Goal: Task Accomplishment & Management: Manage account settings

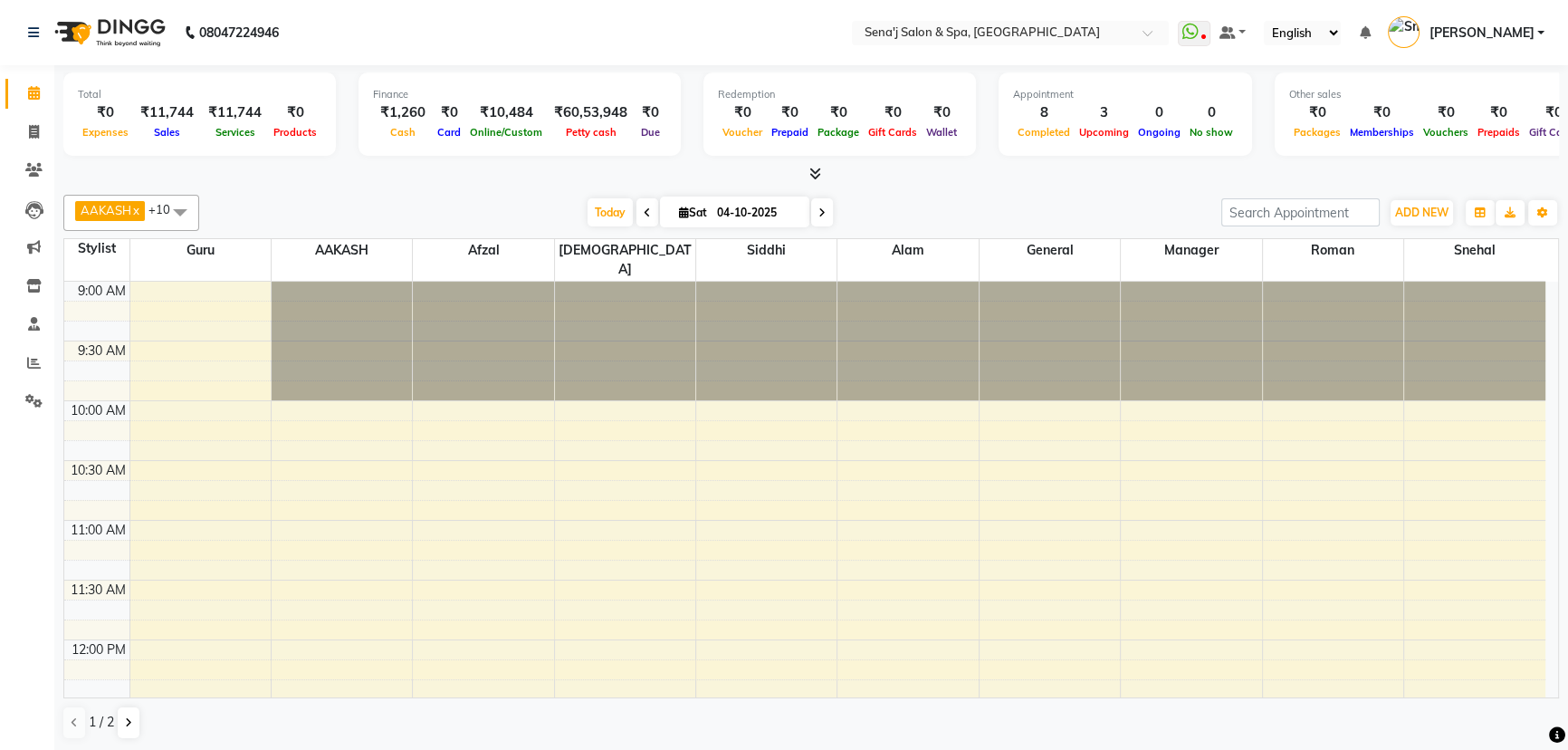
scroll to position [716, 0]
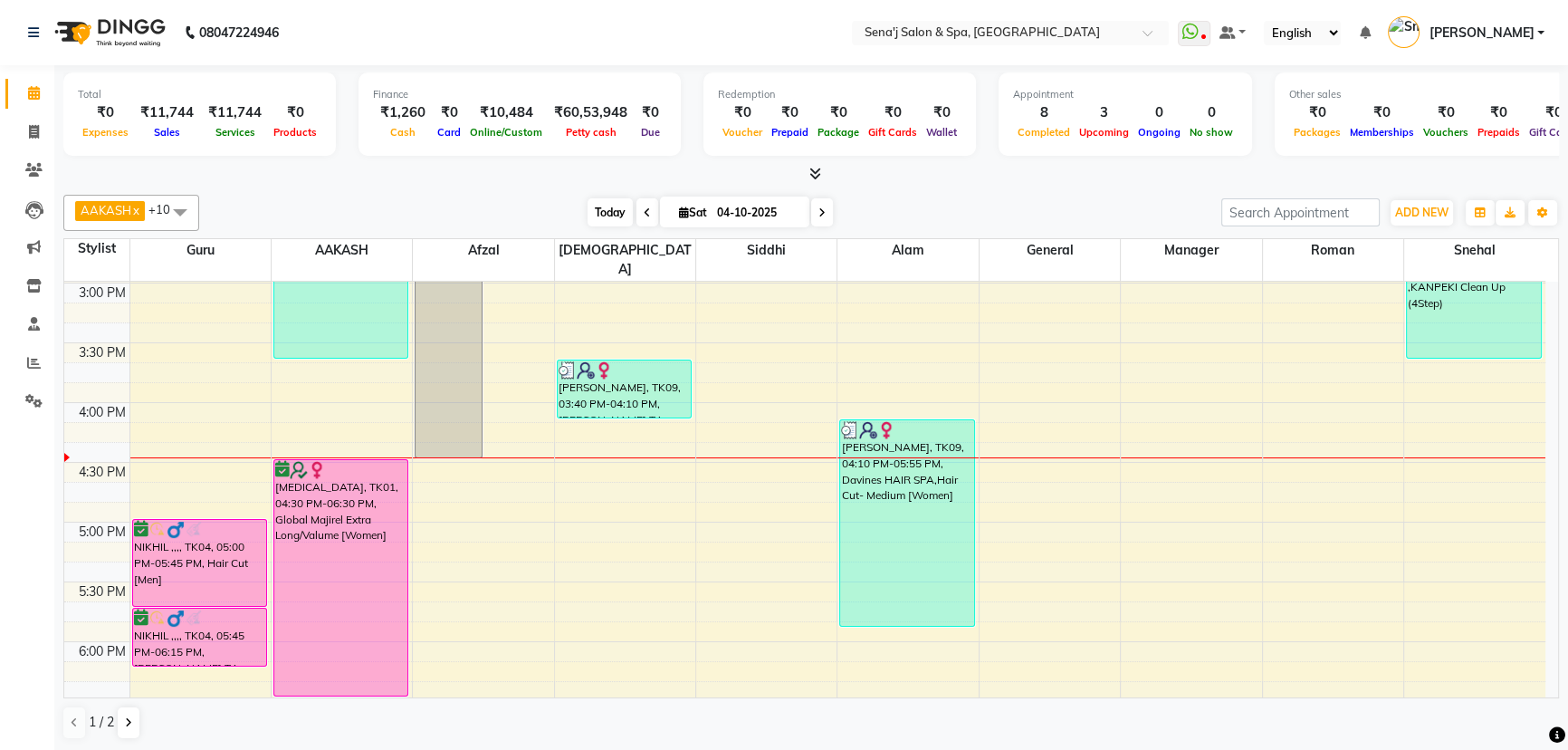
click at [588, 205] on span "Today" at bounding box center [610, 213] width 45 height 28
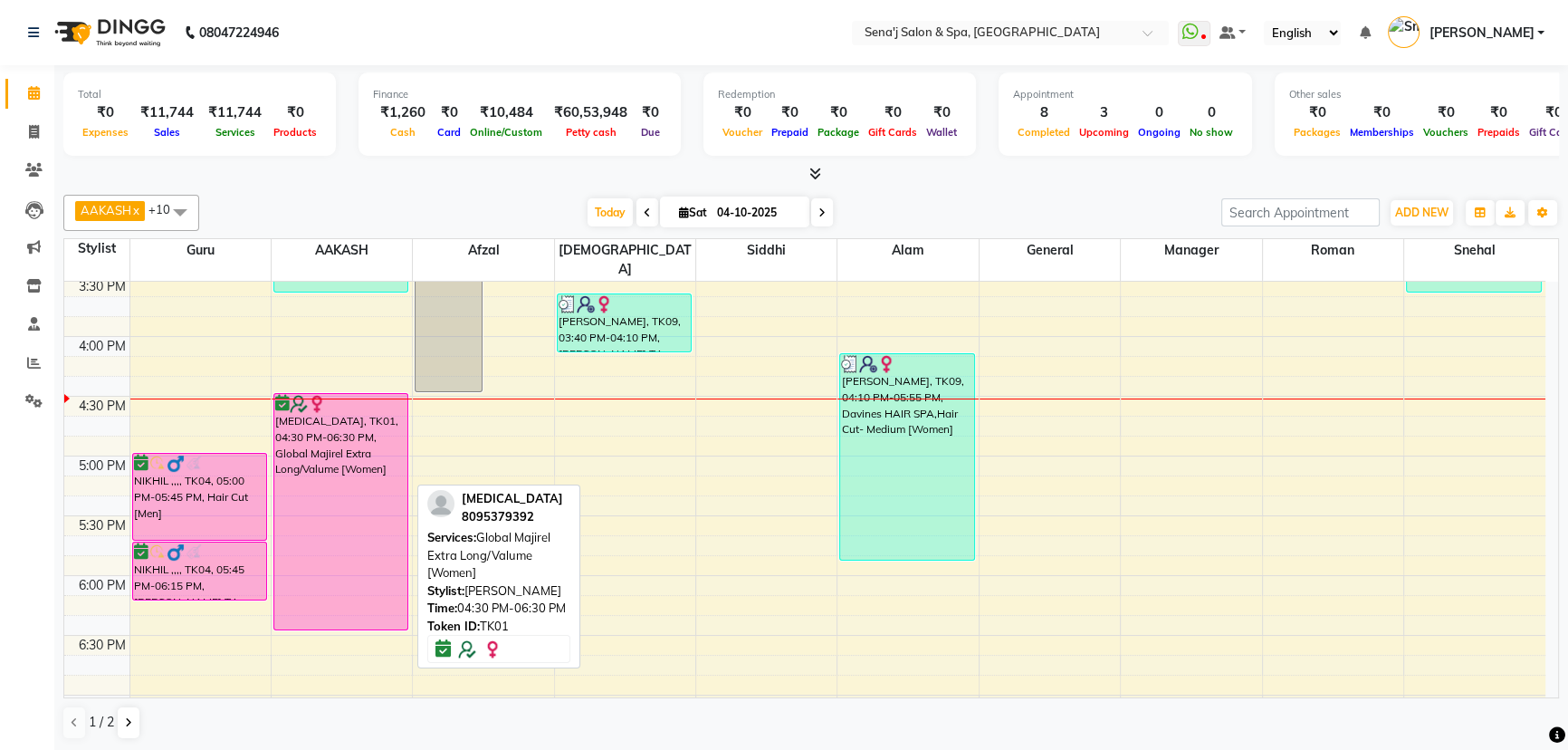
scroll to position [752, 0]
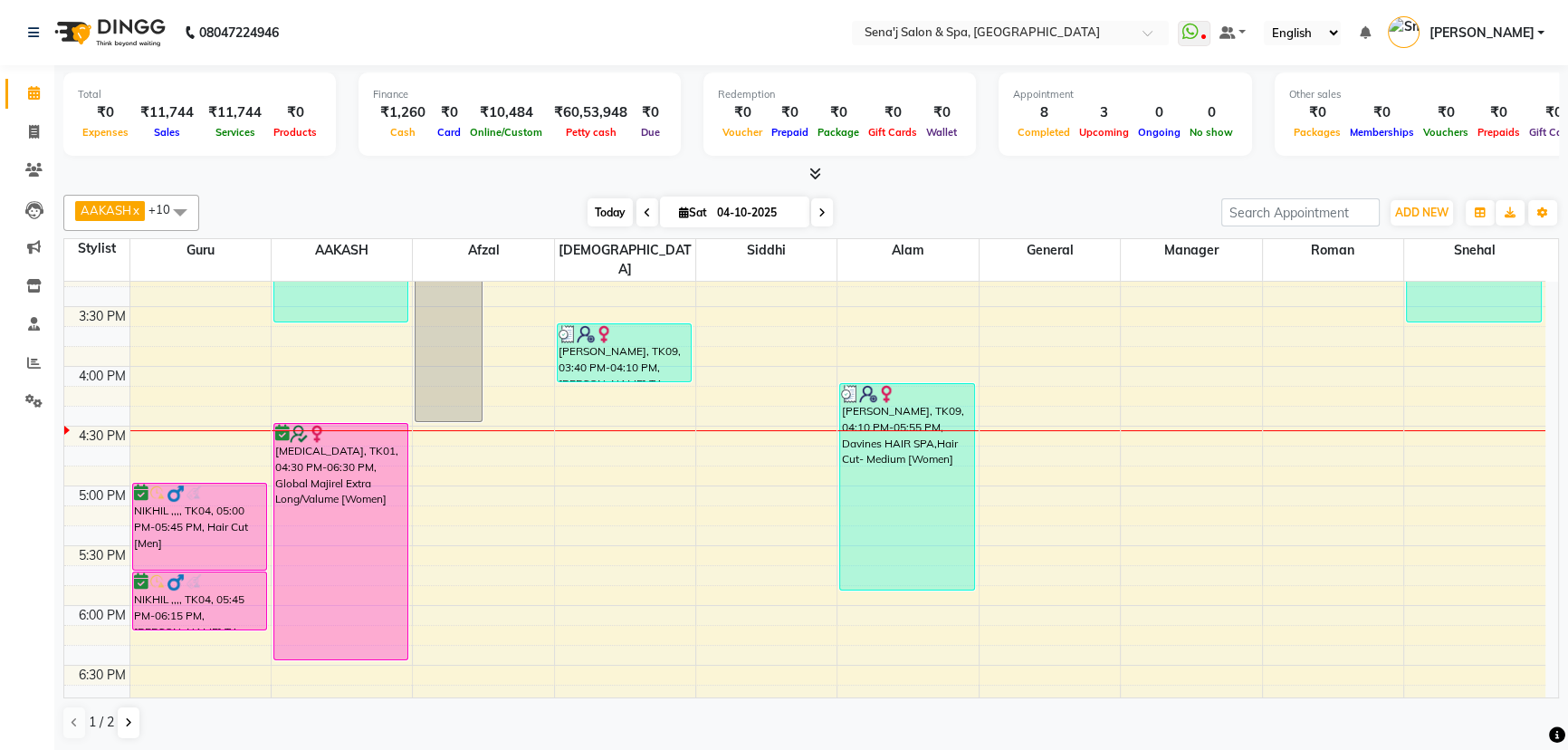
click at [602, 208] on span "Today" at bounding box center [610, 213] width 45 height 28
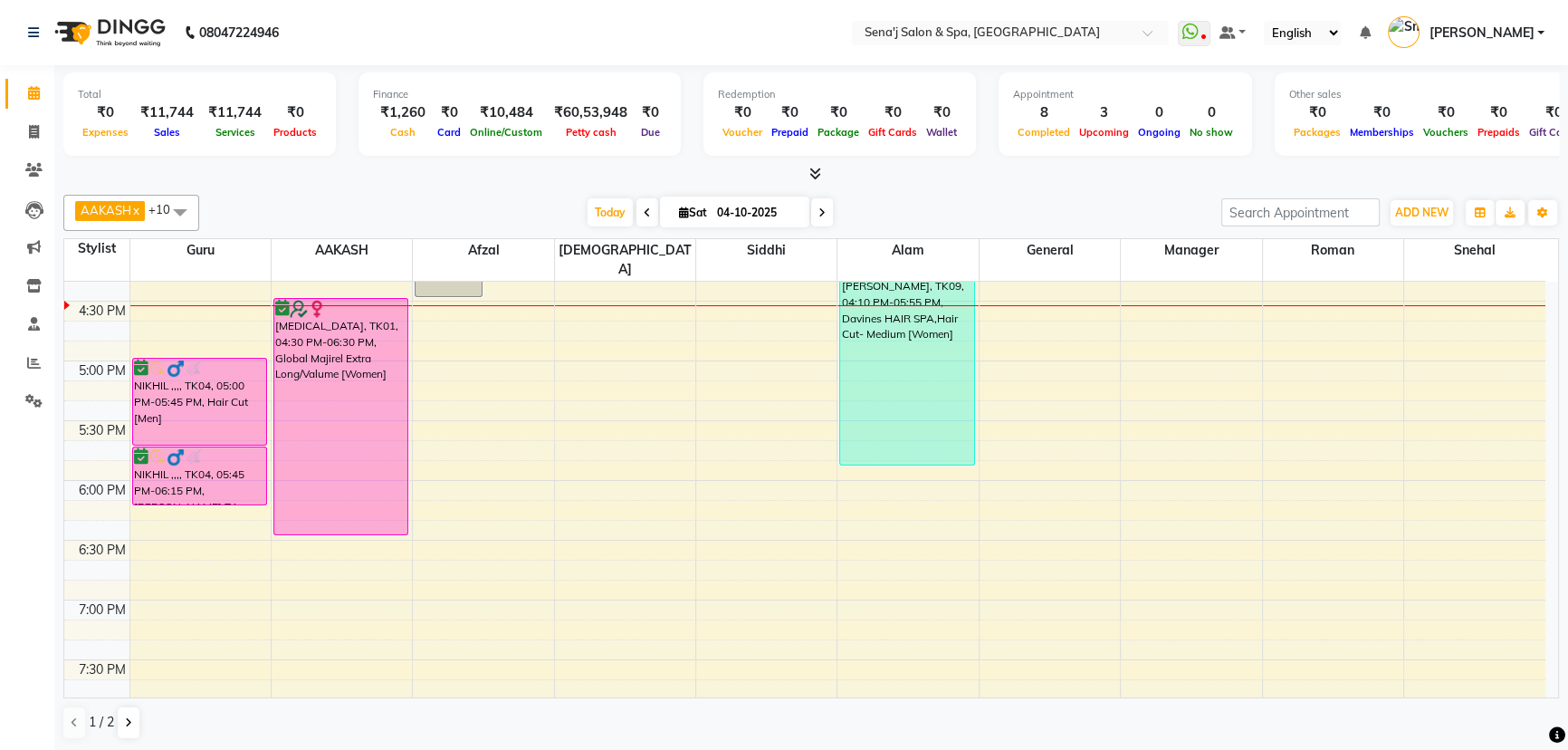
scroll to position [917, 0]
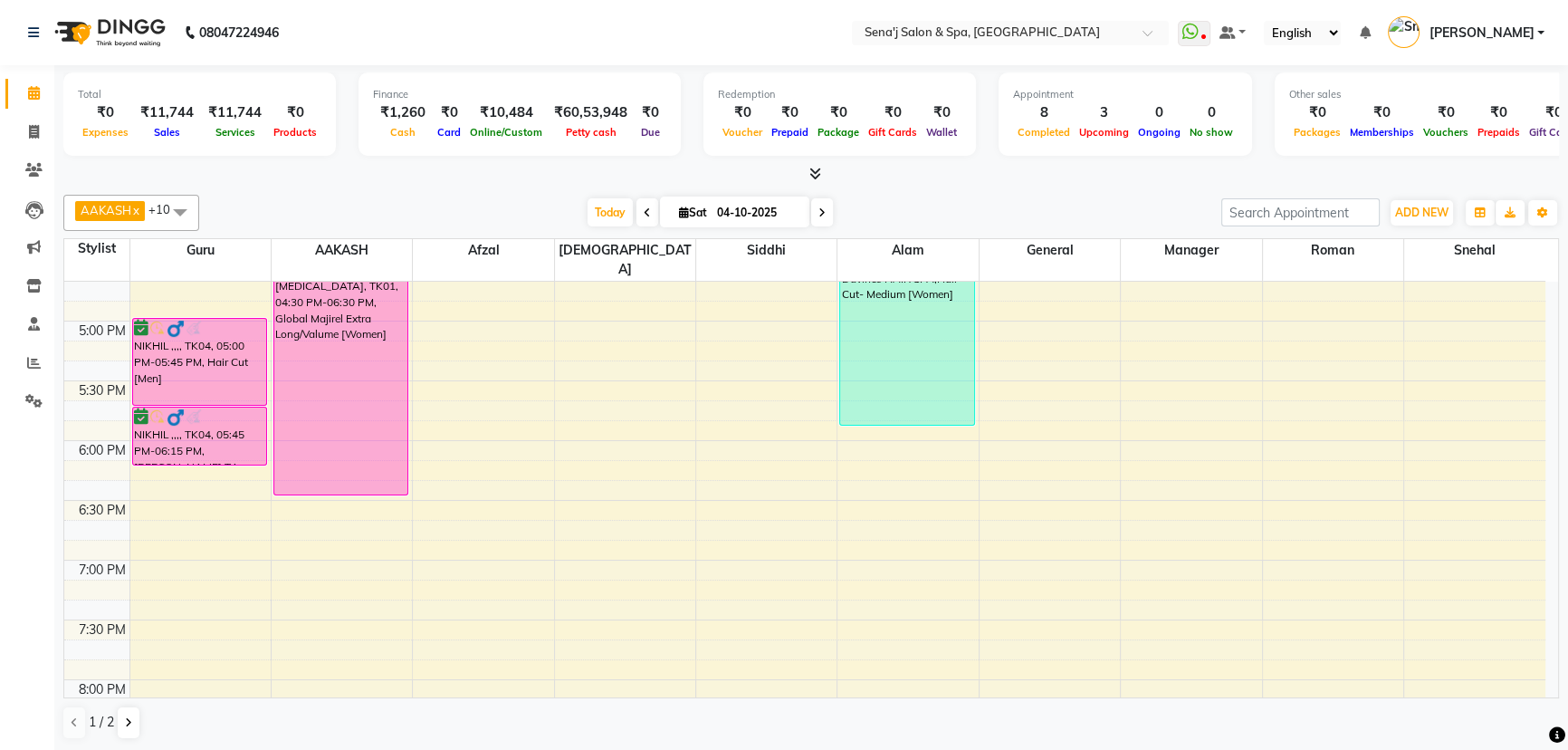
click at [286, 546] on div "9:00 AM 9:30 AM 10:00 AM 10:30 AM 11:00 AM 11:30 AM 12:00 PM 12:30 PM 1:00 PM 1…" at bounding box center [804, 262] width 1481 height 1793
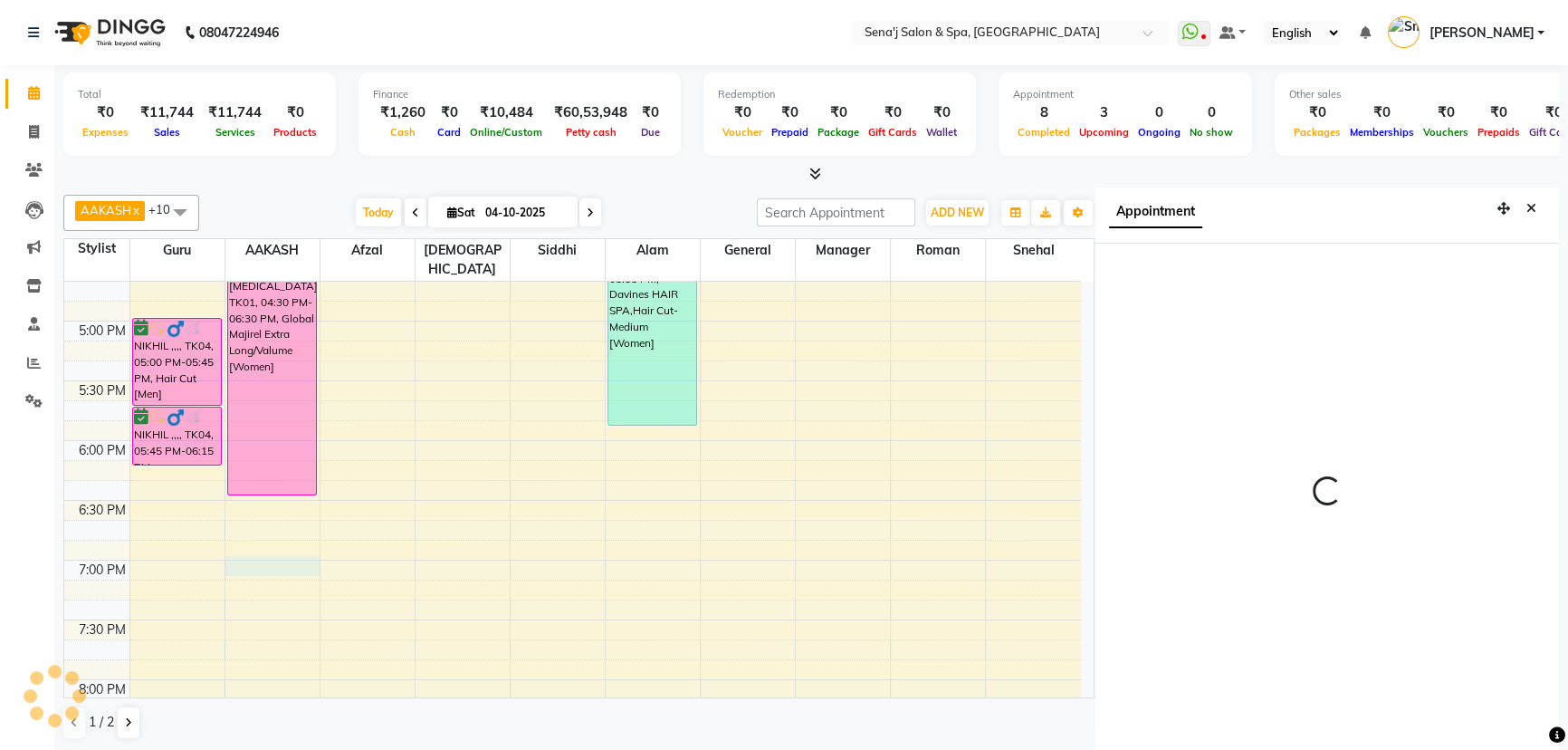
scroll to position [9, 0]
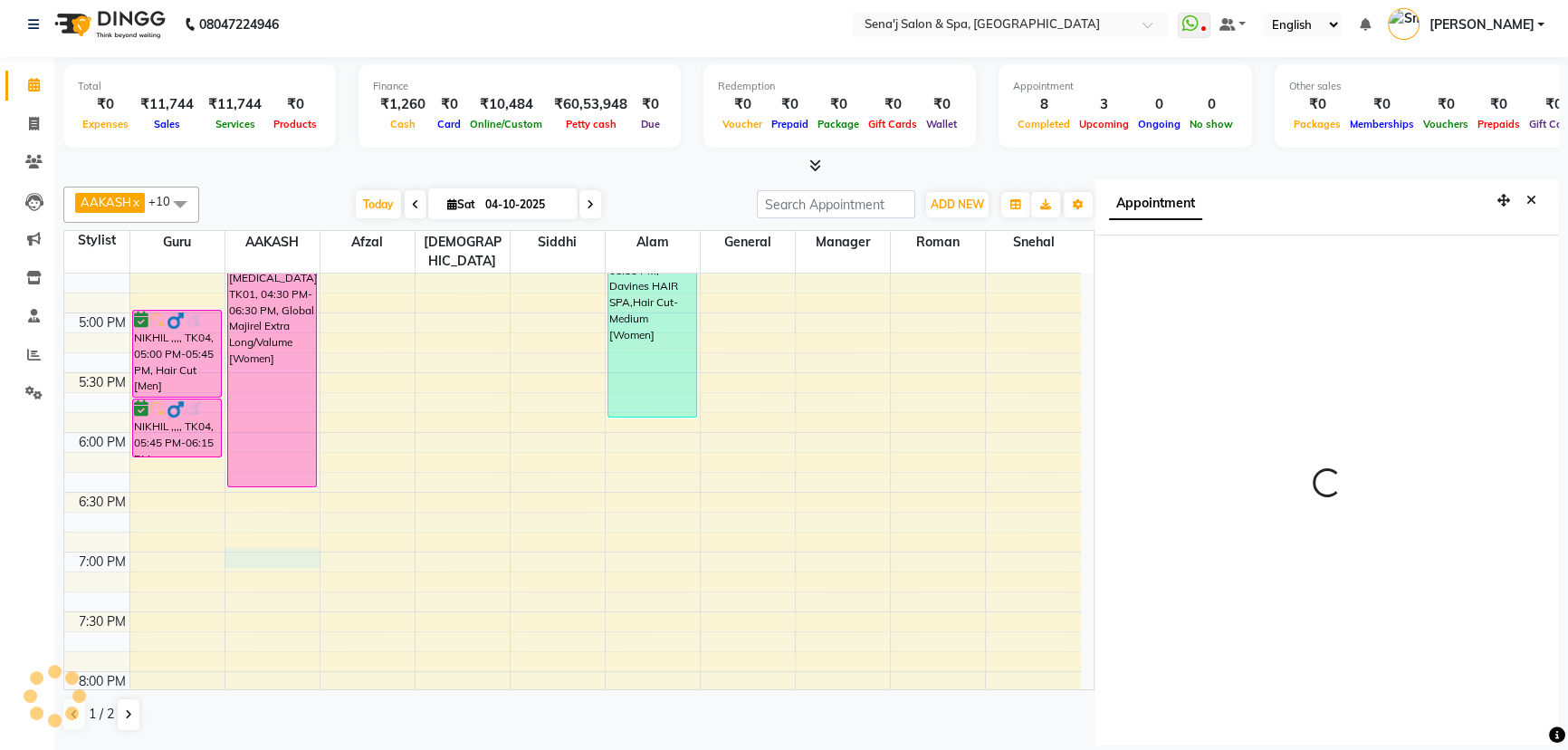
select select "1140"
select select "12648"
select select "tentative"
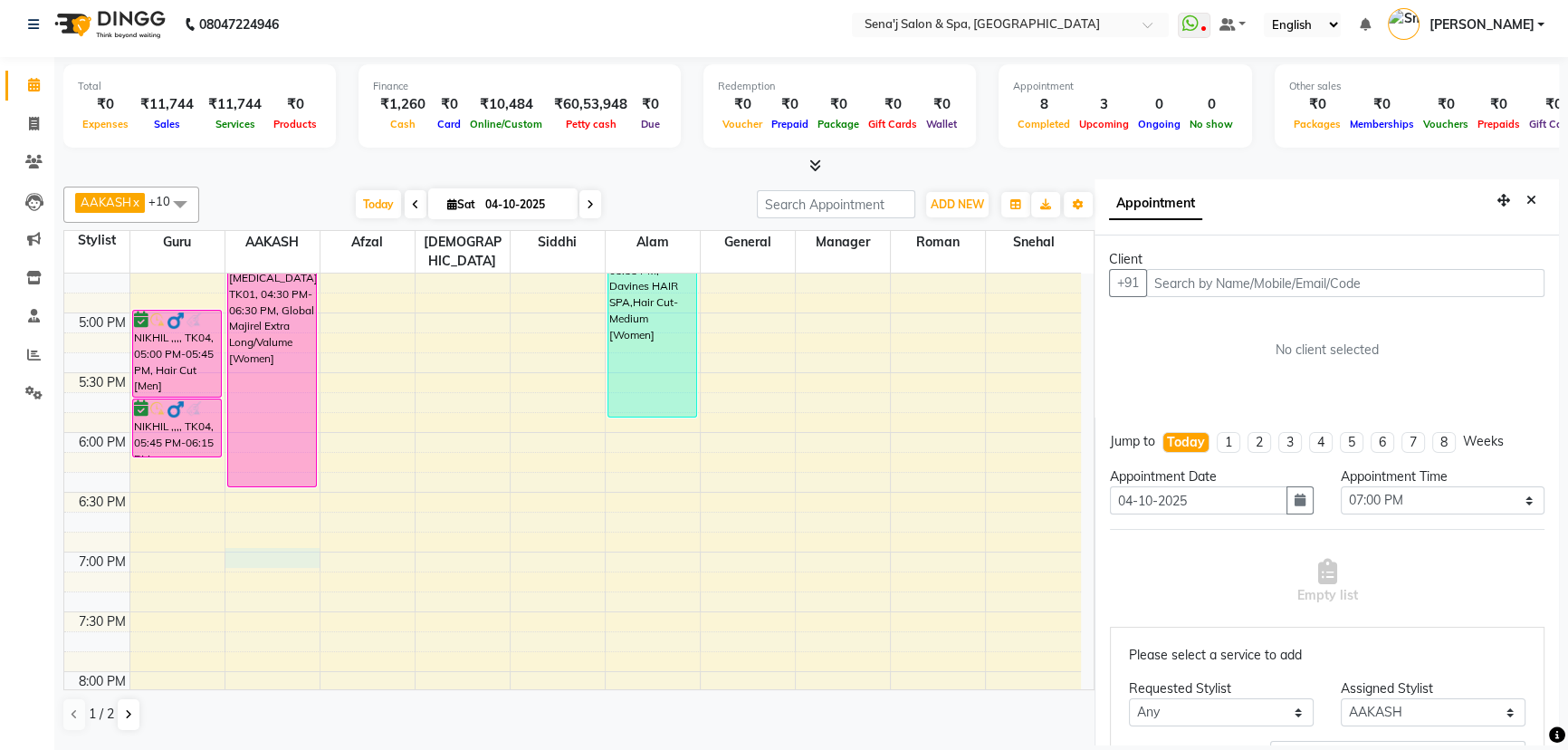
click at [1251, 284] on input "text" at bounding box center [1345, 283] width 398 height 28
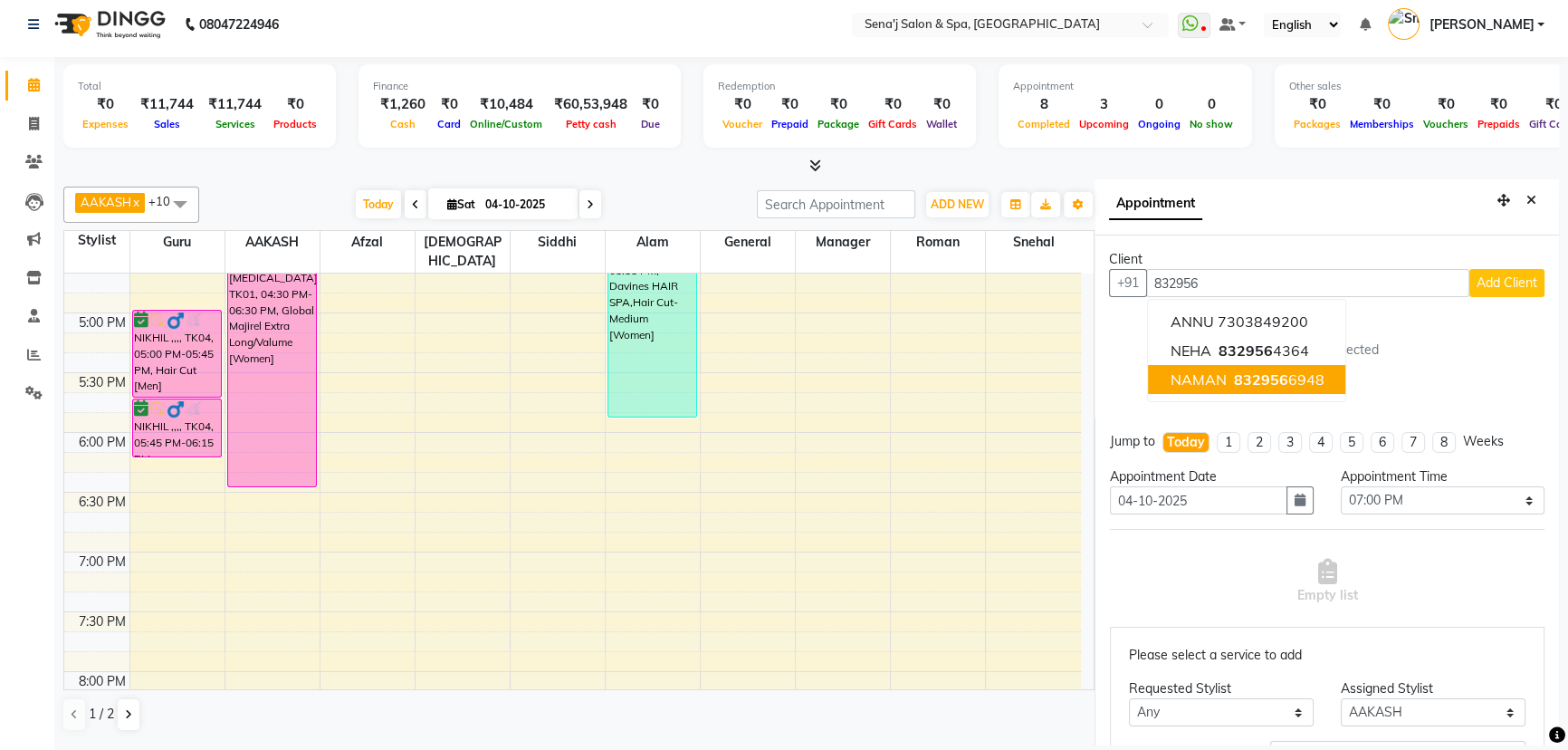
click at [1297, 386] on ngb-highlight "832956 6948" at bounding box center [1276, 379] width 94 height 18
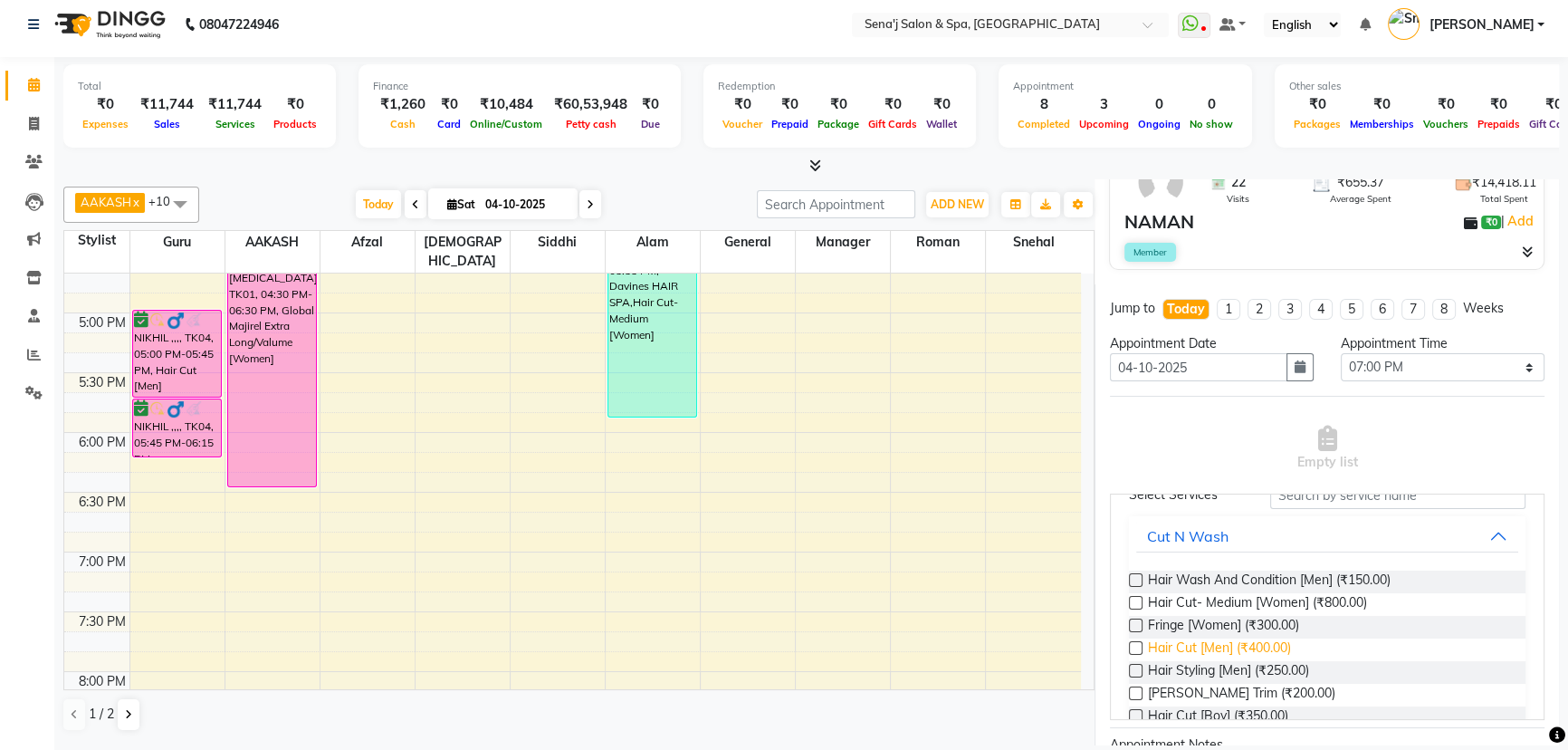
scroll to position [164, 0]
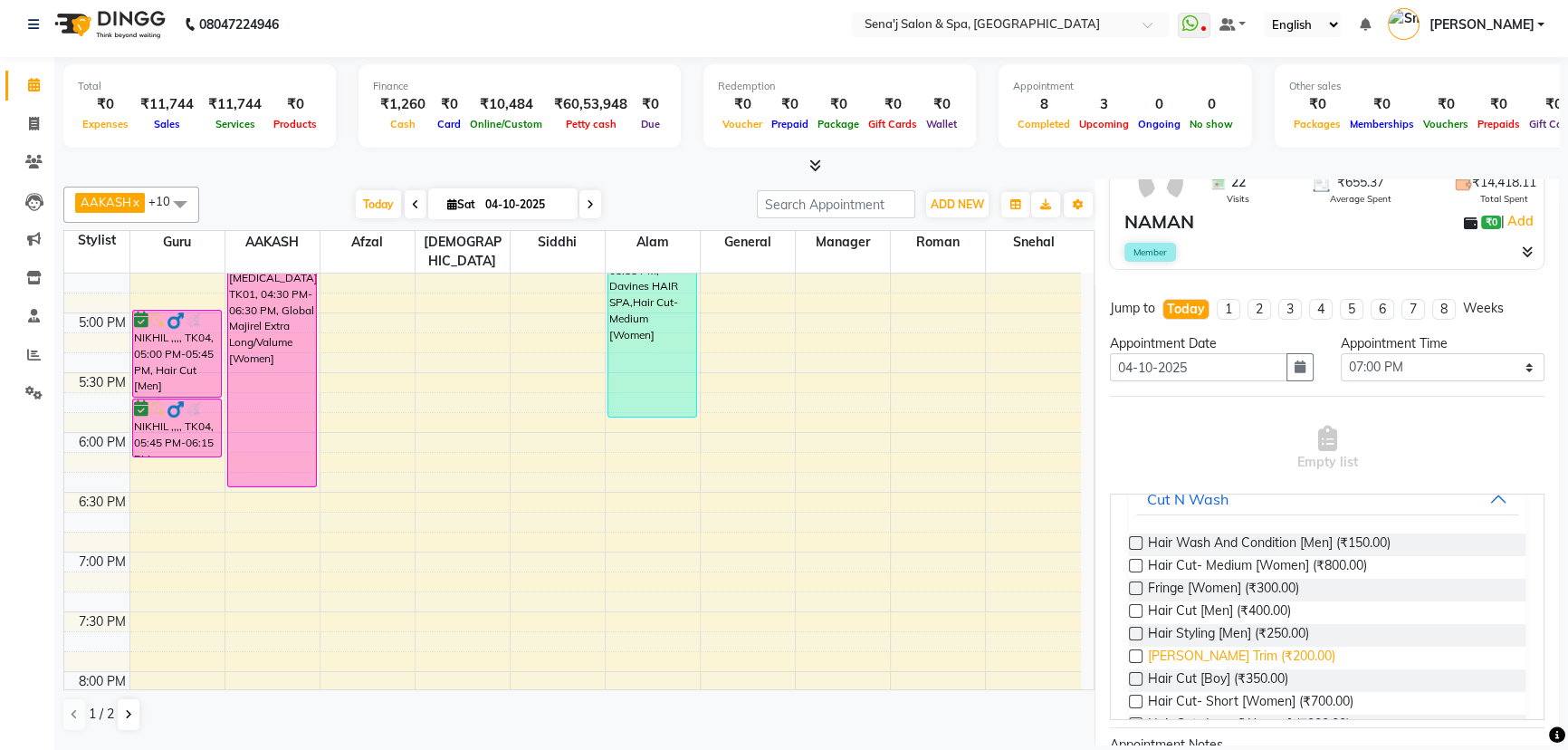
type input "8329566948"
click at [1180, 652] on span "[PERSON_NAME] Trim (₹200.00)" at bounding box center [1241, 658] width 188 height 23
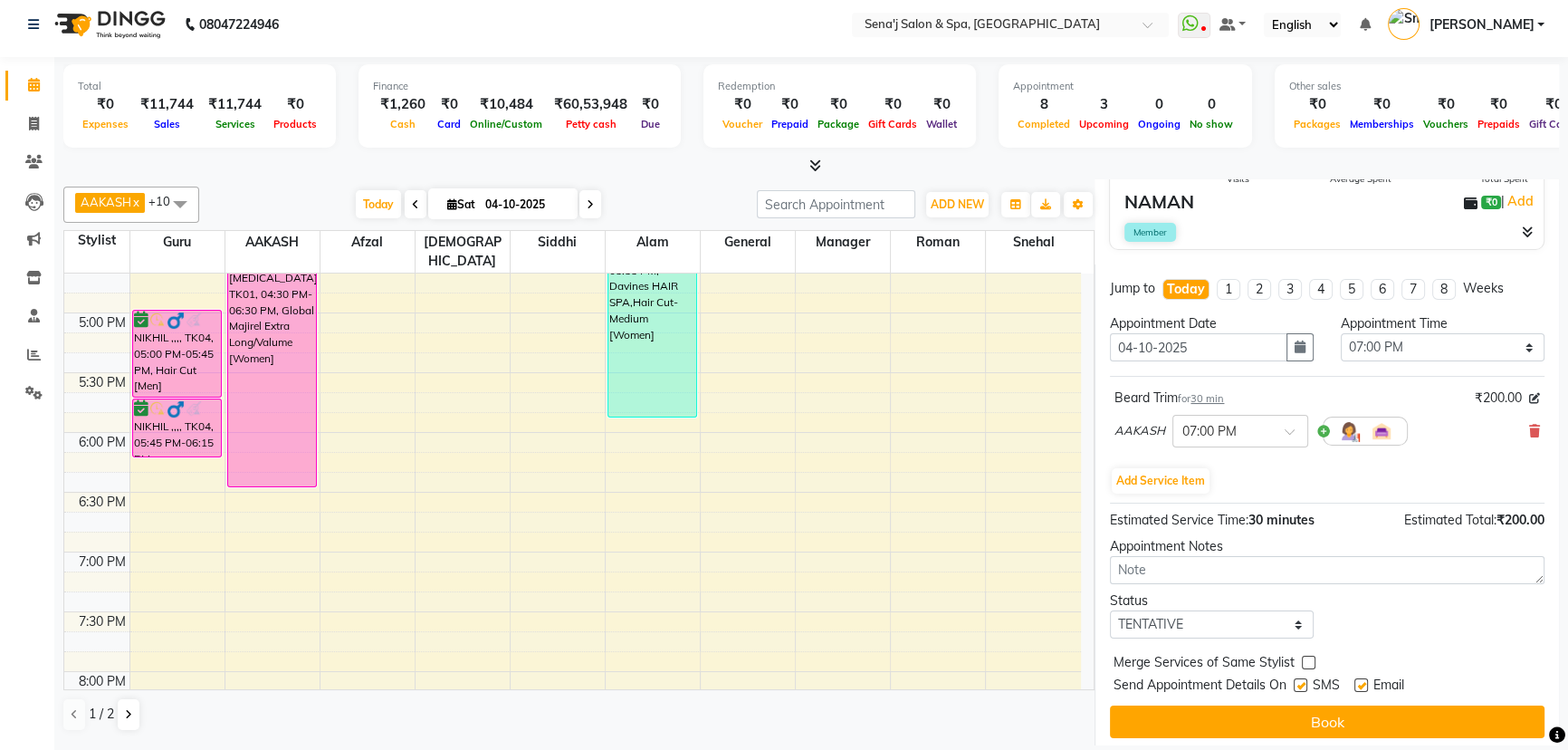
scroll to position [190, 0]
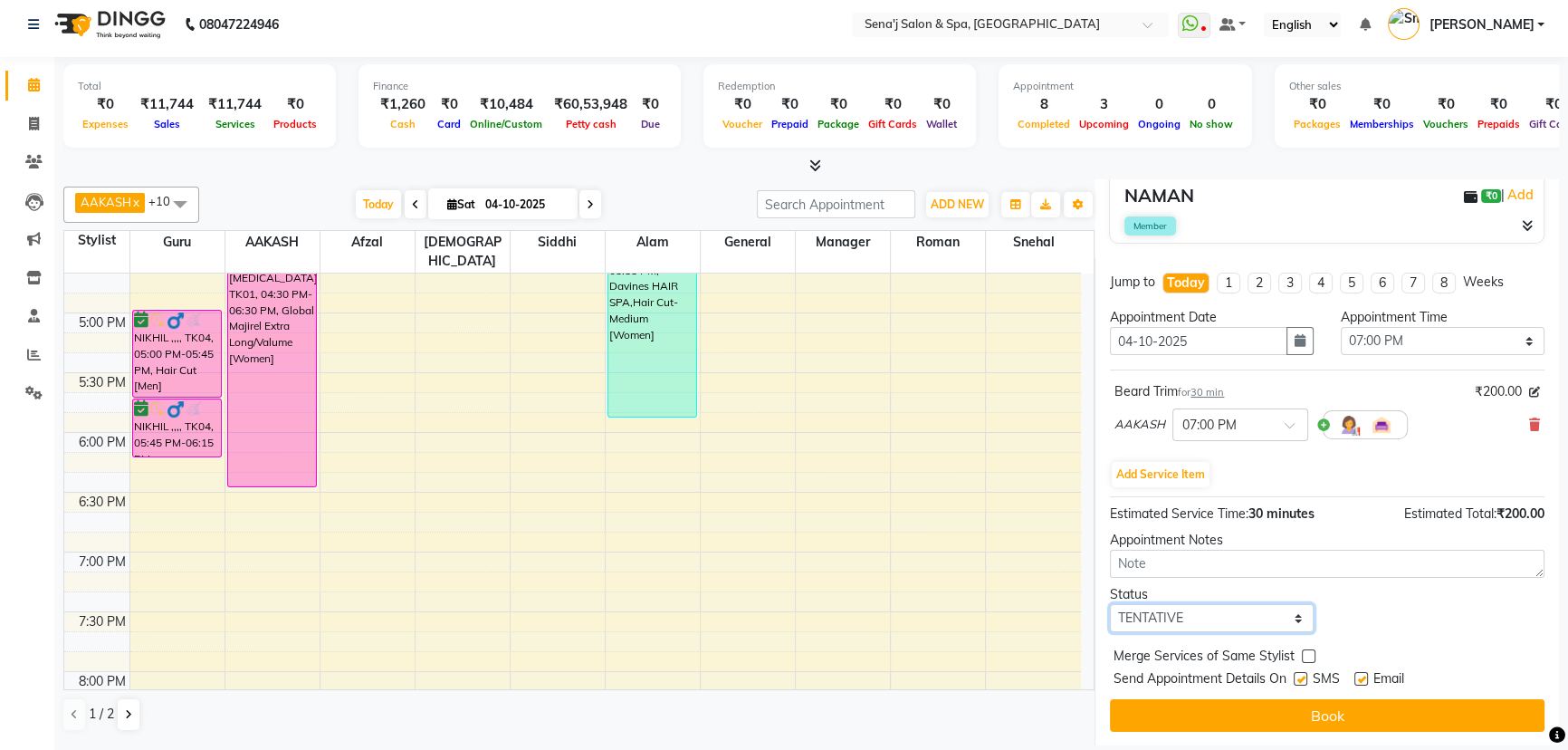
click at [1172, 619] on select "Select TENTATIVE CONFIRM CHECK-IN UPCOMING" at bounding box center [1212, 619] width 204 height 28
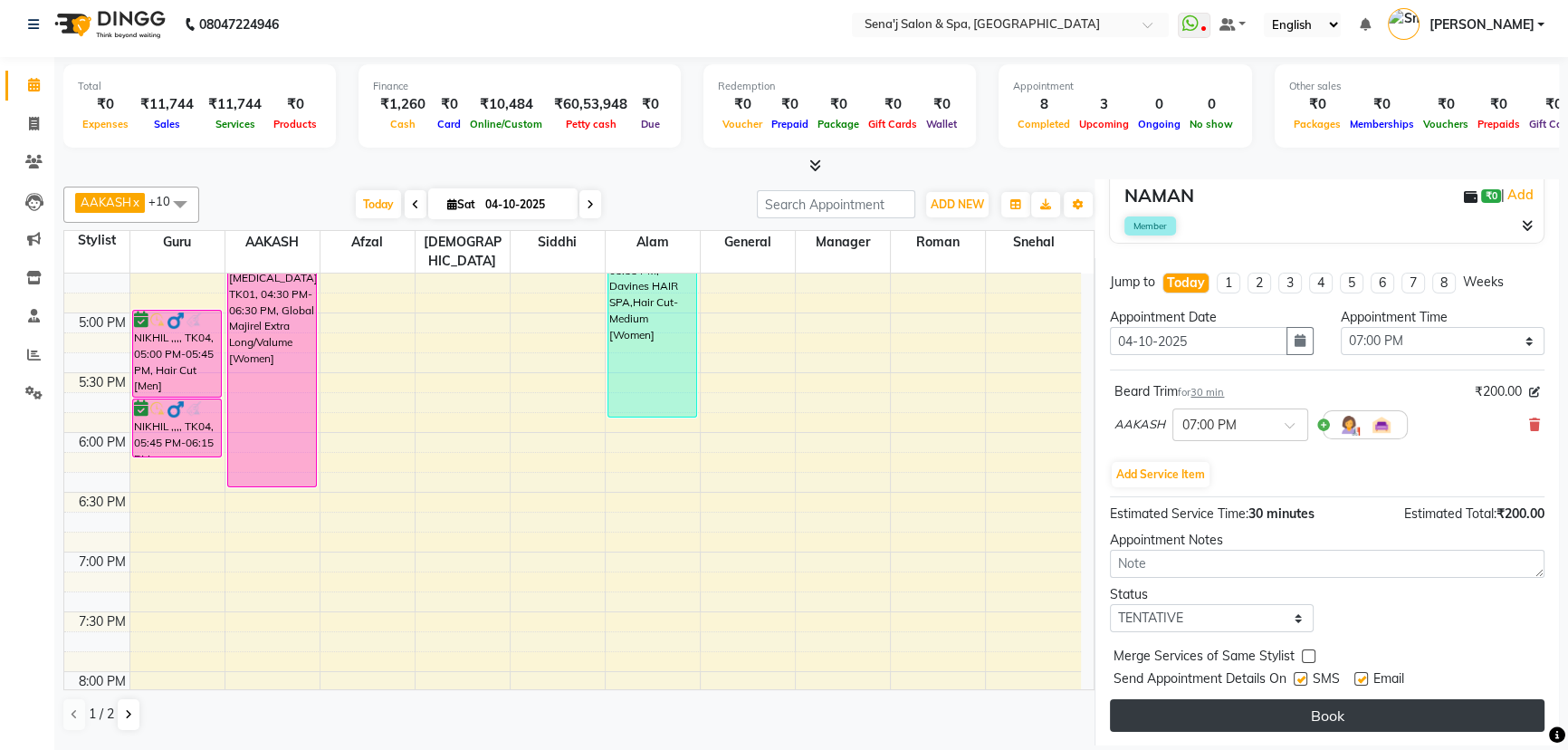
click at [1342, 724] on button "Book" at bounding box center [1327, 715] width 434 height 33
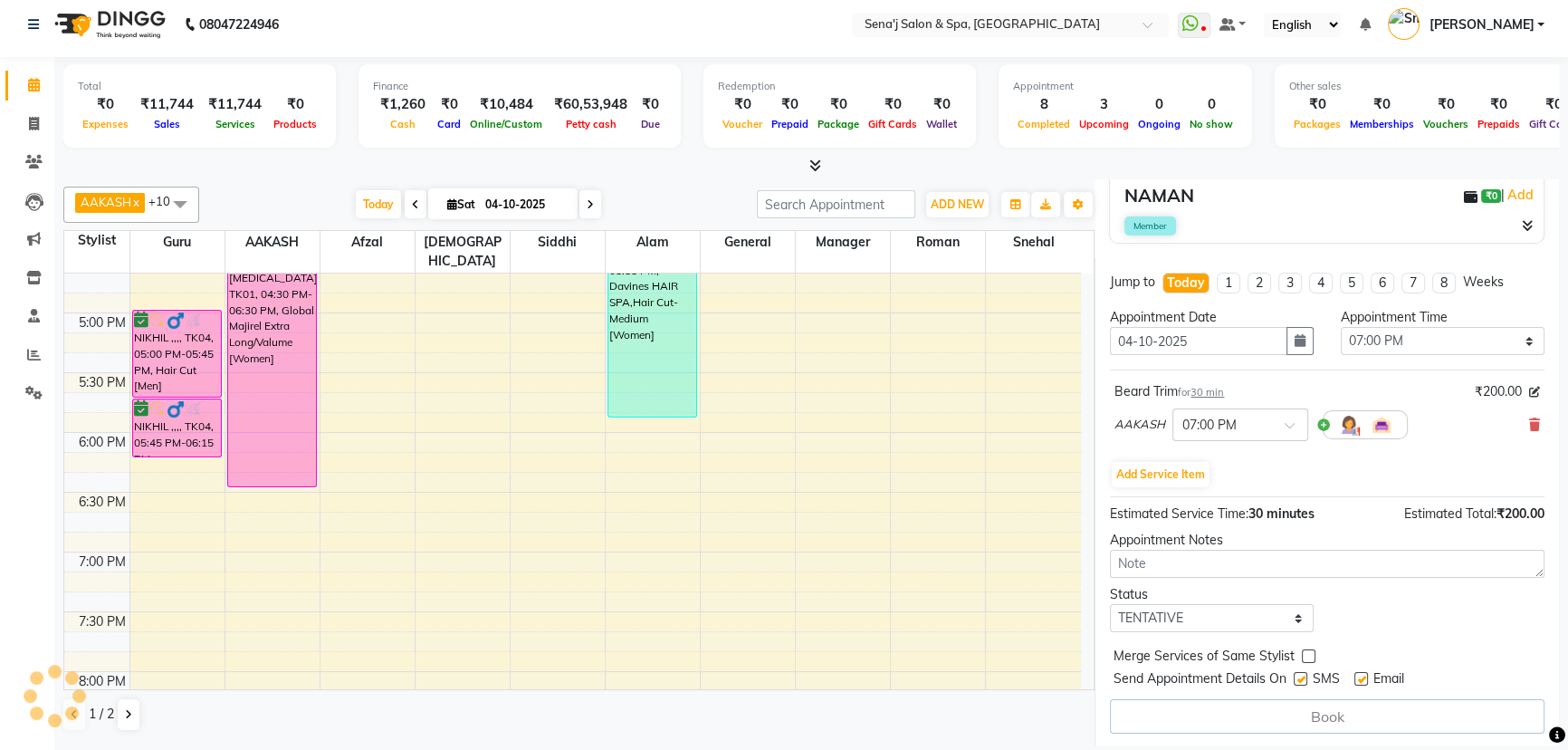
select select "12648"
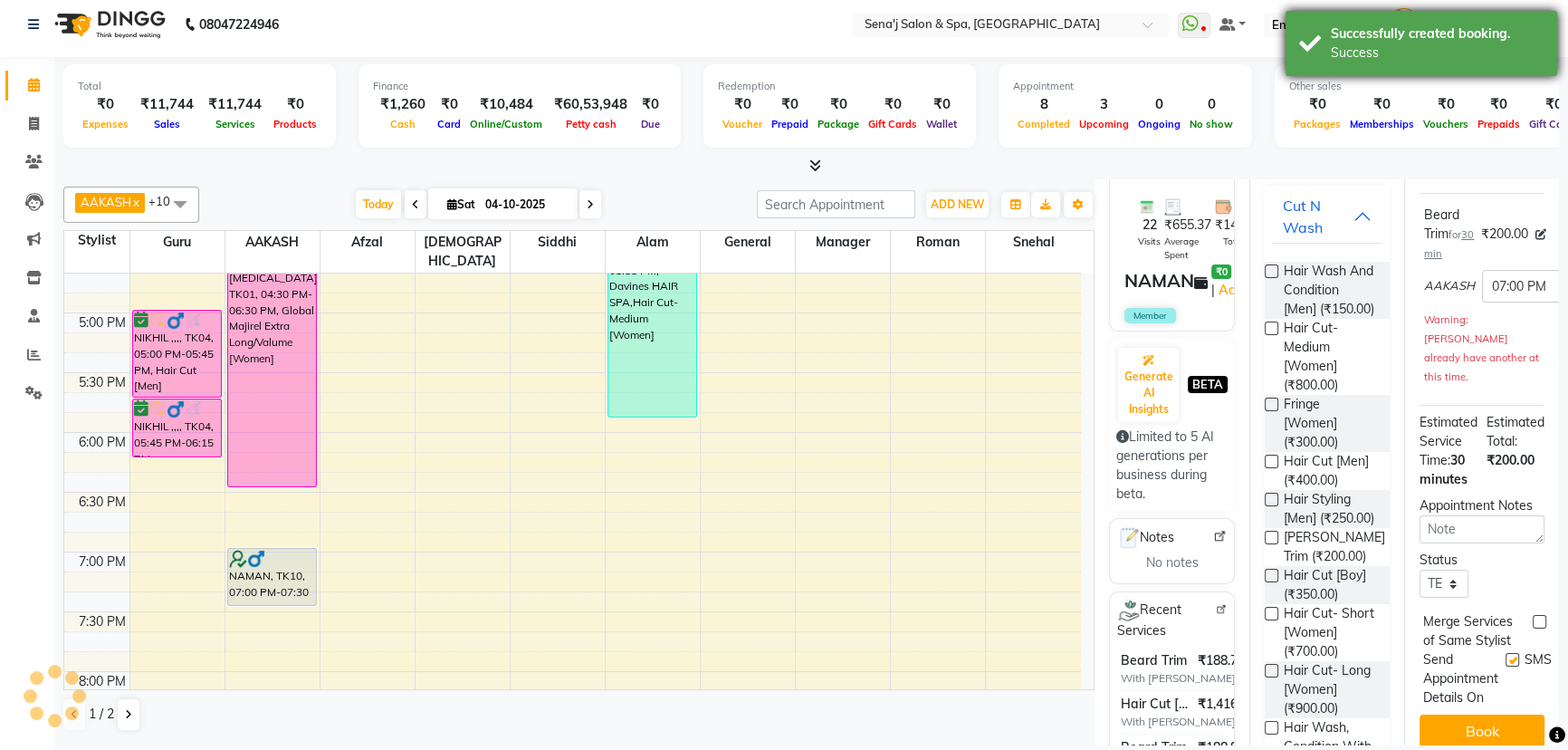
scroll to position [0, 0]
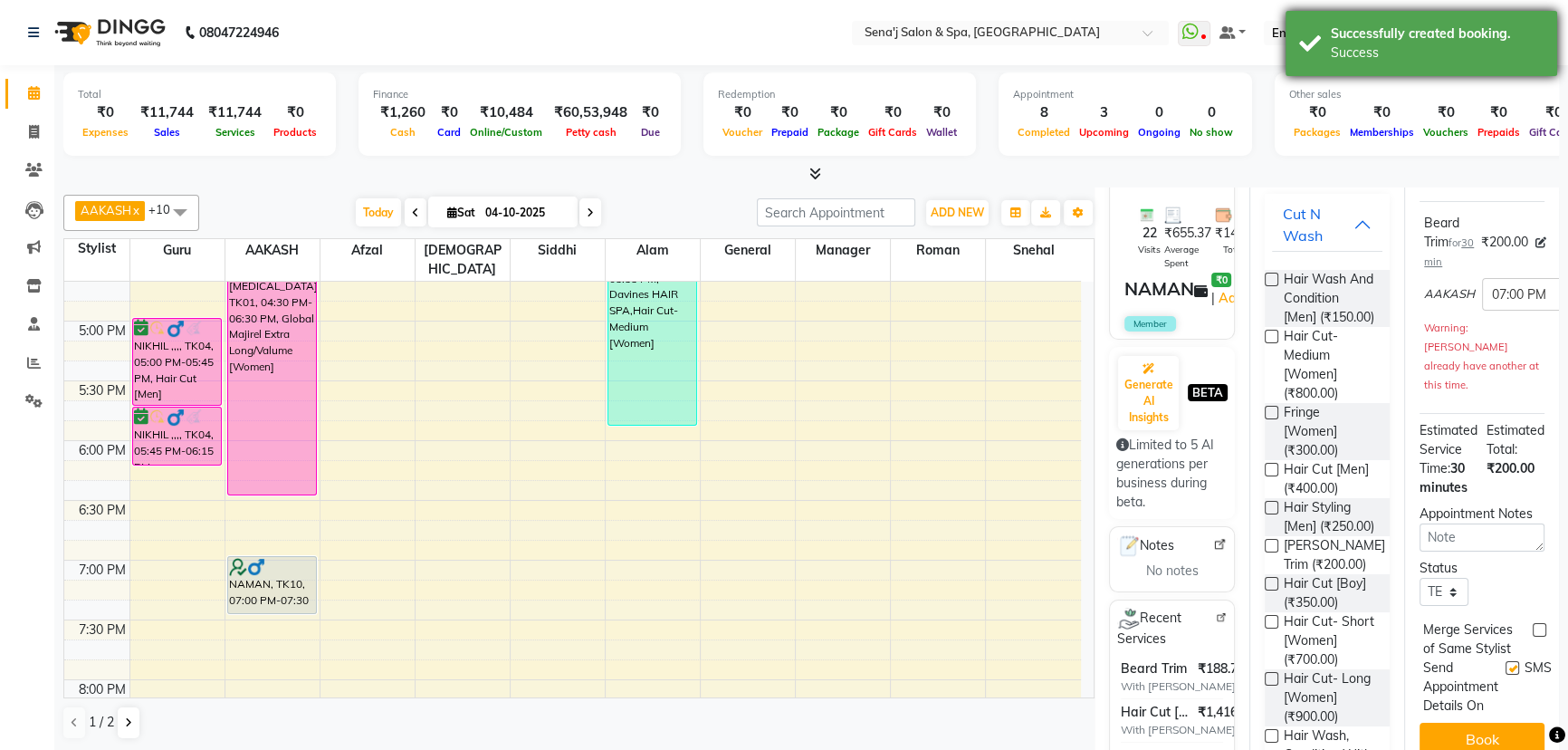
click at [1391, 45] on div "Success" at bounding box center [1437, 53] width 212 height 19
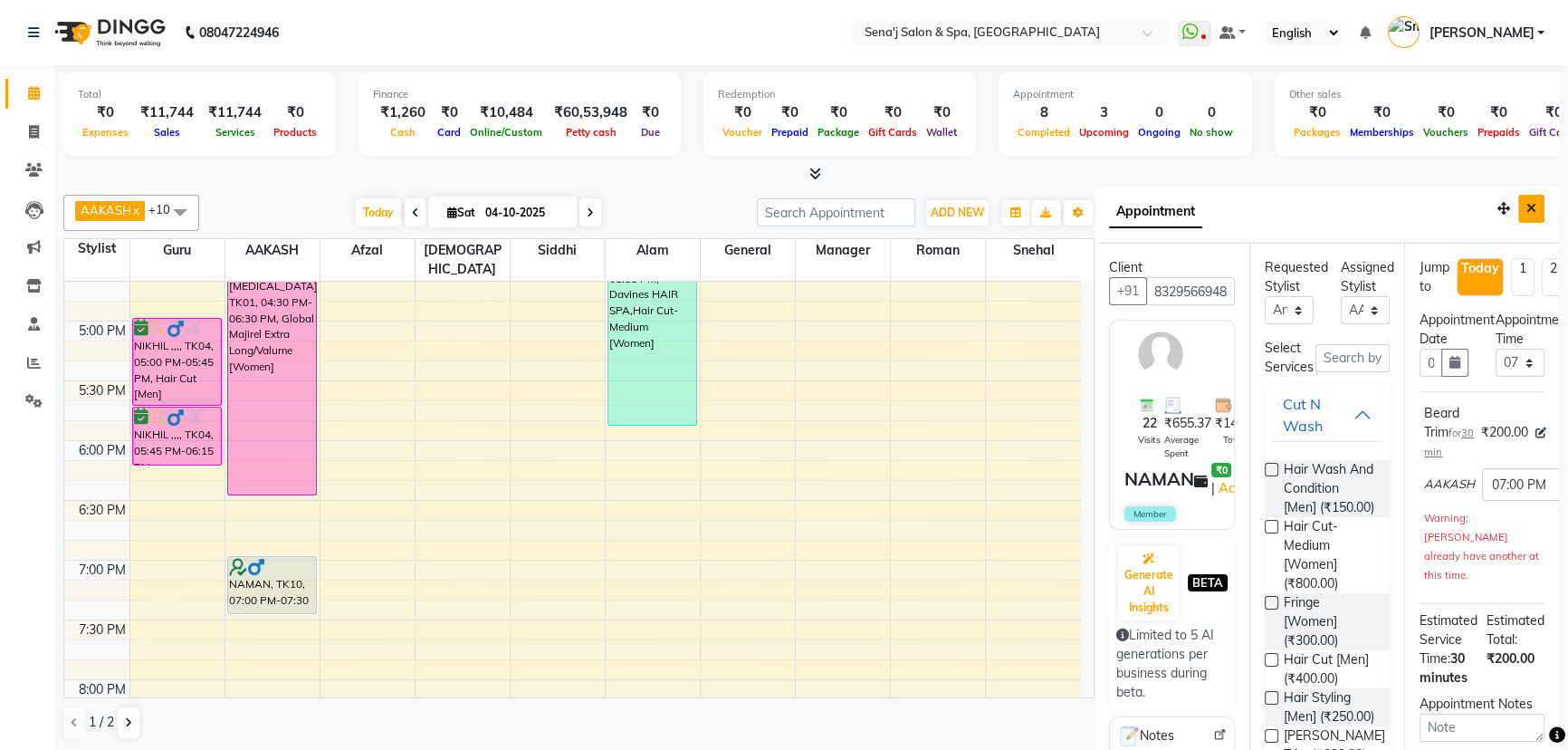
click at [1526, 210] on button "Close" at bounding box center [1531, 209] width 26 height 28
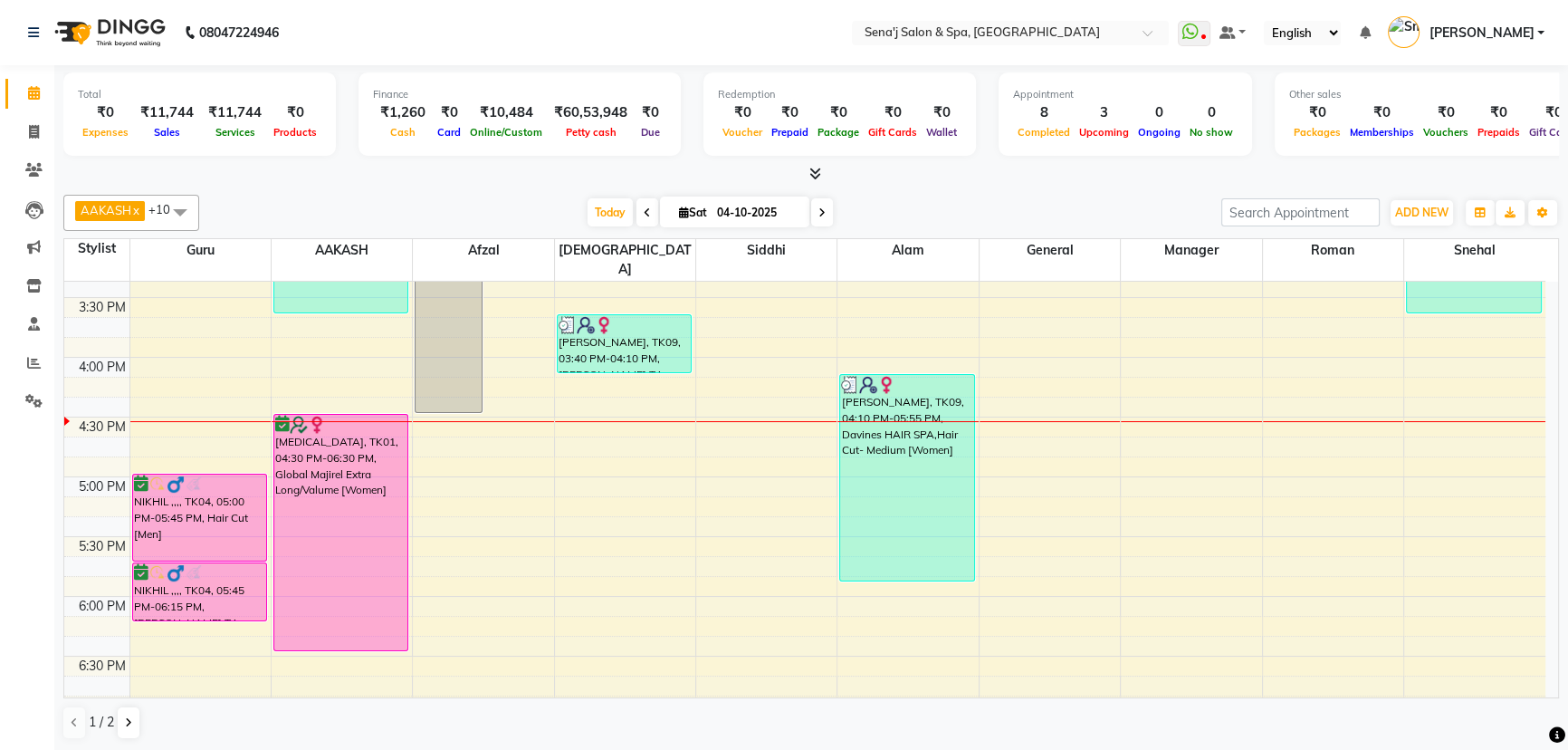
scroll to position [752, 0]
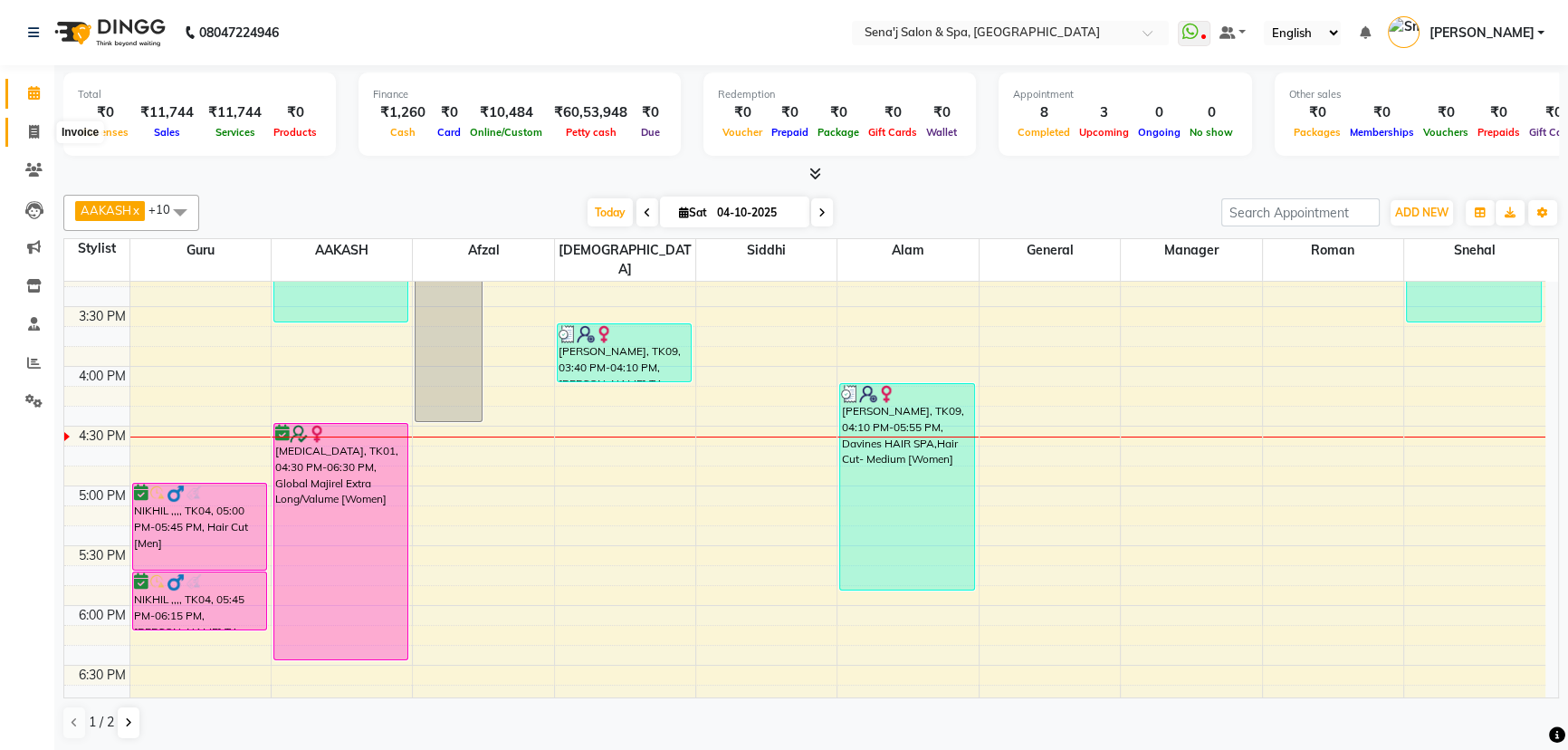
click at [45, 137] on span at bounding box center [34, 132] width 32 height 21
select select "service"
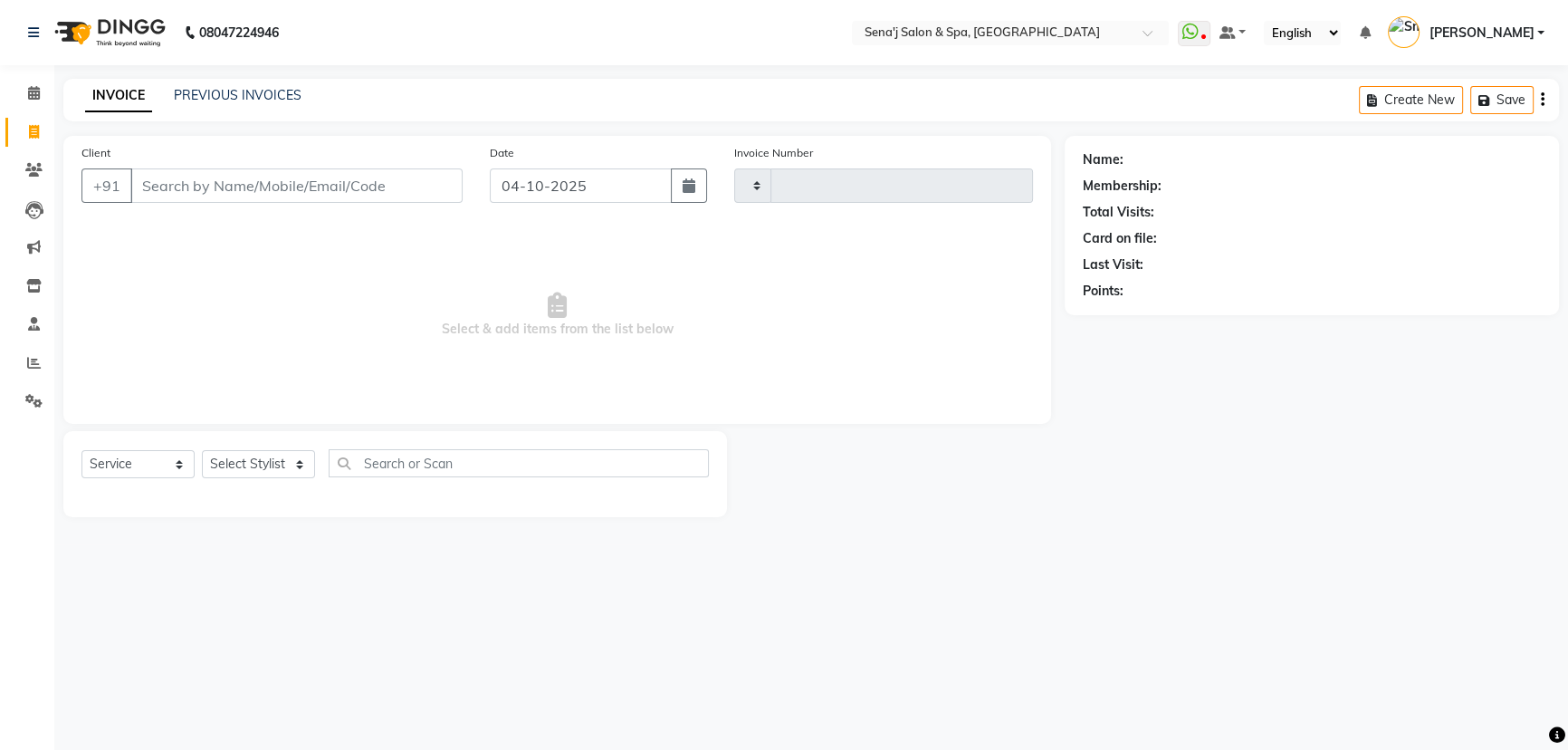
type input "3414"
select select "447"
click at [178, 185] on input "Client" at bounding box center [297, 185] width 335 height 34
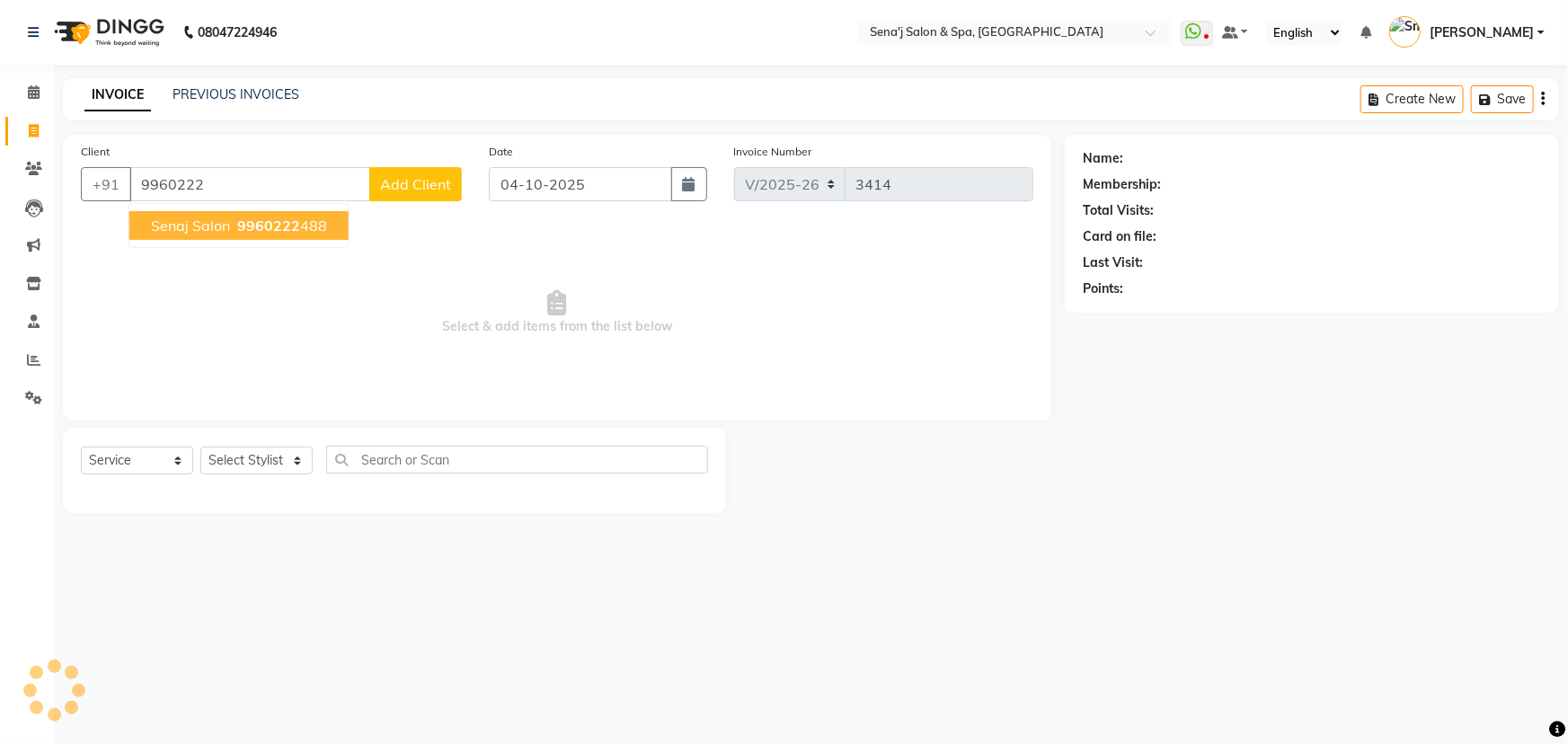
click at [188, 227] on span "Senaj Salon" at bounding box center [190, 225] width 79 height 18
type input "9960222488"
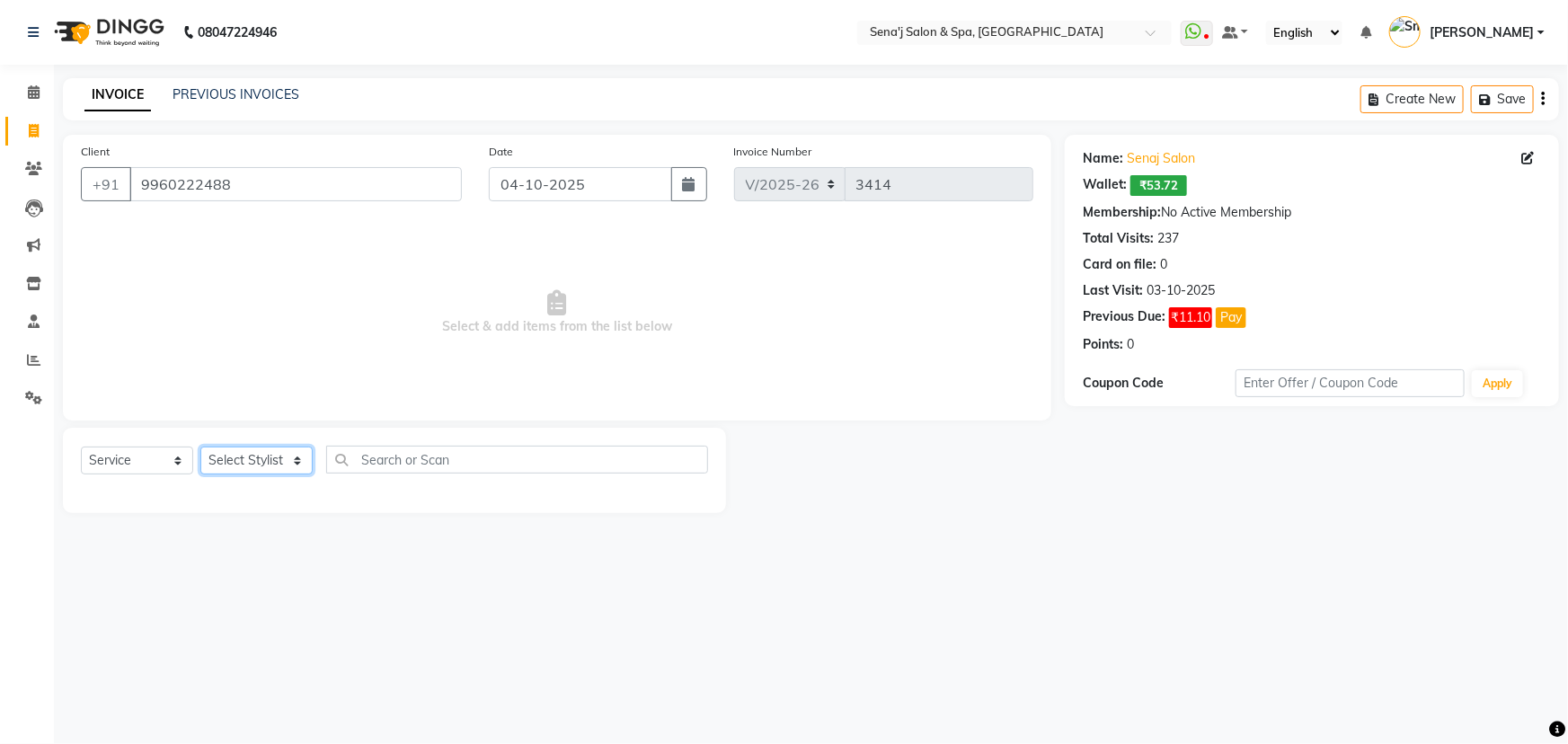
click at [283, 464] on select "Select Stylist [PERSON_NAME] [PERSON_NAME] [PERSON_NAME] [PERSON_NAME] General …" at bounding box center [257, 461] width 112 height 28
select select "63013"
click at [201, 447] on select "Select Stylist [PERSON_NAME] [PERSON_NAME] [PERSON_NAME] [PERSON_NAME] General …" at bounding box center [257, 461] width 112 height 28
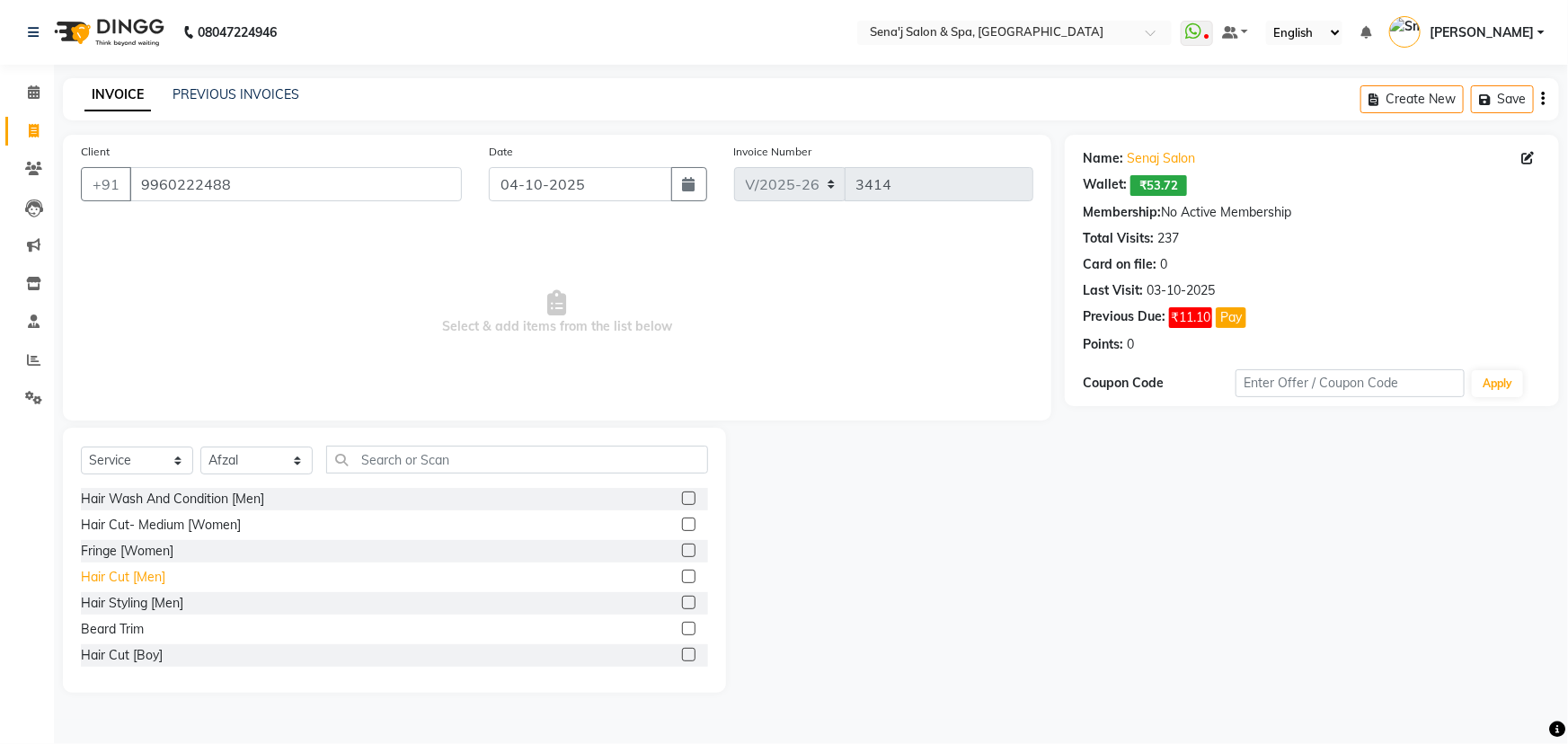
click at [120, 577] on div "Hair Cut [Men]" at bounding box center [123, 577] width 84 height 19
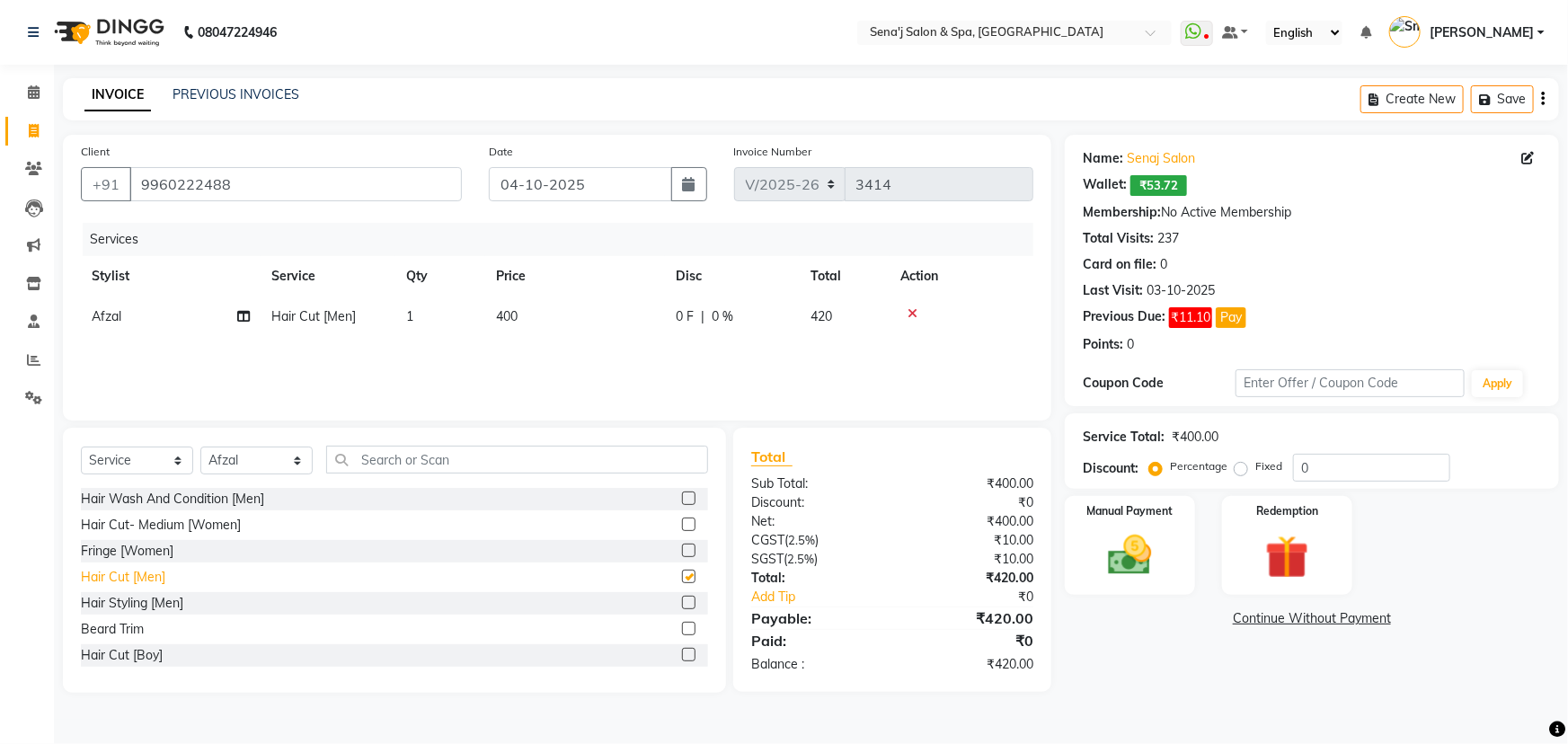
checkbox input "false"
click at [524, 331] on td "400" at bounding box center [575, 316] width 180 height 40
select select "63013"
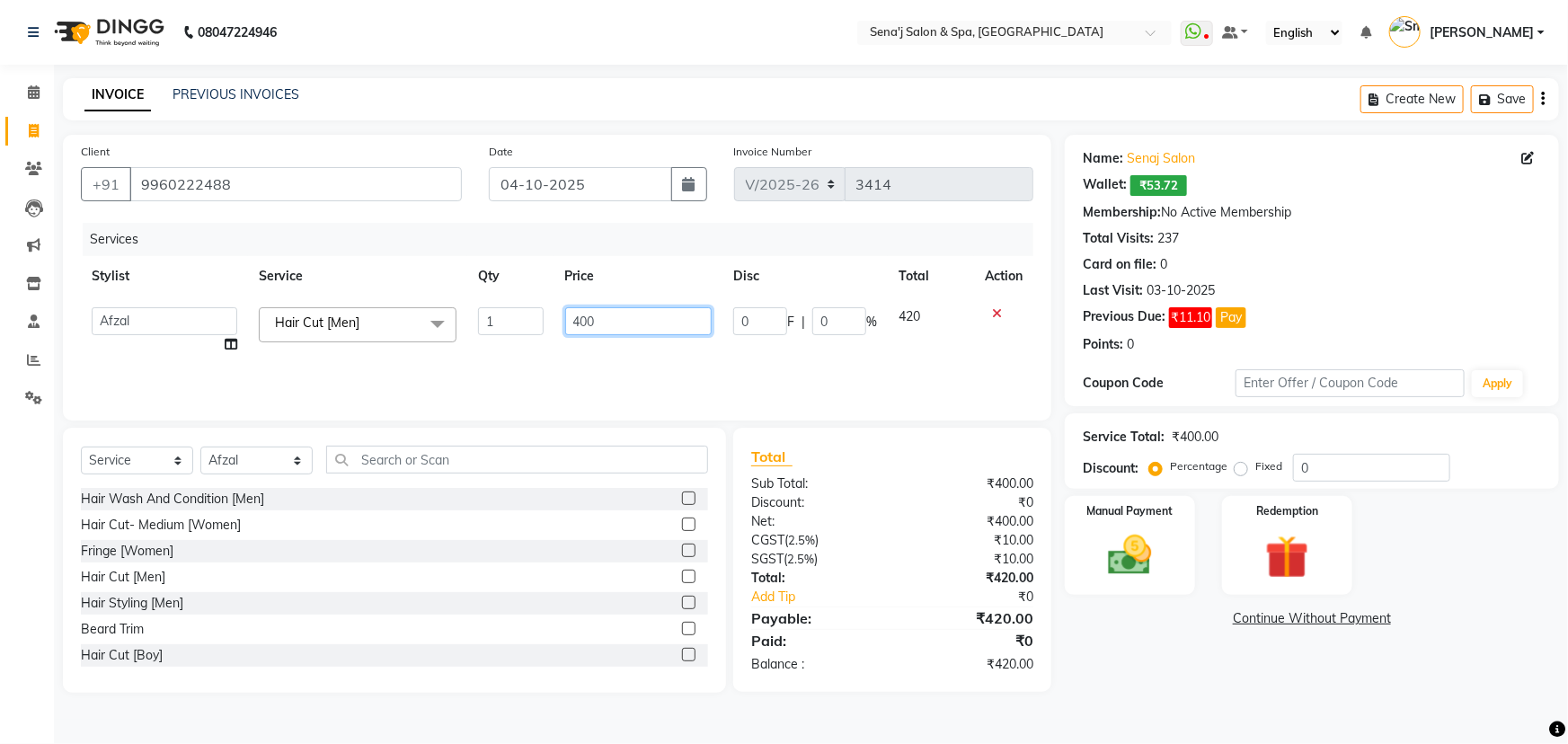
drag, startPoint x: 604, startPoint y: 327, endPoint x: 508, endPoint y: 320, distance: 96.3
click at [535, 322] on tr "[PERSON_NAME] [PERSON_NAME] [PERSON_NAME] [PERSON_NAME] General Guru Manager Ma…" at bounding box center [557, 330] width 953 height 68
type input "600"
click at [1270, 665] on div "Name: Senaj Salon Wallet: ₹53.72 Membership: No Active Membership Total Visits:…" at bounding box center [1319, 414] width 508 height 558
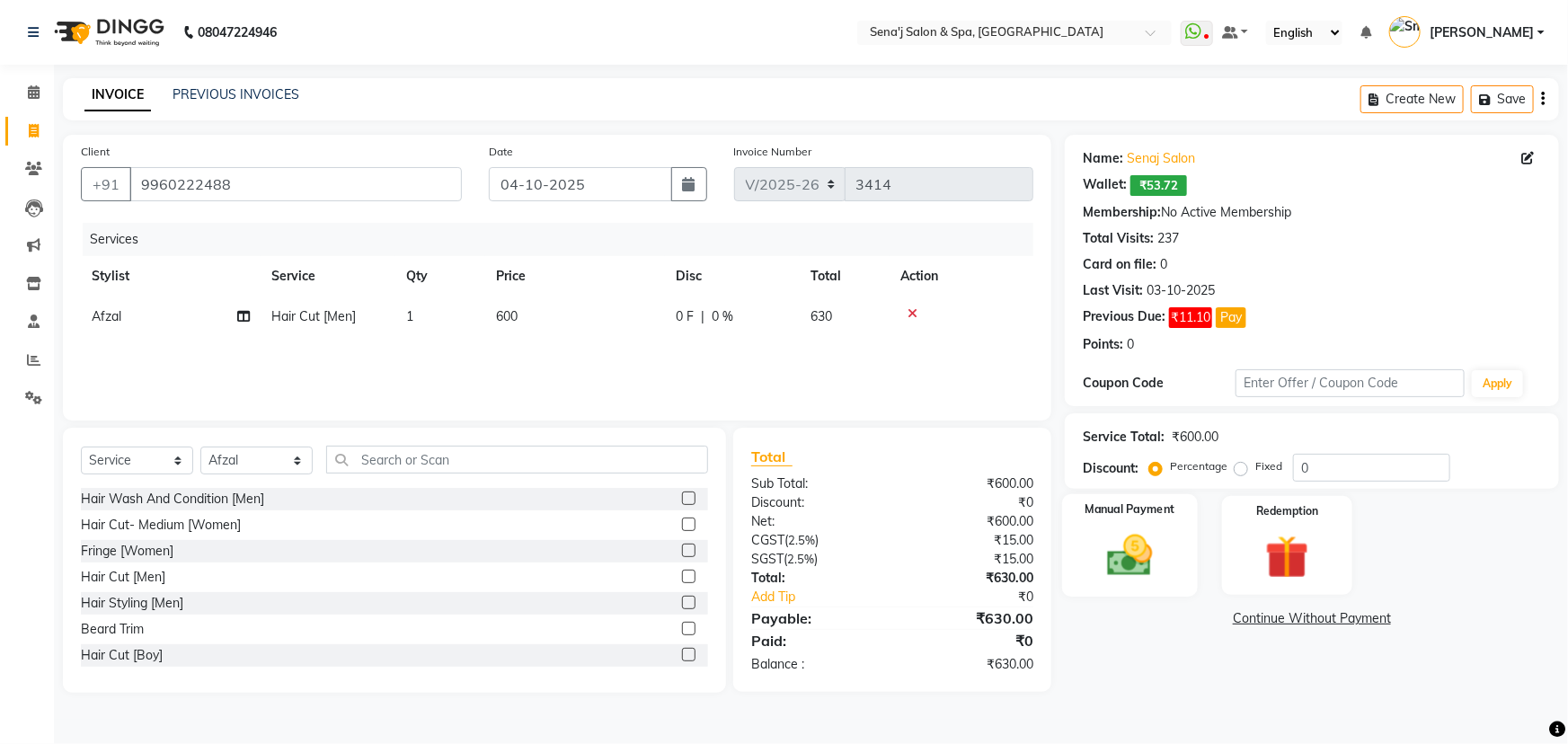
click at [1169, 584] on div "Manual Payment" at bounding box center [1130, 545] width 136 height 103
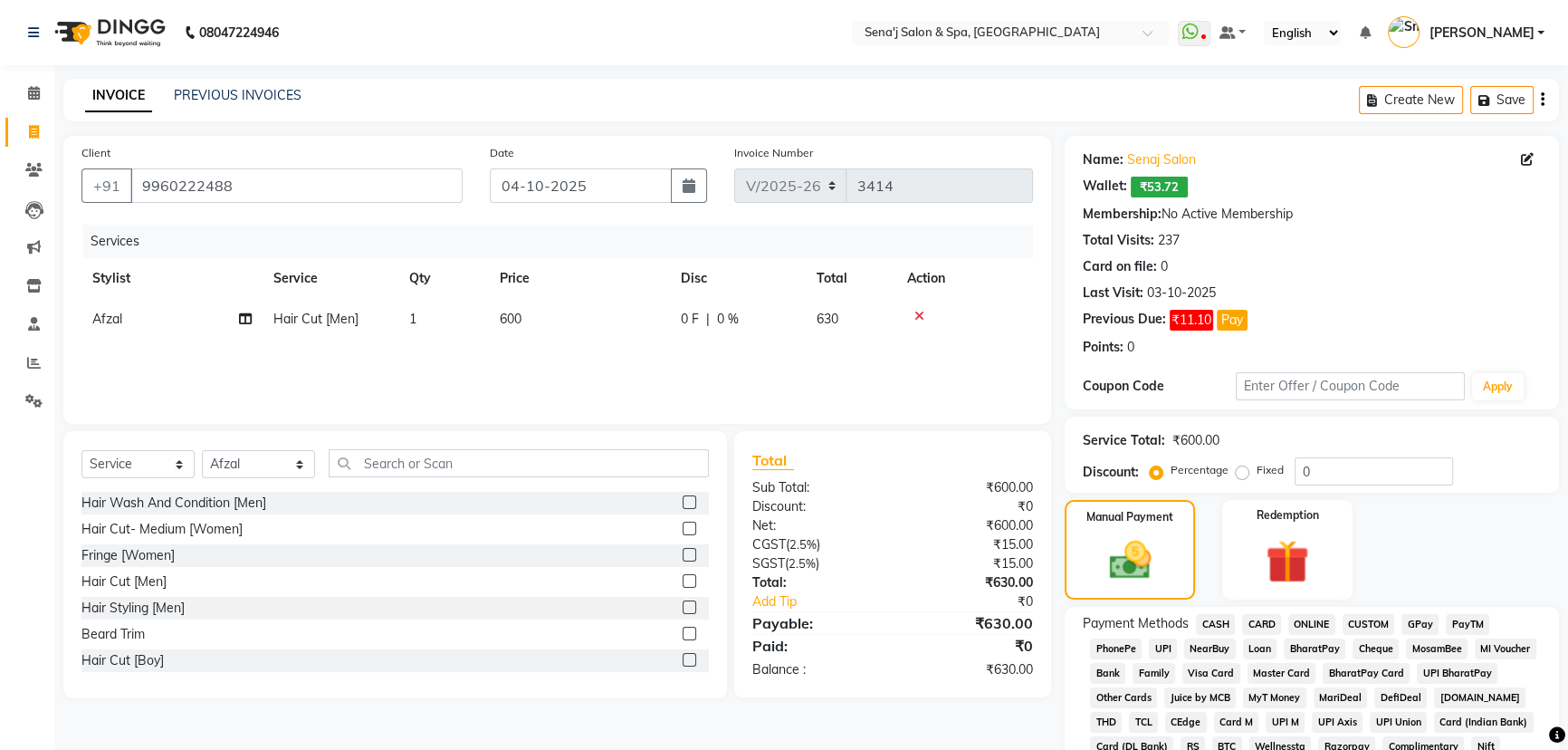
click at [1207, 621] on span "CASH" at bounding box center [1215, 624] width 39 height 21
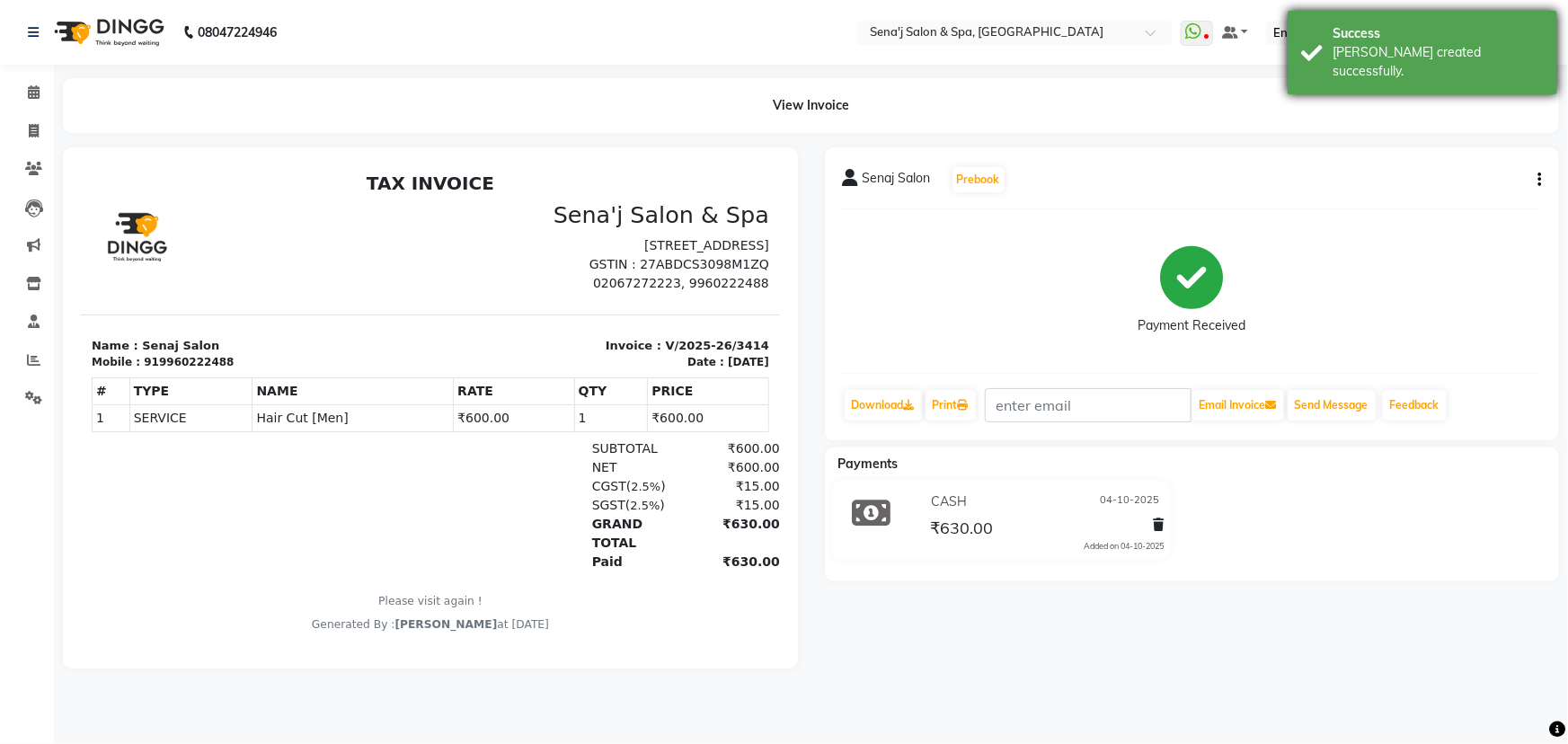
click at [1351, 48] on div "[PERSON_NAME] created successfully." at bounding box center [1438, 62] width 211 height 37
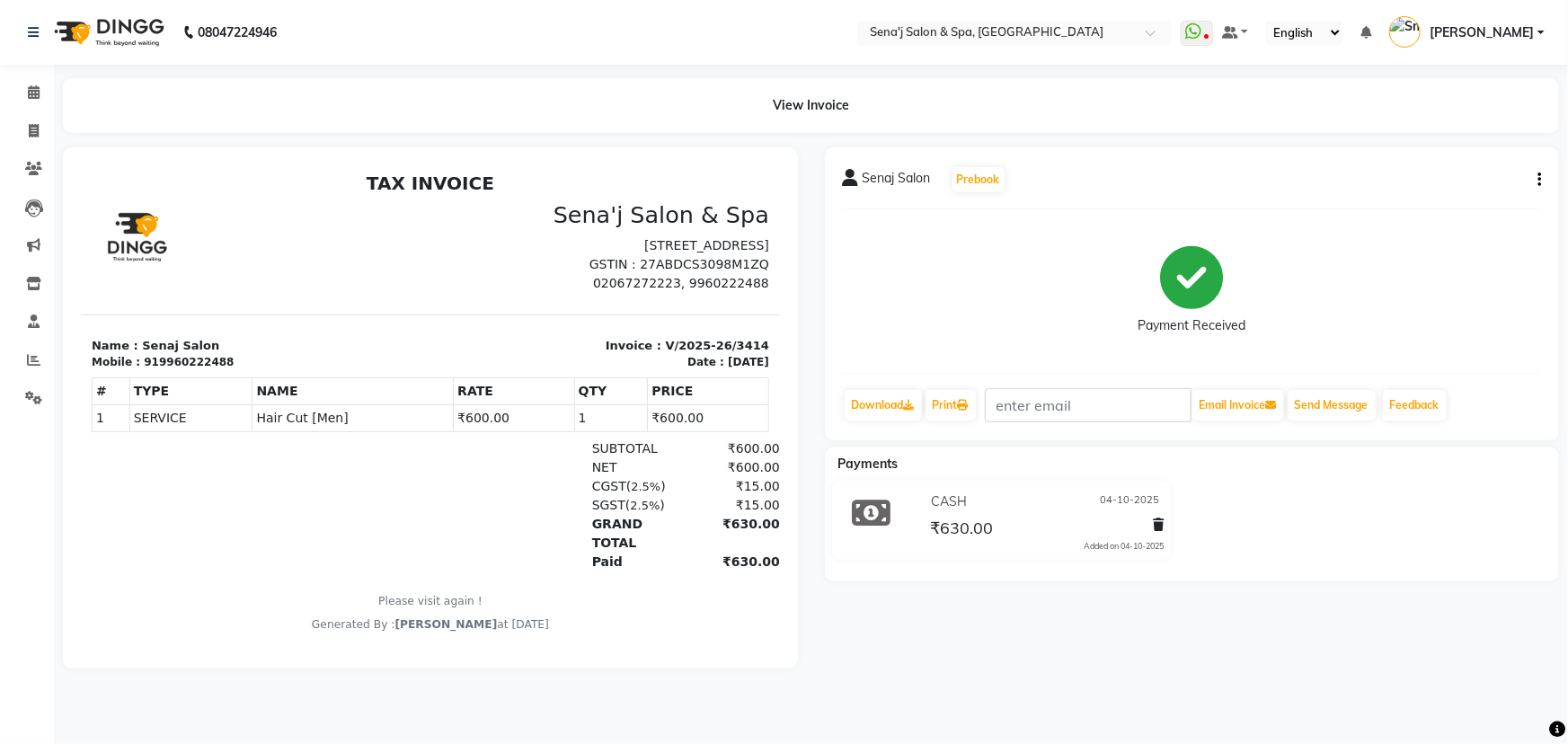
click at [33, 77] on li "Calendar" at bounding box center [27, 93] width 54 height 38
click at [33, 89] on icon at bounding box center [34, 92] width 11 height 13
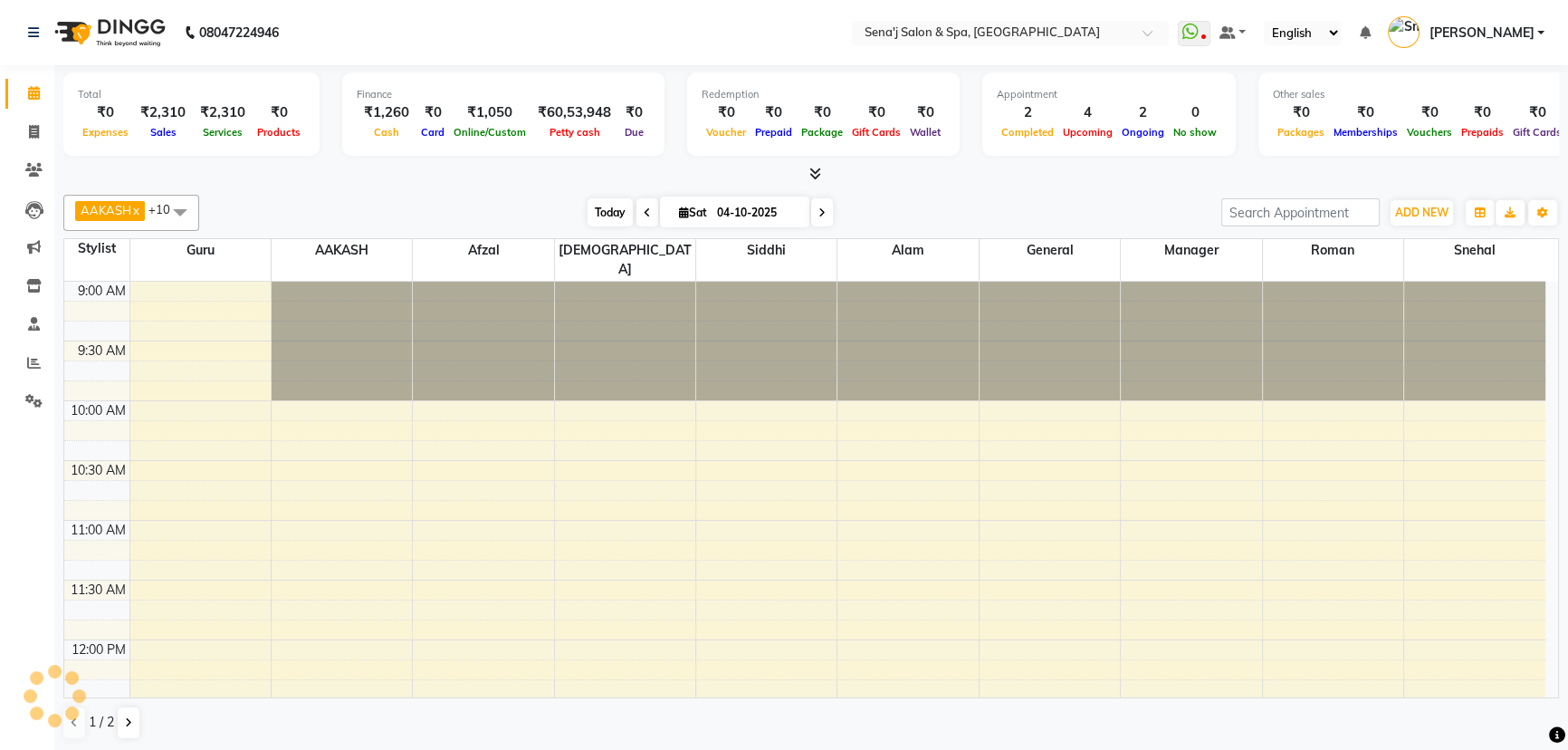
click at [603, 208] on span "Today" at bounding box center [610, 213] width 45 height 28
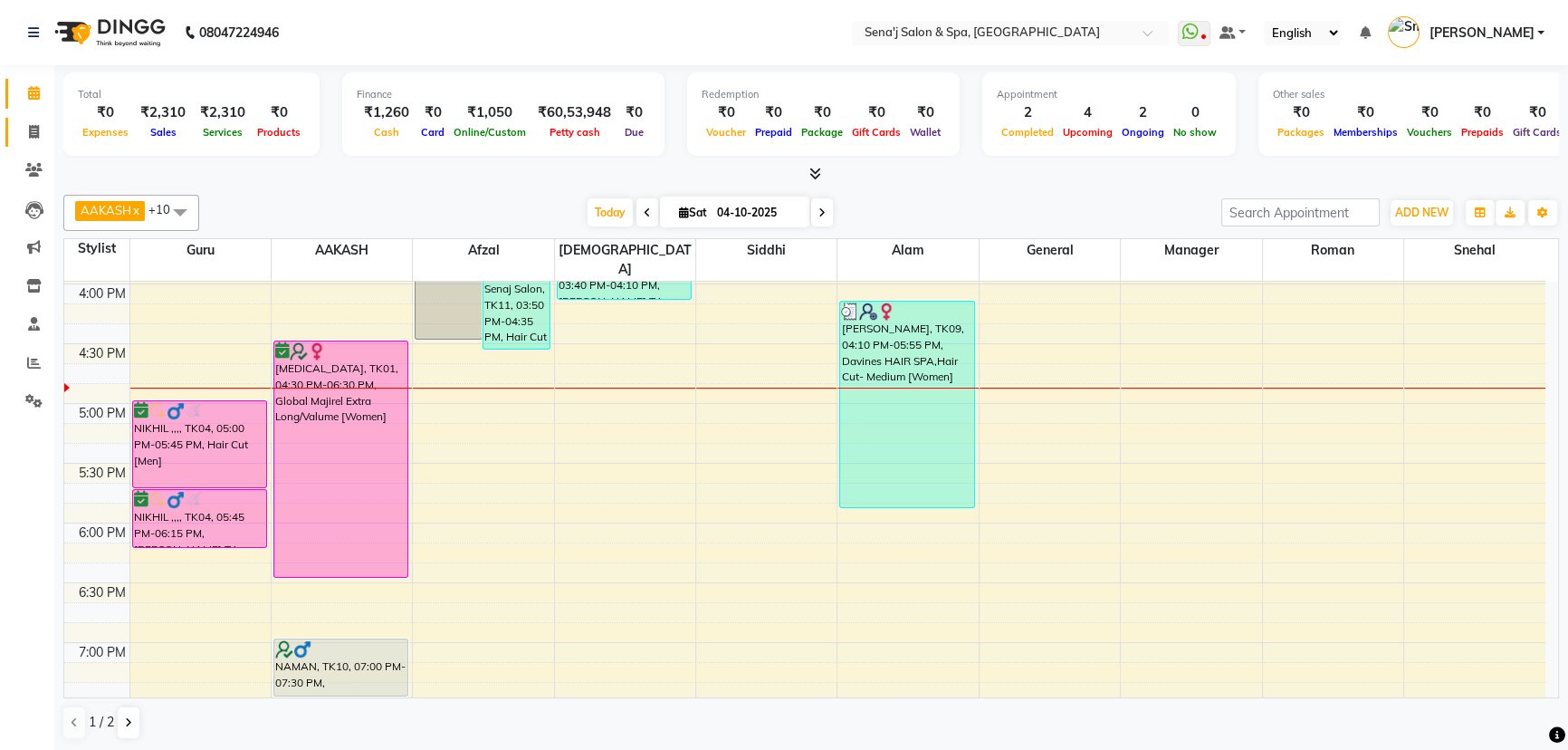
click at [31, 144] on link "Invoice" at bounding box center [27, 133] width 43 height 30
select select "service"
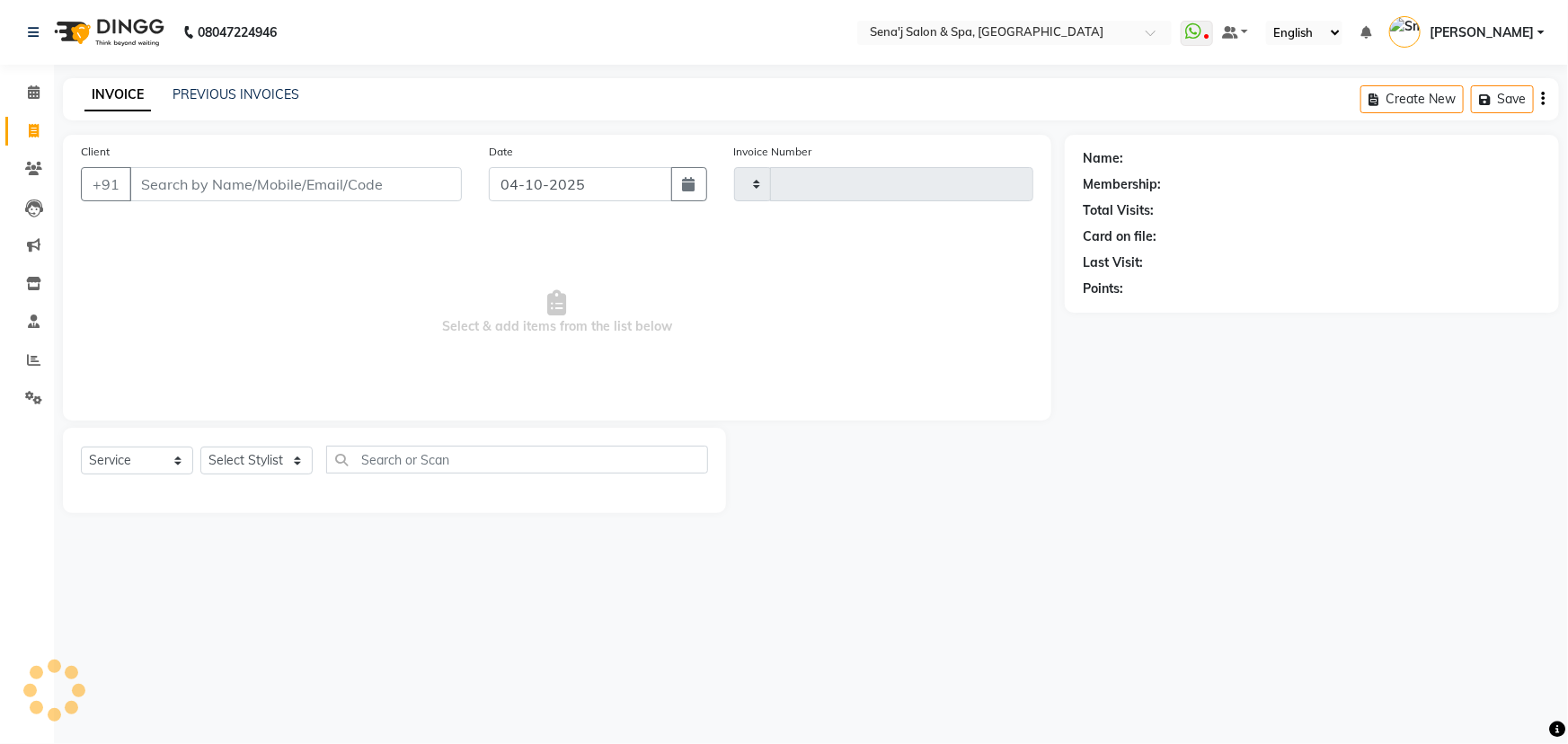
type input "3415"
select select "447"
click at [286, 190] on input "Client" at bounding box center [295, 184] width 333 height 34
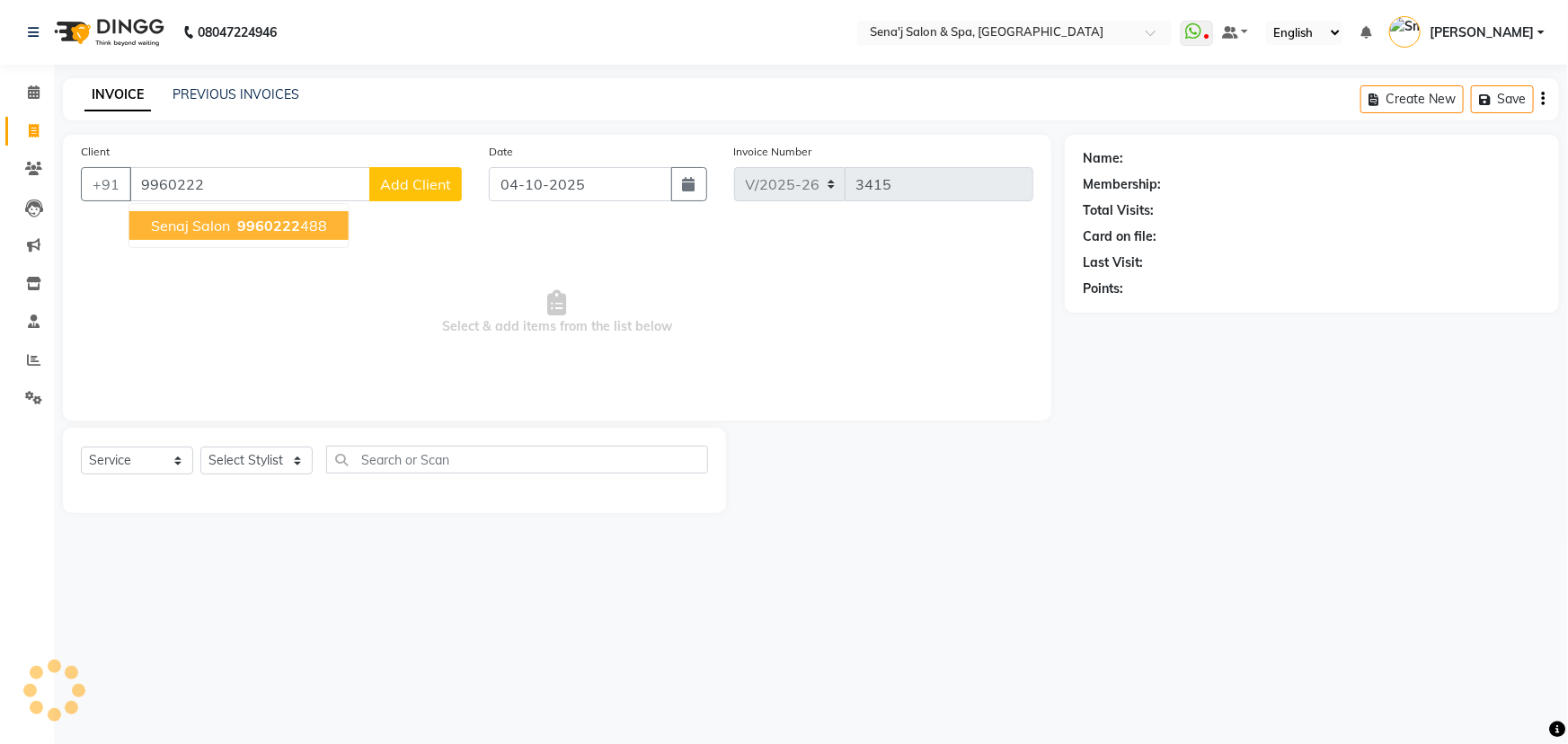
click at [279, 241] on ngb-typeahead-window "Senaj Salon 9960222 488" at bounding box center [239, 226] width 221 height 45
click at [269, 229] on span "9960222" at bounding box center [268, 225] width 63 height 18
type input "9960222488"
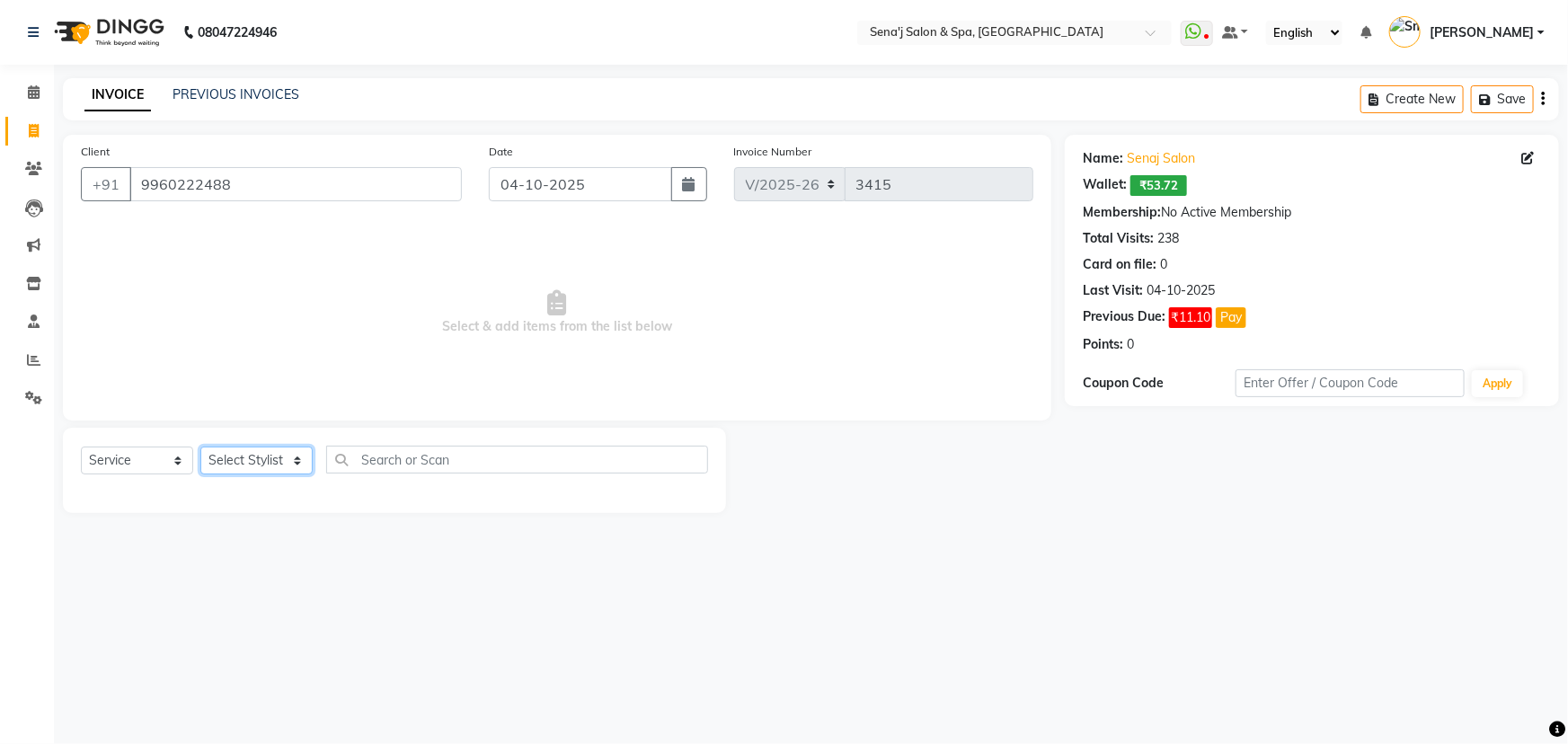
click at [282, 449] on select "Select Stylist [PERSON_NAME] [PERSON_NAME] [PERSON_NAME] [PERSON_NAME] General …" at bounding box center [257, 461] width 112 height 28
click at [201, 447] on select "Select Stylist [PERSON_NAME] [PERSON_NAME] [PERSON_NAME] [PERSON_NAME] General …" at bounding box center [257, 461] width 112 height 28
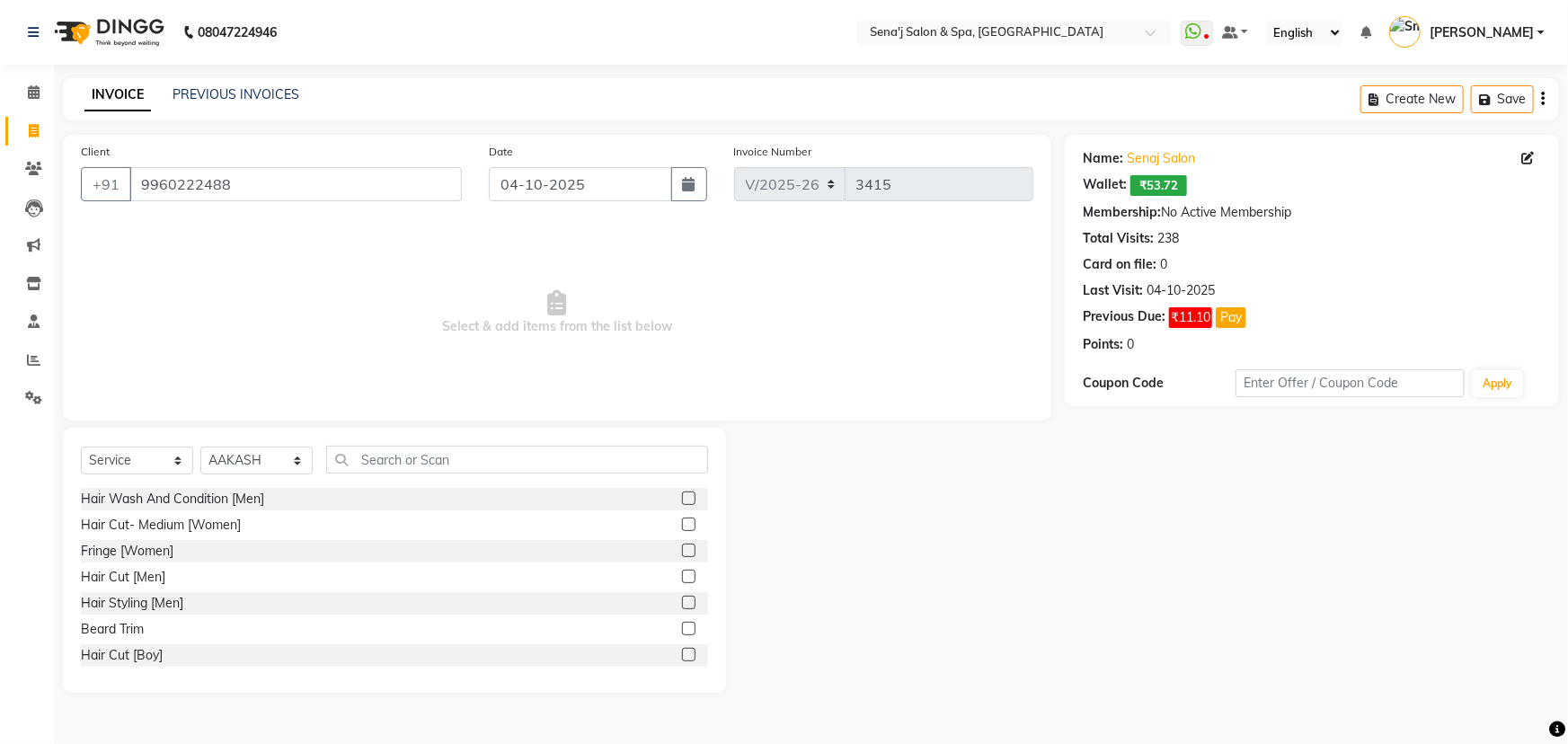
click at [246, 442] on div "Select Service Product Membership Package Voucher Prepaid Gift Card Select Styl…" at bounding box center [395, 559] width 664 height 265
click at [246, 455] on select "Select Stylist [PERSON_NAME] [PERSON_NAME] [PERSON_NAME] [PERSON_NAME] General …" at bounding box center [257, 461] width 112 height 28
select select "53043"
click at [201, 447] on select "Select Stylist [PERSON_NAME] [PERSON_NAME] [PERSON_NAME] [PERSON_NAME] General …" at bounding box center [257, 461] width 112 height 28
drag, startPoint x: 124, startPoint y: 573, endPoint x: 135, endPoint y: 571, distance: 11.2
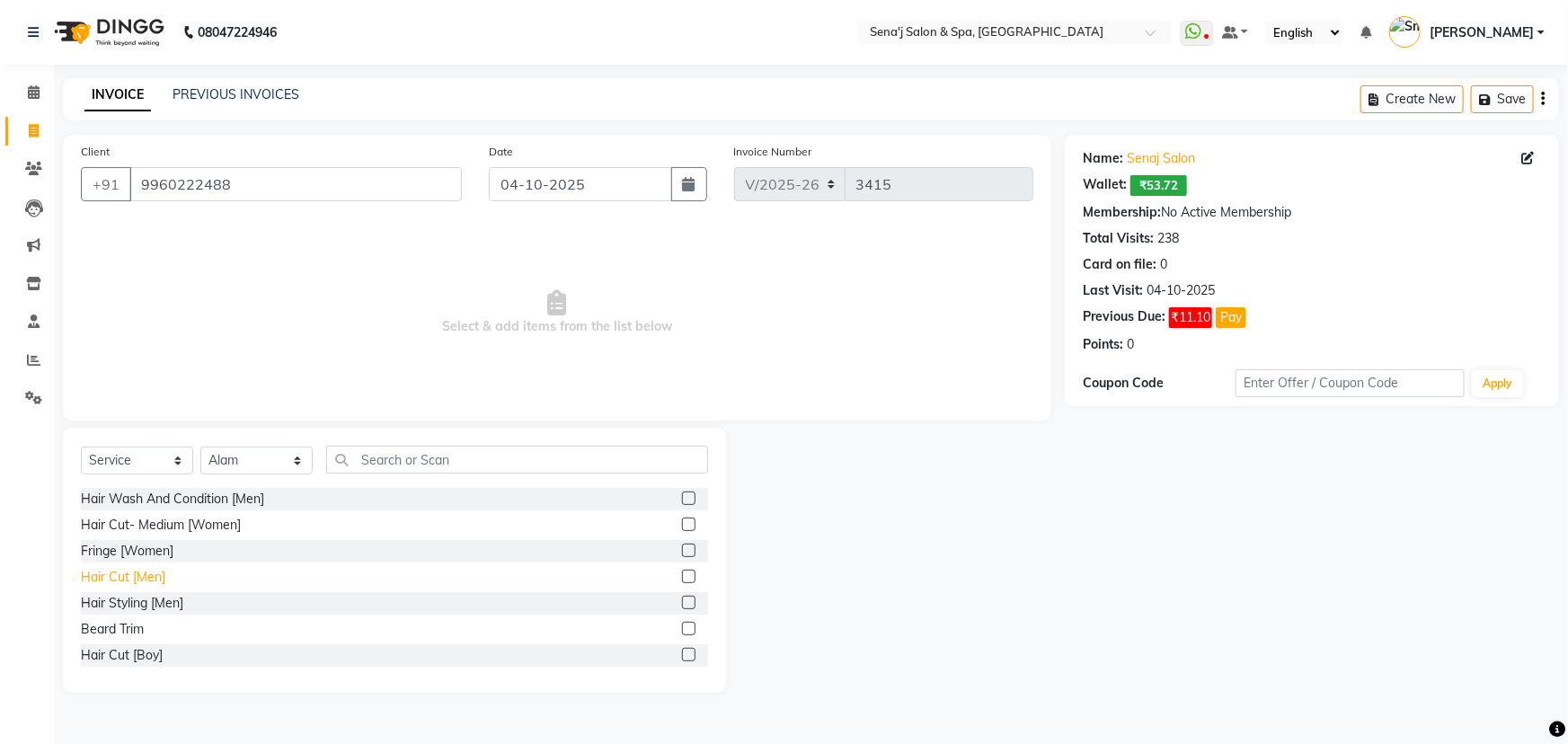
click at [125, 573] on div "Hair Cut [Men]" at bounding box center [123, 577] width 84 height 19
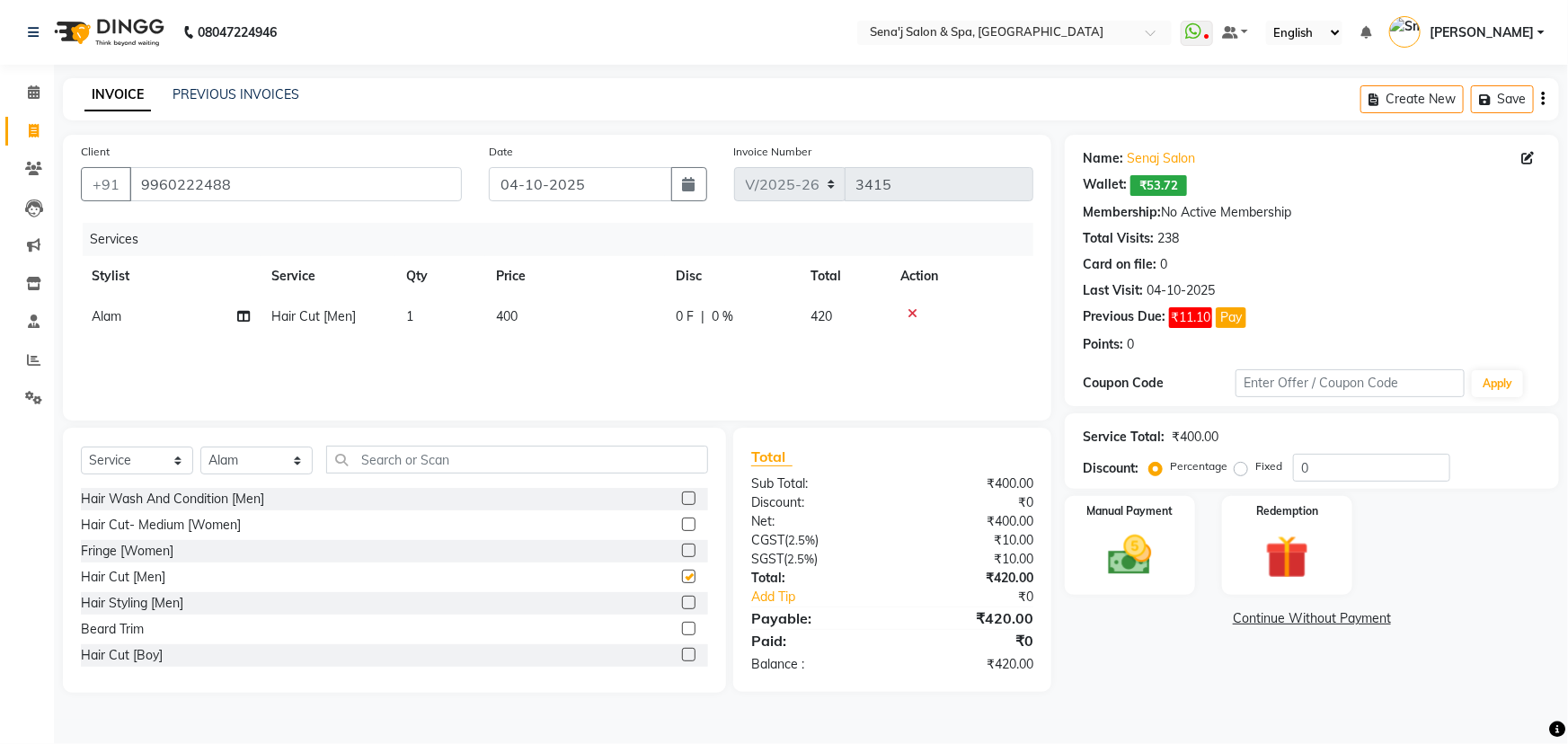
checkbox input "false"
click at [537, 325] on td "400" at bounding box center [575, 316] width 180 height 40
select select "53043"
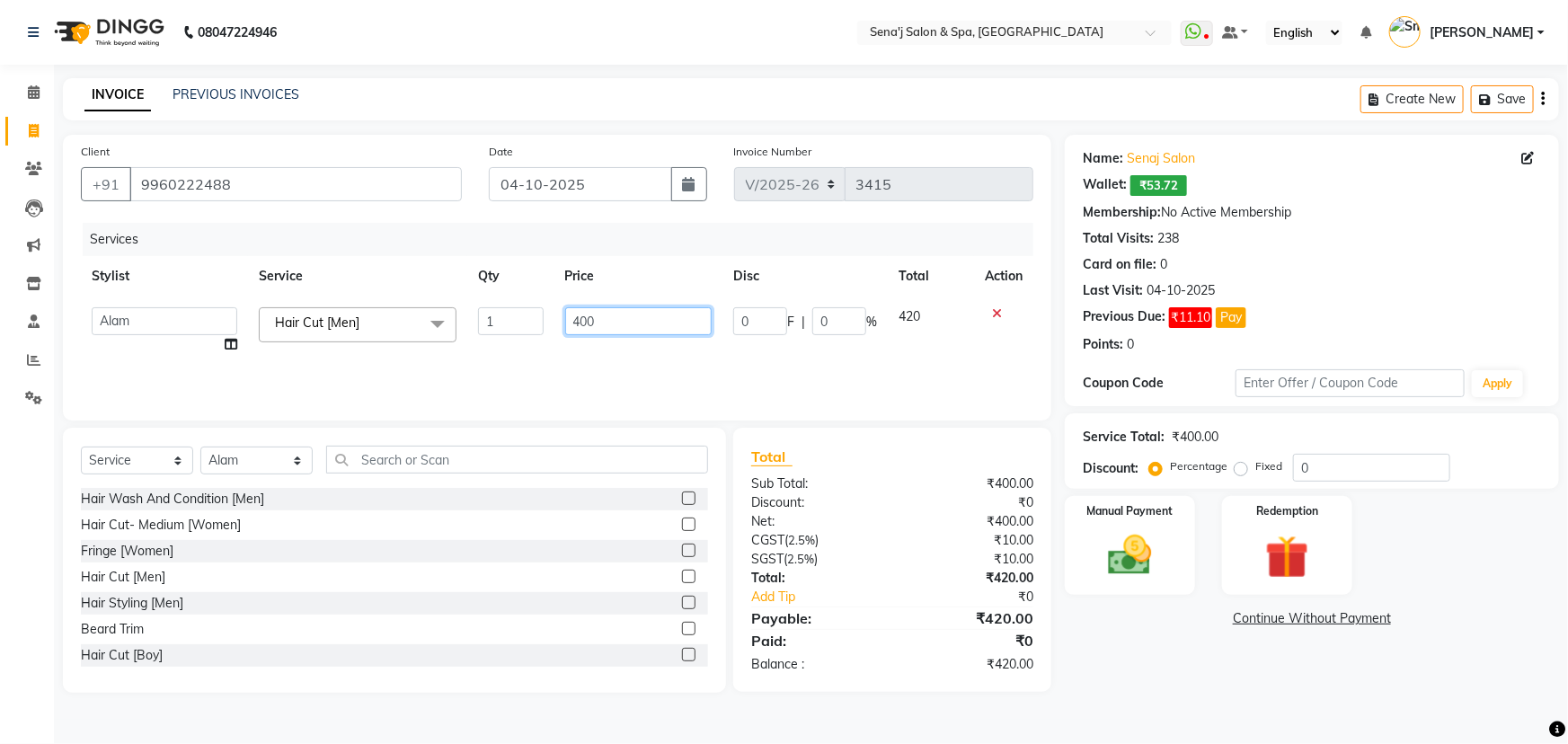
drag, startPoint x: 606, startPoint y: 327, endPoint x: 515, endPoint y: 314, distance: 91.9
click at [515, 314] on tr "[PERSON_NAME] [PERSON_NAME] [PERSON_NAME] [PERSON_NAME] General Guru Manager Ma…" at bounding box center [557, 330] width 953 height 68
type input "600"
click at [486, 385] on div "Services Stylist Service Qty Price Disc Total Action [PERSON_NAME] [PERSON_NAME…" at bounding box center [557, 313] width 953 height 180
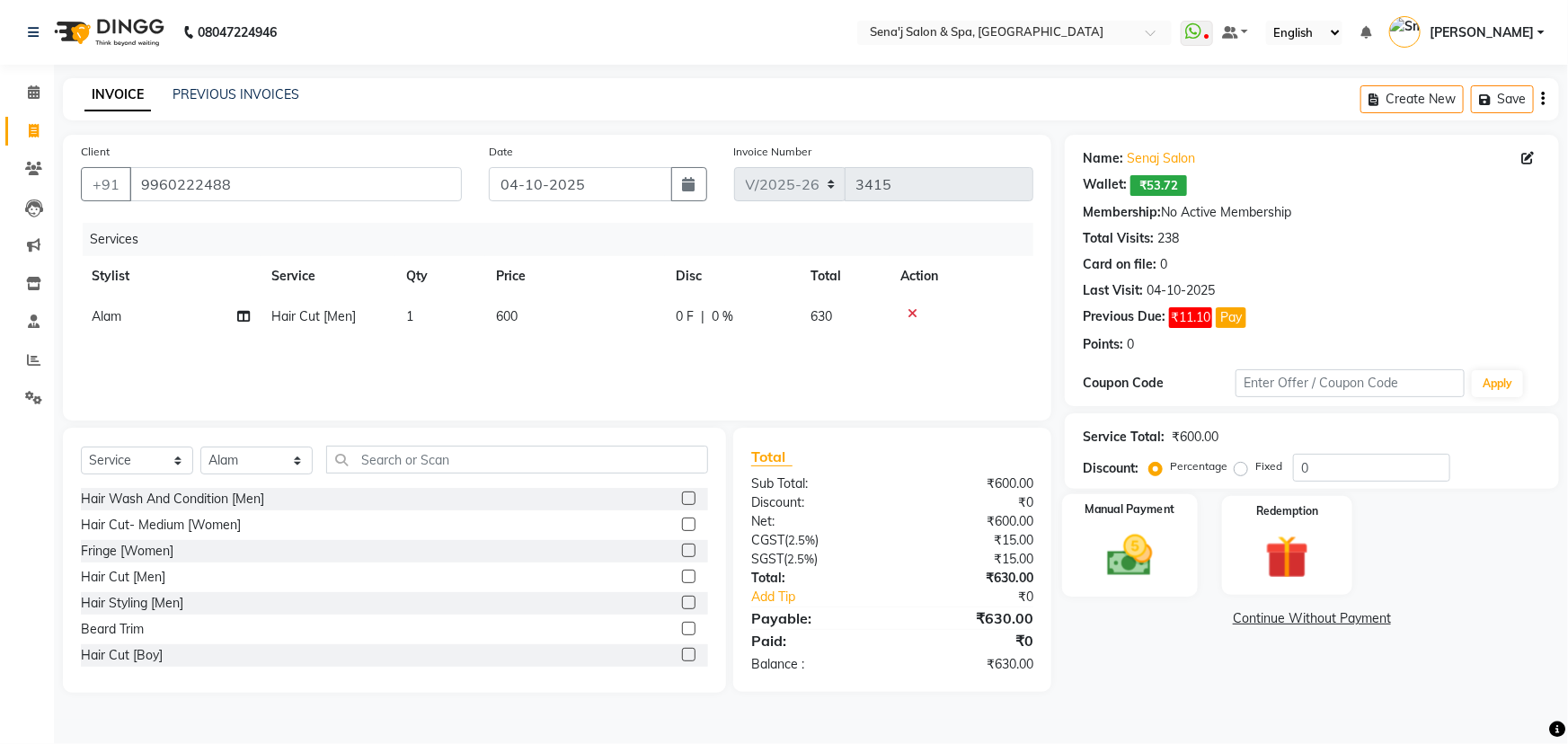
click at [1103, 577] on img at bounding box center [1130, 556] width 74 height 52
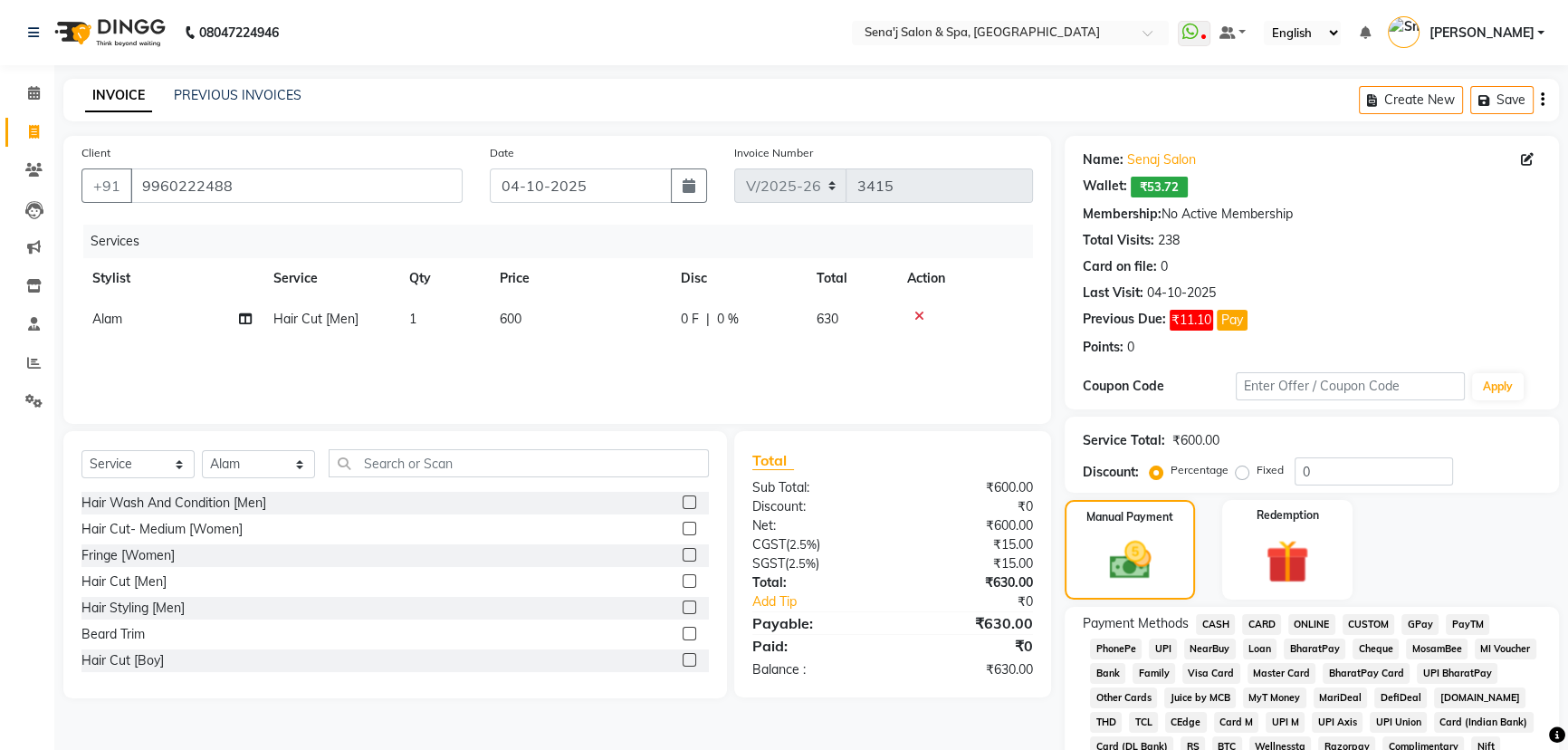
click at [1222, 615] on span "CASH" at bounding box center [1215, 624] width 39 height 21
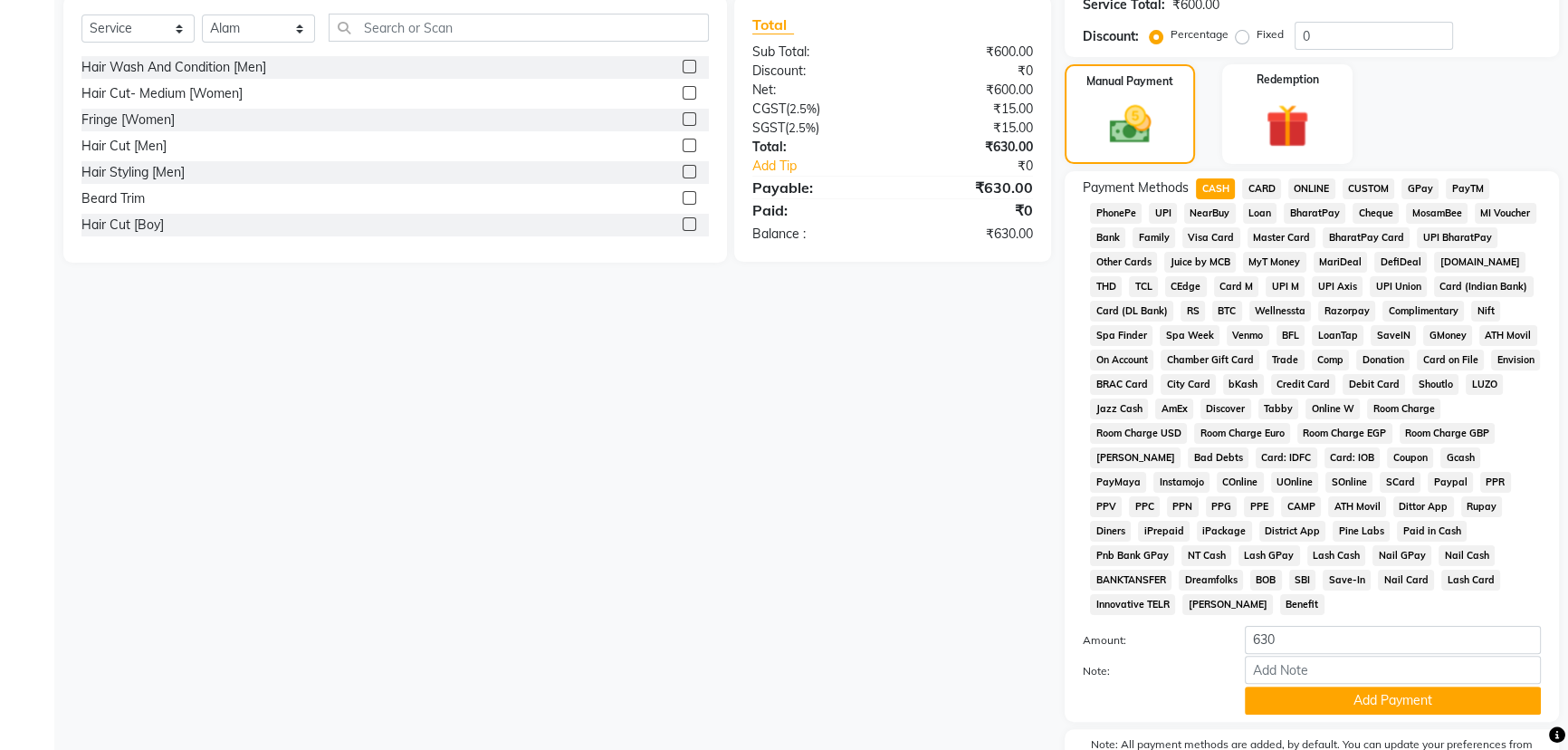
scroll to position [516, 0]
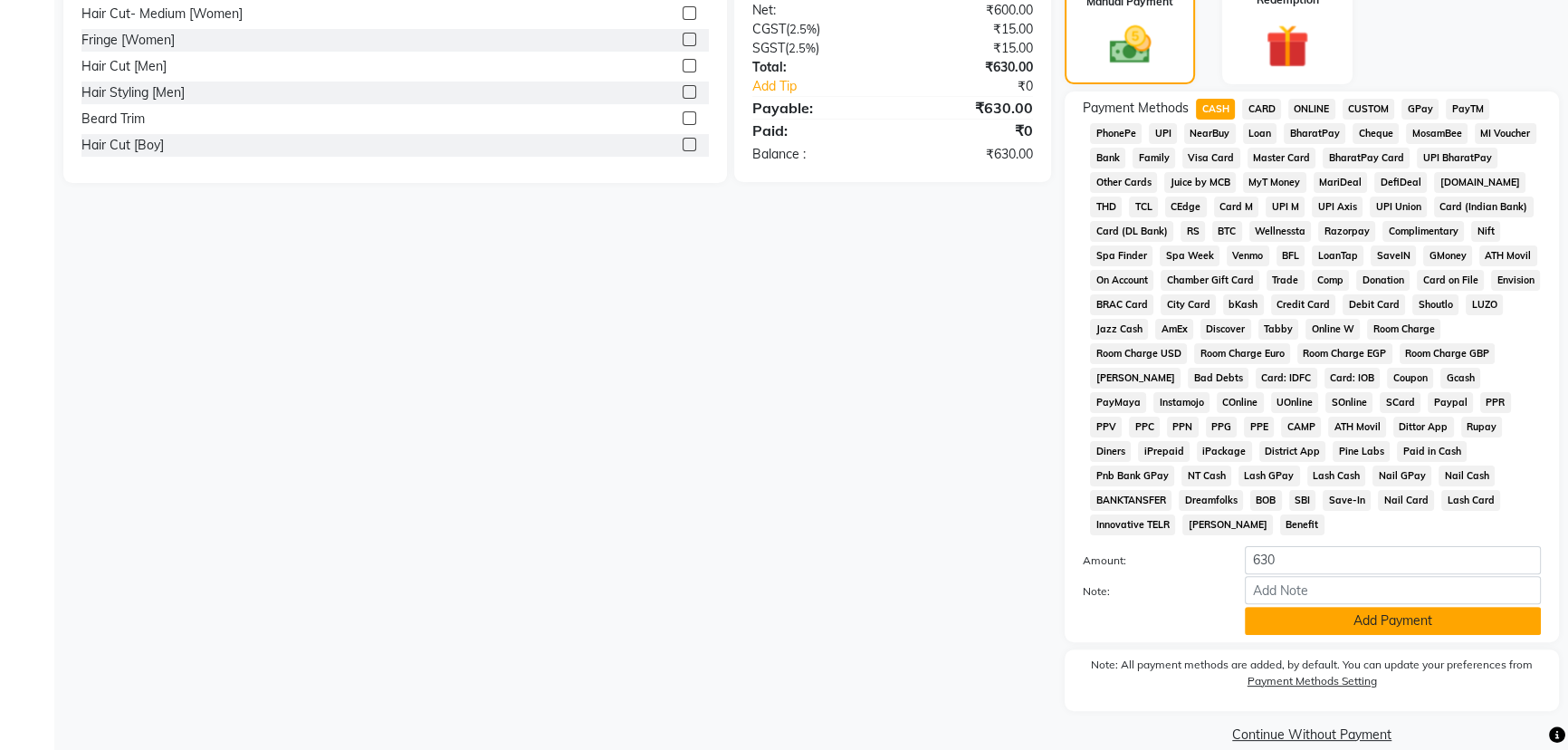
click at [1259, 607] on button "Add Payment" at bounding box center [1393, 622] width 296 height 28
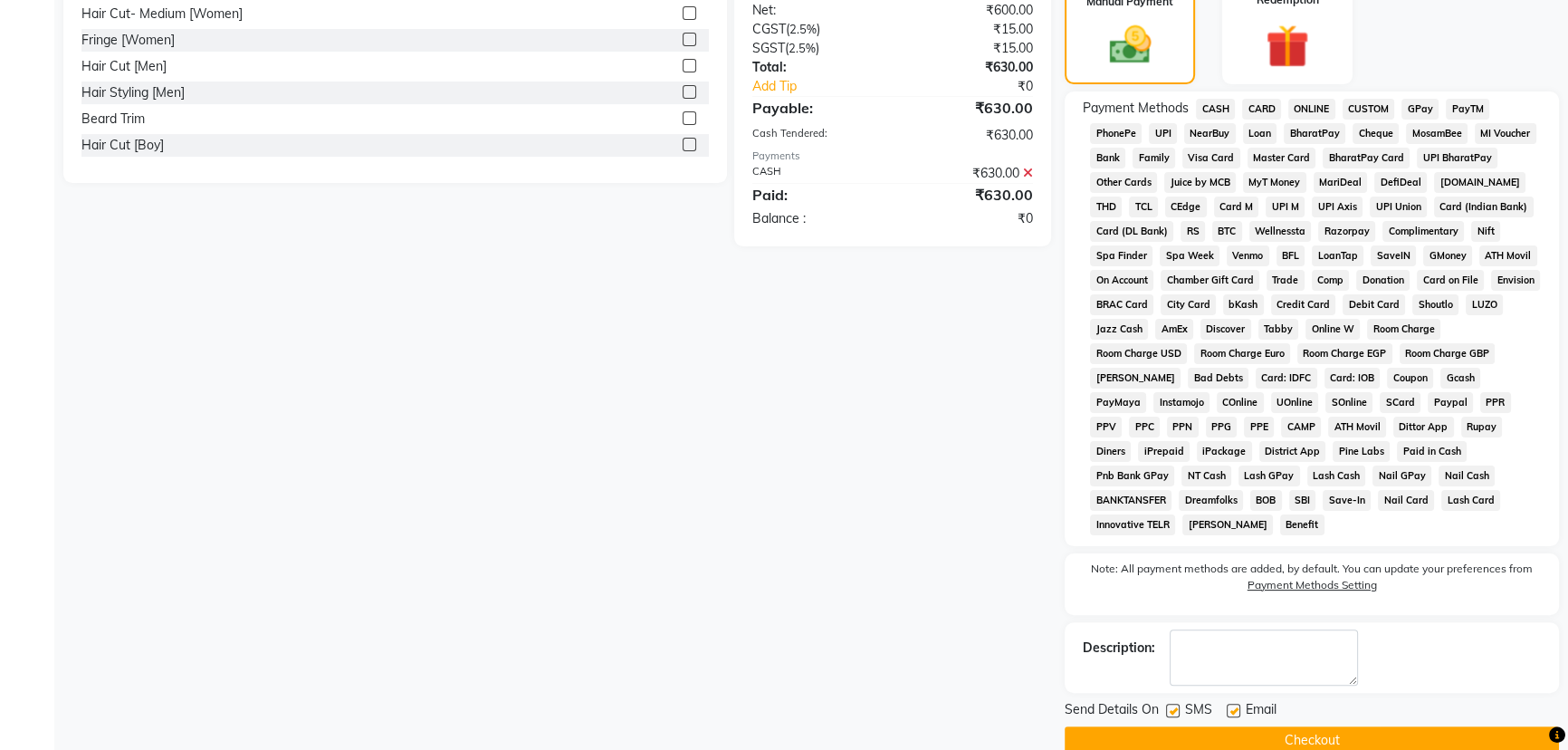
scroll to position [520, 0]
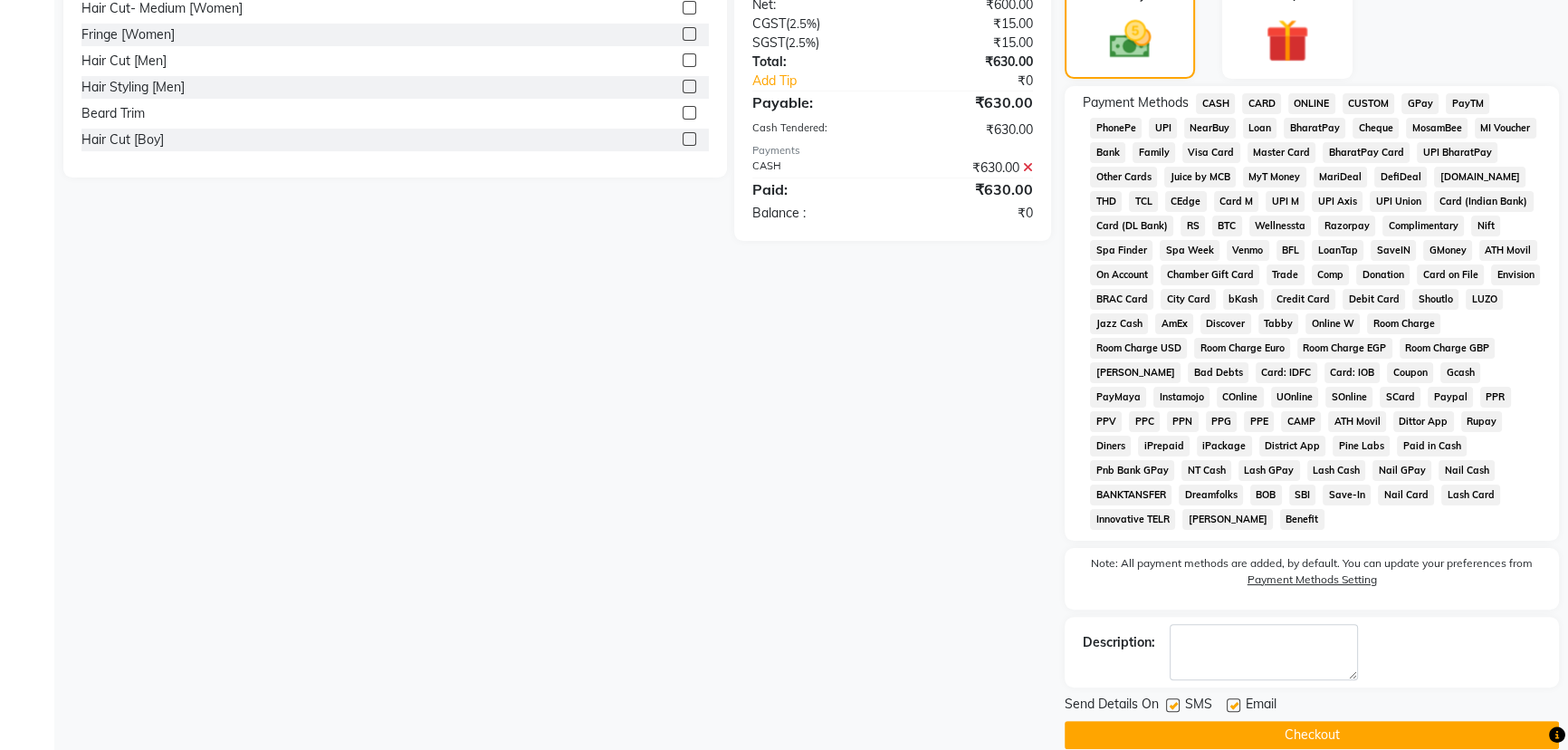
click at [1256, 721] on button "Checkout" at bounding box center [1312, 735] width 495 height 28
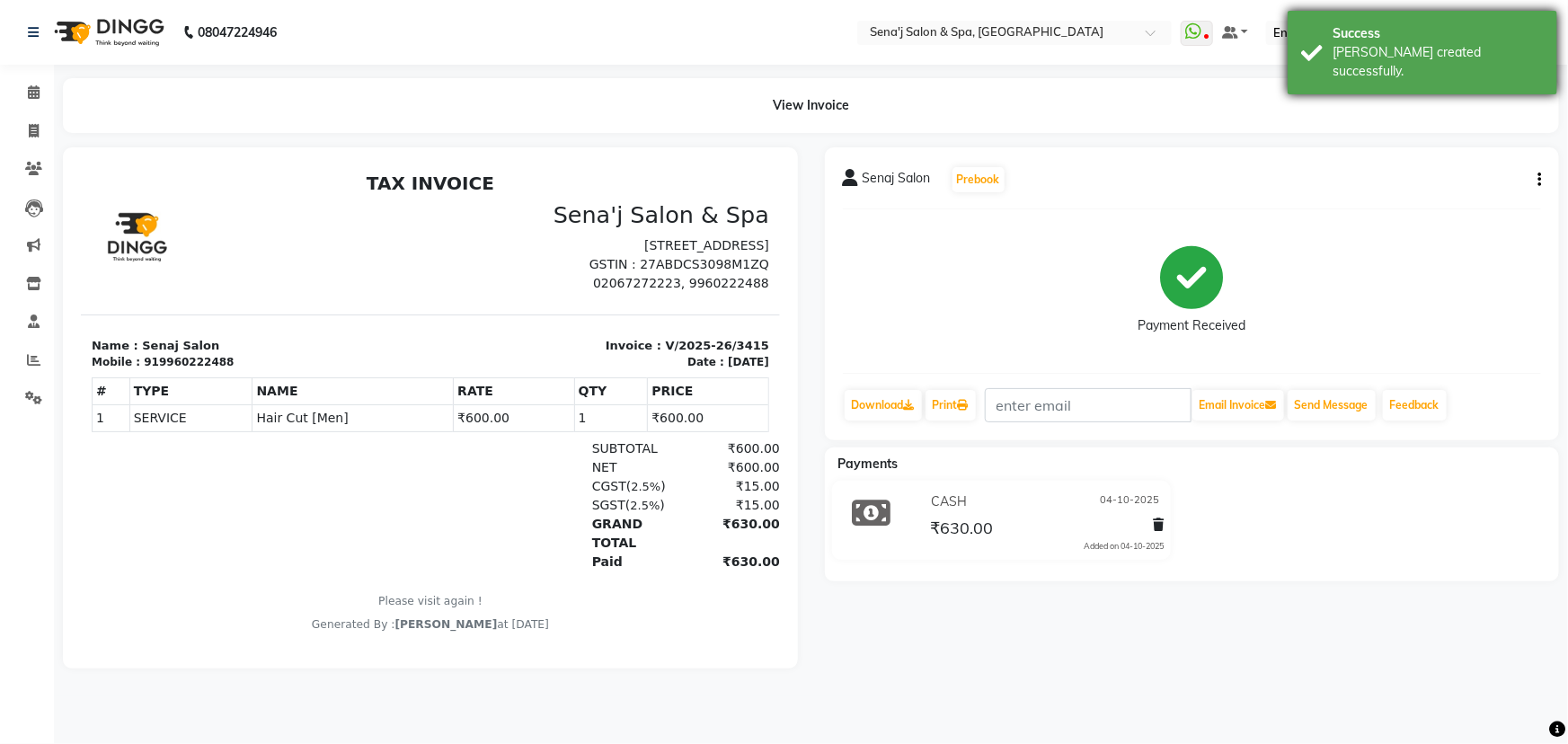
click at [1310, 36] on div "Success [PERSON_NAME] created successfully." at bounding box center [1423, 52] width 270 height 83
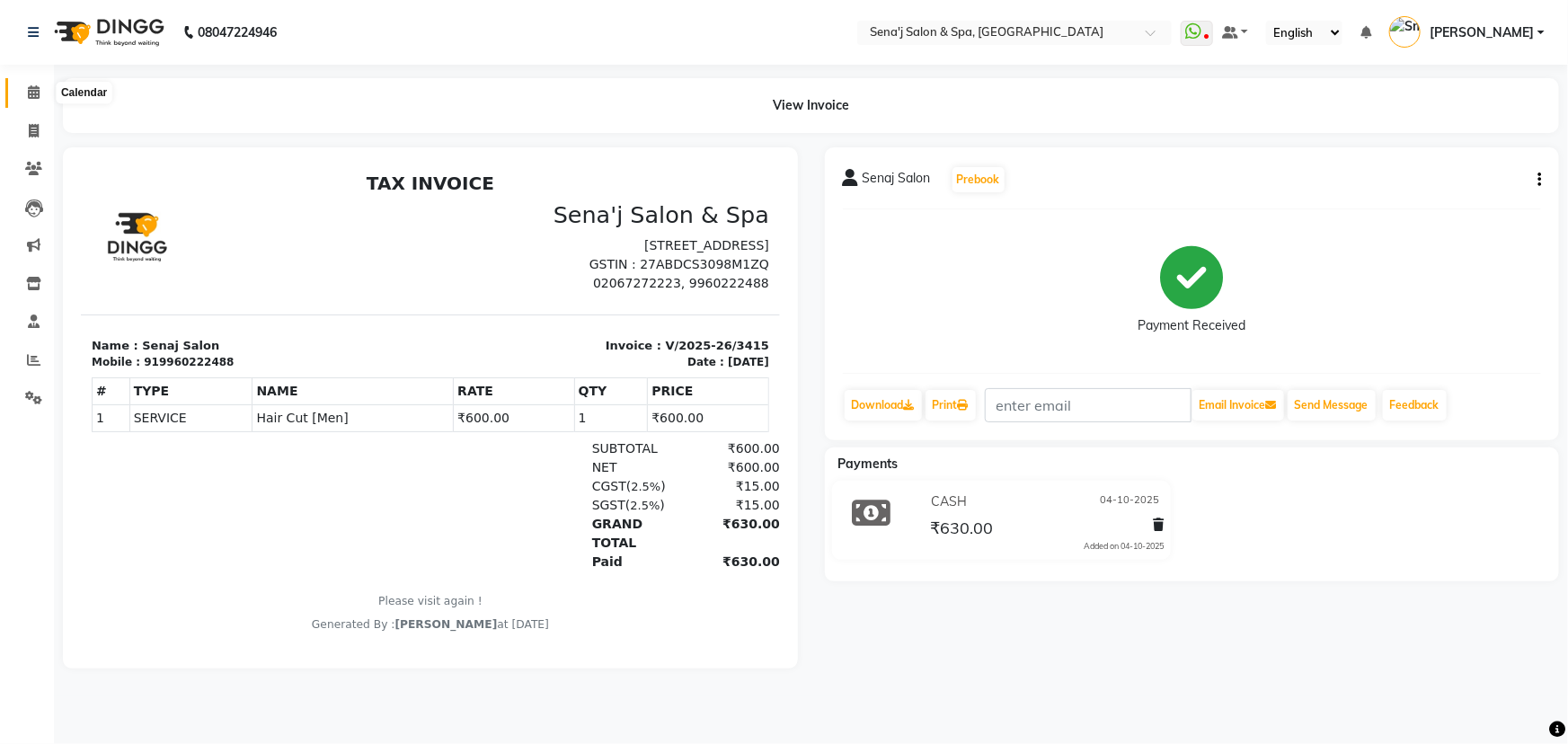
drag, startPoint x: 38, startPoint y: 88, endPoint x: 58, endPoint y: 90, distance: 20.1
click at [38, 88] on icon at bounding box center [34, 92] width 11 height 13
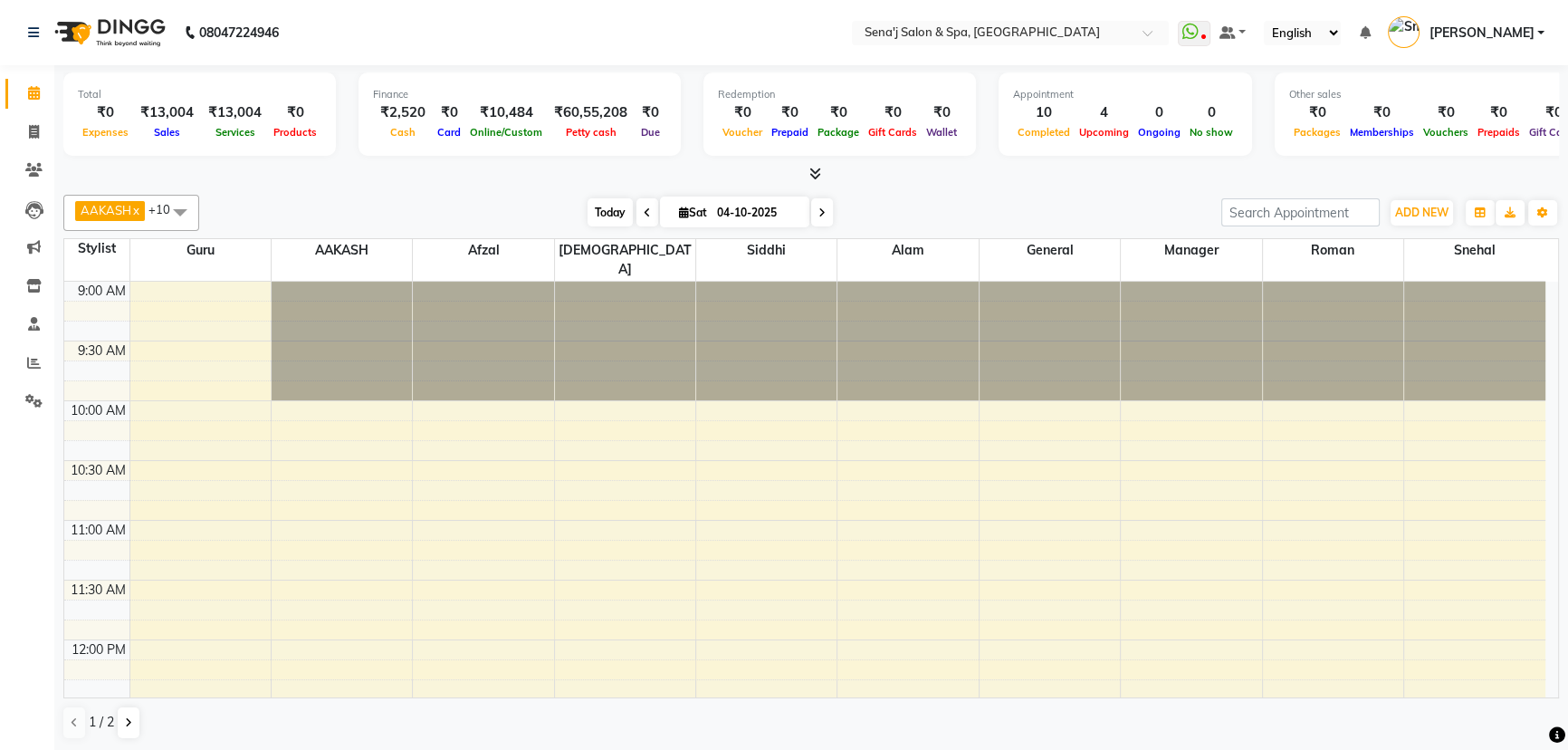
click at [615, 212] on span "Today" at bounding box center [610, 213] width 45 height 28
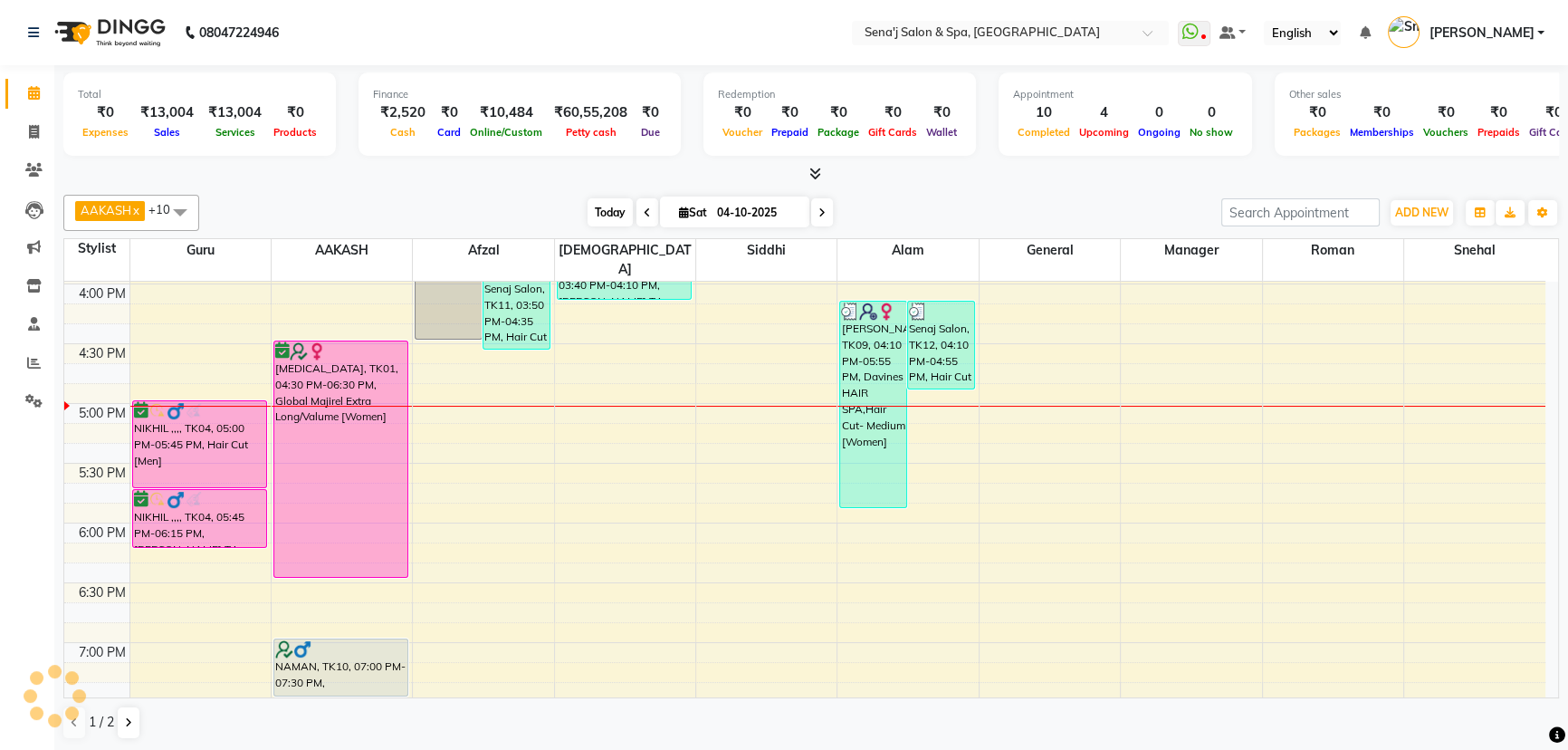
click at [597, 210] on span "Today" at bounding box center [610, 213] width 45 height 28
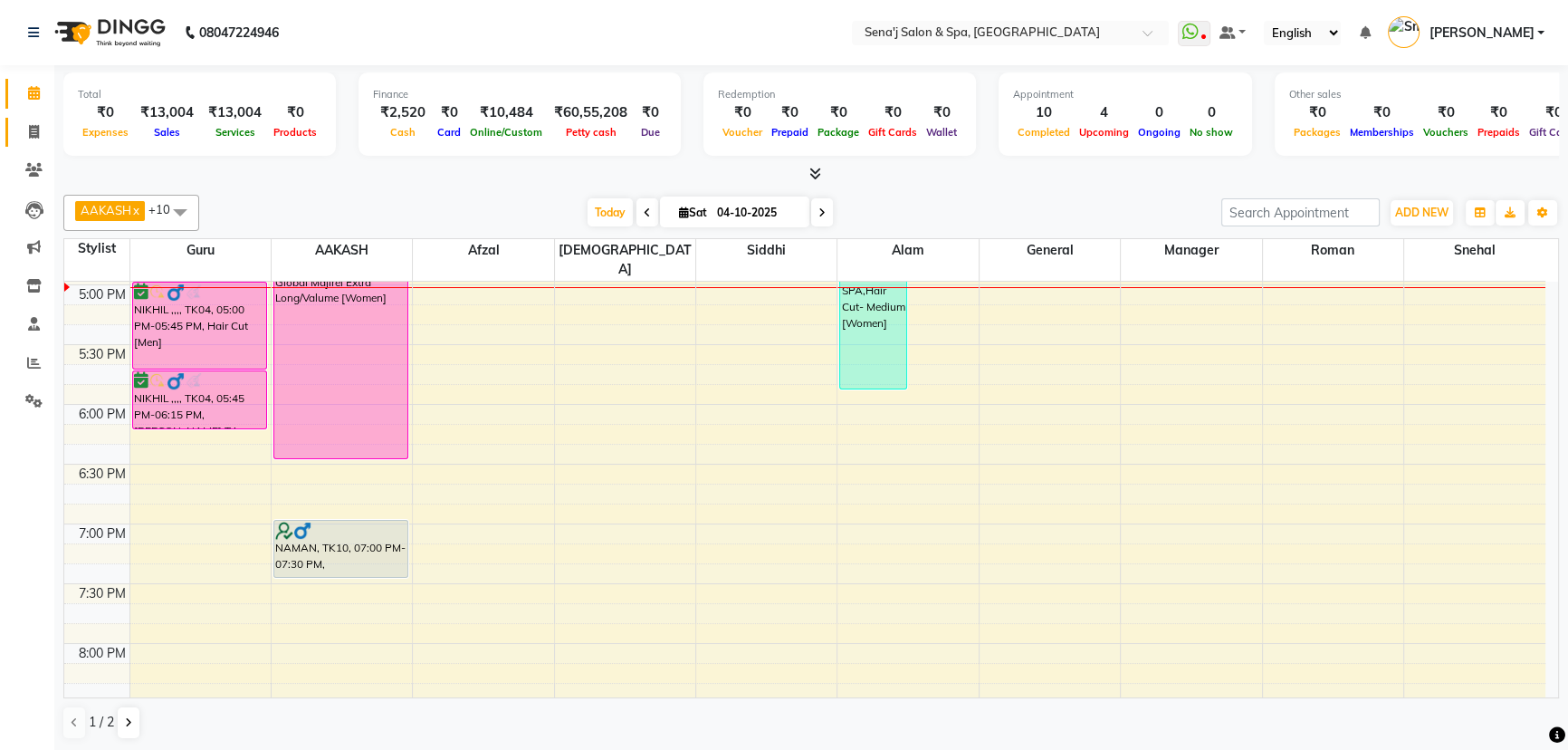
click at [18, 144] on link "Invoice" at bounding box center [27, 133] width 43 height 30
select select "service"
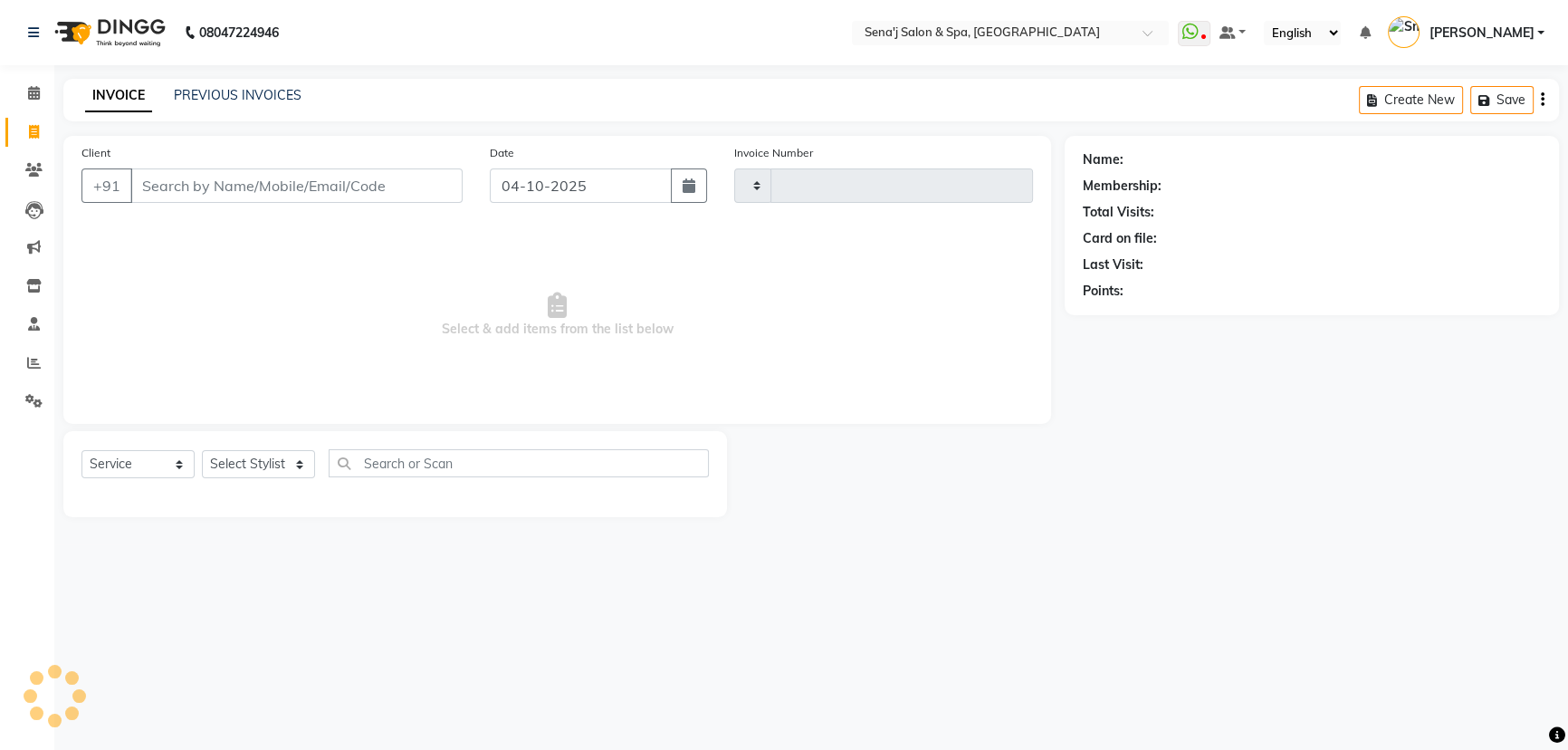
type input "3416"
select select "447"
click at [198, 198] on input "Client" at bounding box center [297, 185] width 335 height 34
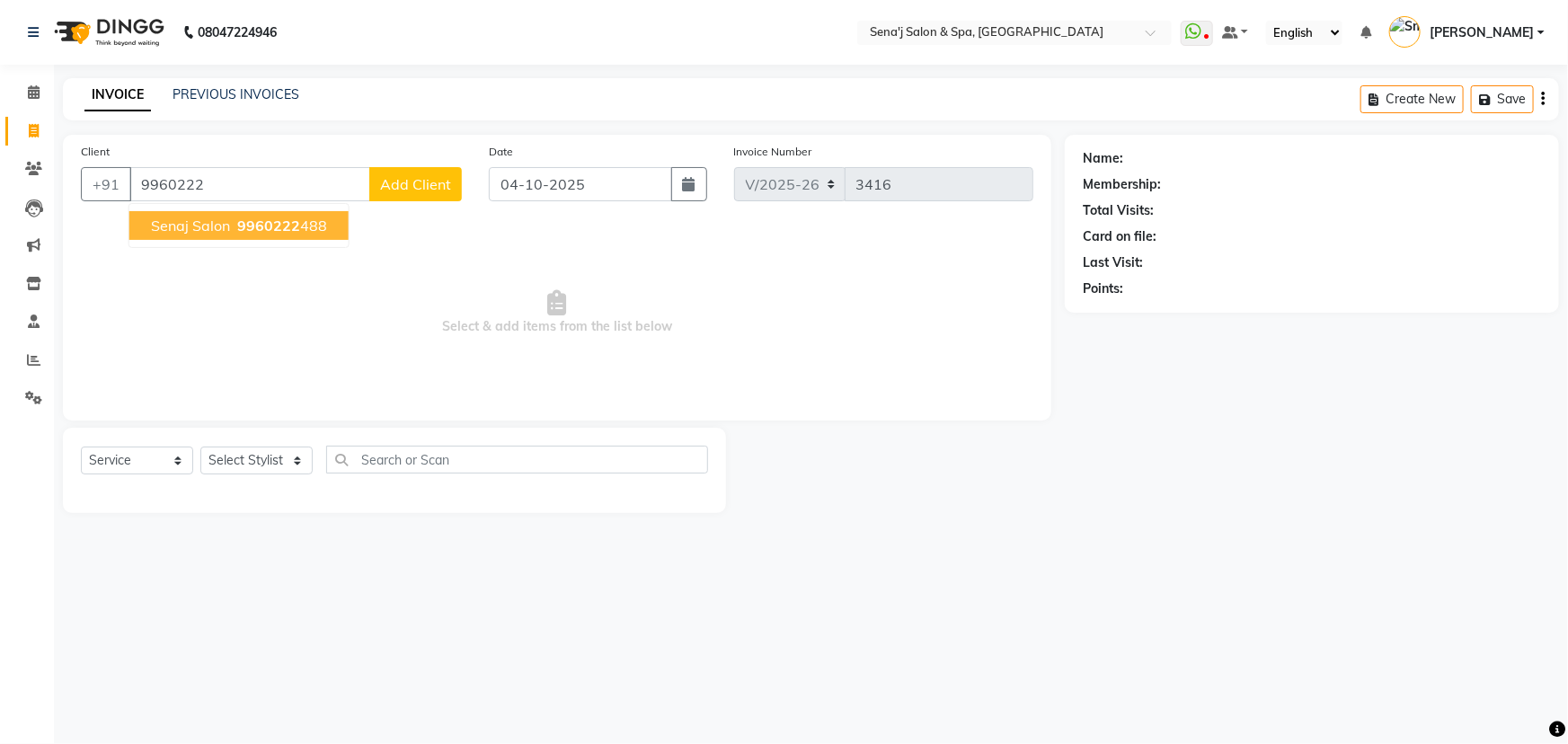
click at [277, 228] on span "9960222" at bounding box center [268, 225] width 63 height 18
type input "9960222488"
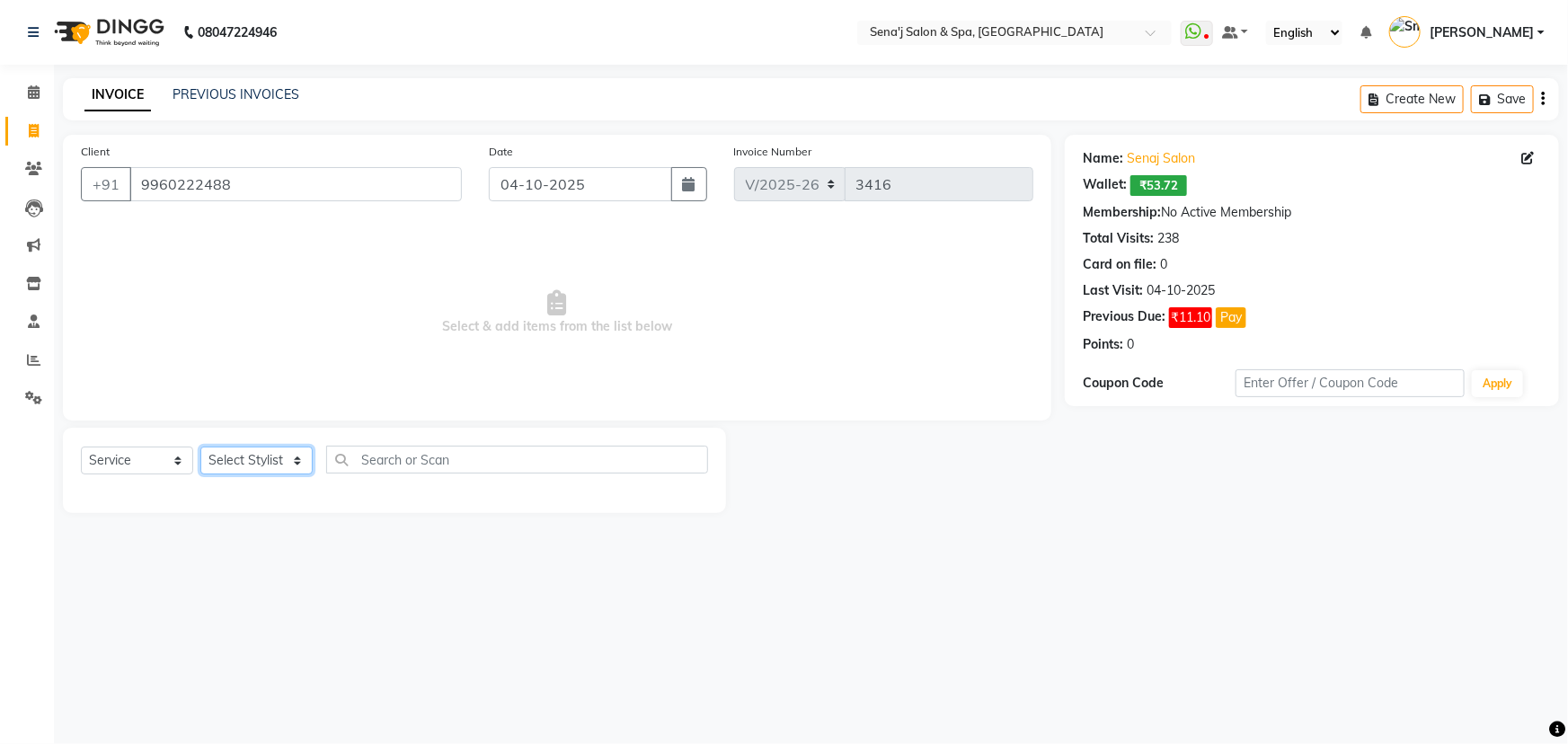
click at [261, 462] on select "Select Stylist [PERSON_NAME] [PERSON_NAME] [PERSON_NAME] [PERSON_NAME] General …" at bounding box center [257, 461] width 112 height 28
select select "63013"
click at [201, 447] on select "Select Stylist [PERSON_NAME] [PERSON_NAME] [PERSON_NAME] [PERSON_NAME] General …" at bounding box center [257, 461] width 112 height 28
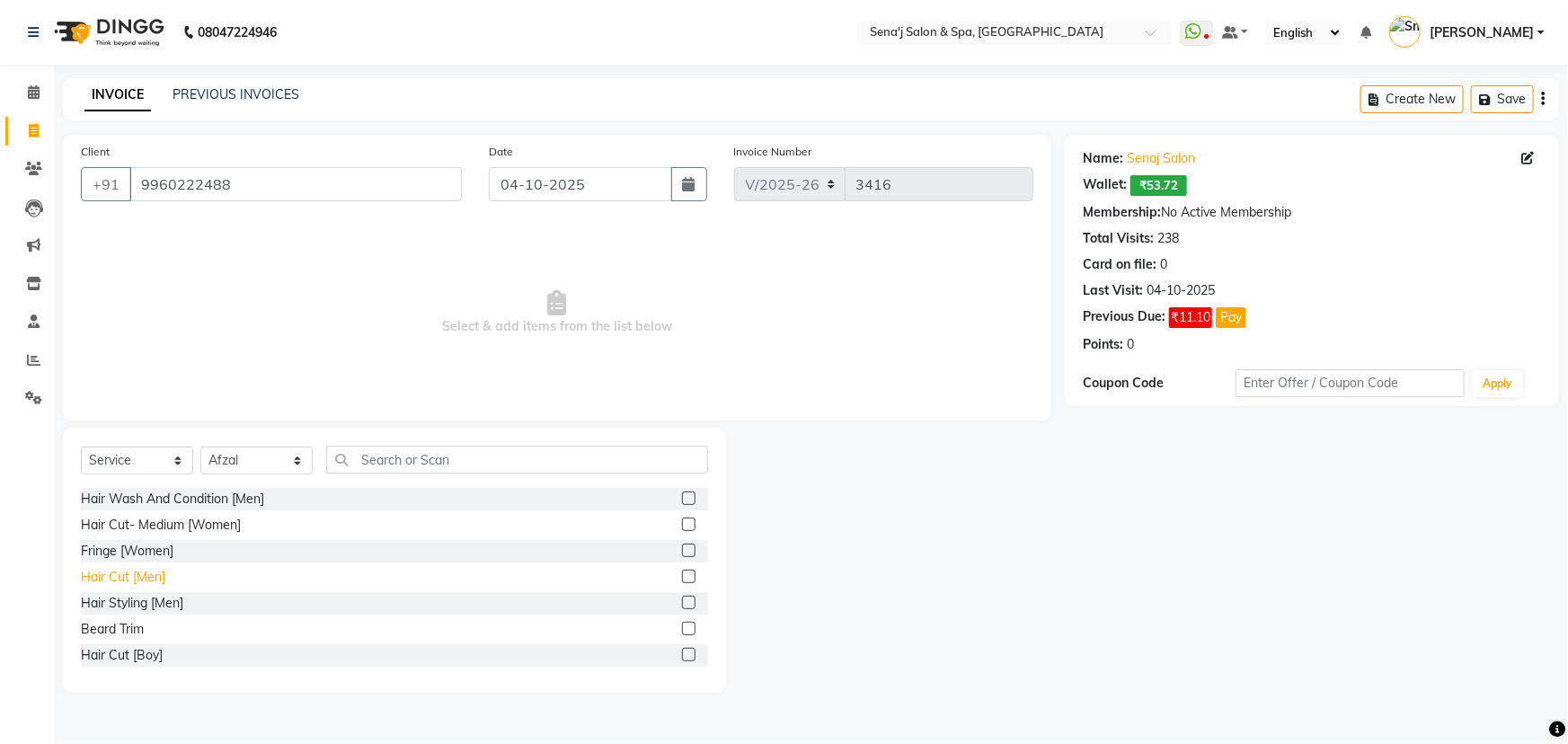
click at [138, 573] on div "Hair Cut [Men]" at bounding box center [123, 577] width 84 height 19
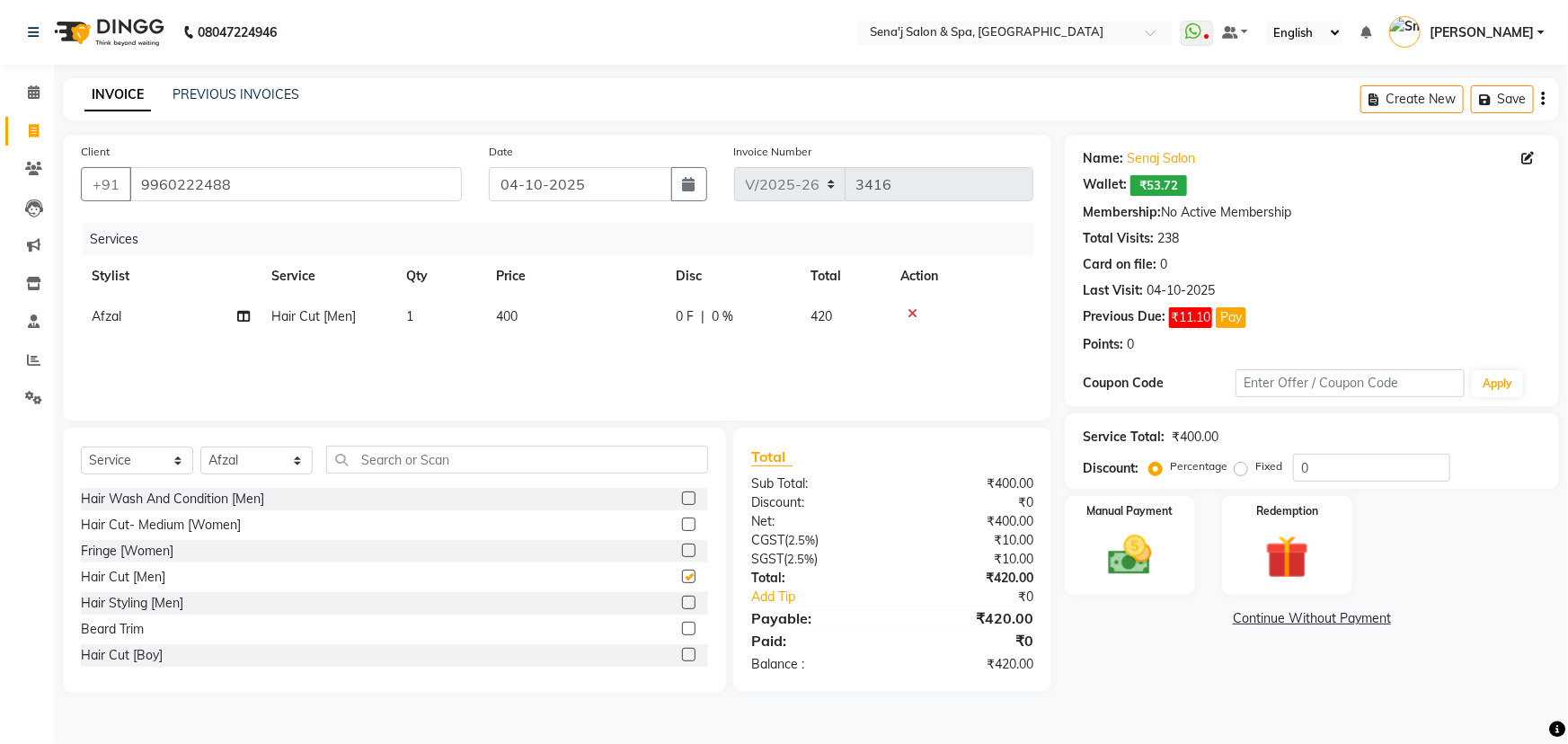
checkbox input "false"
click at [512, 315] on span "400" at bounding box center [506, 316] width 22 height 16
select select "63013"
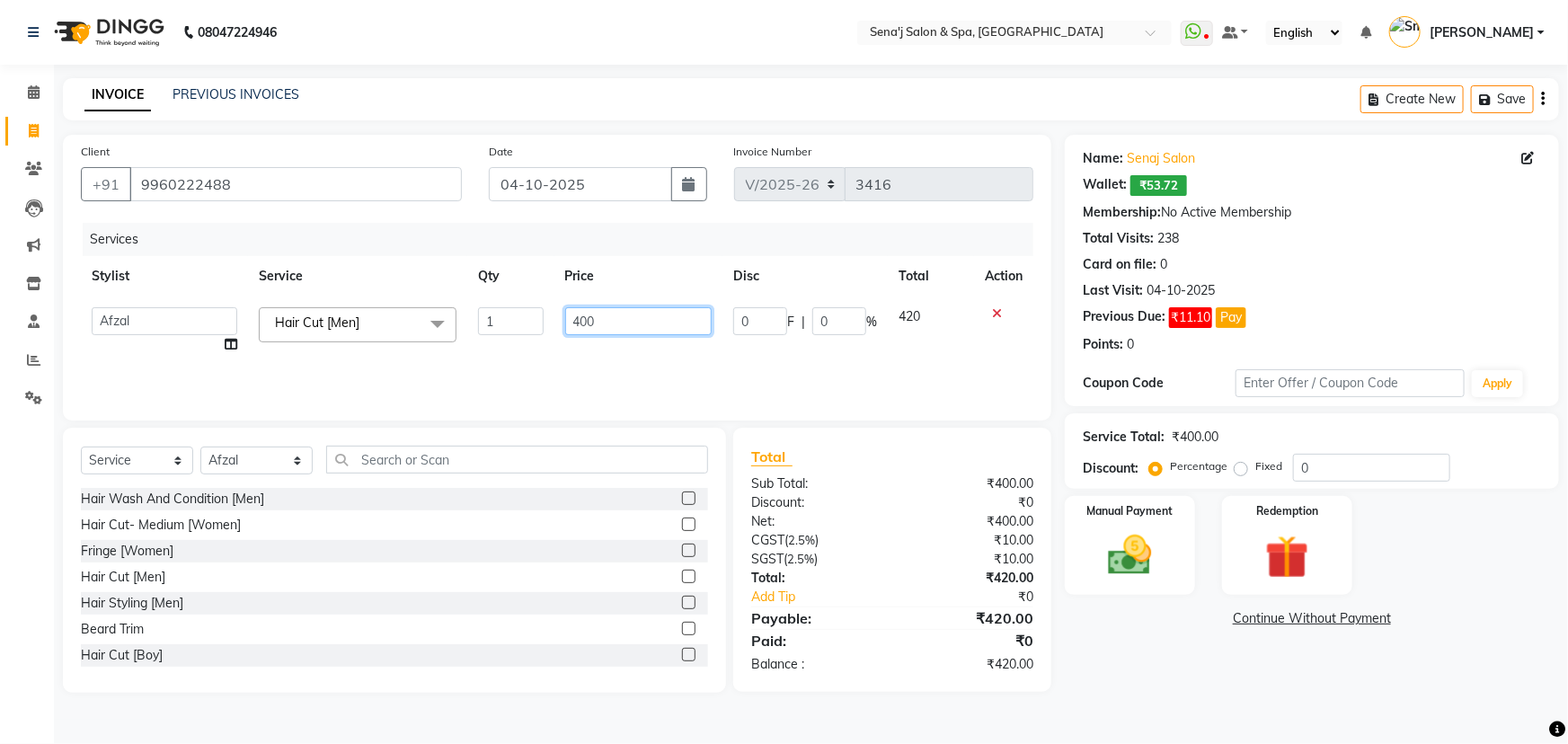
drag, startPoint x: 621, startPoint y: 323, endPoint x: 528, endPoint y: 312, distance: 93.6
click at [528, 312] on tr "[PERSON_NAME] [PERSON_NAME] [PERSON_NAME] [PERSON_NAME] General Guru Manager Ma…" at bounding box center [557, 330] width 953 height 68
type input "600"
click at [554, 377] on div "Services Stylist Service Qty Price Disc Total Action [PERSON_NAME] [PERSON_NAME…" at bounding box center [557, 313] width 953 height 180
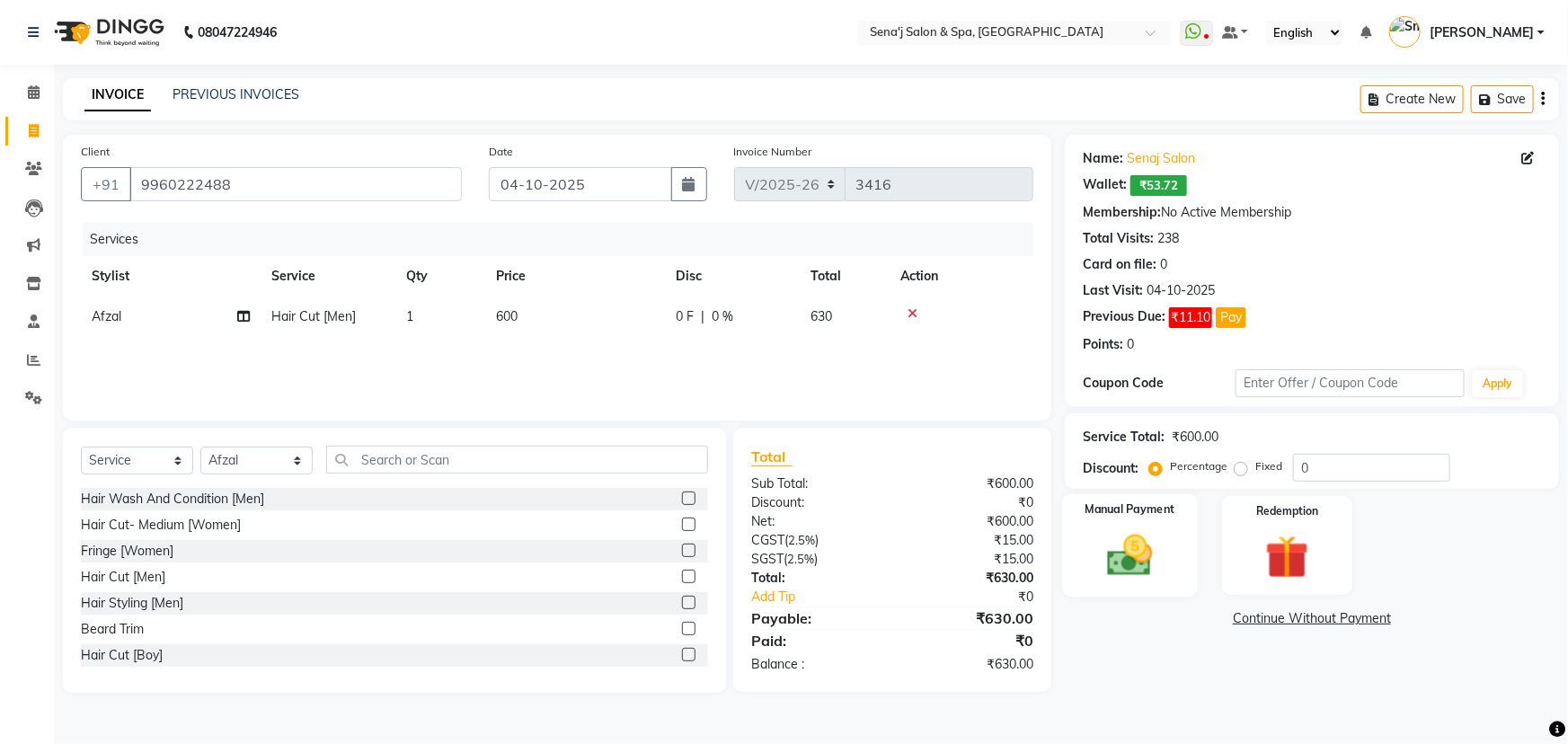
click at [1098, 581] on img at bounding box center [1130, 556] width 74 height 52
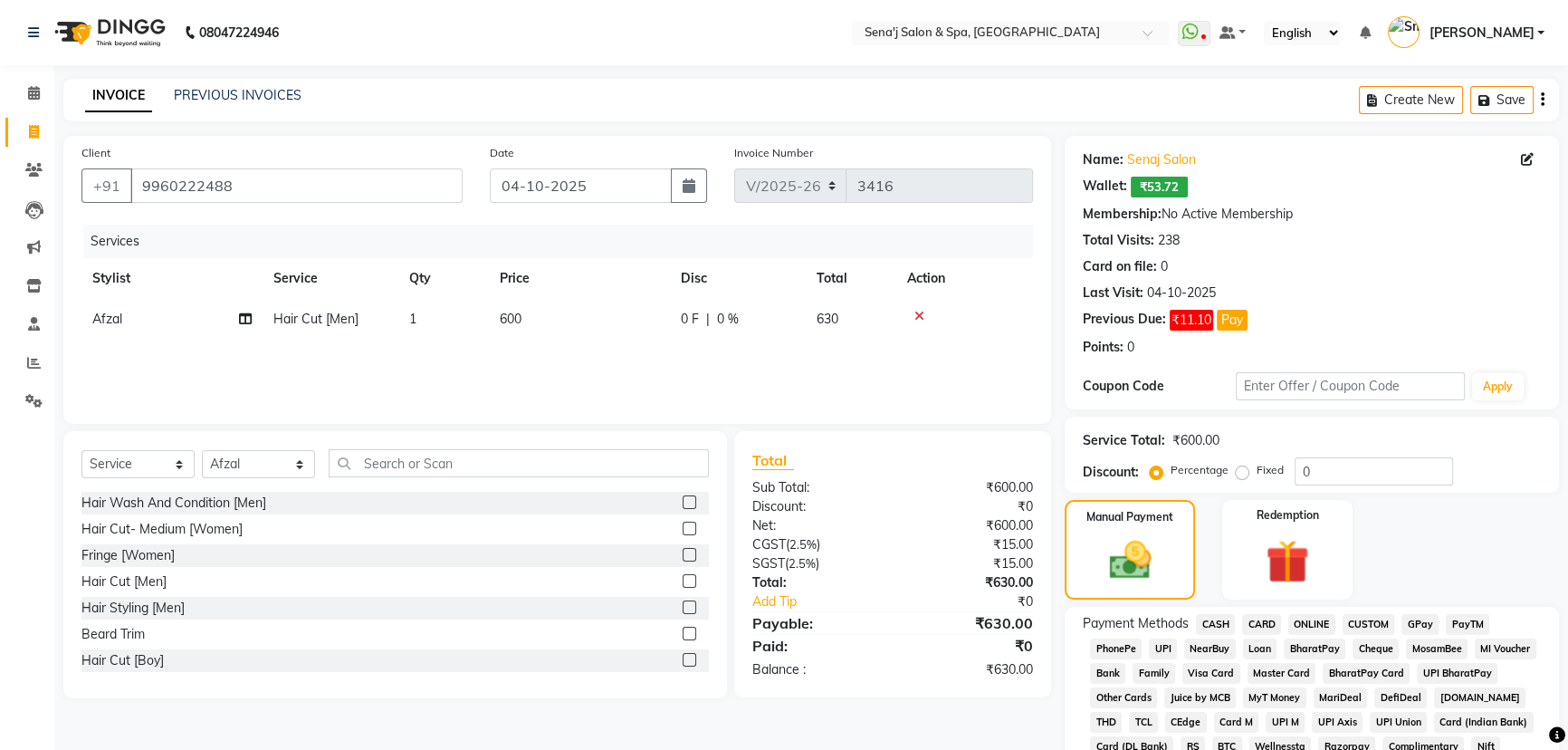
click at [1122, 652] on span "PhonePe" at bounding box center [1116, 649] width 52 height 21
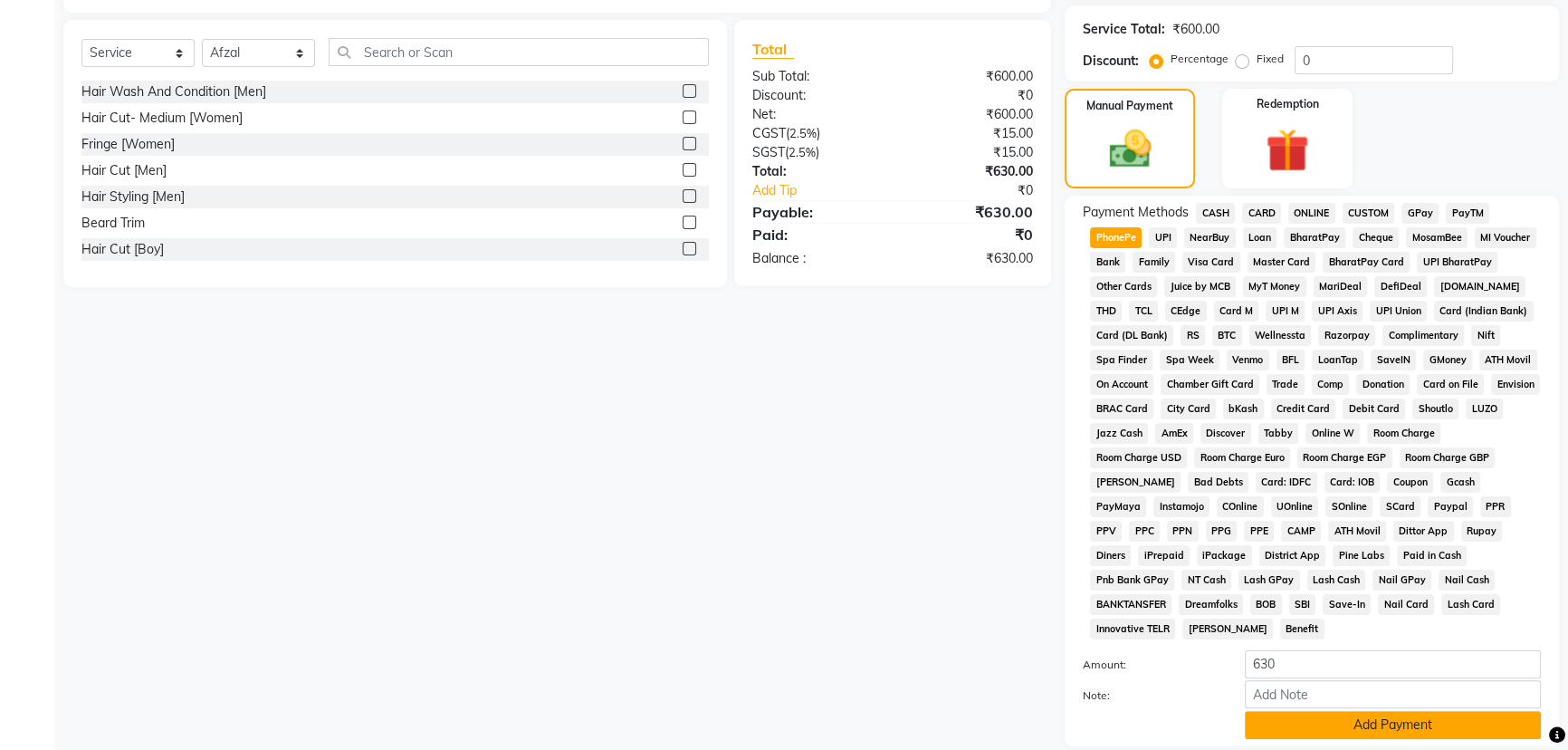
click at [1313, 711] on button "Add Payment" at bounding box center [1393, 725] width 296 height 28
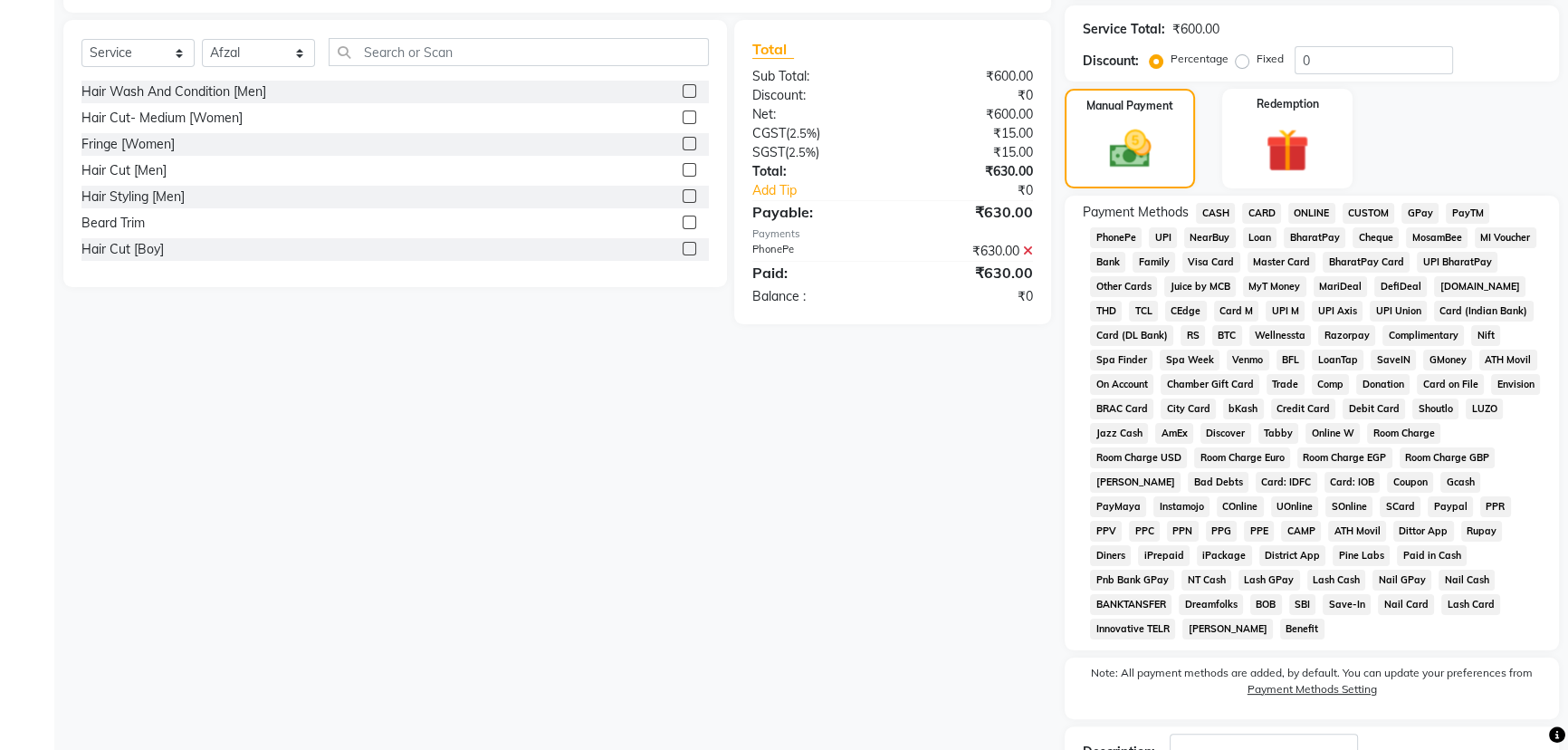
scroll to position [520, 0]
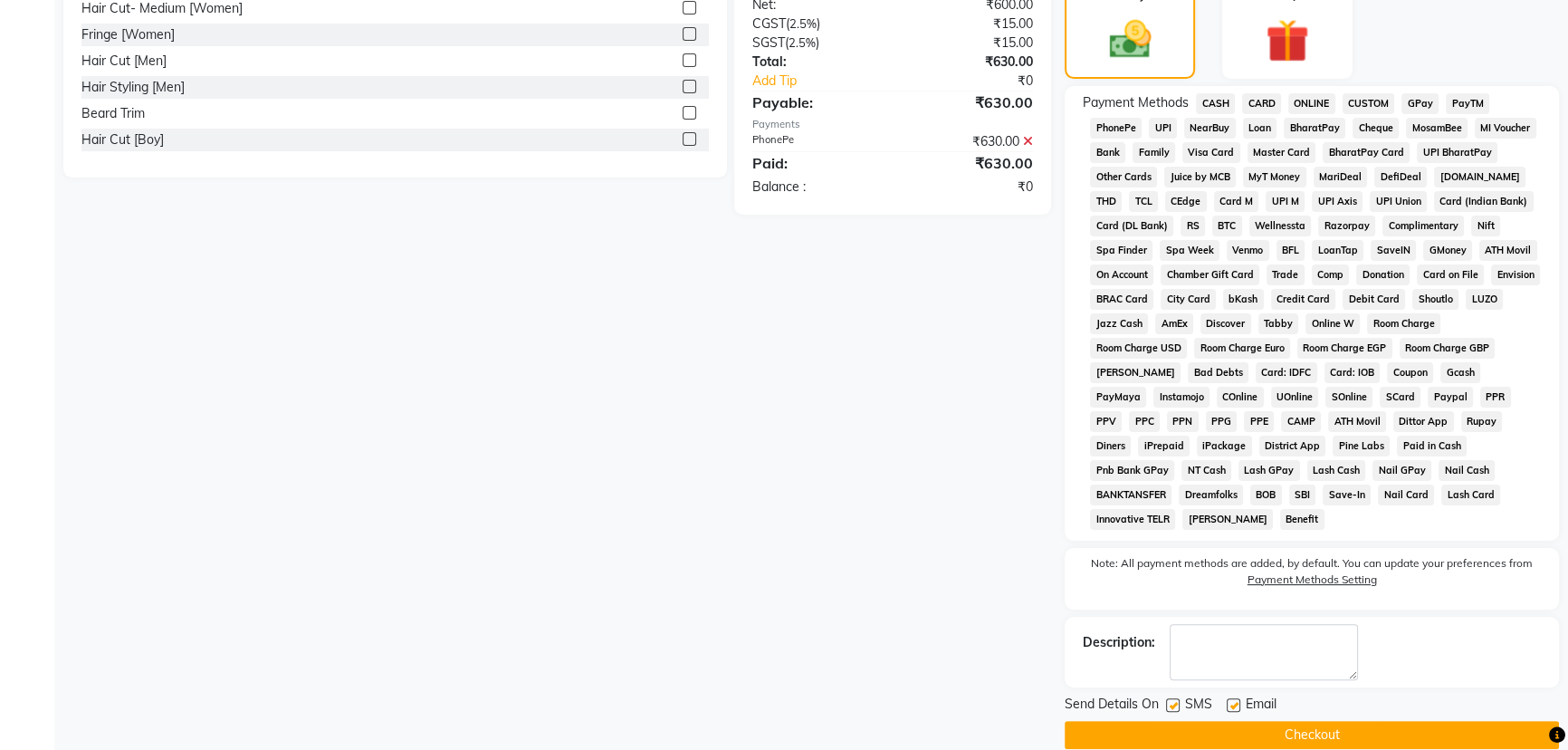
click at [1291, 721] on button "Checkout" at bounding box center [1312, 735] width 495 height 28
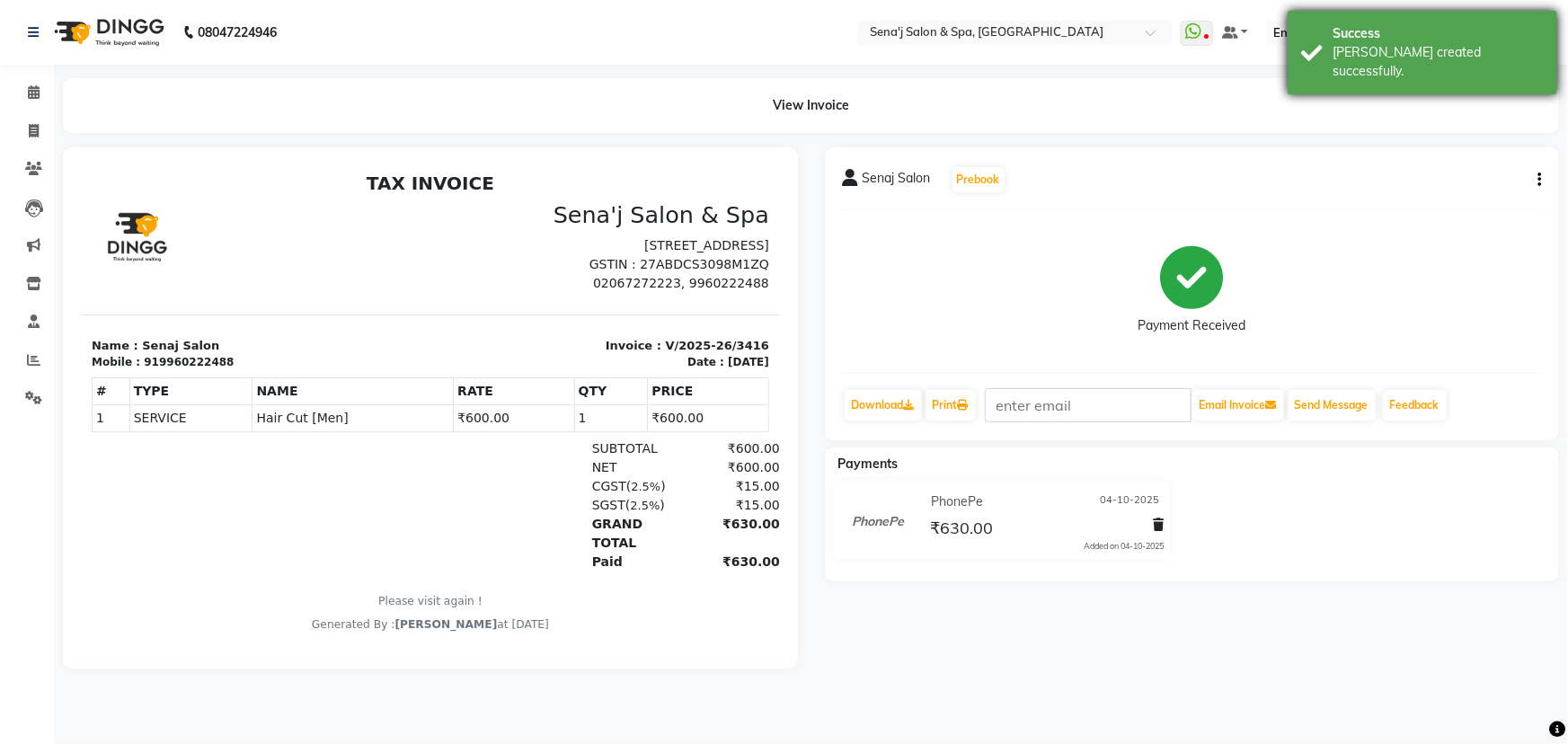
click at [1390, 22] on div "Success [PERSON_NAME] created successfully." at bounding box center [1423, 52] width 270 height 83
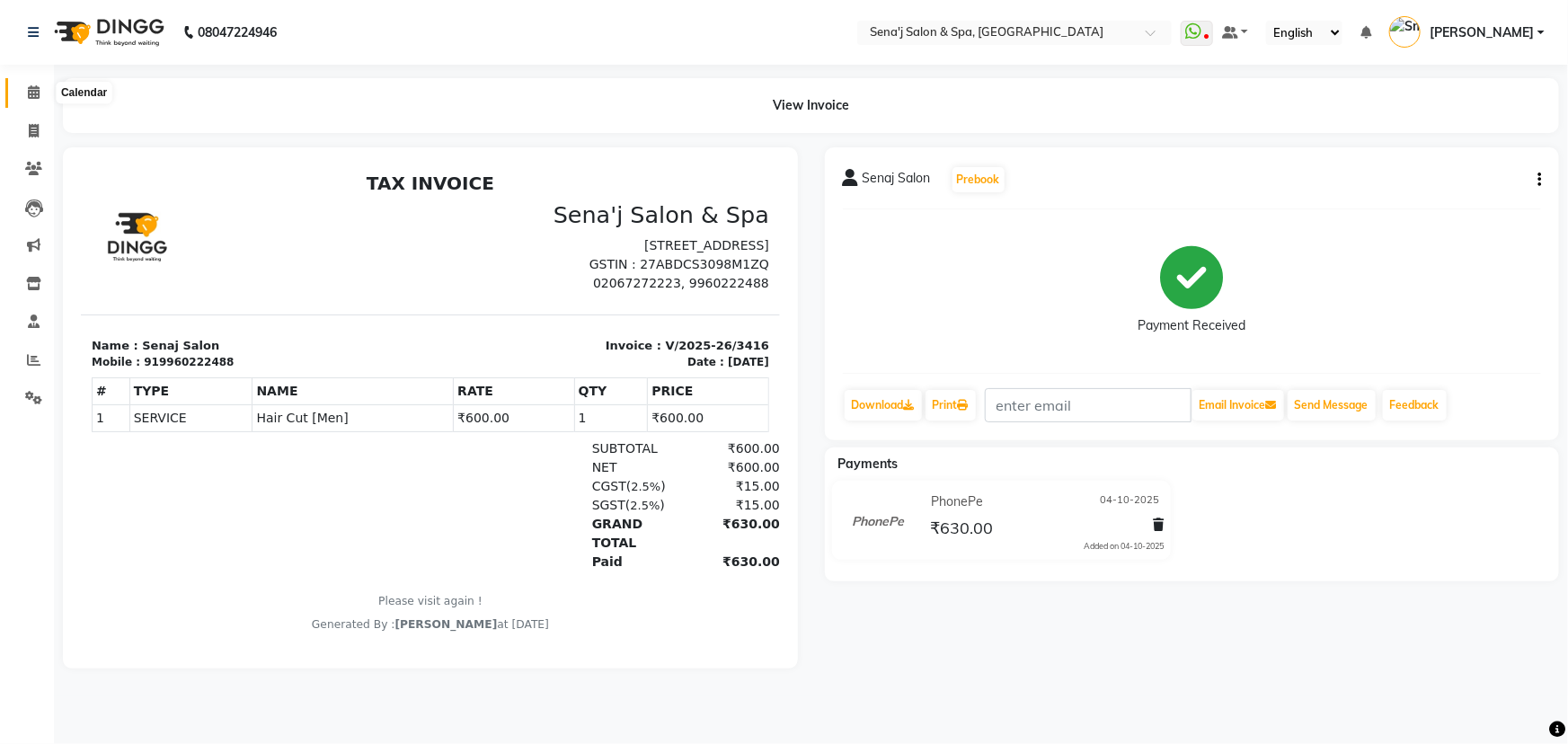
click at [23, 101] on span at bounding box center [34, 93] width 32 height 21
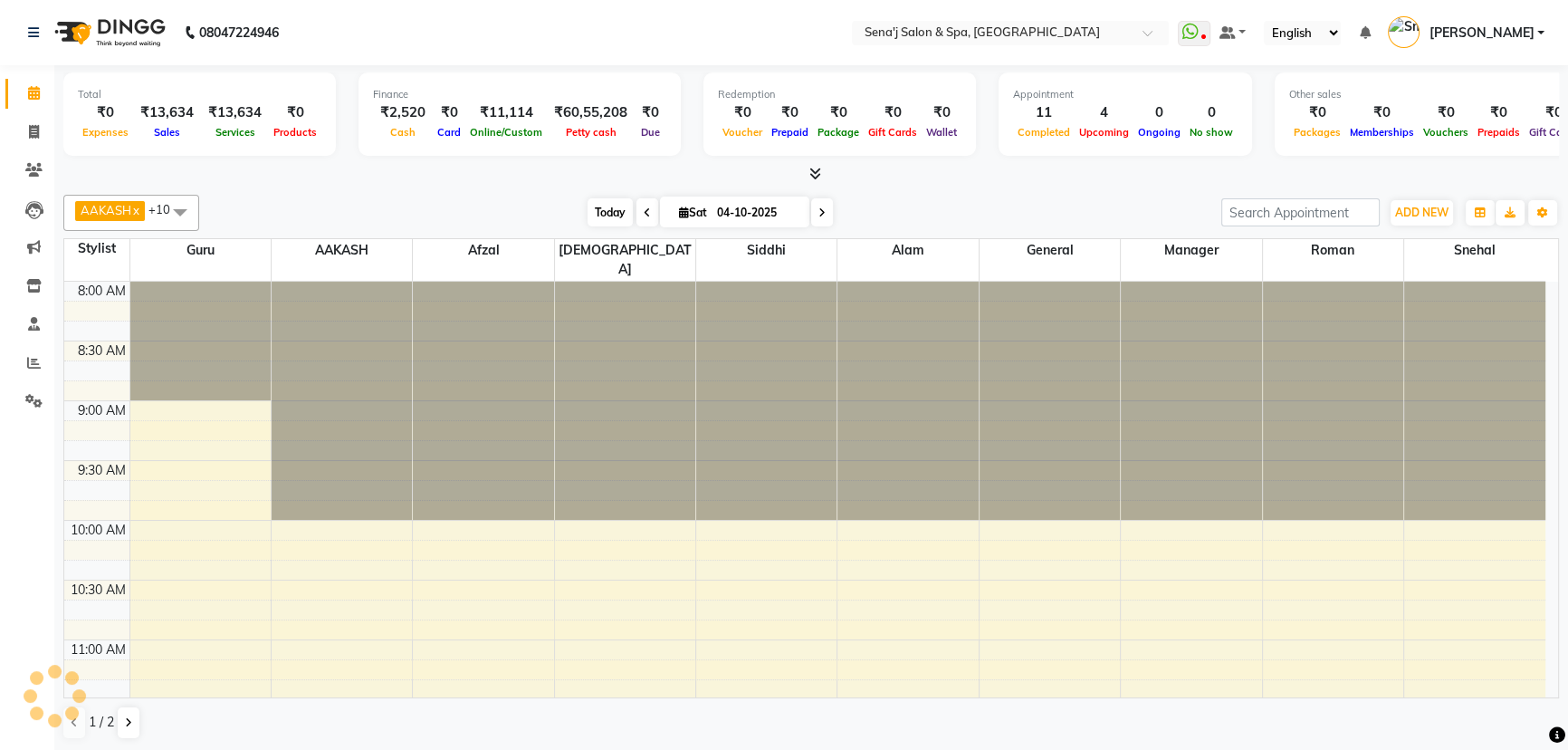
click at [609, 216] on span "Today" at bounding box center [610, 213] width 45 height 28
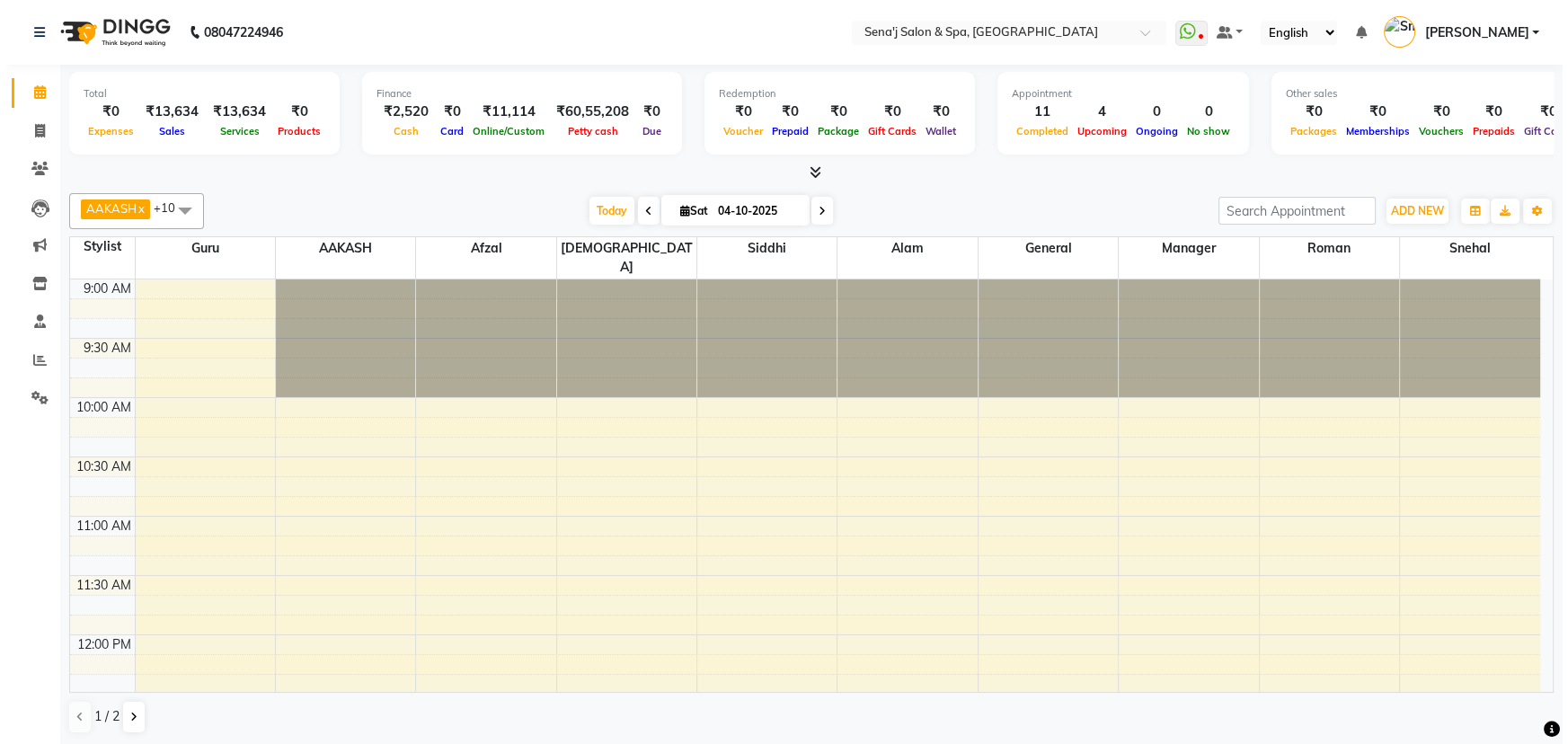
scroll to position [945, 0]
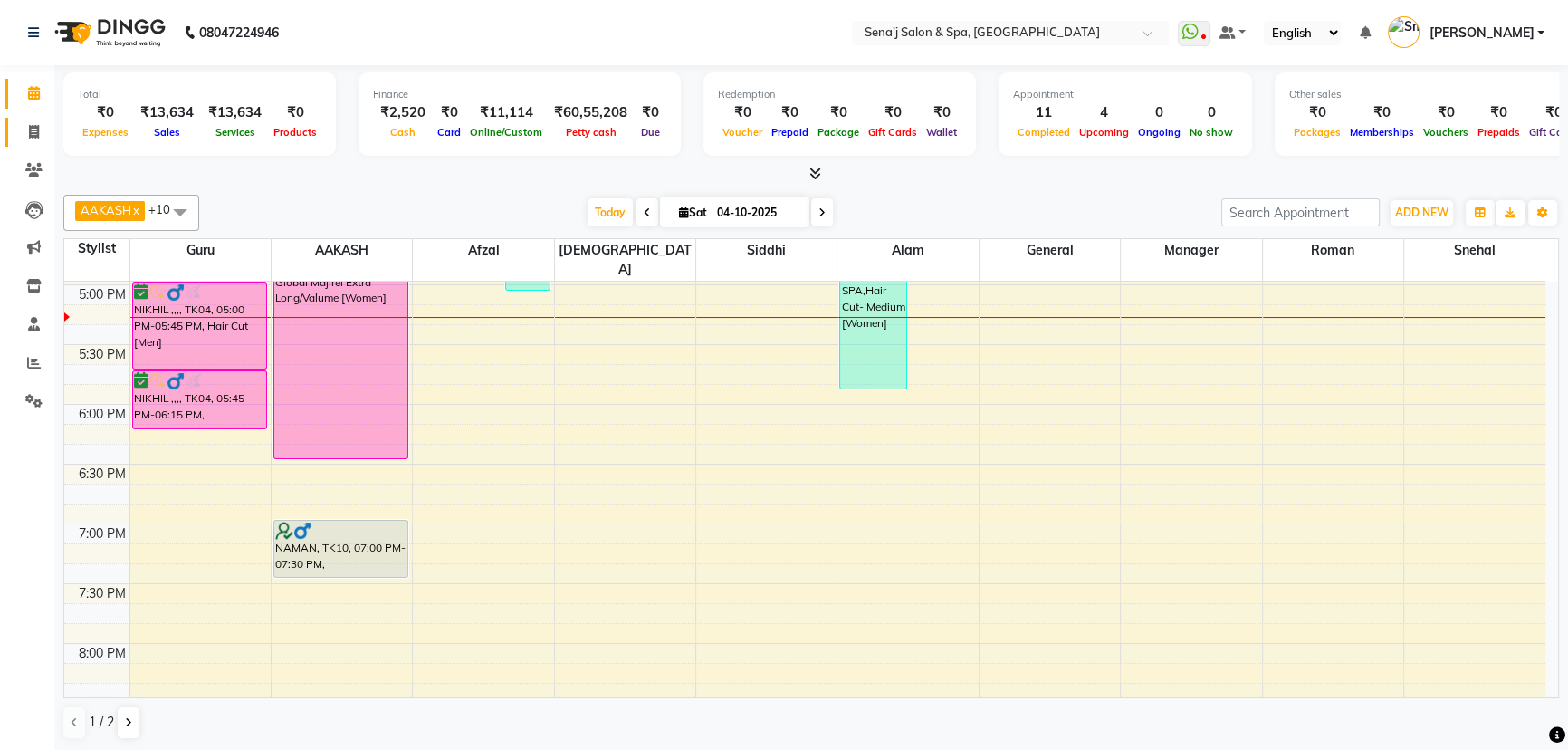
drag, startPoint x: 26, startPoint y: 135, endPoint x: 51, endPoint y: 132, distance: 25.2
click at [27, 135] on span at bounding box center [34, 132] width 32 height 21
select select "service"
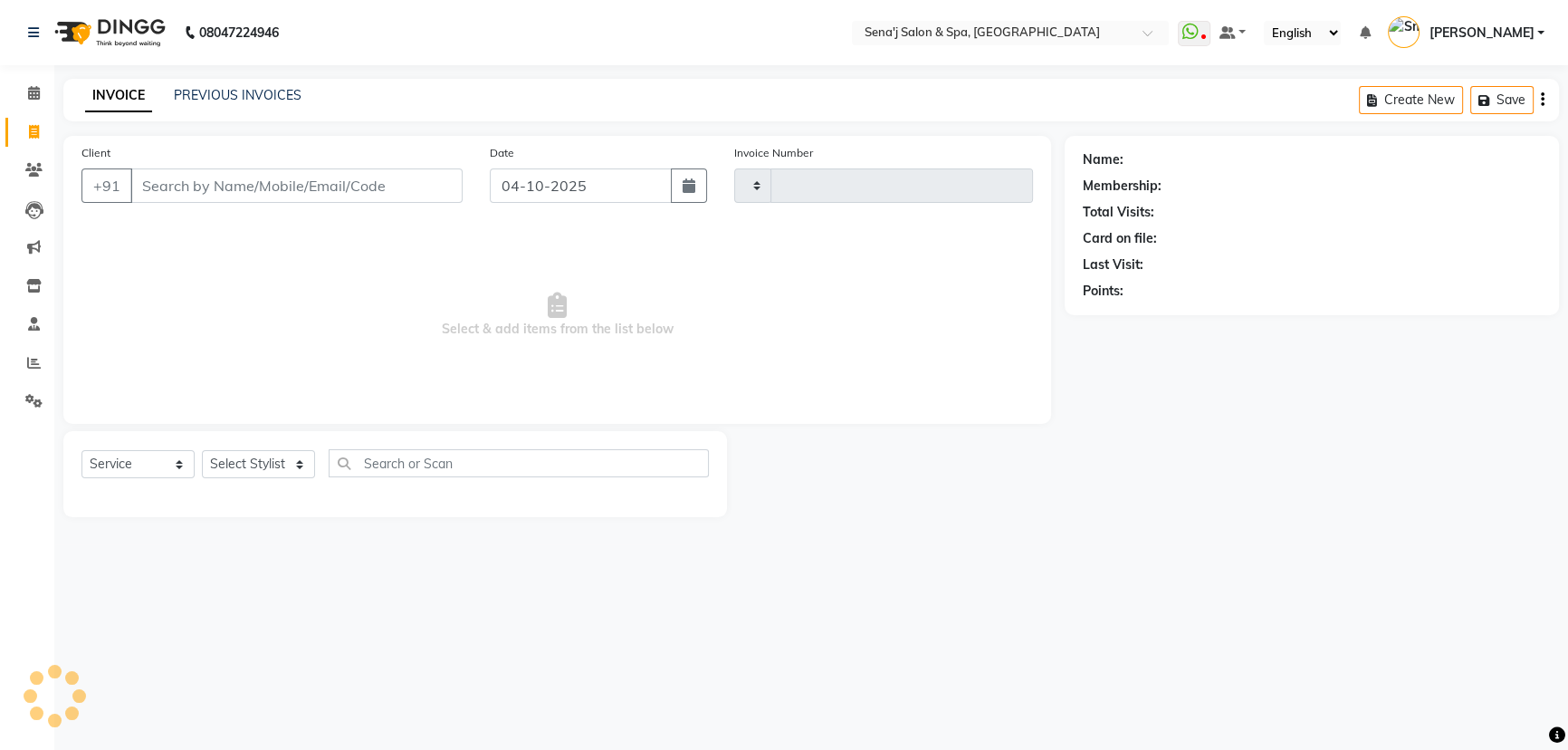
type input "3417"
select select "447"
click at [259, 458] on select "Select Stylist" at bounding box center [259, 465] width 113 height 28
click at [254, 477] on select "Select Stylist" at bounding box center [259, 465] width 113 height 28
click at [254, 468] on select "Select Stylist" at bounding box center [259, 465] width 113 height 28
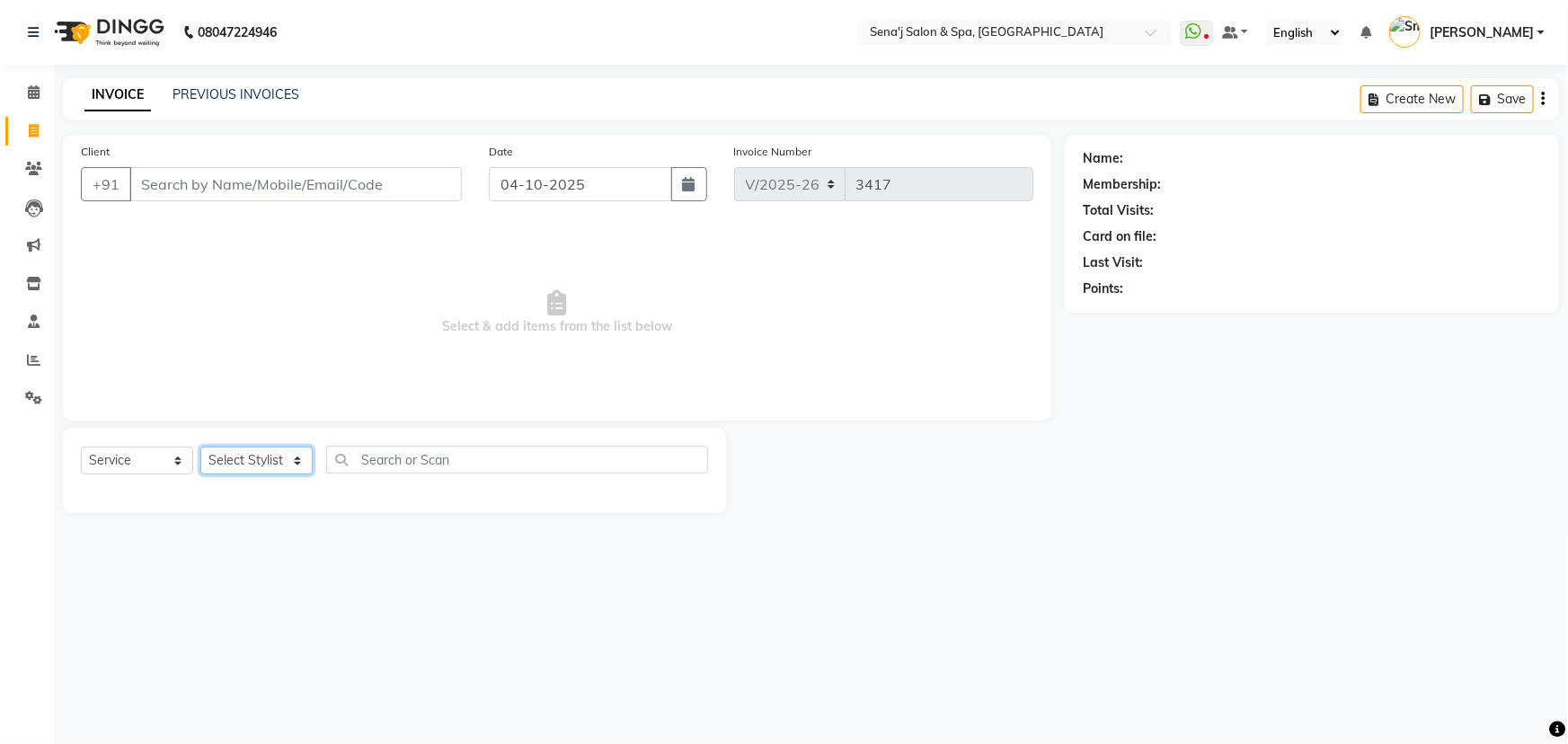
drag, startPoint x: 253, startPoint y: 461, endPoint x: 267, endPoint y: 524, distance: 64.5
click at [254, 480] on div "Select Service Product Membership Package Voucher Prepaid Gift Card Select Styl…" at bounding box center [394, 467] width 627 height 42
click at [258, 462] on select "Select Stylist [PERSON_NAME] [PERSON_NAME] [PERSON_NAME] [PERSON_NAME] General …" at bounding box center [257, 461] width 112 height 28
select select "30665"
click at [201, 447] on select "Select Stylist [PERSON_NAME] [PERSON_NAME] [PERSON_NAME] [PERSON_NAME] General …" at bounding box center [257, 461] width 112 height 28
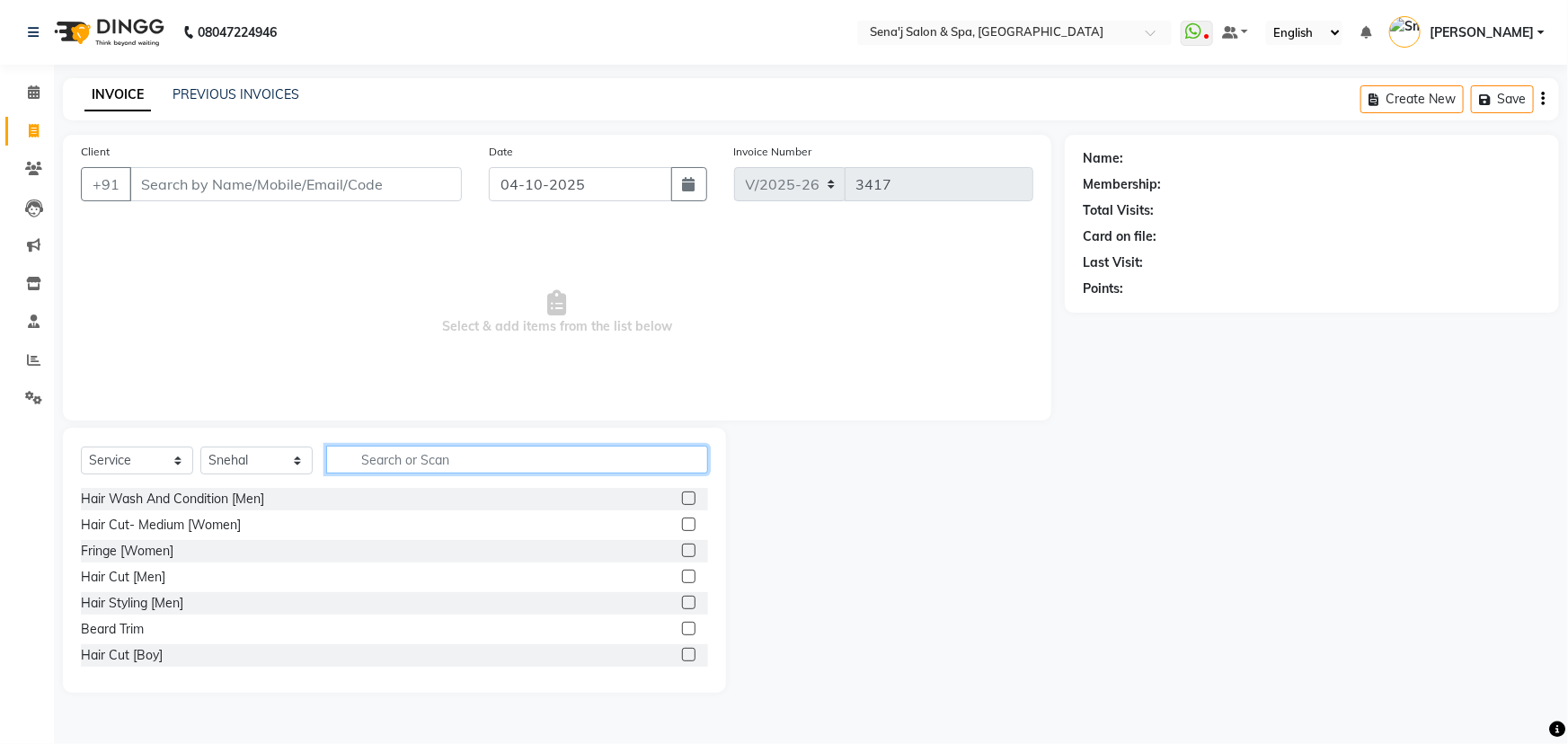
click at [383, 453] on input "text" at bounding box center [517, 460] width 382 height 28
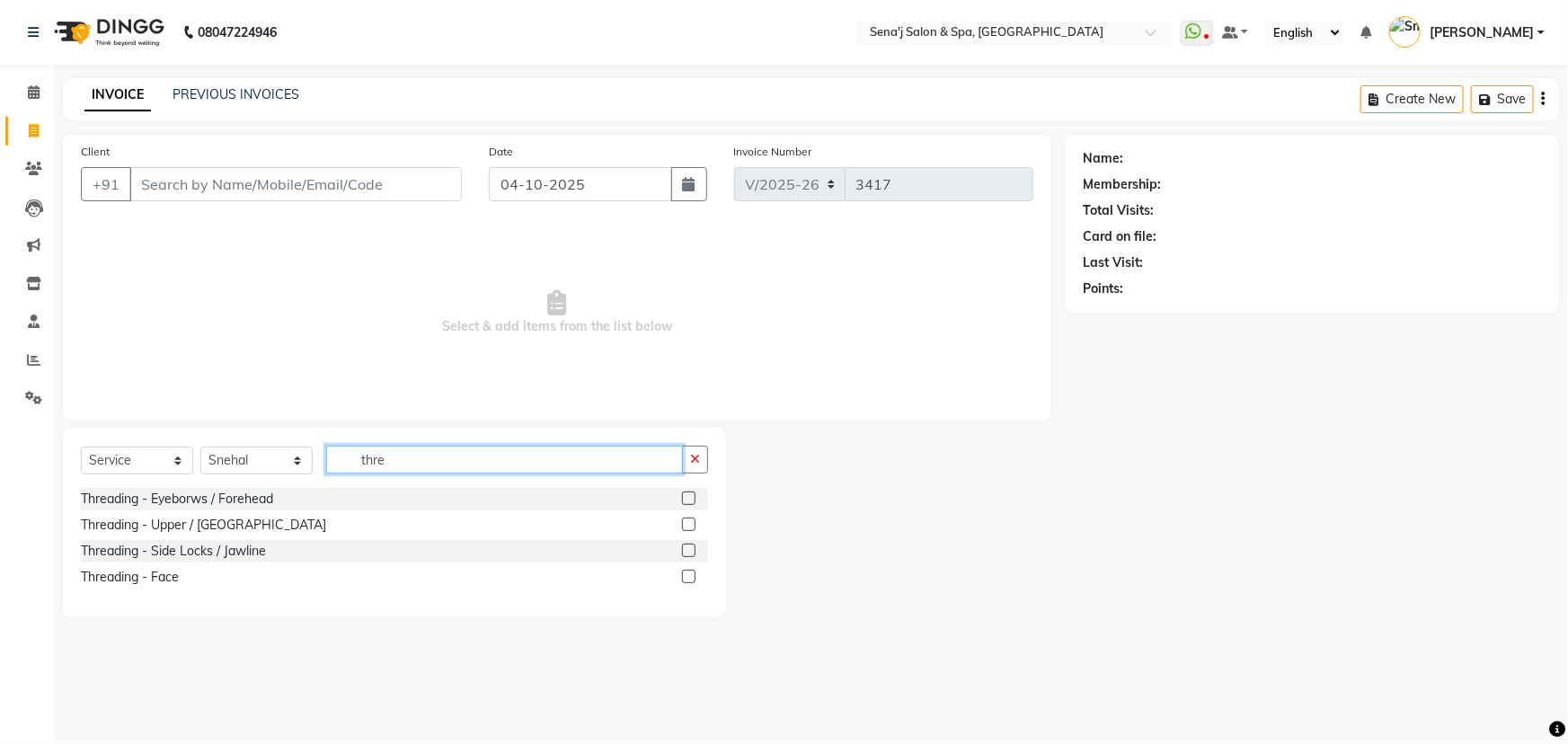
type input "thre"
click at [690, 498] on label at bounding box center [689, 498] width 13 height 13
click at [690, 498] on input "checkbox" at bounding box center [688, 498] width 11 height 11
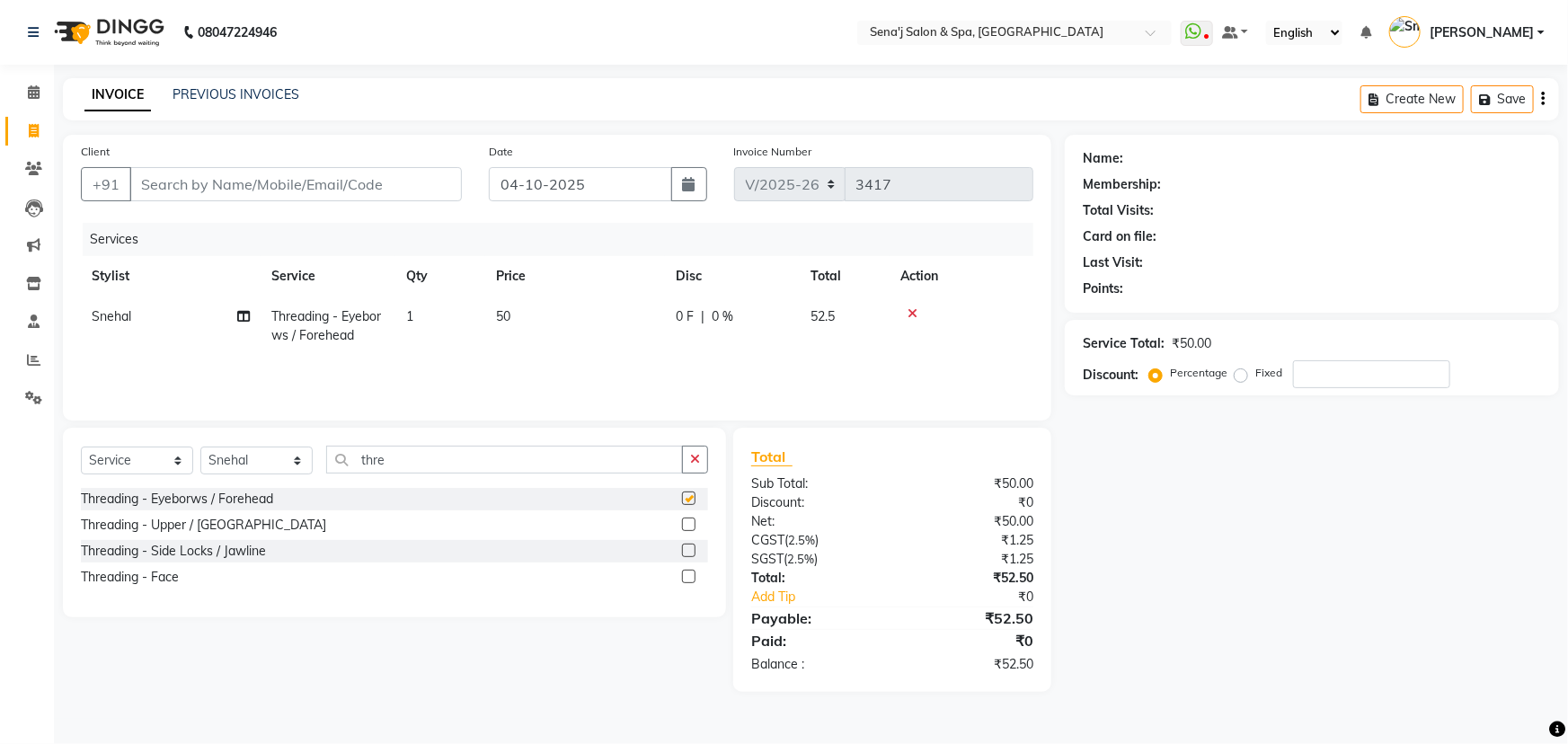
click at [690, 498] on label at bounding box center [689, 498] width 13 height 13
click at [690, 498] on input "checkbox" at bounding box center [688, 498] width 11 height 11
click at [686, 496] on label at bounding box center [689, 498] width 13 height 13
click at [686, 496] on input "checkbox" at bounding box center [688, 498] width 11 height 11
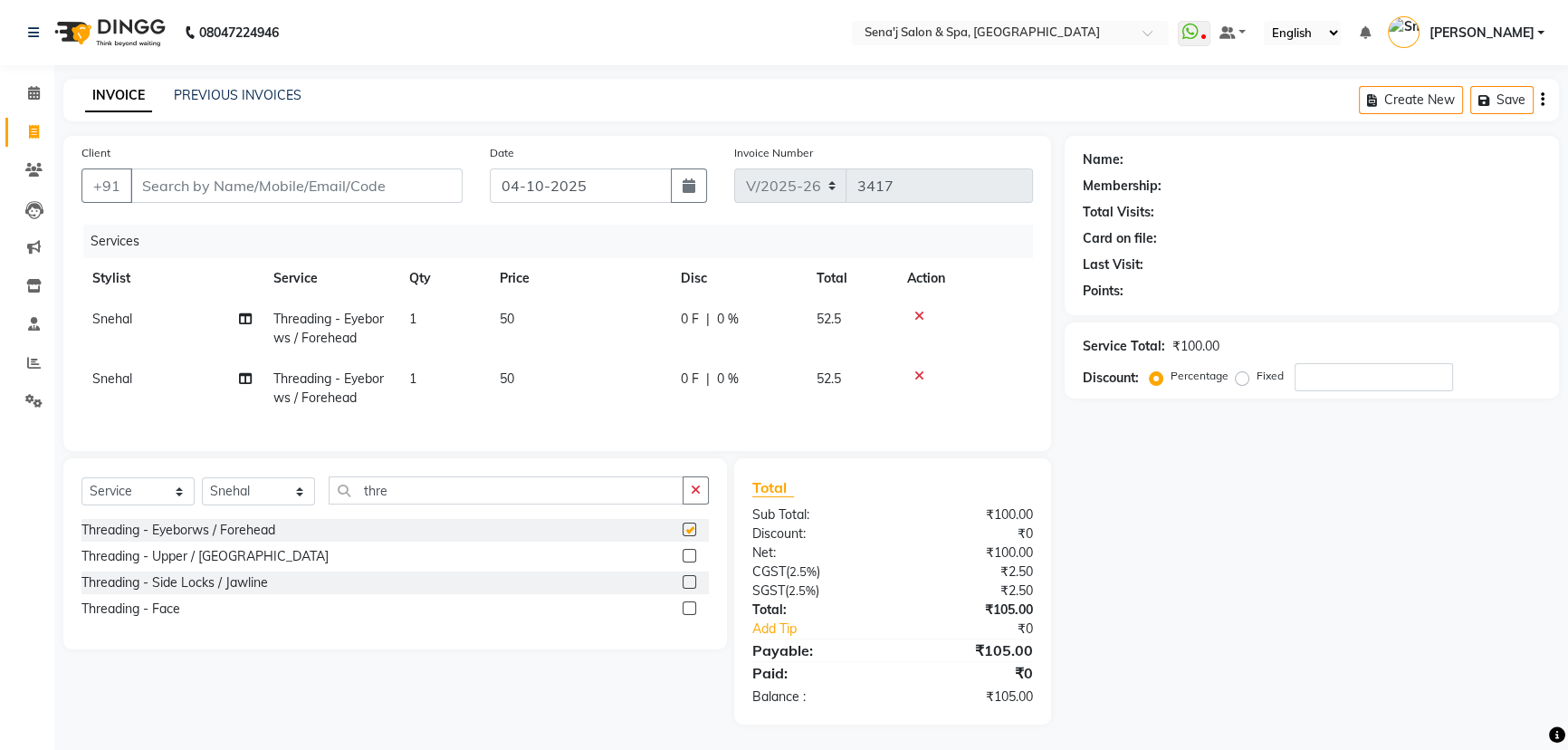
checkbox input "false"
click at [298, 186] on input "Client" at bounding box center [296, 185] width 332 height 34
click at [304, 175] on input "Client" at bounding box center [296, 185] width 332 height 34
click at [298, 179] on input "Client" at bounding box center [296, 185] width 332 height 34
type input "8"
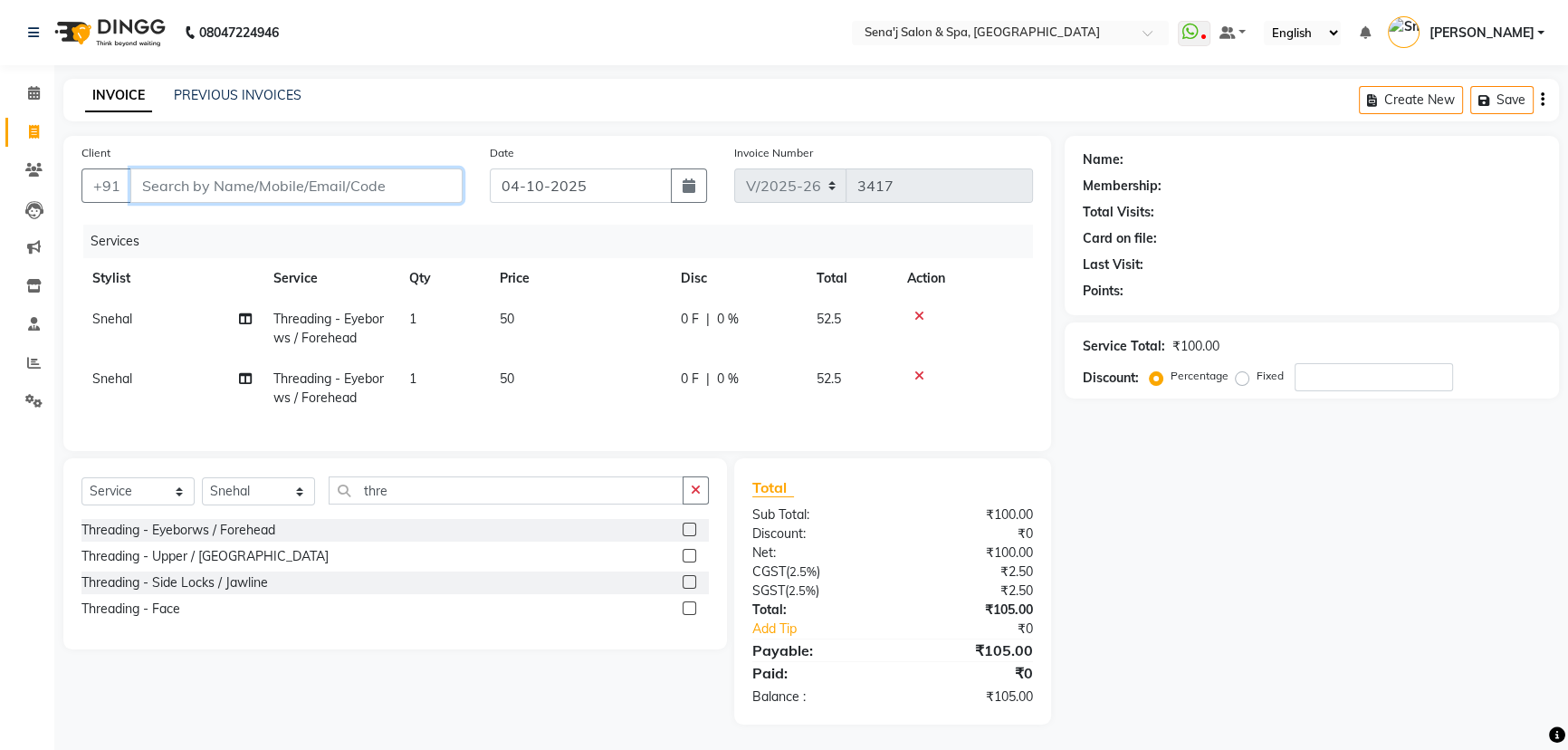
type input "0"
type input "8892644878"
click at [431, 184] on span "Add Client" at bounding box center [416, 185] width 72 height 18
select select "22"
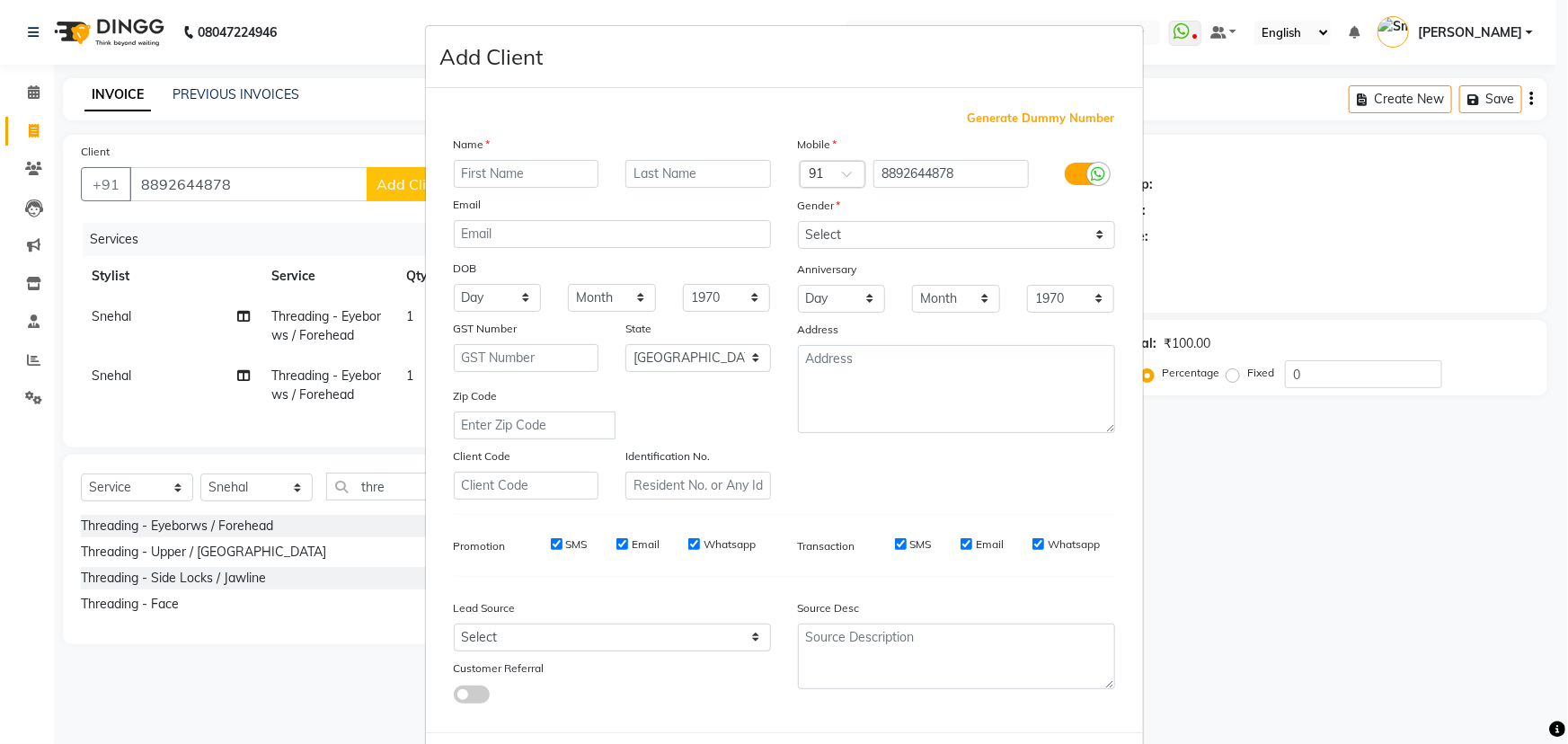
click at [509, 158] on div "Name" at bounding box center [612, 147] width 344 height 25
click at [480, 189] on div "Name Email DOB Day 01 02 03 04 05 06 07 08 09 10 11 12 13 14 15 16 17 18 19 20 …" at bounding box center [612, 317] width 344 height 365
click at [493, 171] on input "text" at bounding box center [526, 174] width 145 height 28
type input "[PERSON_NAME]"
click at [844, 242] on select "Select [DEMOGRAPHIC_DATA] [DEMOGRAPHIC_DATA] Other Prefer Not To Say" at bounding box center [957, 235] width 318 height 28
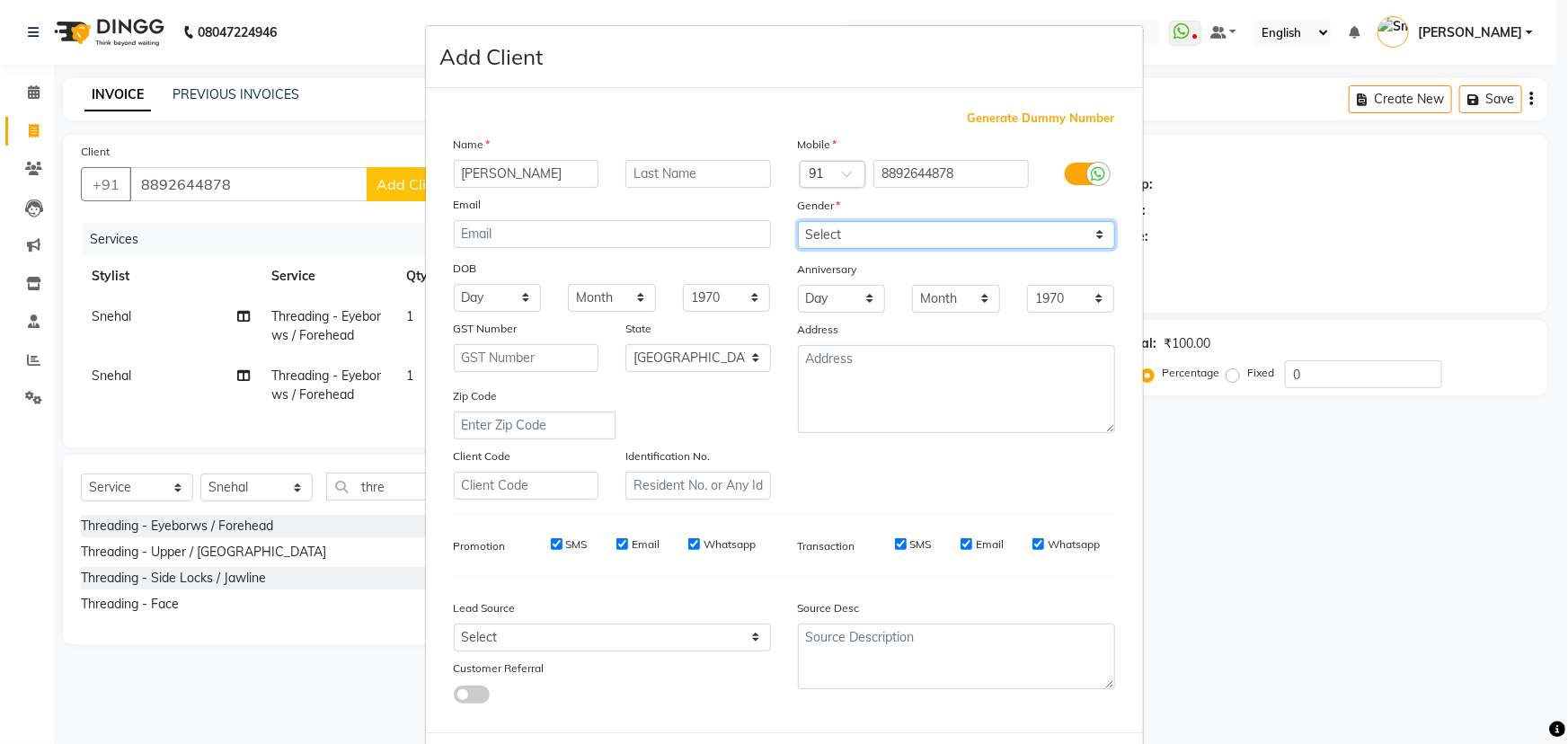
select select "[DEMOGRAPHIC_DATA]"
click at [799, 221] on select "Select [DEMOGRAPHIC_DATA] [DEMOGRAPHIC_DATA] Other Prefer Not To Say" at bounding box center [957, 235] width 318 height 28
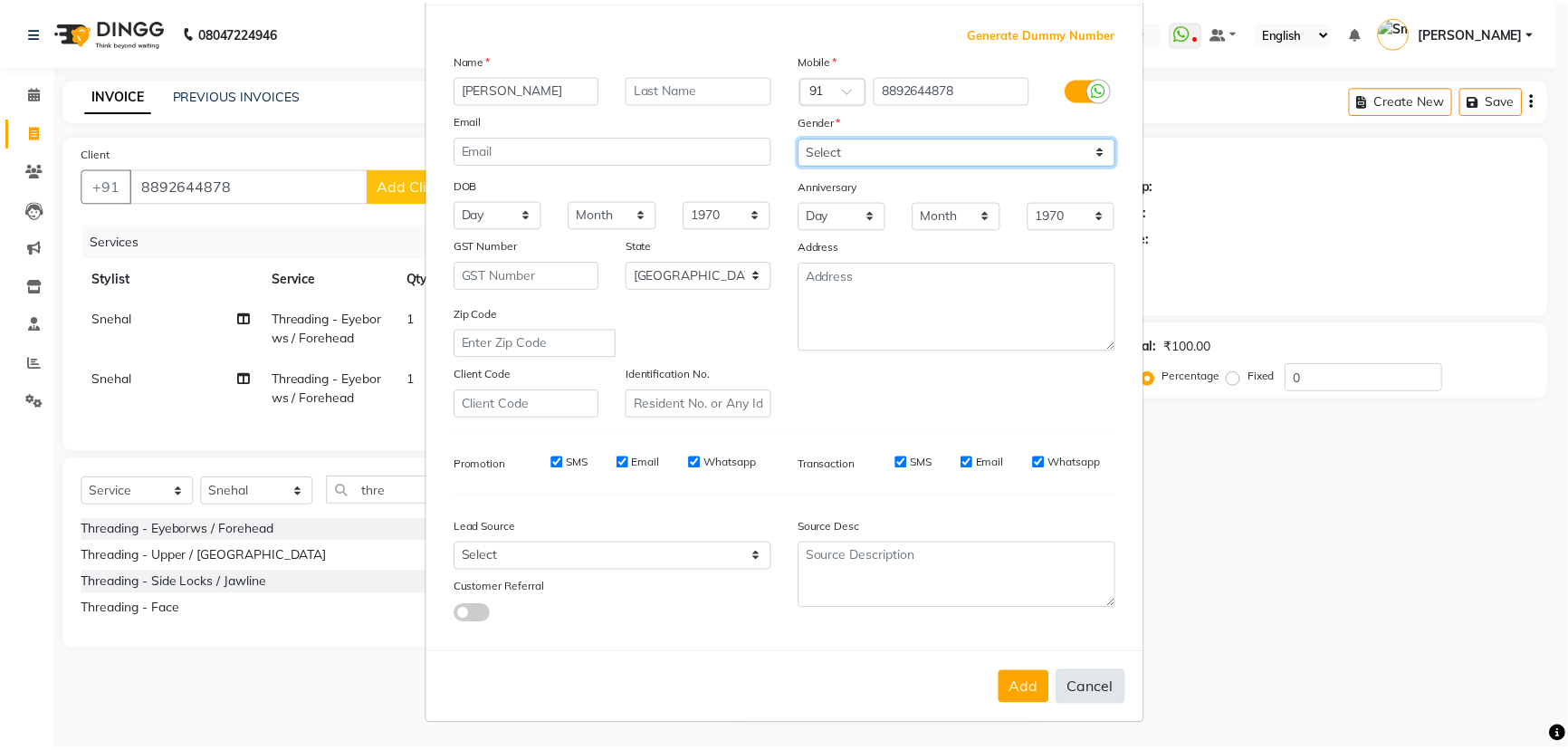
scroll to position [91, 0]
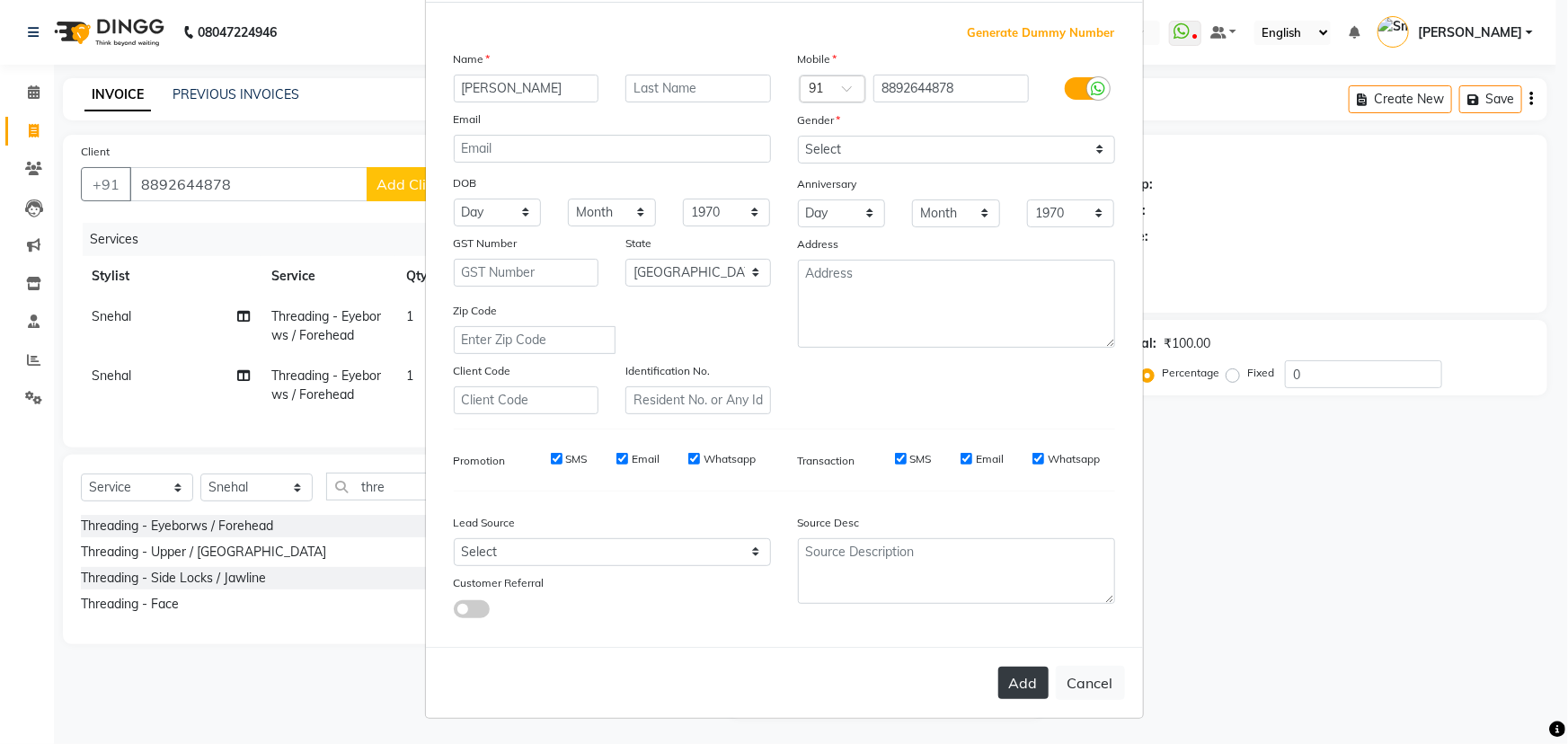
click at [1014, 679] on button "Add" at bounding box center [1023, 683] width 51 height 33
select select
select select "null"
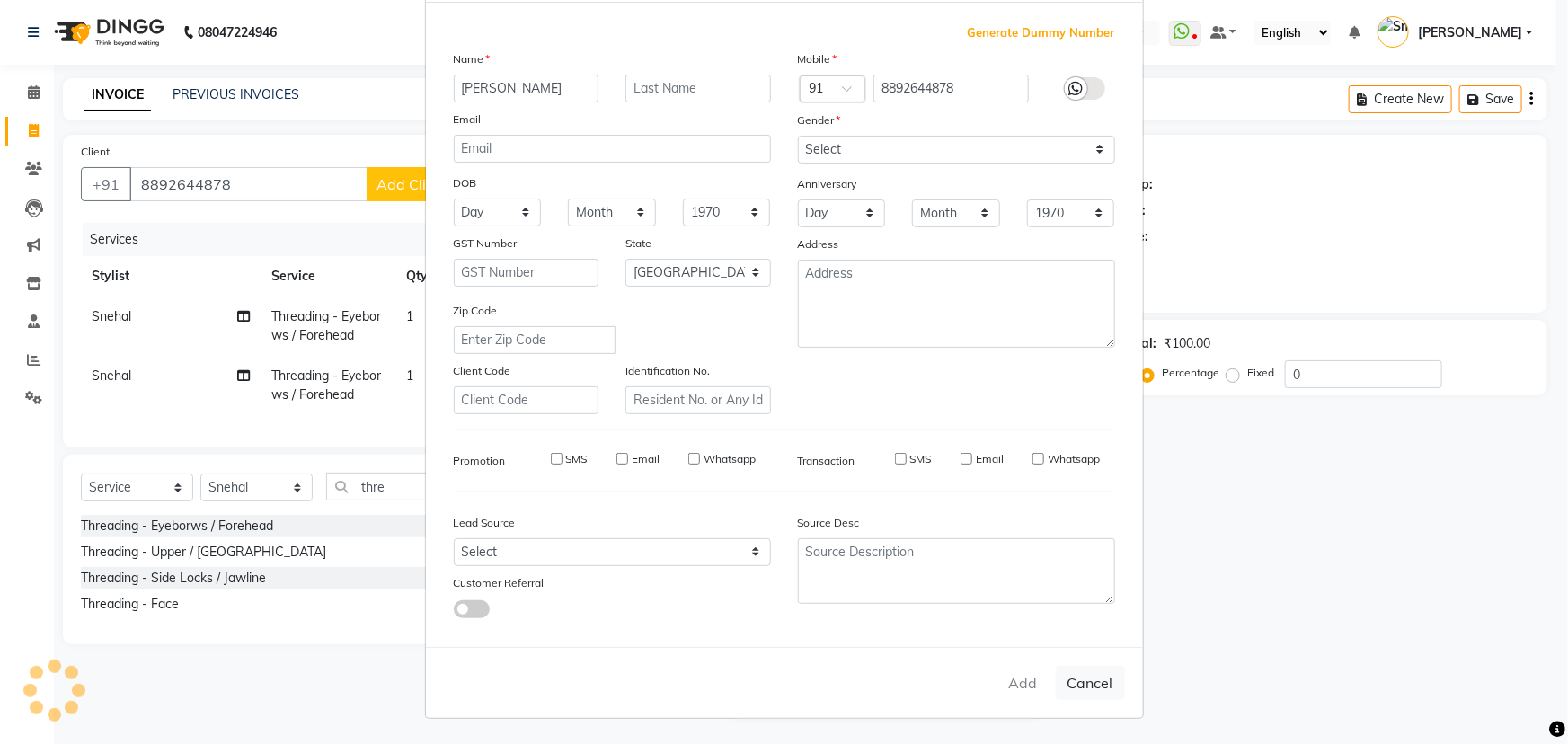
select select
checkbox input "false"
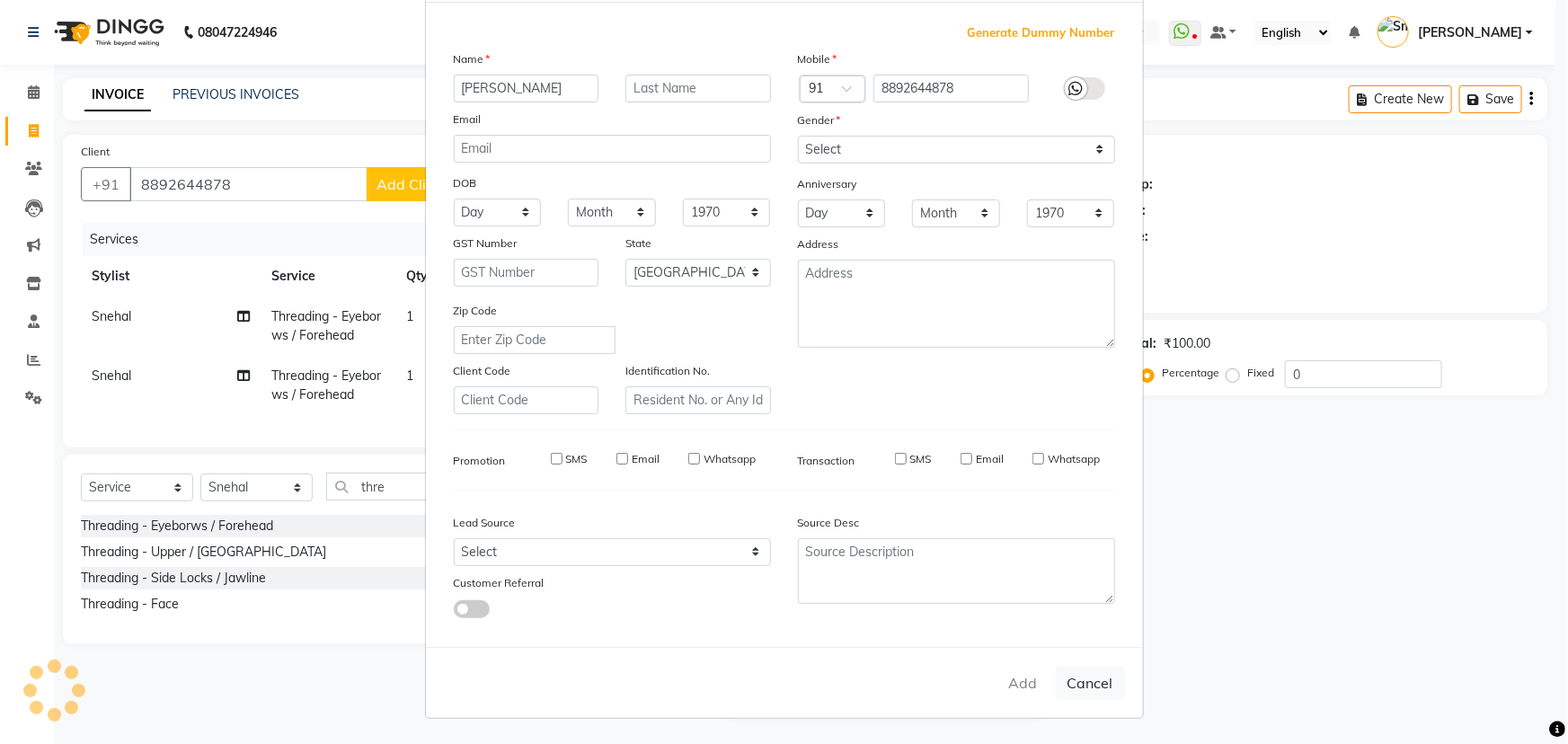
checkbox input "false"
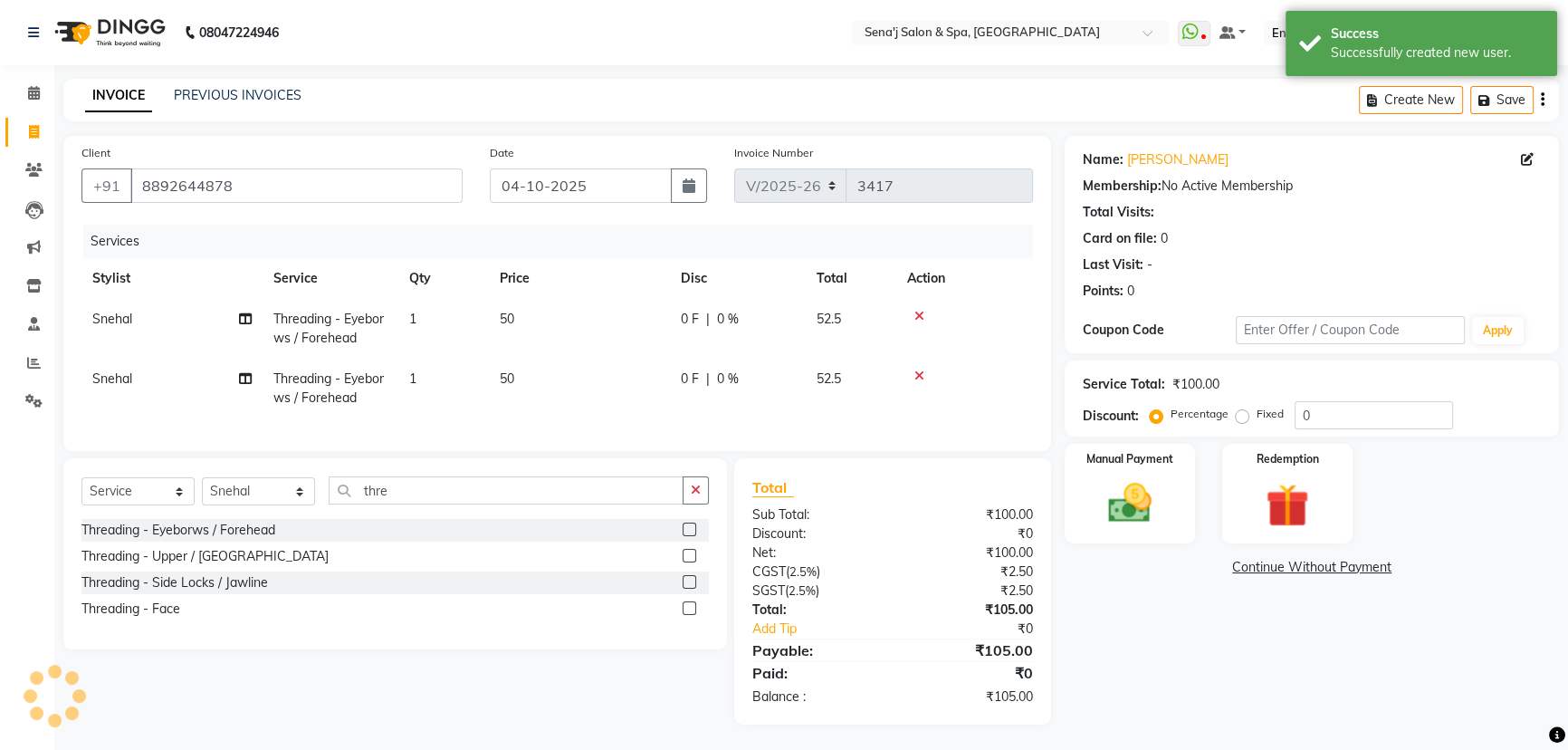
scroll to position [14, 0]
click at [1112, 476] on img at bounding box center [1130, 501] width 74 height 52
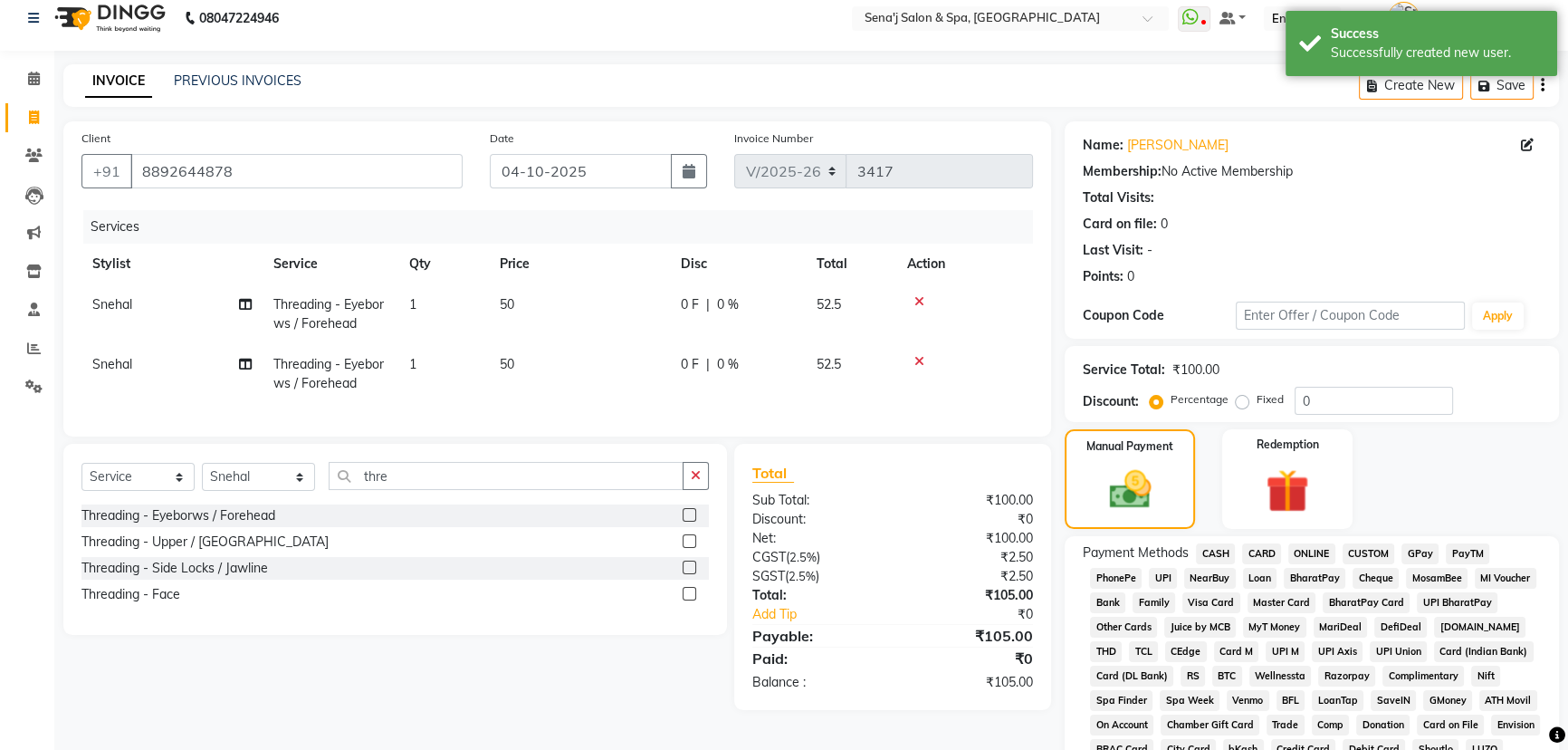
click at [1110, 570] on span "PhonePe" at bounding box center [1116, 578] width 52 height 21
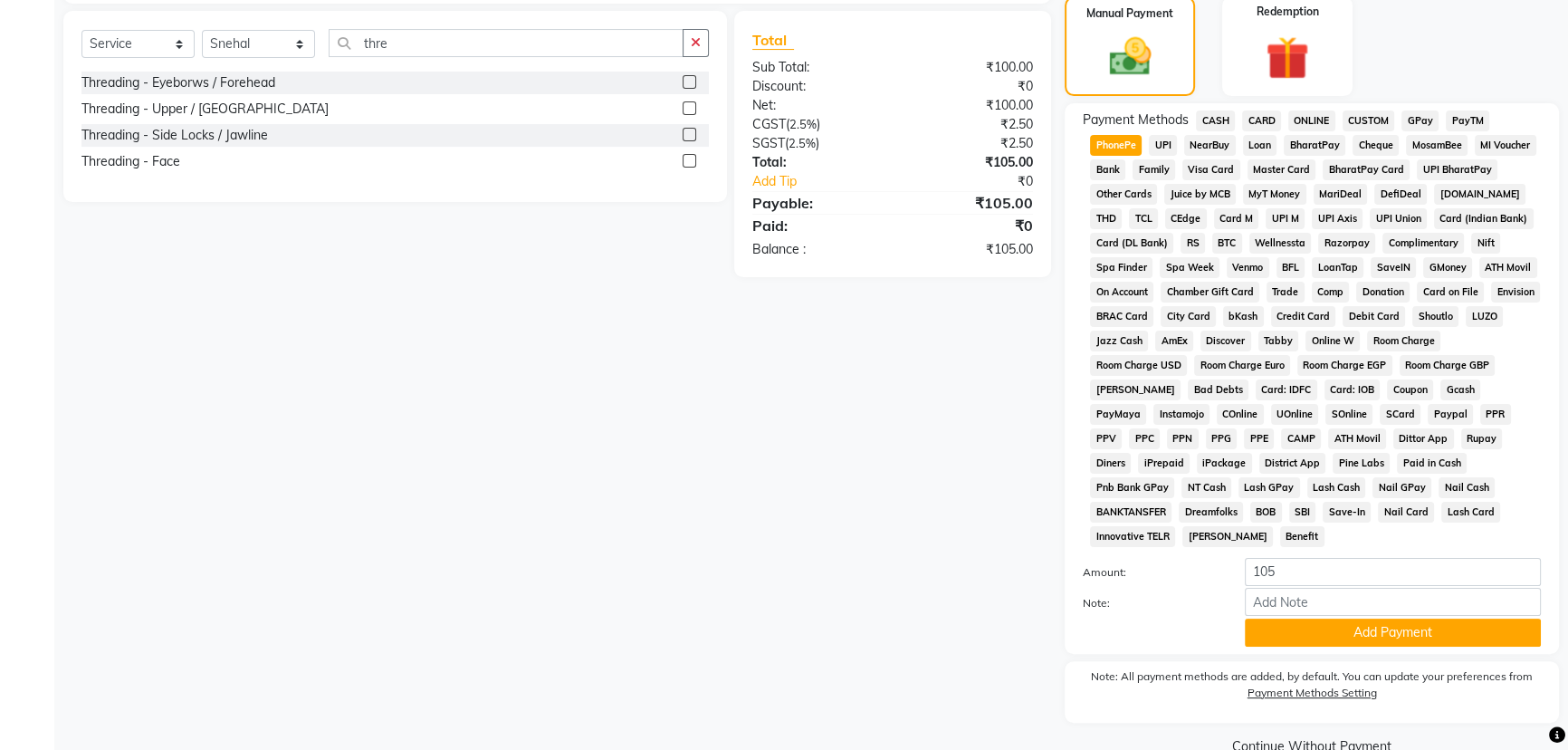
scroll to position [459, 0]
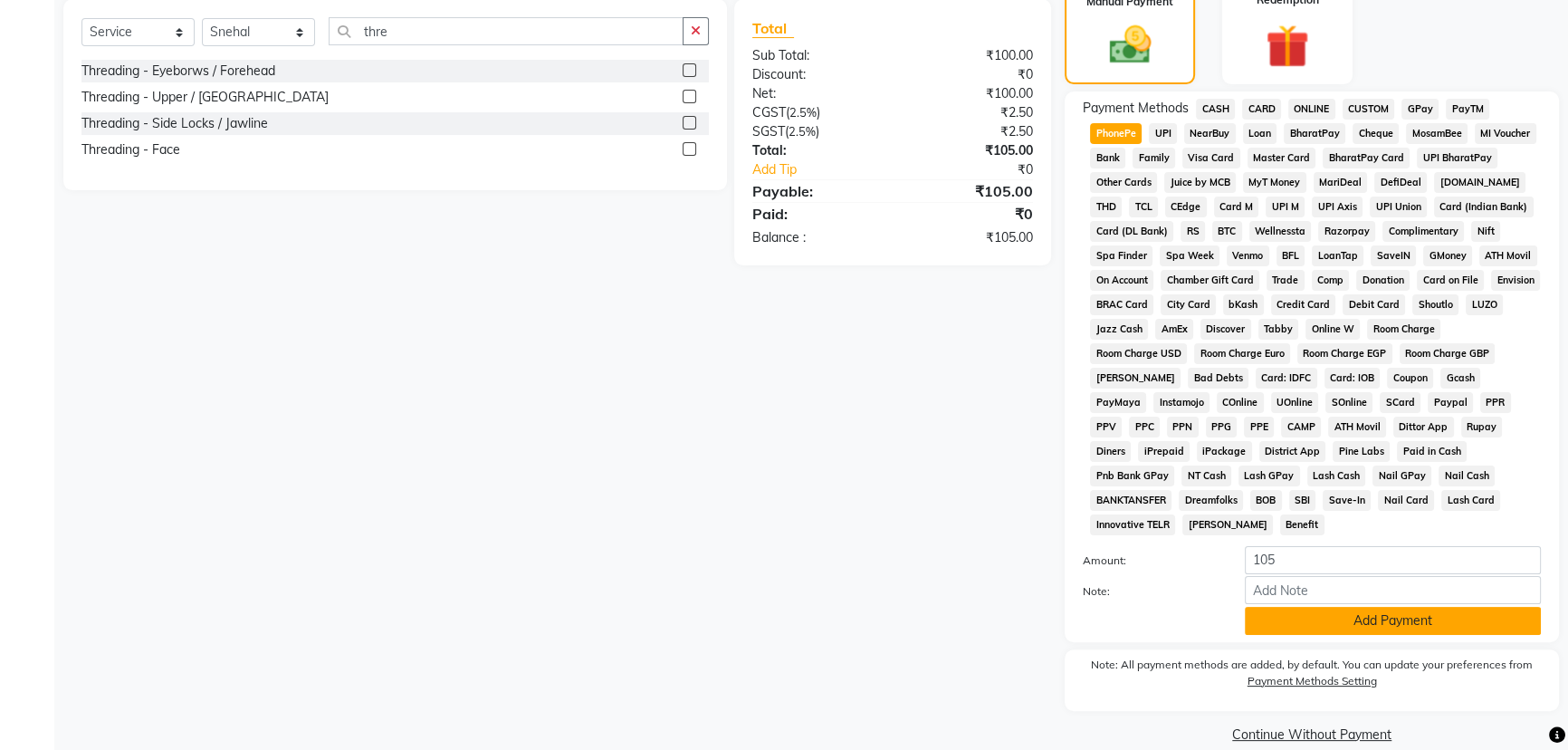
click at [1261, 607] on button "Add Payment" at bounding box center [1393, 622] width 296 height 28
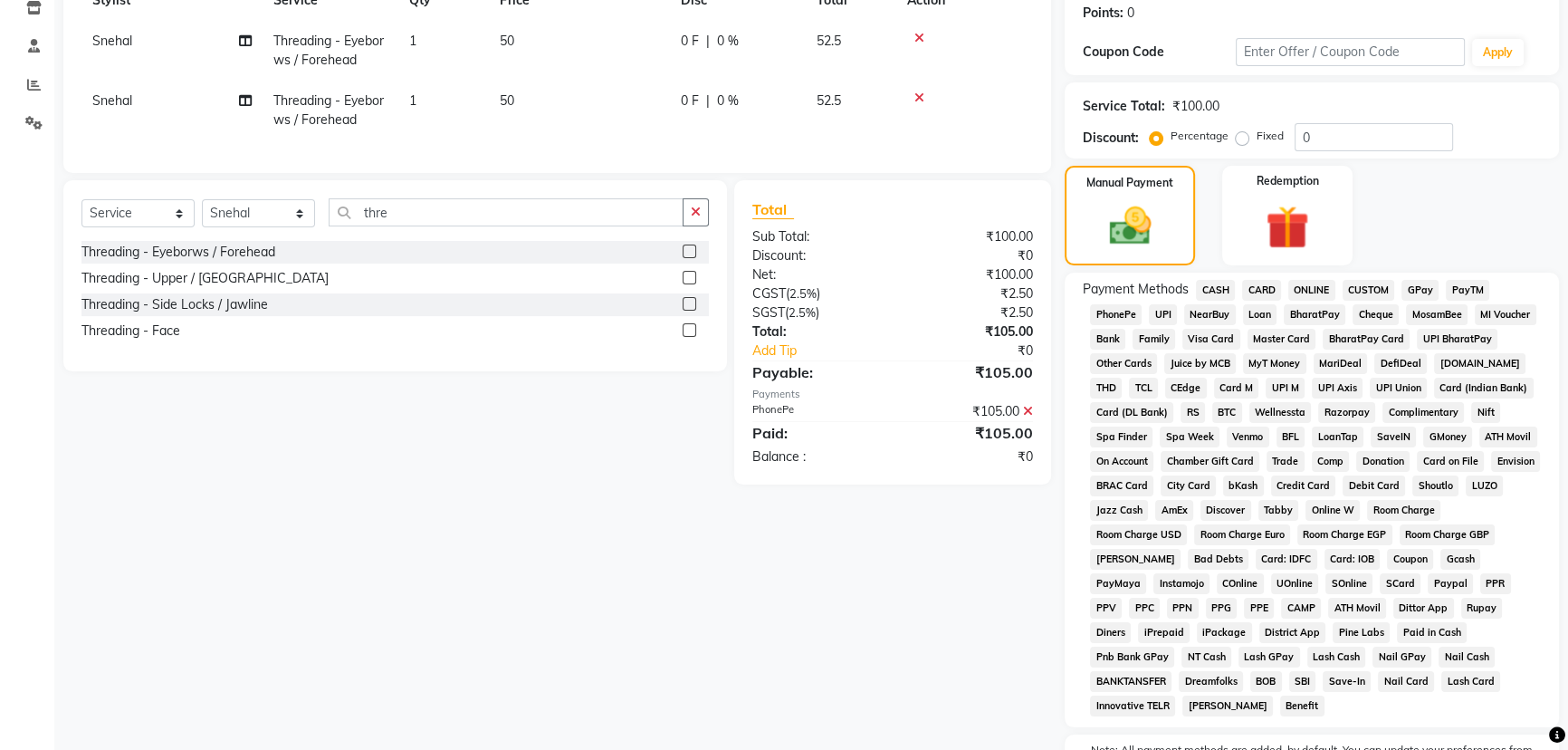
scroll to position [465, 0]
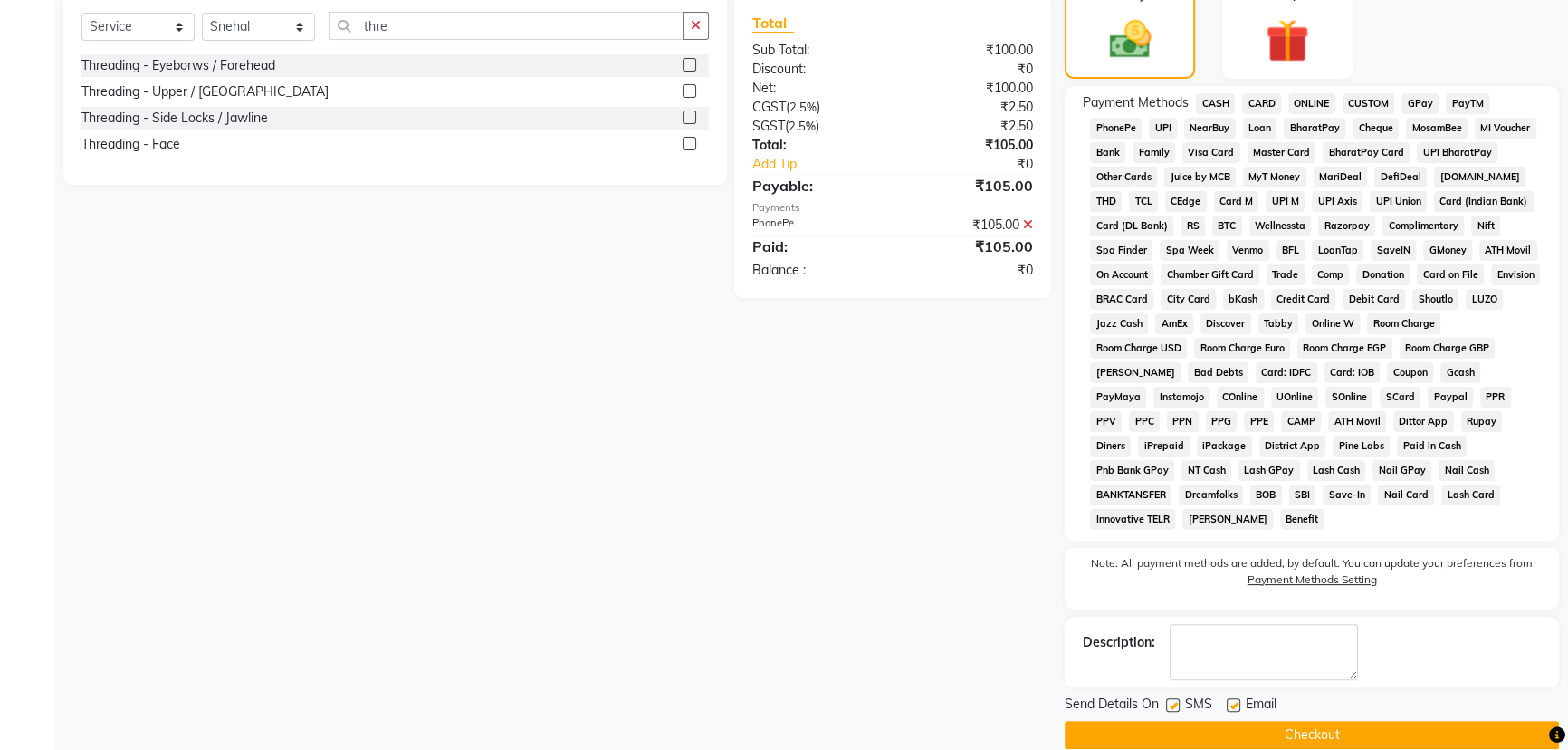
click at [1212, 721] on button "Checkout" at bounding box center [1312, 735] width 495 height 28
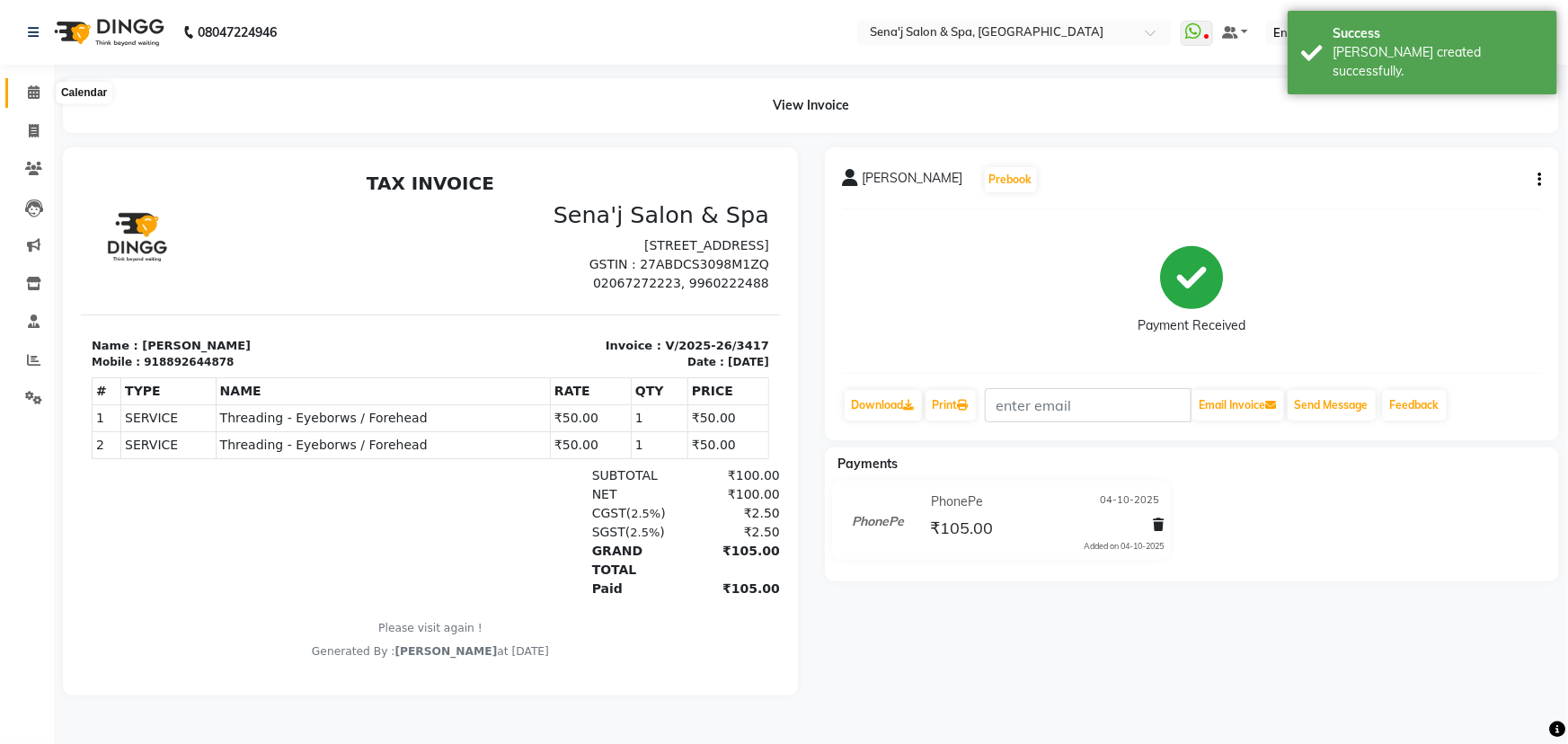
click at [33, 86] on icon at bounding box center [34, 92] width 11 height 13
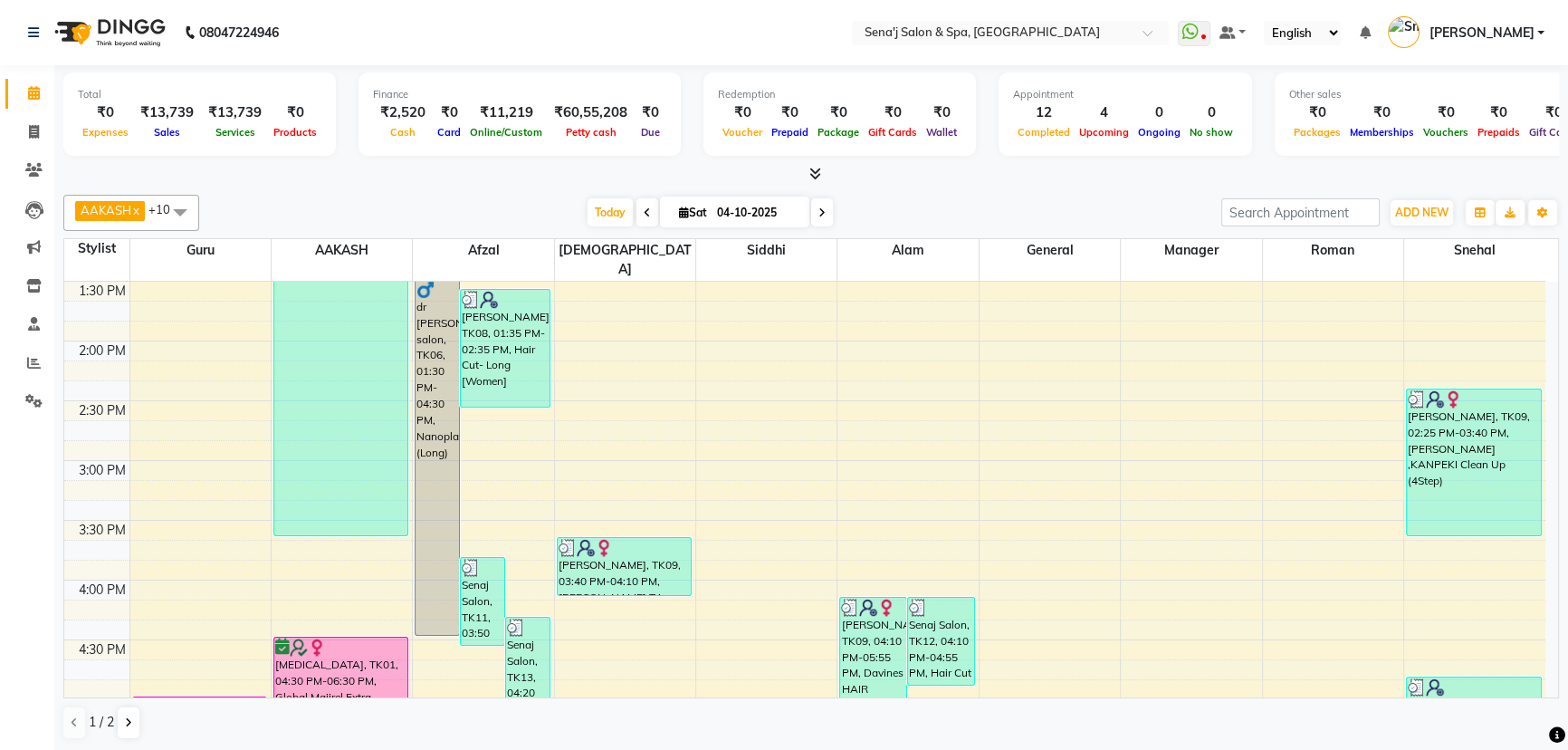
scroll to position [658, 0]
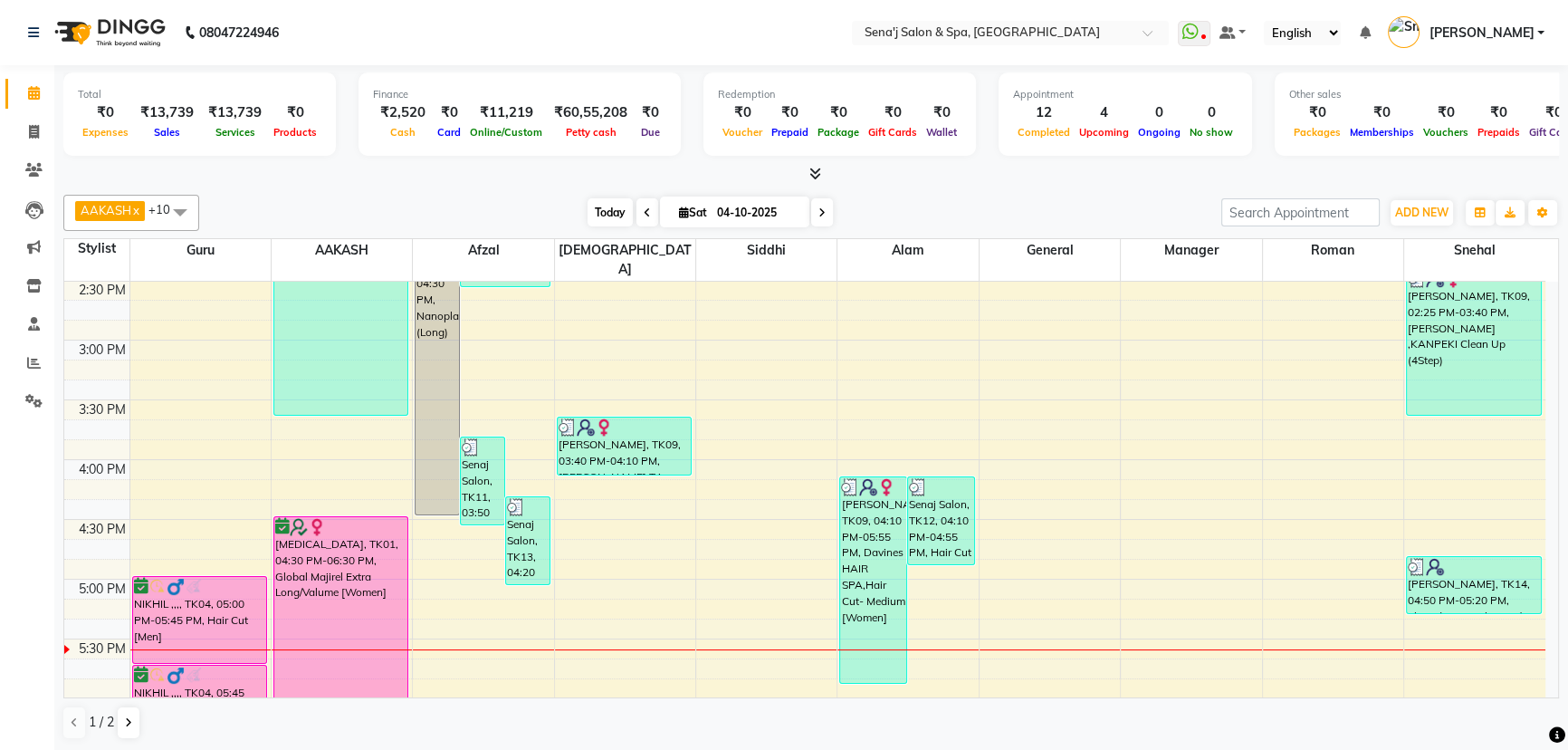
click at [624, 208] on span "Today" at bounding box center [610, 213] width 45 height 28
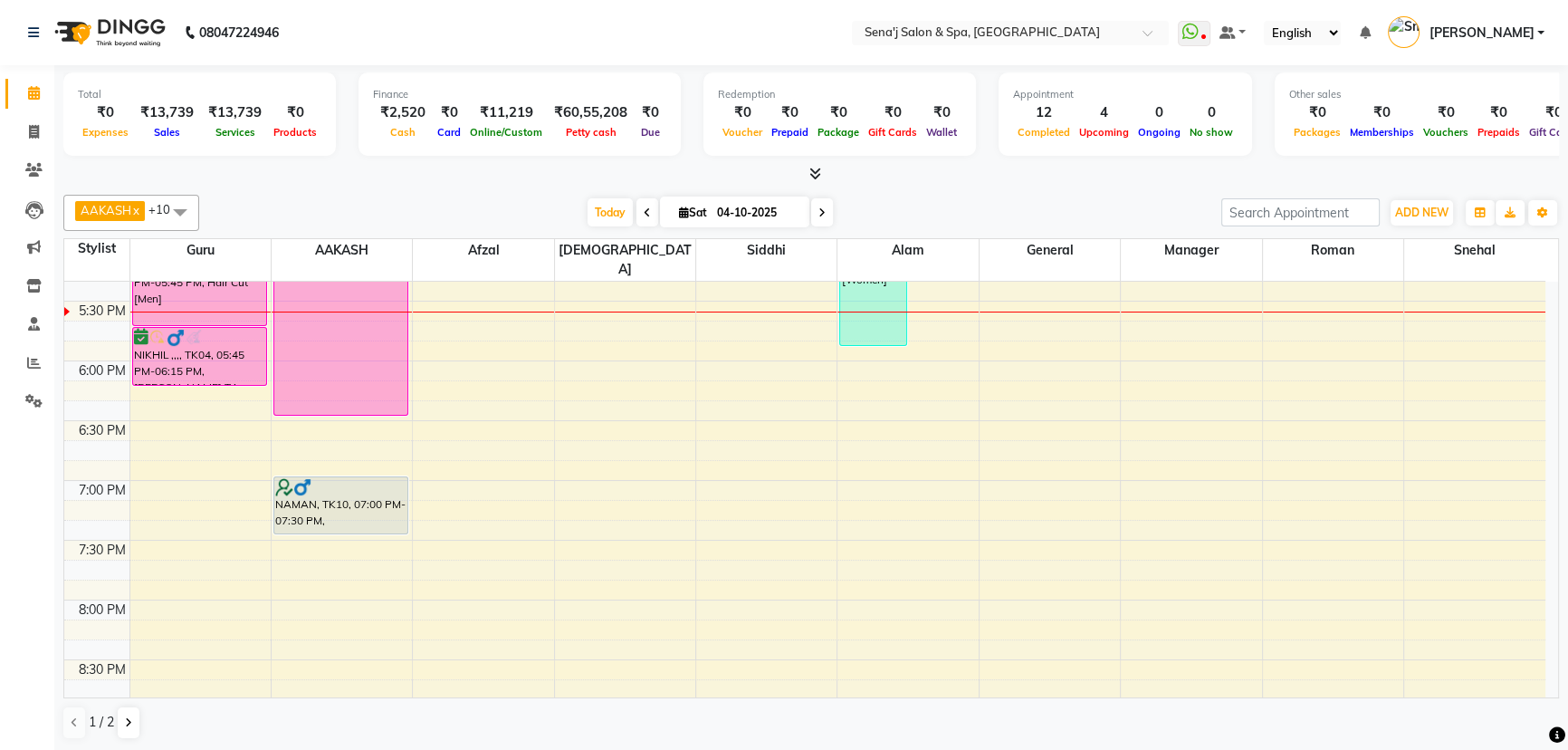
scroll to position [1117, 0]
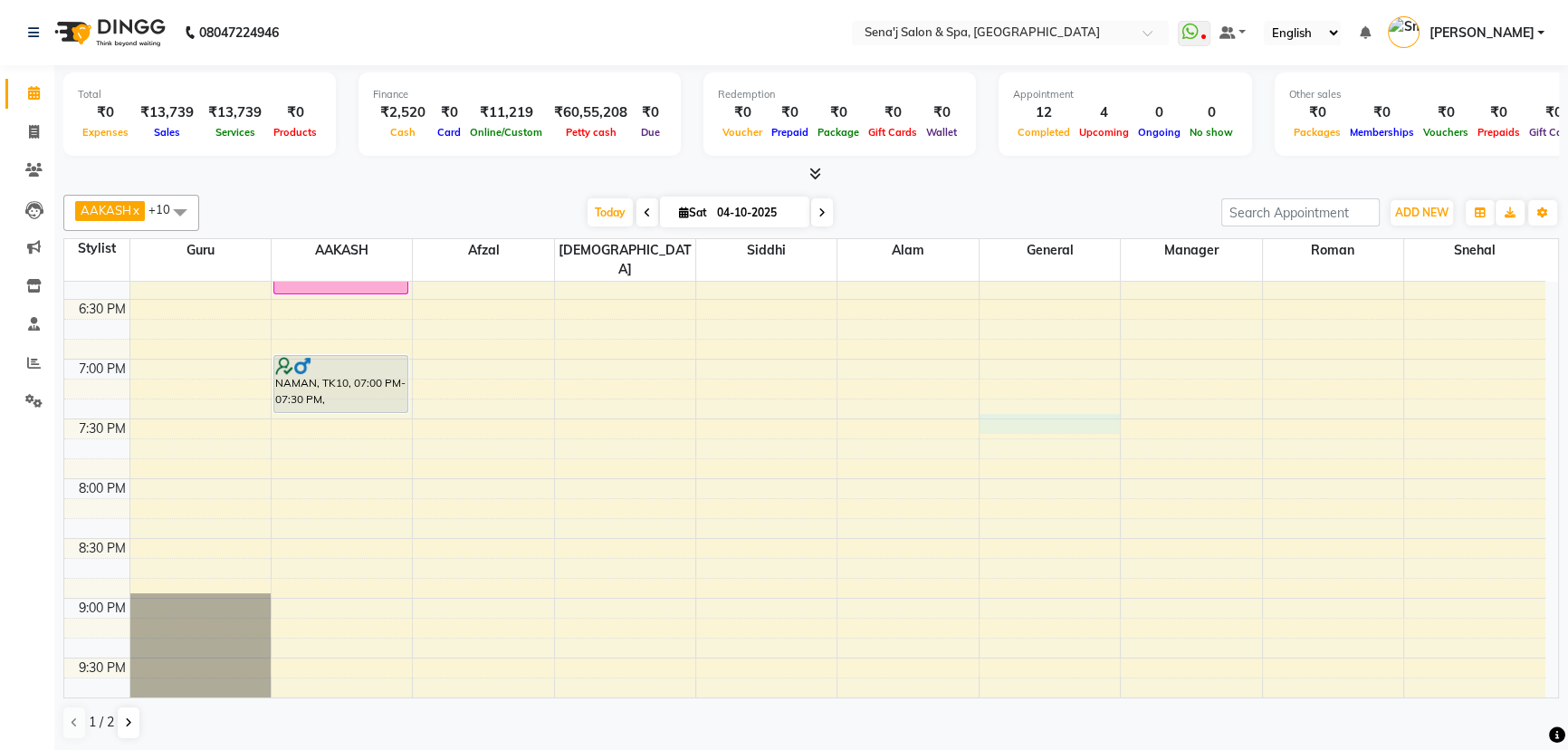
click at [1004, 399] on div "9:00 AM 9:30 AM 10:00 AM 10:30 AM 11:00 AM 11:30 AM 12:00 PM 12:30 PM 1:00 PM 1…" at bounding box center [804, 60] width 1481 height 1793
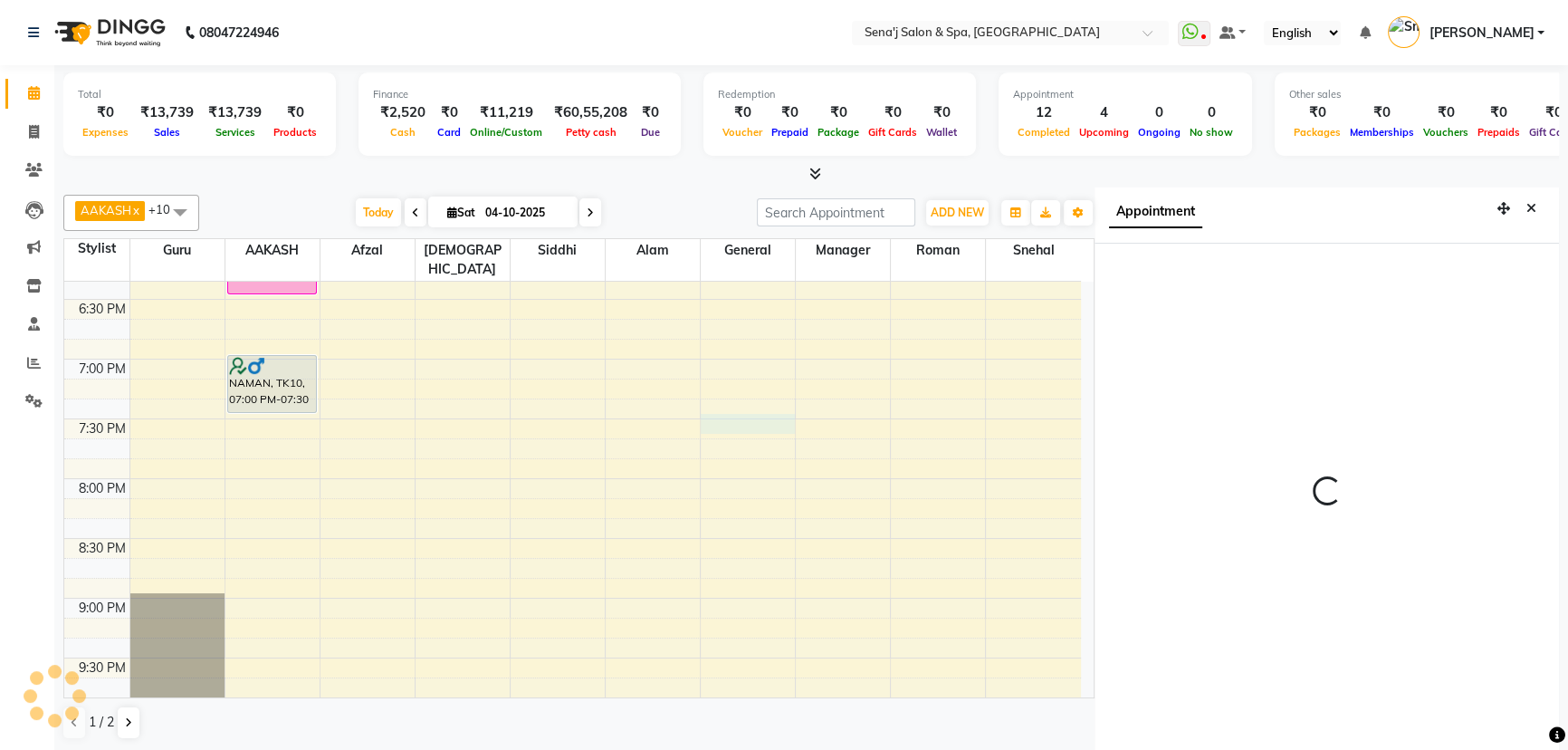
scroll to position [9, 0]
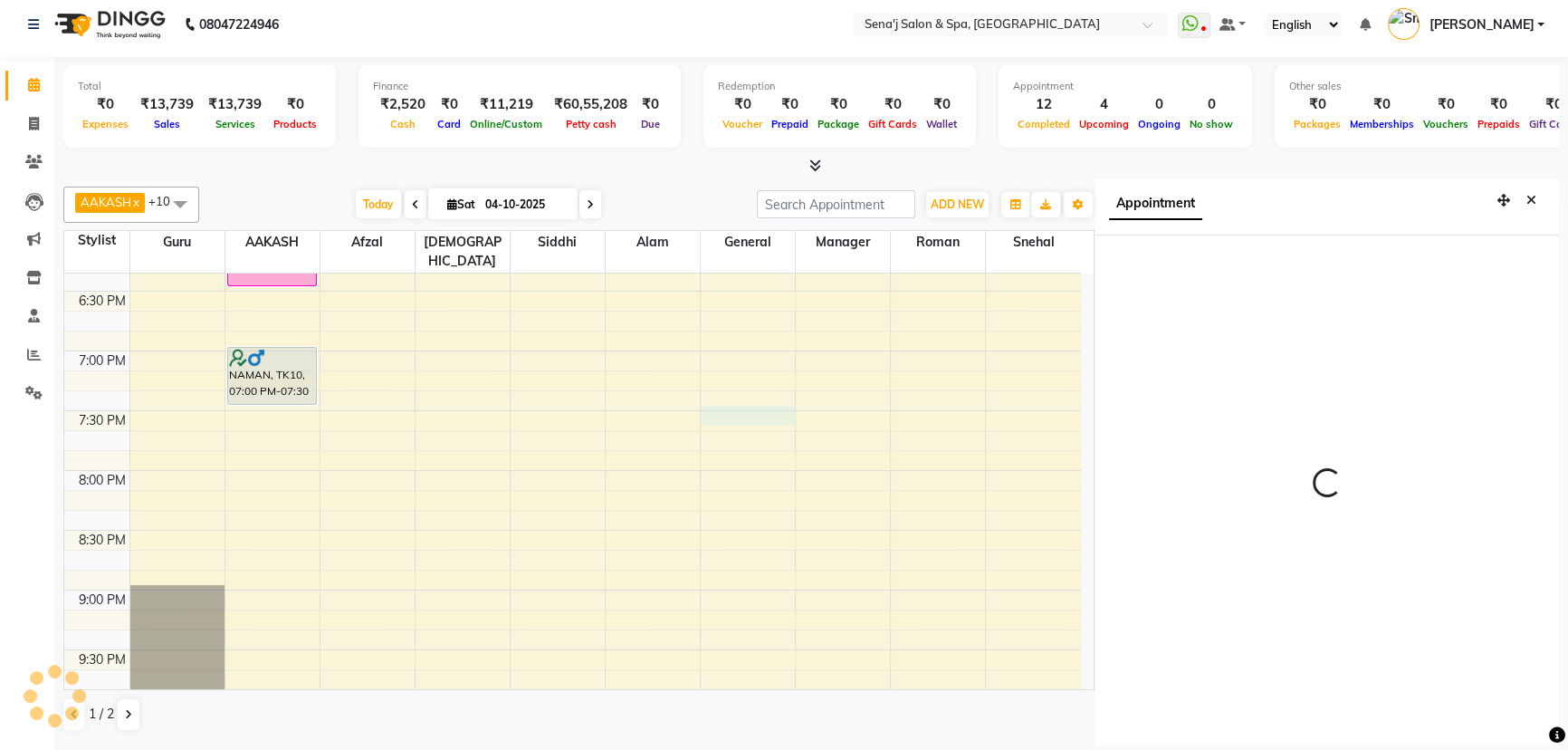
select select "1170"
select select "8107"
select select "tentative"
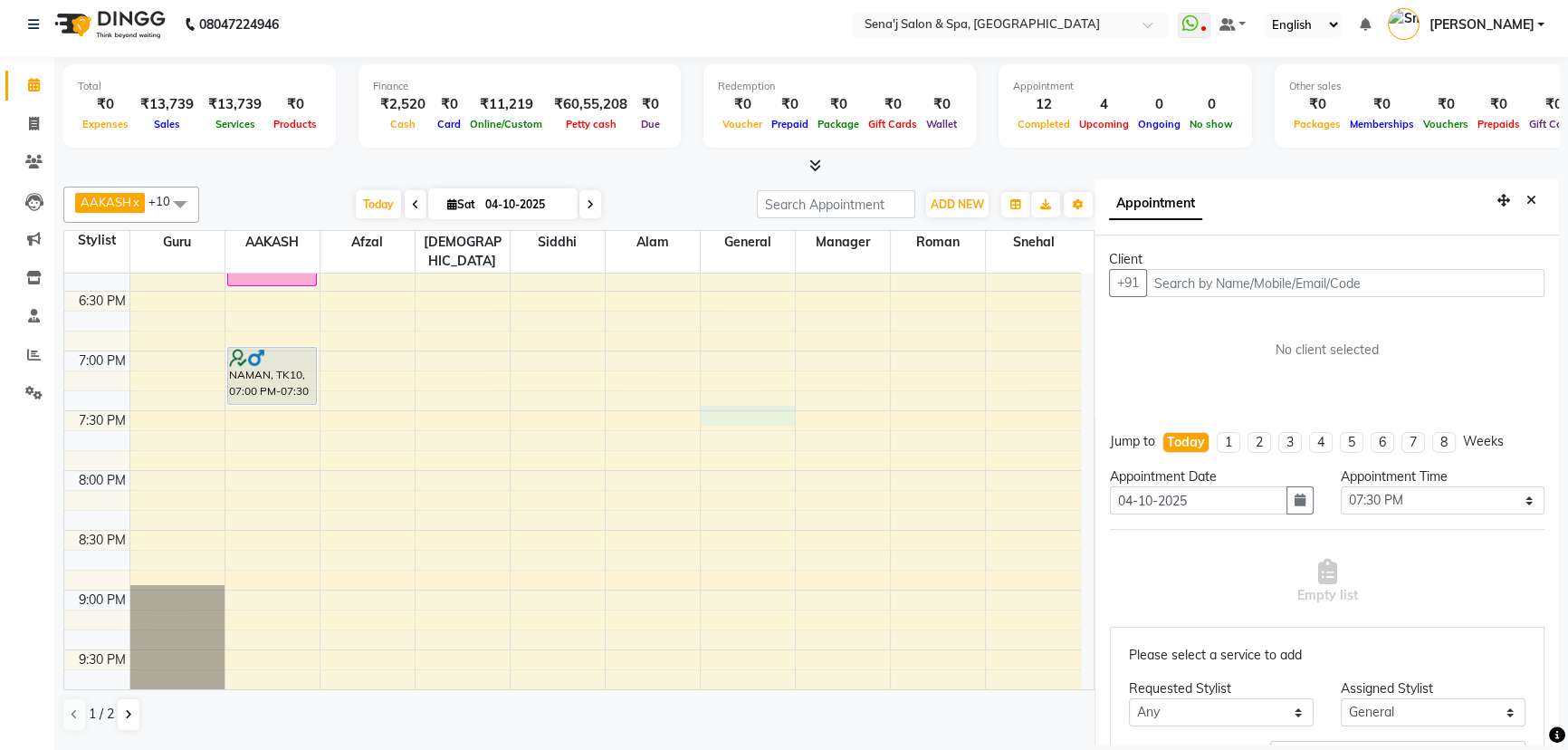
click at [1184, 276] on input "text" at bounding box center [1345, 283] width 398 height 28
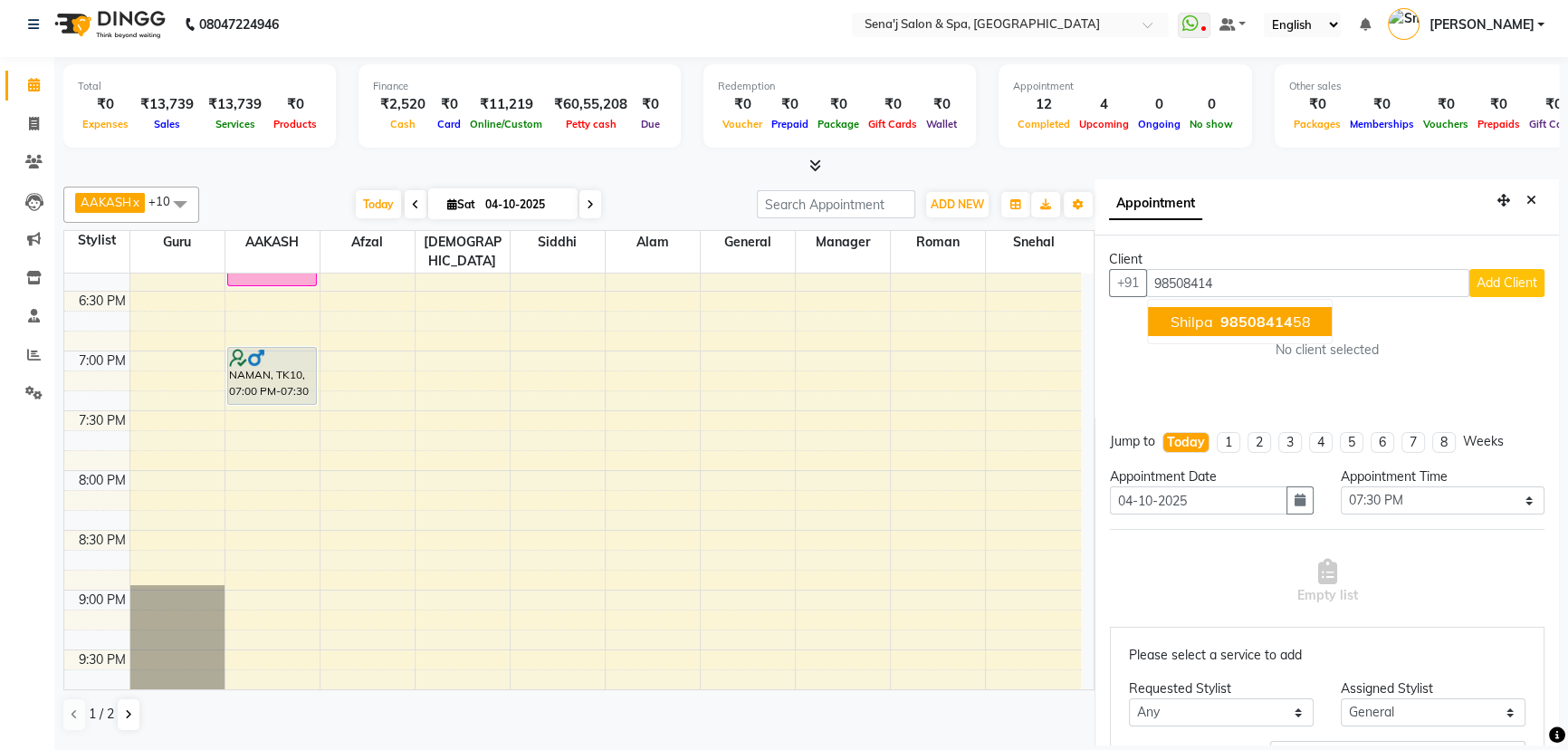
click at [1206, 322] on span "Shilpa" at bounding box center [1190, 321] width 42 height 18
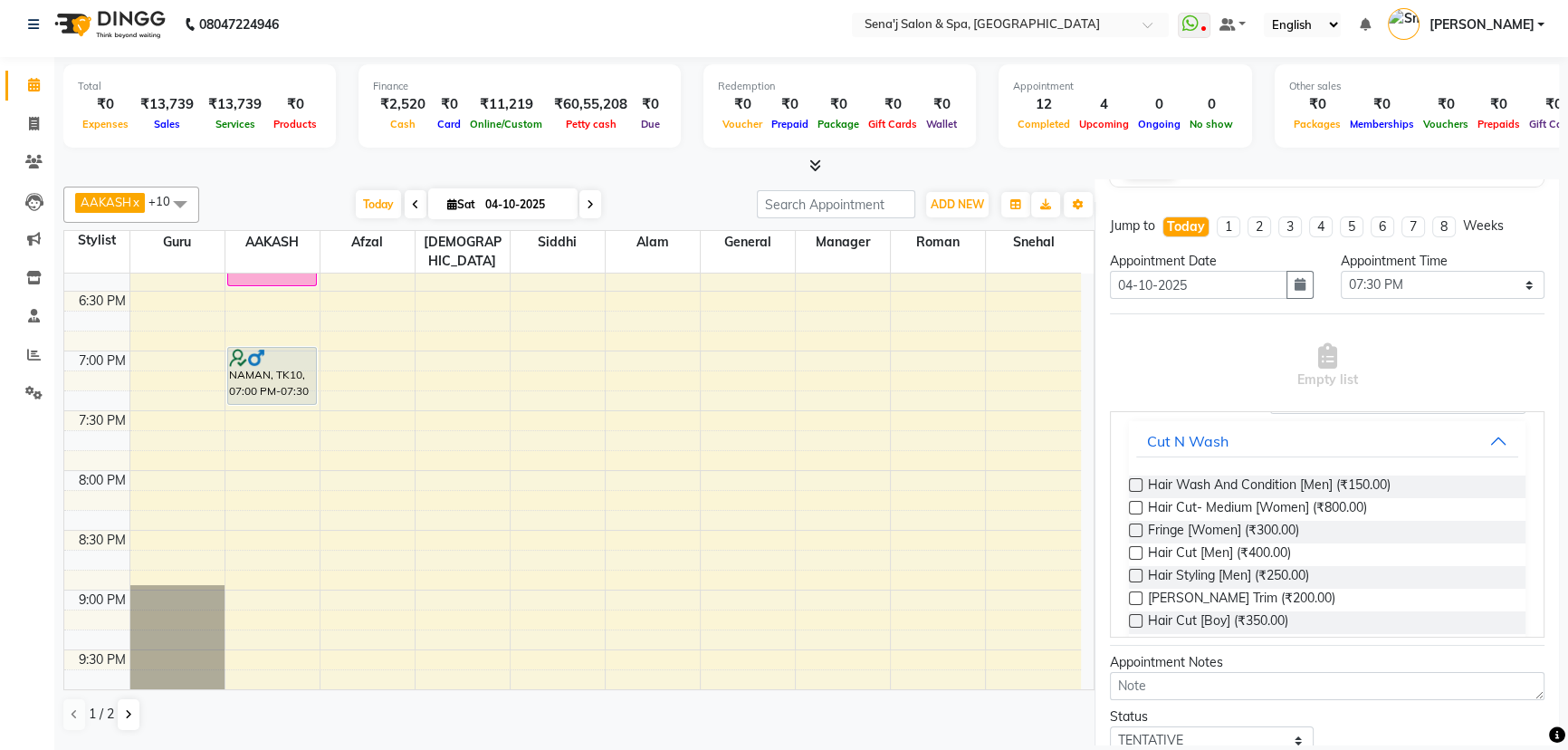
scroll to position [164, 0]
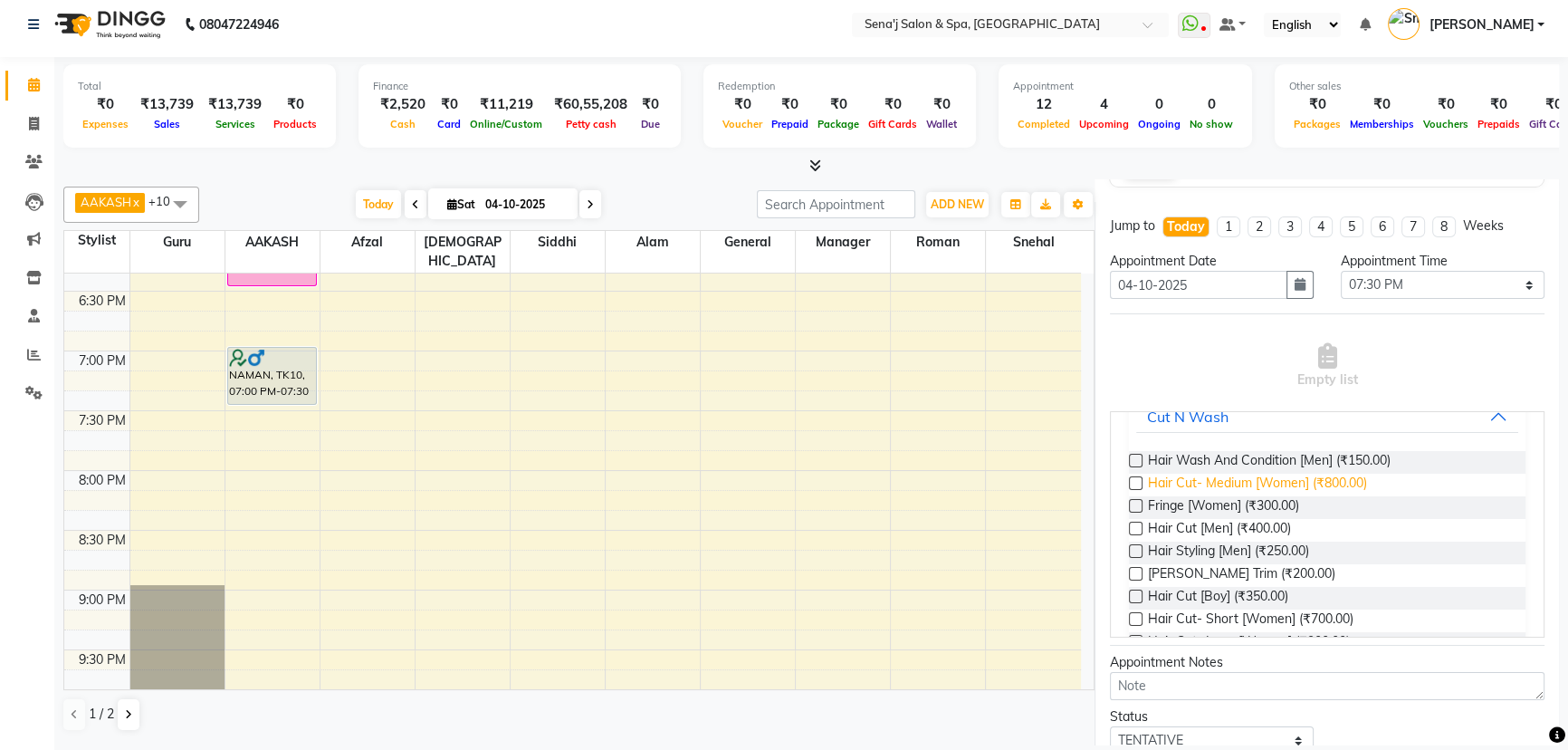
type input "9850841458"
click at [1177, 484] on span "Hair Cut- Medium [Women] (₹800.00)" at bounding box center [1257, 486] width 219 height 23
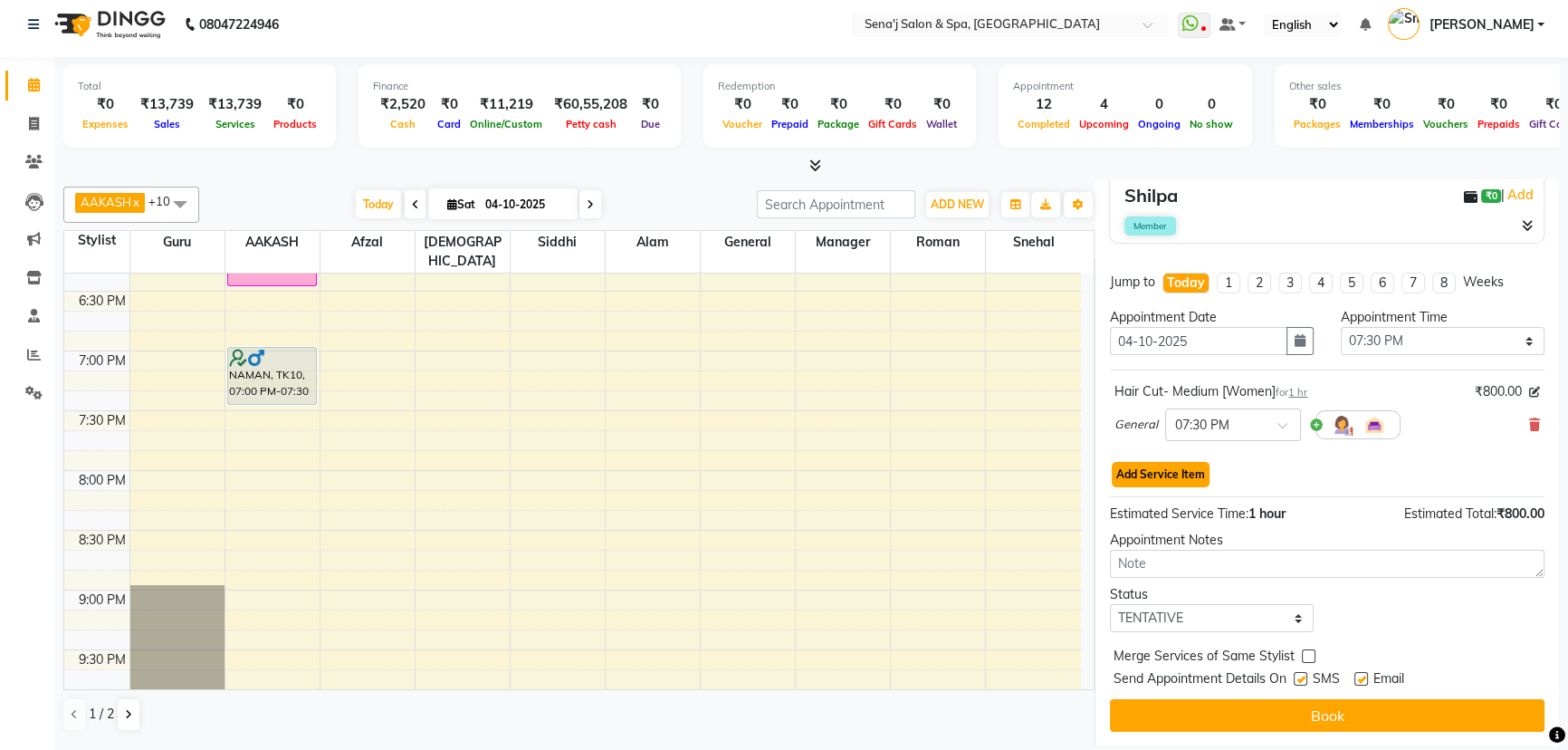
click at [1179, 462] on button "Add Service Item" at bounding box center [1161, 474] width 98 height 26
select select "8107"
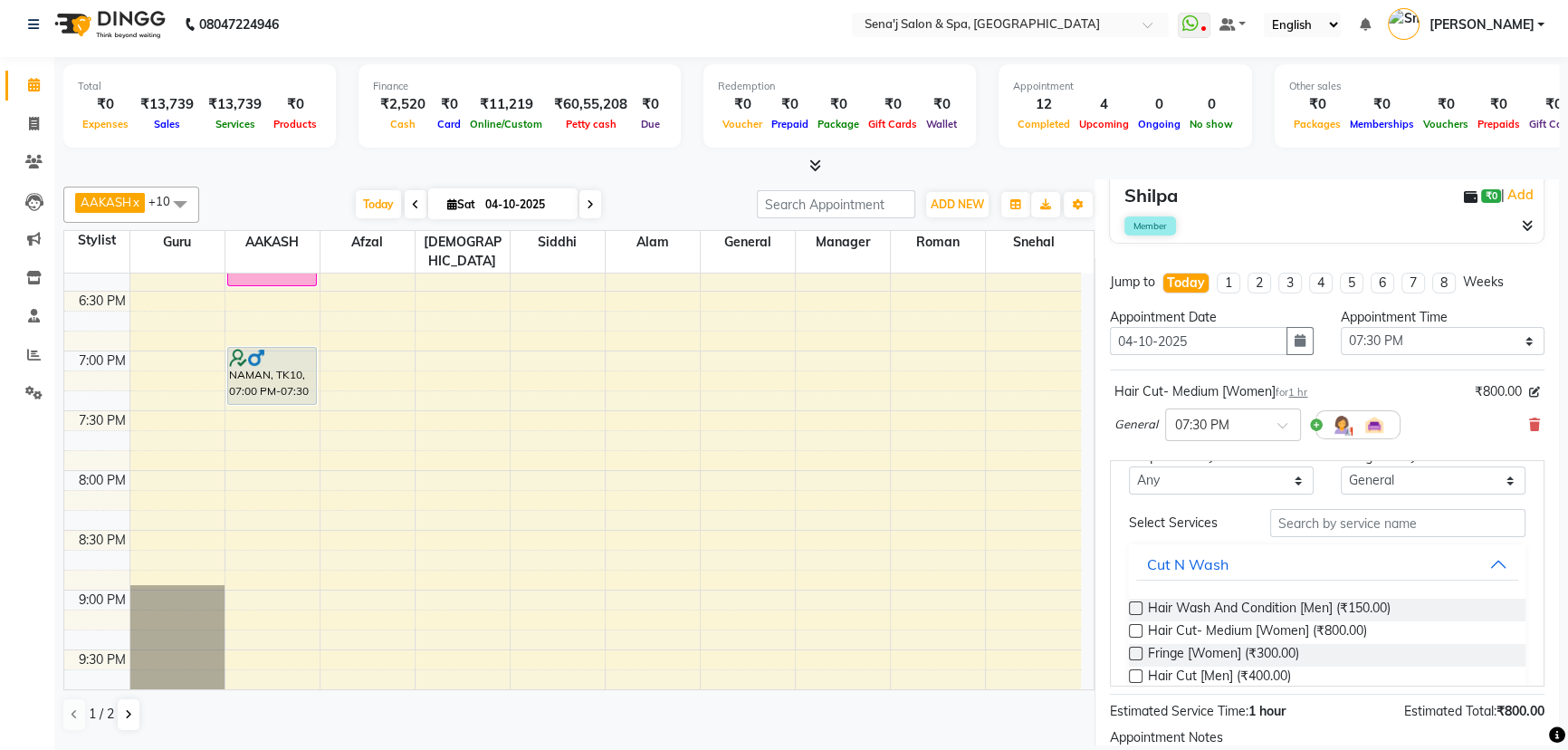
scroll to position [247, 0]
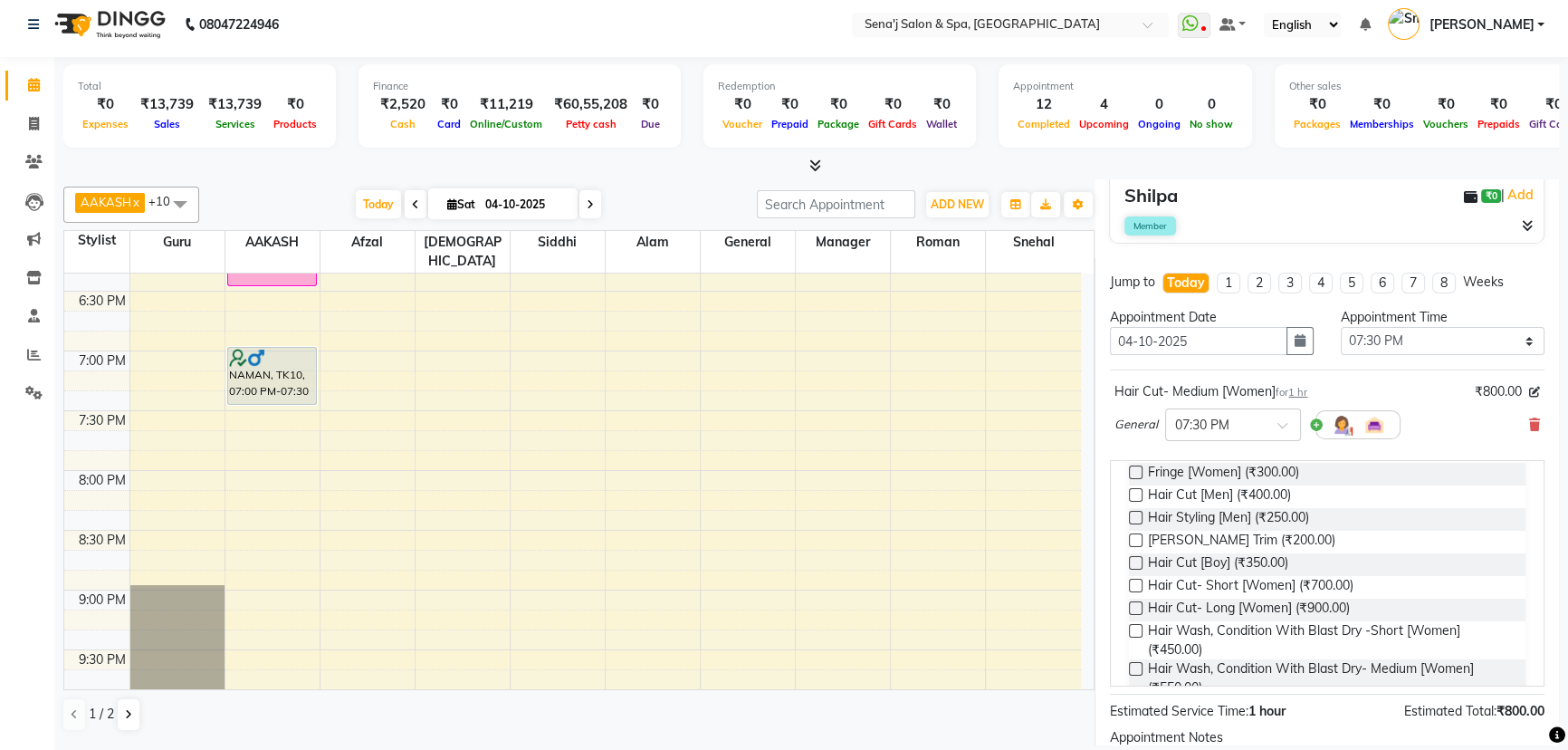
click at [1137, 604] on label at bounding box center [1136, 608] width 13 height 13
click at [1137, 605] on input "checkbox" at bounding box center [1135, 610] width 11 height 11
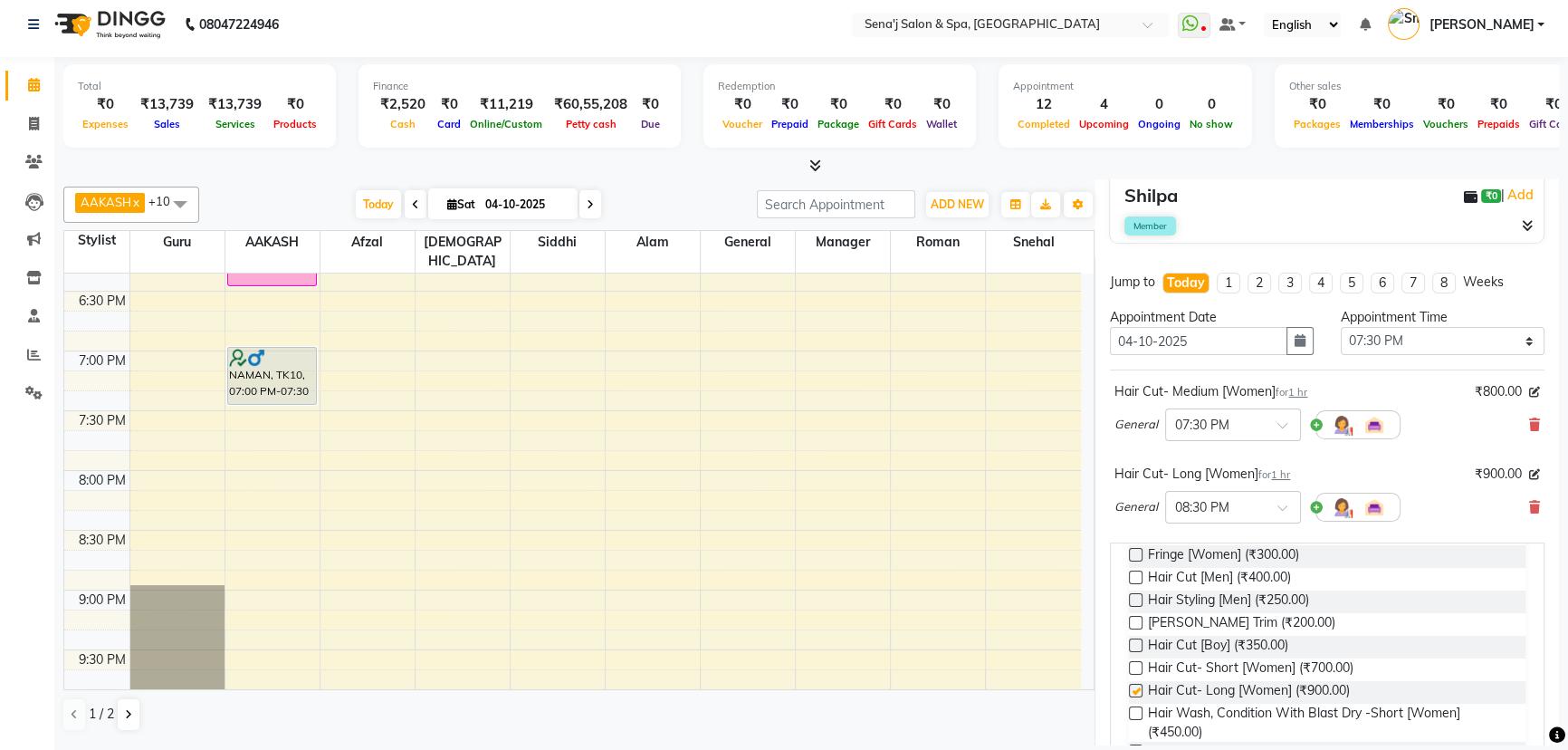
checkbox input "false"
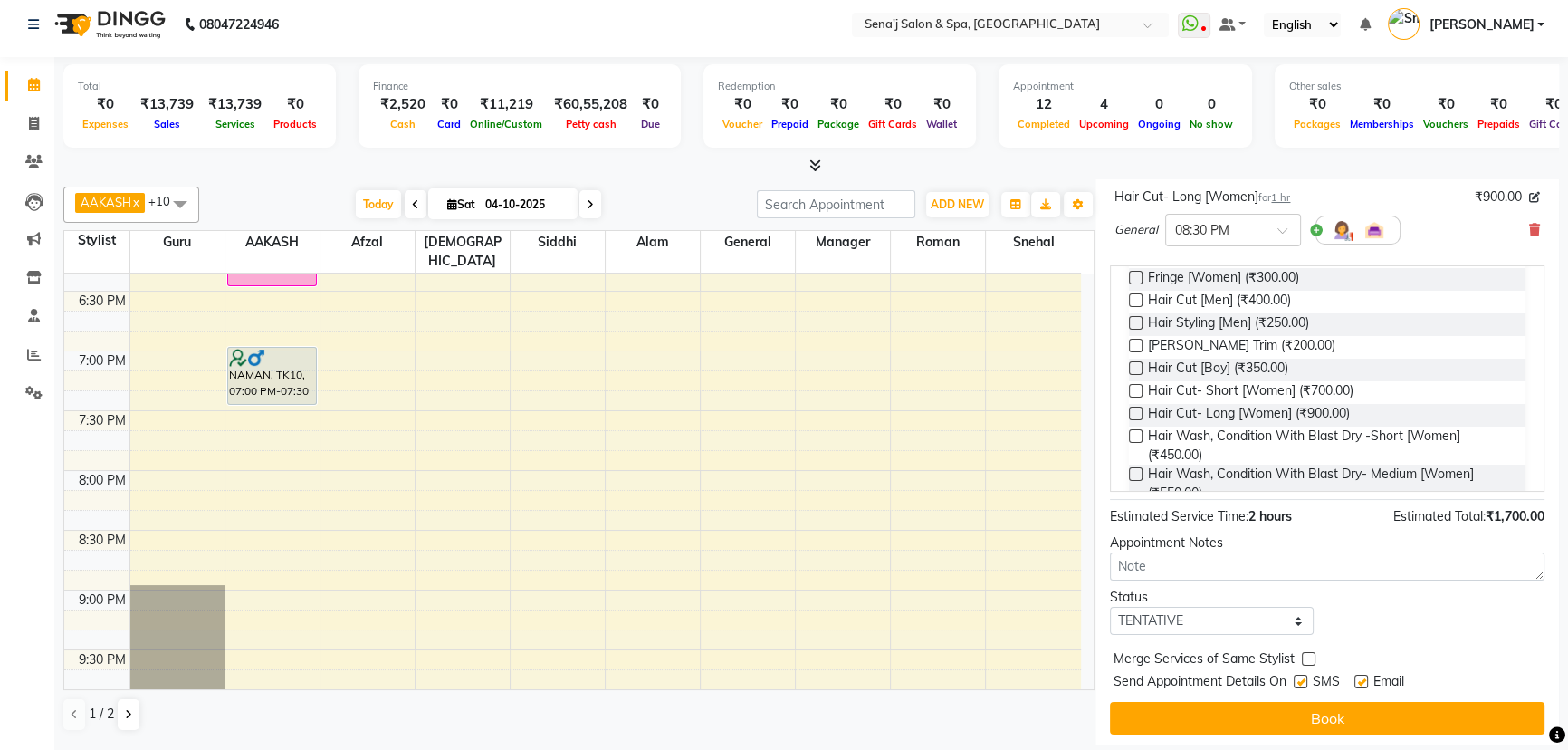
scroll to position [470, 0]
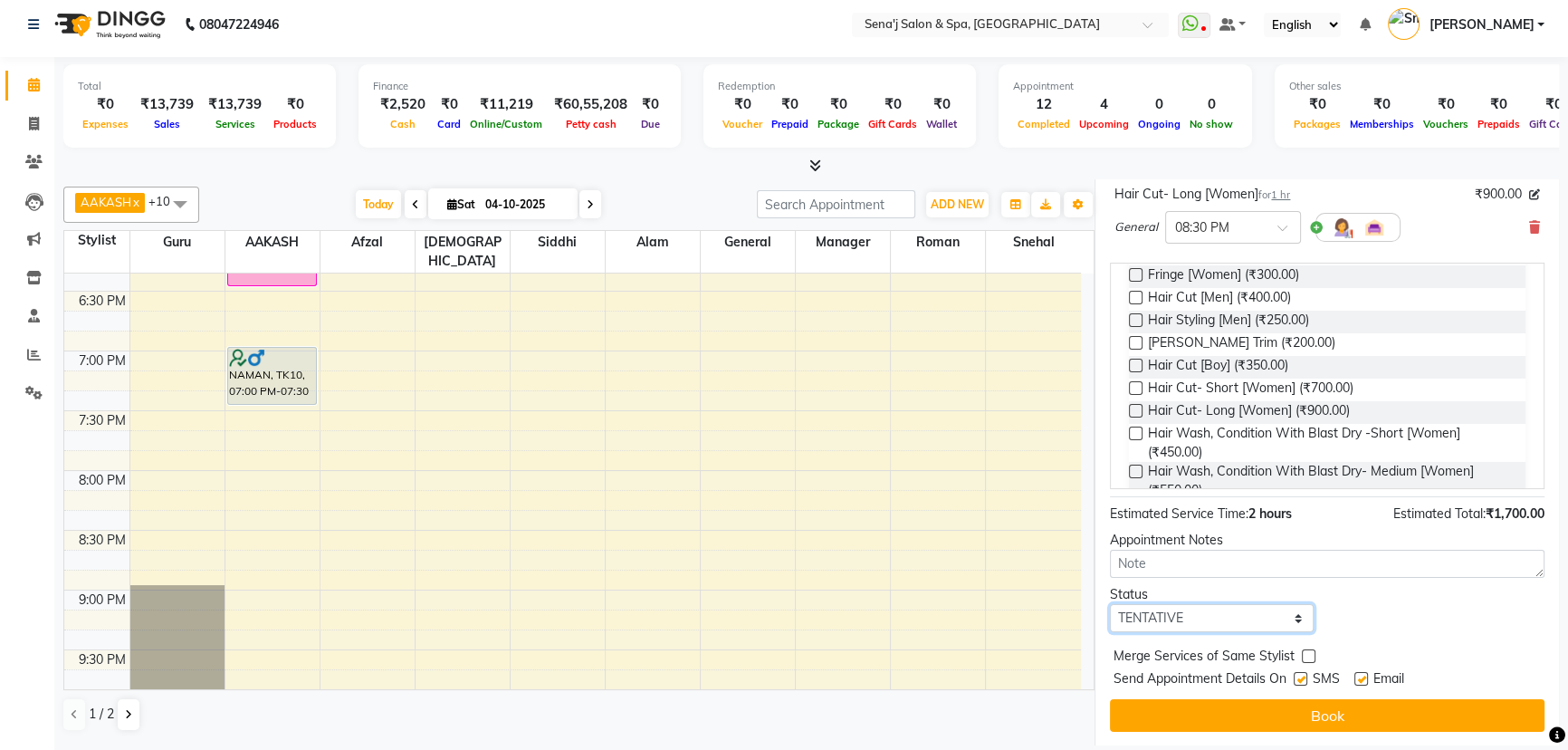
click at [1192, 613] on select "Select TENTATIVE CONFIRM CHECK-IN UPCOMING" at bounding box center [1212, 619] width 204 height 28
select select "confirm booking"
click at [1110, 605] on select "Select TENTATIVE CONFIRM CHECK-IN UPCOMING" at bounding box center [1212, 619] width 204 height 28
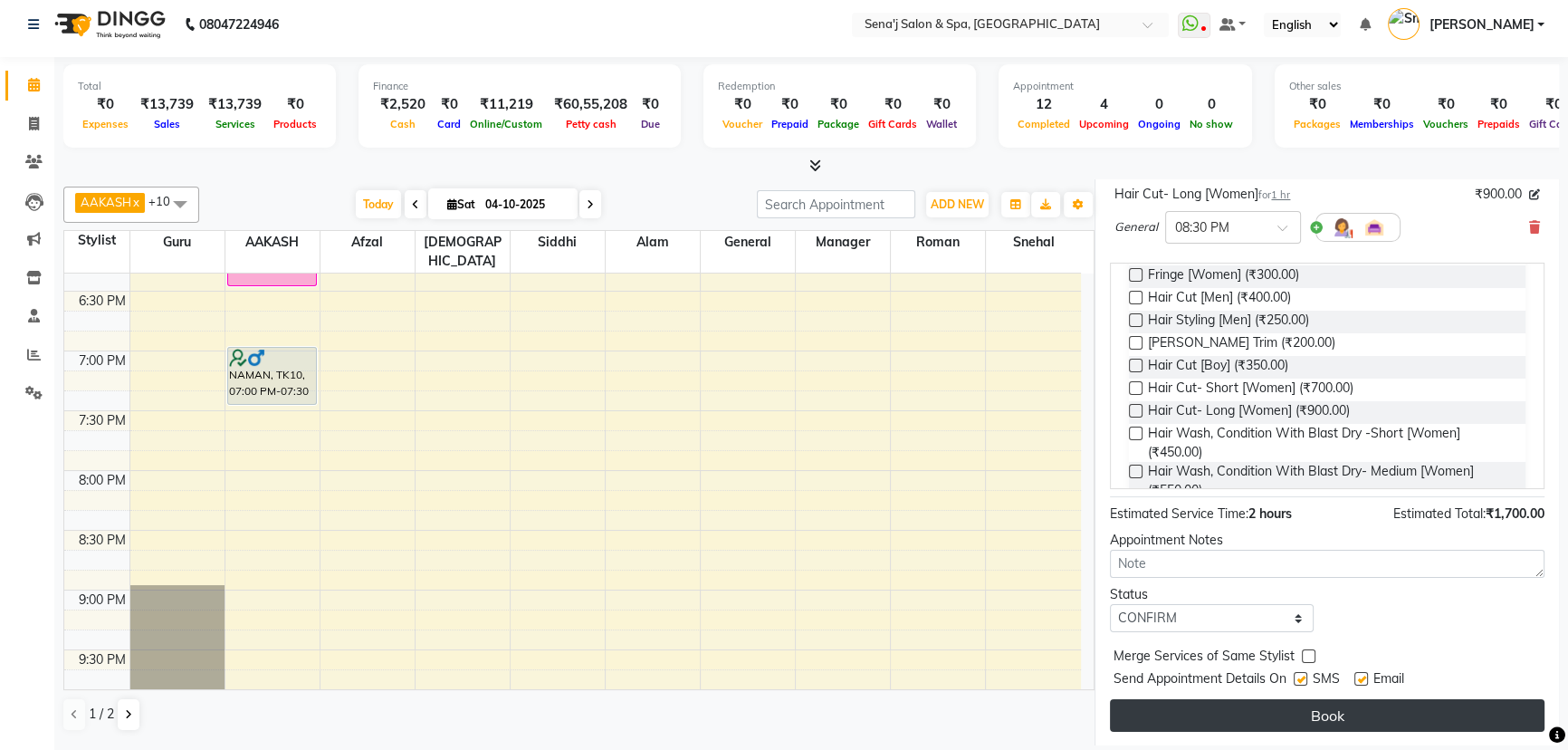
click at [1257, 704] on button "Book" at bounding box center [1327, 715] width 434 height 33
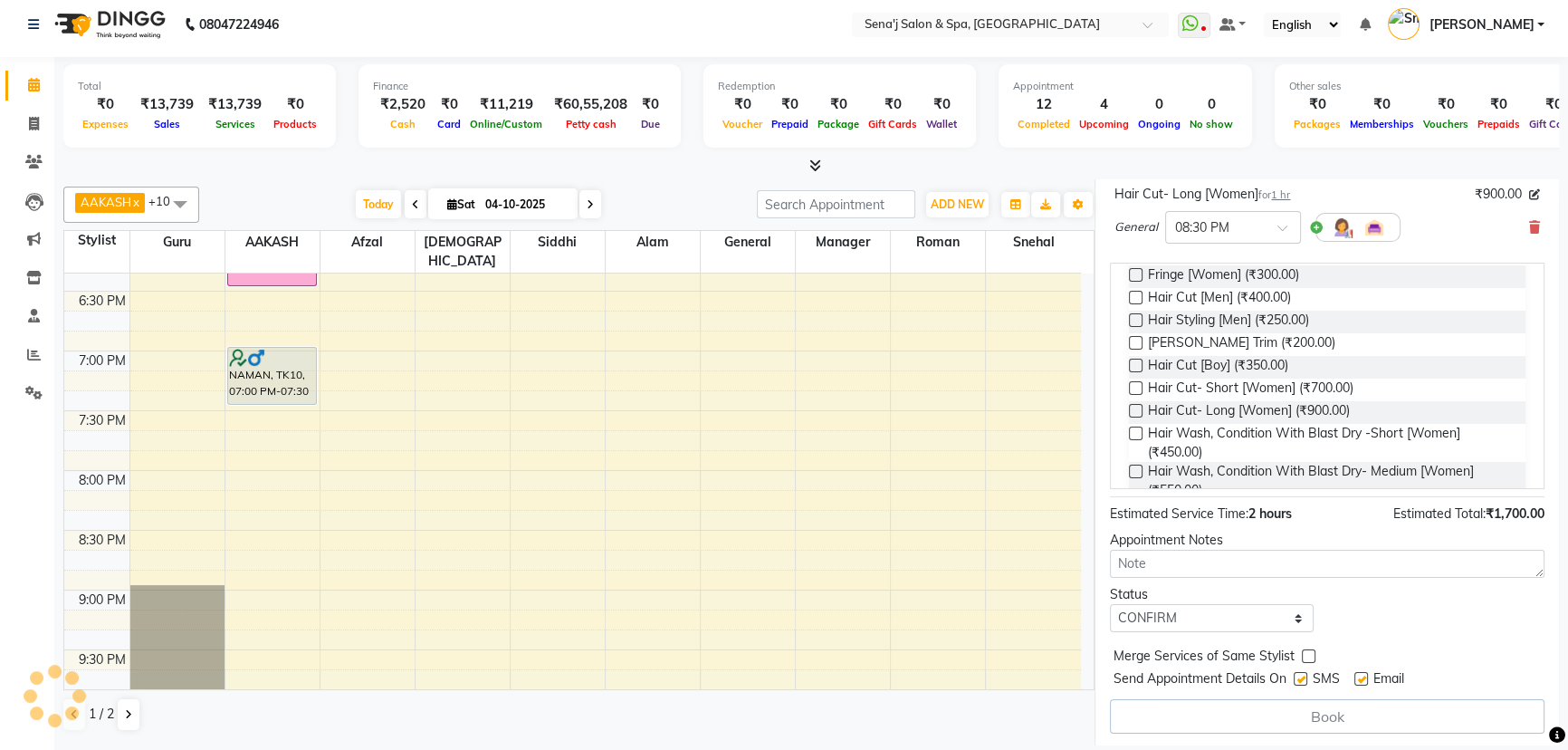
select select "8107"
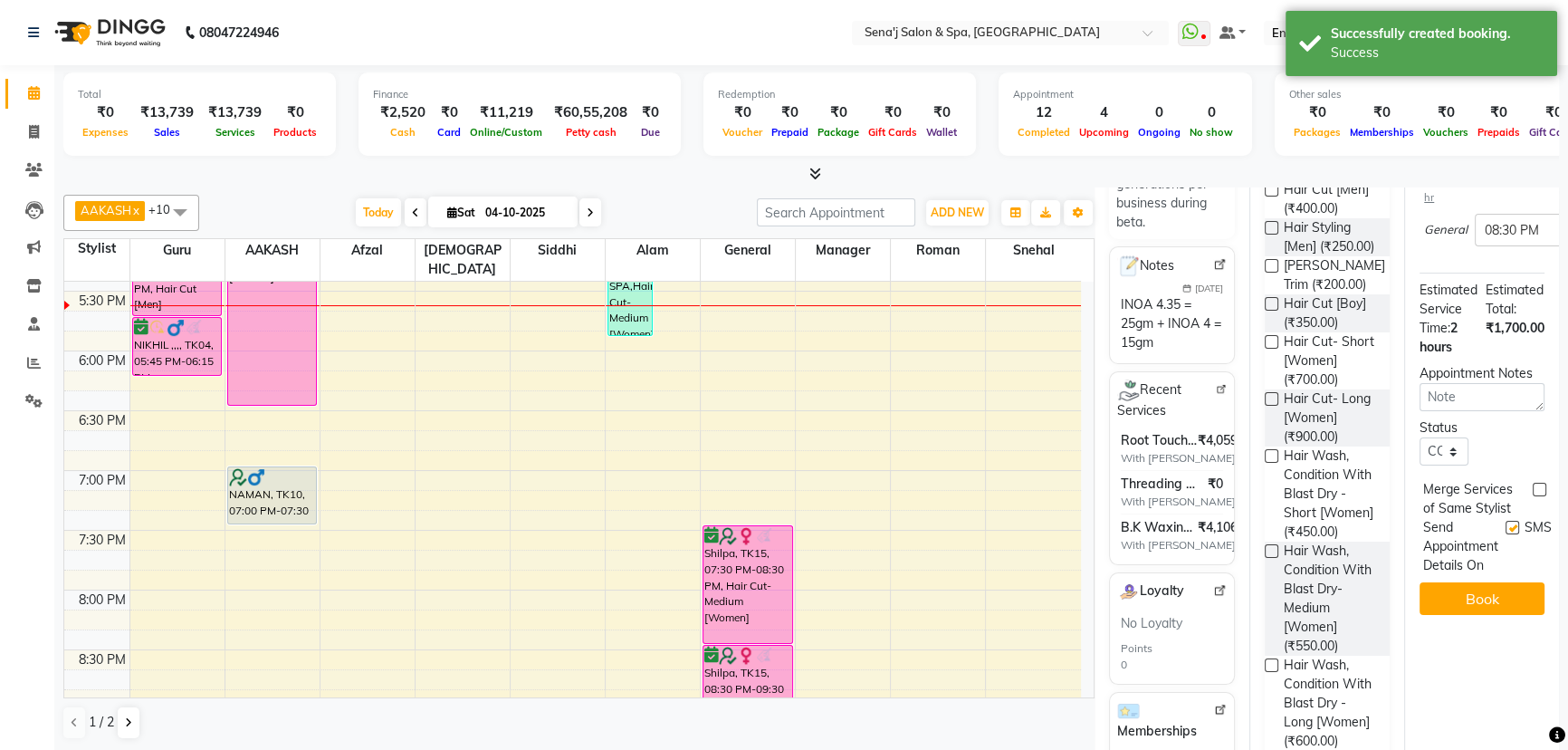
scroll to position [1035, 0]
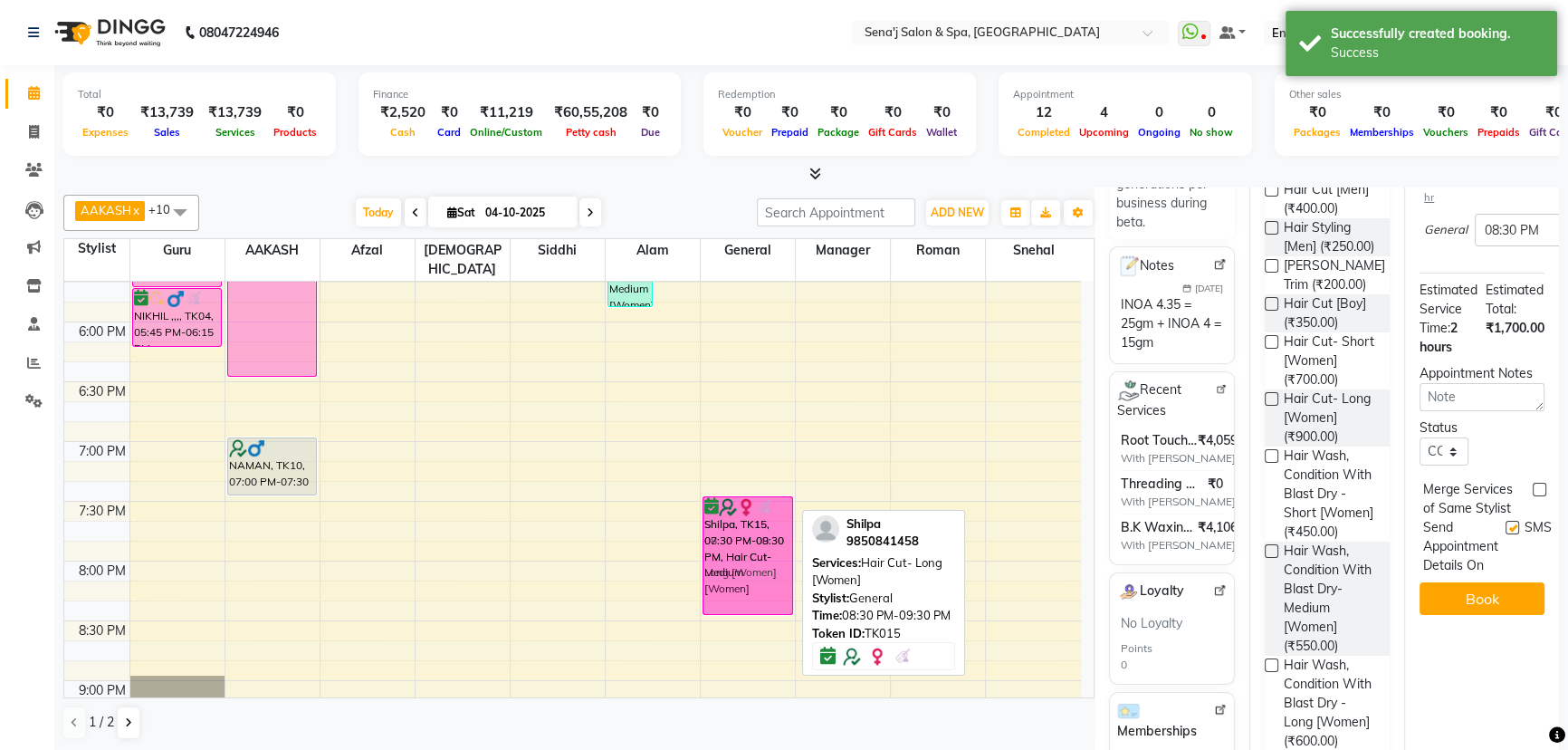
drag, startPoint x: 751, startPoint y: 634, endPoint x: 771, endPoint y: 511, distance: 124.6
click at [771, 511] on div "shreya, TK03, 12:35 PM-01:25 PM, Hair Wash, Condition With Blast Dry -Short [Wo…" at bounding box center [748, 143] width 94 height 1793
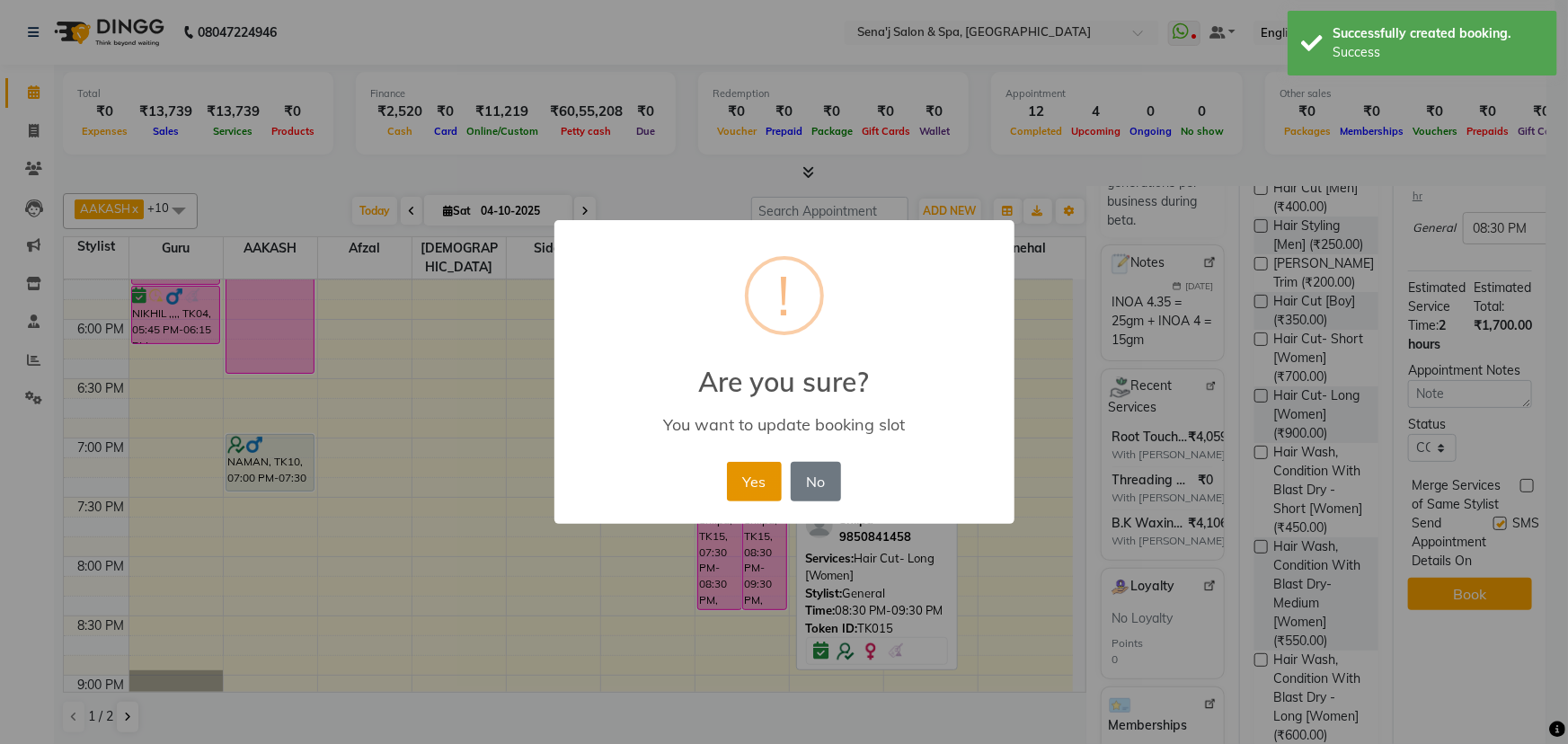
click at [770, 478] on button "Yes" at bounding box center [754, 482] width 54 height 39
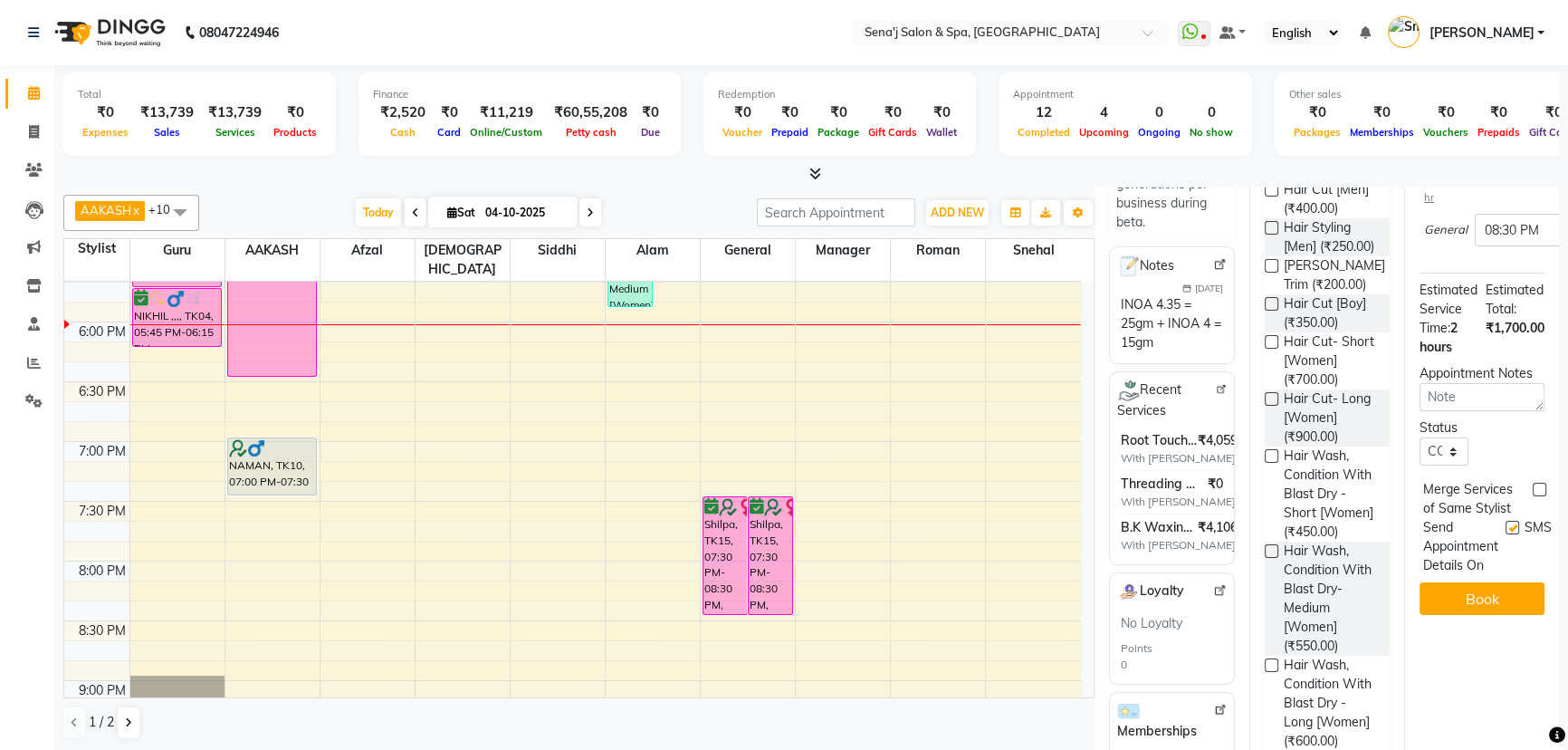
click at [584, 208] on span at bounding box center [590, 213] width 22 height 28
type input "05-10-2025"
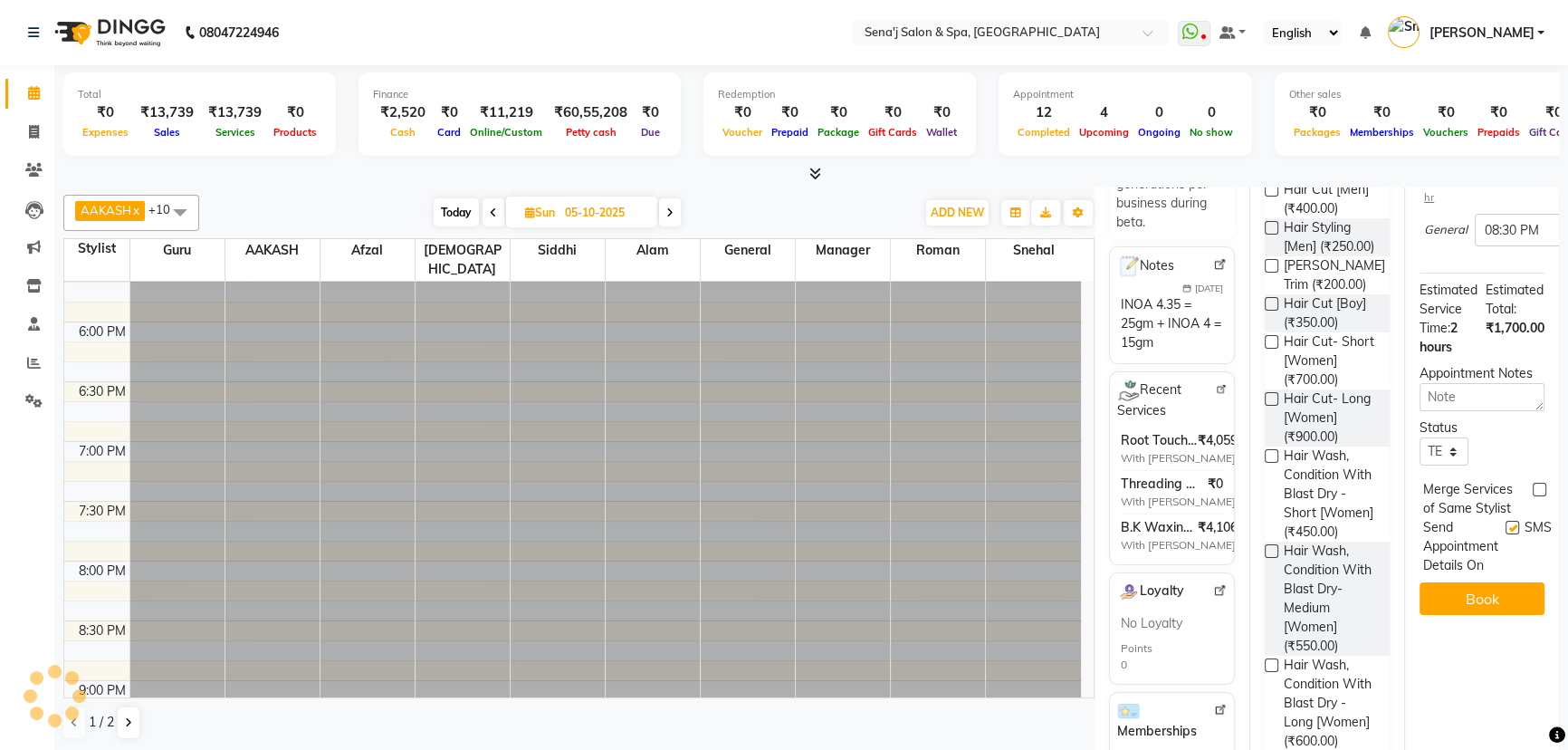
scroll to position [0, 0]
select select "1170"
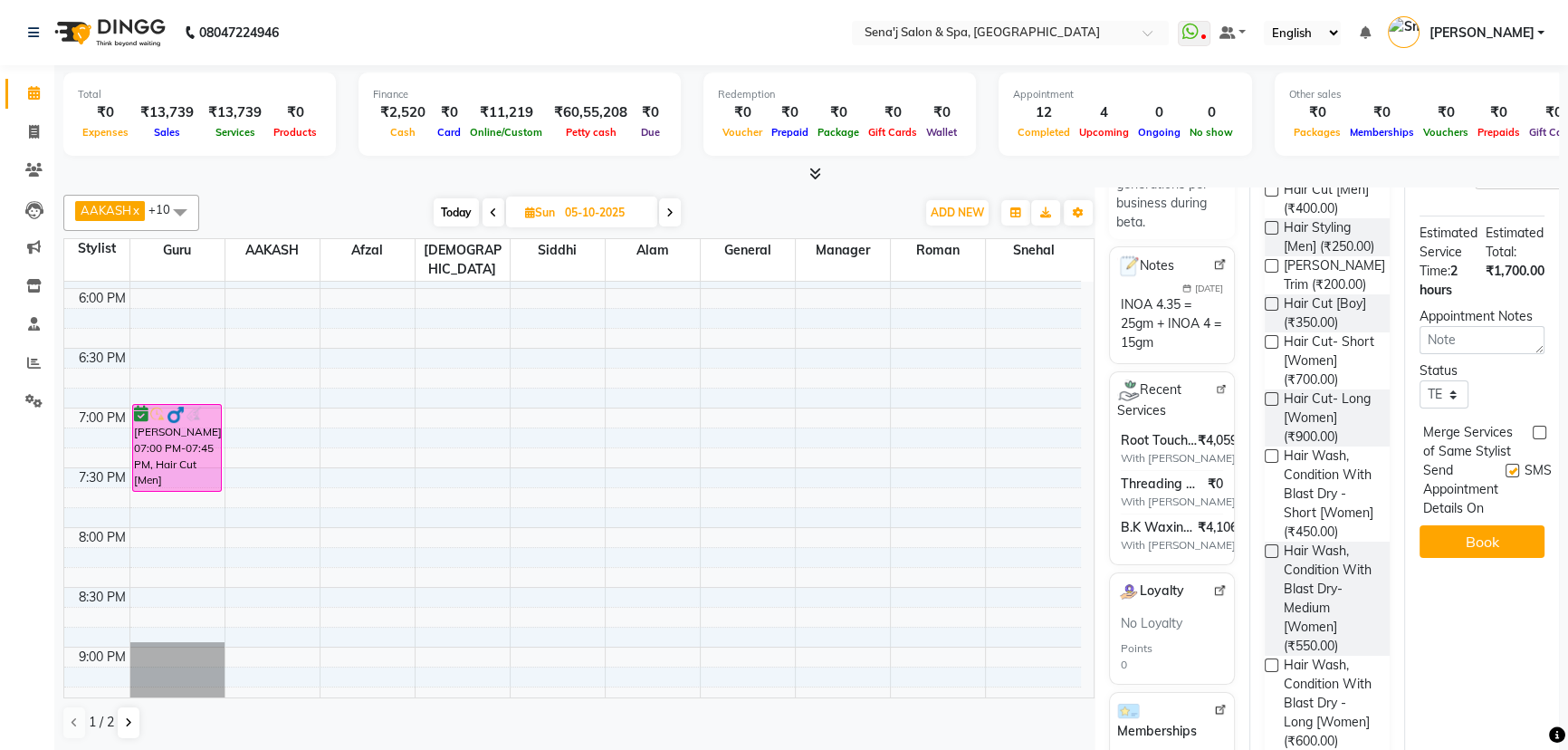
scroll to position [1070, 0]
click at [181, 515] on div "9:00 AM 9:30 AM 10:00 AM 10:30 AM 11:00 AM 11:30 AM 12:00 PM 12:30 PM 1:00 PM 1…" at bounding box center [572, 109] width 1017 height 1793
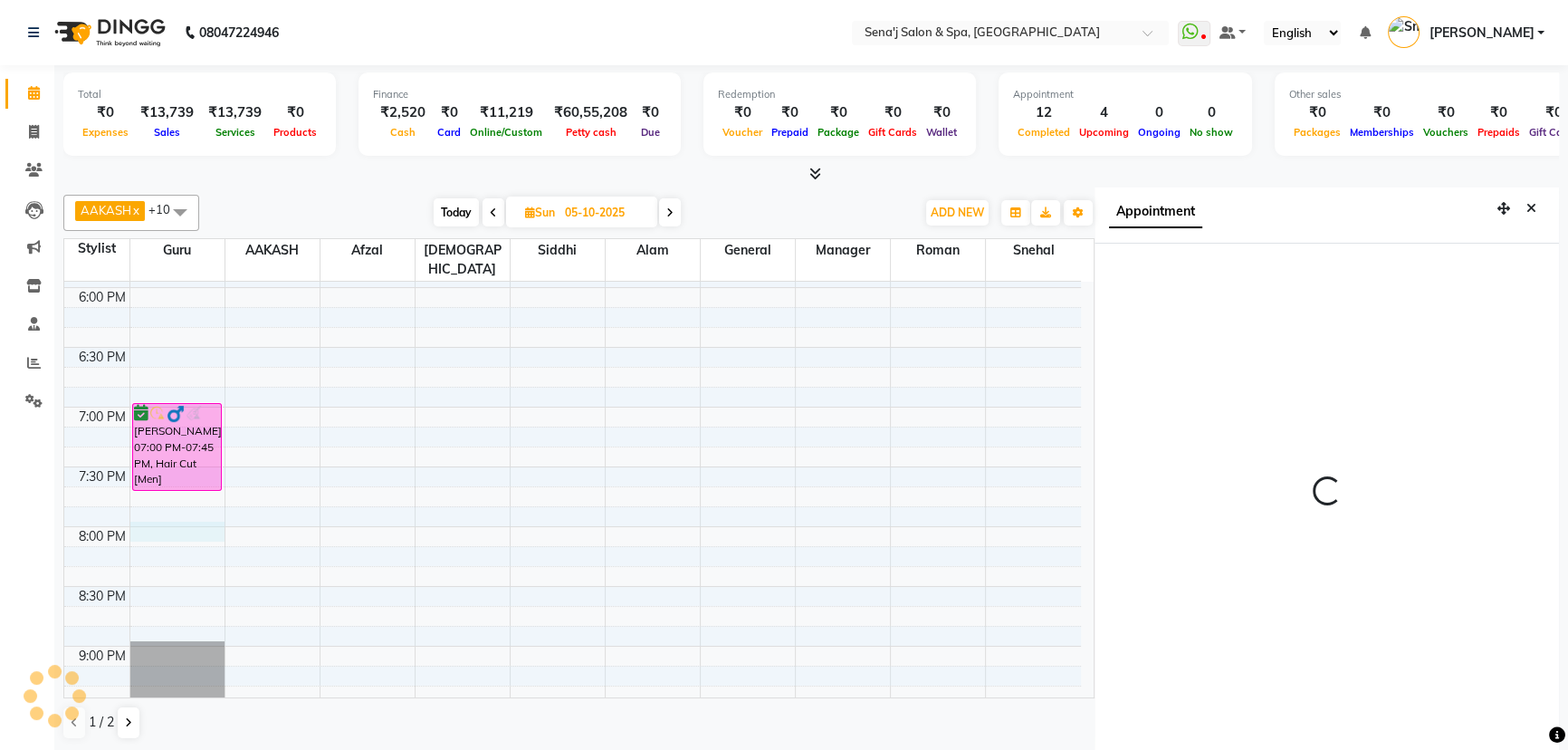
scroll to position [9, 0]
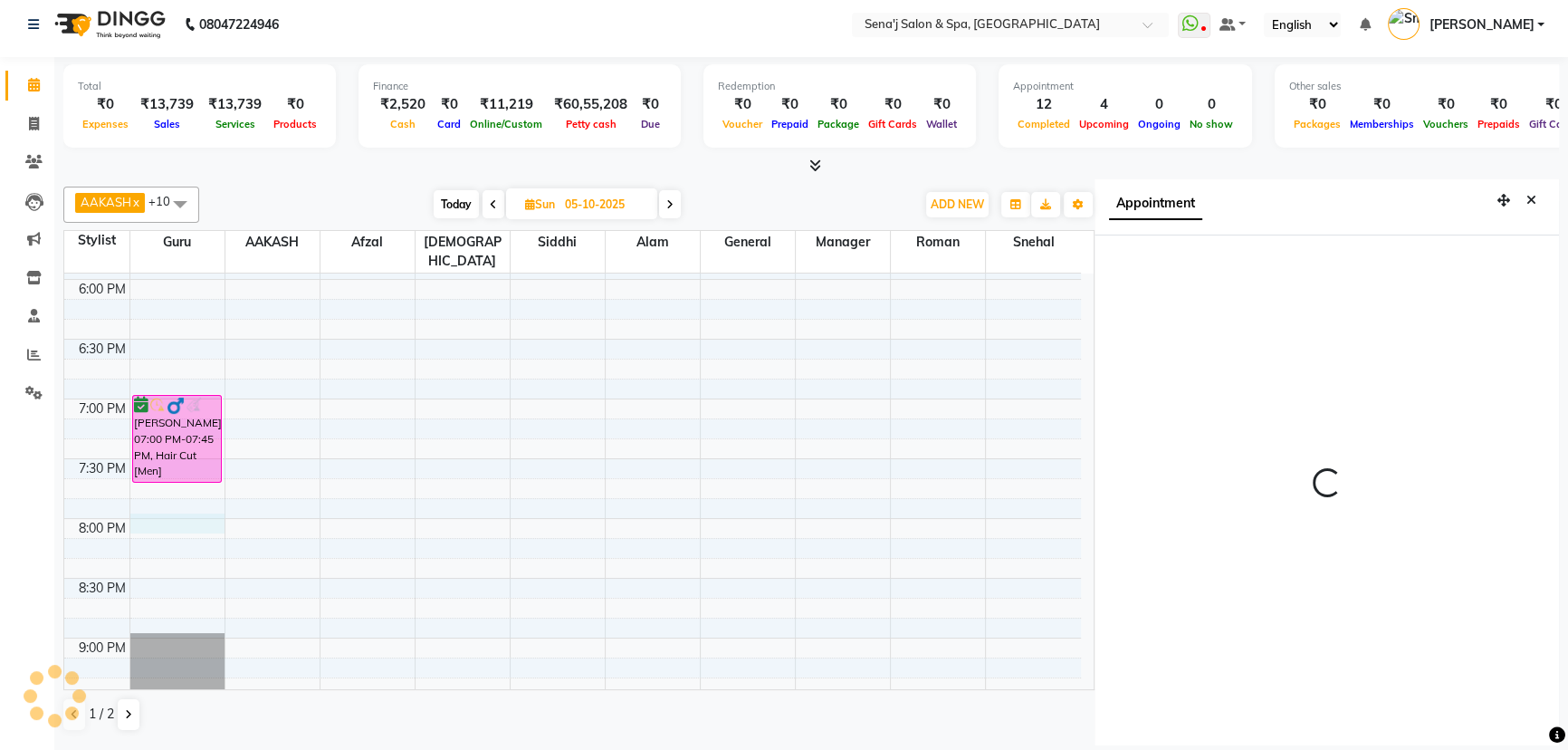
select select "1200"
select select "6923"
select select "tentative"
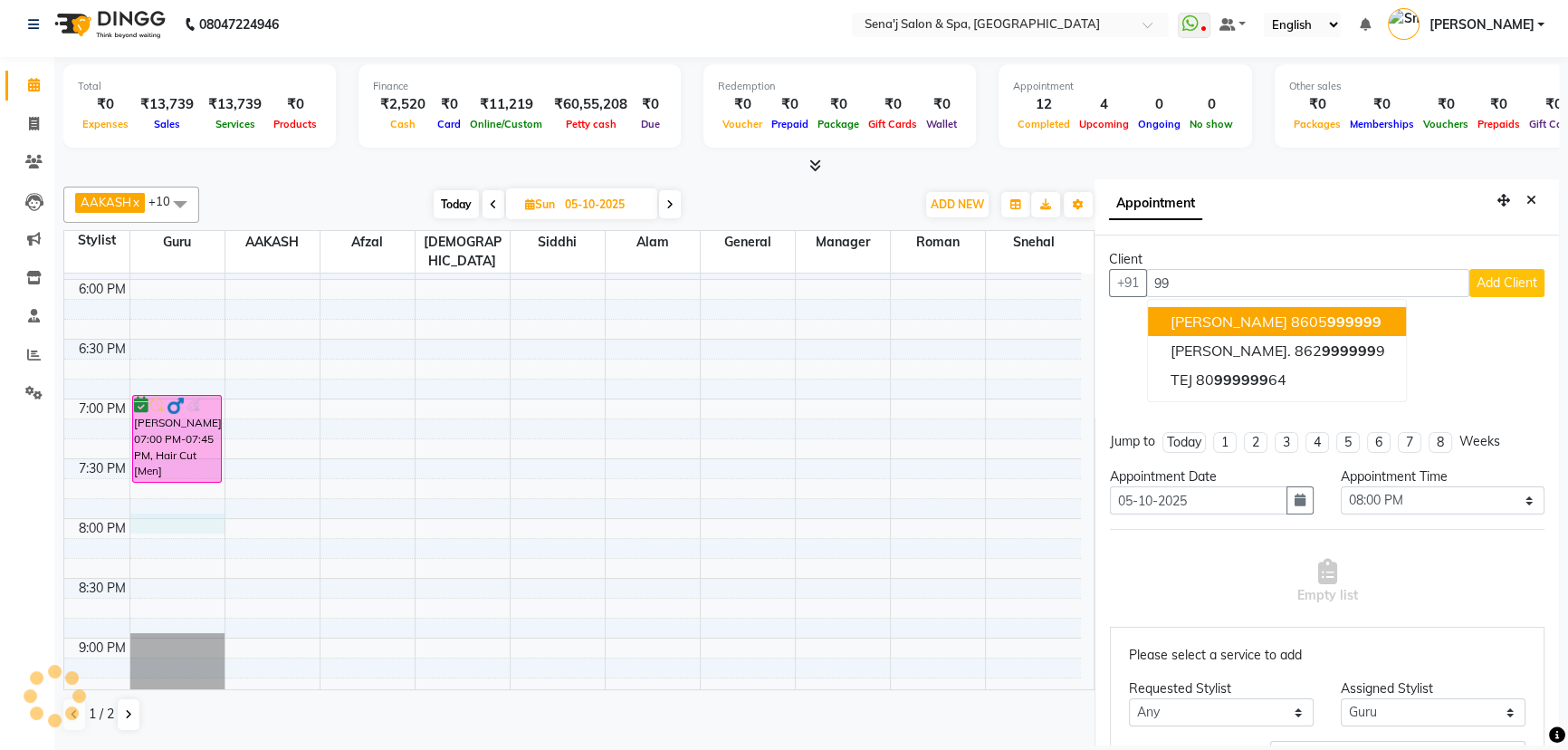
type input "9"
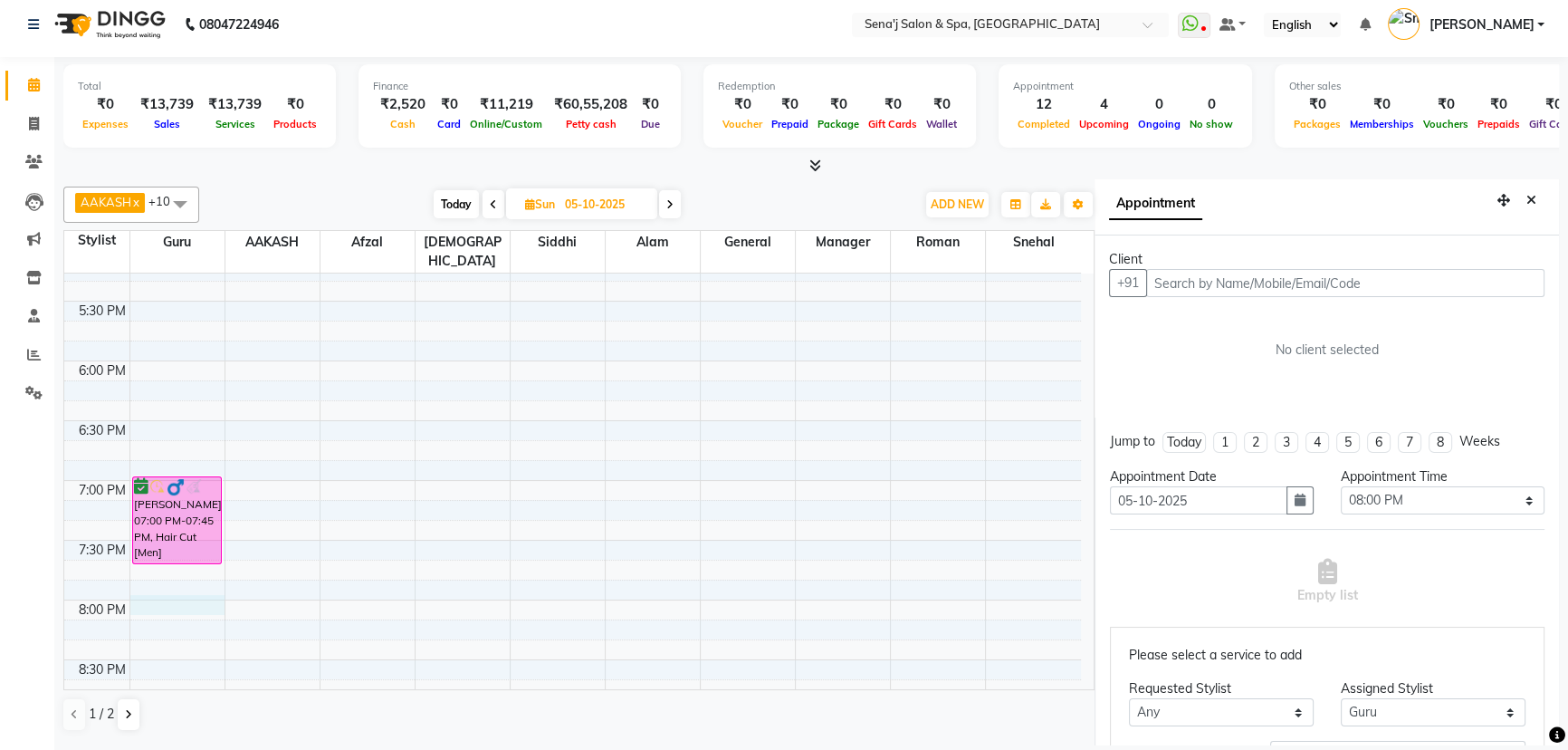
scroll to position [987, 0]
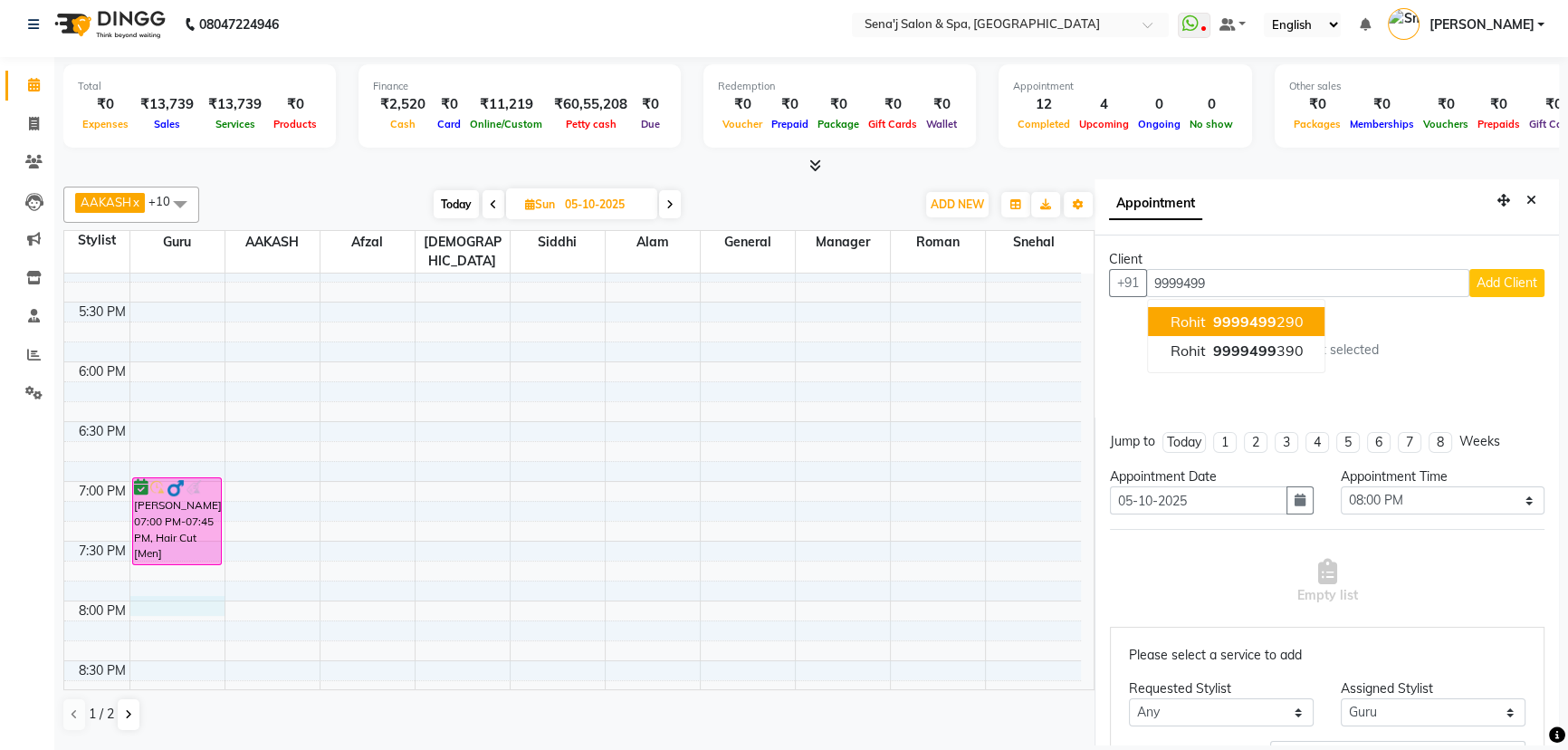
click at [1215, 316] on span "9999499" at bounding box center [1243, 321] width 63 height 18
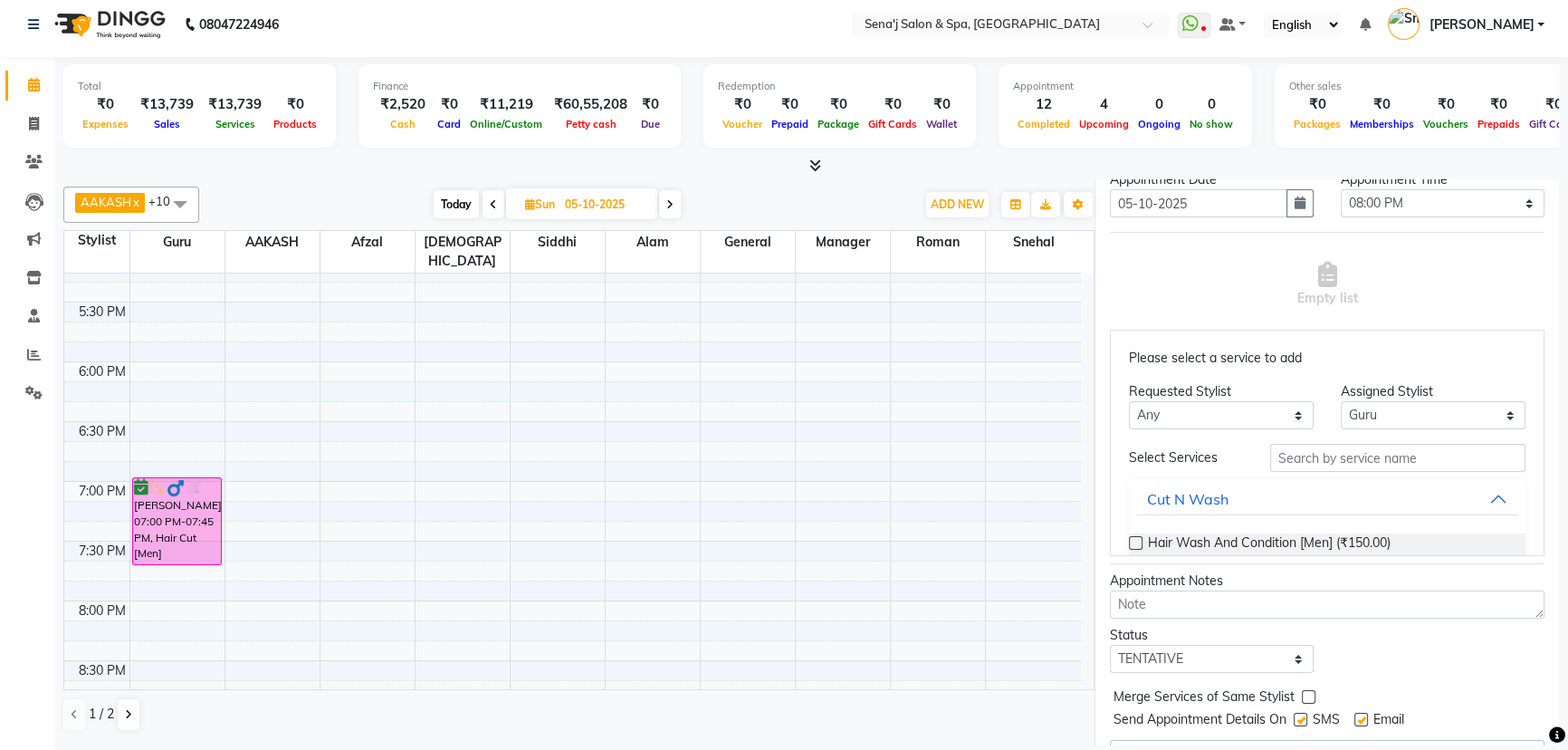
scroll to position [329, 0]
type input "9999499290"
click at [1344, 448] on input "text" at bounding box center [1397, 457] width 255 height 28
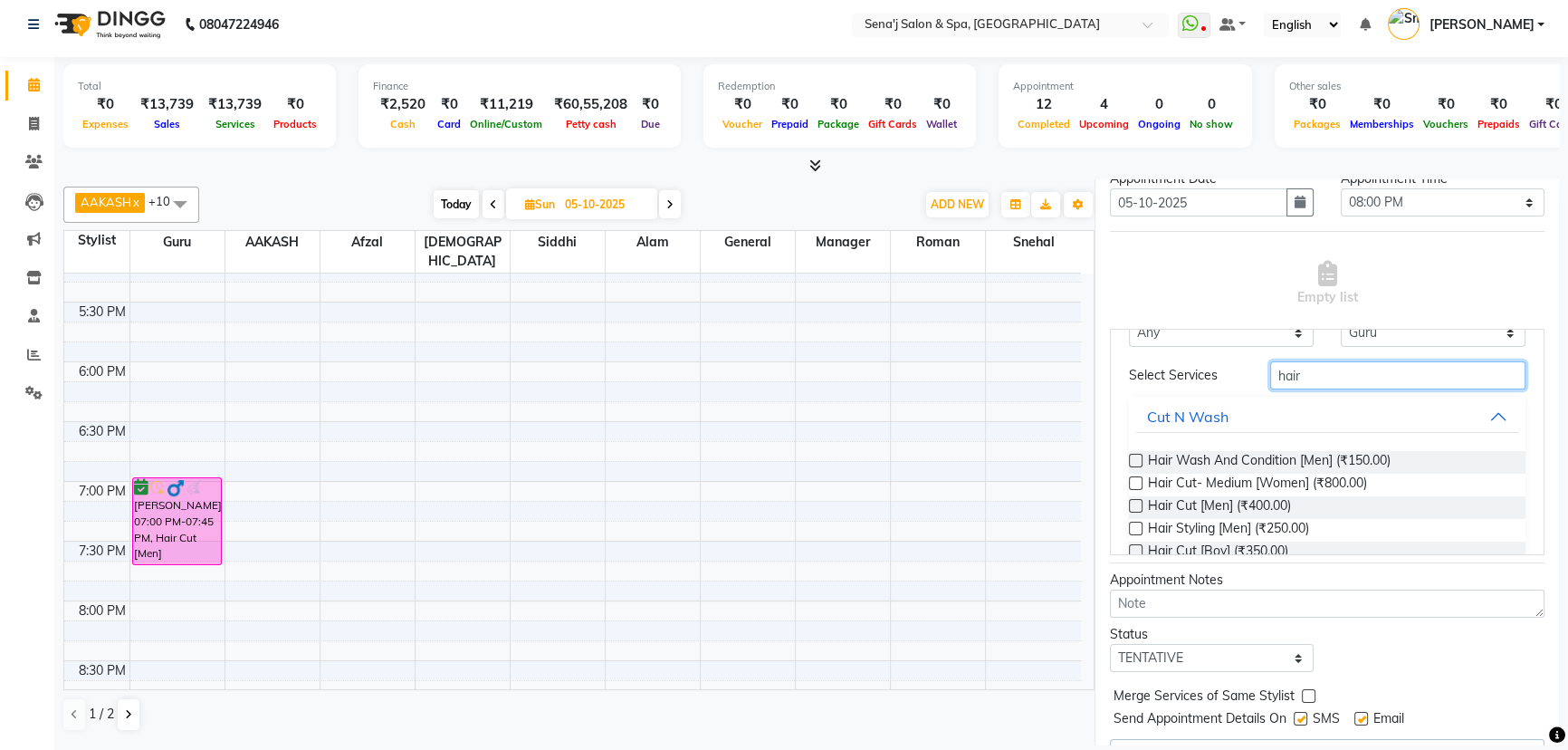
type input "hair"
click at [1135, 504] on label at bounding box center [1136, 505] width 13 height 13
click at [1135, 504] on input "checkbox" at bounding box center [1135, 507] width 11 height 11
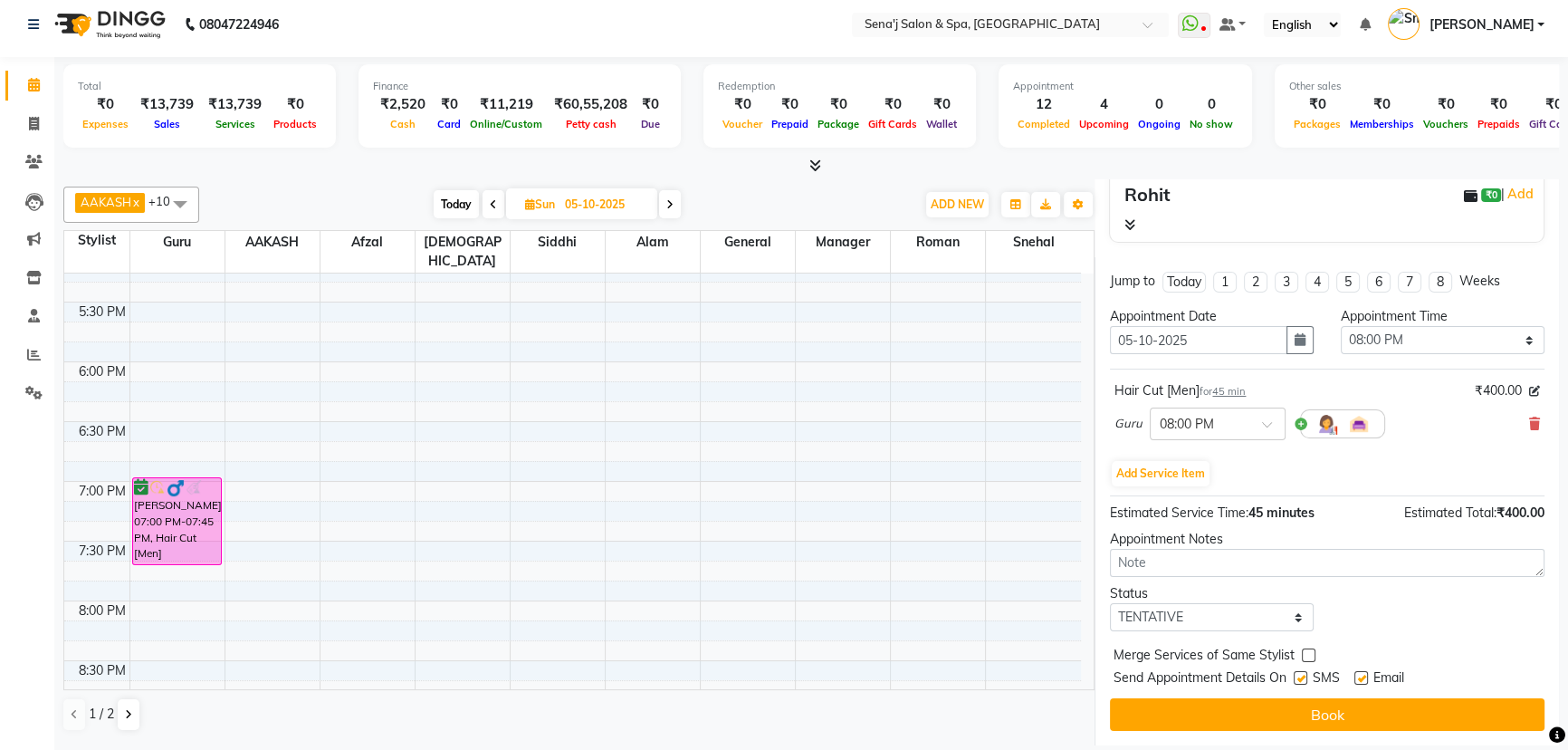
scroll to position [190, 0]
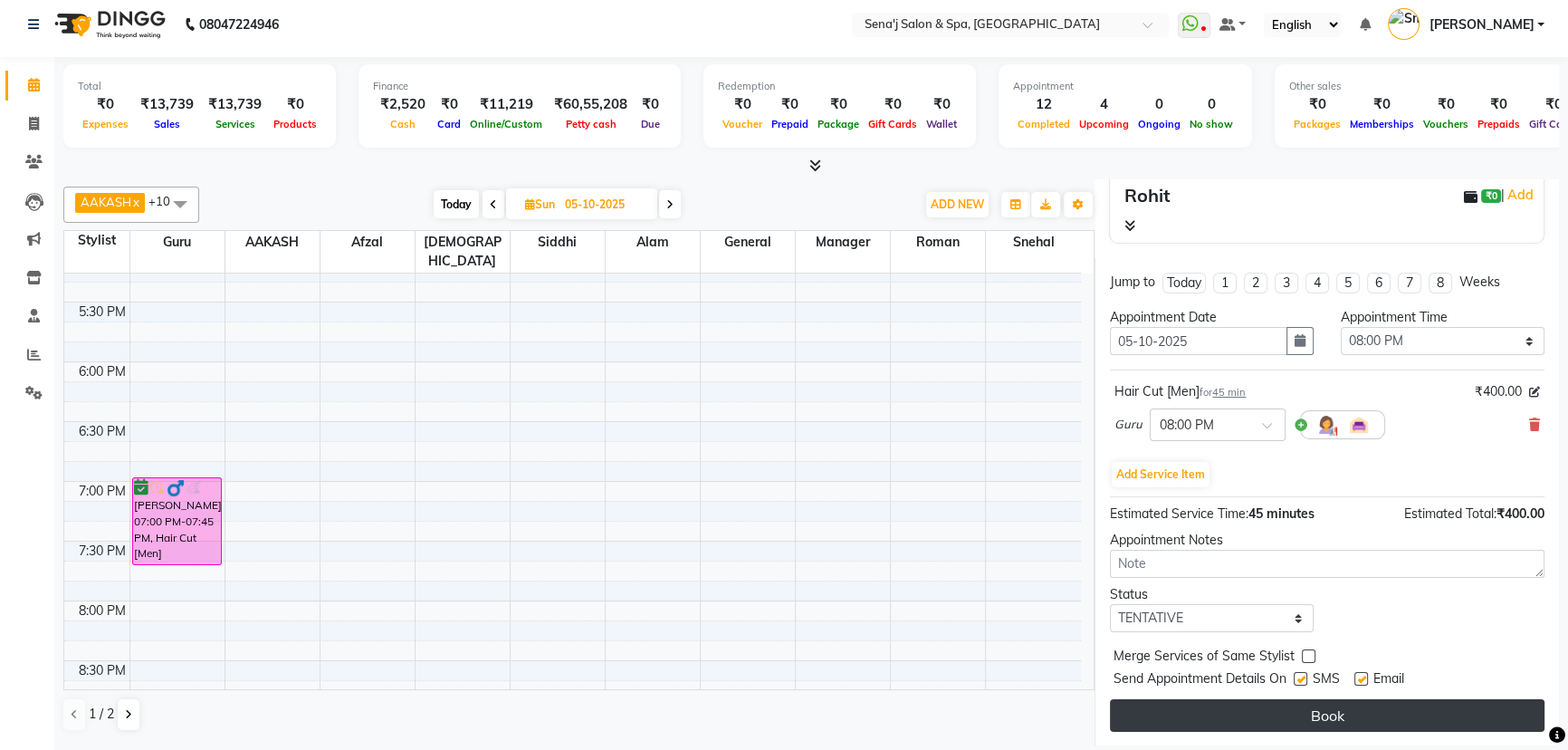
click at [1279, 722] on button "Book" at bounding box center [1327, 715] width 434 height 33
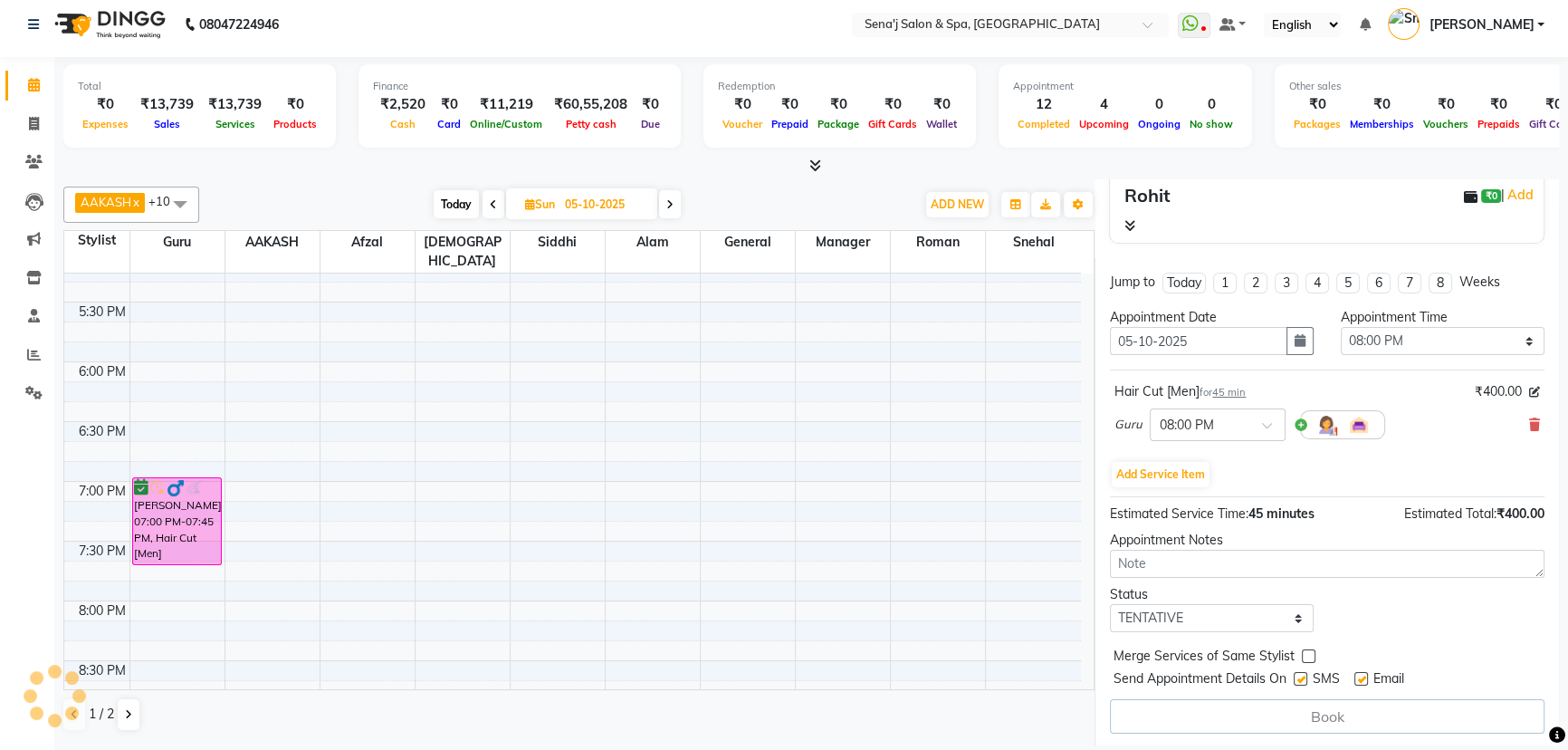
select select "6923"
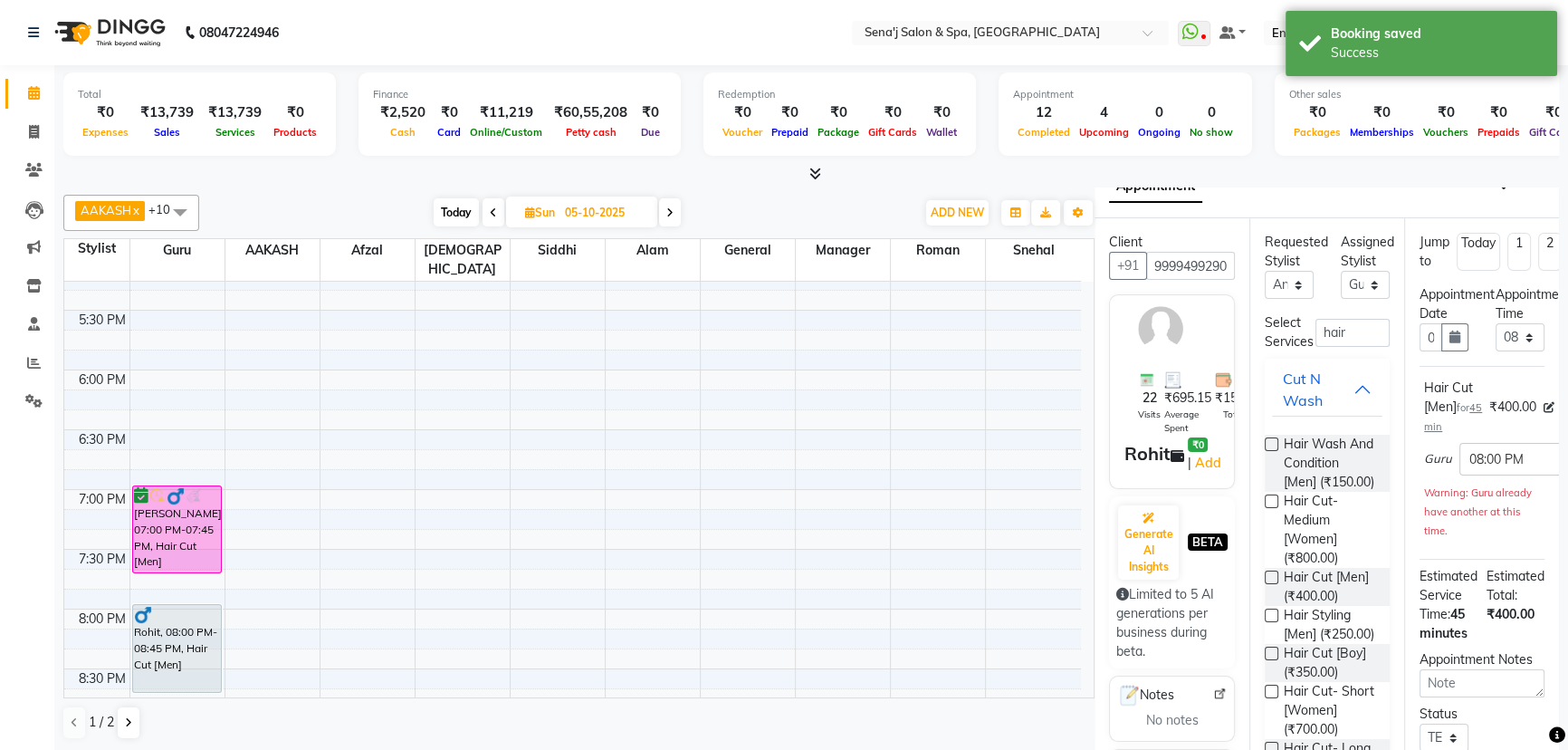
scroll to position [0, 0]
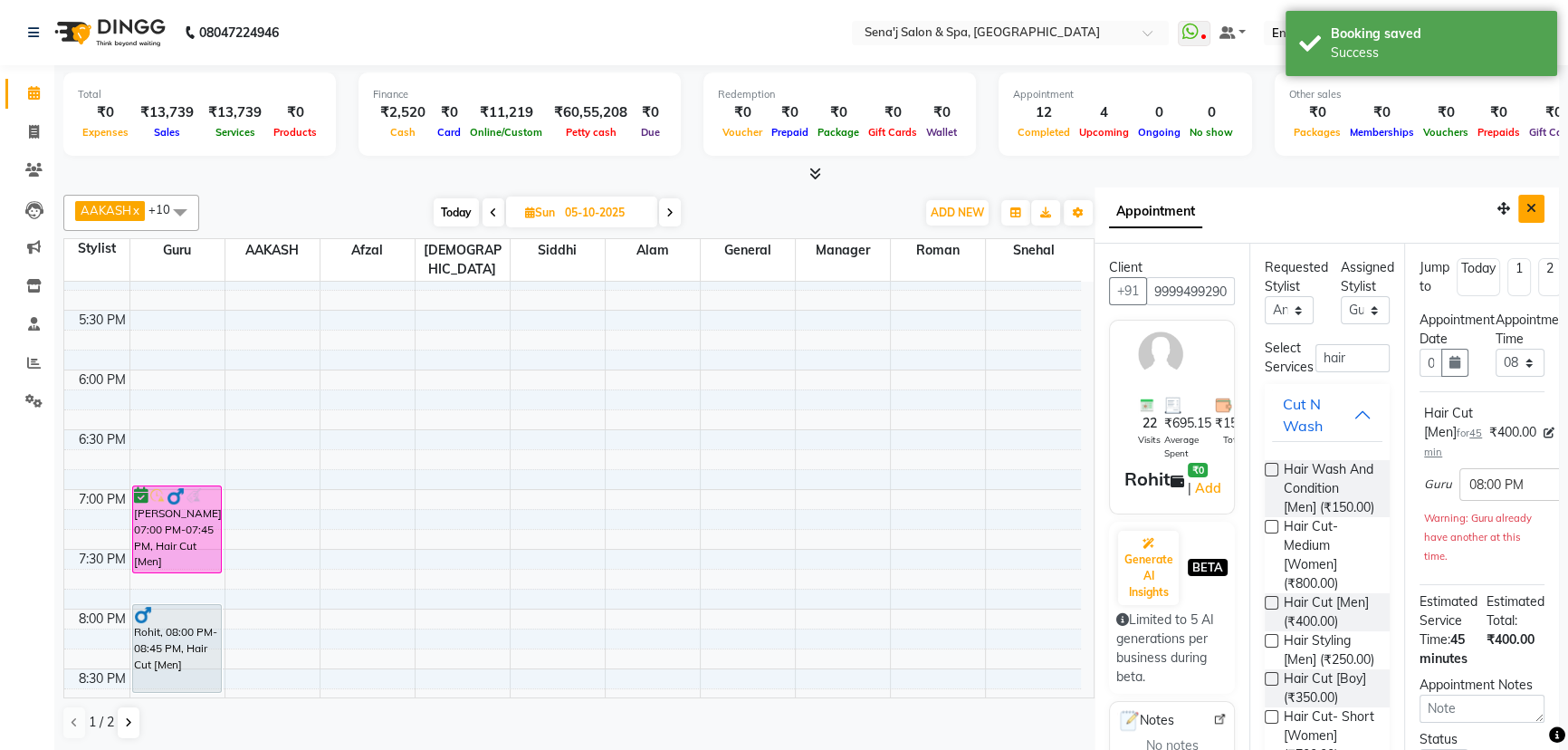
click at [1518, 216] on button "Close" at bounding box center [1531, 209] width 26 height 28
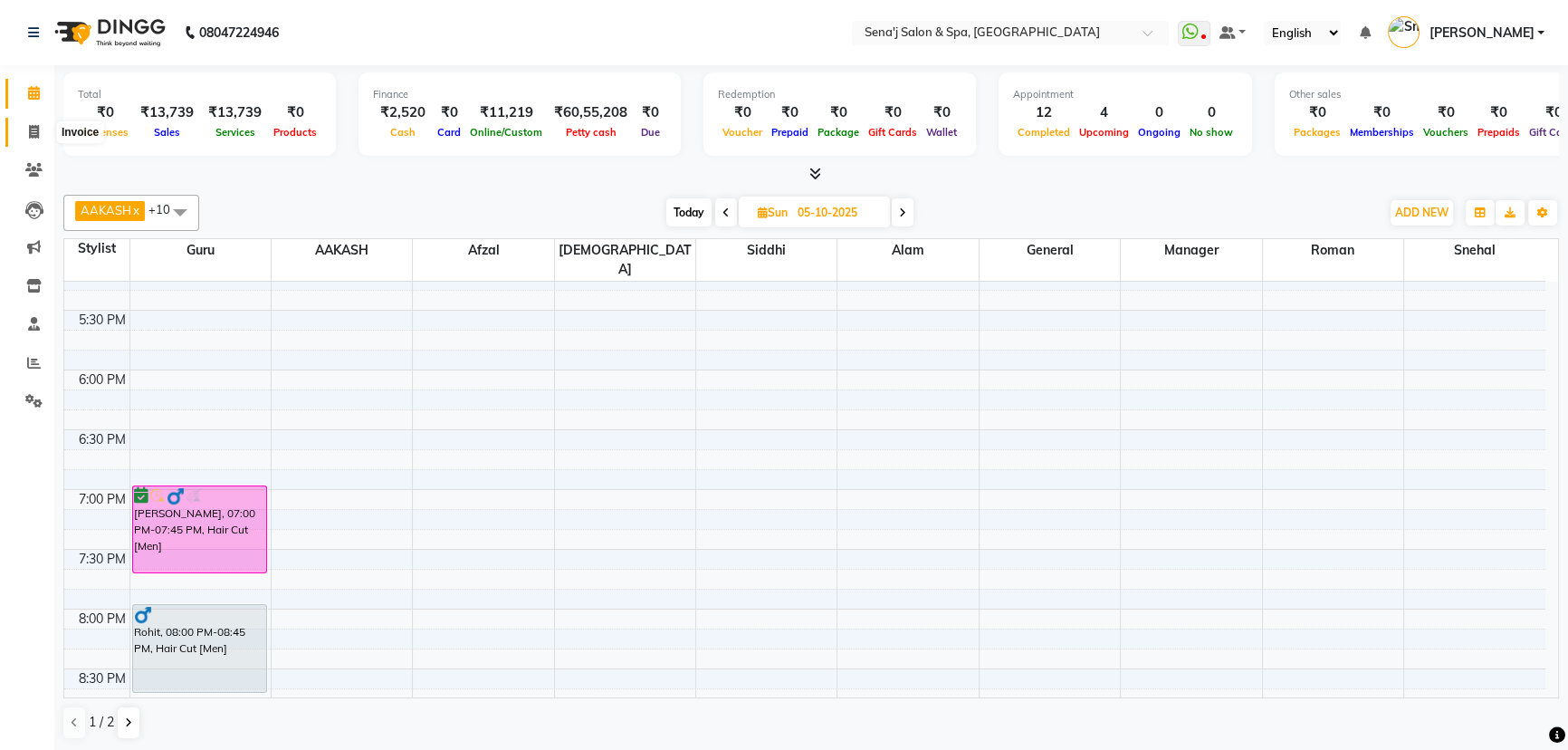
click at [33, 125] on icon at bounding box center [34, 131] width 10 height 13
select select "447"
select select "service"
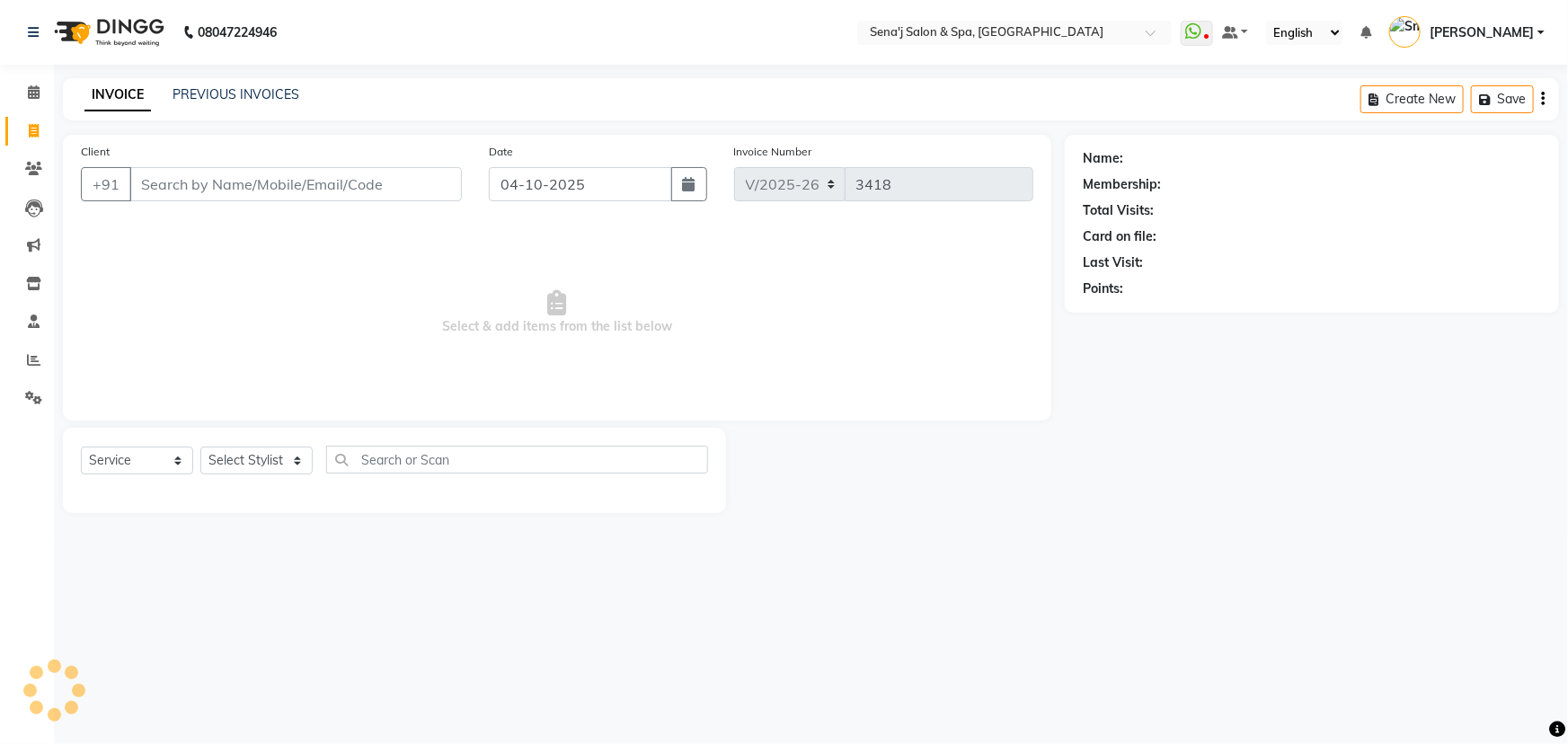
click at [257, 169] on input "Client" at bounding box center [295, 184] width 333 height 34
click at [266, 201] on div "Client +91" at bounding box center [271, 179] width 408 height 74
drag, startPoint x: 284, startPoint y: 152, endPoint x: 285, endPoint y: 175, distance: 23.0
click at [284, 166] on div "Client +91" at bounding box center [271, 179] width 408 height 74
click at [285, 175] on input "Client" at bounding box center [295, 184] width 333 height 34
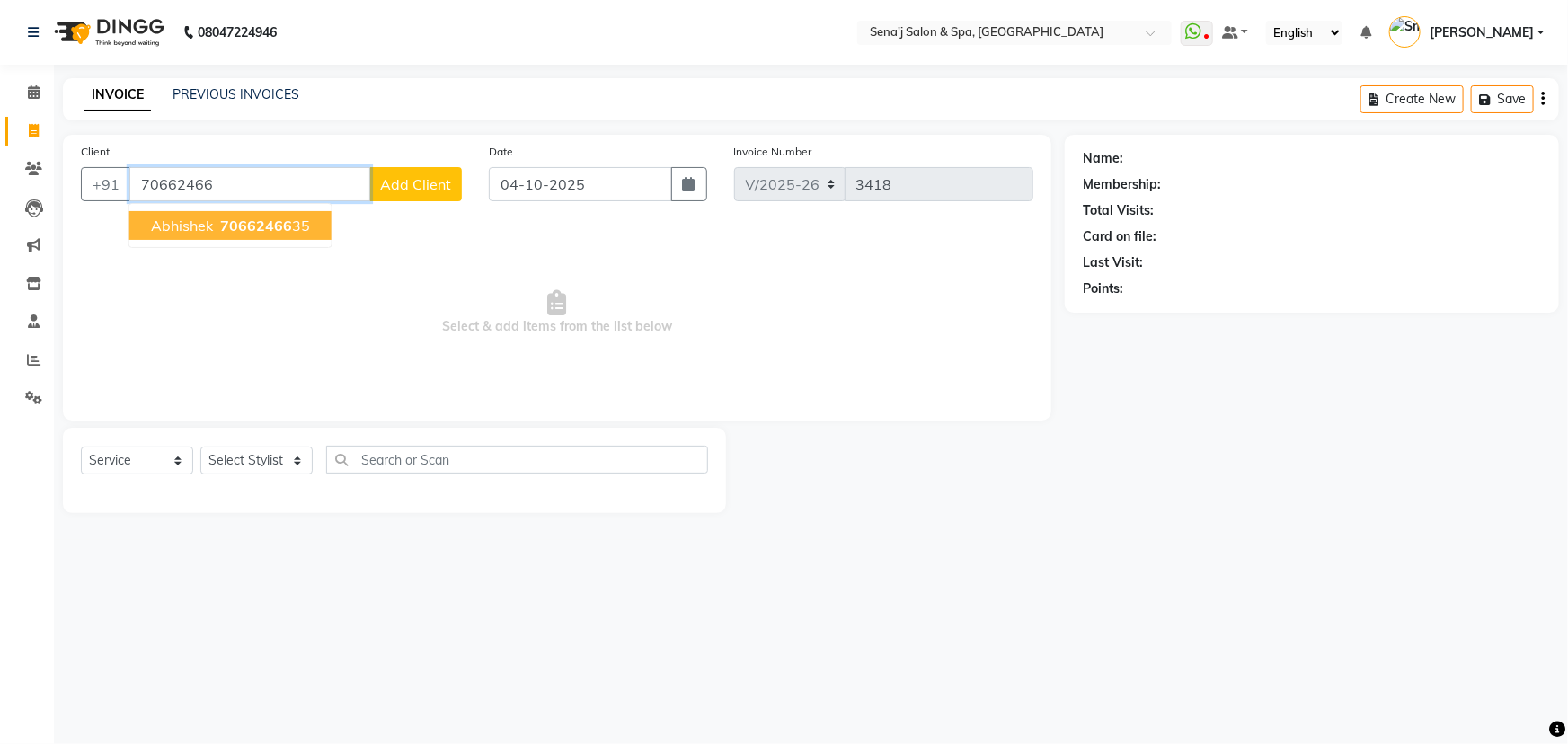
click at [246, 230] on span "70662466" at bounding box center [256, 225] width 72 height 18
type input "7066246635"
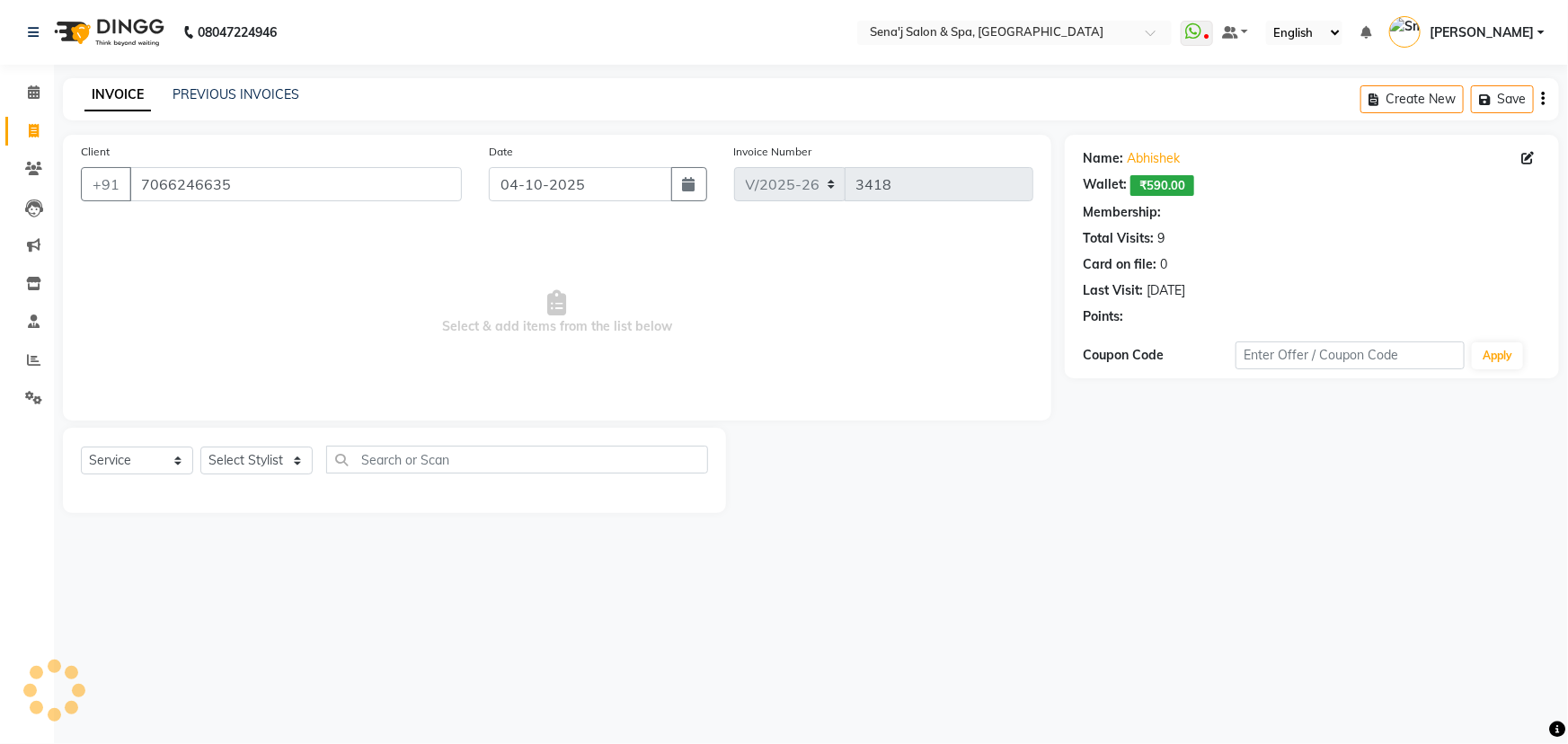
select select "1: Object"
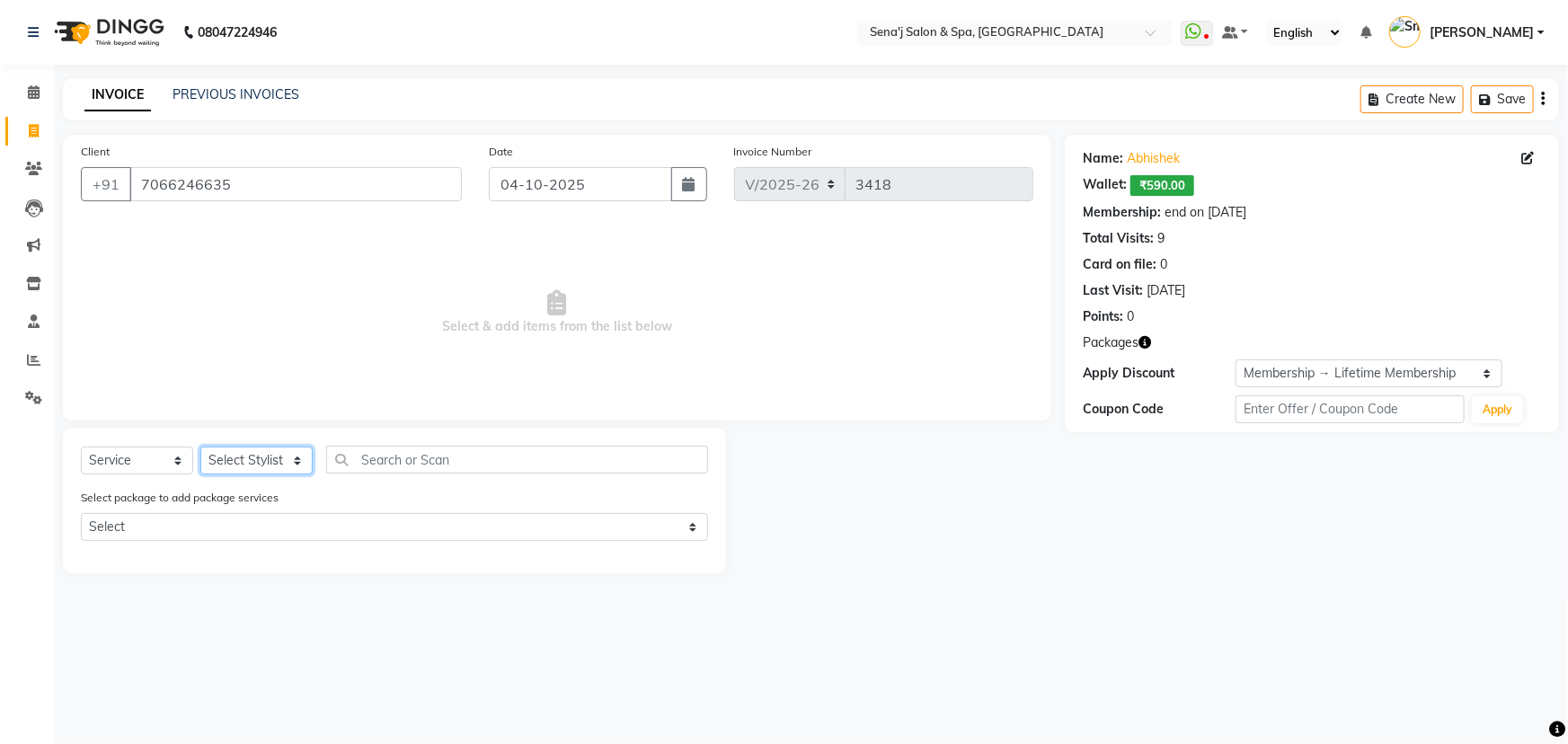
click at [278, 452] on select "Select Stylist [PERSON_NAME] [PERSON_NAME] [PERSON_NAME] [PERSON_NAME] General …" at bounding box center [257, 461] width 112 height 28
select select "53043"
click at [201, 447] on select "Select Stylist [PERSON_NAME] [PERSON_NAME] [PERSON_NAME] [PERSON_NAME] General …" at bounding box center [257, 461] width 112 height 28
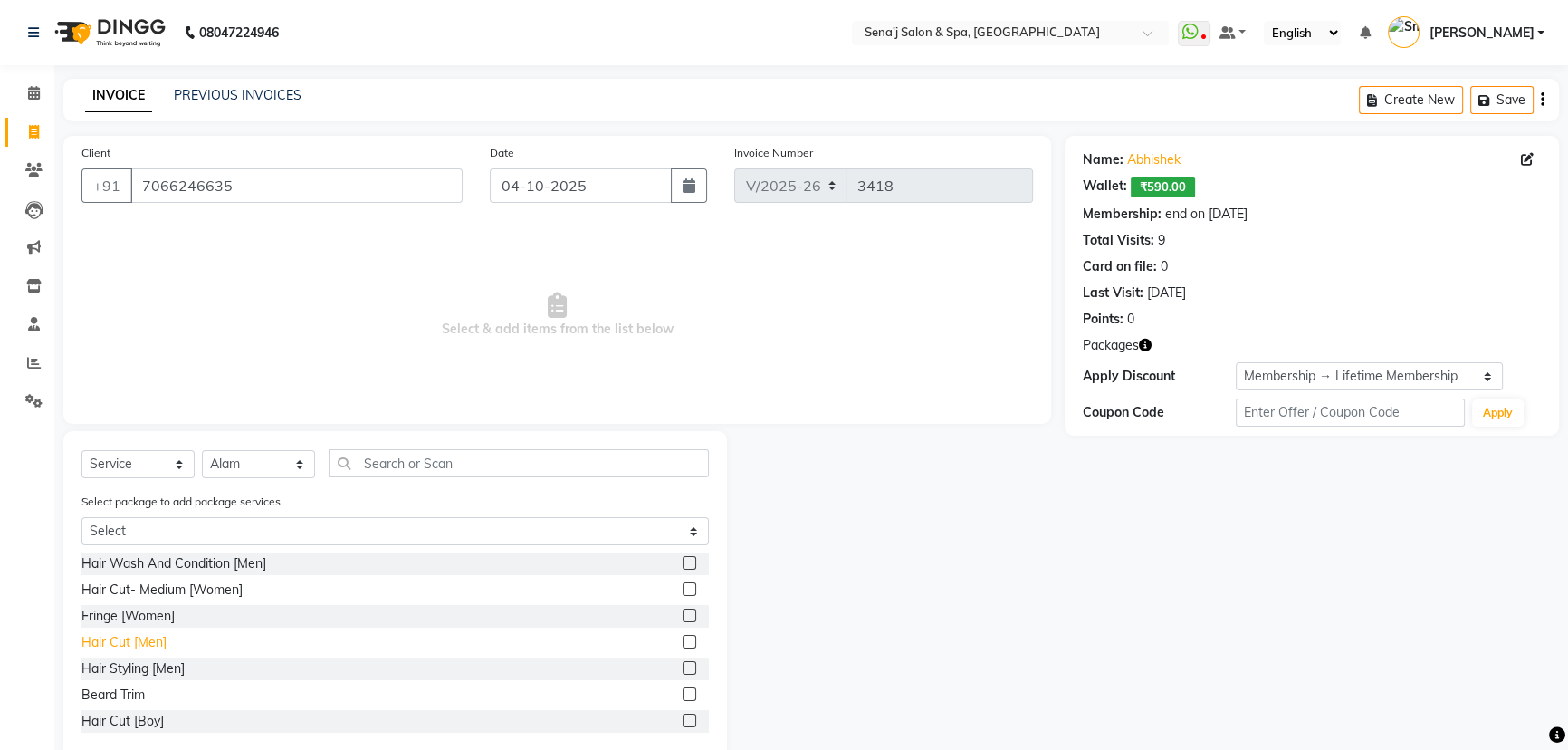
click at [164, 641] on div "Hair Cut [Men]" at bounding box center [124, 642] width 85 height 19
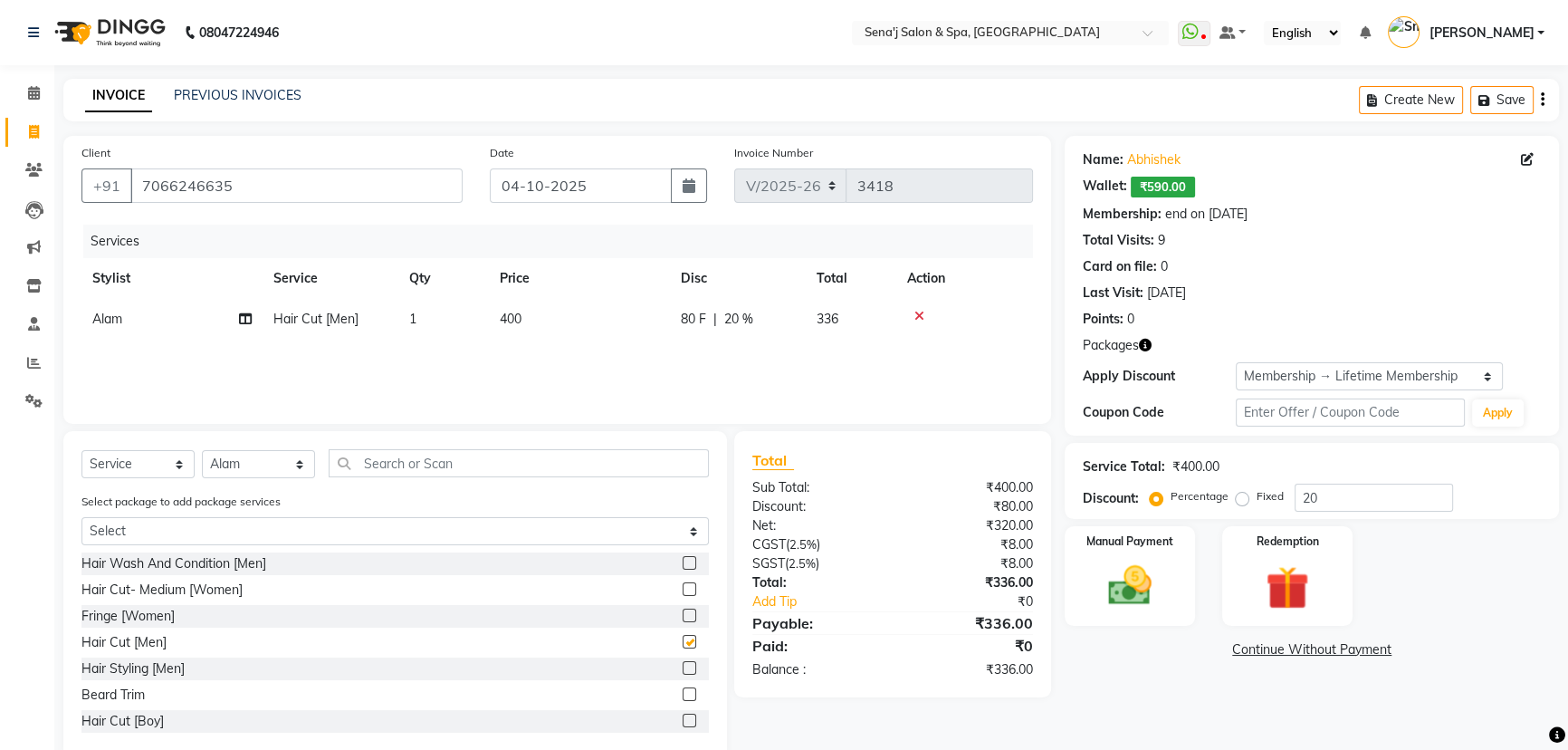
checkbox input "false"
click at [129, 695] on div "Beard Trim" at bounding box center [112, 695] width 63 height 19
checkbox input "false"
click at [507, 362] on span "200" at bounding box center [510, 359] width 22 height 16
select select "53043"
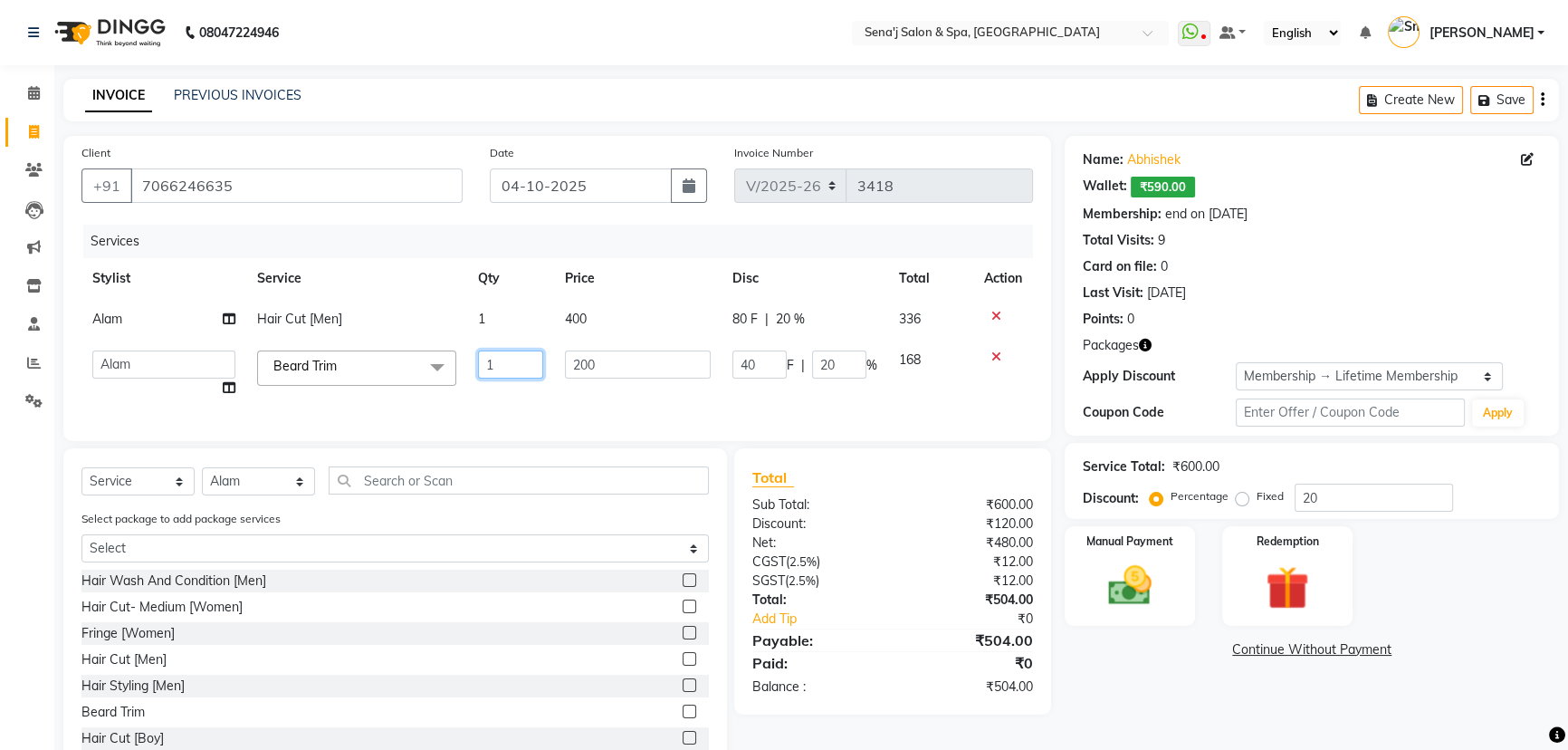
click at [528, 363] on input "1" at bounding box center [510, 365] width 65 height 28
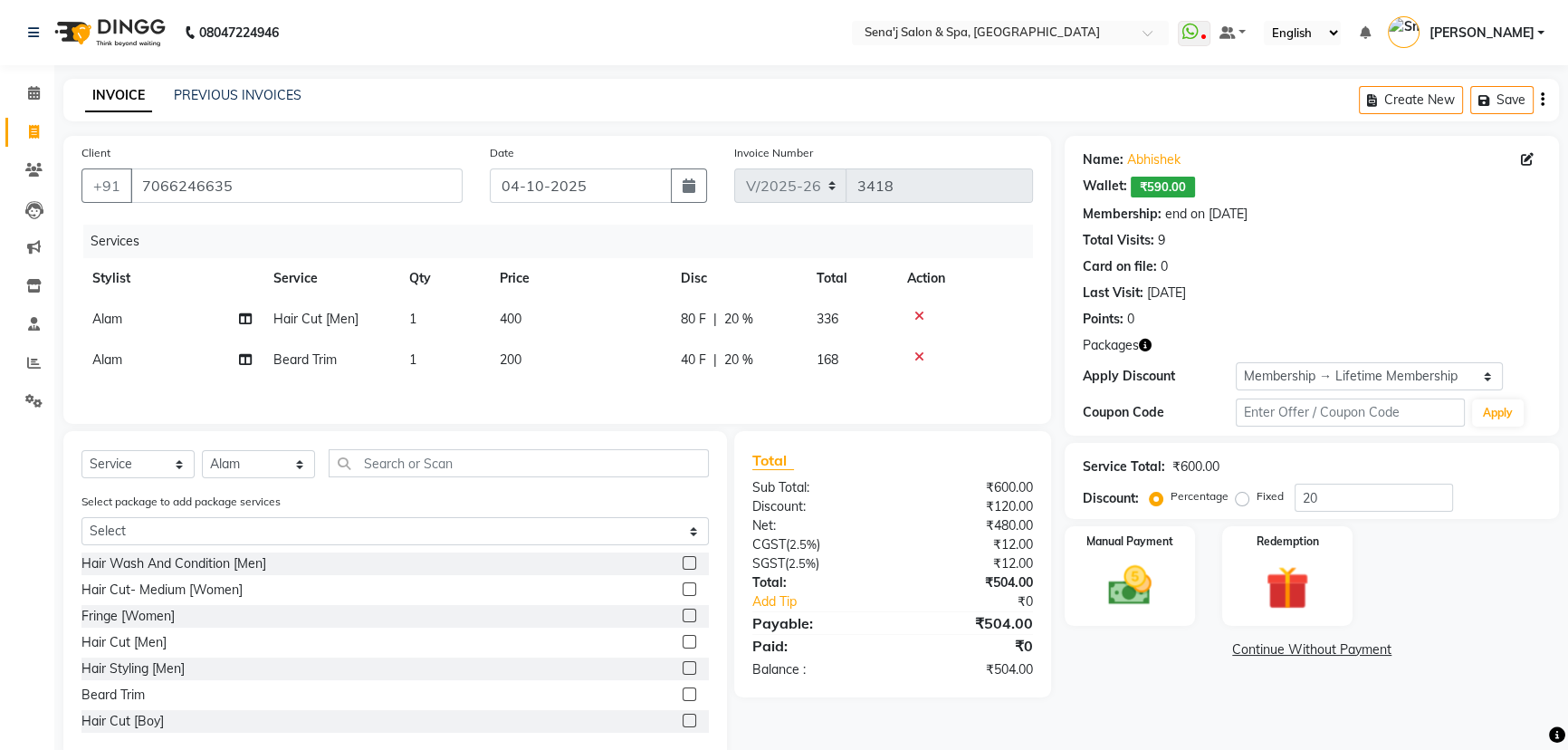
click at [523, 356] on td "200" at bounding box center [580, 360] width 181 height 41
select select "53043"
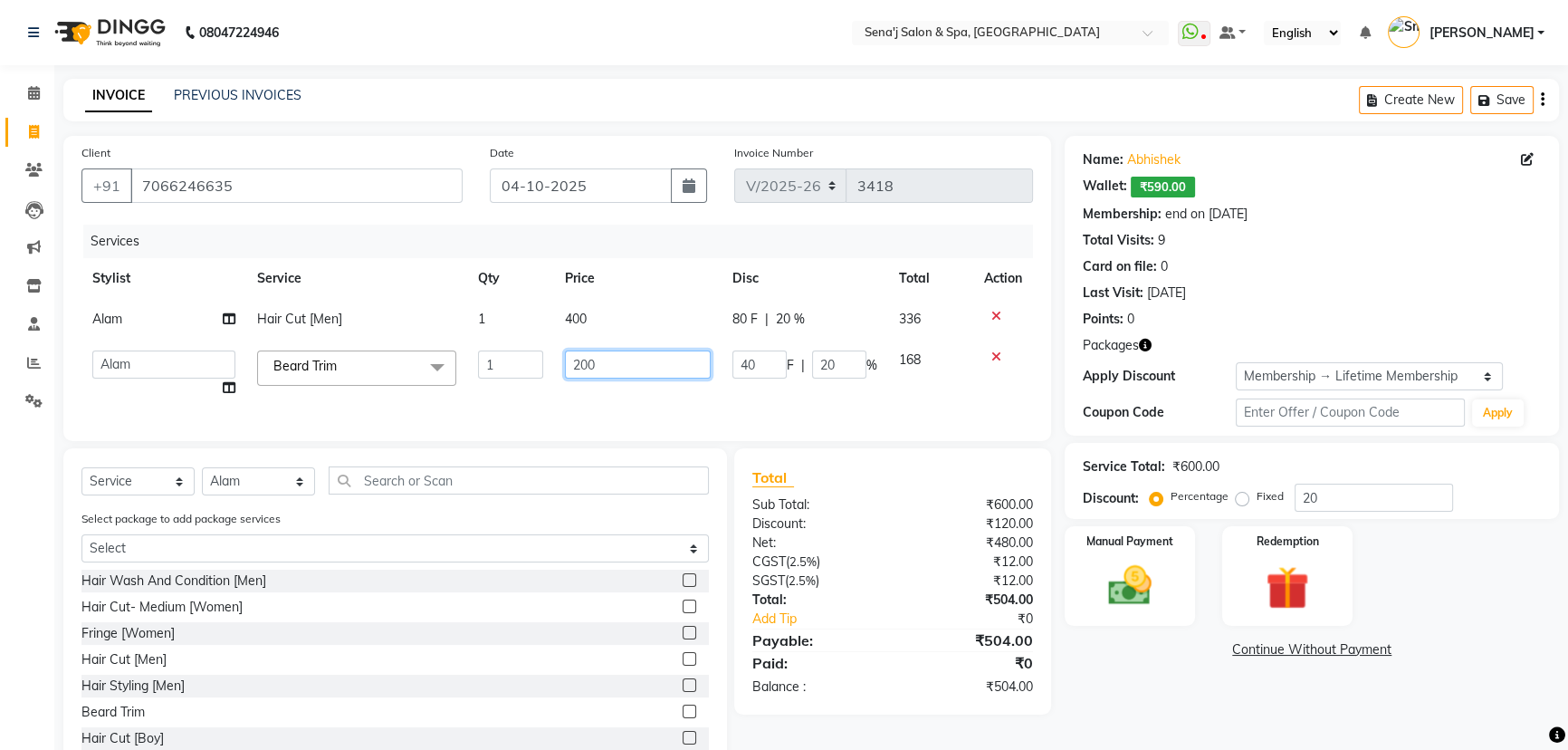
click at [580, 365] on input "200" at bounding box center [637, 365] width 145 height 28
type input "300"
click at [572, 320] on td "400" at bounding box center [637, 318] width 167 height 41
select select "53043"
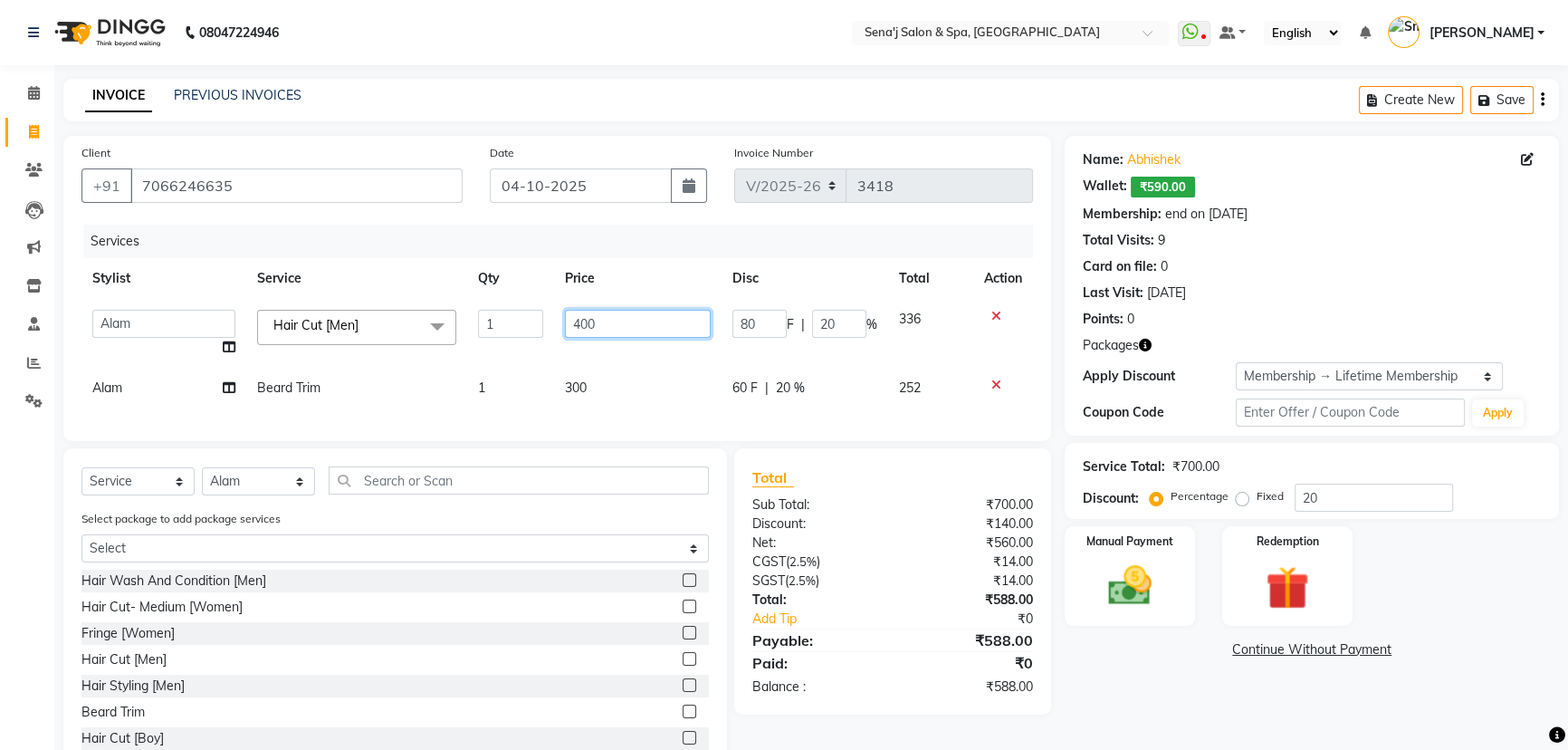
click at [582, 320] on input "400" at bounding box center [637, 324] width 145 height 28
type input "600"
click at [621, 411] on div "Client [PHONE_NUMBER] Date [DATE] Invoice Number V/2025 V/[PHONE_NUMBER] Servic…" at bounding box center [557, 288] width 987 height 305
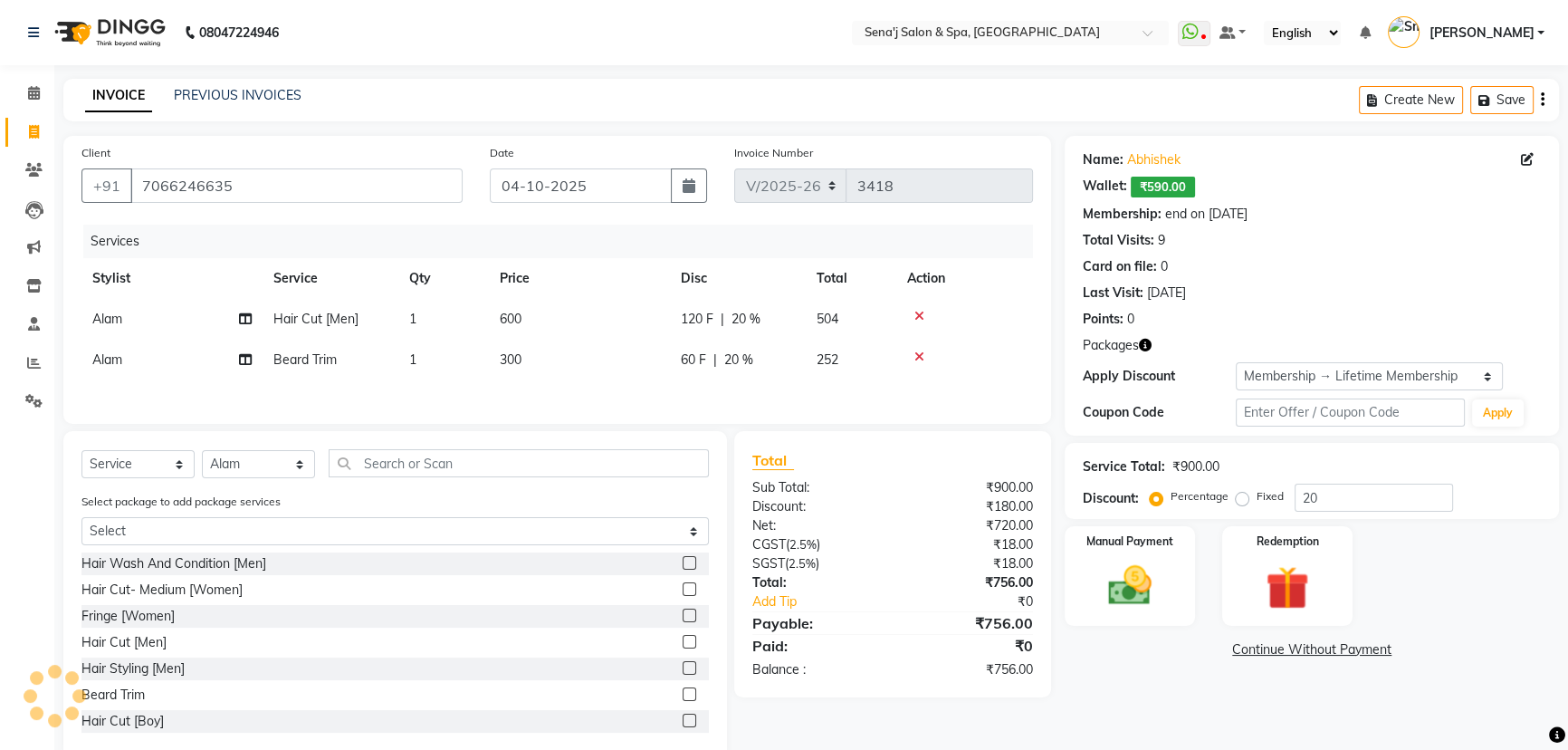
click at [1360, 515] on div "Service Total: ₹900.00 Discount: Percentage Fixed 20" at bounding box center [1312, 481] width 495 height 77
click at [1357, 501] on input "20" at bounding box center [1374, 498] width 159 height 28
type input "2"
click at [1131, 703] on div "Name: [PERSON_NAME]: ₹590.00 Membership: end on [DATE] Total Visits: 9 Card on …" at bounding box center [1319, 448] width 508 height 623
click at [1168, 594] on div "Manual Payment" at bounding box center [1130, 575] width 136 height 103
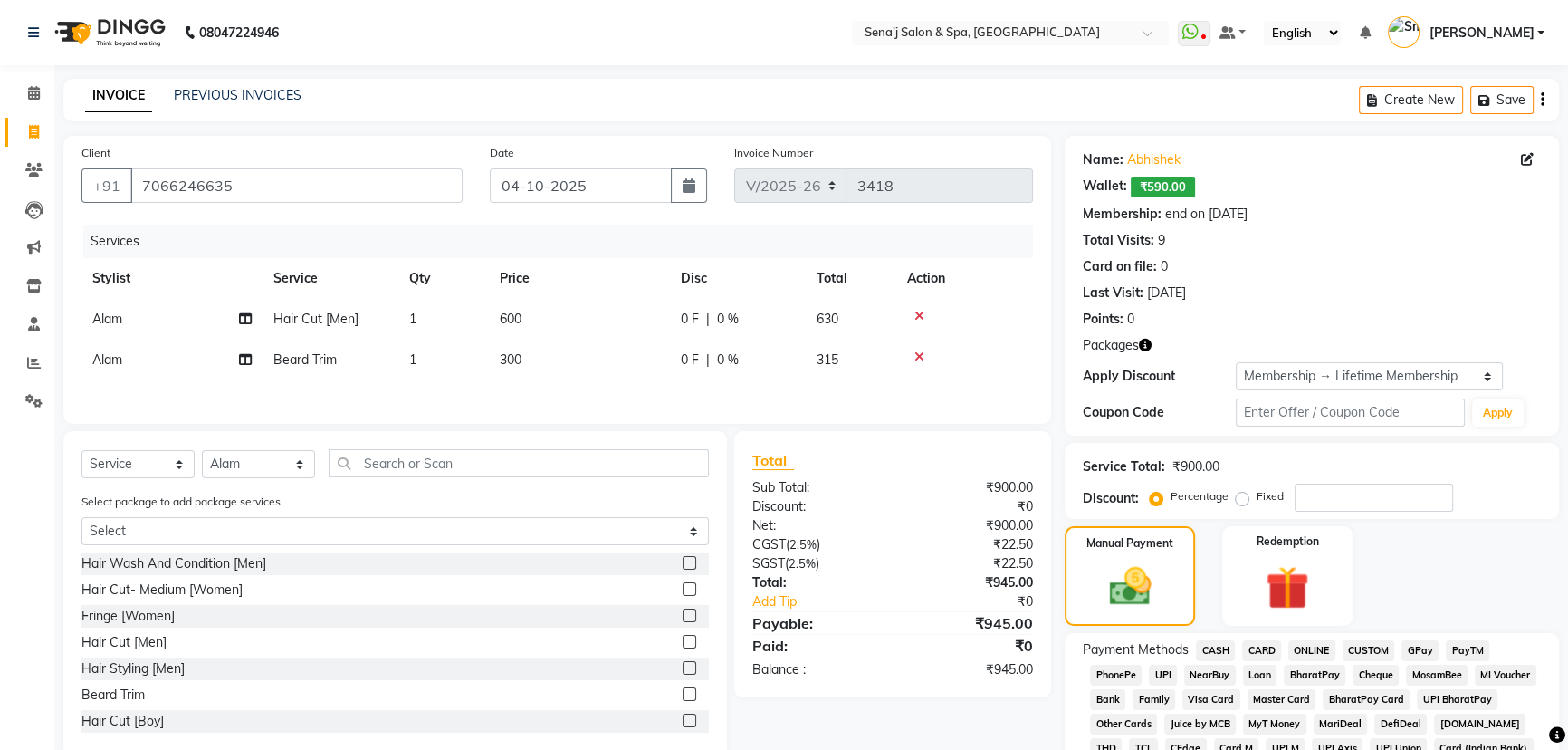
click at [1125, 680] on span "PhonePe" at bounding box center [1116, 675] width 52 height 21
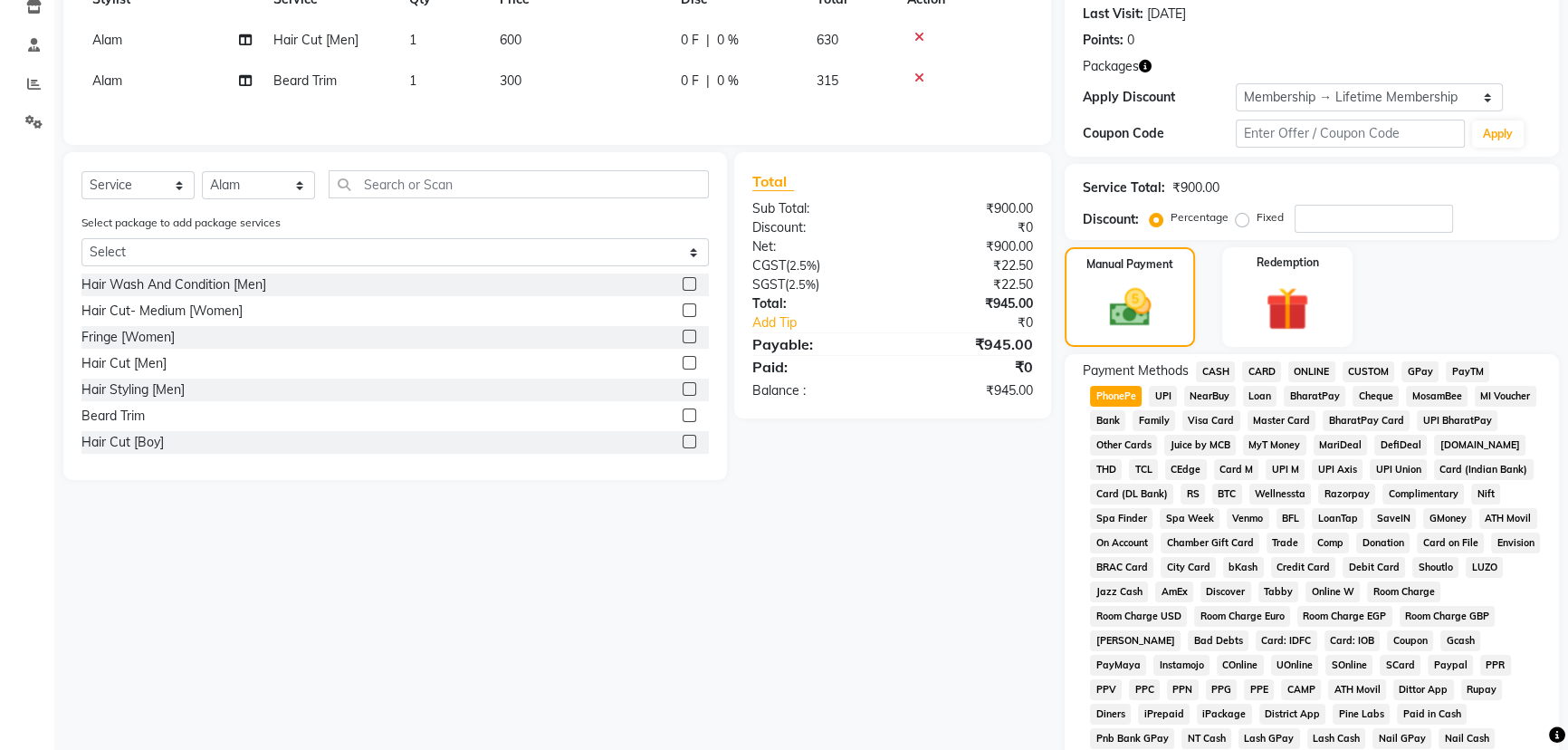
scroll to position [541, 0]
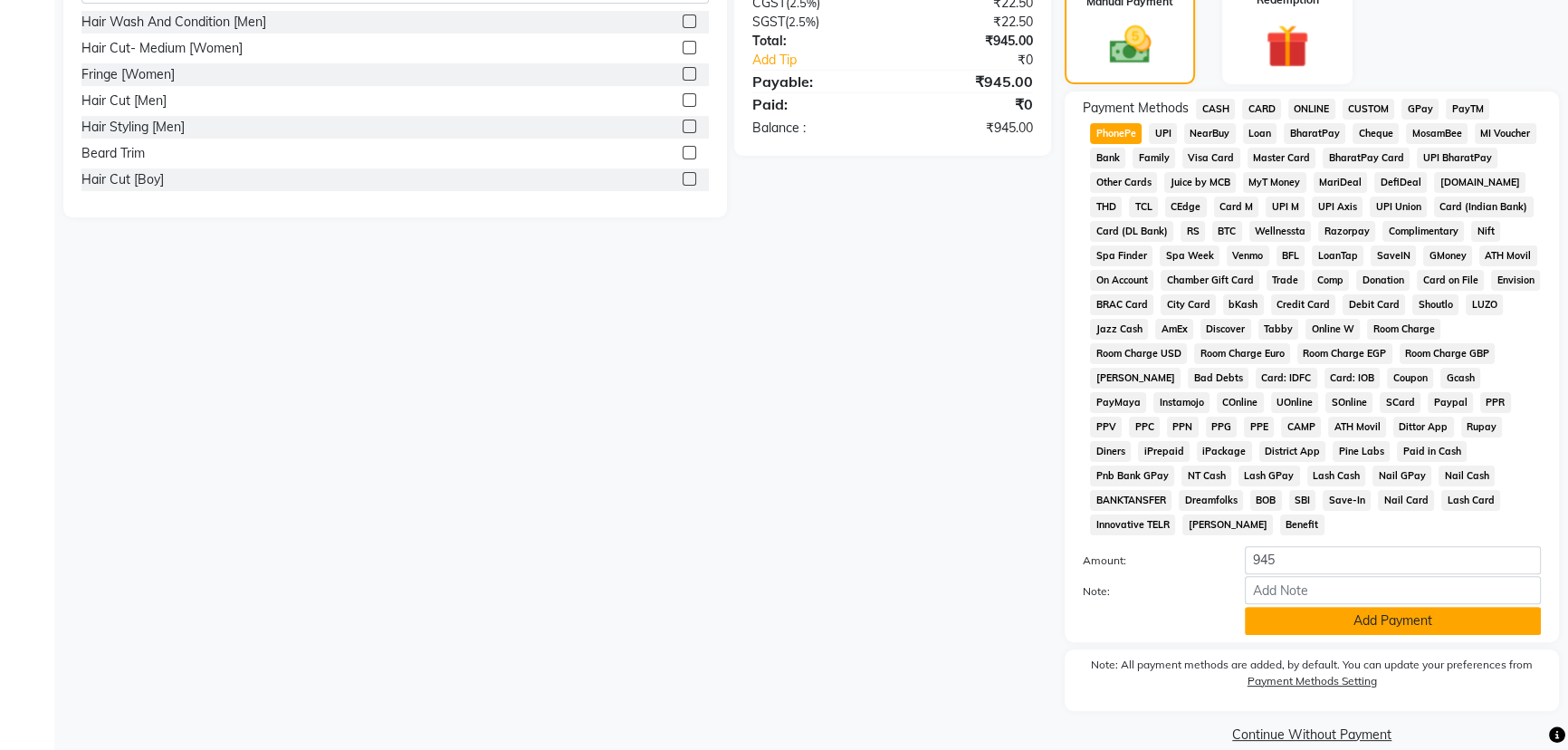
click at [1294, 607] on button "Add Payment" at bounding box center [1393, 622] width 296 height 28
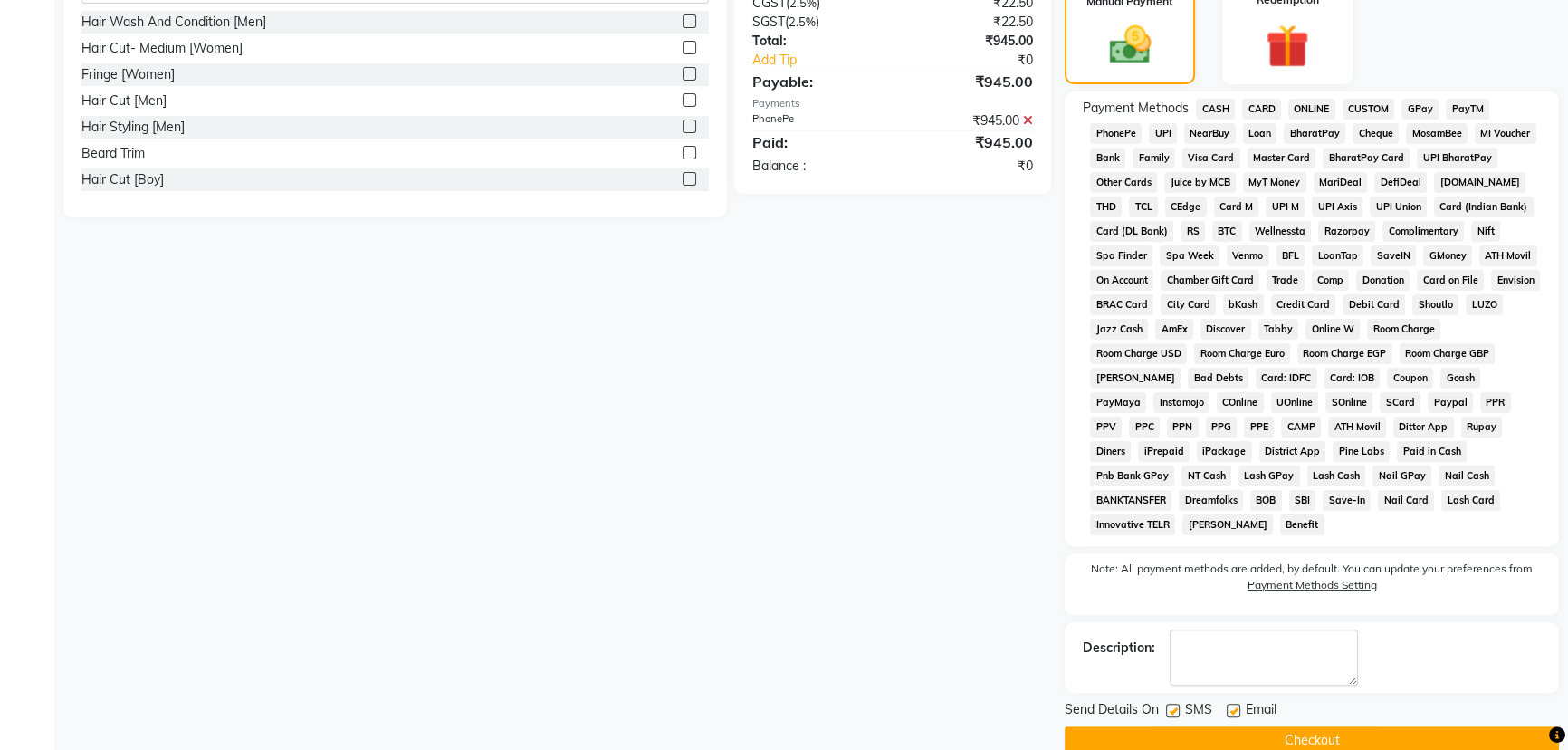
scroll to position [547, 0]
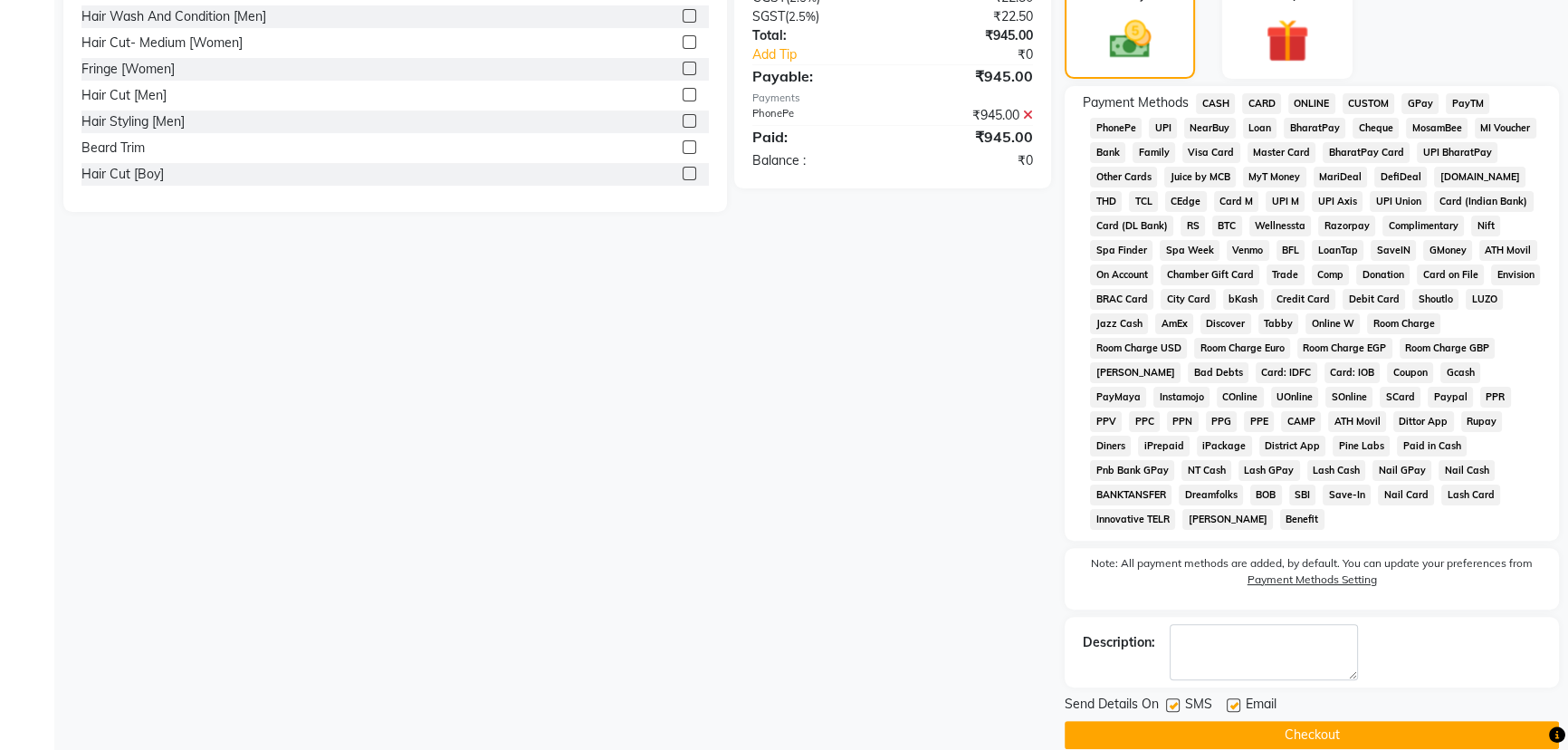
click at [1186, 721] on button "Checkout" at bounding box center [1312, 735] width 495 height 28
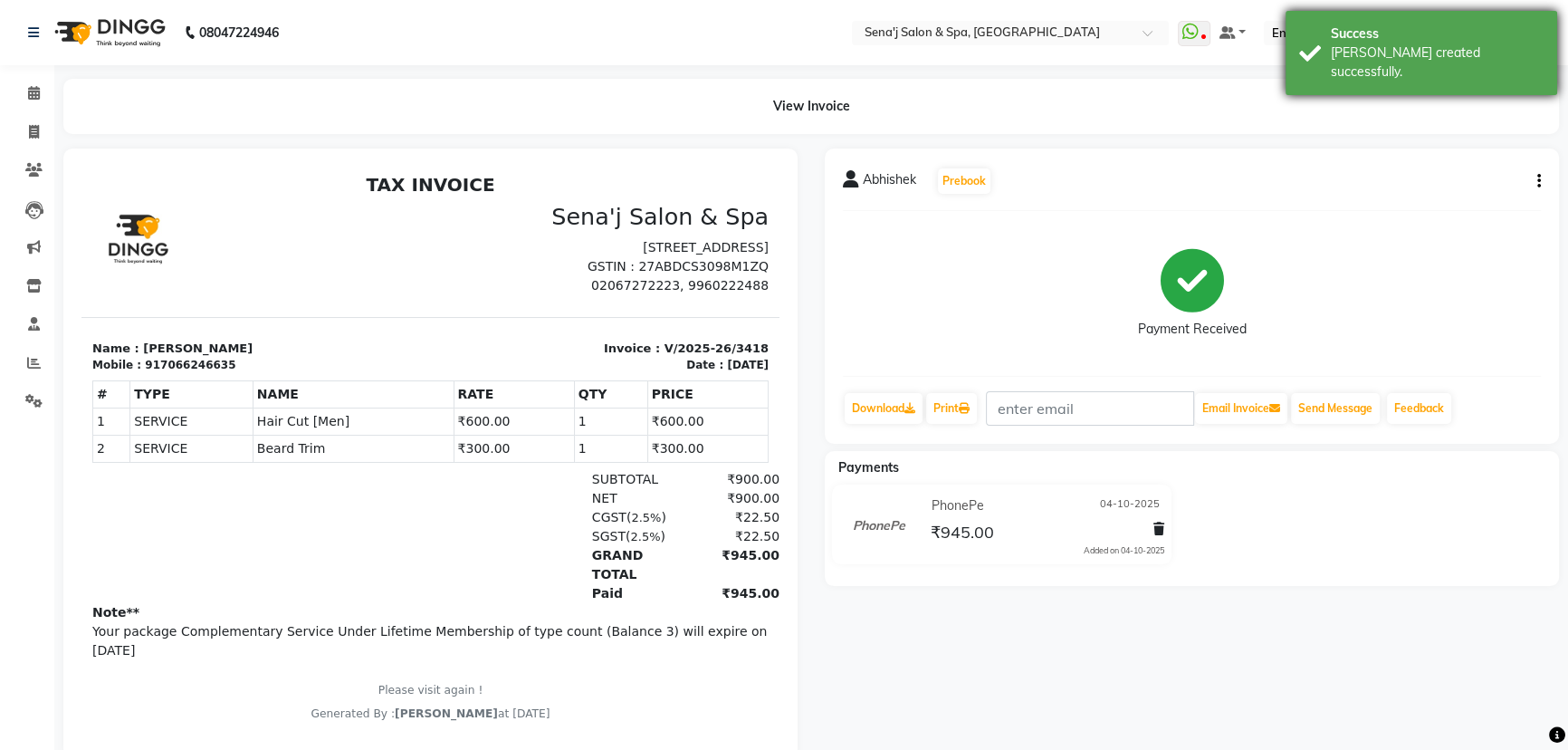
click at [1346, 32] on div "Success" at bounding box center [1437, 34] width 212 height 19
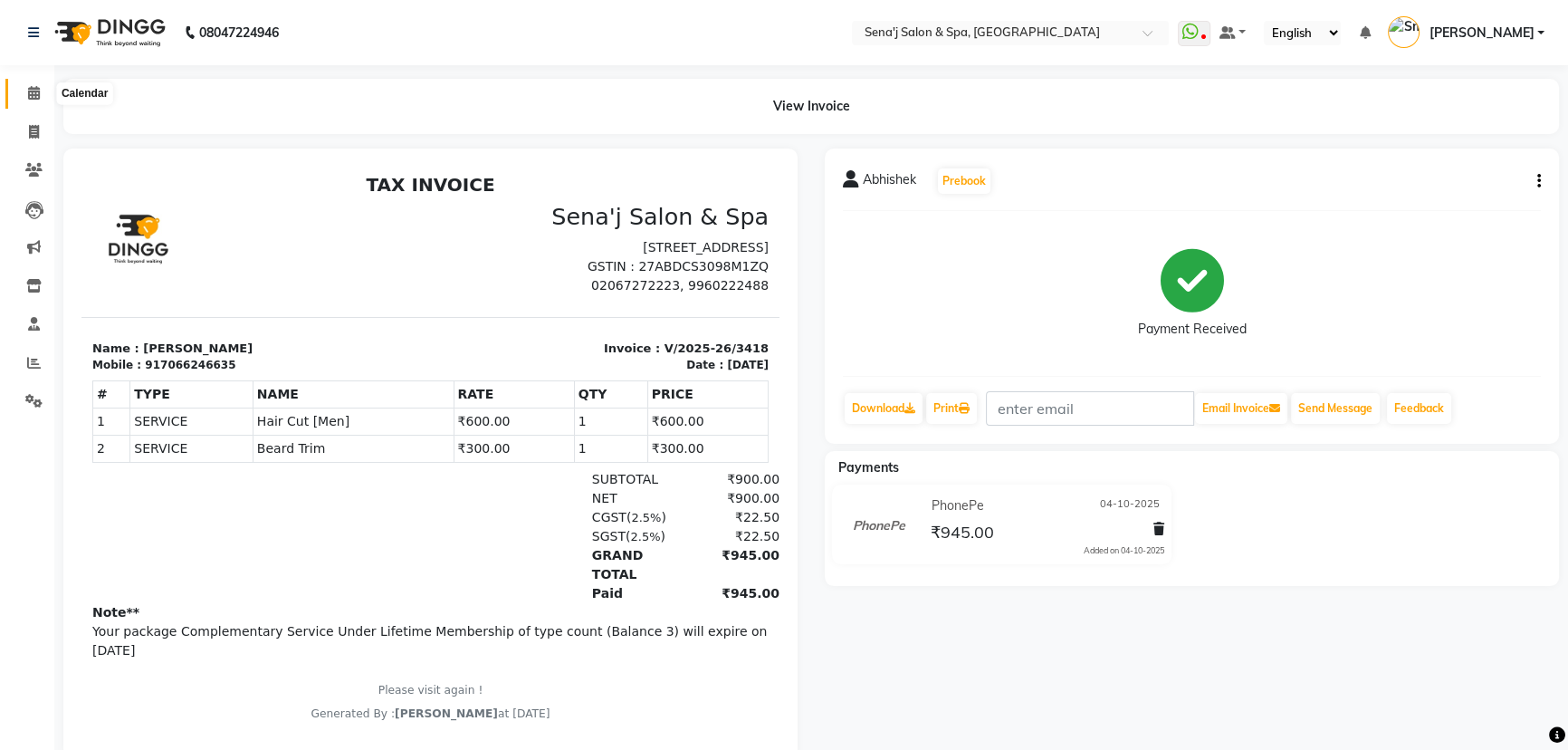
click at [33, 96] on icon at bounding box center [34, 93] width 11 height 13
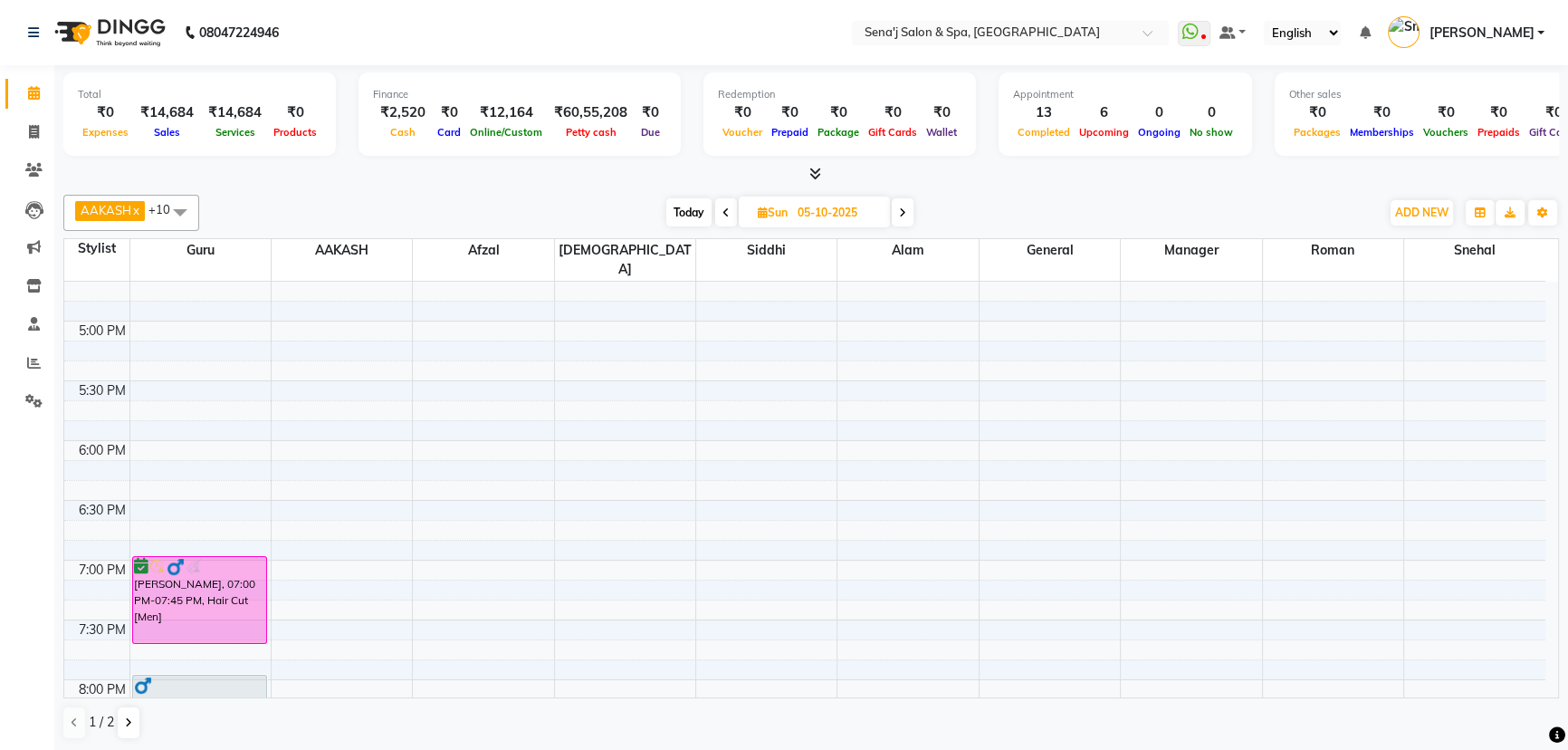
scroll to position [1235, 0]
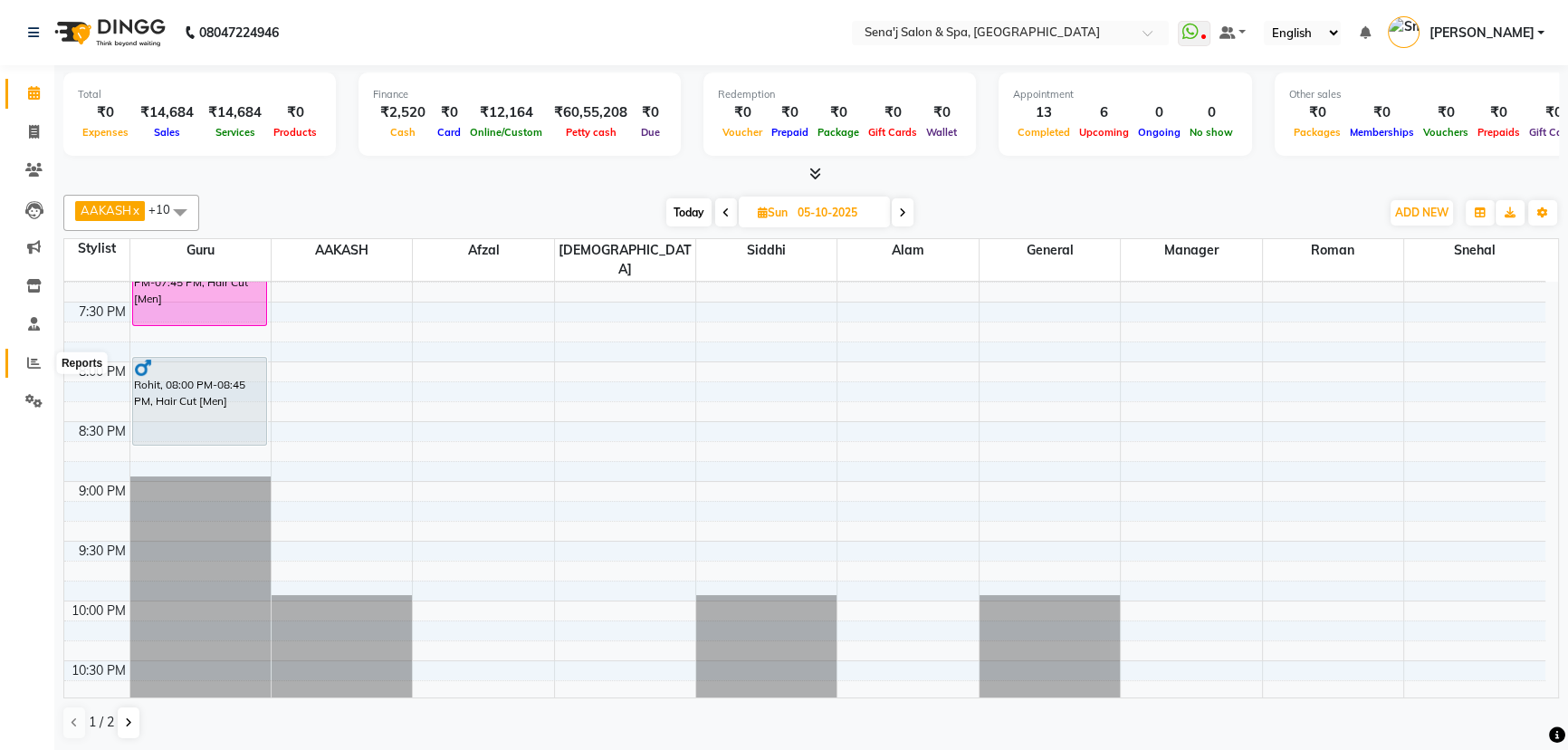
click at [27, 360] on icon at bounding box center [34, 363] width 13 height 13
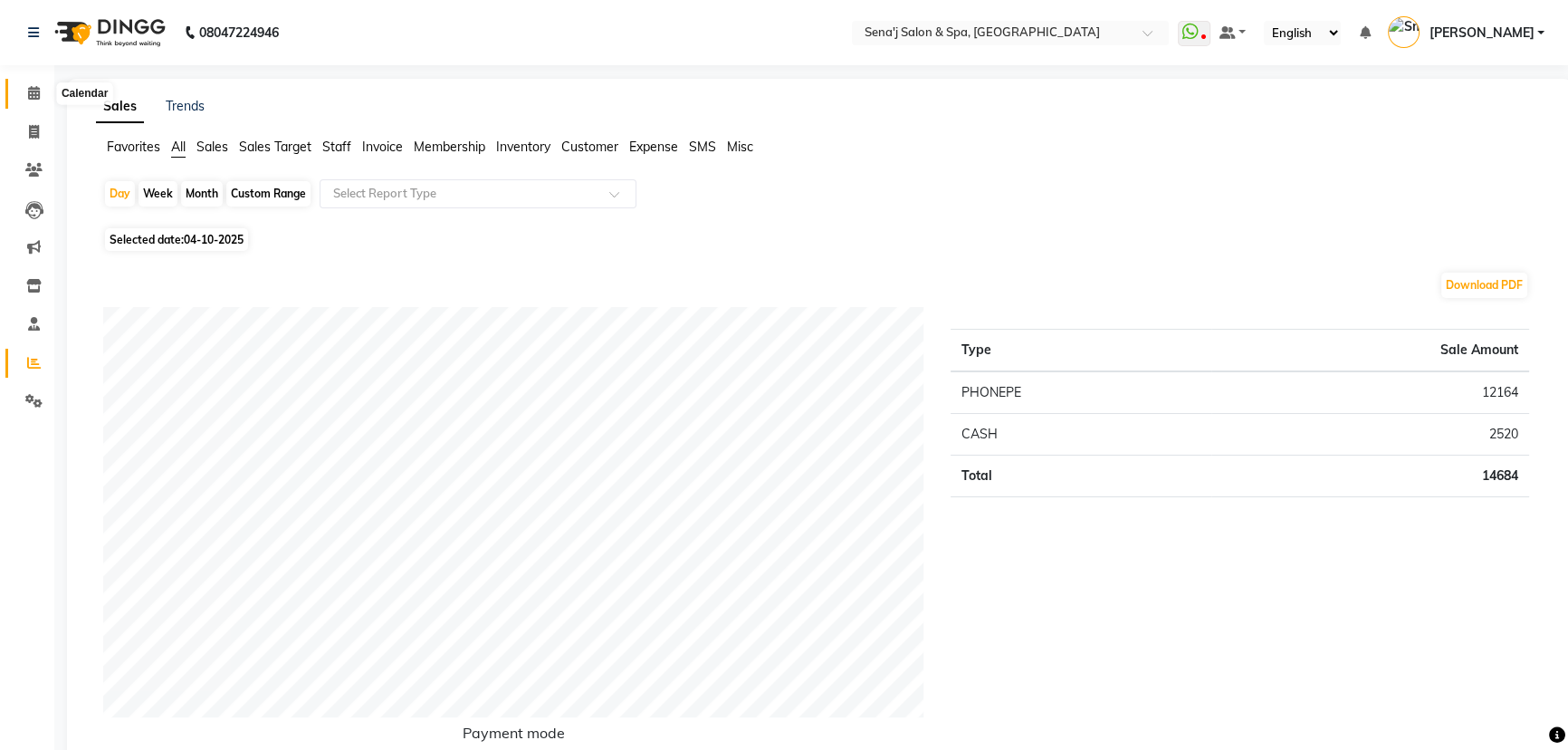
click at [33, 86] on icon at bounding box center [34, 93] width 11 height 13
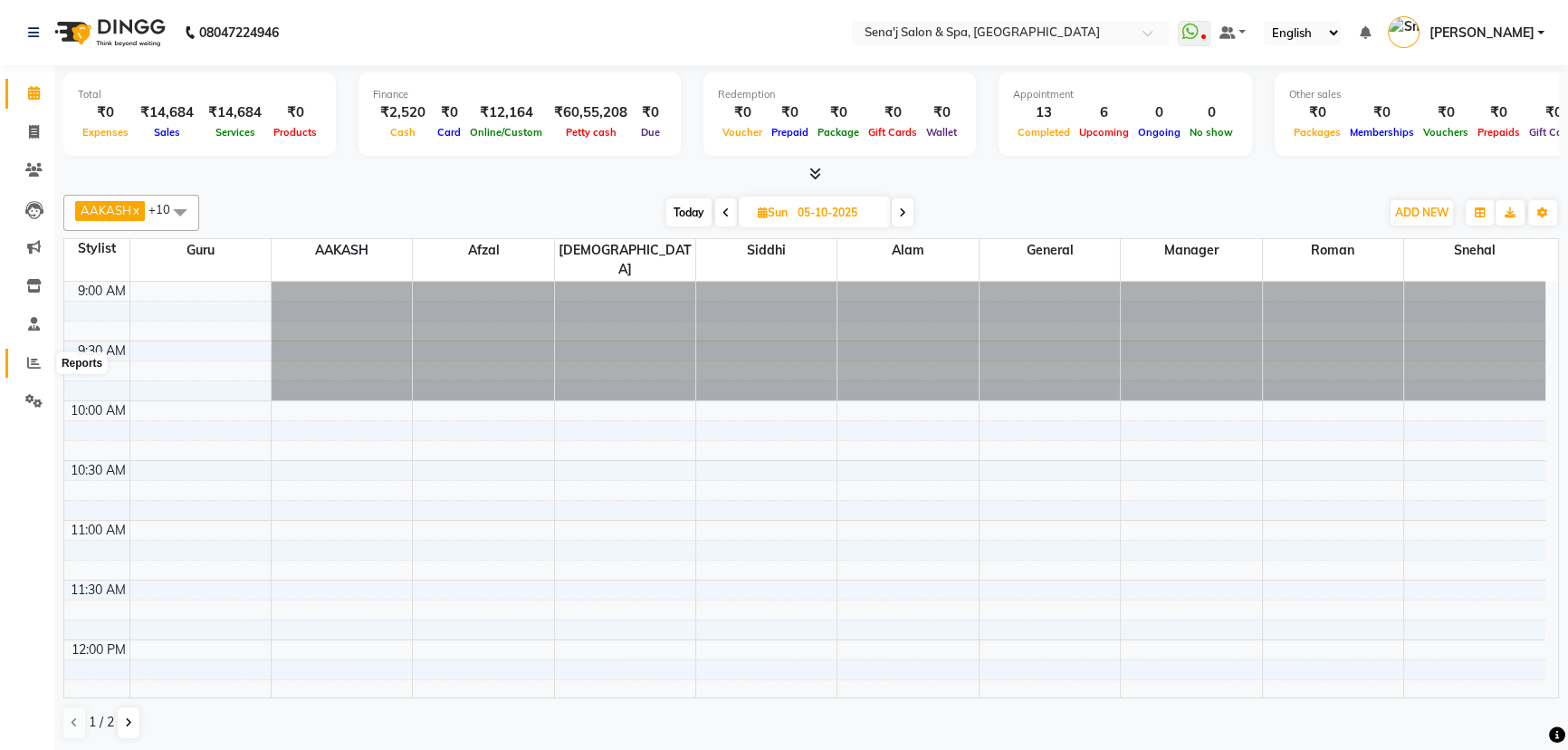
click at [33, 357] on icon at bounding box center [34, 363] width 13 height 13
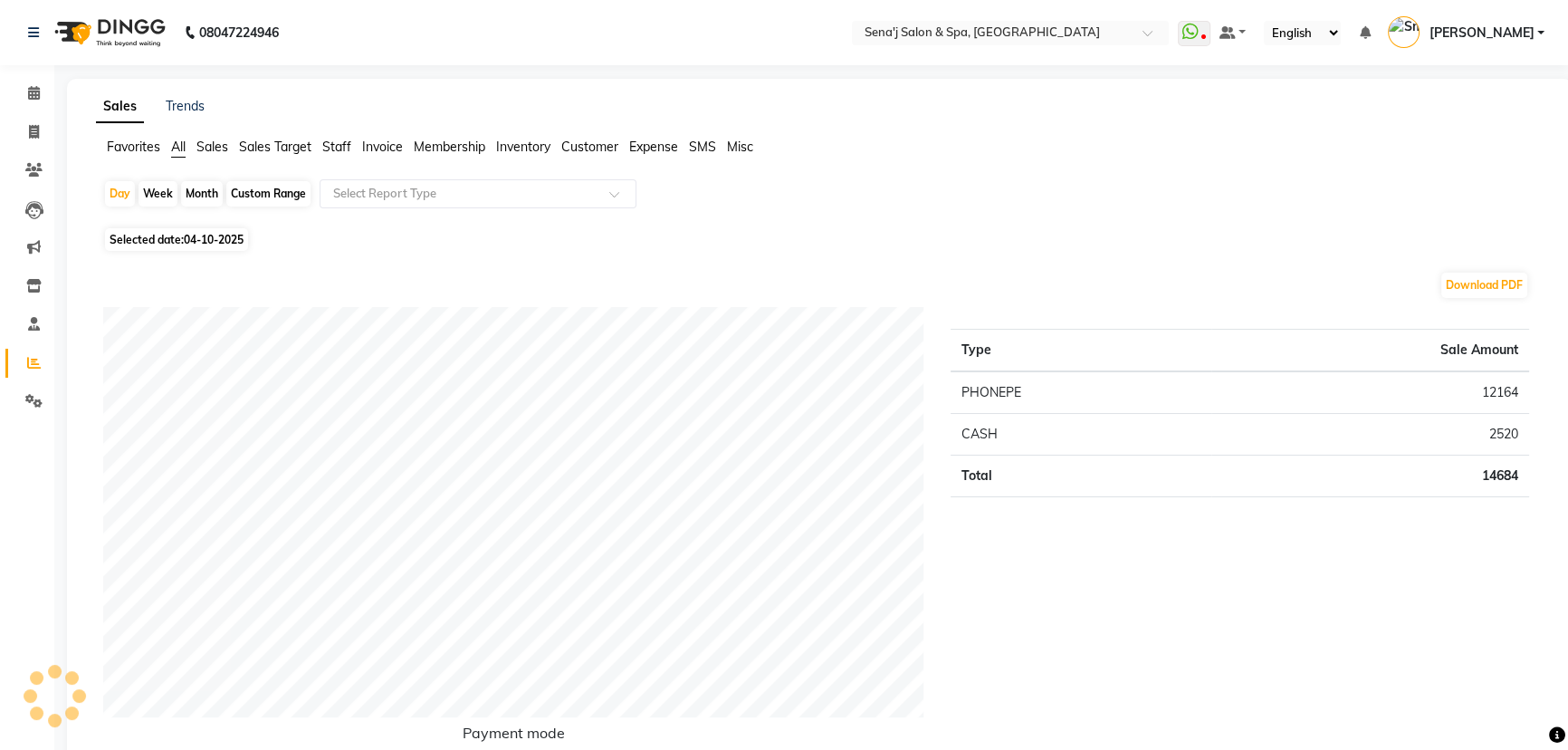
click at [341, 145] on span "Staff" at bounding box center [336, 146] width 29 height 16
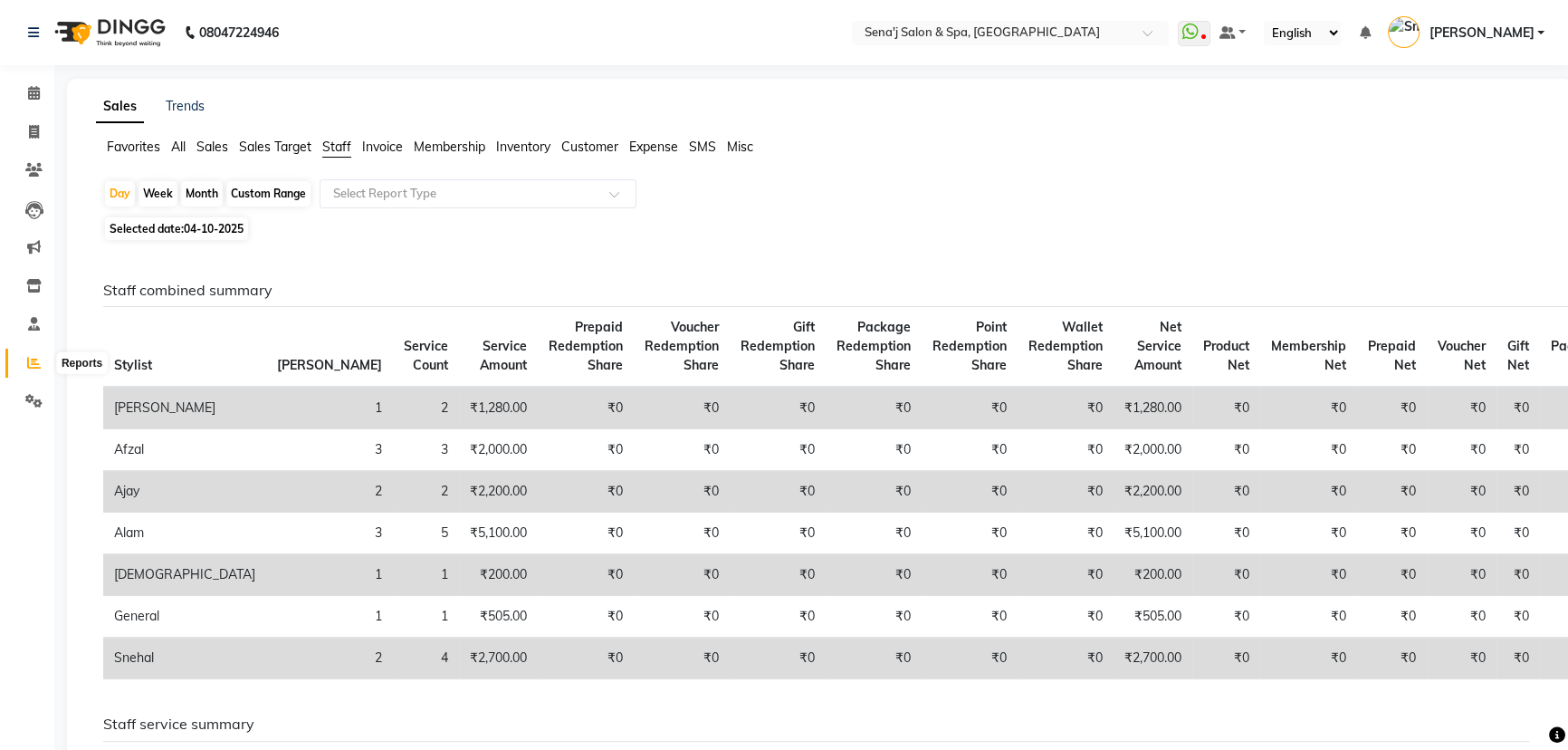
click at [37, 357] on icon at bounding box center [34, 363] width 13 height 13
click at [206, 196] on div "Month" at bounding box center [202, 194] width 42 height 26
select select "10"
select select "2025"
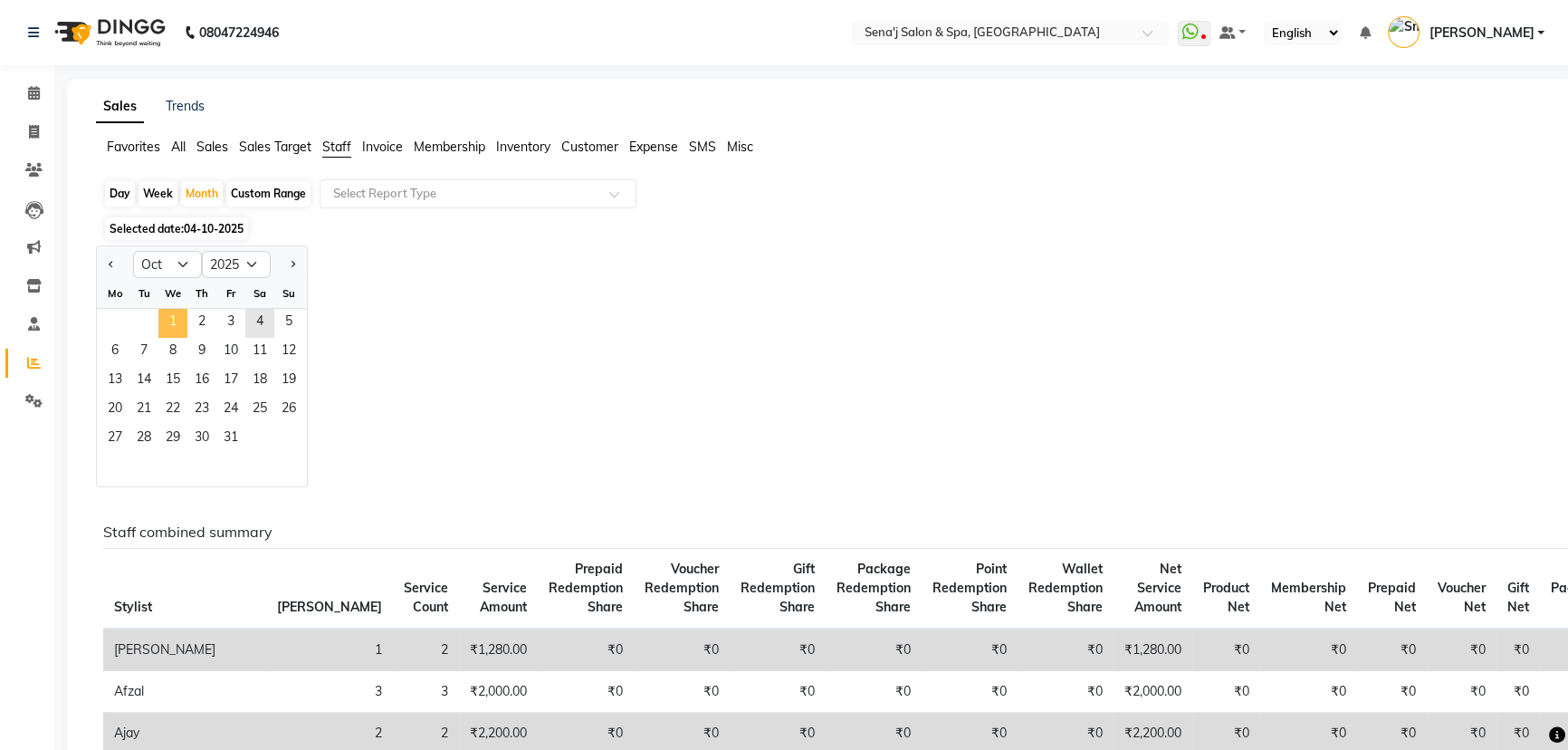
click at [168, 317] on span "1" at bounding box center [173, 323] width 29 height 29
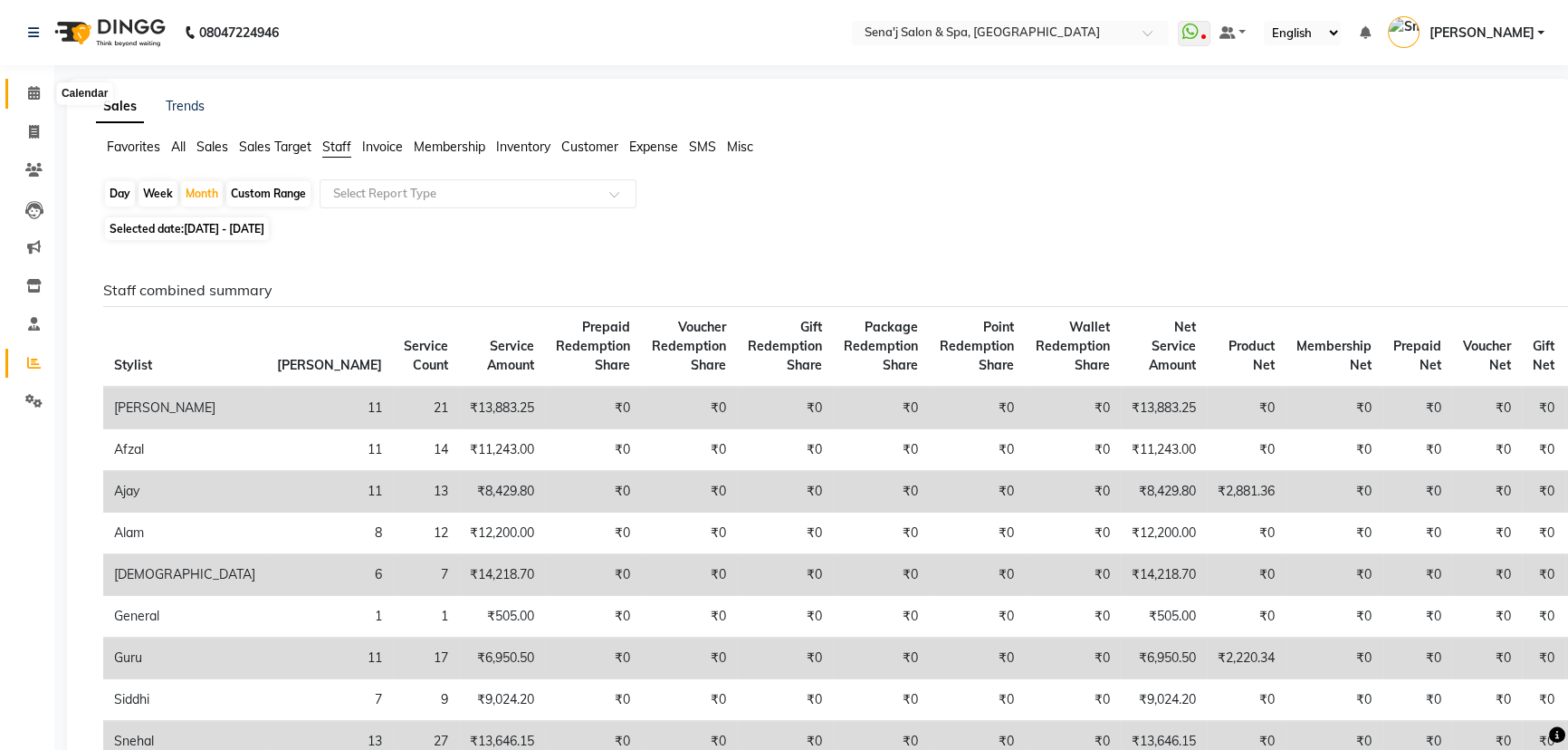
click at [33, 89] on icon at bounding box center [34, 93] width 11 height 13
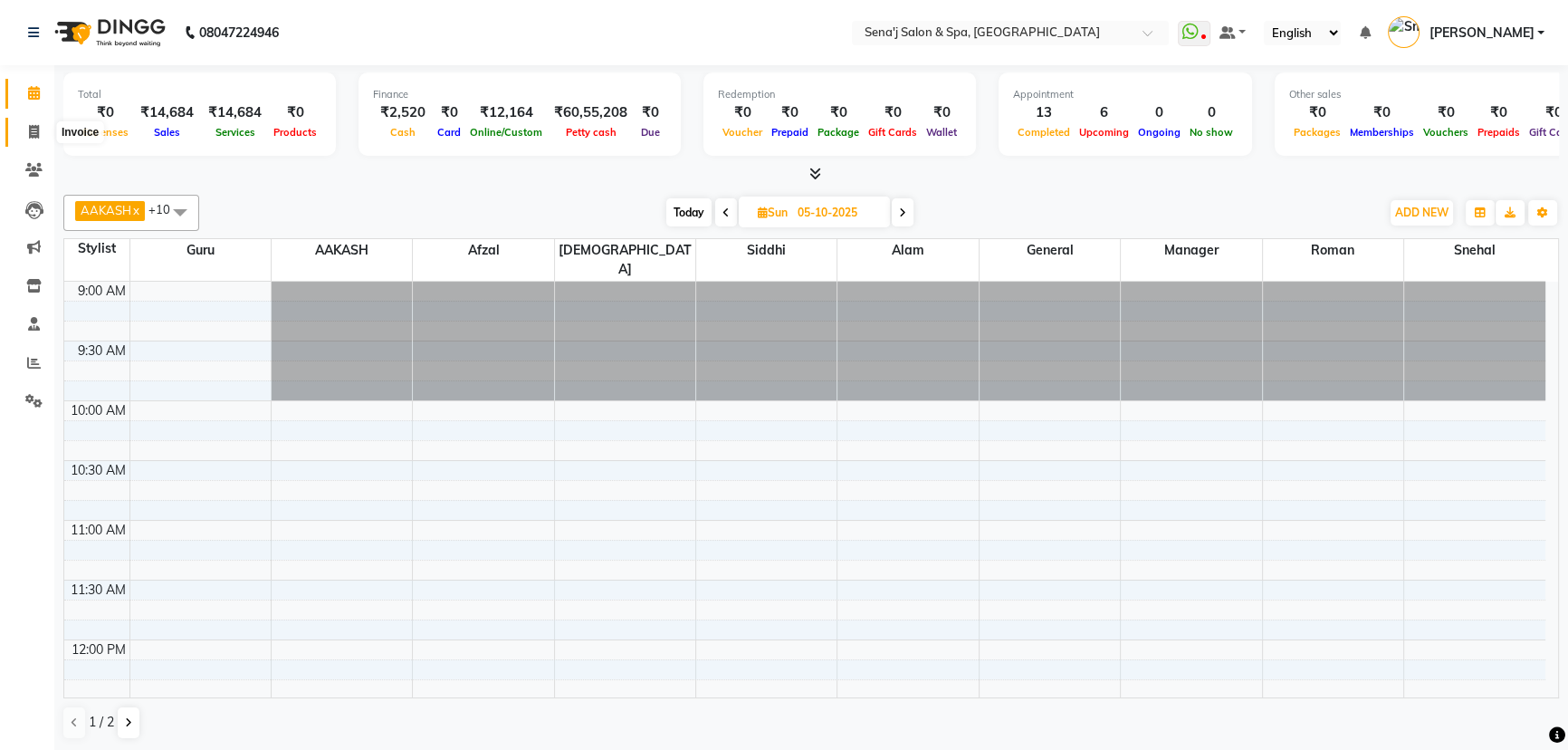
click at [29, 122] on span at bounding box center [34, 132] width 32 height 21
select select "service"
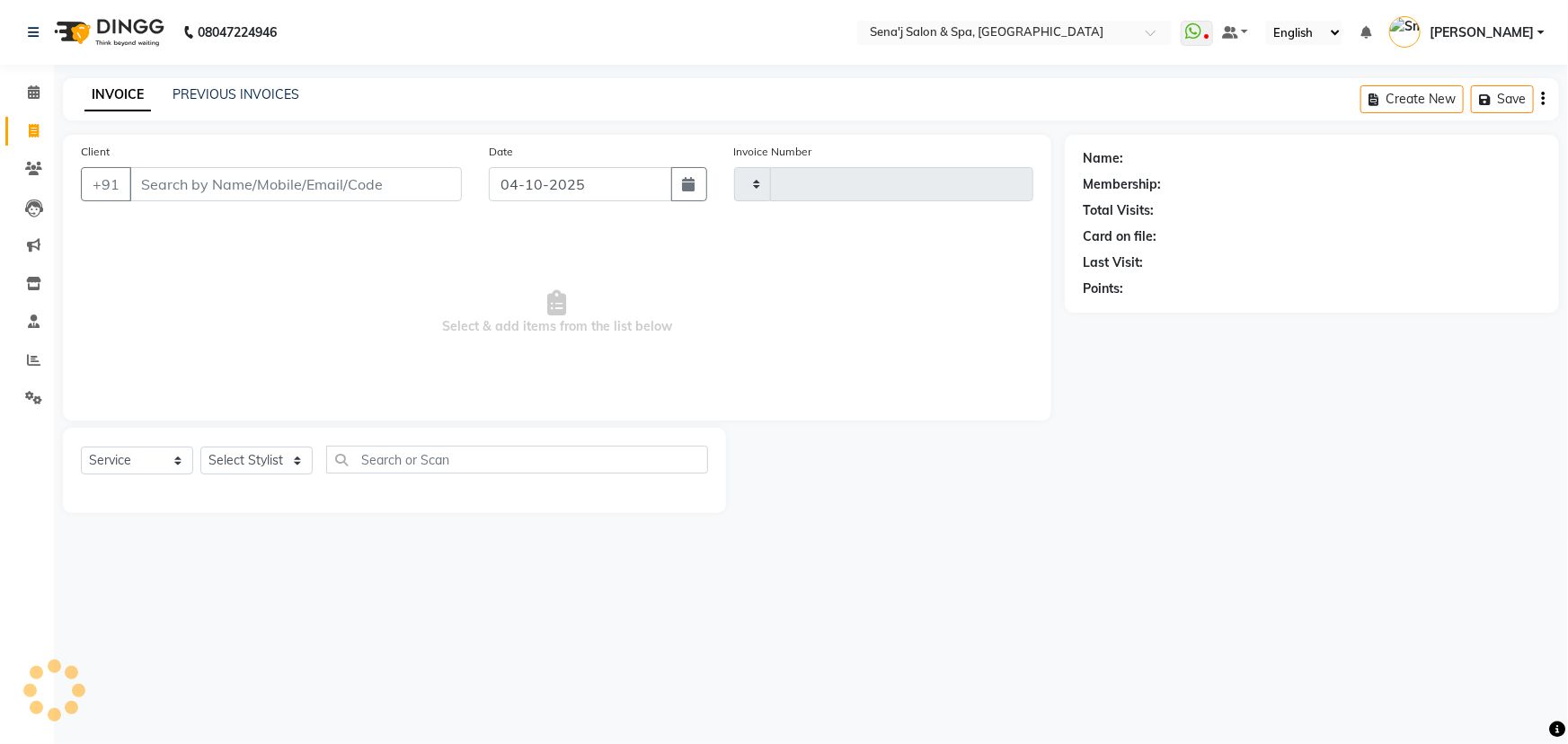
type input "3419"
select select "447"
click at [170, 178] on input "Client" at bounding box center [295, 184] width 333 height 34
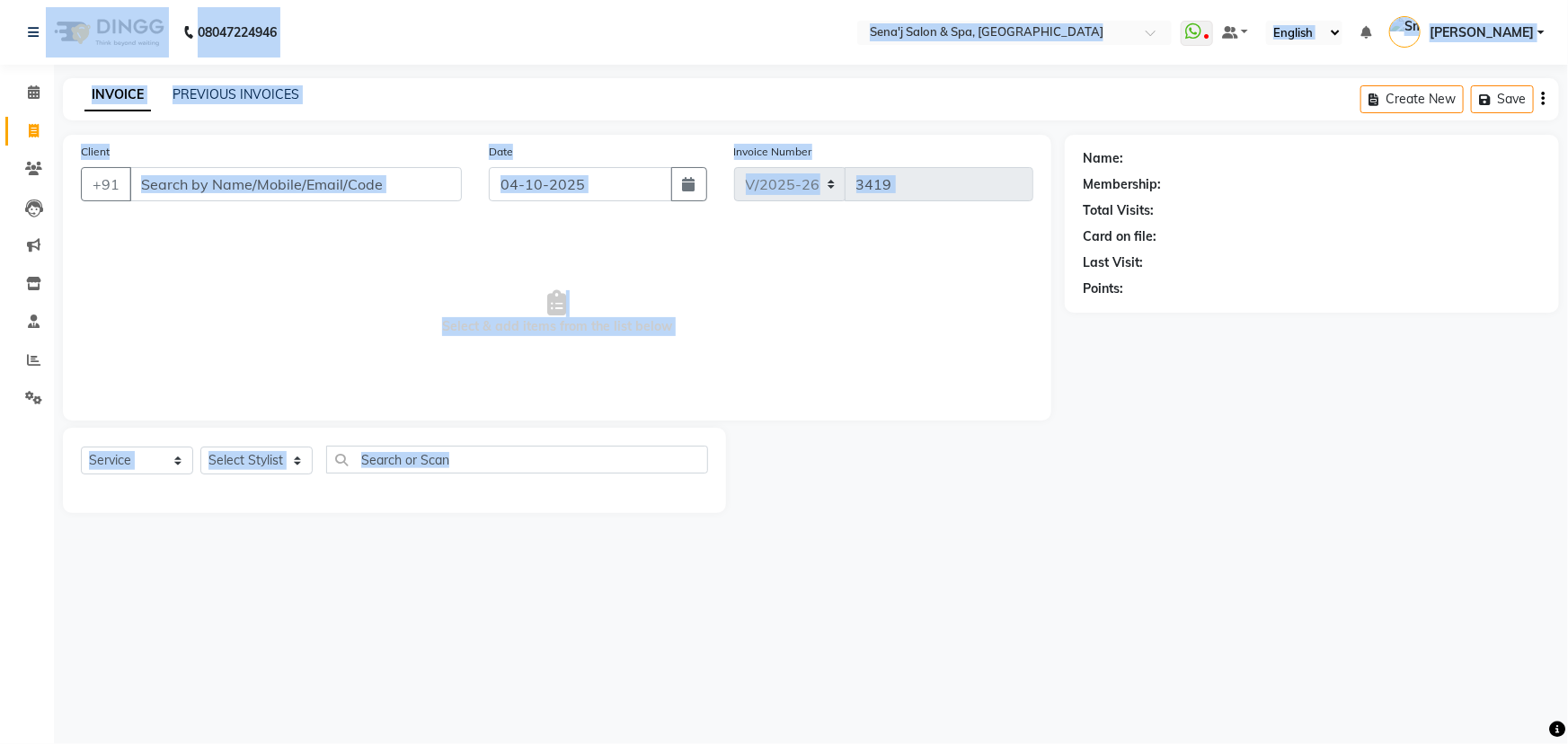
click at [31, 743] on html "08047224946 Select Location × Sena'j Salon & Spa, Amanora Mall WhatsApp Status …" at bounding box center [784, 372] width 1568 height 744
click at [28, 91] on icon at bounding box center [34, 92] width 11 height 13
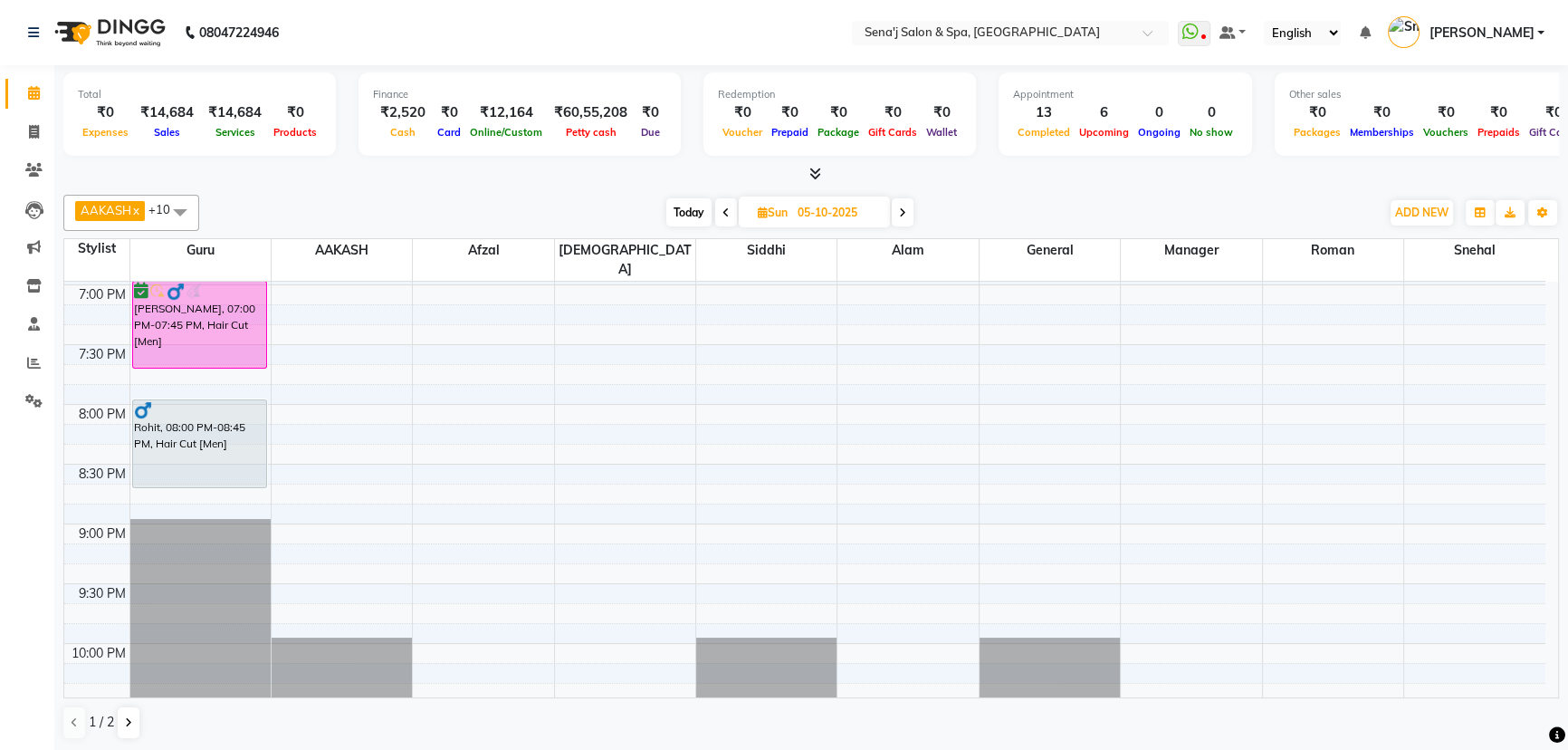
click at [332, 146] on div "Total ₹0 Expenses ₹14,684 Sales ₹14,684 Services ₹0 Products Finance ₹2,520 Cas…" at bounding box center [811, 117] width 1495 height 89
click at [686, 205] on span "Today" at bounding box center [689, 213] width 45 height 28
type input "04-10-2025"
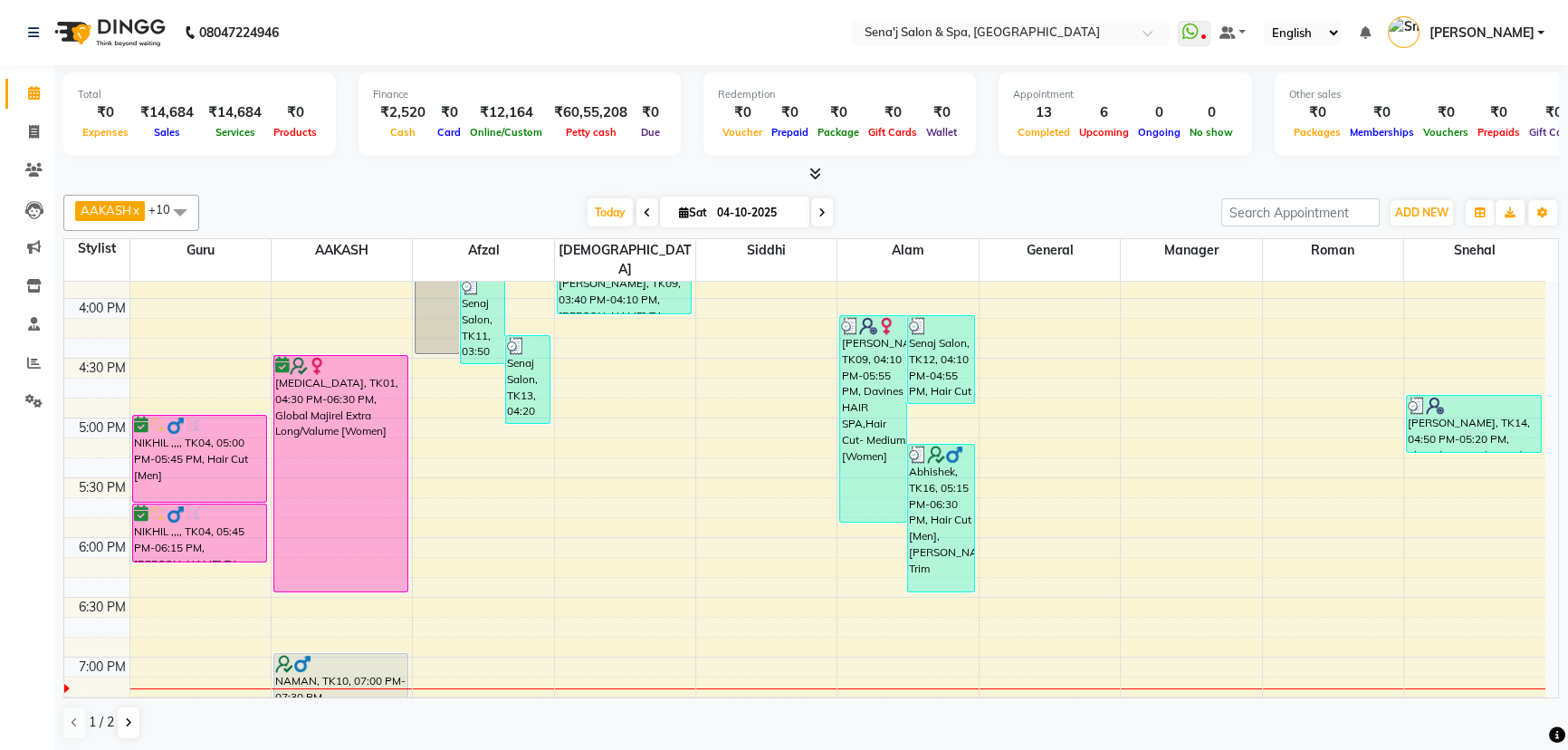
scroll to position [780, 0]
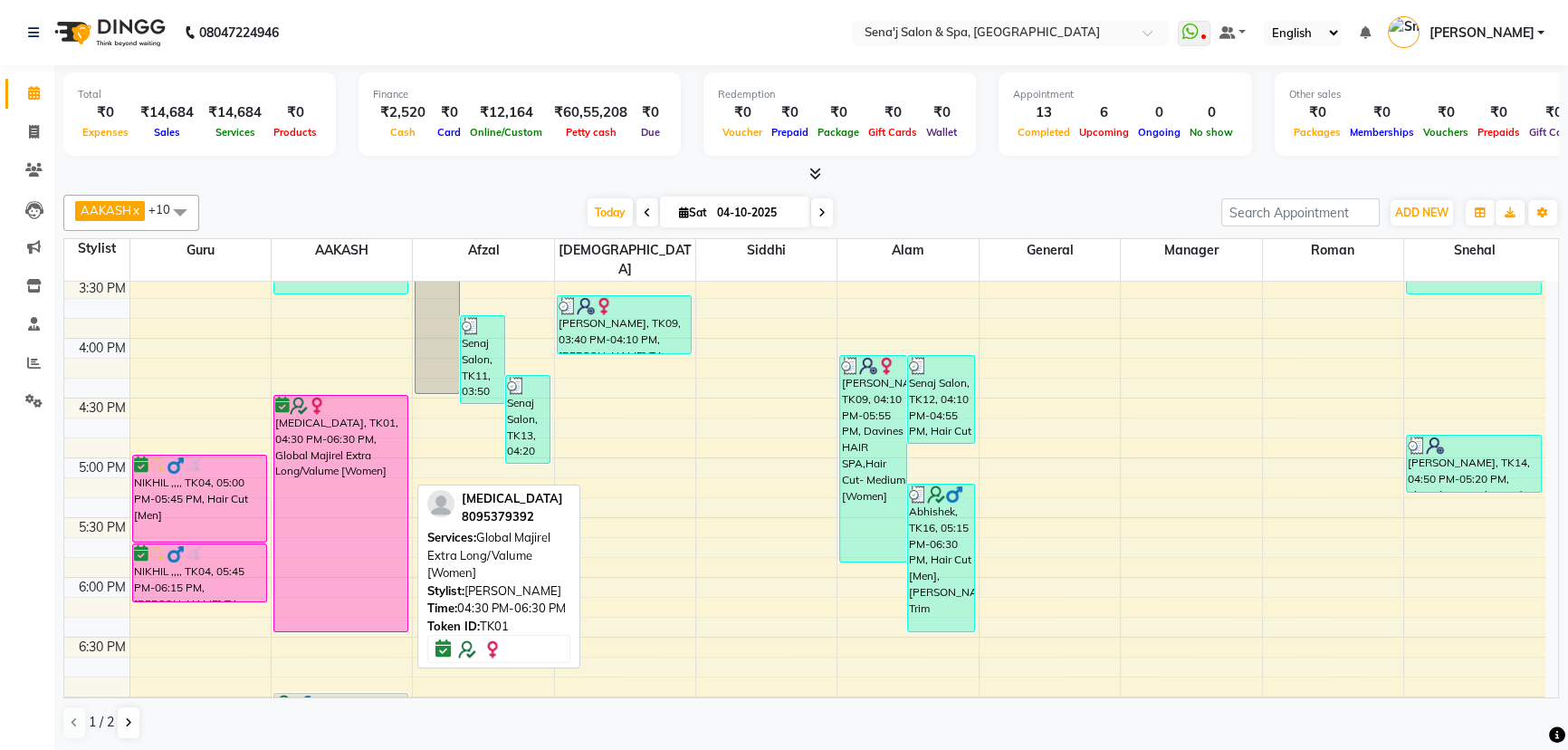
click at [320, 447] on div "[MEDICAL_DATA], TK01, 04:30 PM-06:30 PM, Global Majirel Extra Long/Valume [Wome…" at bounding box center [342, 513] width 134 height 235
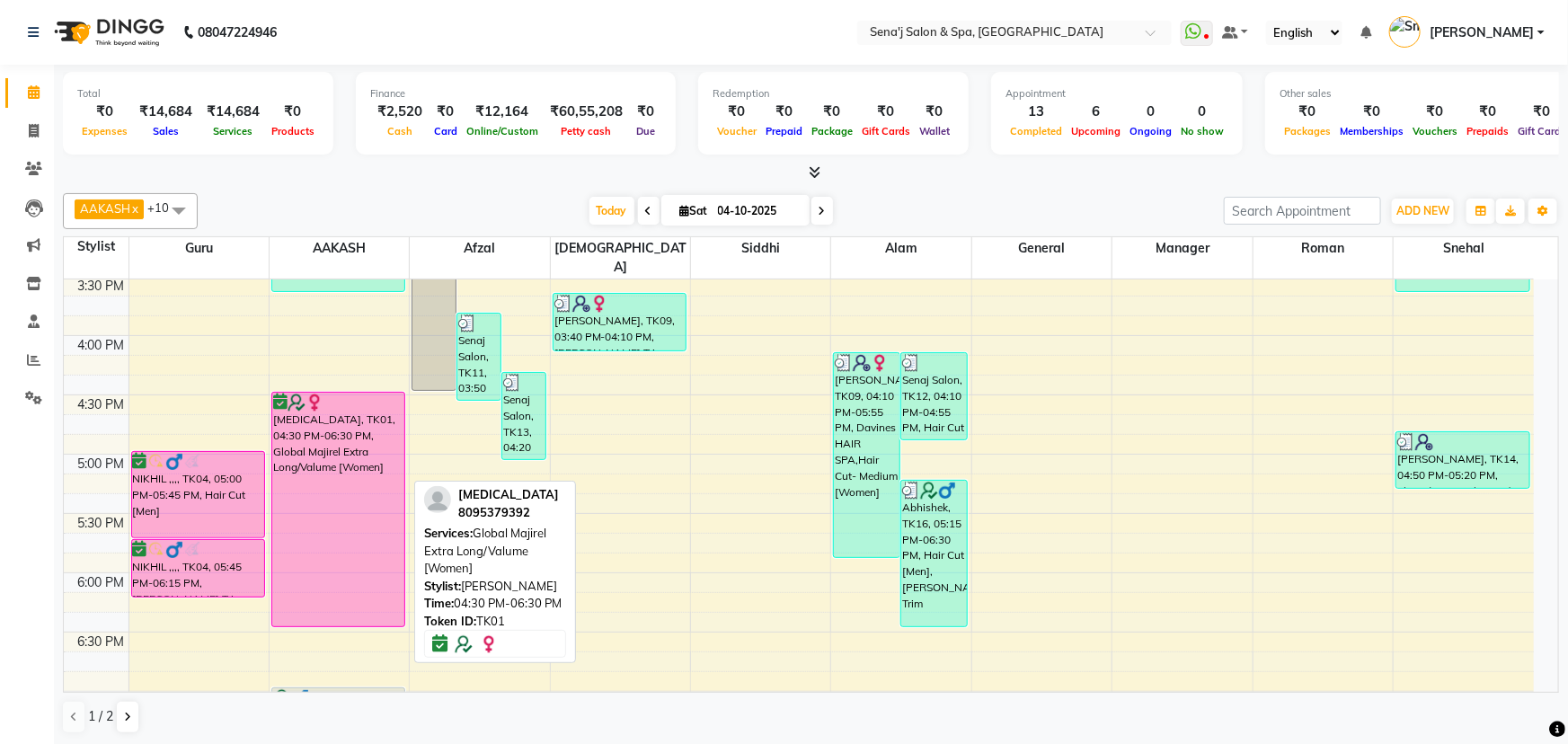
select select "6"
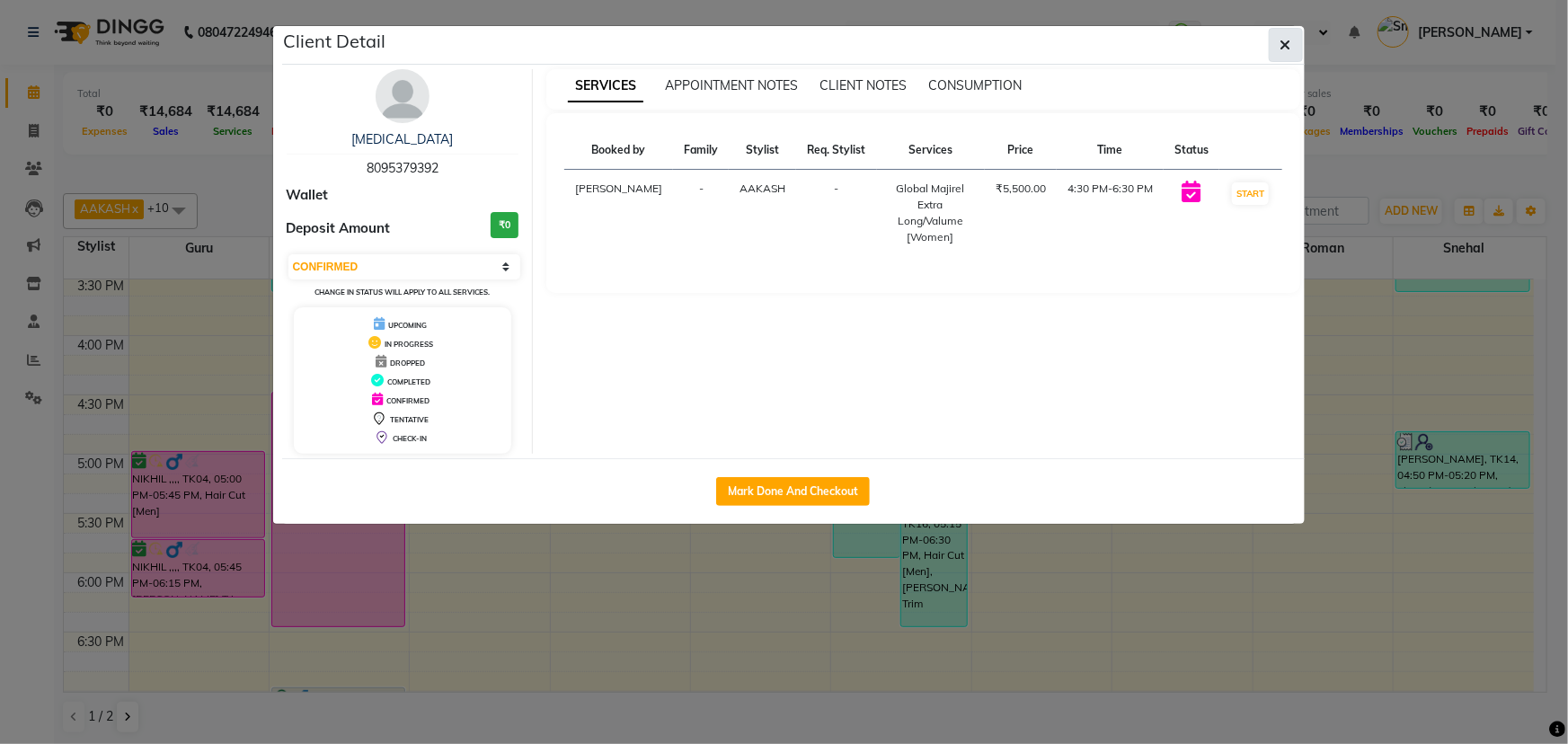
click at [1281, 47] on icon "button" at bounding box center [1287, 44] width 11 height 14
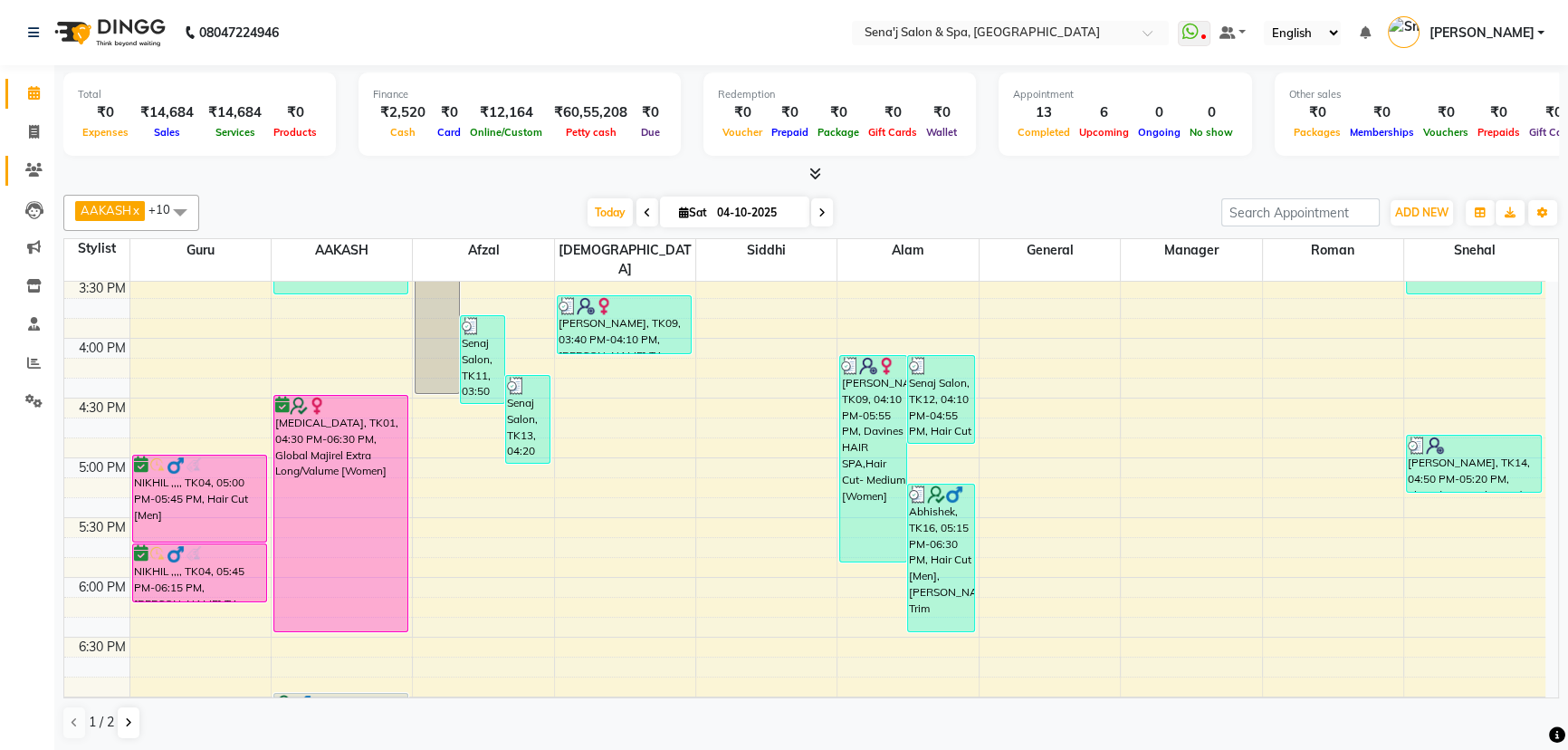
click at [39, 166] on icon at bounding box center [34, 170] width 17 height 13
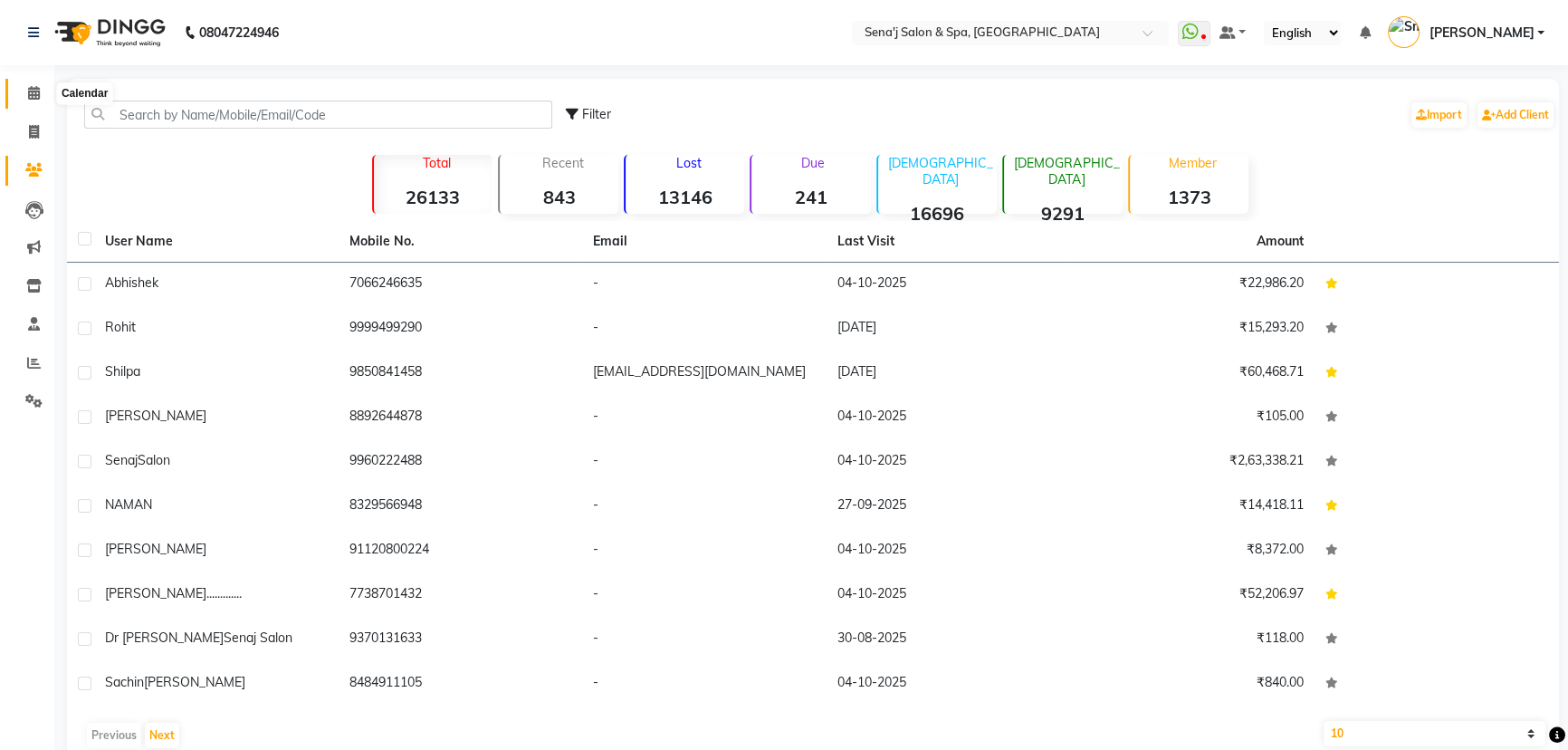
click at [41, 94] on span at bounding box center [34, 94] width 32 height 21
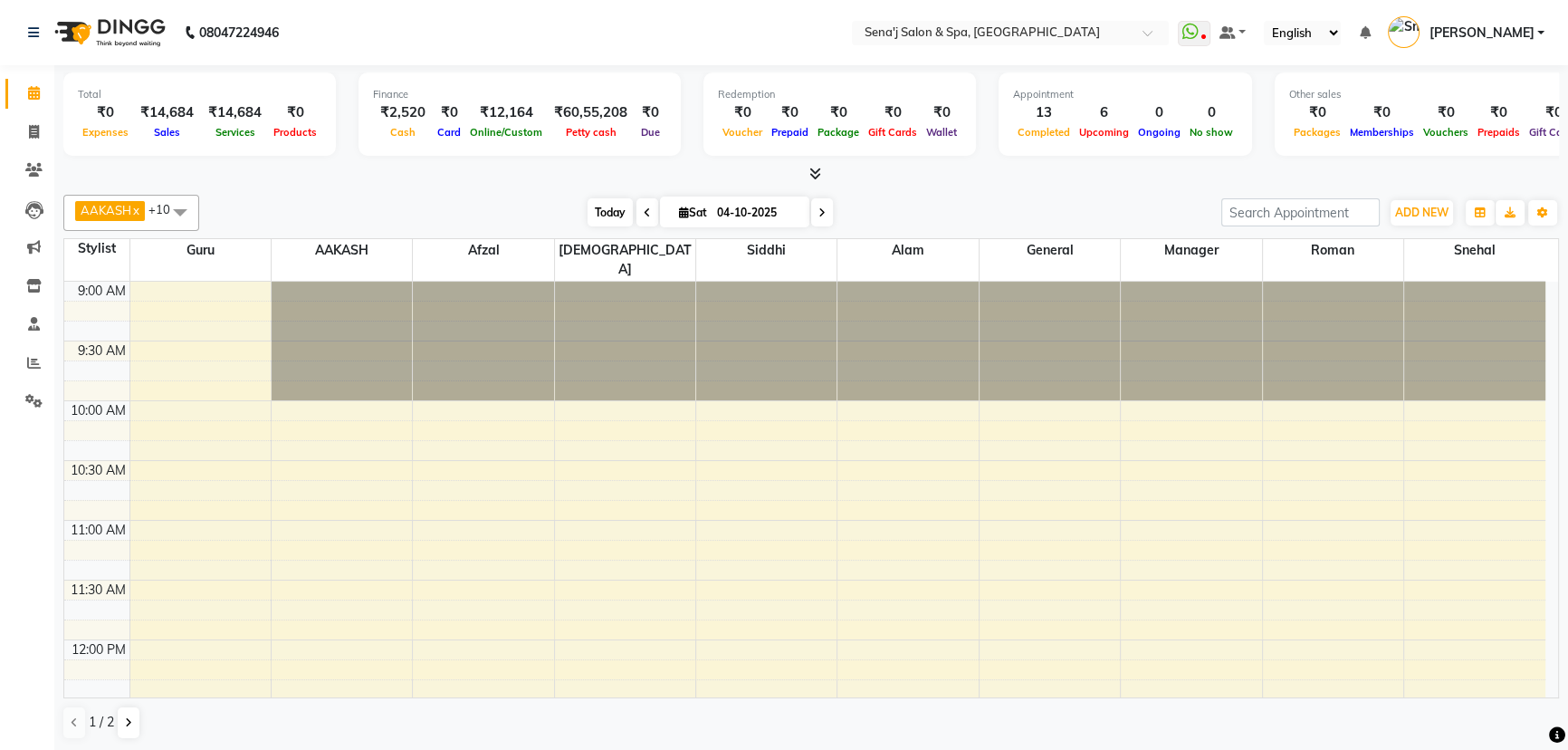
click at [590, 209] on span "Today" at bounding box center [610, 213] width 45 height 28
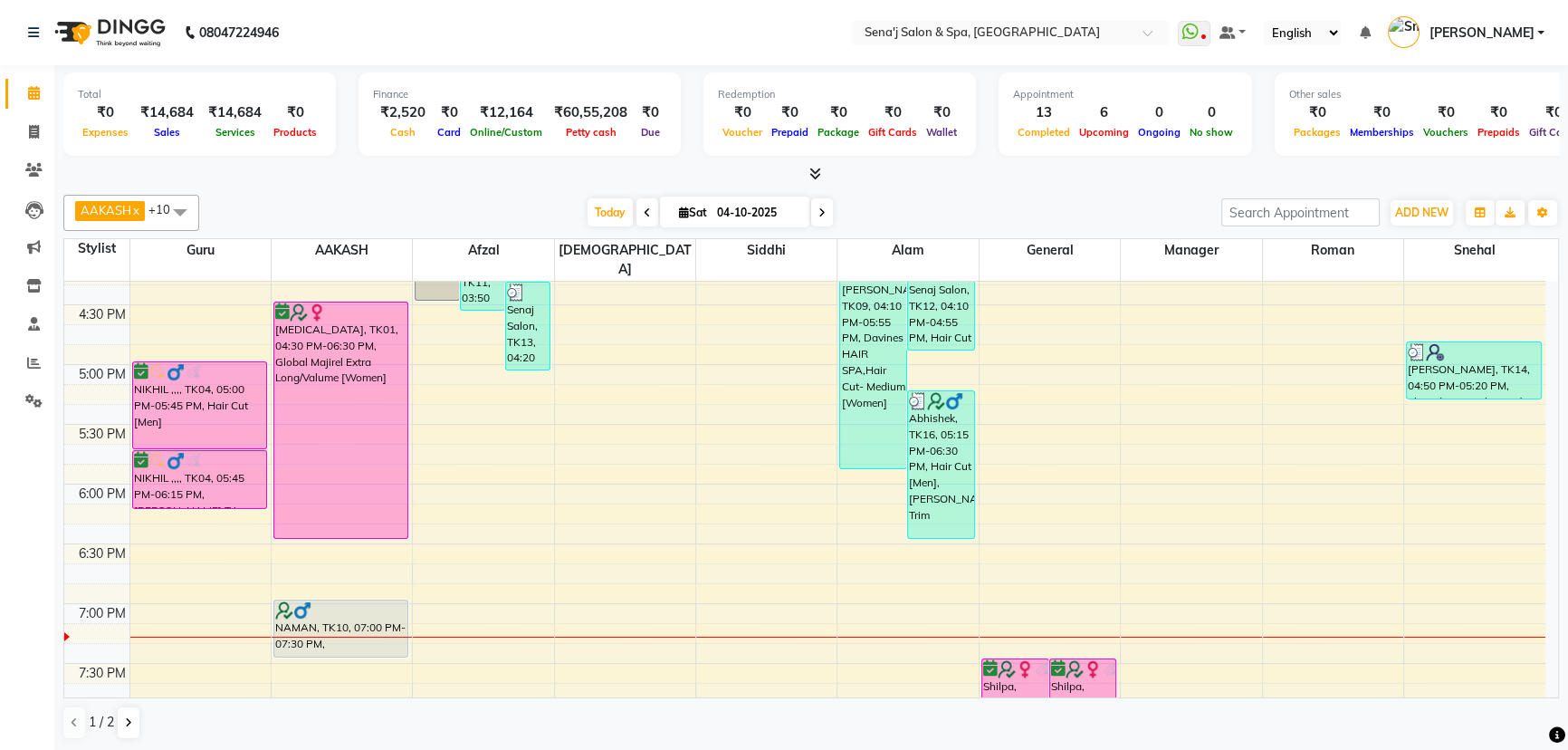
scroll to position [862, 0]
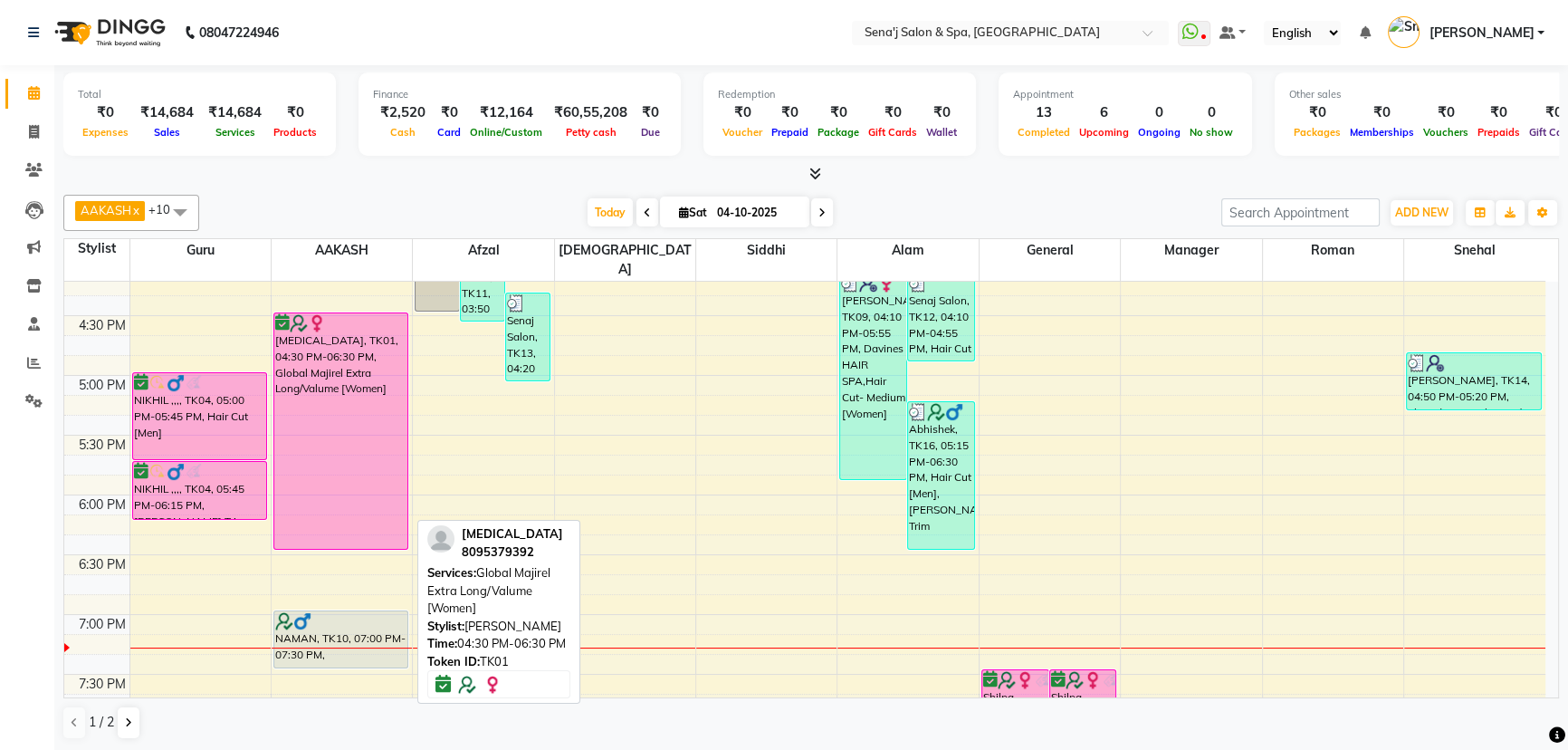
click at [353, 360] on div "[MEDICAL_DATA], TK01, 04:30 PM-06:30 PM, Global Majirel Extra Long/Valume [Wome…" at bounding box center [342, 431] width 134 height 235
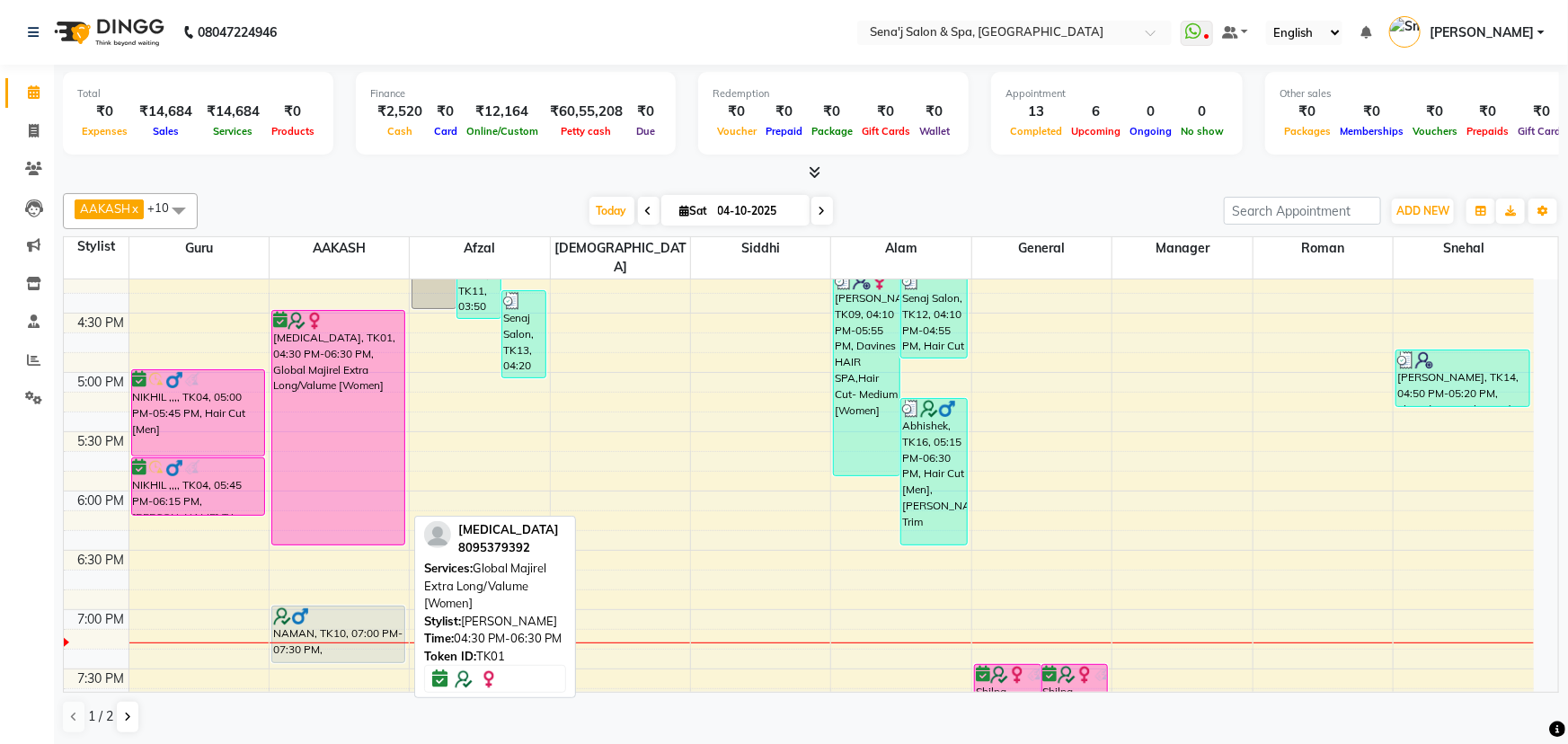
select select "6"
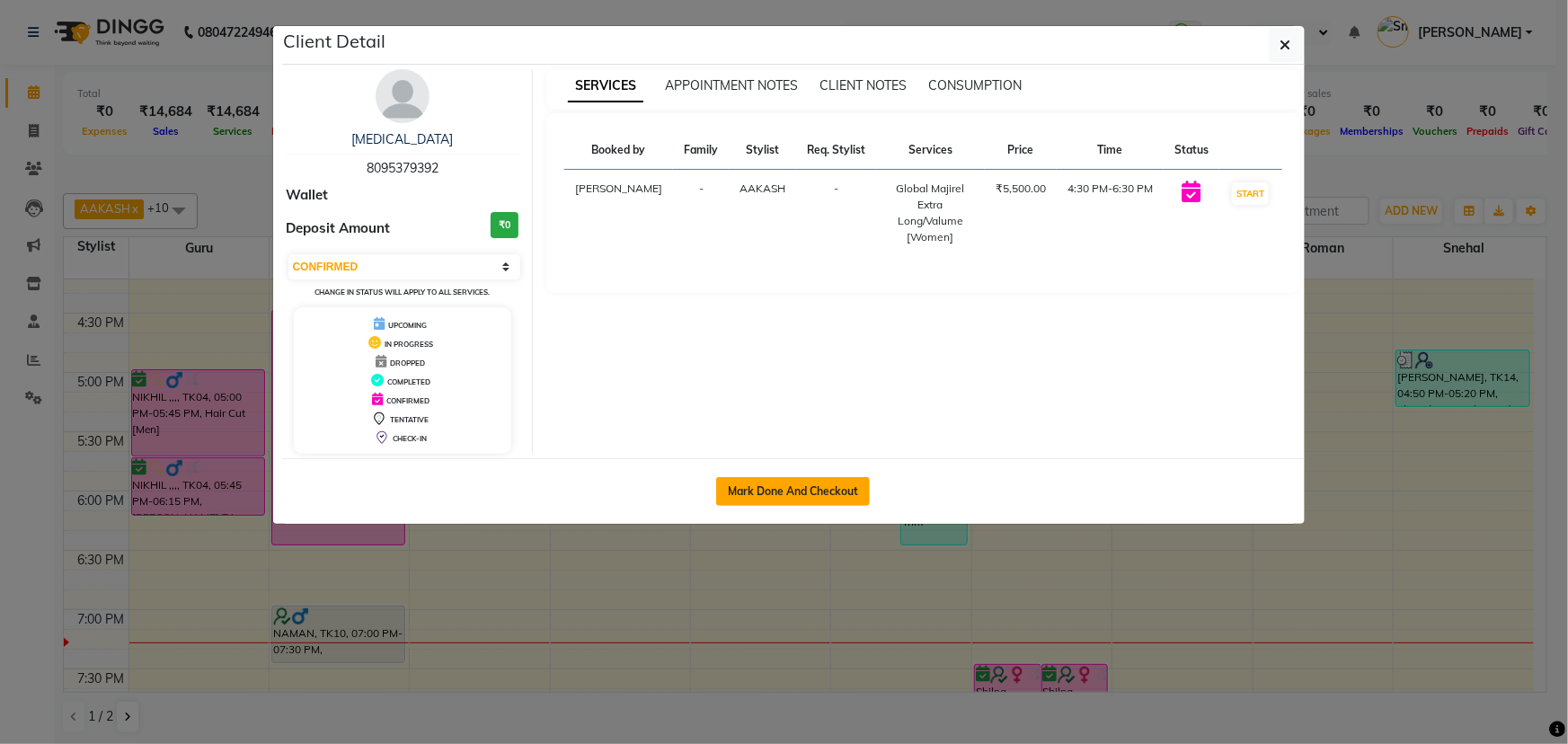
click at [844, 503] on button "Mark Done And Checkout" at bounding box center [793, 491] width 154 height 29
select select "447"
select select "service"
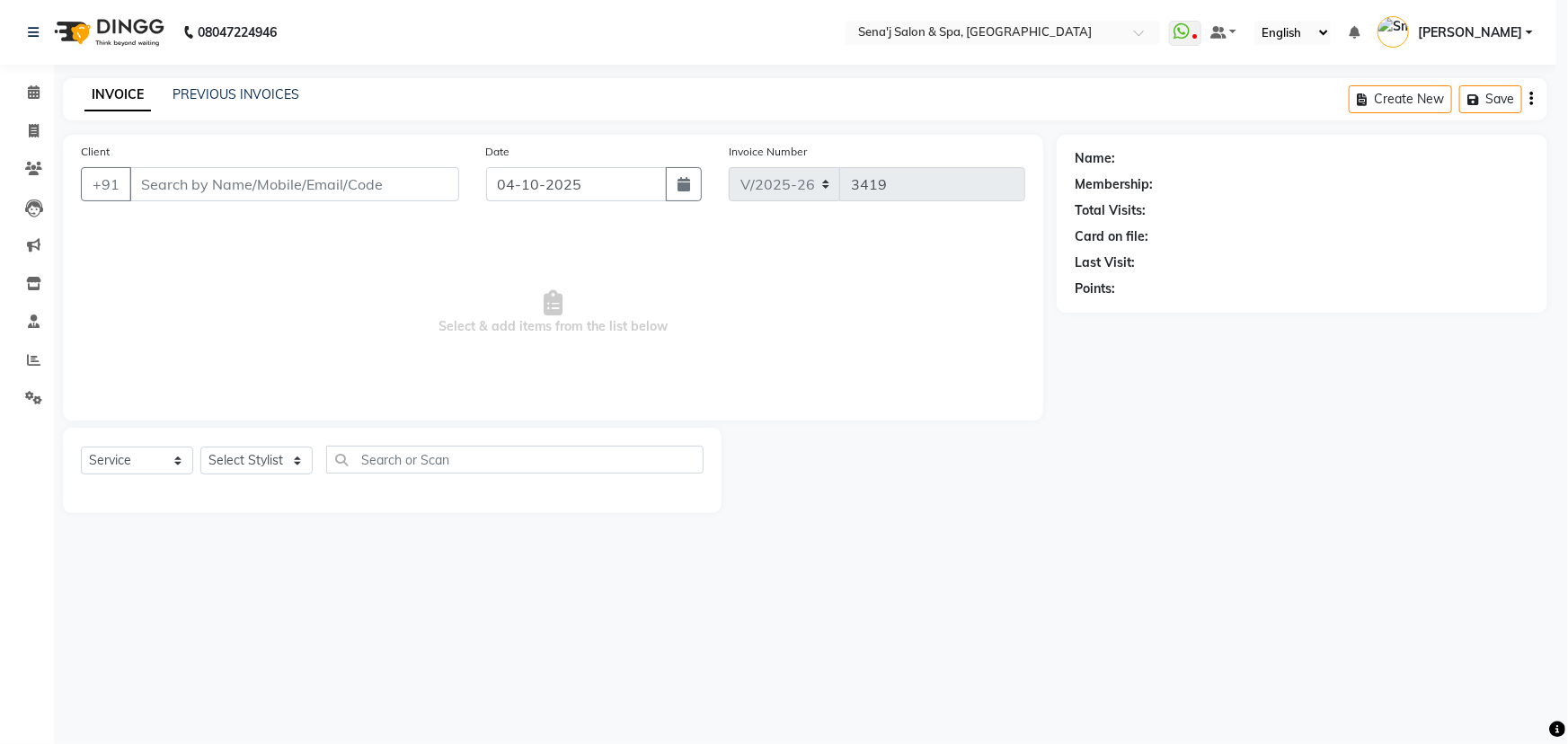
select select "3"
type input "8095379392"
select select "12648"
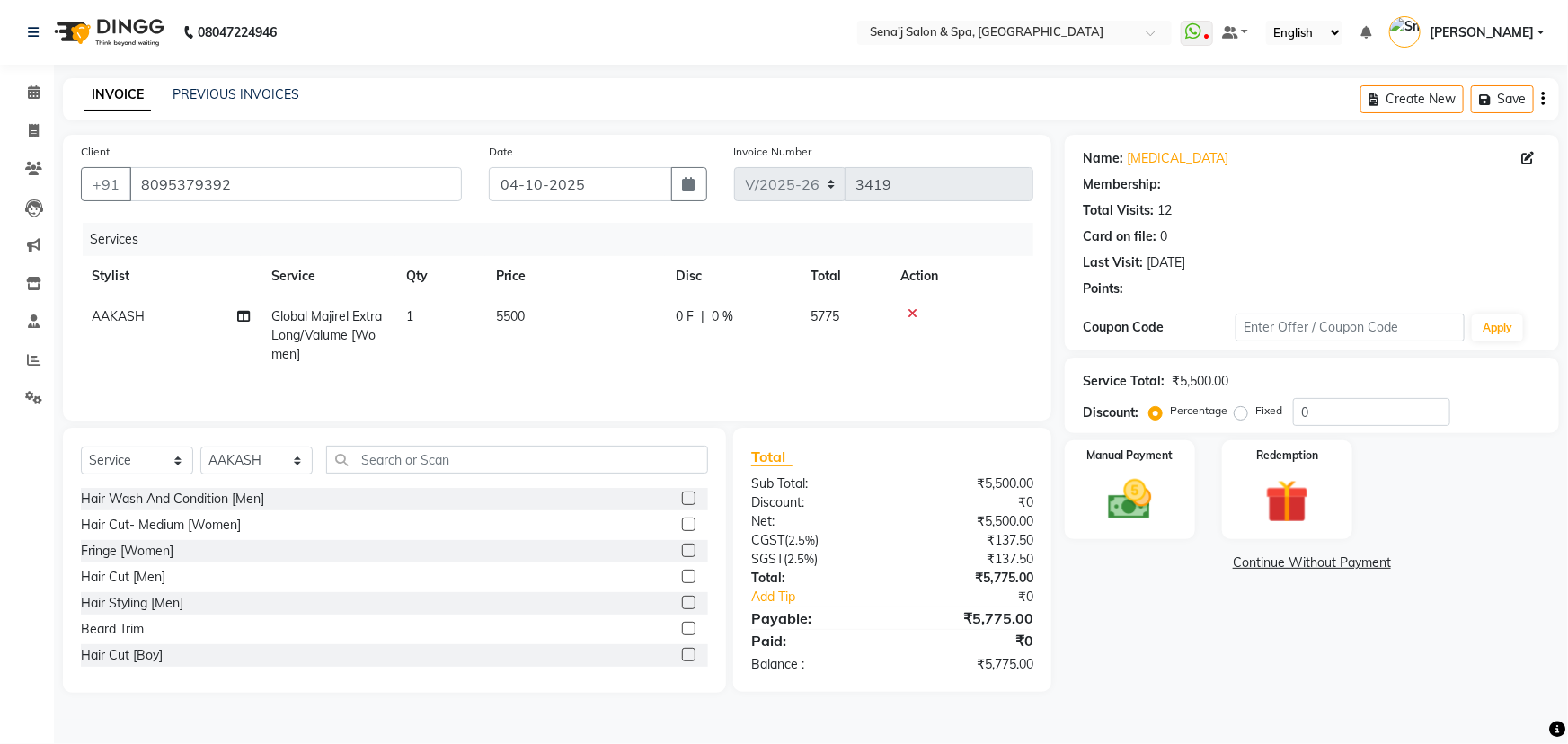
select select "1: Object"
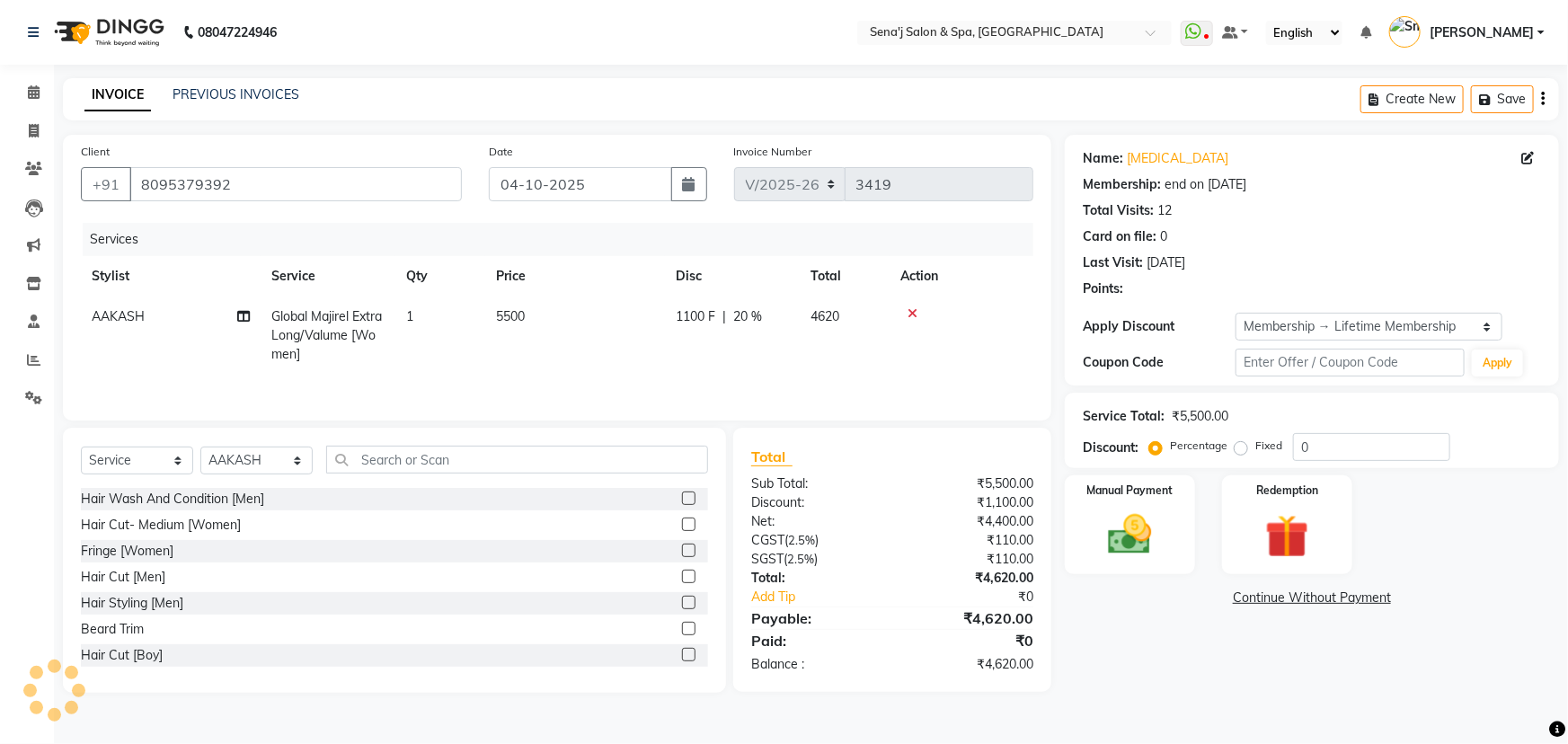
type input "20"
click at [411, 333] on td "1" at bounding box center [441, 335] width 90 height 78
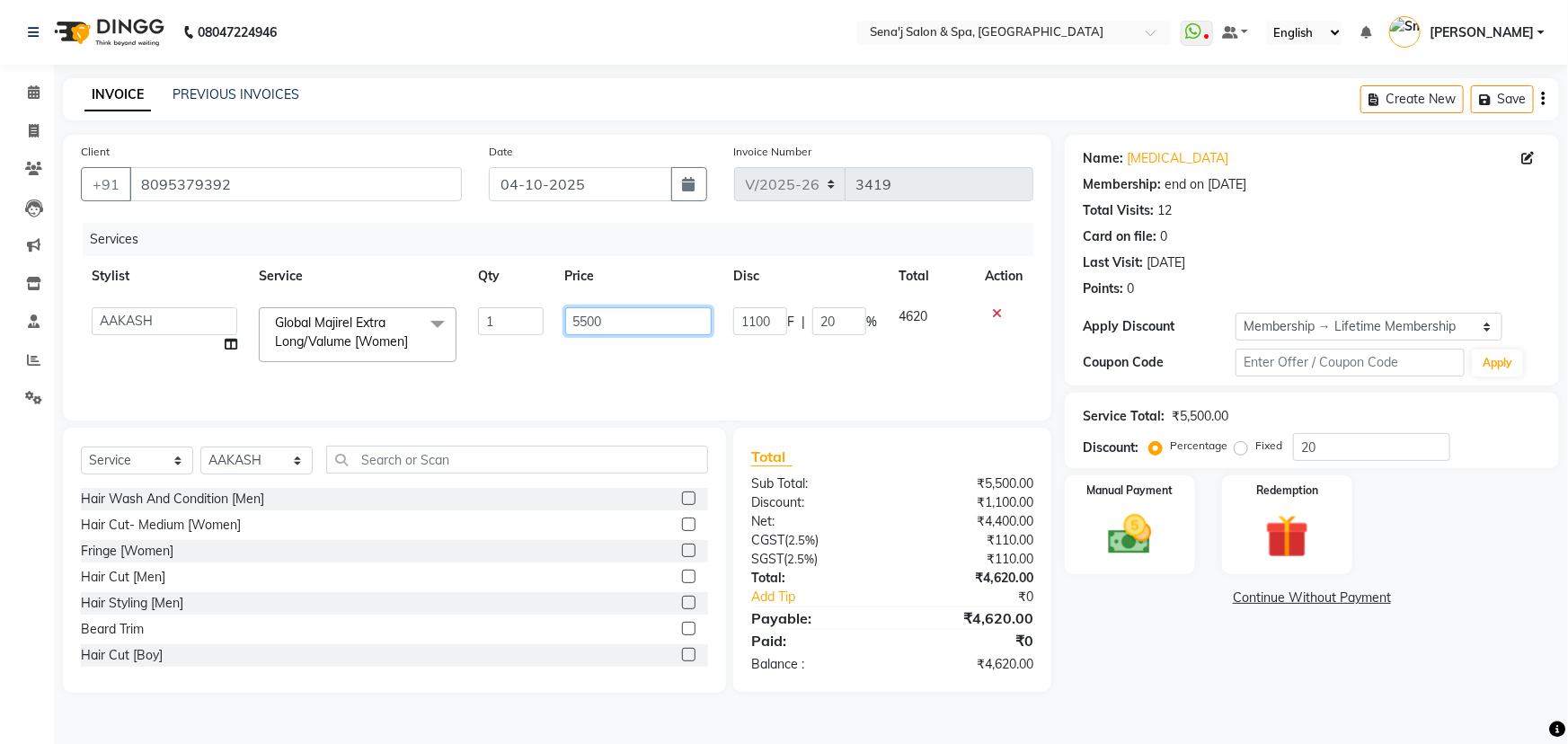
drag, startPoint x: 568, startPoint y: 331, endPoint x: 425, endPoint y: 335, distance: 143.1
click at [427, 335] on tr "[PERSON_NAME] [PERSON_NAME] [PERSON_NAME] [PERSON_NAME] General Guru Manager Ma…" at bounding box center [557, 335] width 953 height 77
type input "6000"
click at [575, 386] on div "Services Stylist Service Qty Price Disc Total Action [PERSON_NAME] [PERSON_NAME…" at bounding box center [557, 313] width 953 height 180
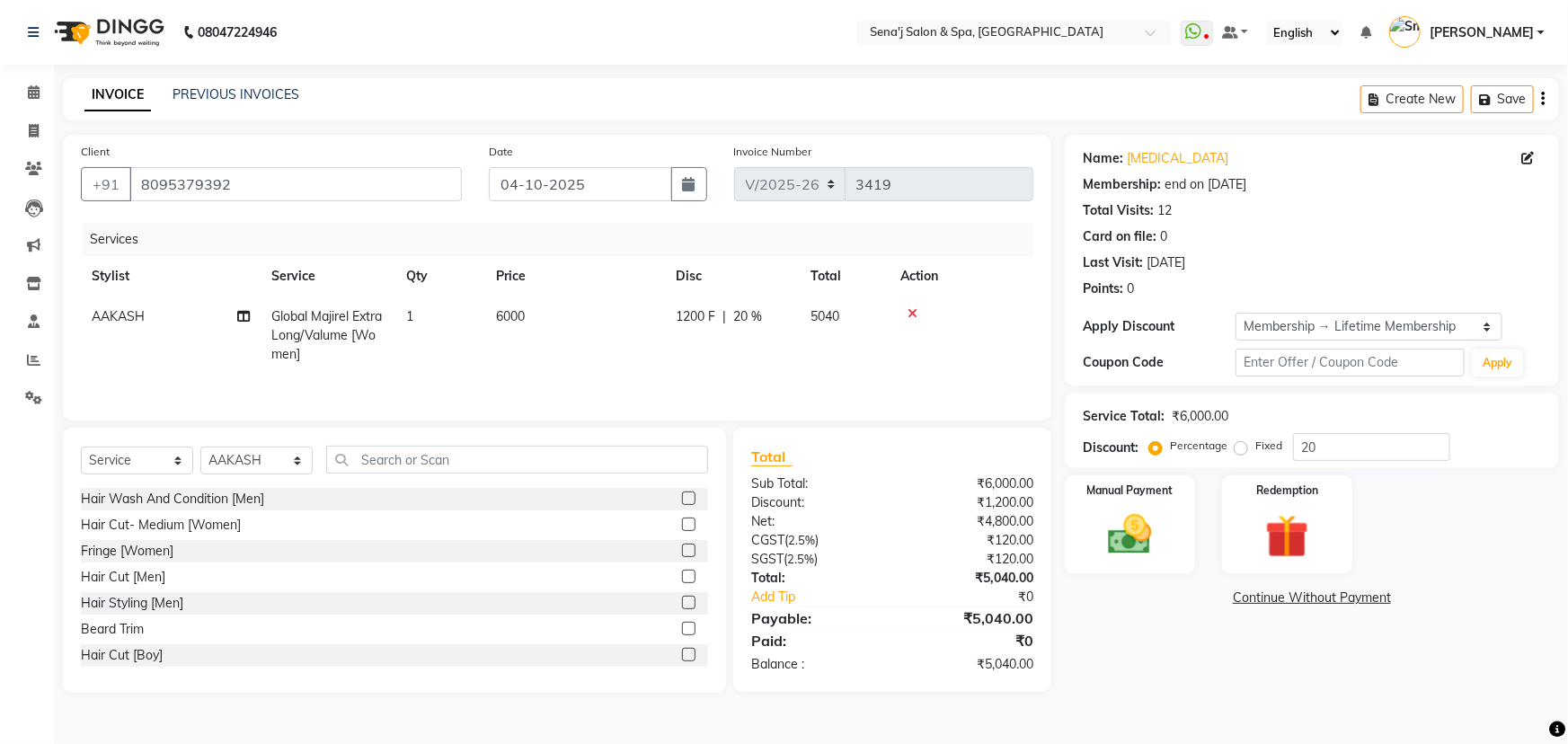
click at [531, 322] on td "6000" at bounding box center [575, 335] width 180 height 78
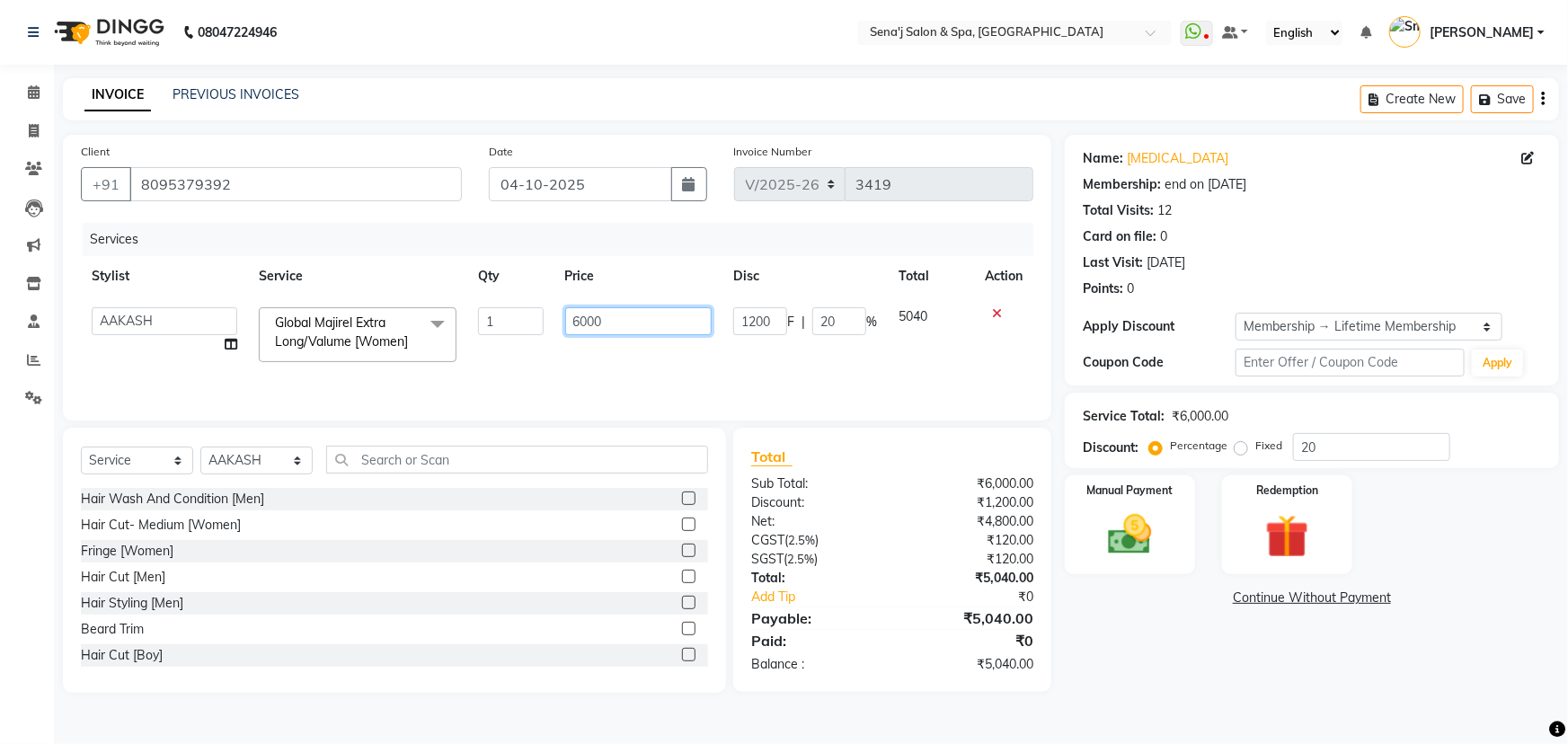
click at [586, 323] on input "6000" at bounding box center [638, 321] width 147 height 28
type input "6500"
drag, startPoint x: 584, startPoint y: 355, endPoint x: 574, endPoint y: 353, distance: 10.2
click at [585, 355] on td "6500" at bounding box center [639, 335] width 169 height 77
click at [1329, 439] on input "20" at bounding box center [1372, 447] width 157 height 28
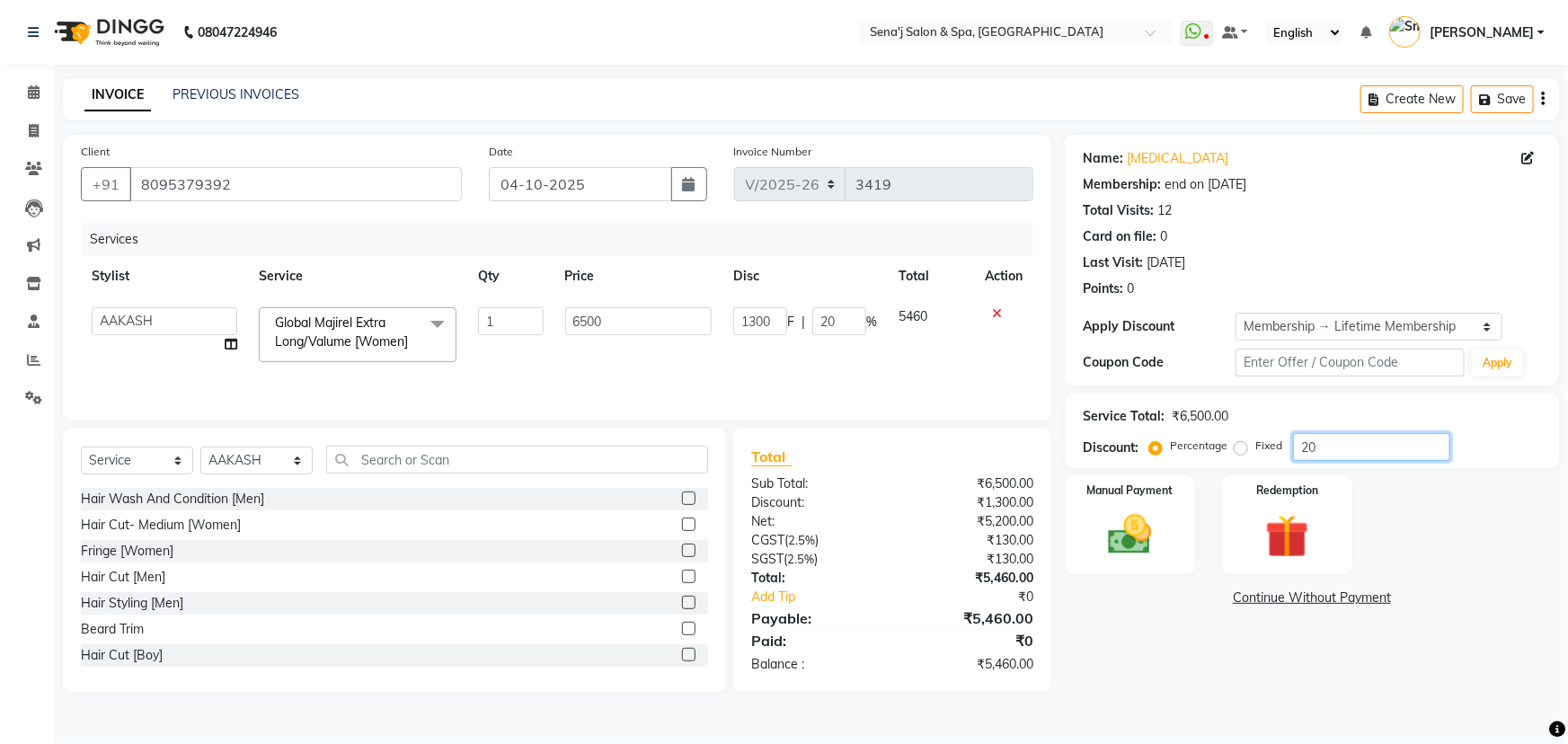
type input "2"
type input "130"
type input "2"
type input "0"
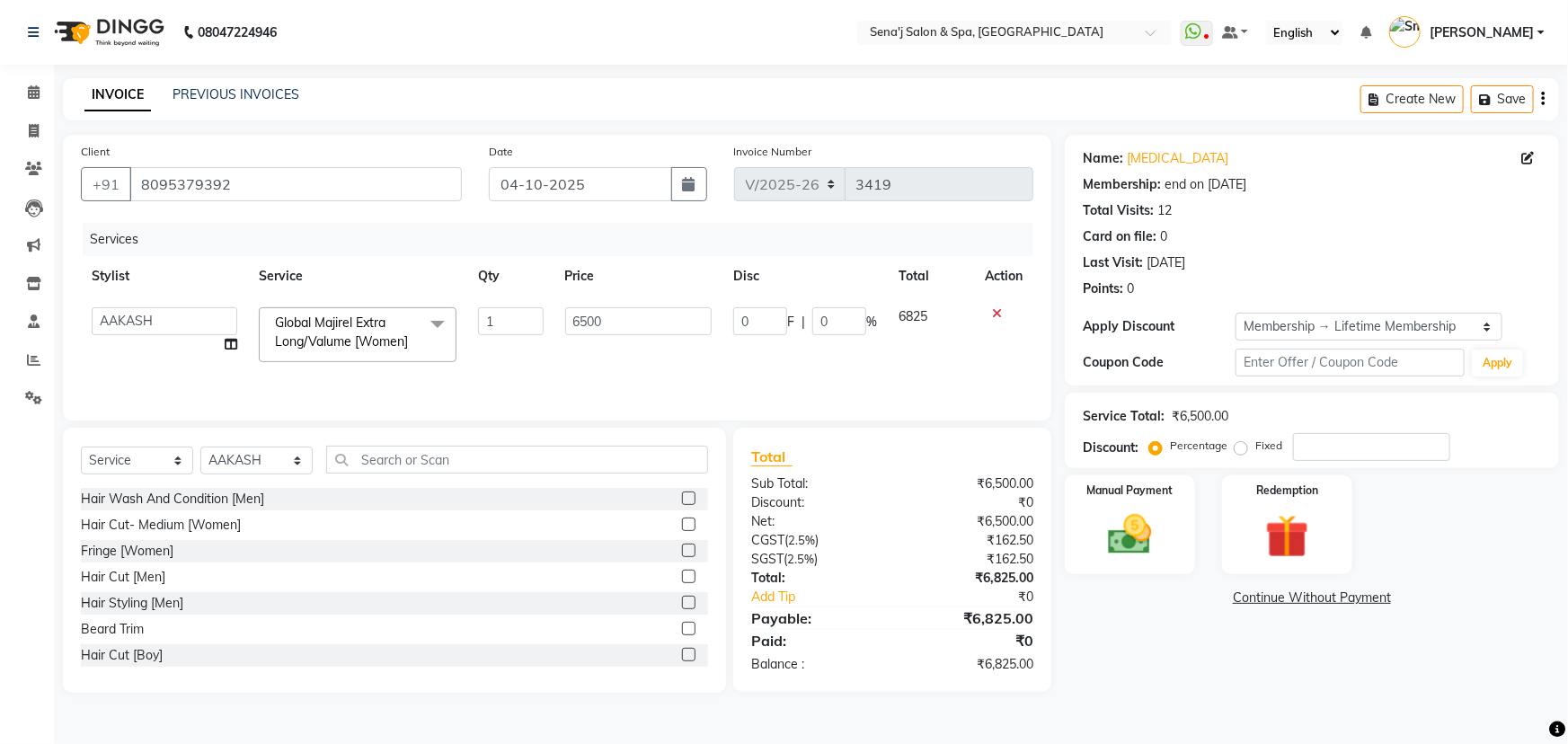
click at [1151, 650] on div "Name: [MEDICAL_DATA] Membership: end on [DATE] Total Visits: 12 Card on file: 0…" at bounding box center [1319, 414] width 508 height 558
click at [1142, 523] on img at bounding box center [1130, 535] width 74 height 52
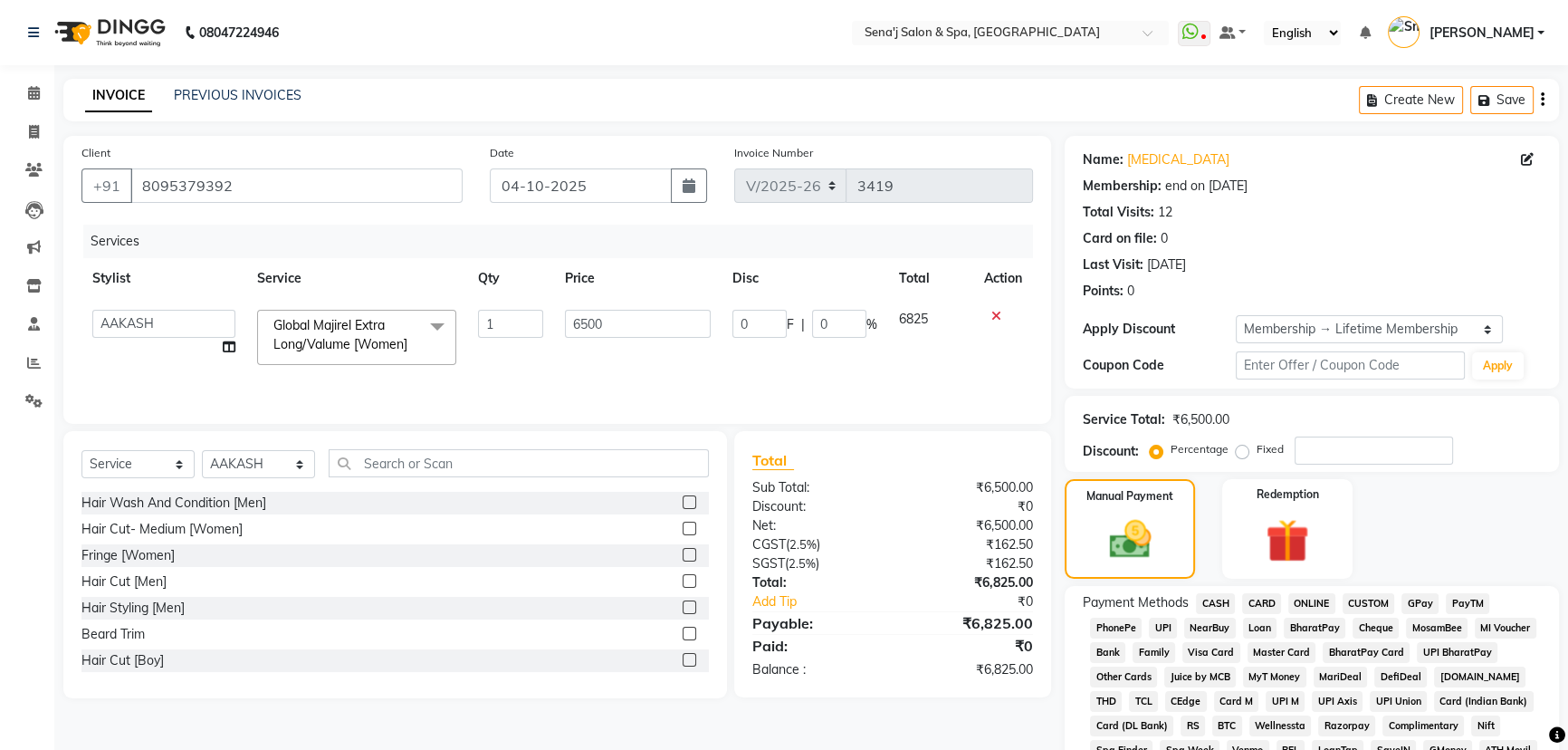
click at [1113, 622] on span "PhonePe" at bounding box center [1116, 628] width 52 height 21
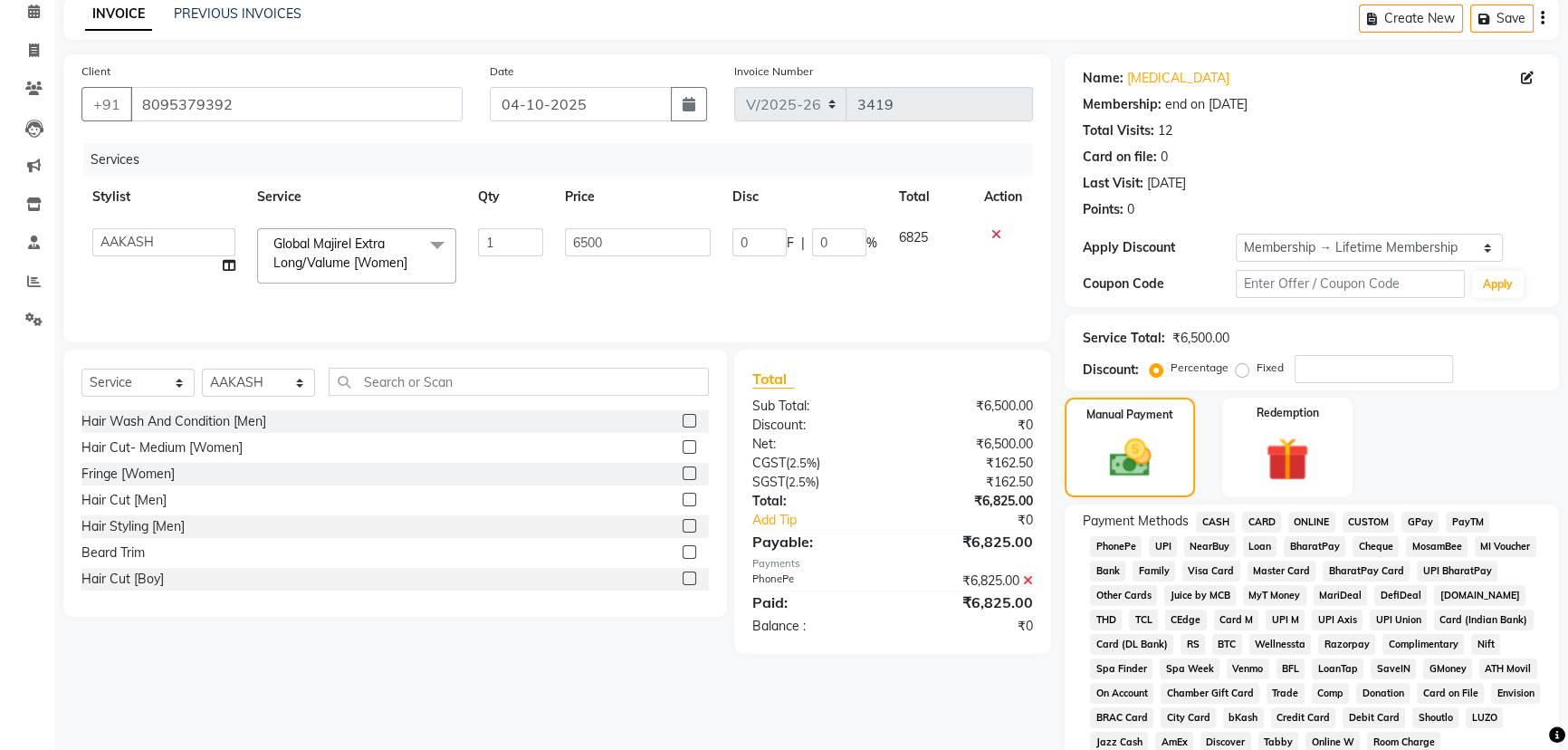
click at [1132, 544] on span "PhonePe" at bounding box center [1116, 547] width 52 height 21
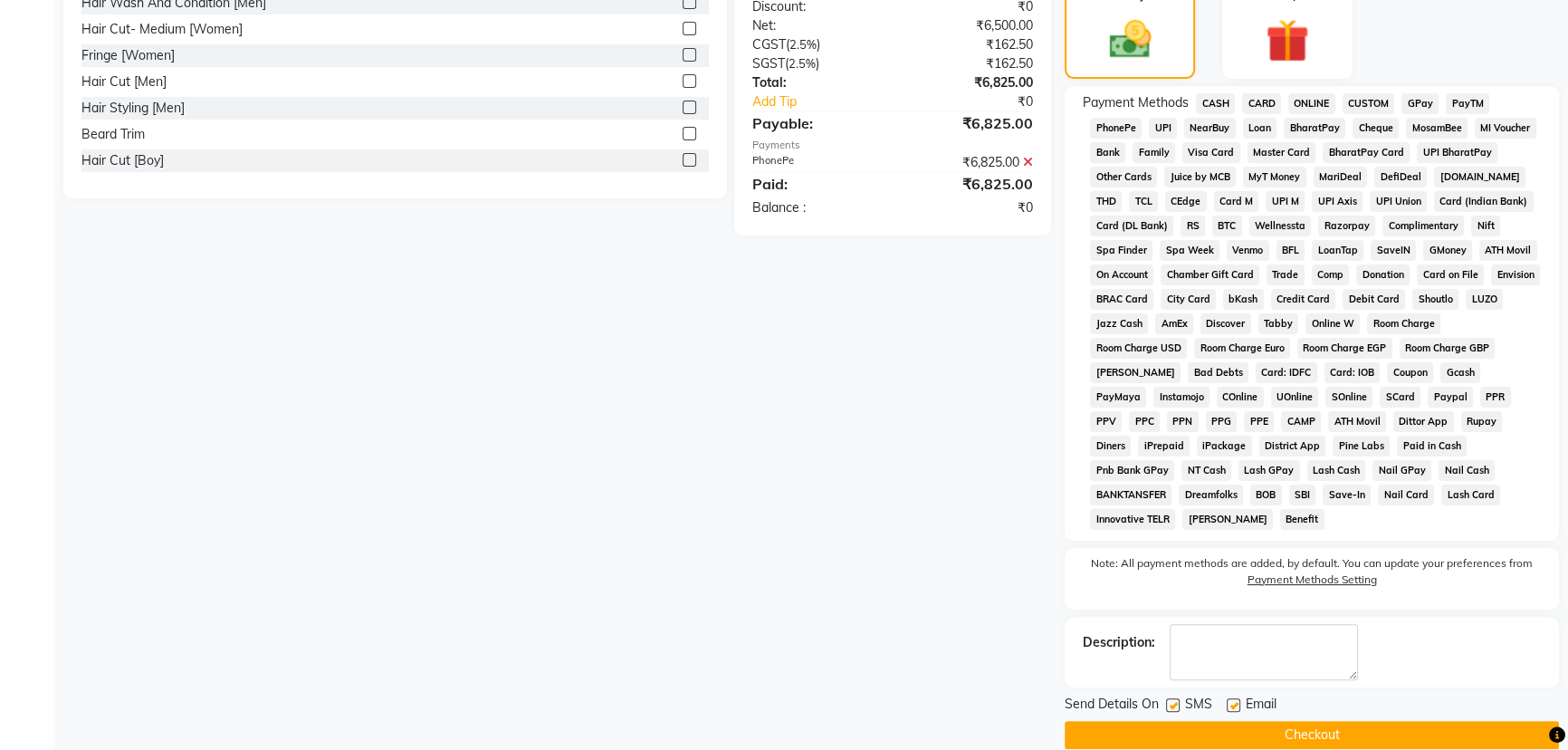
click at [1196, 721] on button "Checkout" at bounding box center [1312, 735] width 495 height 28
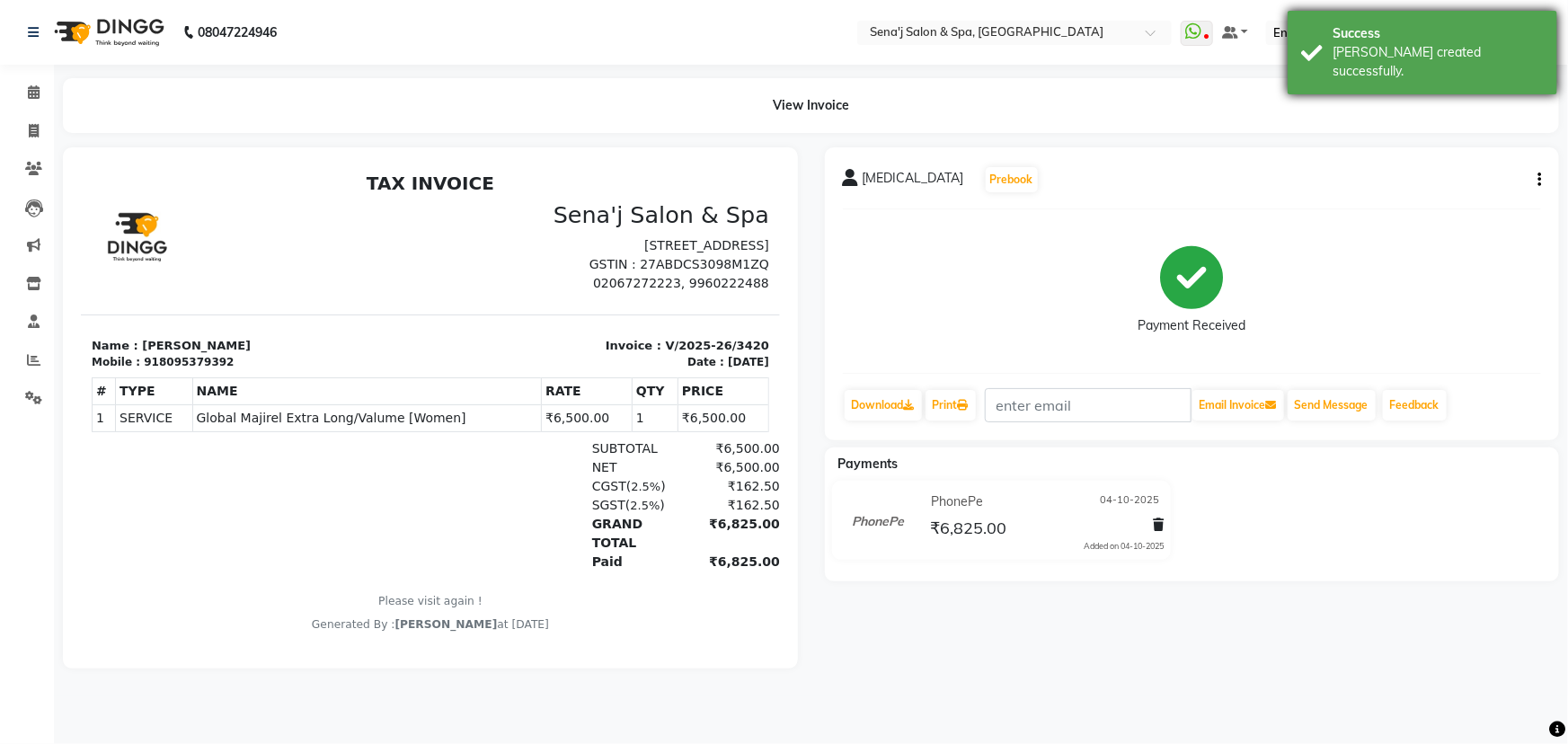
click at [1291, 45] on div "Success [PERSON_NAME] created successfully." at bounding box center [1423, 52] width 270 height 83
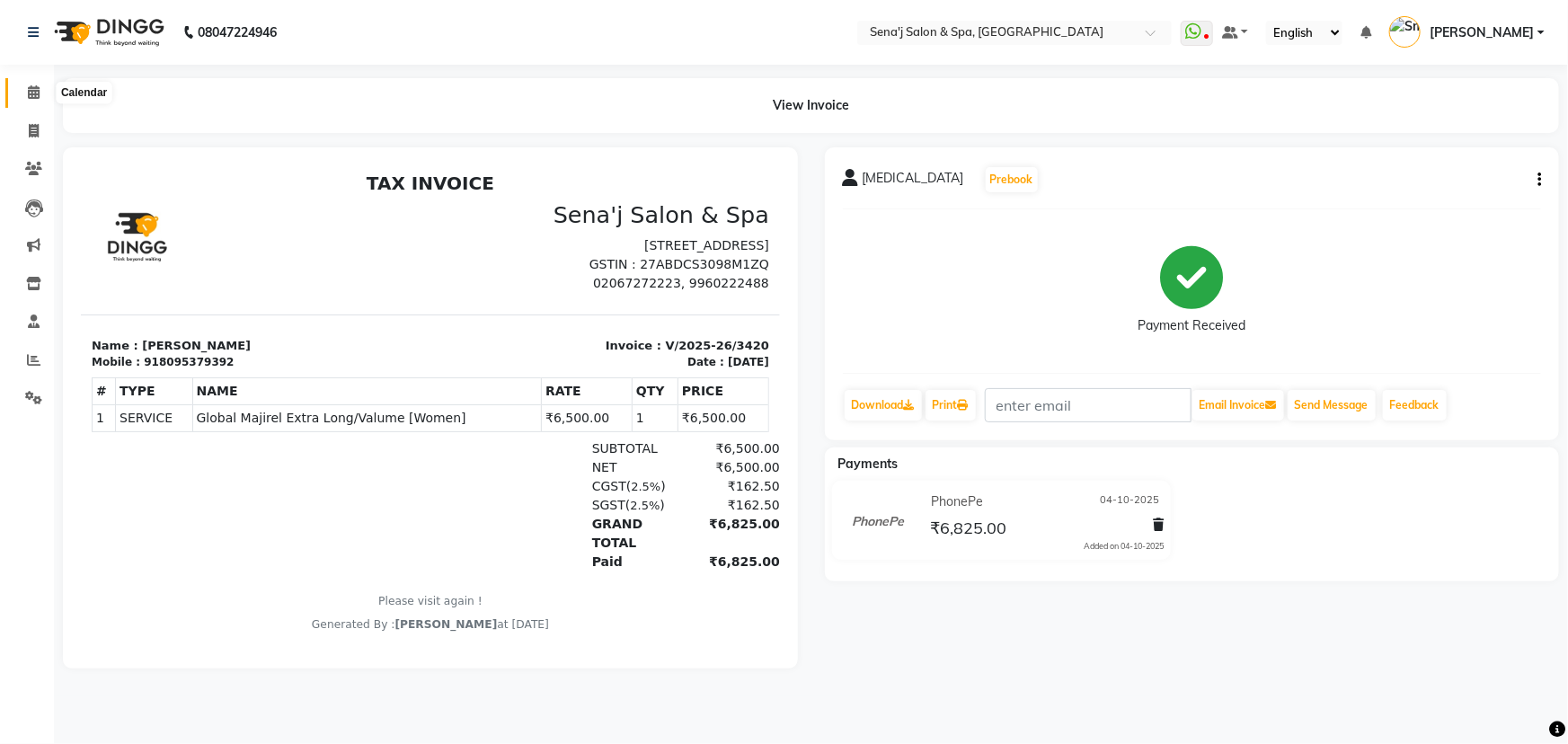
drag, startPoint x: 35, startPoint y: 82, endPoint x: 54, endPoint y: 82, distance: 19.0
click at [35, 82] on span at bounding box center [34, 93] width 32 height 21
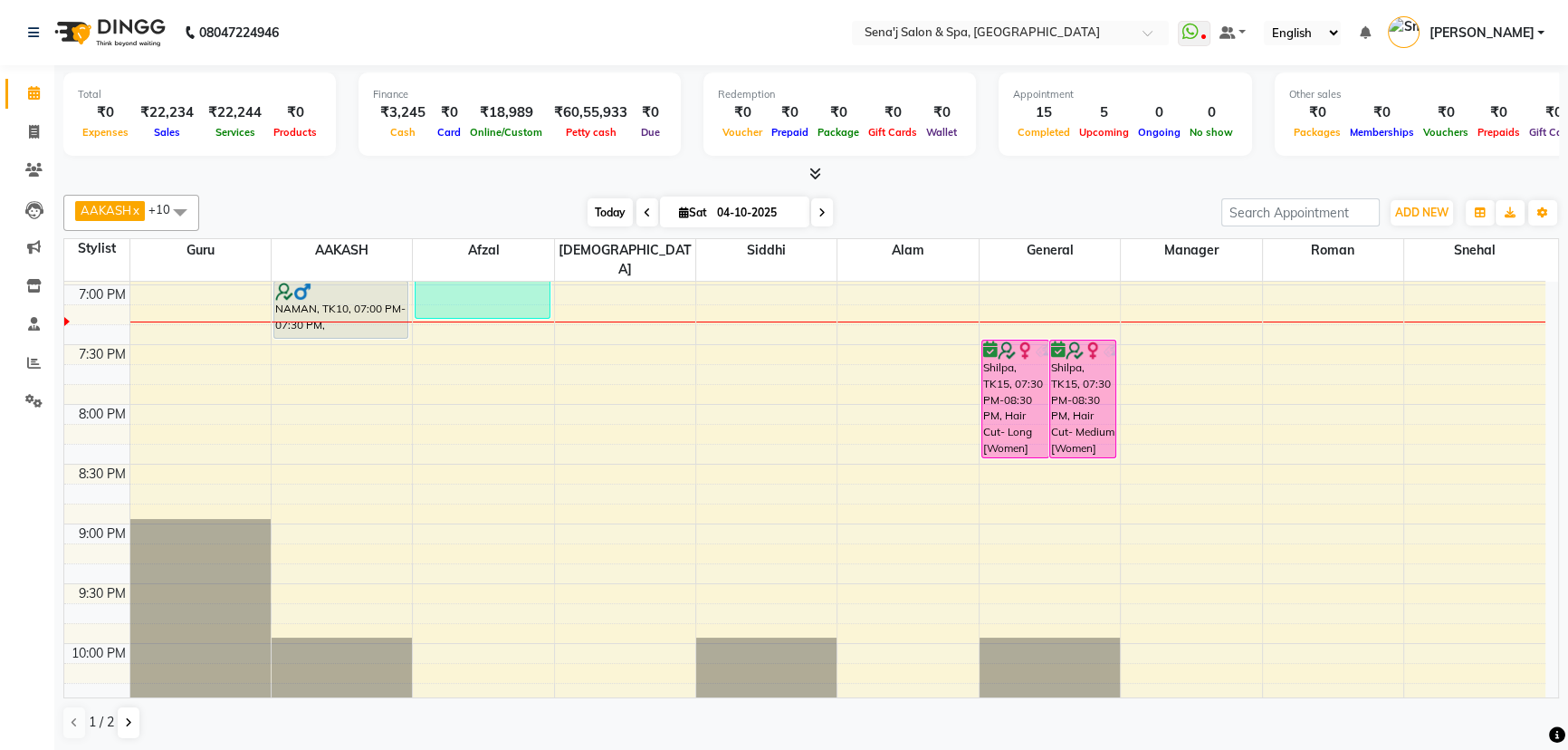
click at [612, 216] on span "Today" at bounding box center [610, 213] width 45 height 28
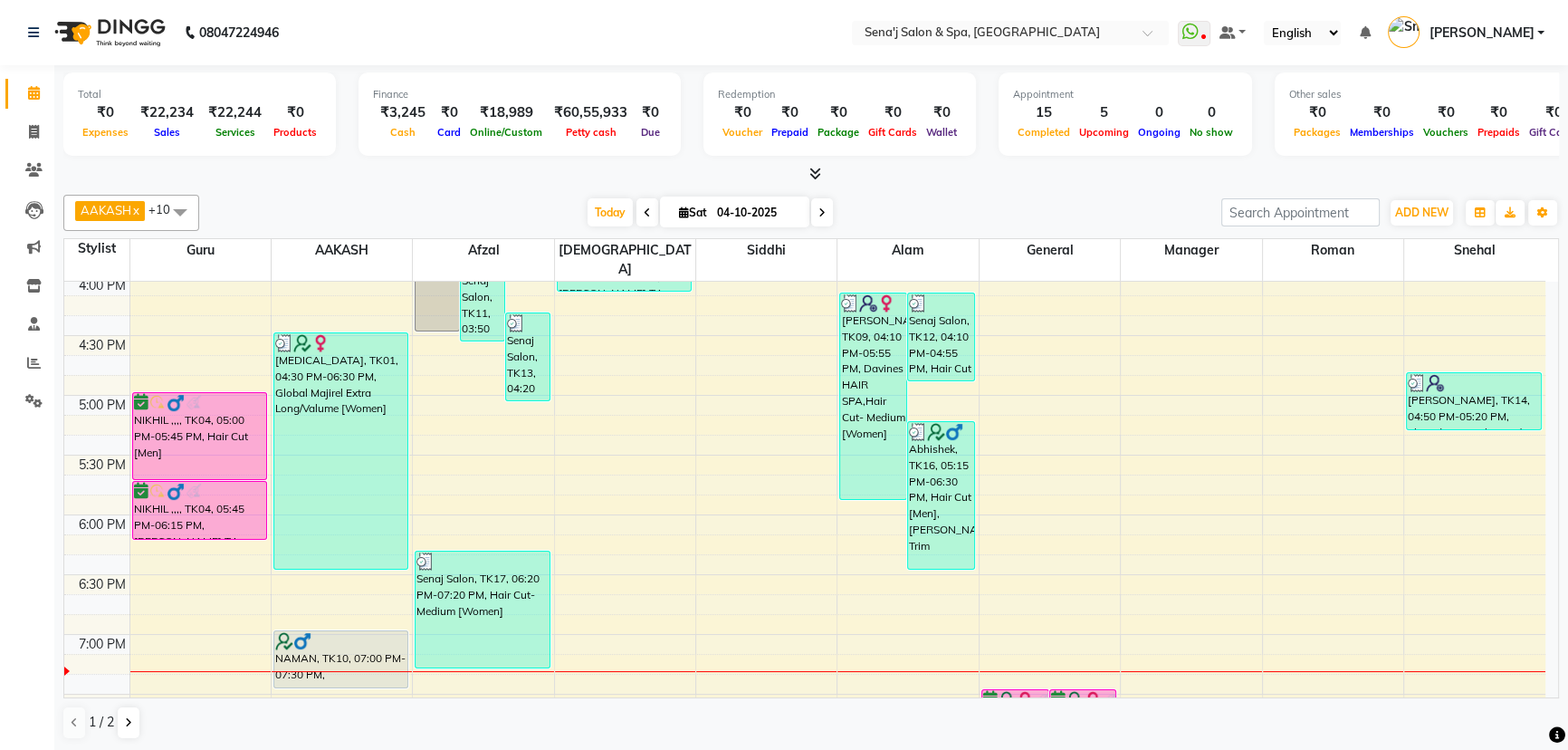
scroll to position [780, 0]
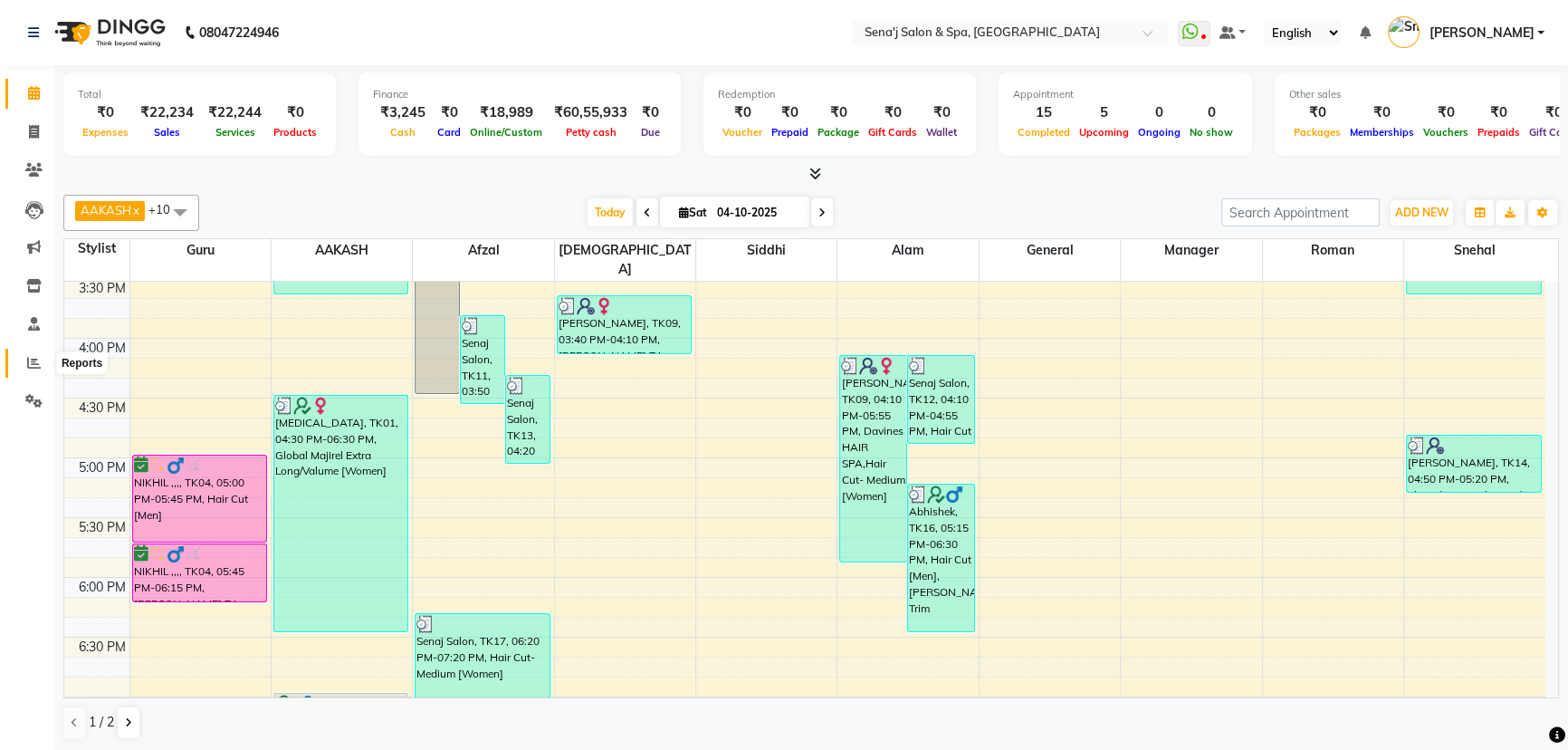
click at [26, 354] on span at bounding box center [34, 364] width 32 height 21
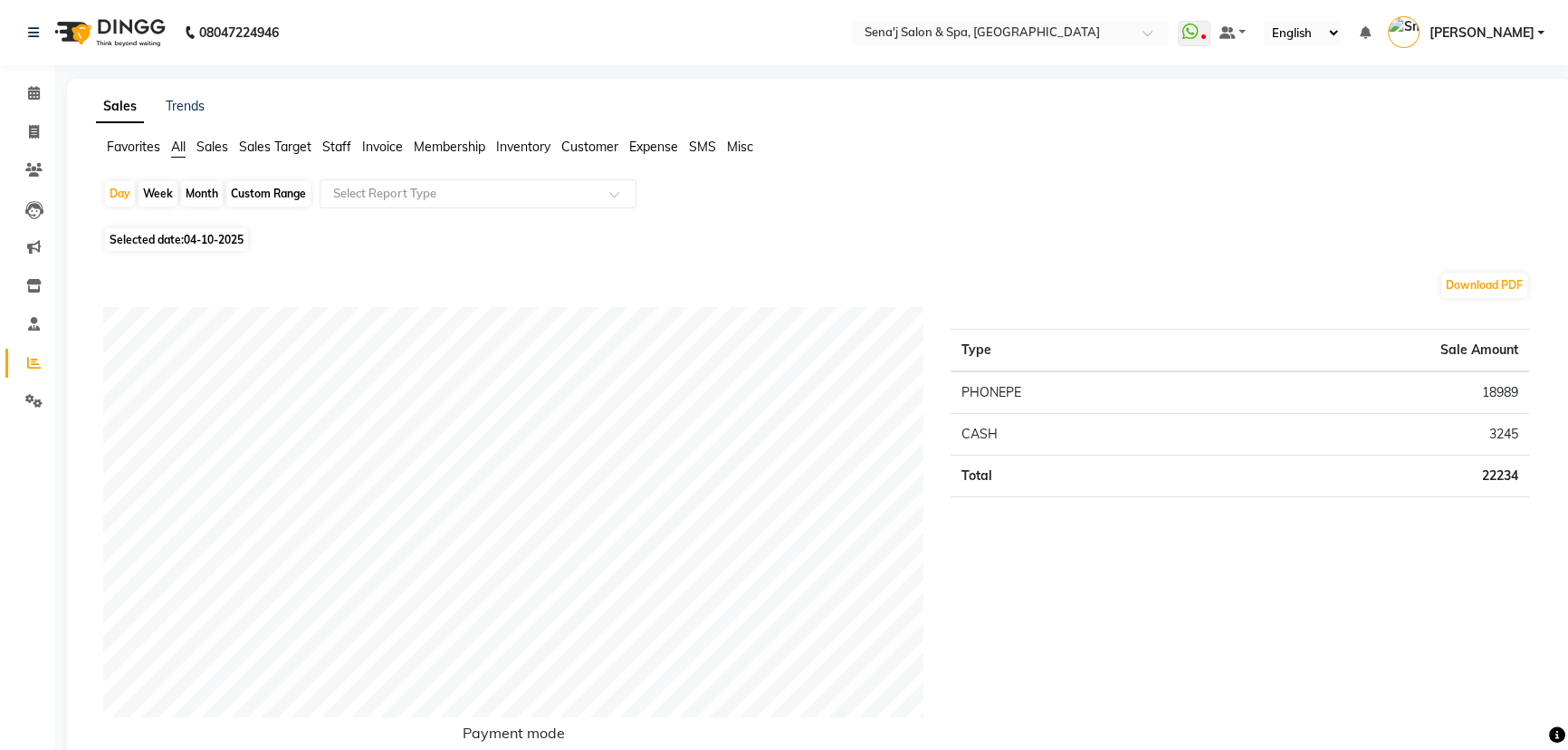
click at [337, 145] on span "Staff" at bounding box center [336, 146] width 29 height 16
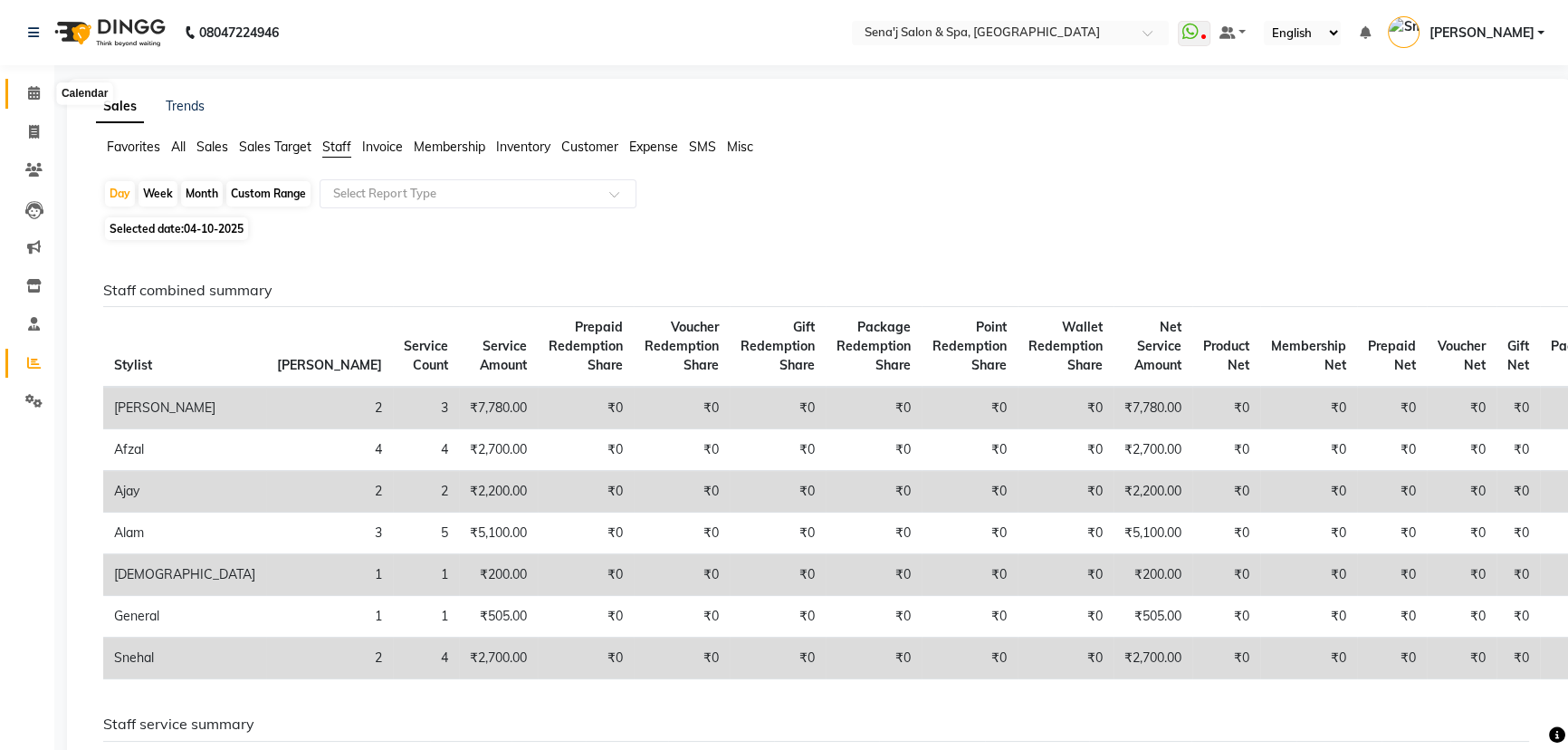
click at [23, 94] on span at bounding box center [34, 94] width 32 height 21
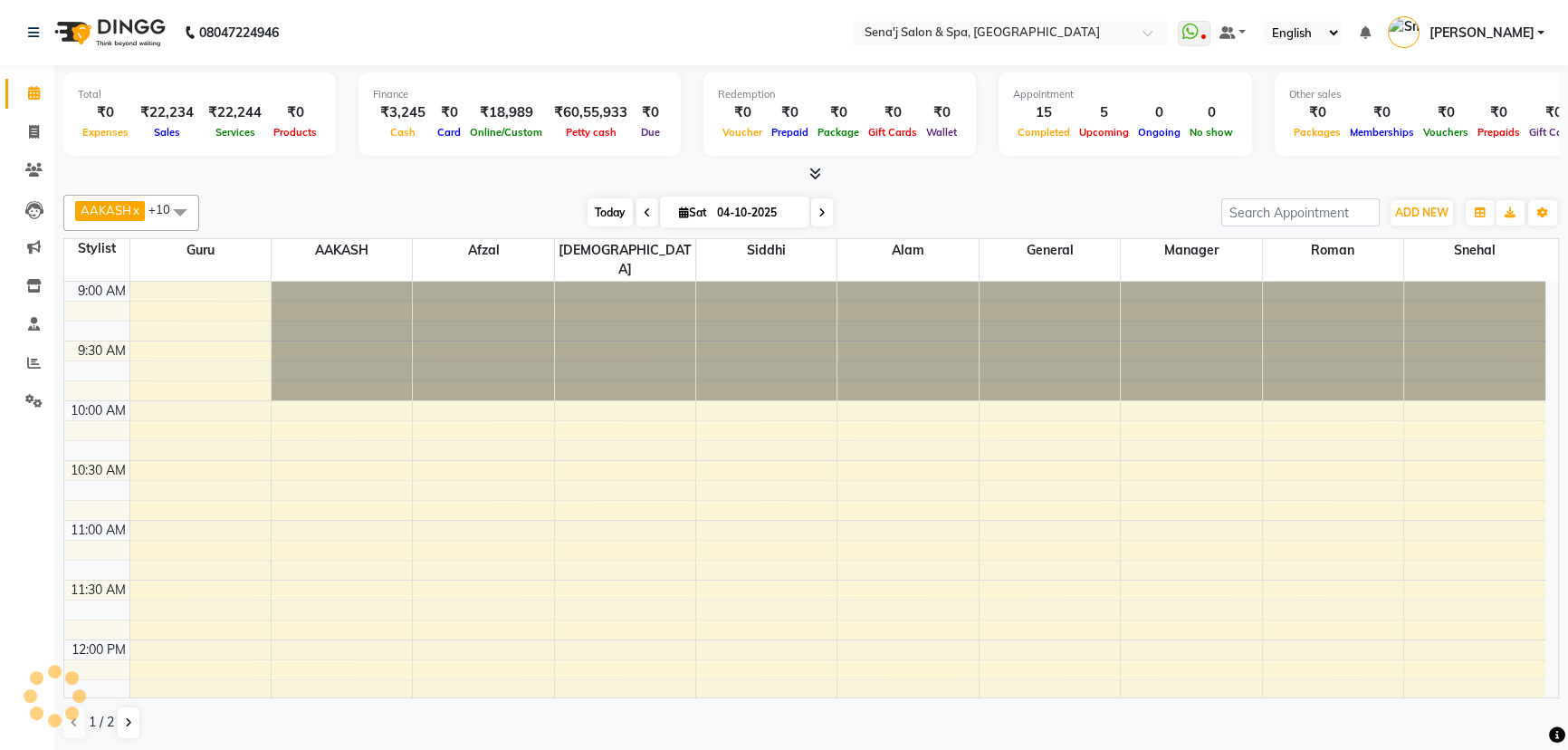
click at [602, 216] on span "Today" at bounding box center [610, 213] width 45 height 28
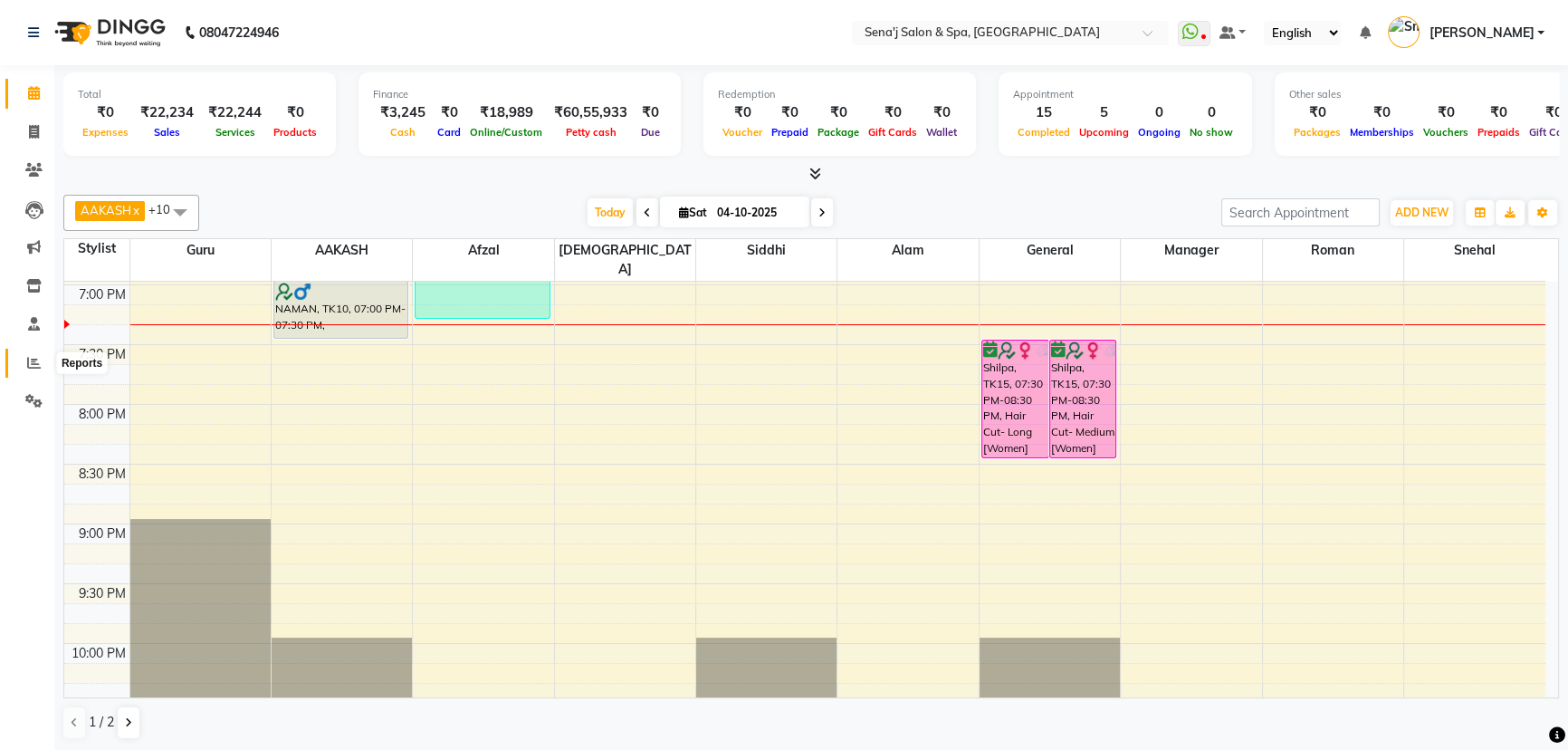
click at [32, 361] on icon at bounding box center [34, 363] width 13 height 13
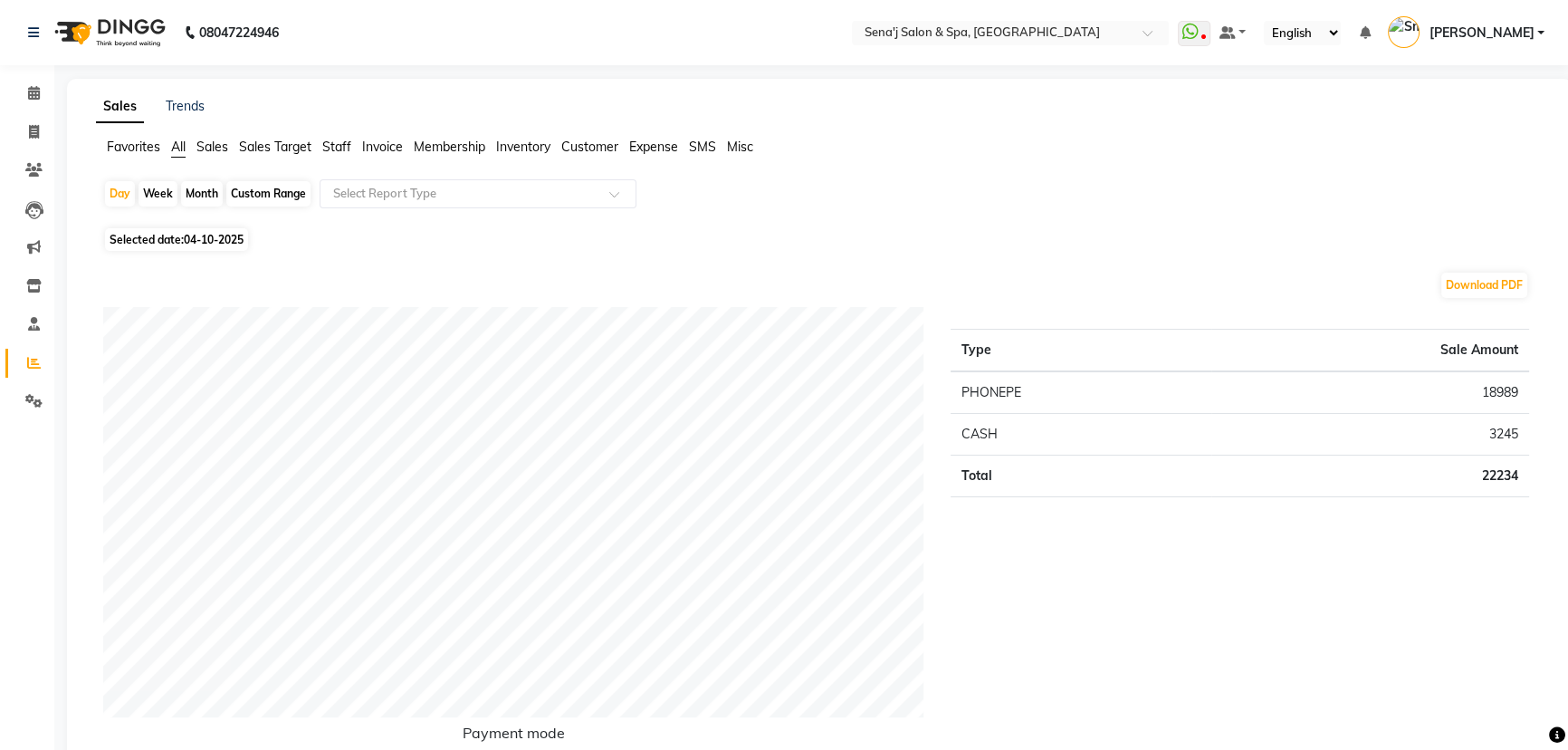
click at [343, 145] on span "Staff" at bounding box center [336, 146] width 29 height 16
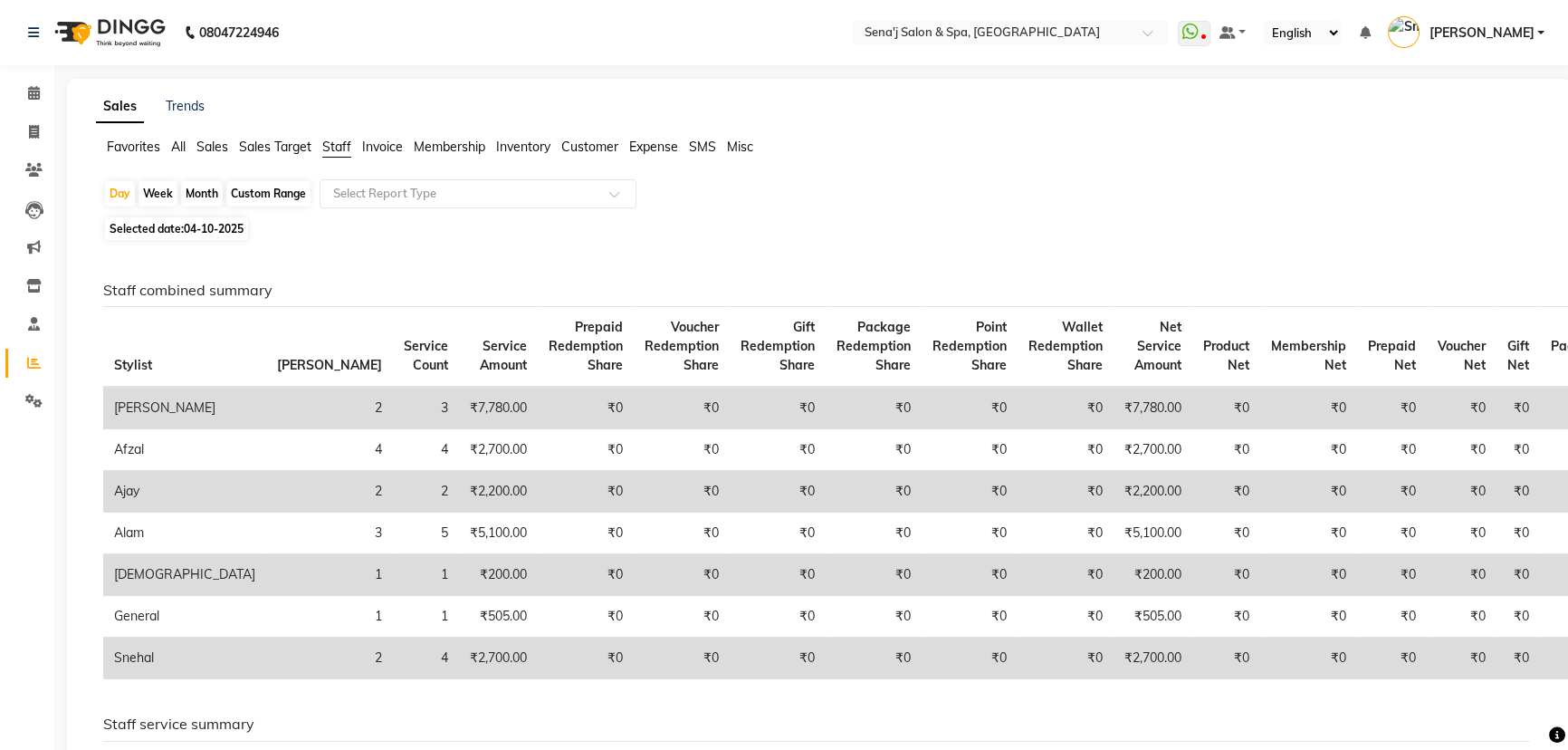
drag, startPoint x: 42, startPoint y: 76, endPoint x: 32, endPoint y: 81, distance: 11.2
click at [41, 77] on li "Calendar" at bounding box center [27, 94] width 55 height 39
click at [32, 81] on link "Calendar" at bounding box center [27, 94] width 43 height 30
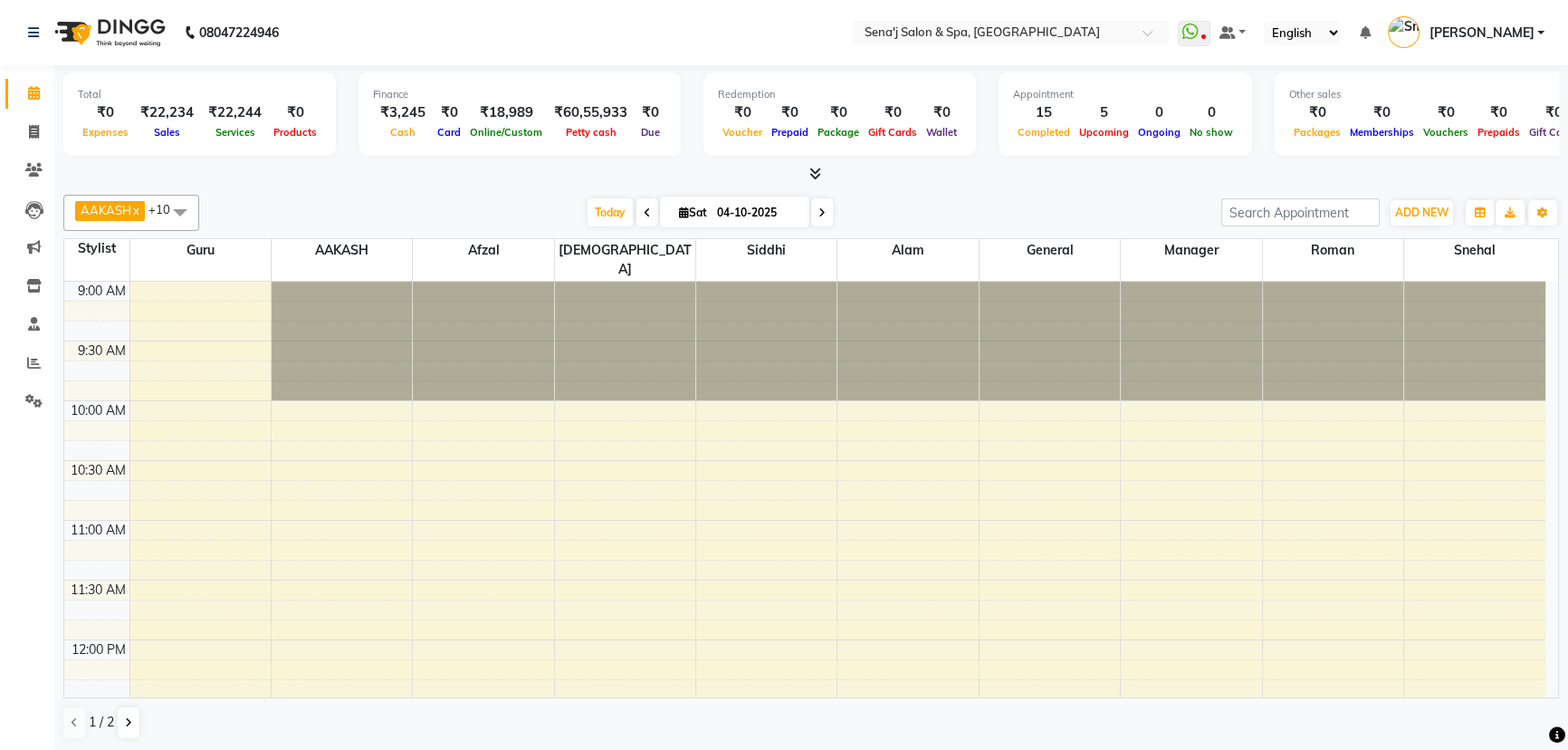
click at [630, 219] on div "[DATE] [DATE]" at bounding box center [710, 213] width 249 height 27
click at [615, 216] on span "Today" at bounding box center [610, 213] width 45 height 28
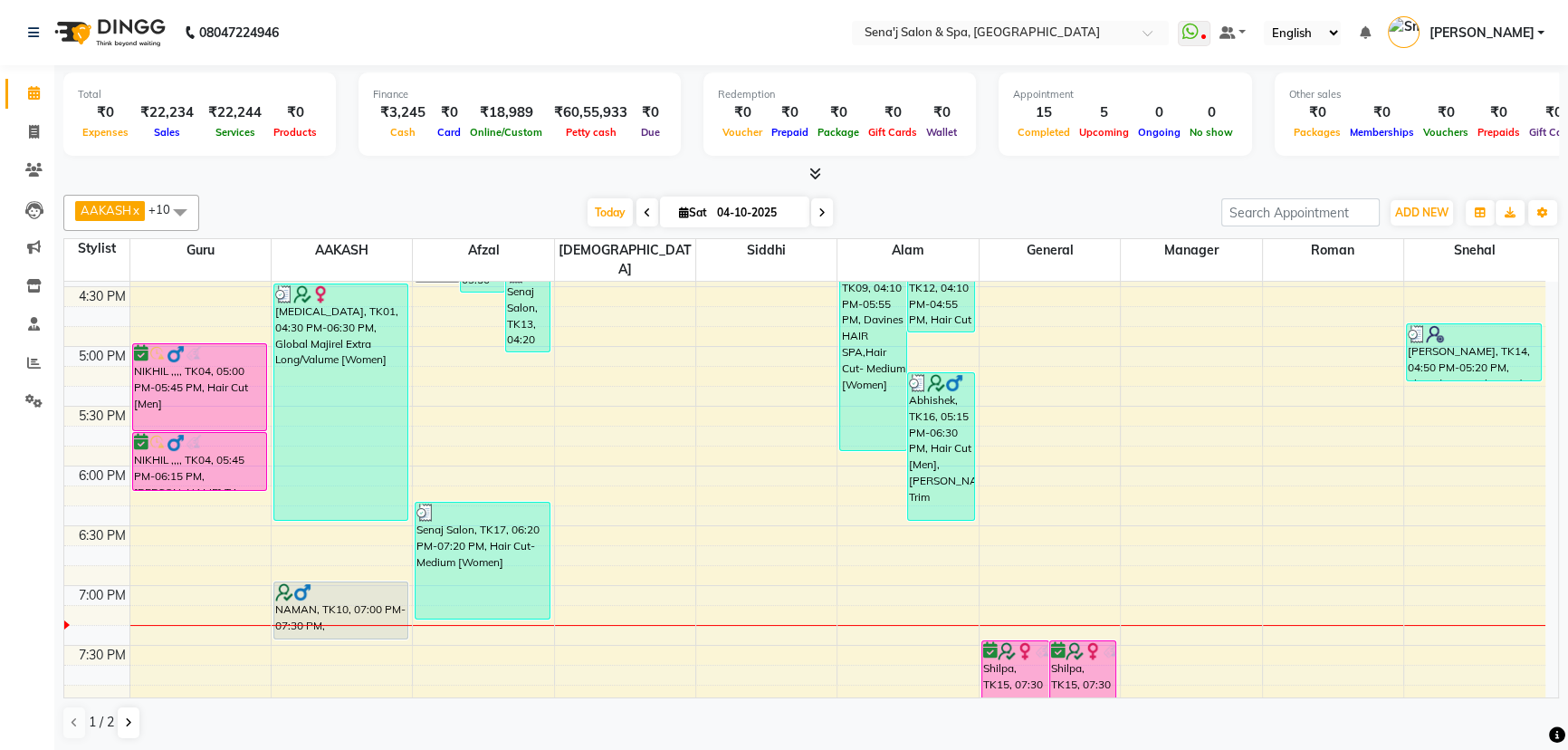
scroll to position [862, 0]
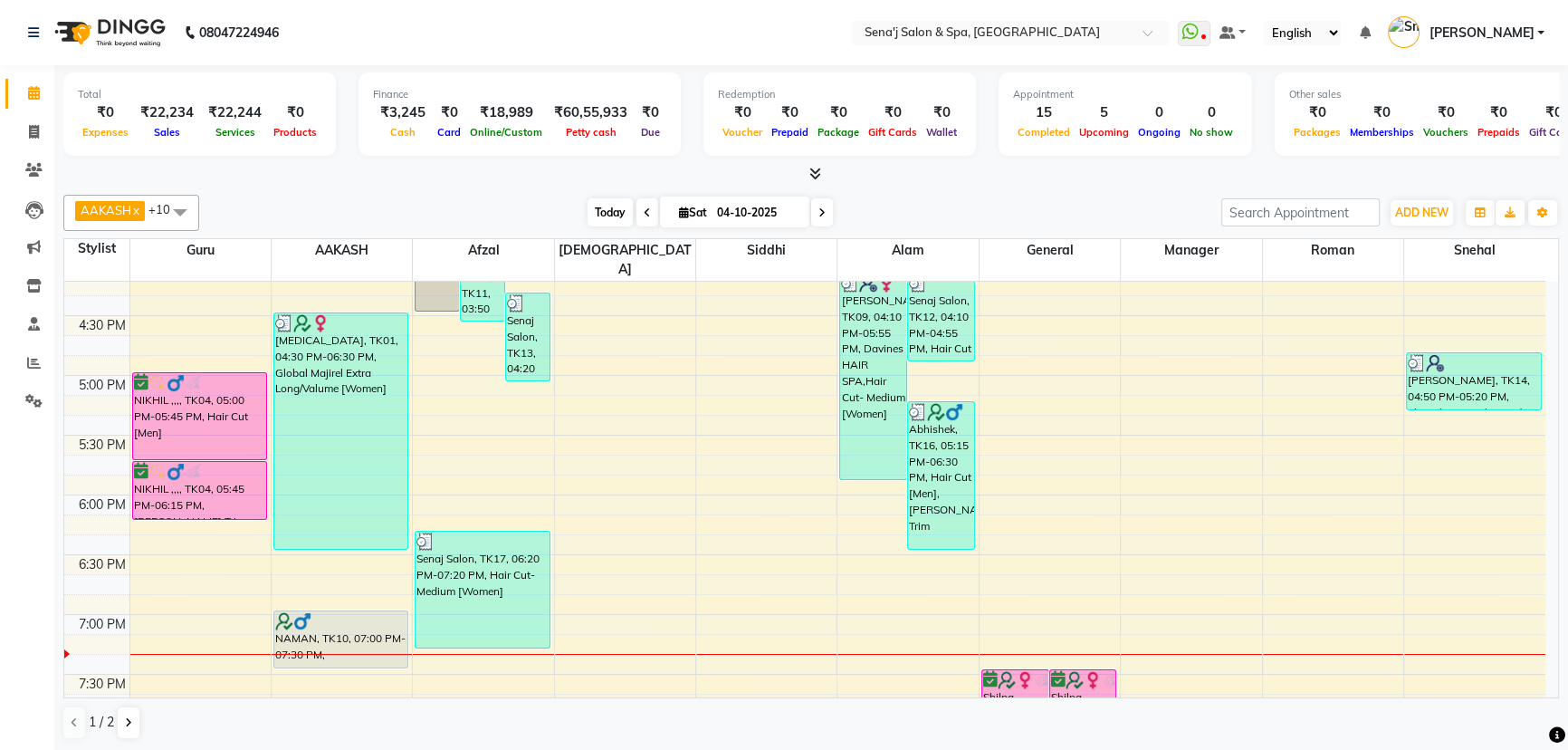
click at [620, 214] on span "Today" at bounding box center [610, 213] width 45 height 28
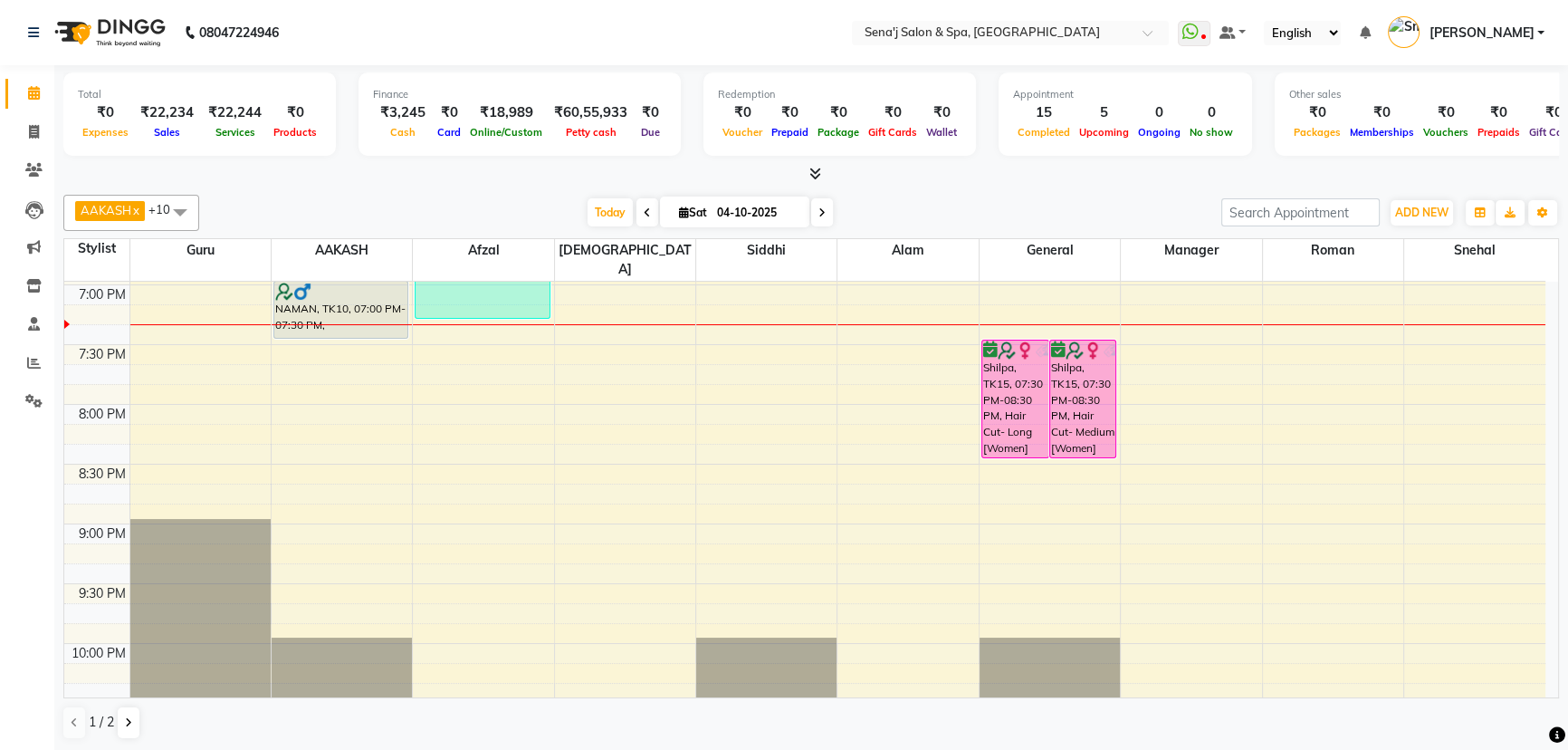
click at [823, 220] on span at bounding box center [821, 213] width 22 height 28
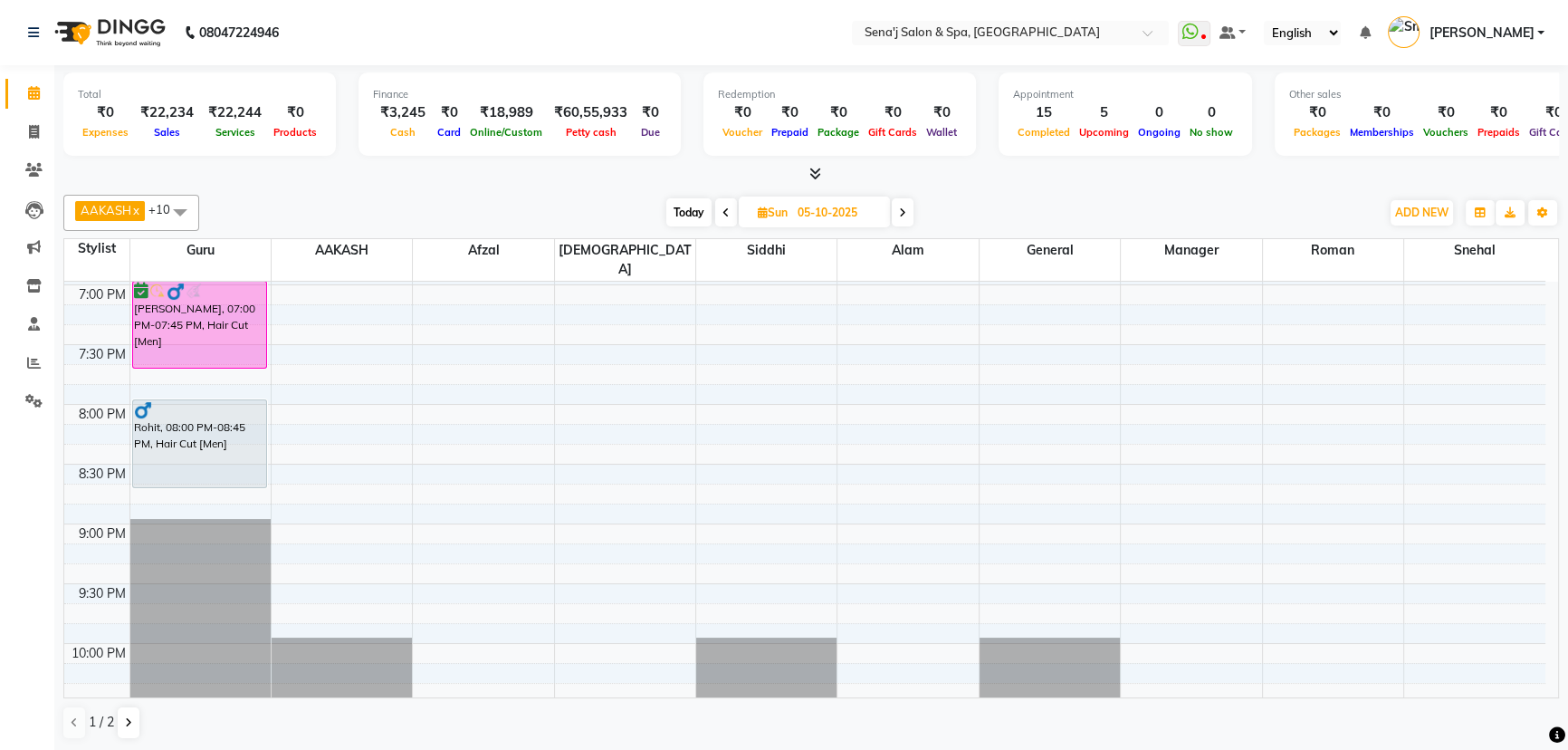
click at [907, 215] on span at bounding box center [902, 213] width 22 height 28
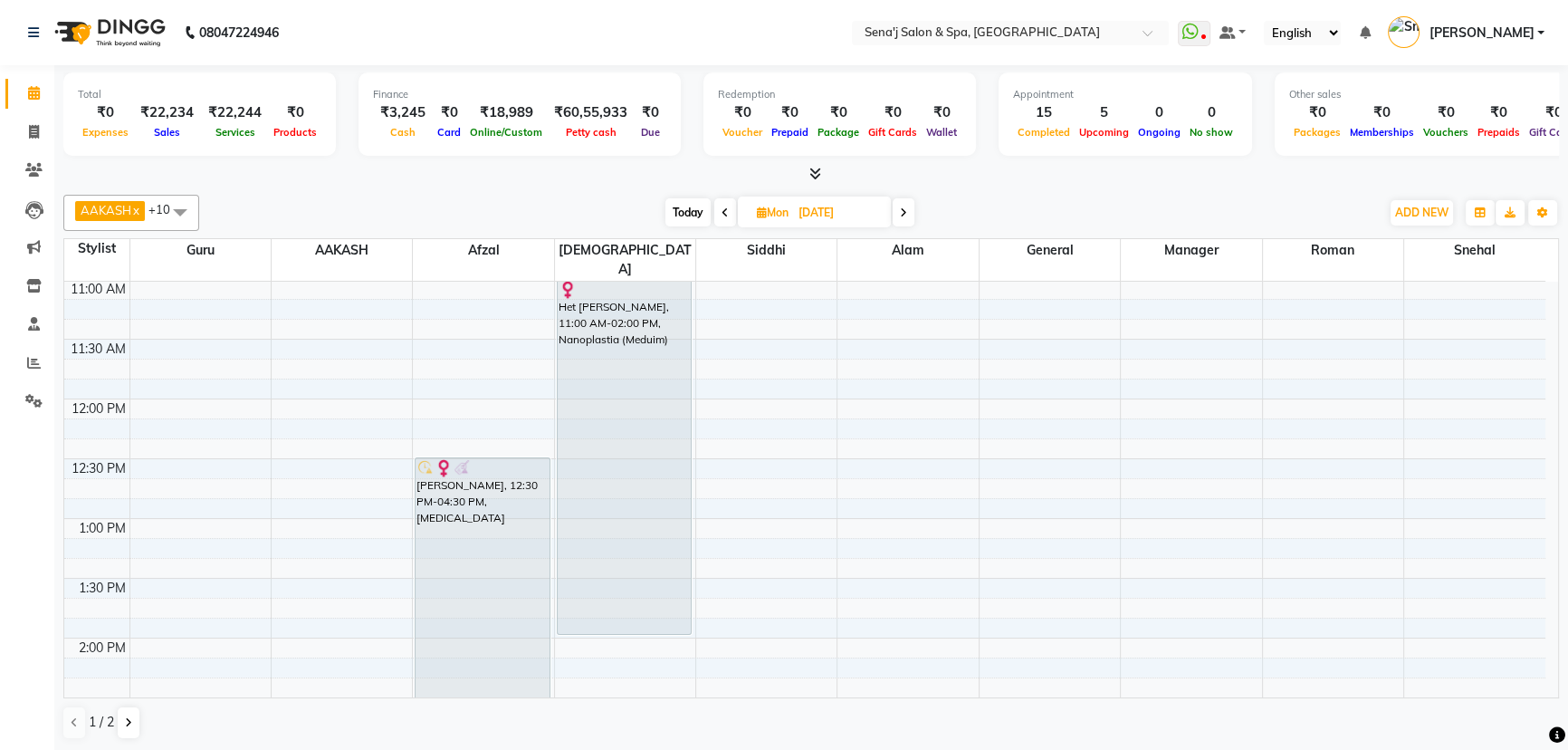
scroll to position [204, 0]
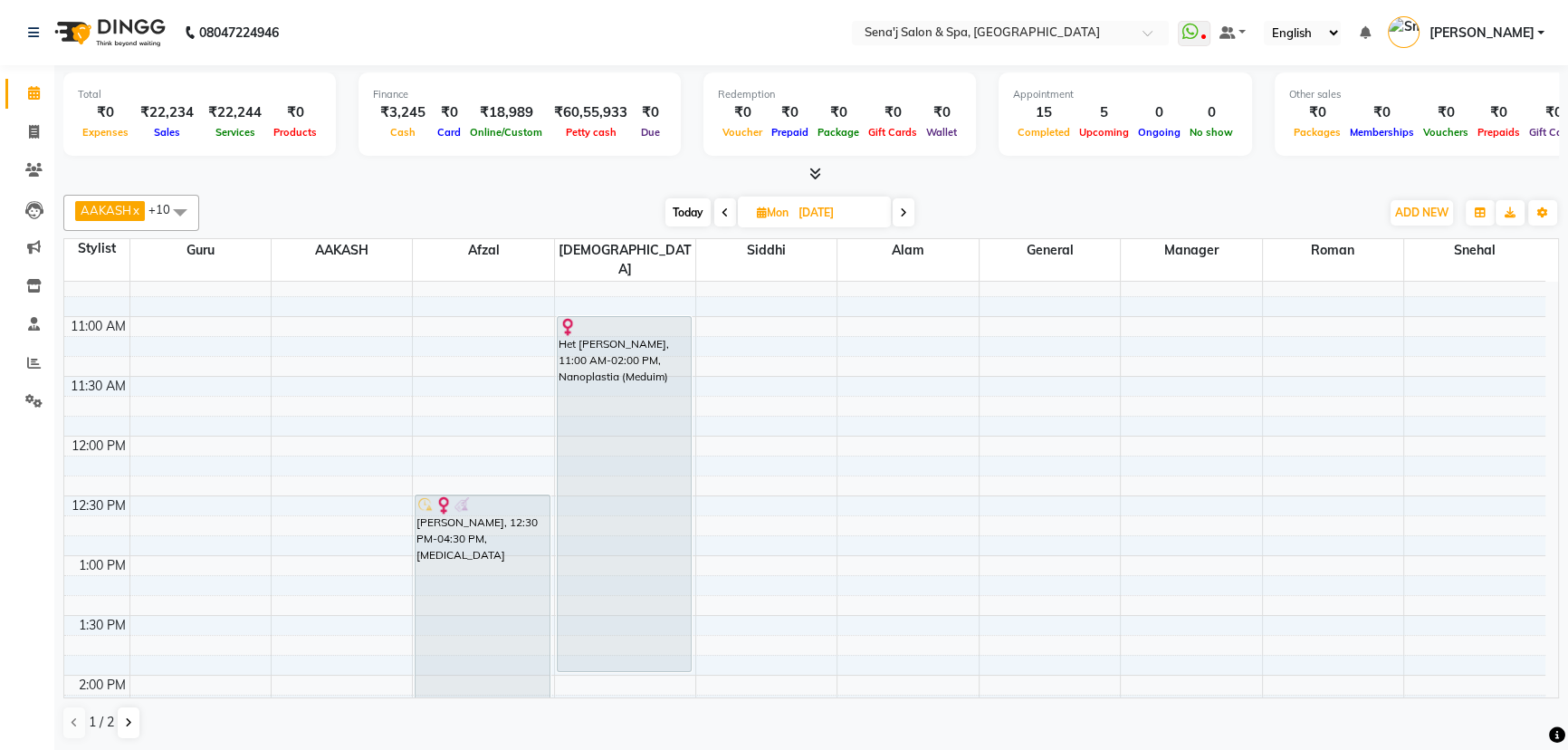
click at [902, 210] on icon at bounding box center [903, 213] width 8 height 11
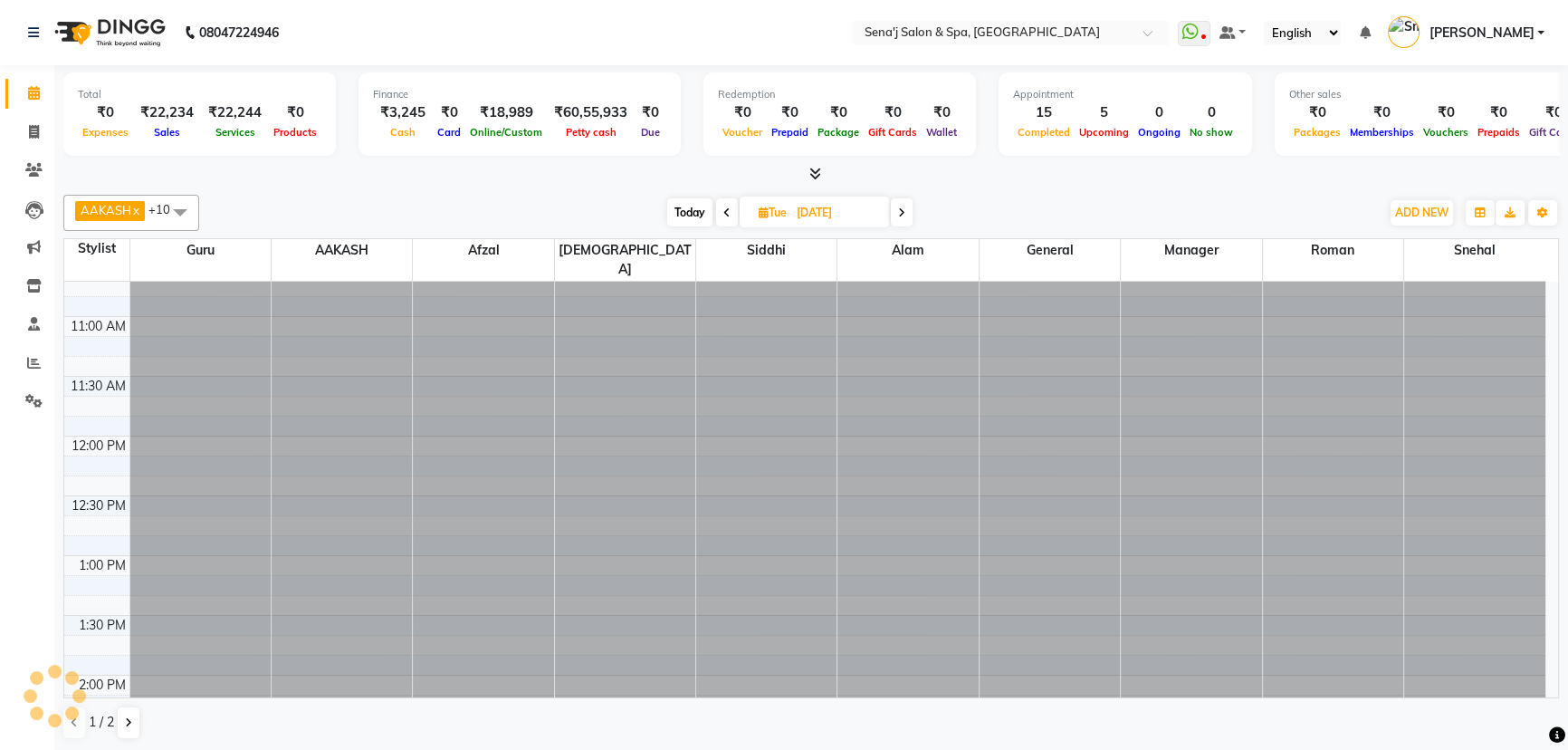
scroll to position [0, 0]
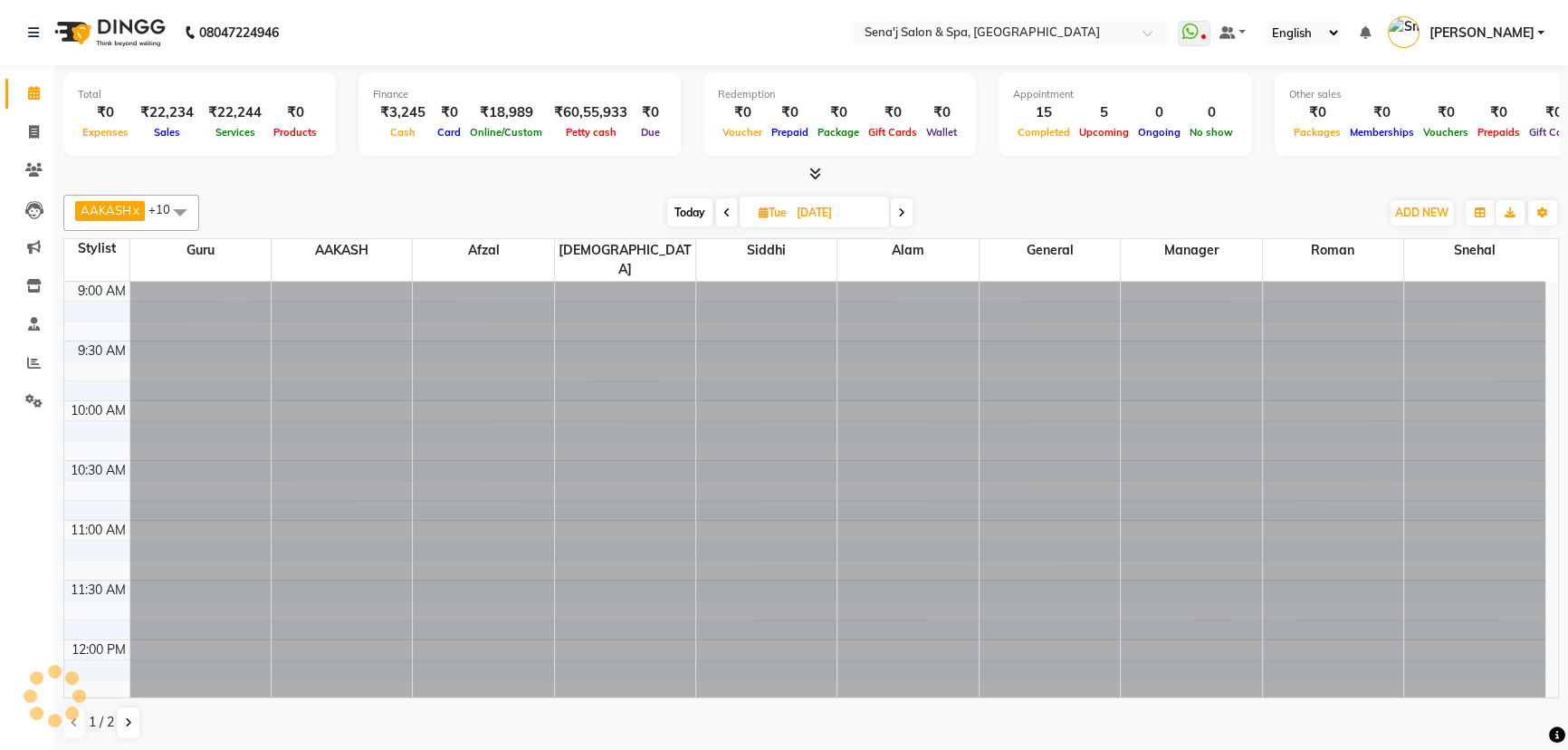
click at [901, 212] on icon at bounding box center [902, 213] width 8 height 11
type input "[DATE]"
click at [312, 281] on div at bounding box center [342, 281] width 141 height 0
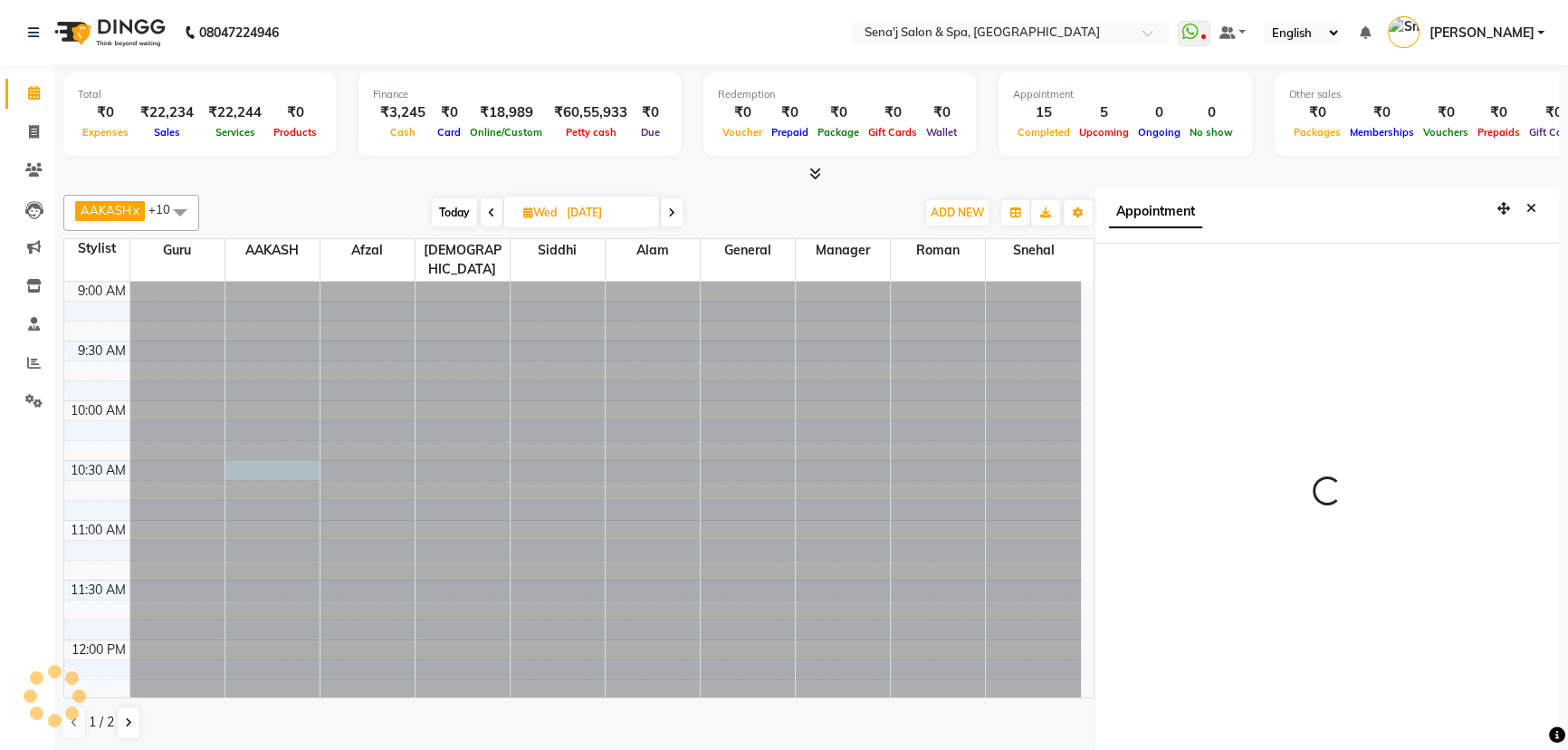
scroll to position [9, 0]
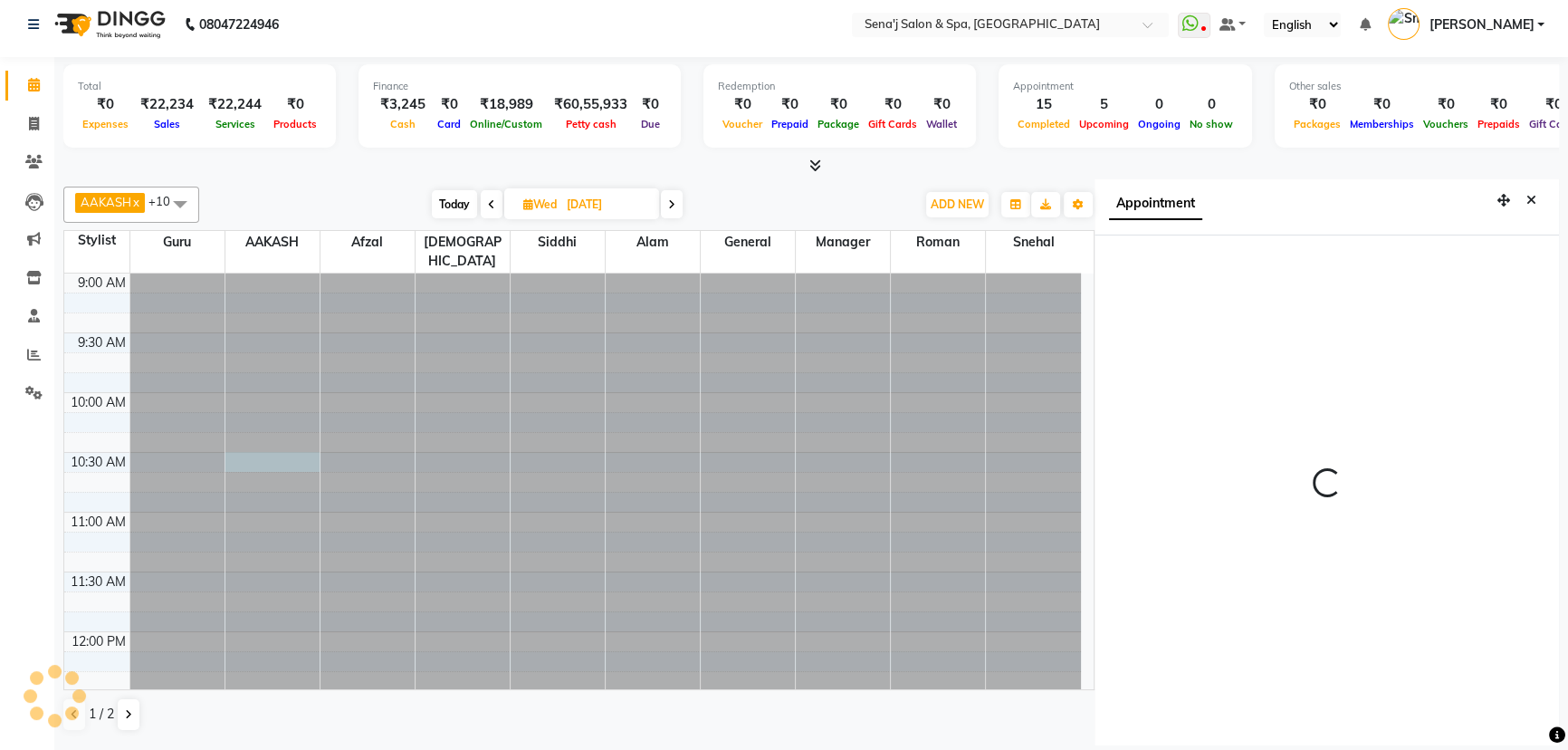
select select "630"
select select "12648"
select select "tentative"
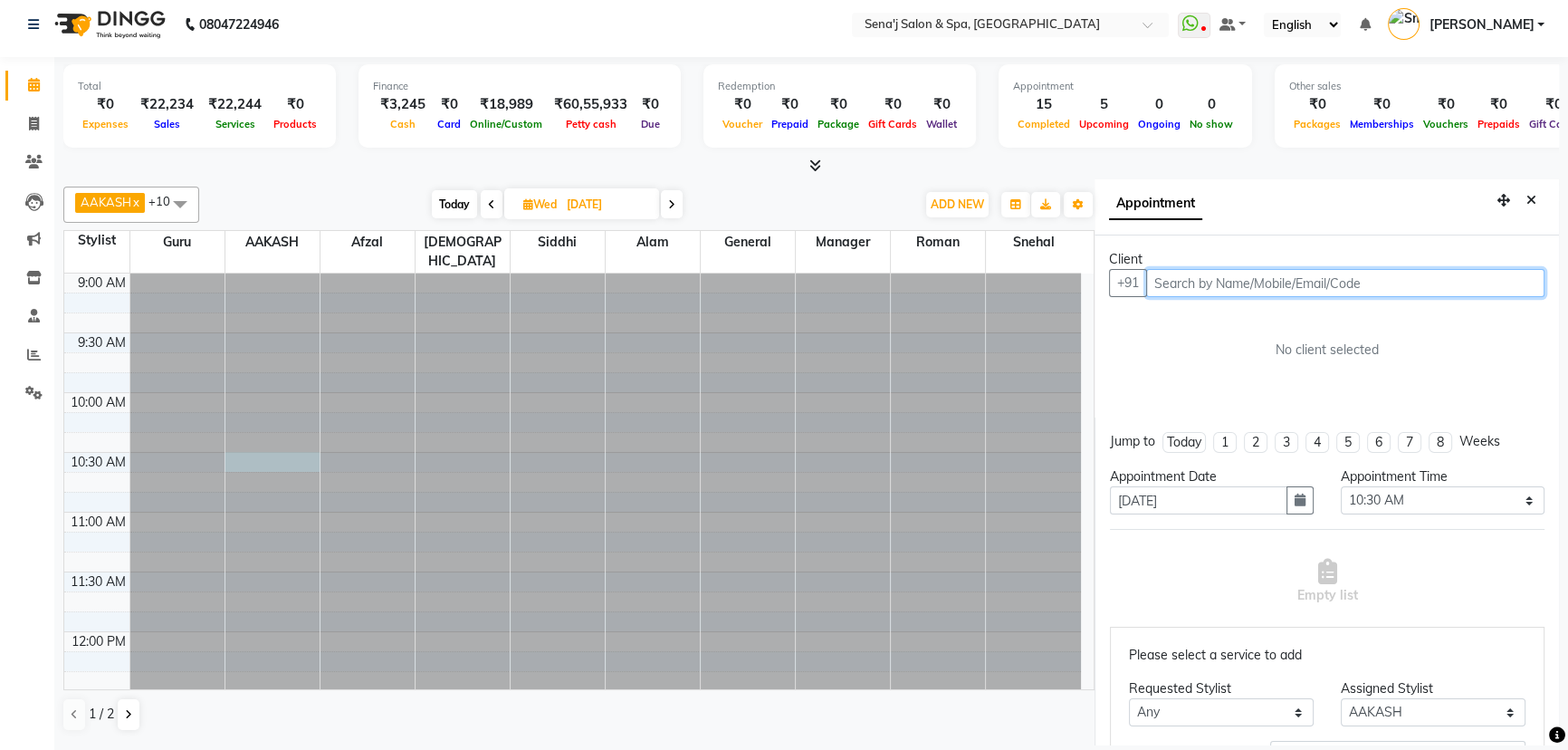
click at [1178, 281] on input "text" at bounding box center [1345, 283] width 398 height 28
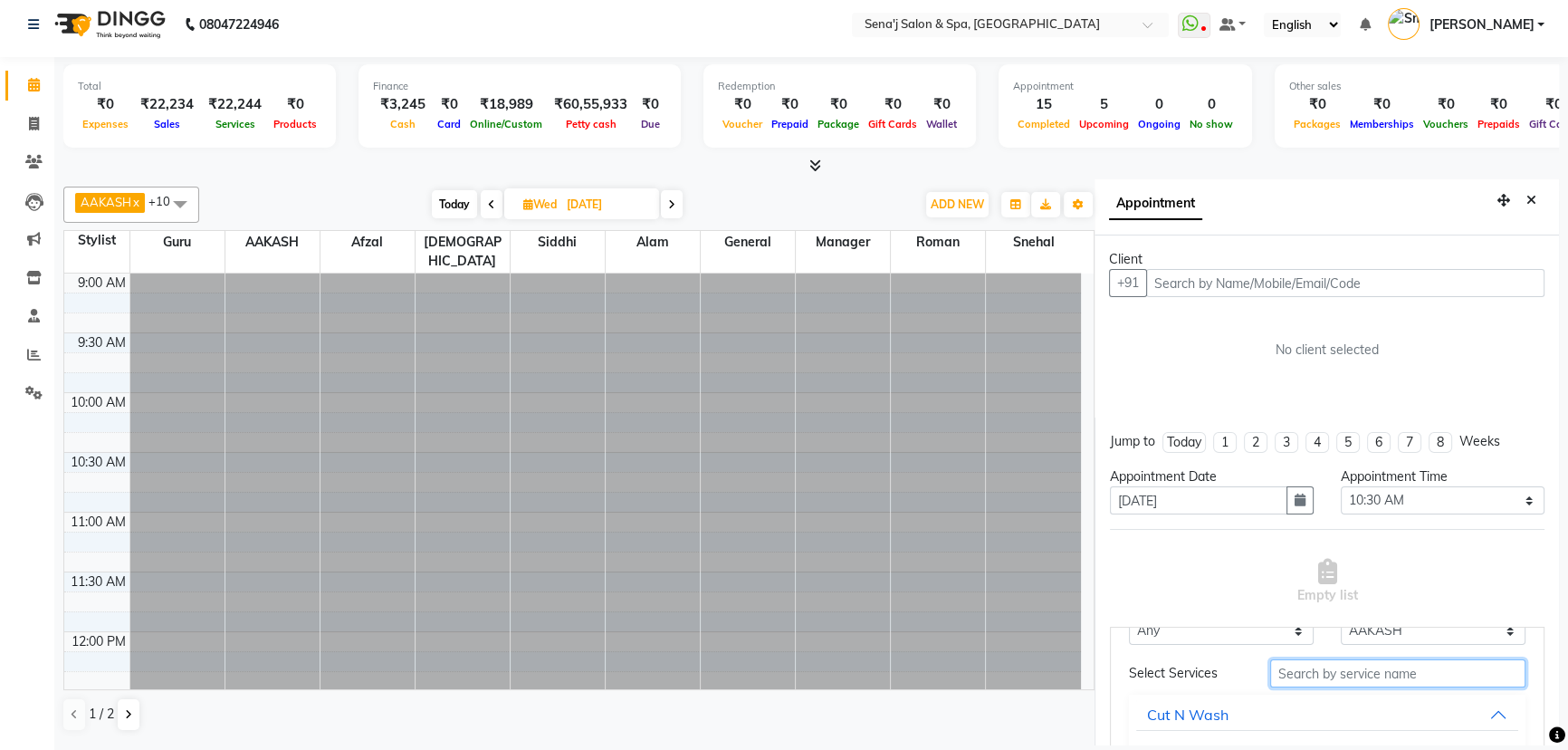
click at [1358, 673] on input "text" at bounding box center [1397, 673] width 255 height 28
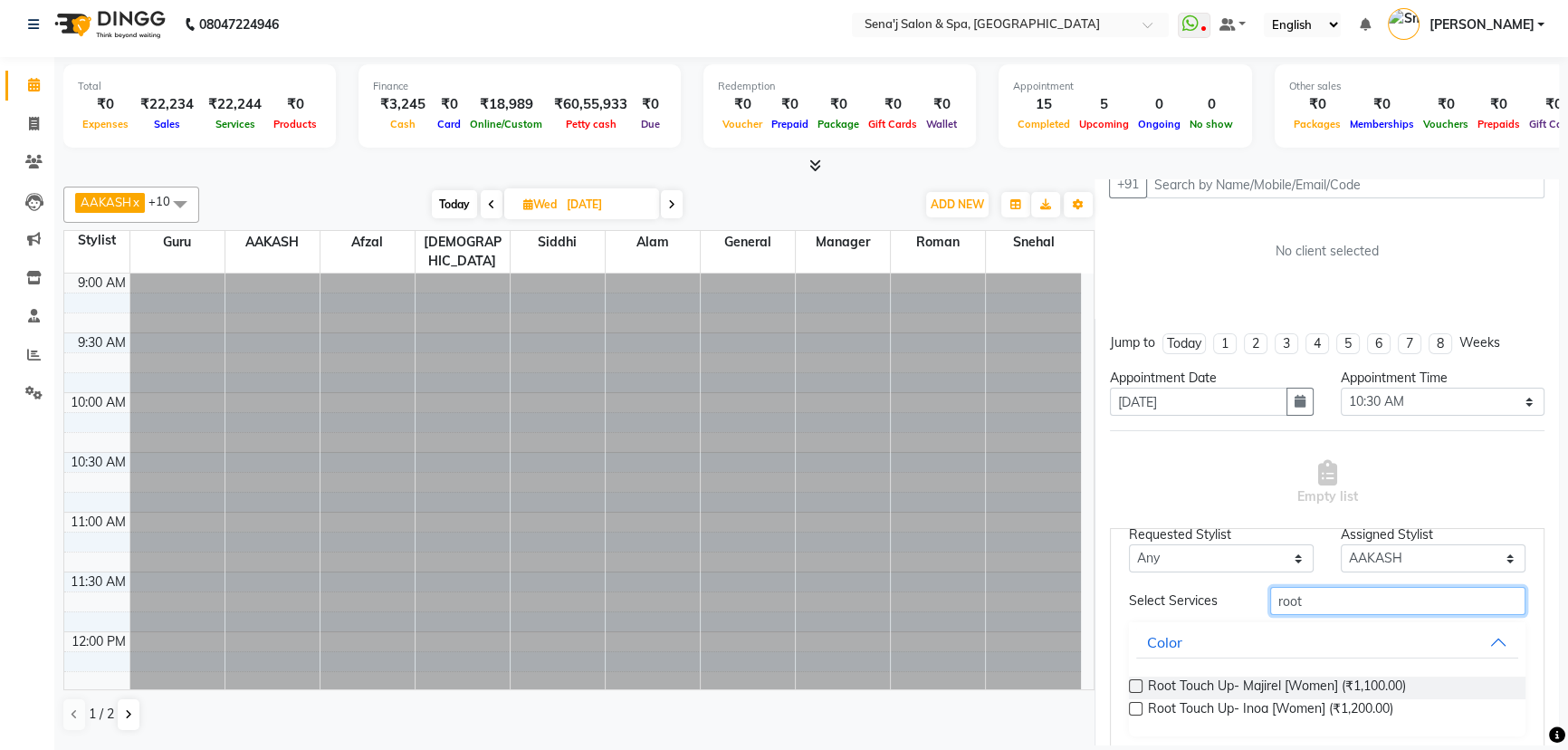
scroll to position [164, 0]
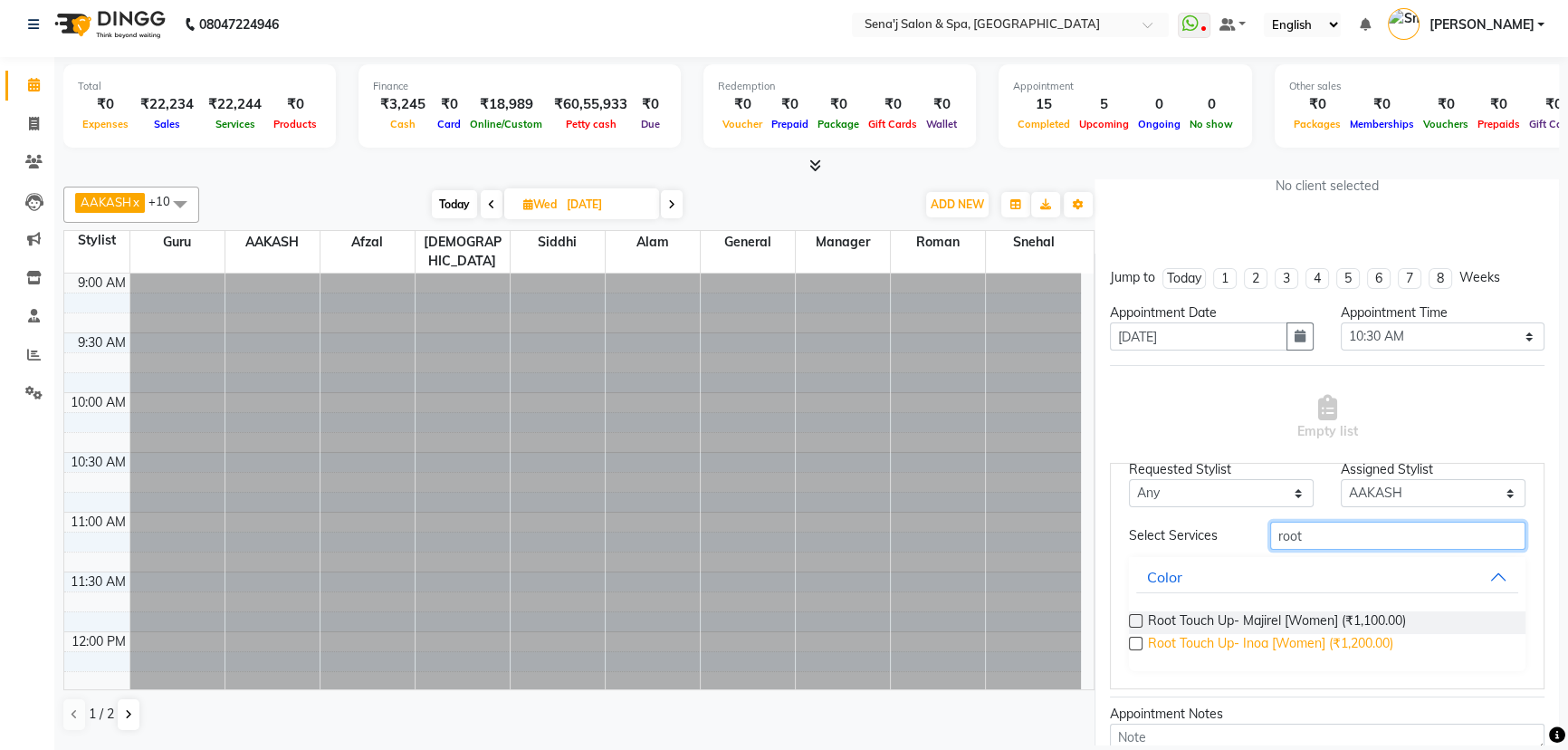
type input "root"
click at [1213, 645] on span "Root Touch Up- Inoa [Women] (₹1,200.00)" at bounding box center [1271, 645] width 245 height 23
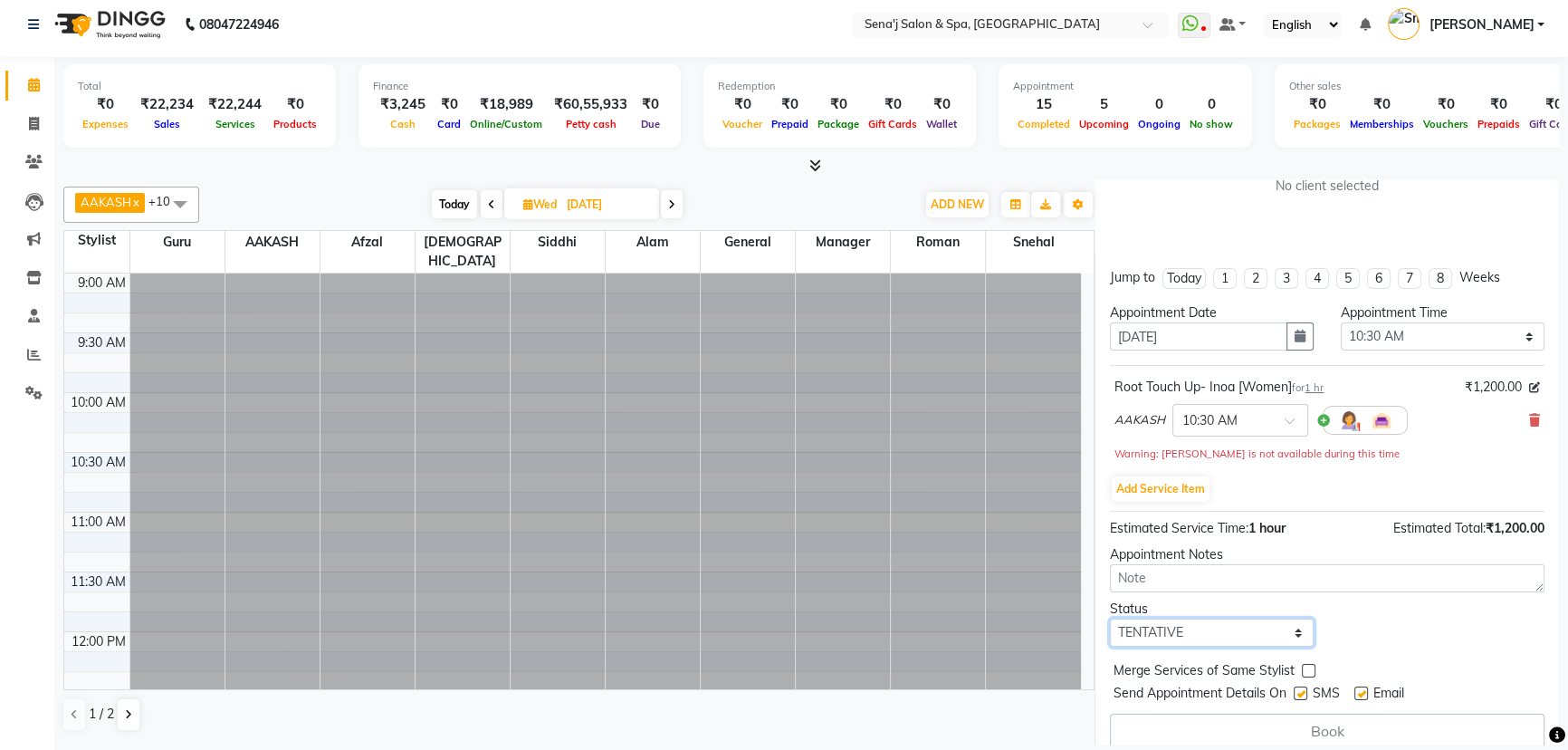
click at [1188, 631] on select "Select TENTATIVE CONFIRM UPCOMING" at bounding box center [1212, 633] width 204 height 28
select select "confirm booking"
click at [1110, 619] on select "Select TENTATIVE CONFIRM UPCOMING" at bounding box center [1212, 633] width 204 height 28
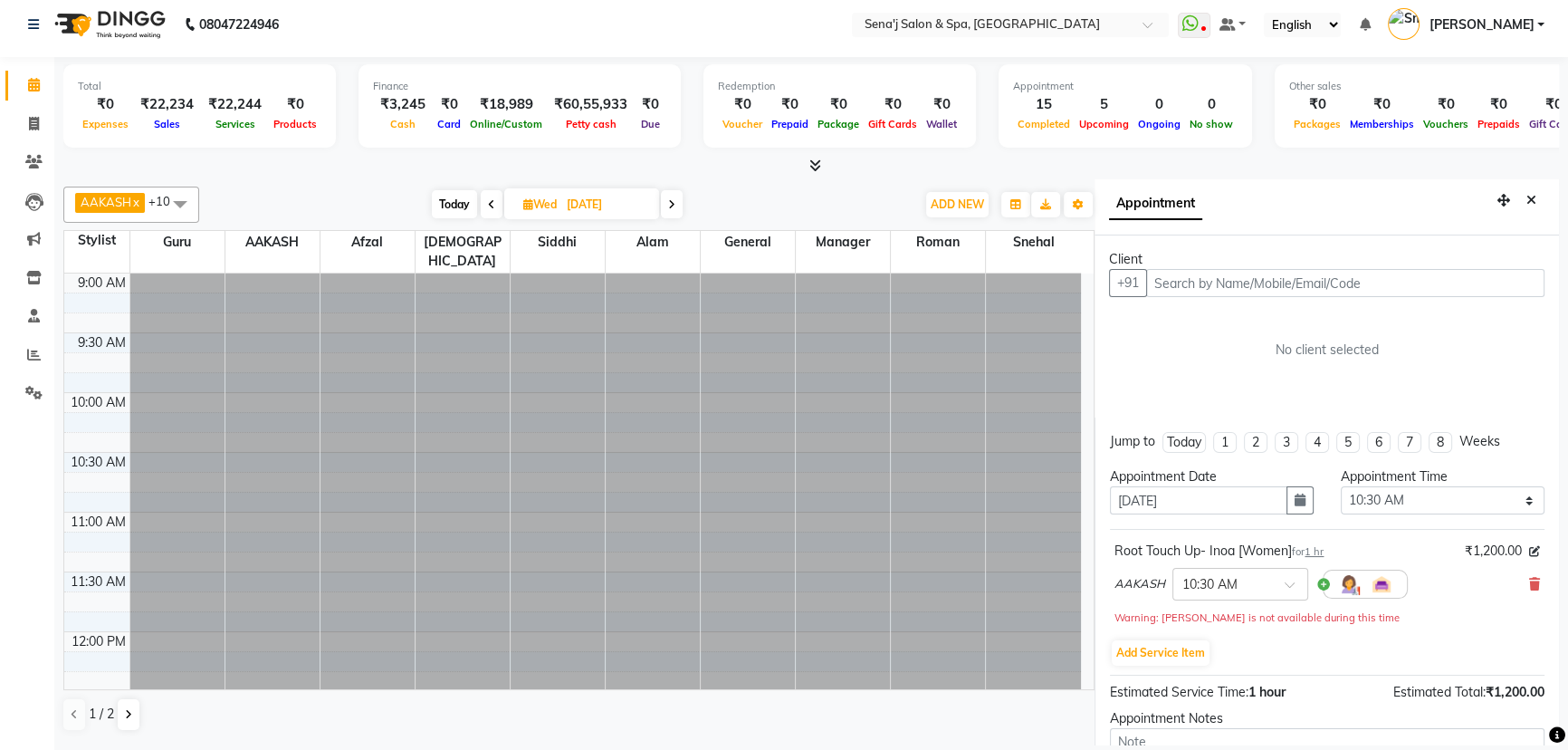
scroll to position [0, 0]
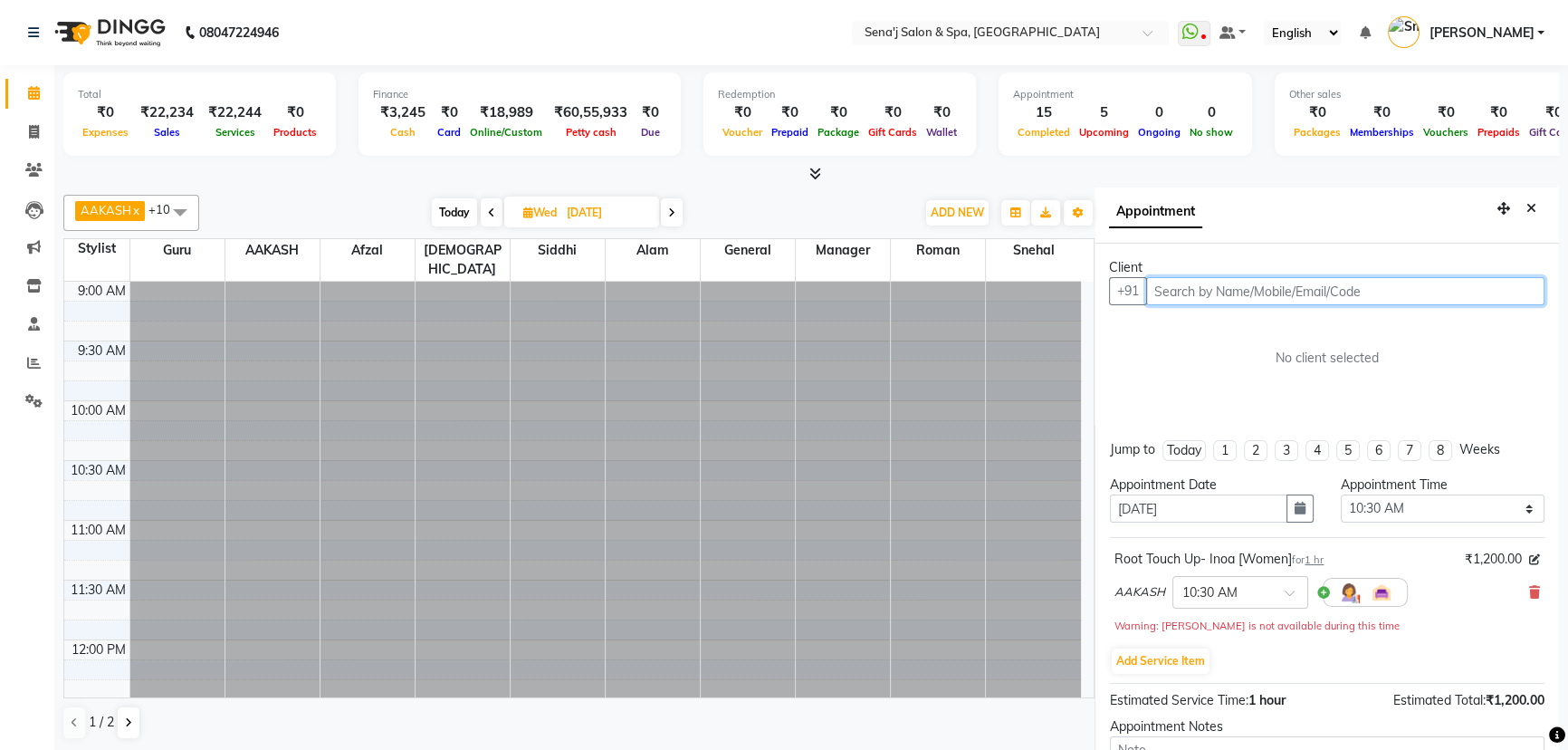
click at [1247, 298] on input "text" at bounding box center [1345, 291] width 398 height 28
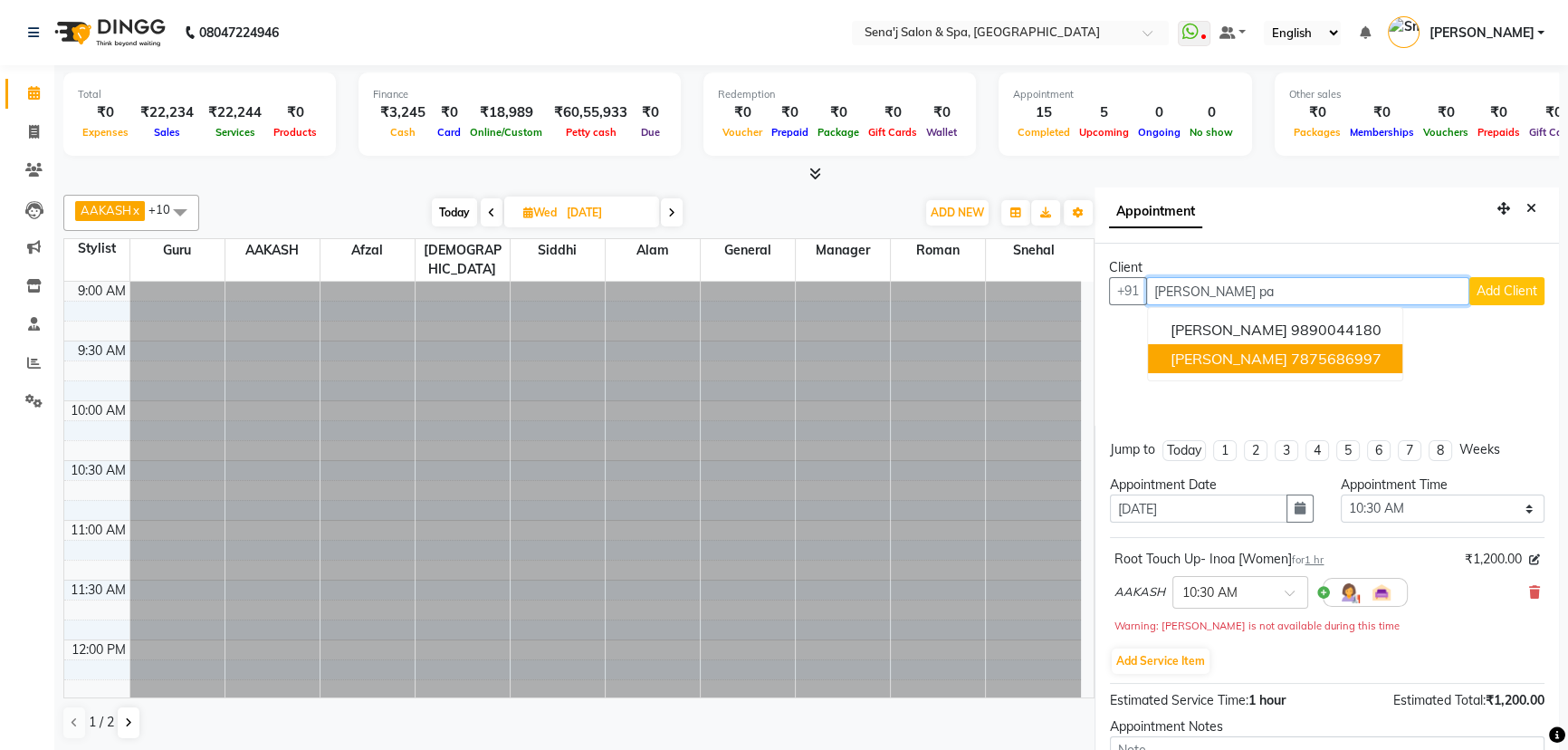
click at [1214, 345] on button "[PERSON_NAME] 7875686997" at bounding box center [1274, 358] width 254 height 29
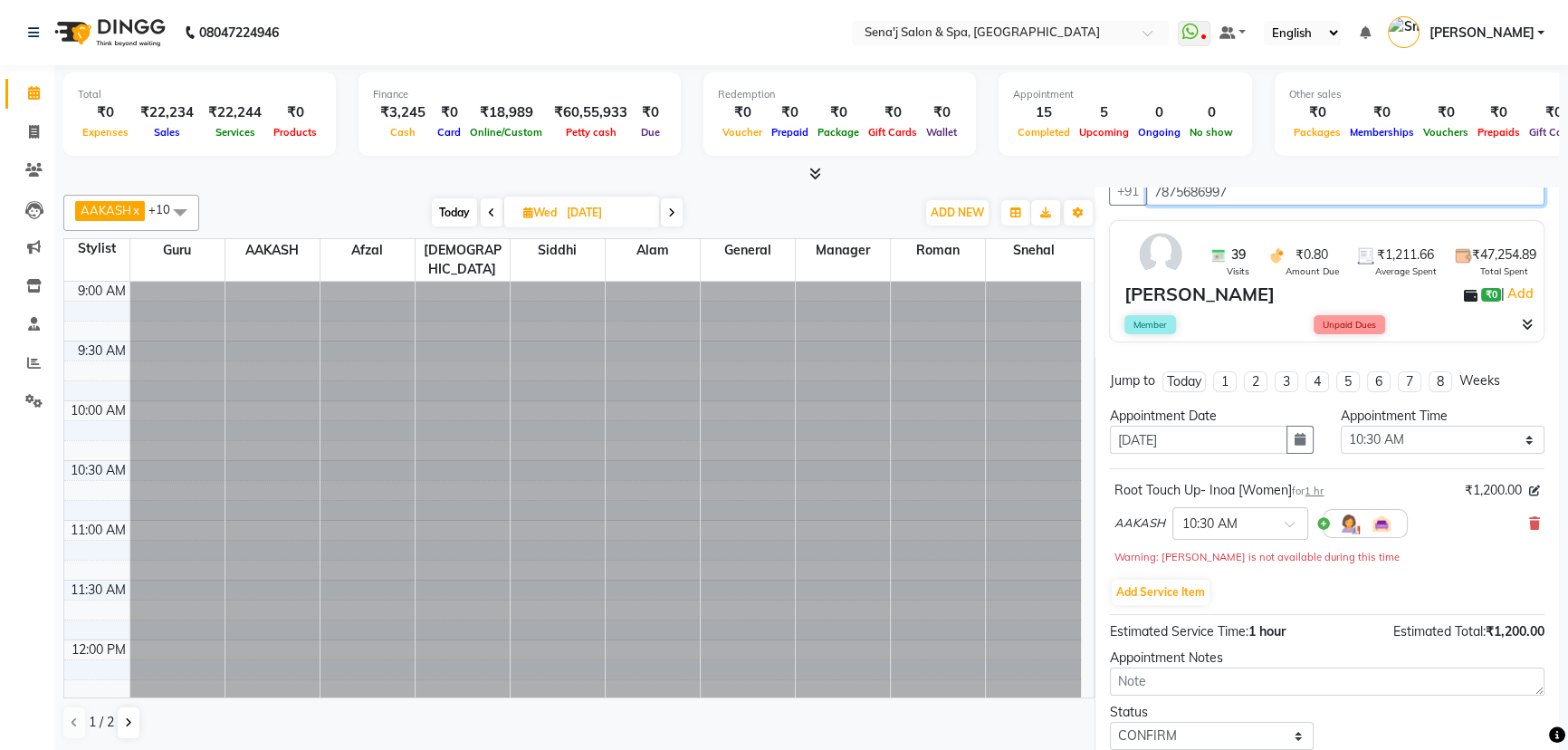
scroll to position [209, 0]
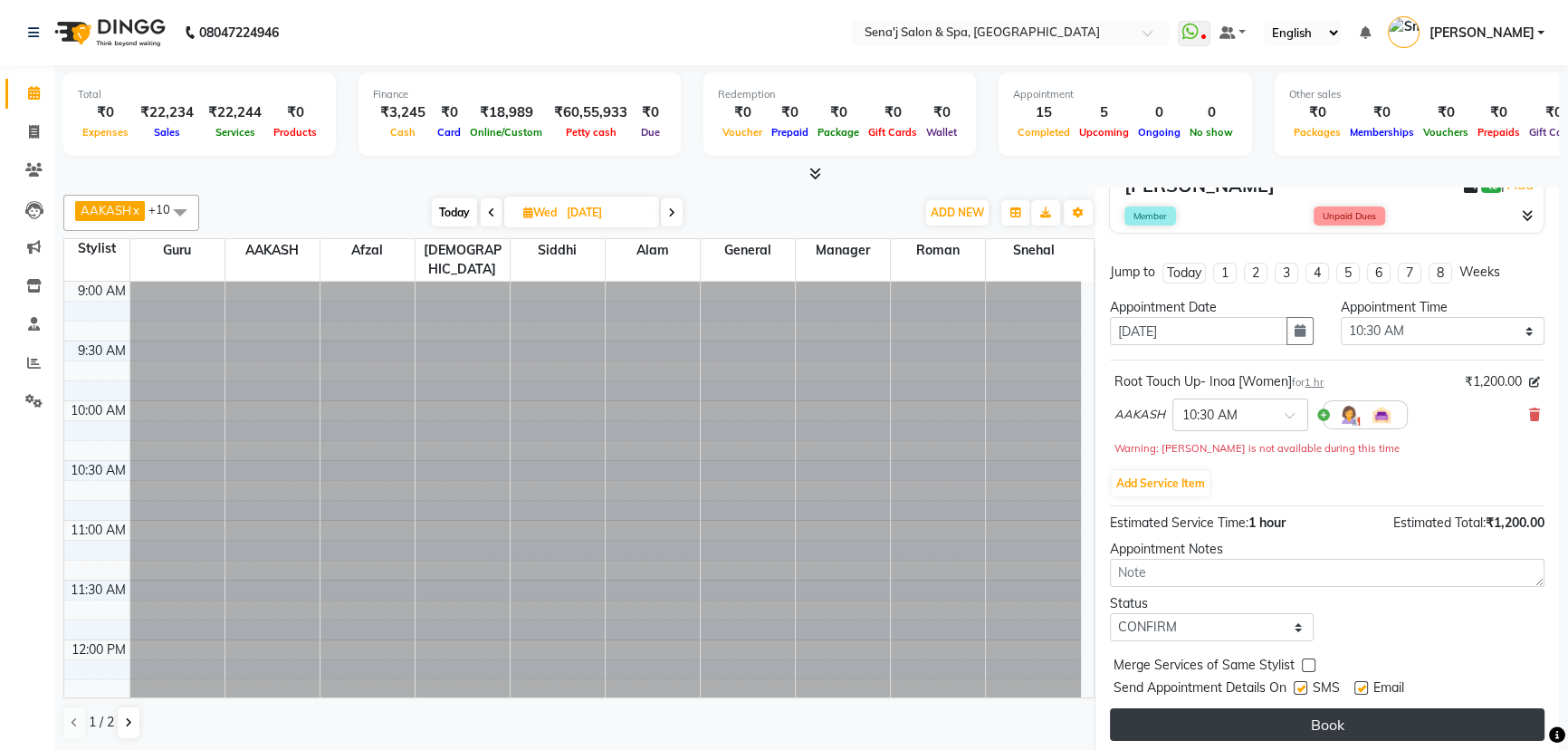
type input "7875686997"
click at [1214, 709] on button "Book" at bounding box center [1327, 724] width 434 height 33
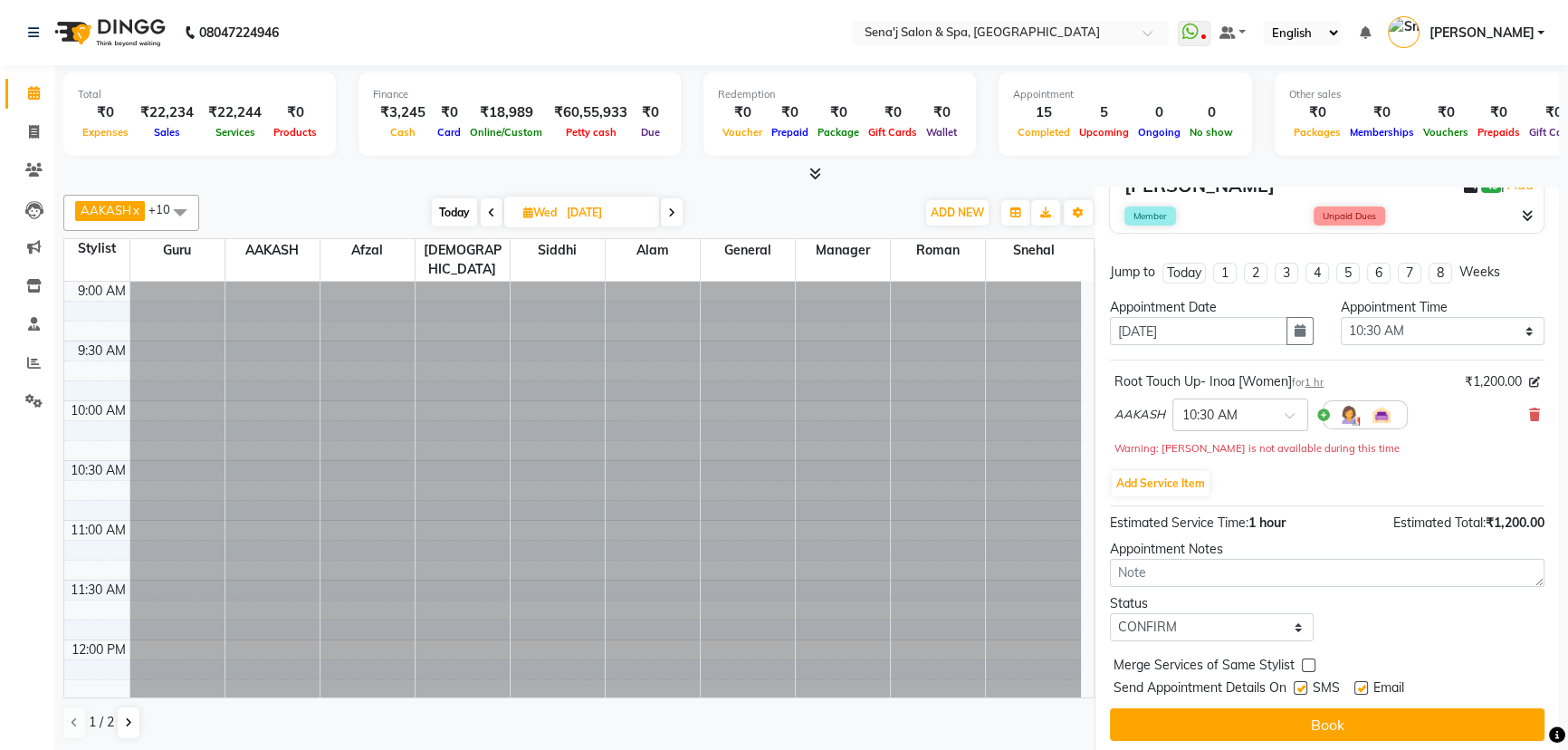
select select "12648"
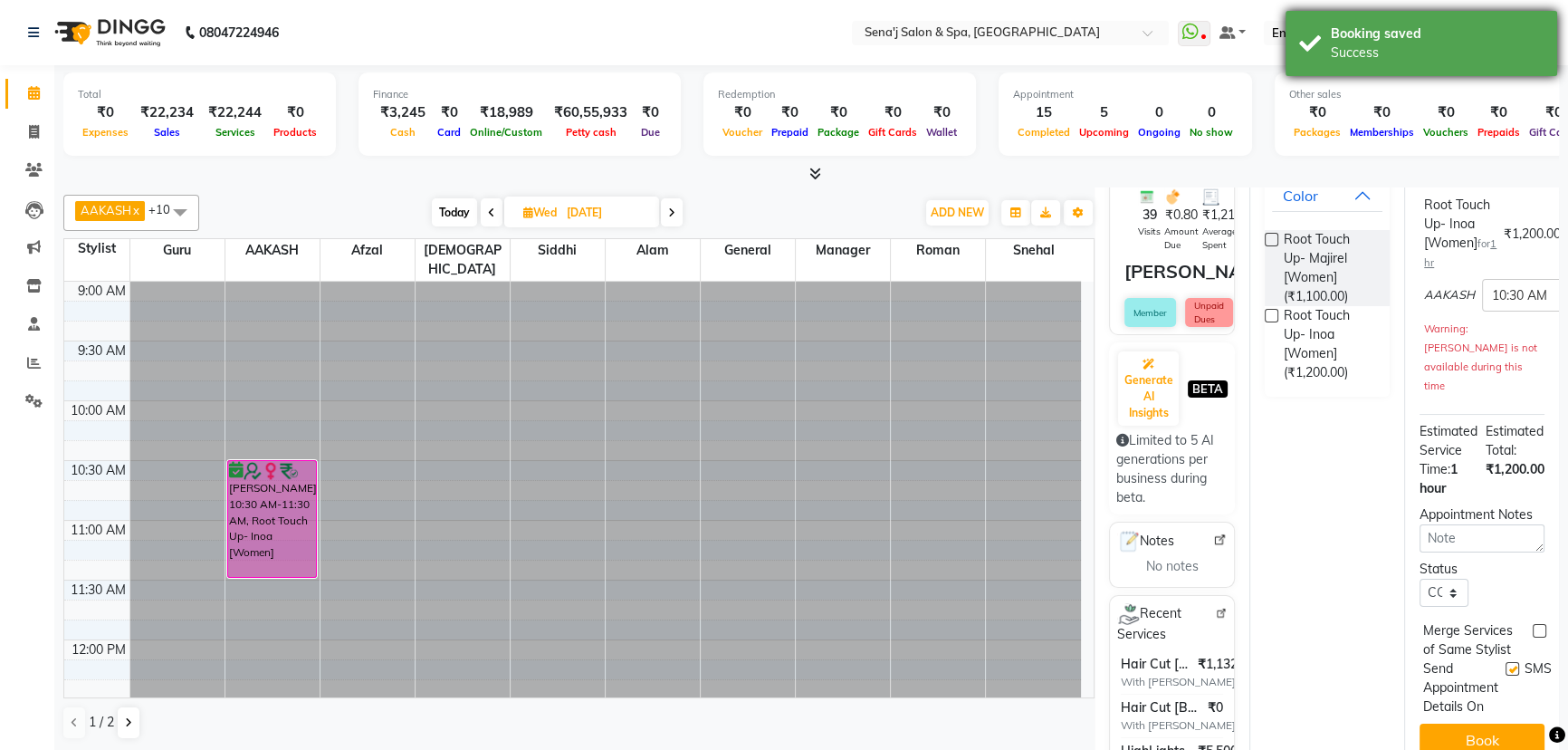
click at [1469, 26] on div "Booking saved" at bounding box center [1437, 34] width 212 height 19
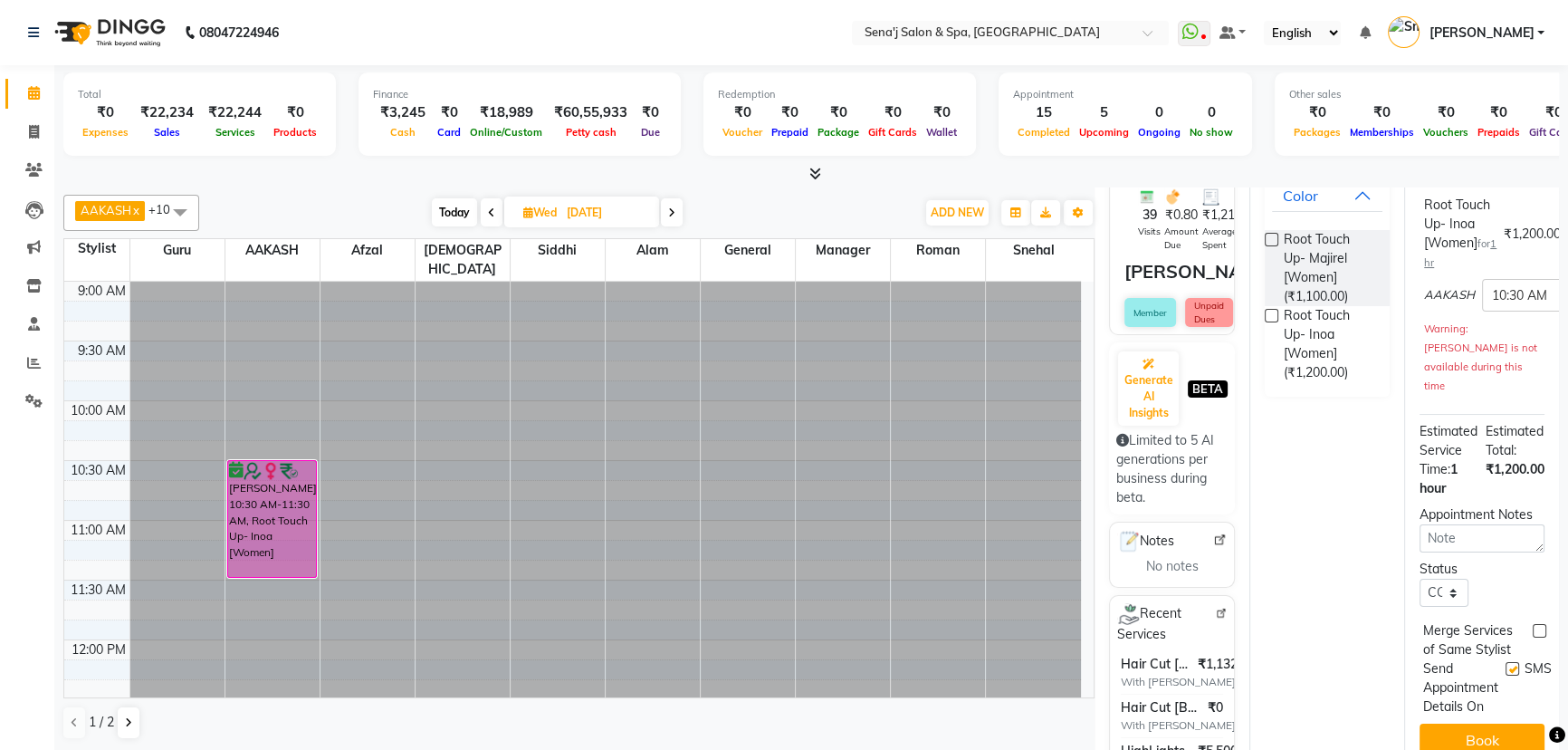
click at [452, 205] on span "Today" at bounding box center [454, 213] width 45 height 28
type input "04-10-2025"
select select "630"
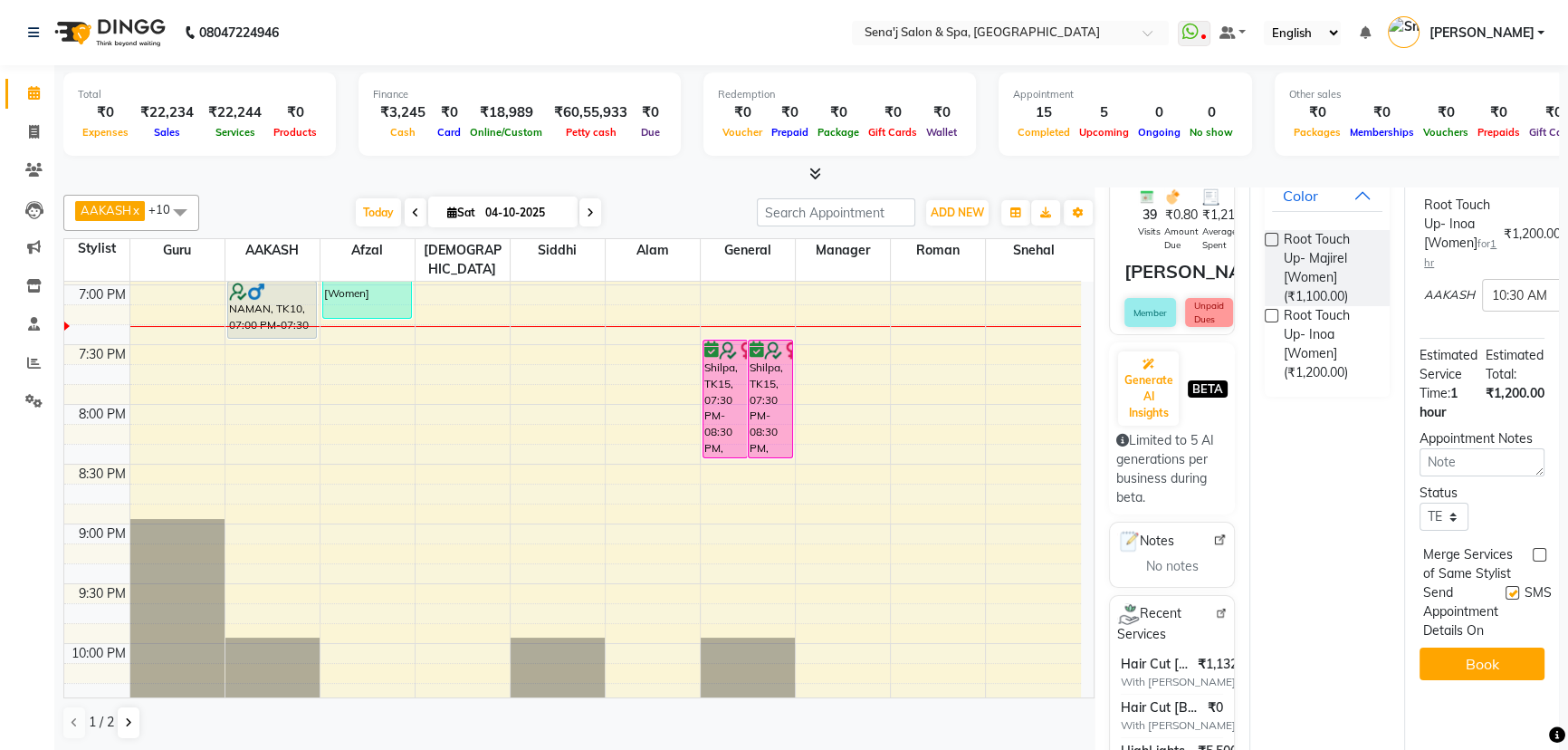
scroll to position [0, 0]
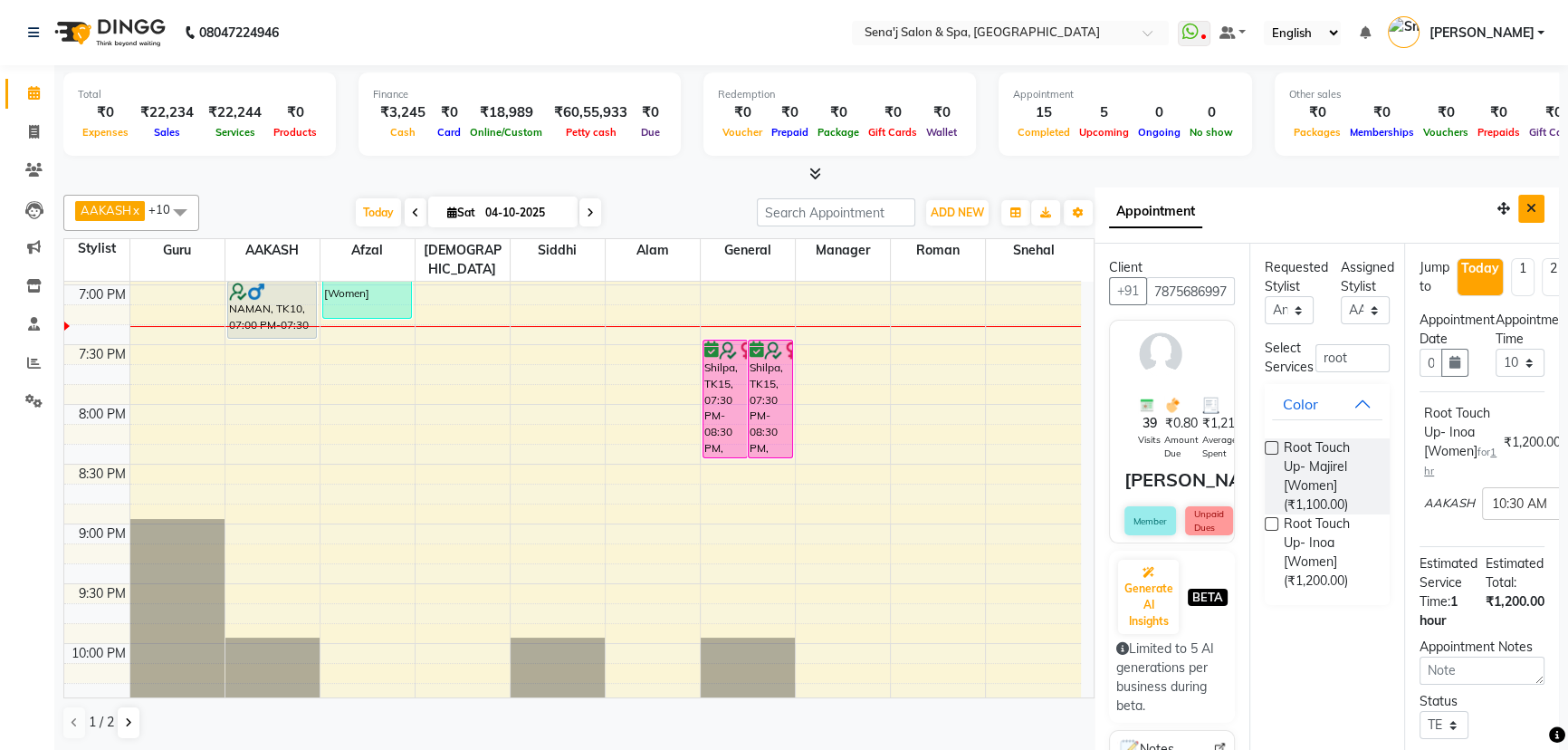
click at [1526, 208] on icon "Close" at bounding box center [1531, 208] width 10 height 12
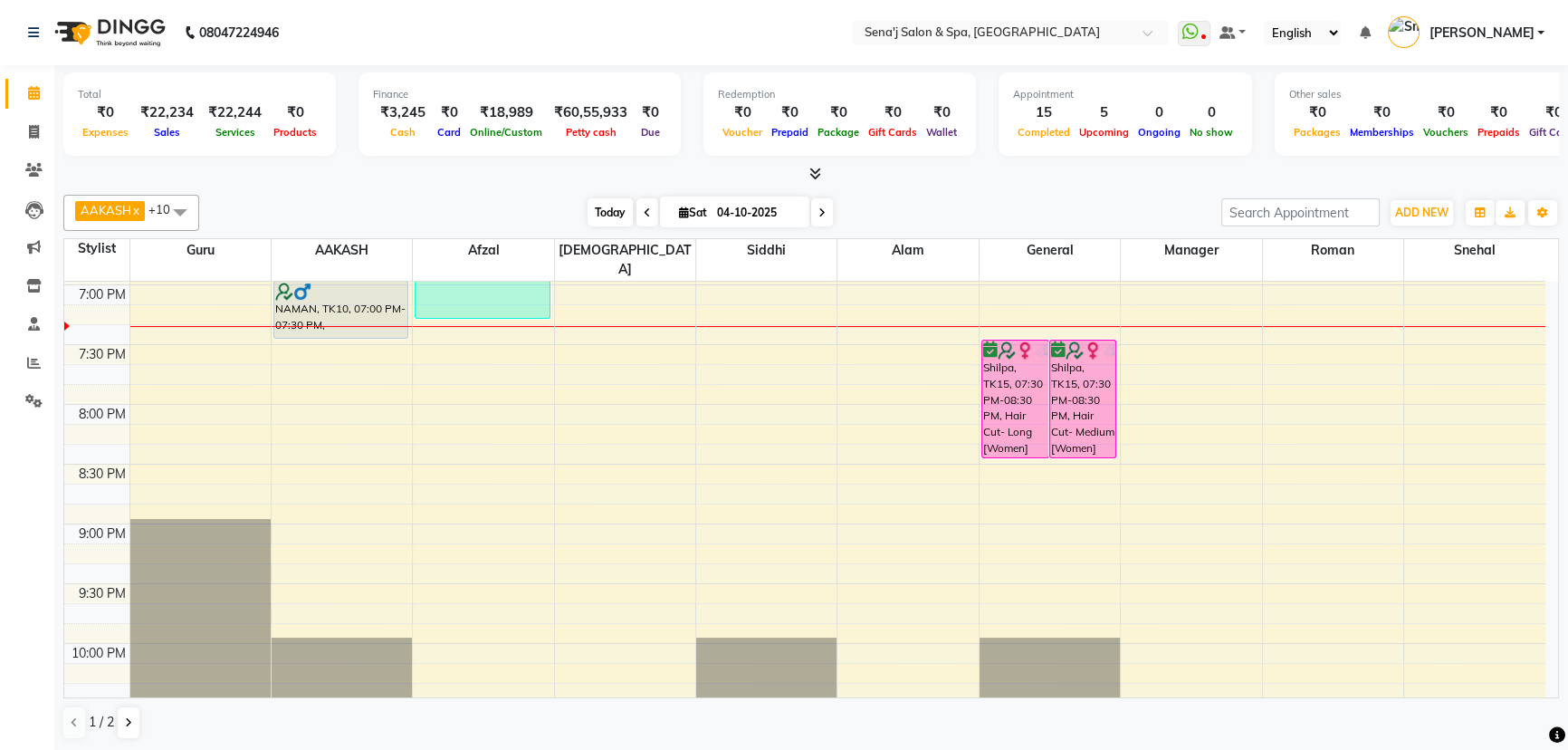
click at [619, 207] on span "Today" at bounding box center [610, 213] width 45 height 28
click at [831, 220] on div "[DATE] [DATE]" at bounding box center [710, 213] width 249 height 27
click at [823, 212] on icon at bounding box center [822, 213] width 8 height 11
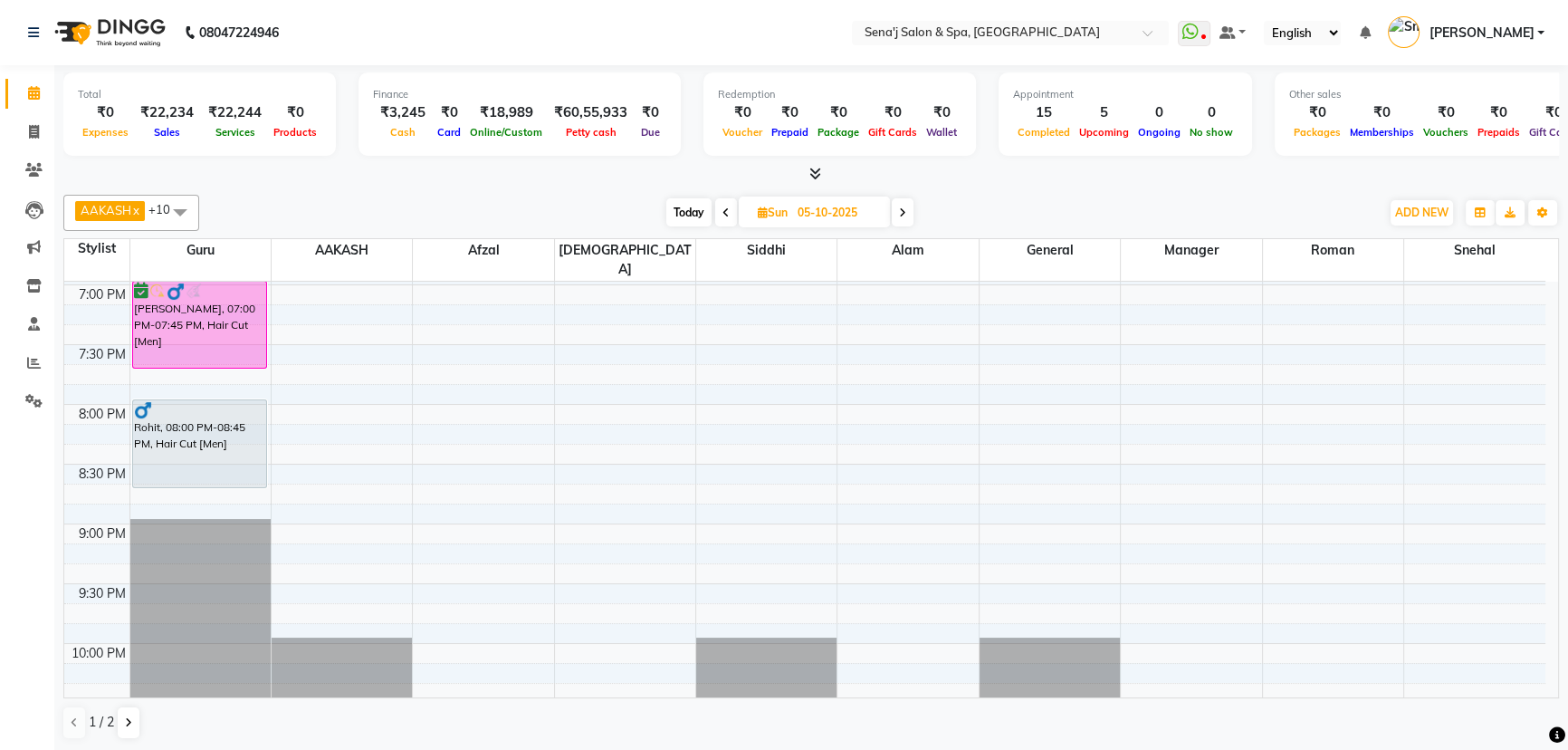
click at [913, 211] on span at bounding box center [902, 213] width 22 height 28
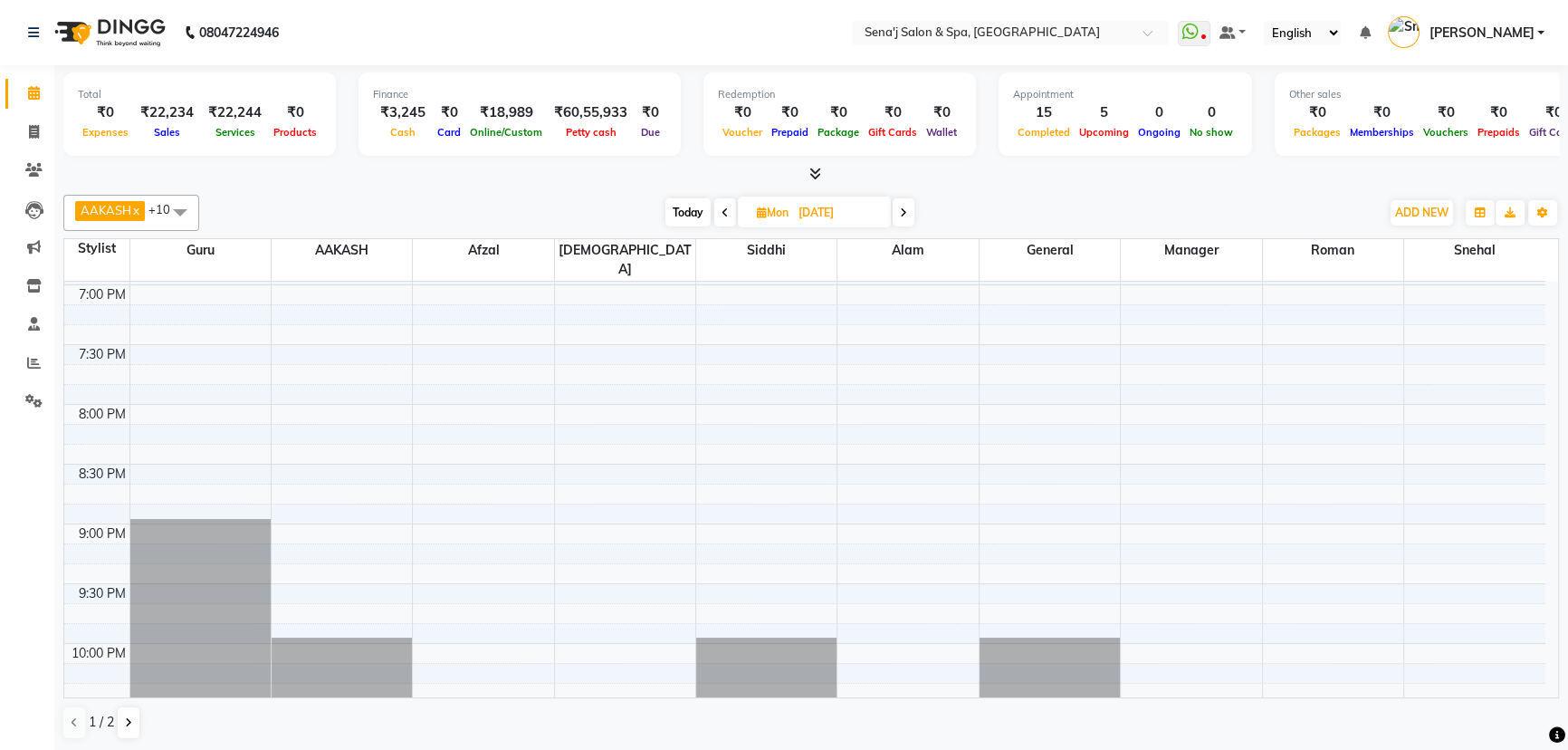
click at [911, 211] on span at bounding box center [903, 213] width 22 height 28
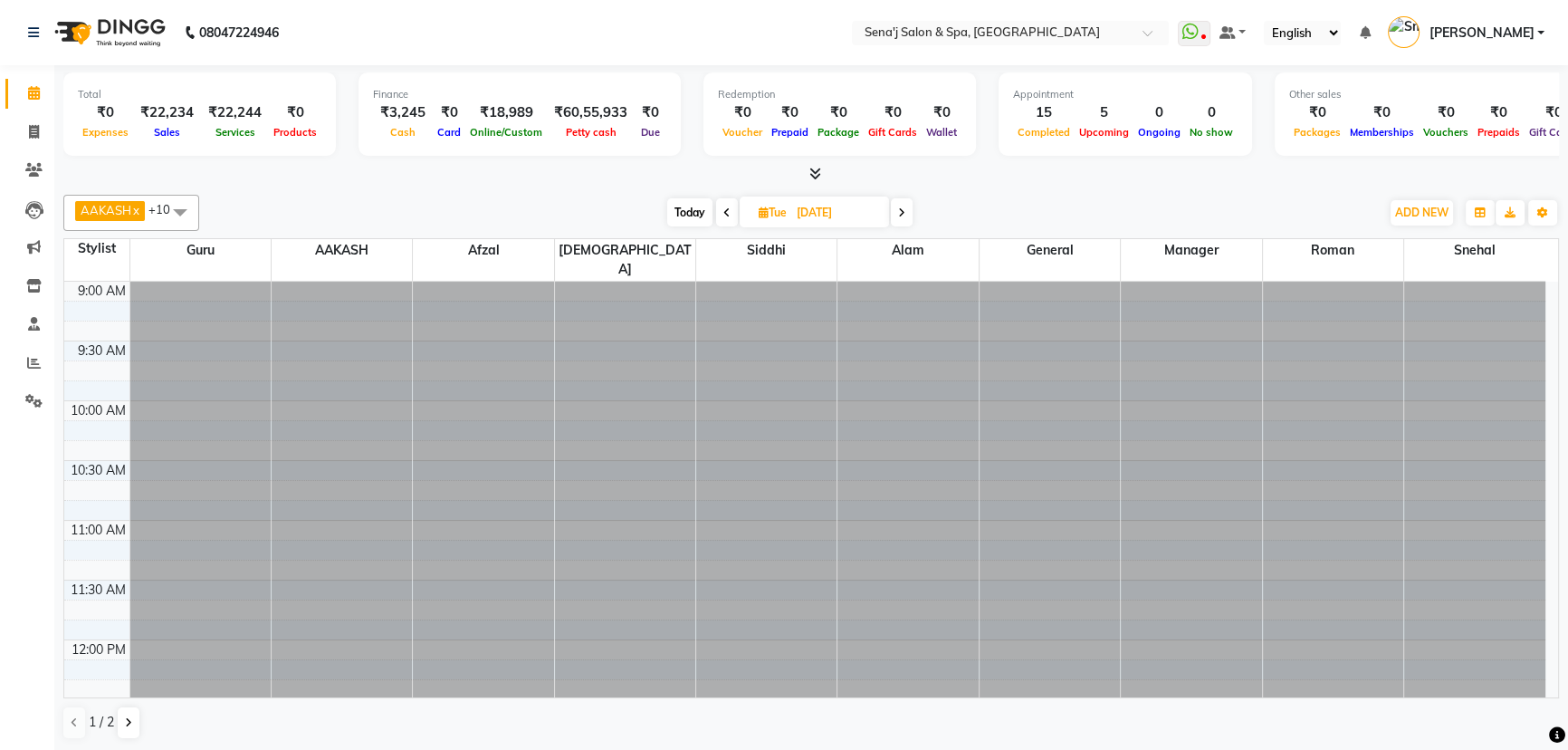
click at [911, 211] on span at bounding box center [902, 213] width 22 height 28
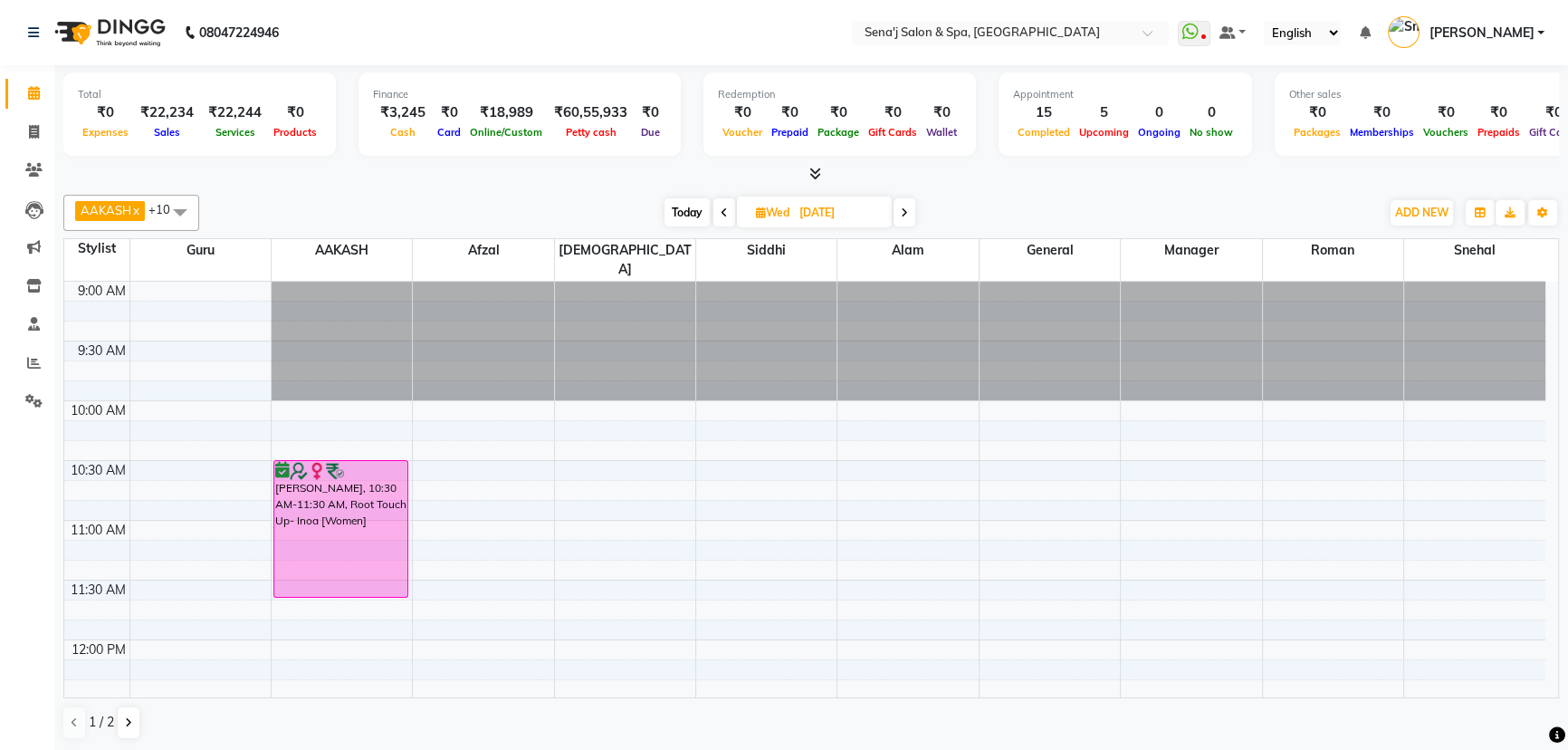
drag, startPoint x: 346, startPoint y: 559, endPoint x: 346, endPoint y: 576, distance: 17.0
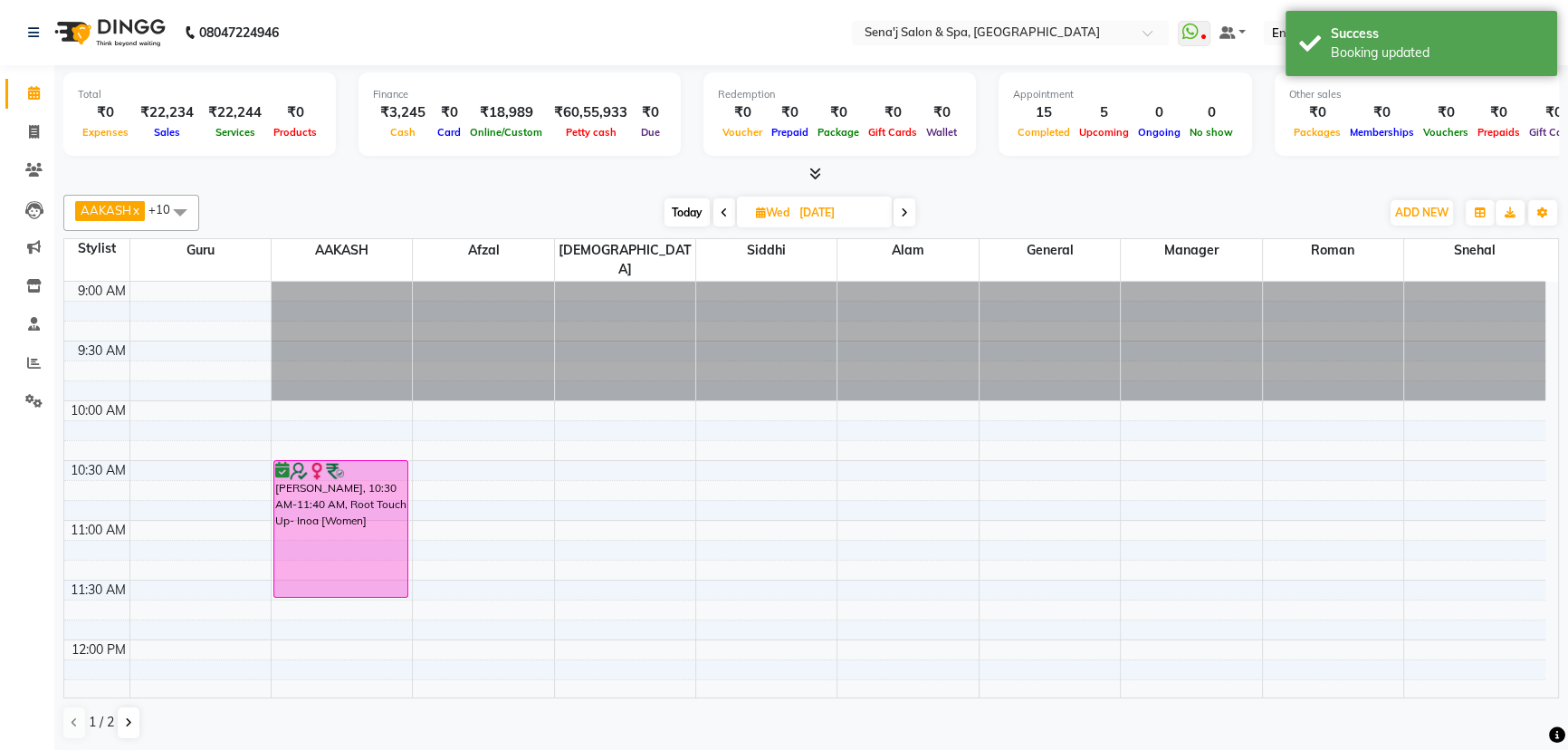
click at [698, 226] on div "[DATE] [DATE]" at bounding box center [789, 213] width 254 height 27
click at [696, 211] on span "Today" at bounding box center [687, 213] width 45 height 28
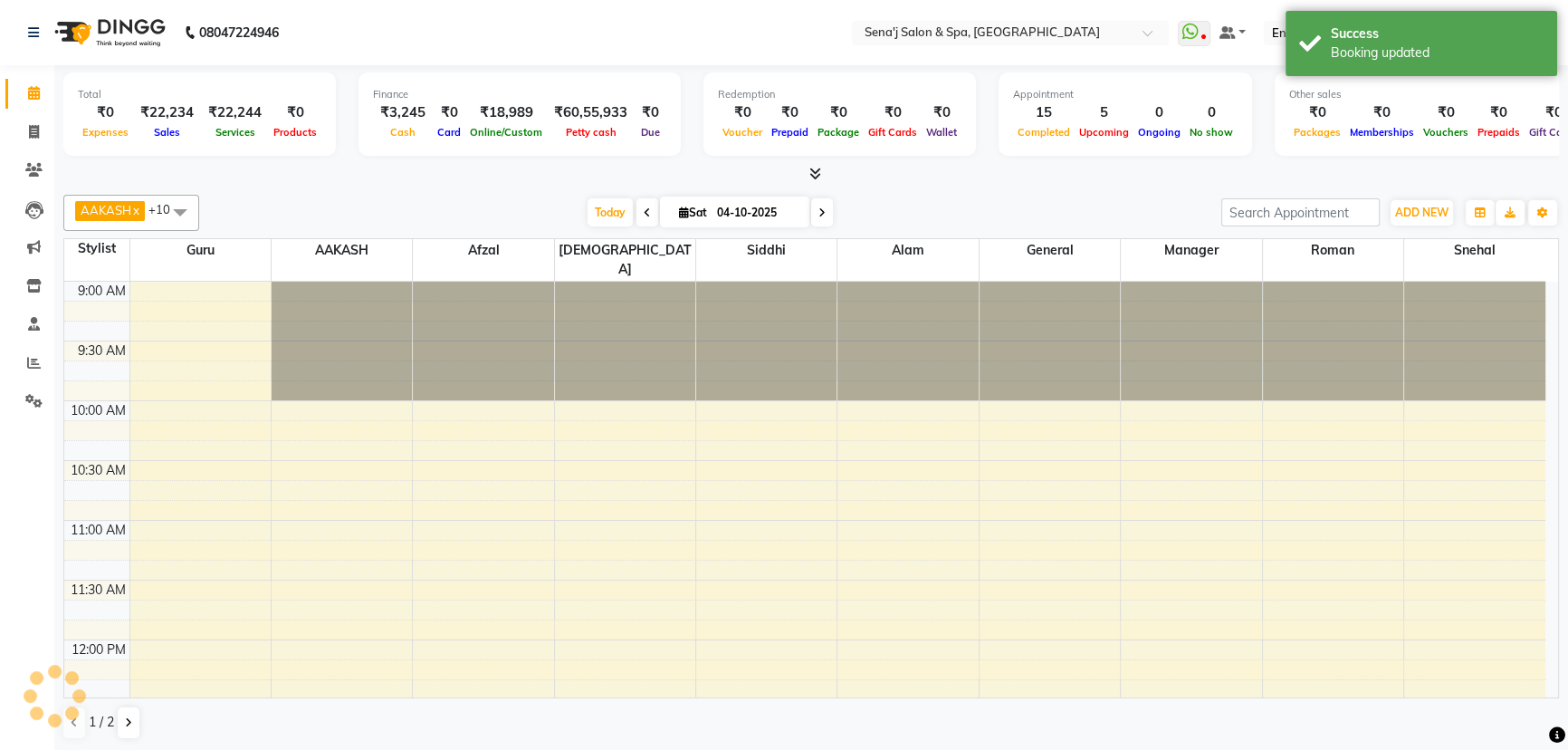
scroll to position [1192, 0]
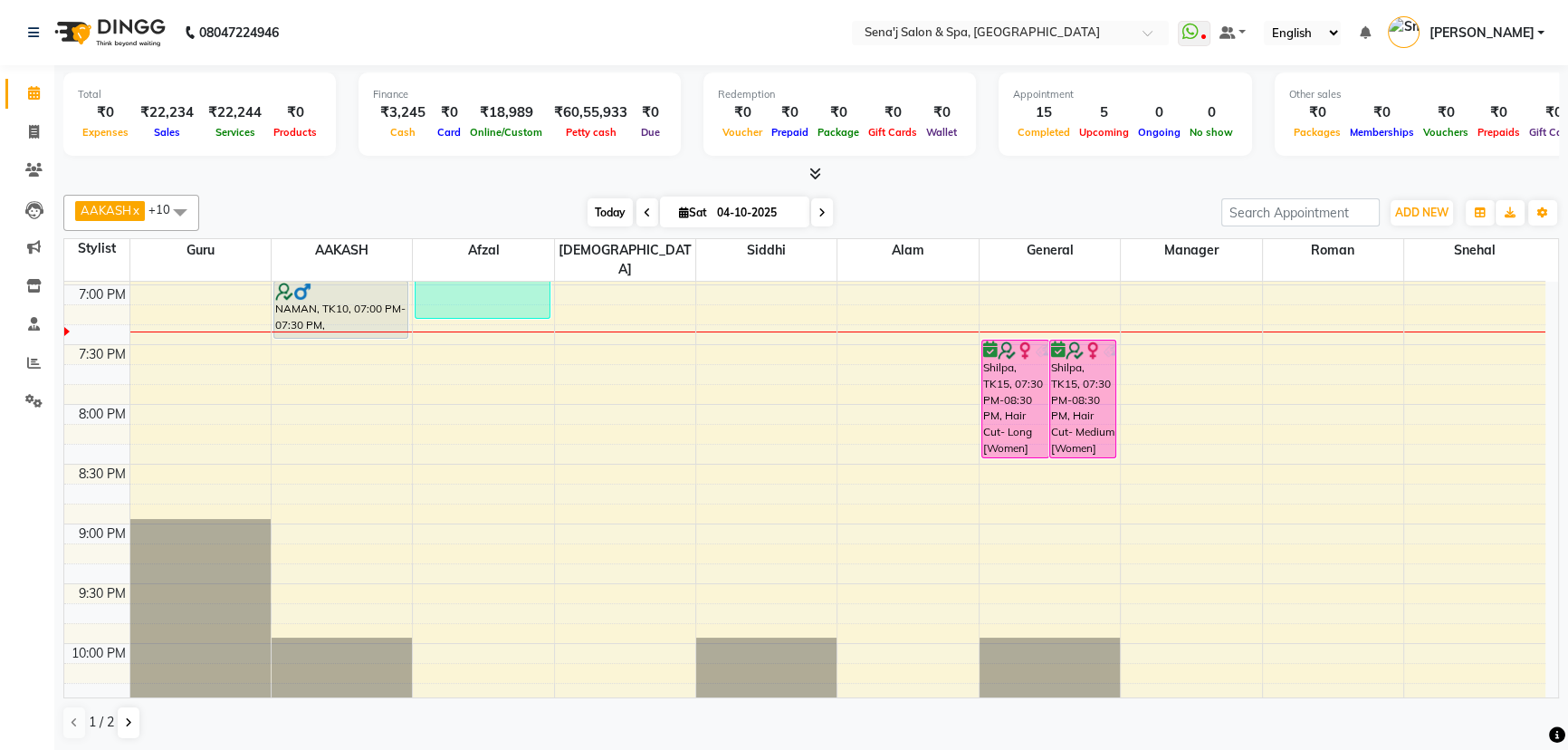
click at [613, 213] on span "Today" at bounding box center [610, 213] width 45 height 28
click at [832, 210] on div "[DATE] [DATE]" at bounding box center [710, 213] width 249 height 27
click at [828, 210] on span at bounding box center [821, 213] width 22 height 28
type input "05-10-2025"
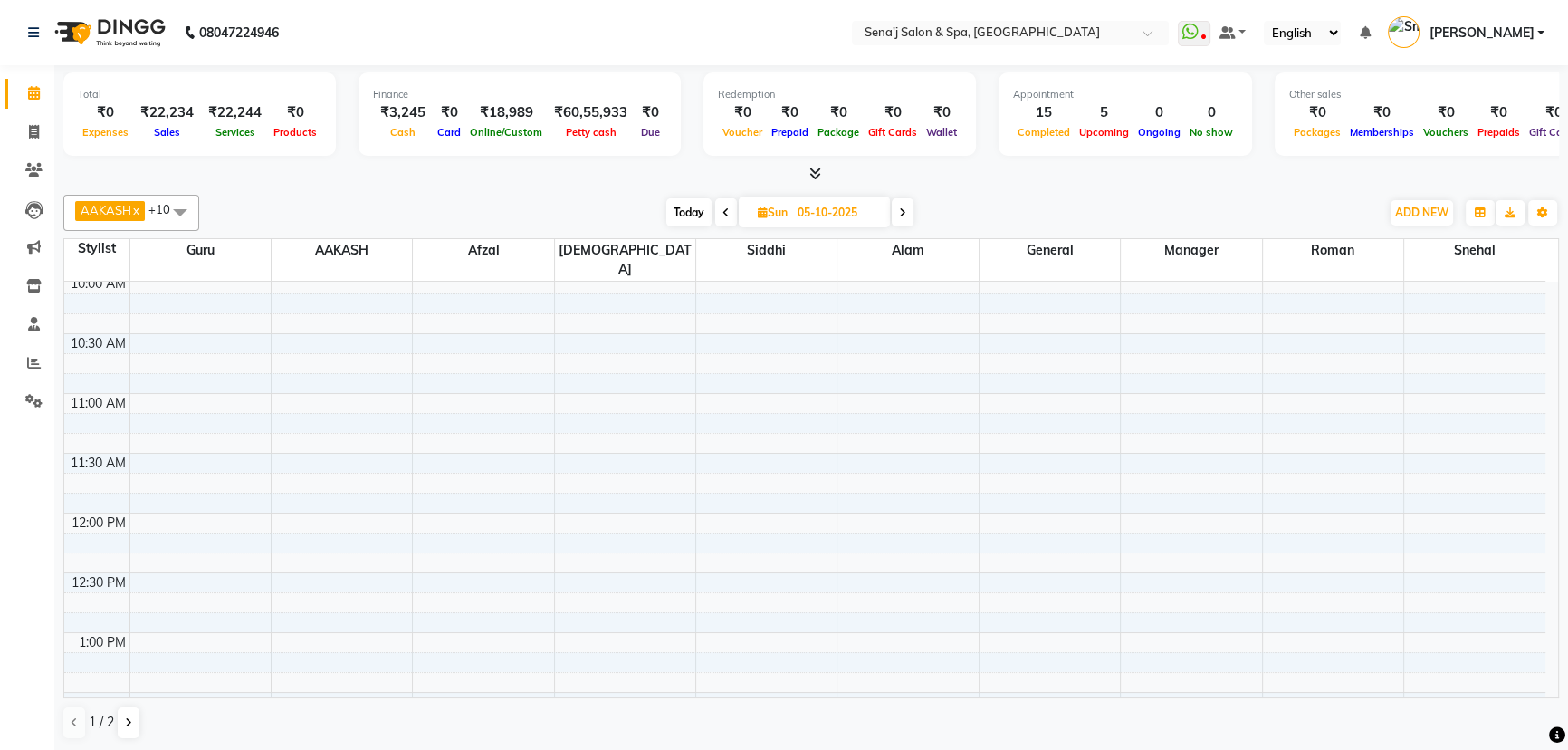
scroll to position [164, 0]
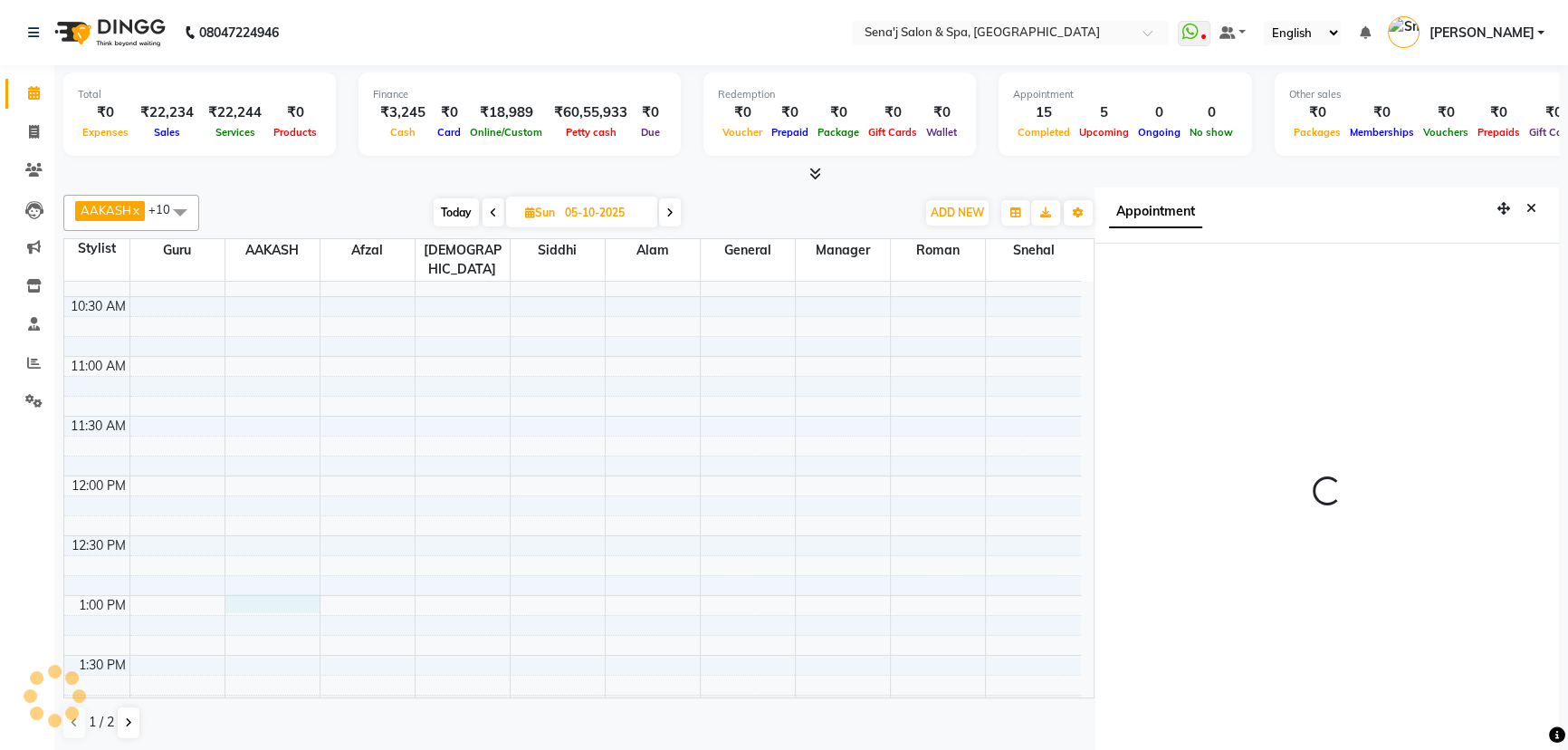
scroll to position [9, 0]
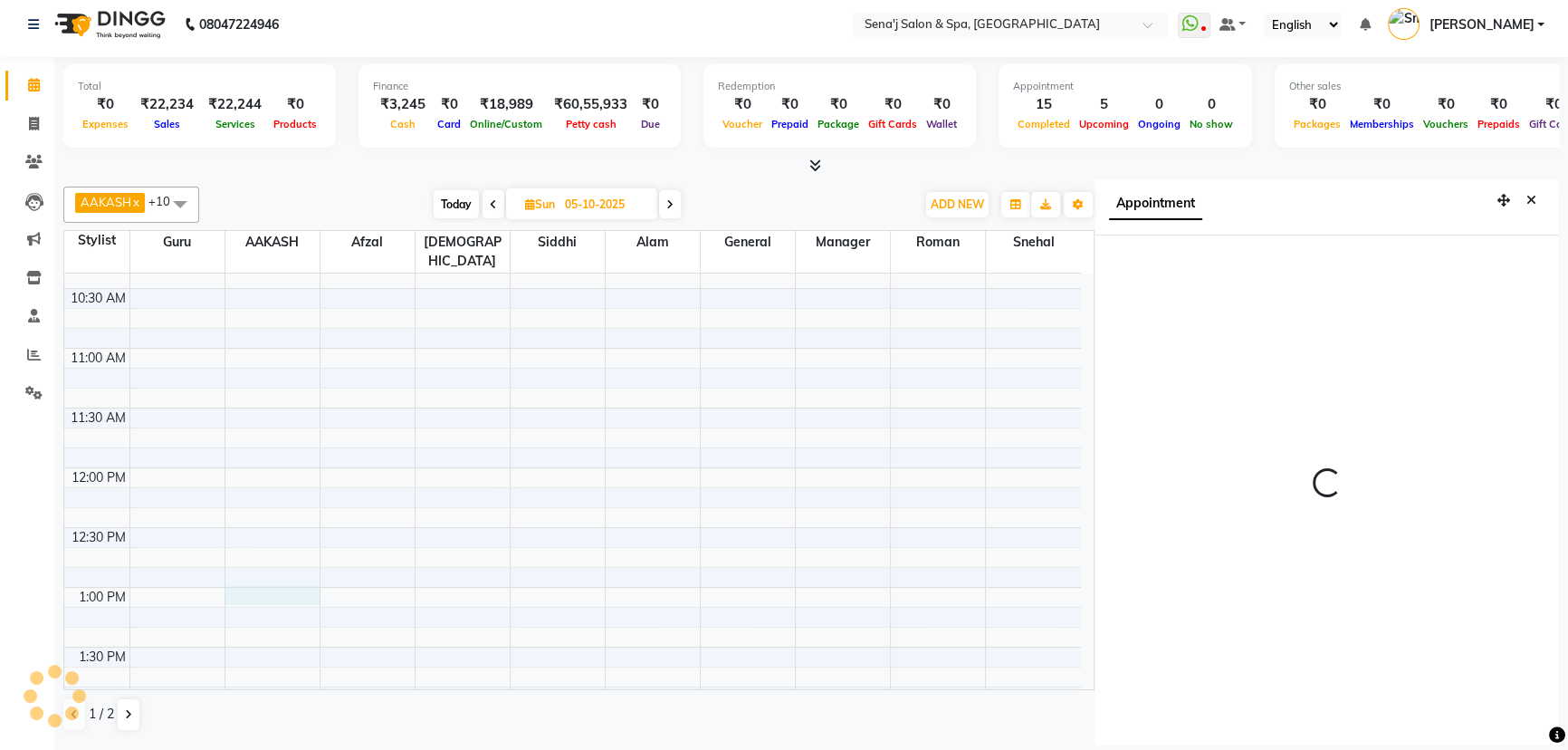
select select "780"
select select "12648"
select select "tentative"
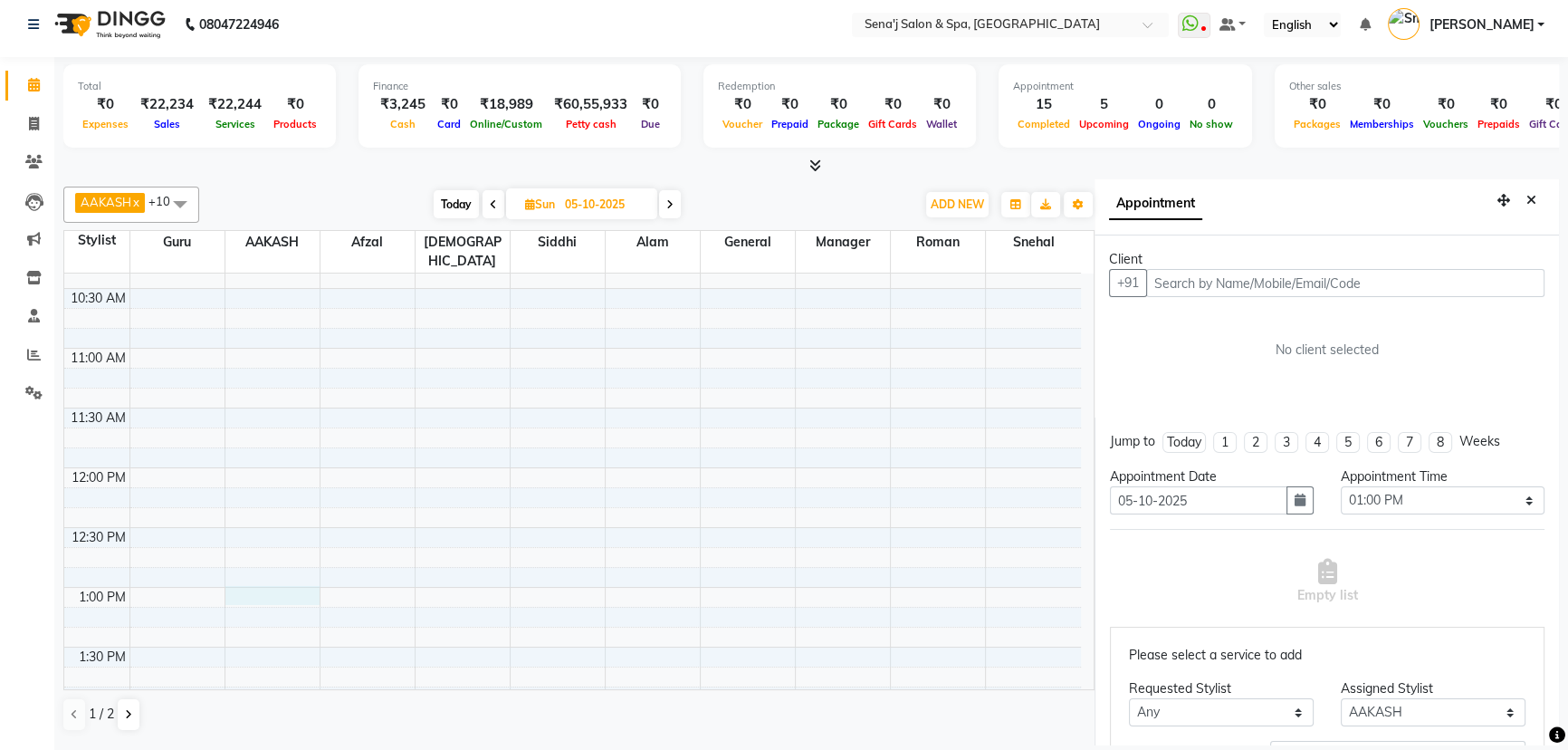
click at [1273, 291] on input "text" at bounding box center [1345, 283] width 398 height 28
click at [1526, 198] on icon "Close" at bounding box center [1531, 199] width 10 height 12
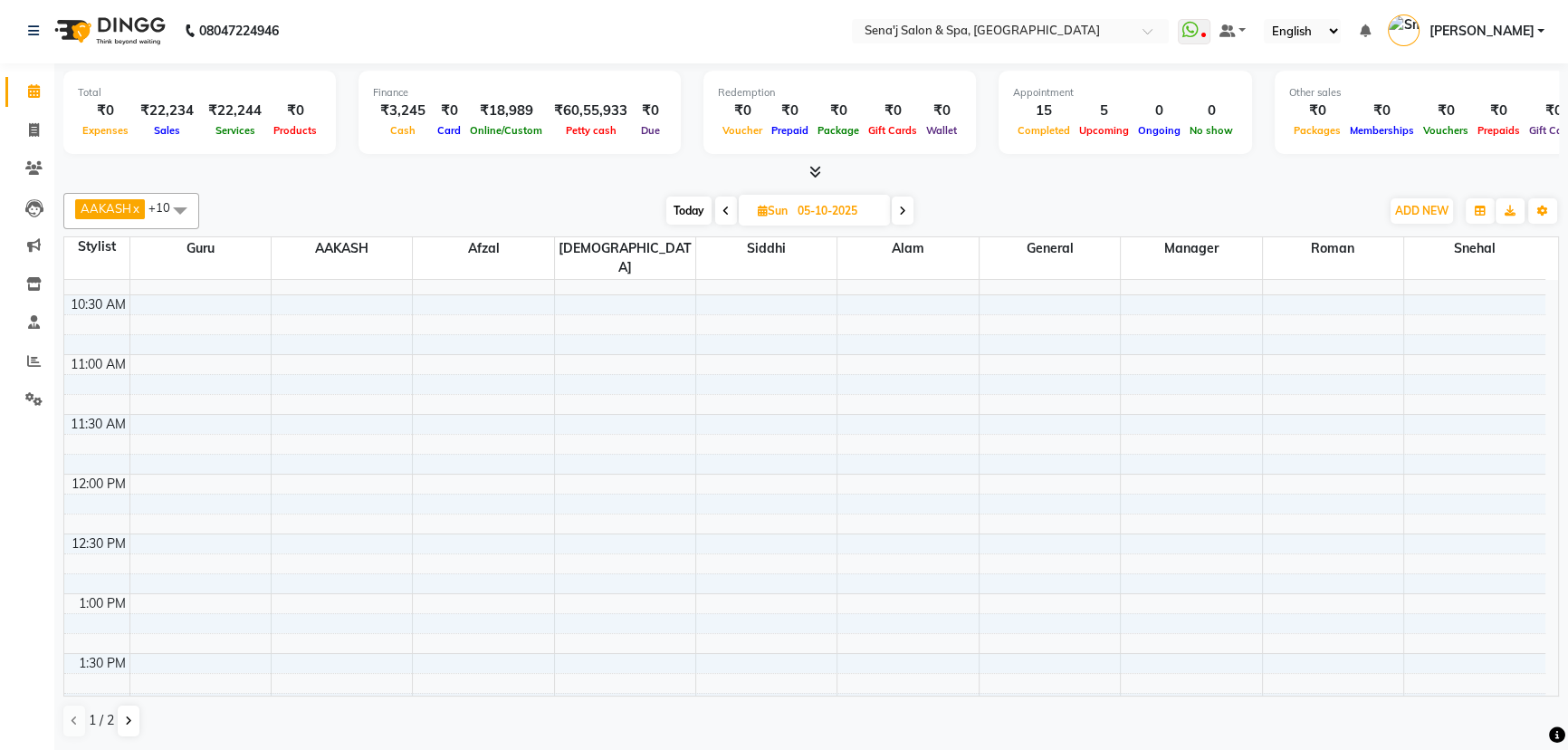
scroll to position [0, 0]
click at [673, 191] on div "[PERSON_NAME] x [PERSON_NAME] x General x Guru x Manager x Roman x [PERSON_NAME…" at bounding box center [811, 468] width 1495 height 560
click at [677, 204] on span "Today" at bounding box center [689, 213] width 45 height 28
type input "04-10-2025"
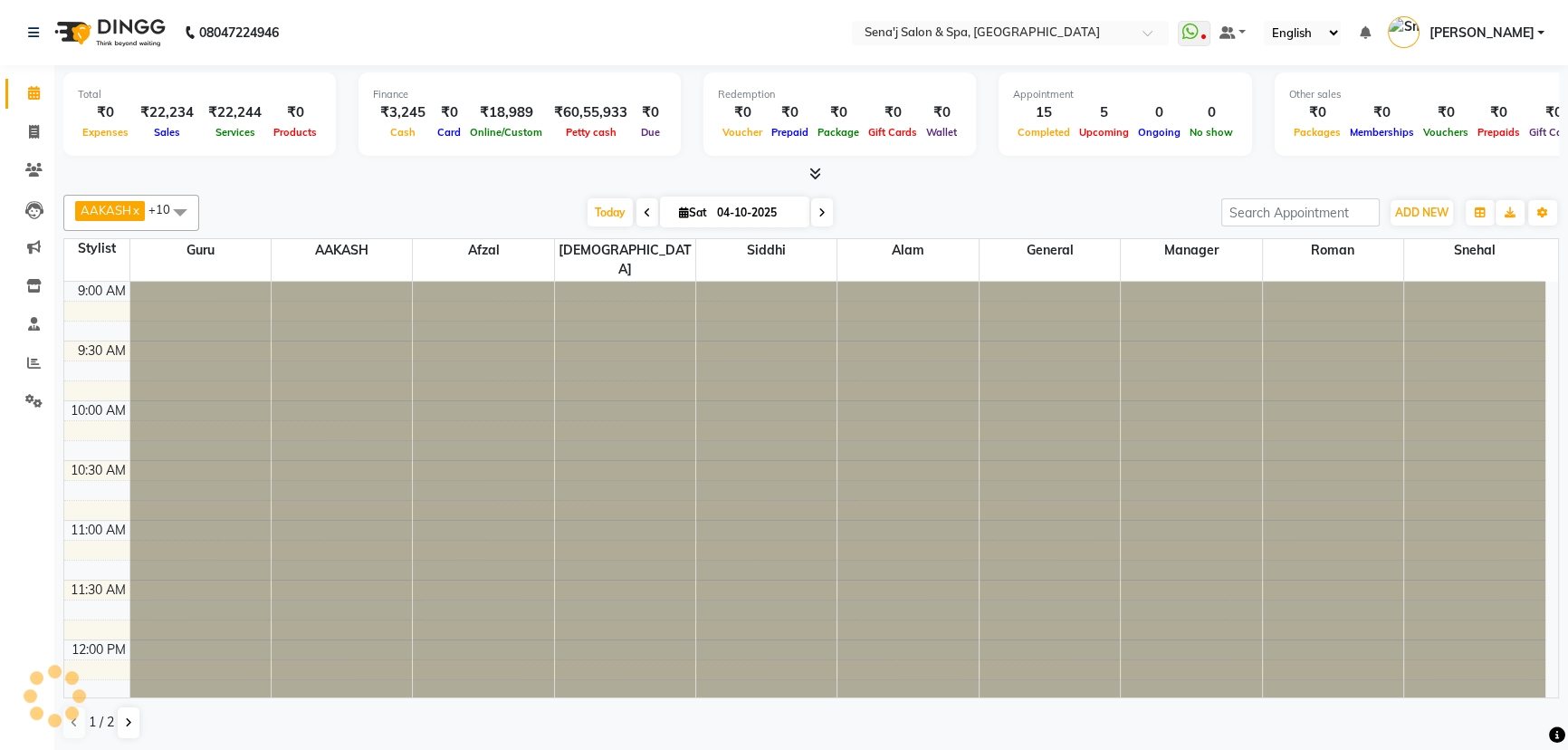
scroll to position [1192, 0]
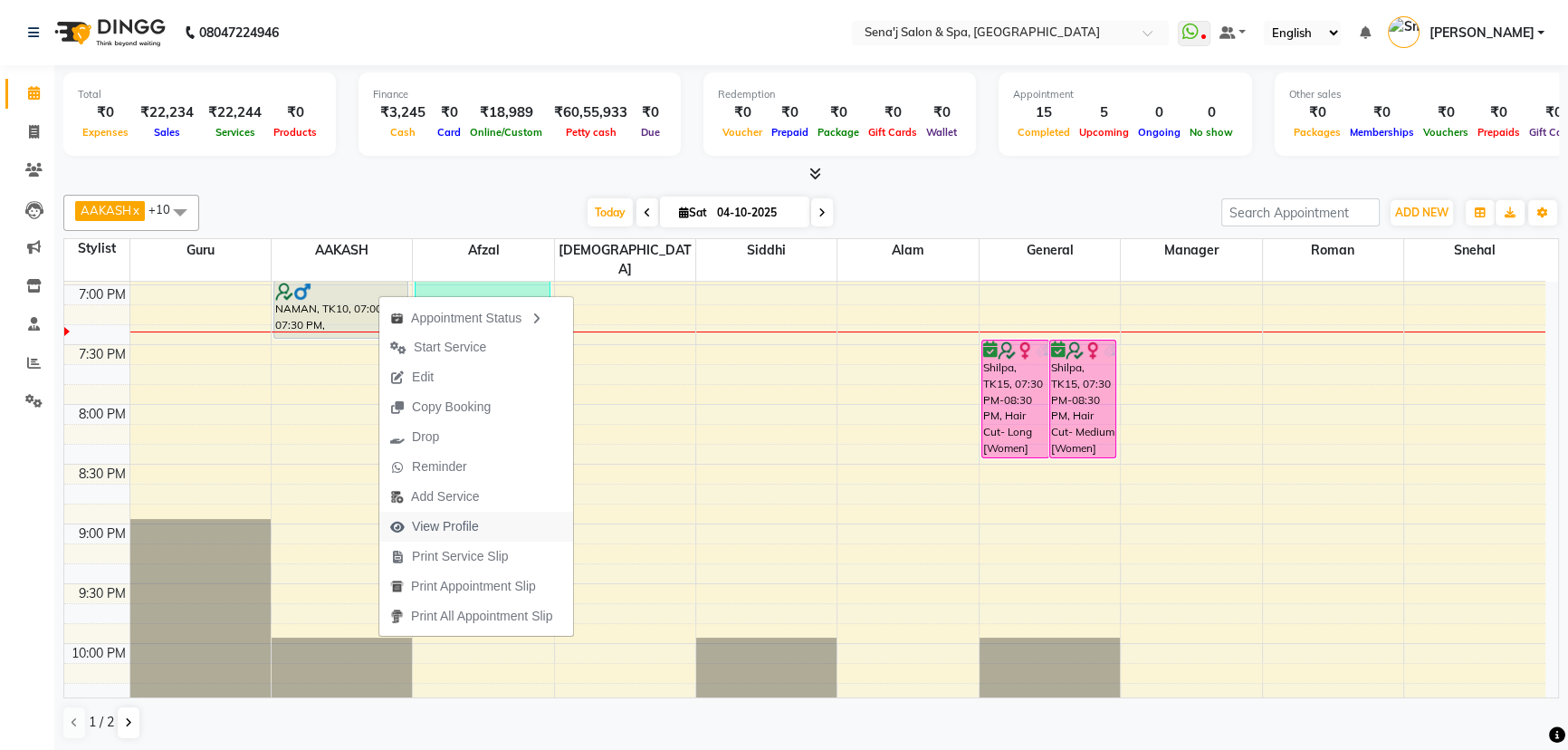
click at [443, 529] on span "View Profile" at bounding box center [445, 527] width 67 height 19
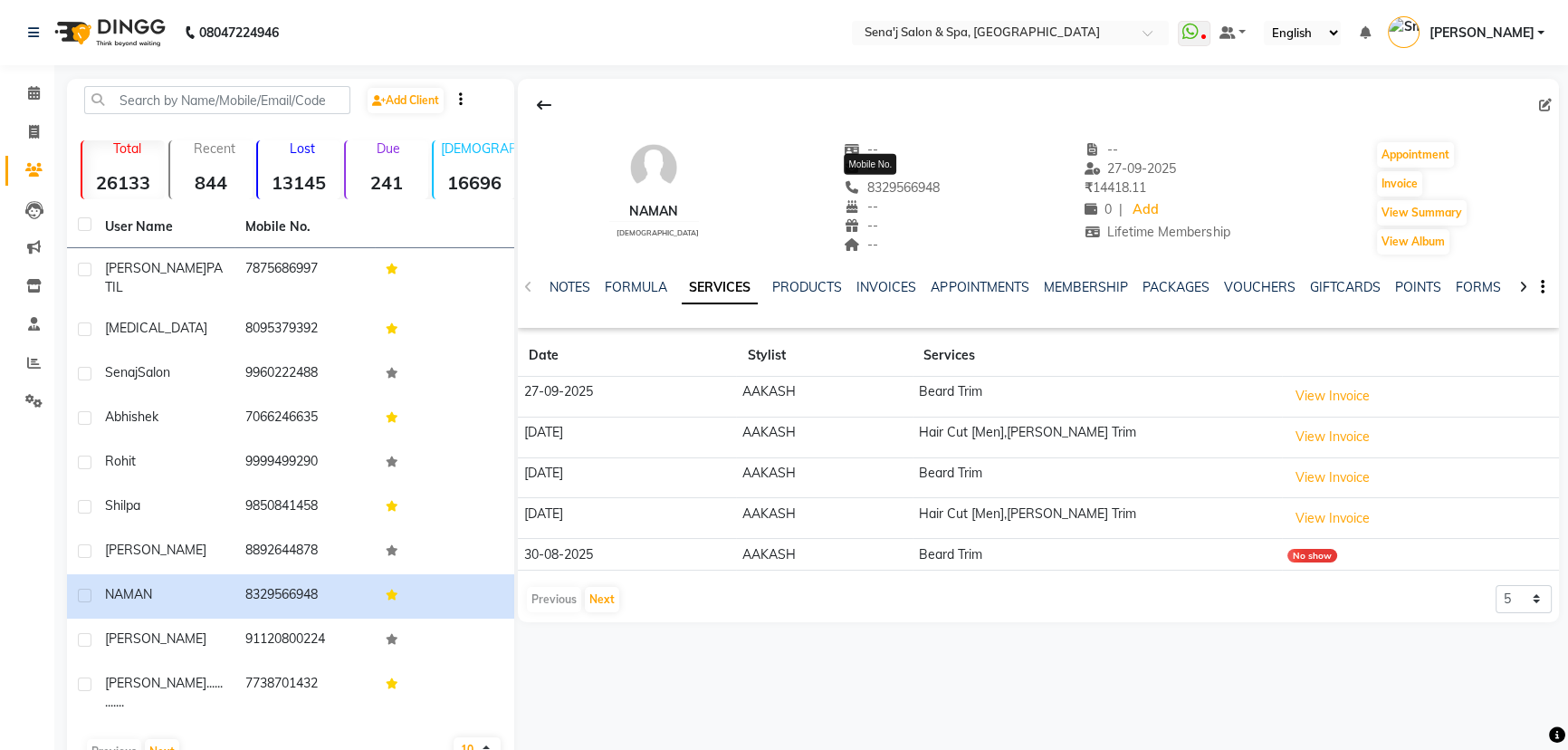
drag, startPoint x: 849, startPoint y: 192, endPoint x: 919, endPoint y: 190, distance: 70.0
click at [919, 190] on span "8329566948" at bounding box center [892, 187] width 96 height 16
copy span "8329566948"
click at [33, 97] on icon at bounding box center [34, 93] width 11 height 13
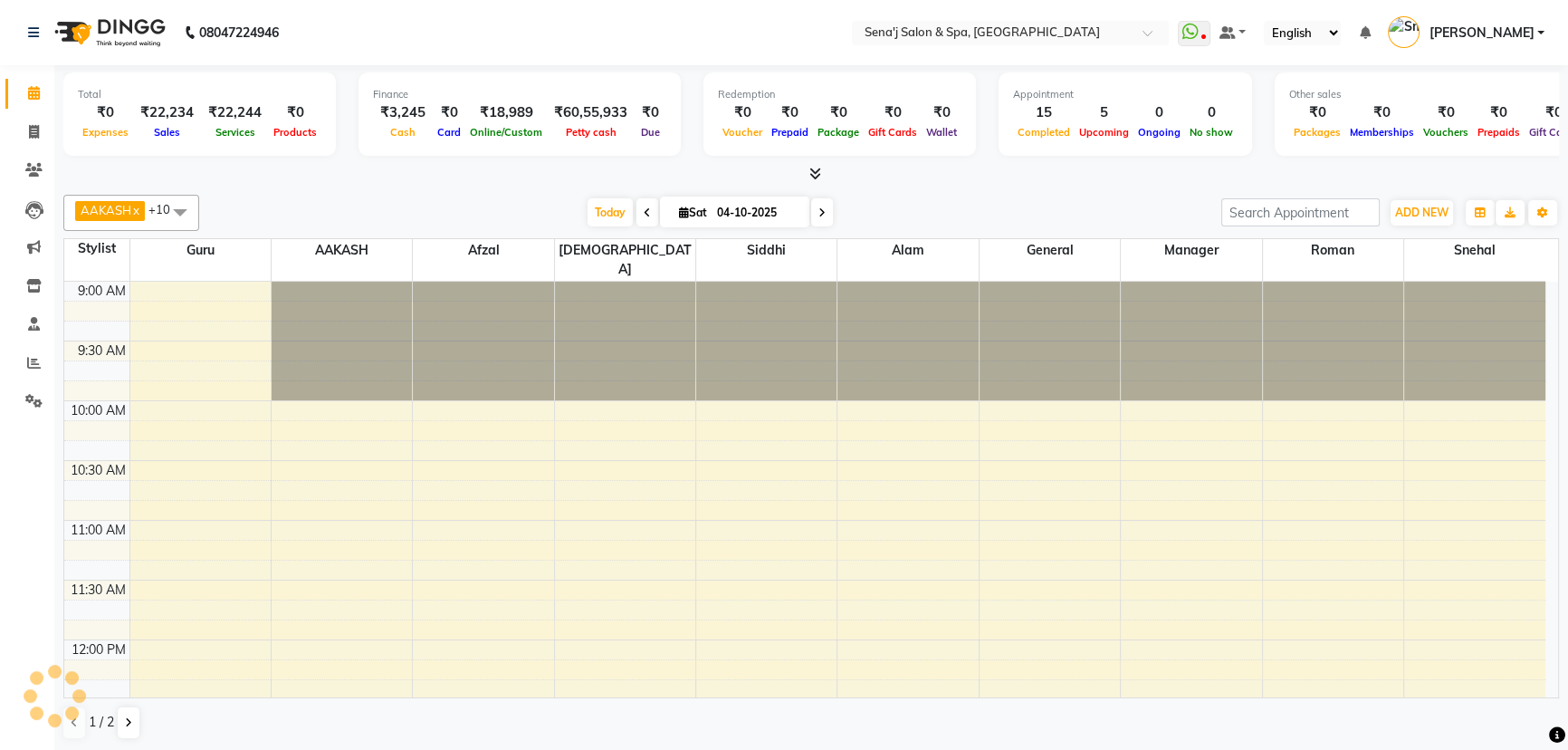
scroll to position [1192, 0]
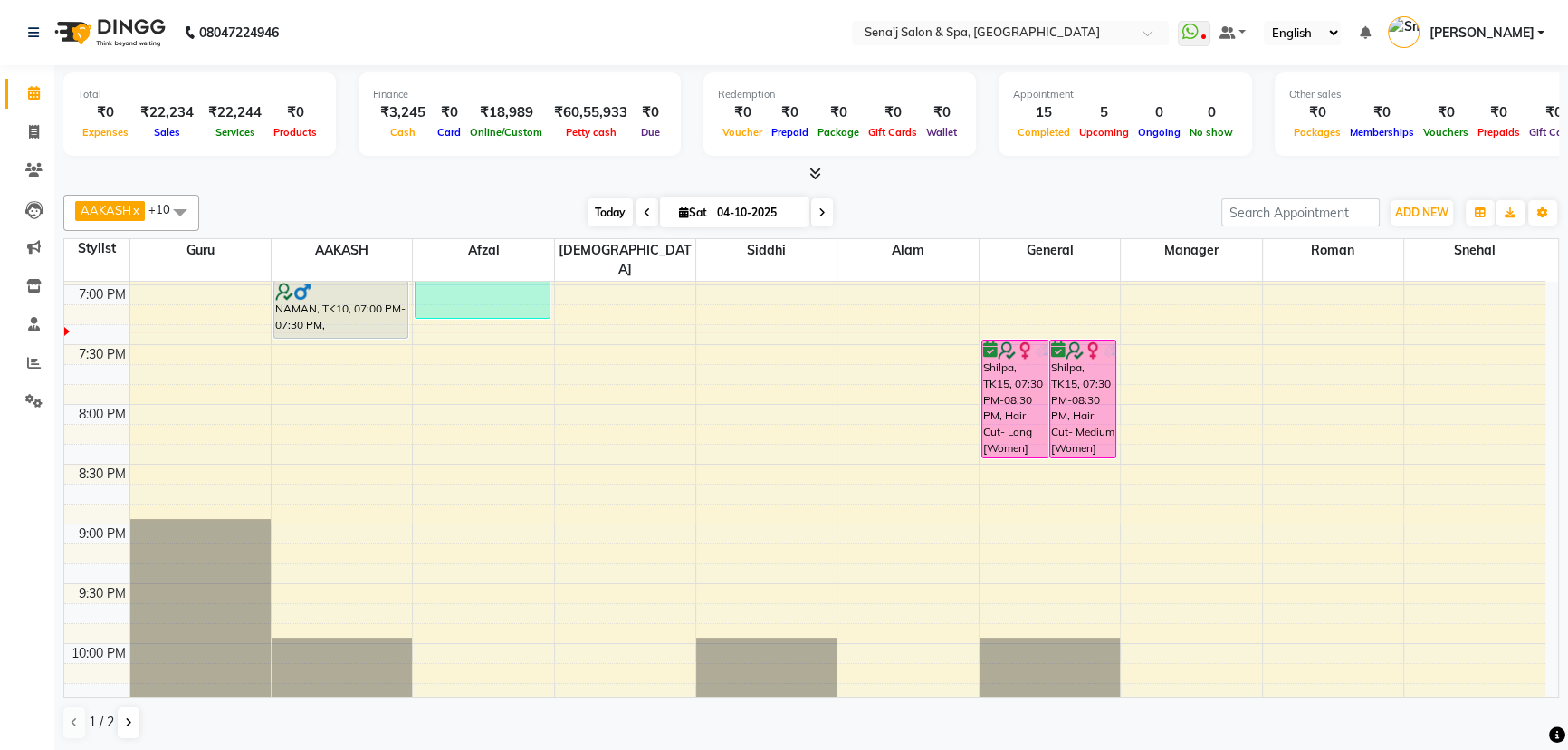
click at [593, 208] on span "Today" at bounding box center [610, 213] width 45 height 28
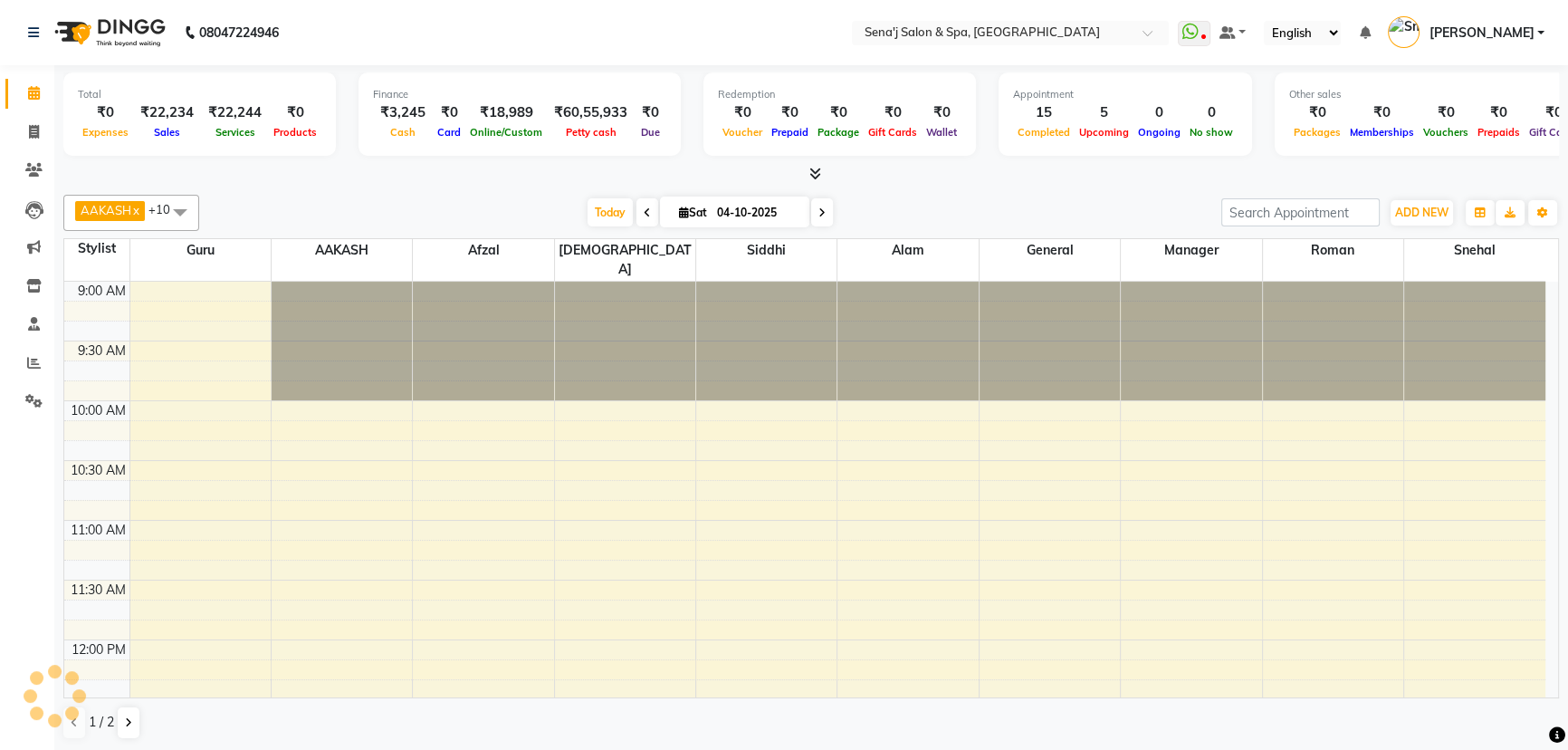
click at [826, 213] on span at bounding box center [821, 213] width 22 height 28
type input "05-10-2025"
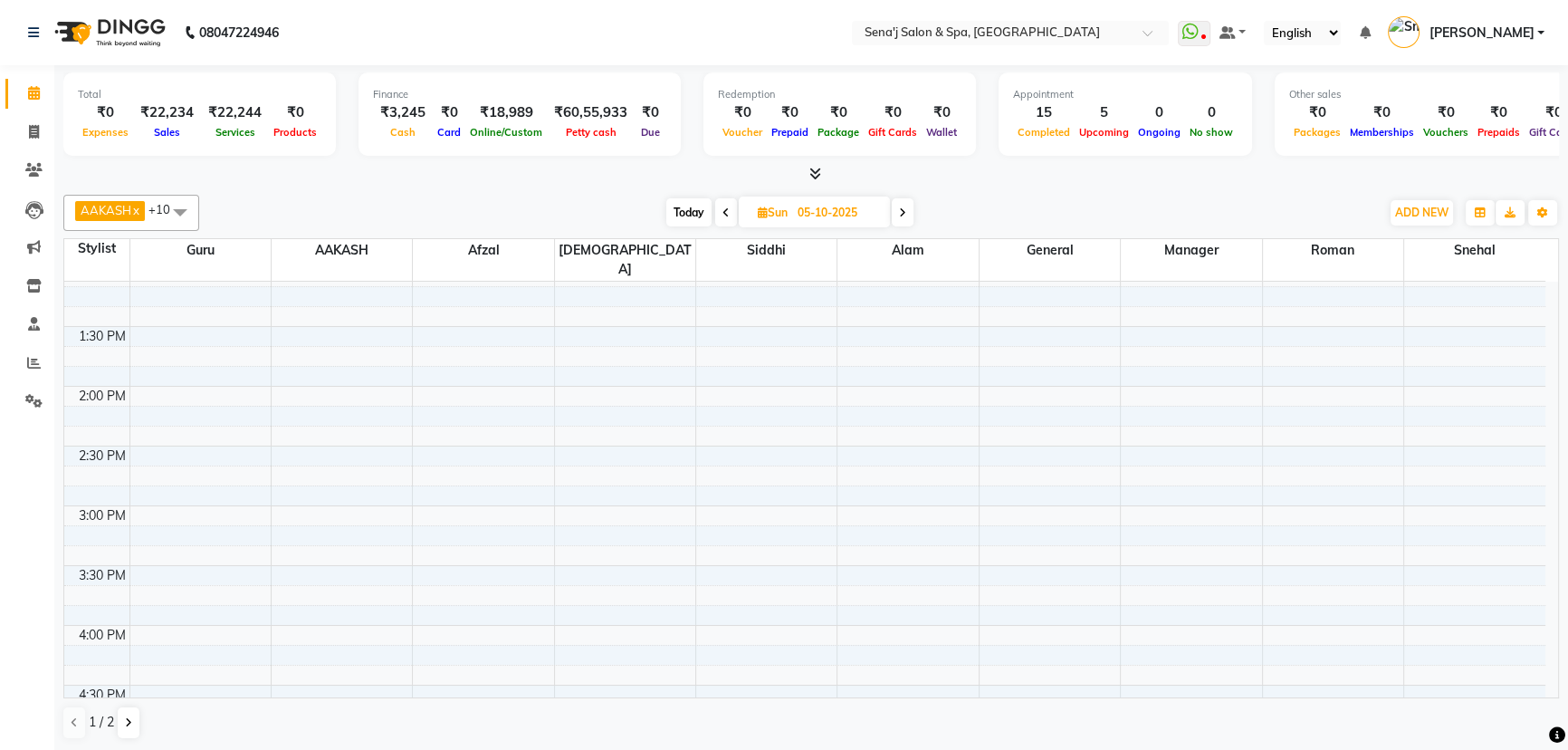
scroll to position [452, 0]
click at [313, 294] on div "9:00 AM 9:30 AM 10:00 AM 10:30 AM 11:00 AM 11:30 AM 12:00 PM 12:30 PM 1:00 PM 1…" at bounding box center [804, 727] width 1481 height 1793
select select "12648"
select select "tentative"
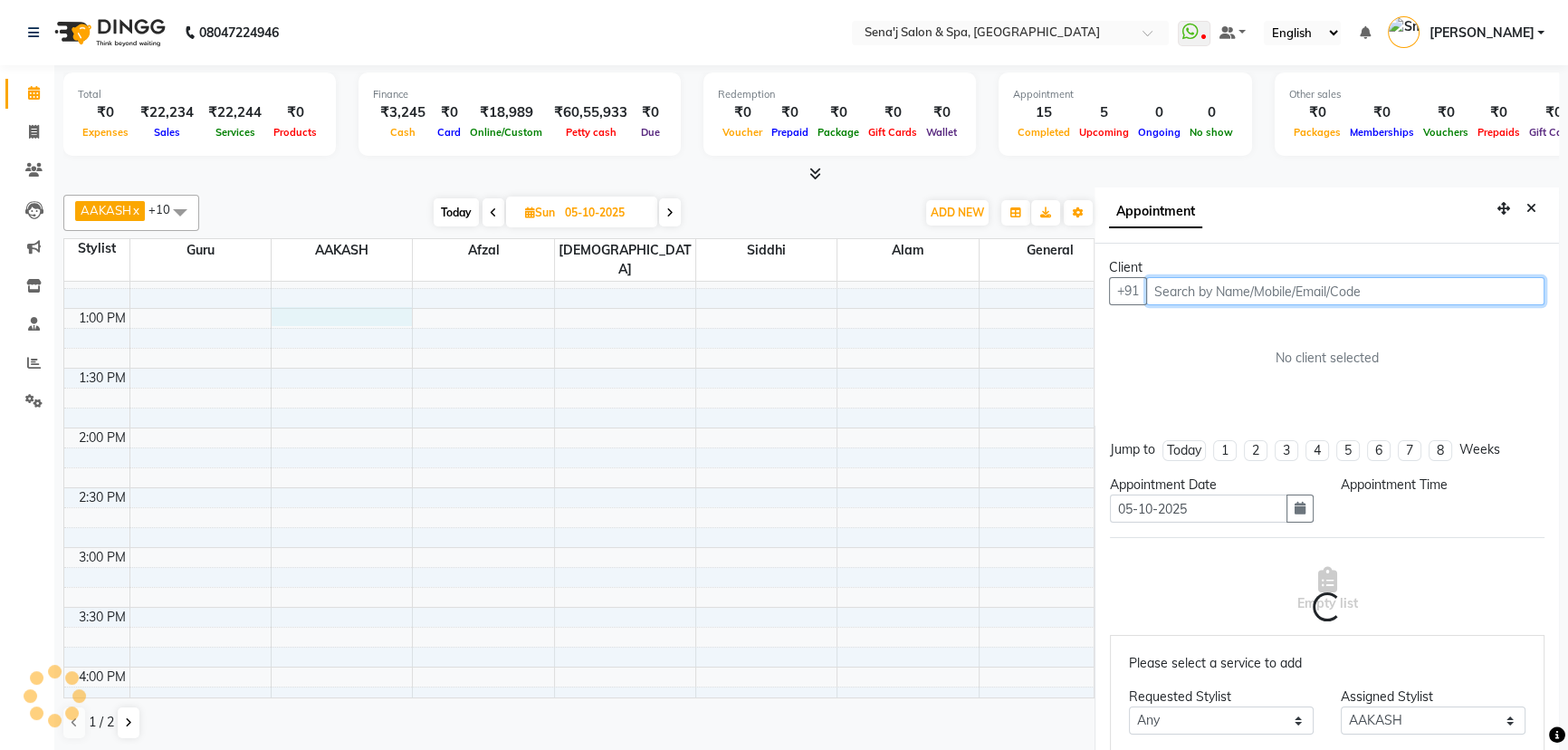
select select "780"
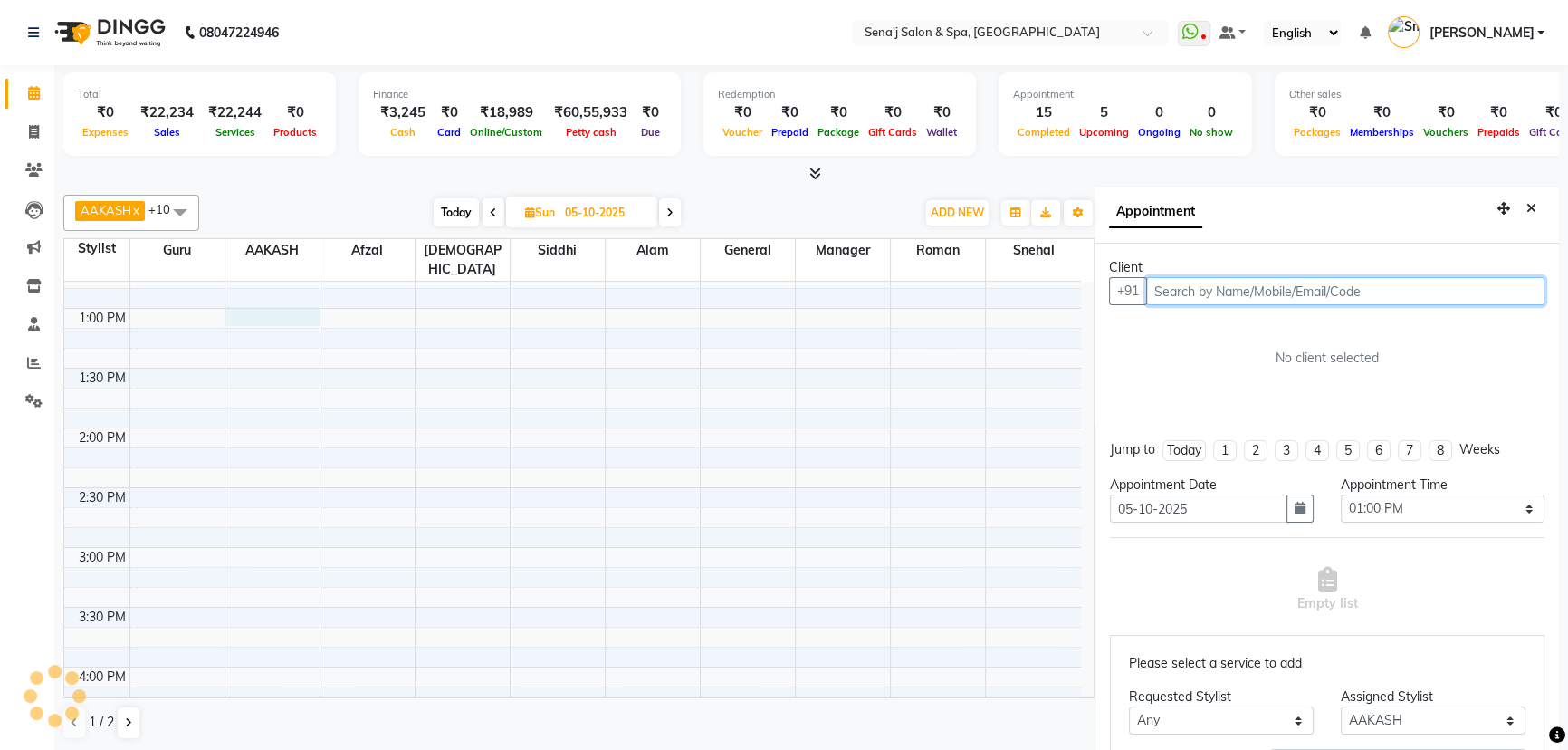
scroll to position [9, 0]
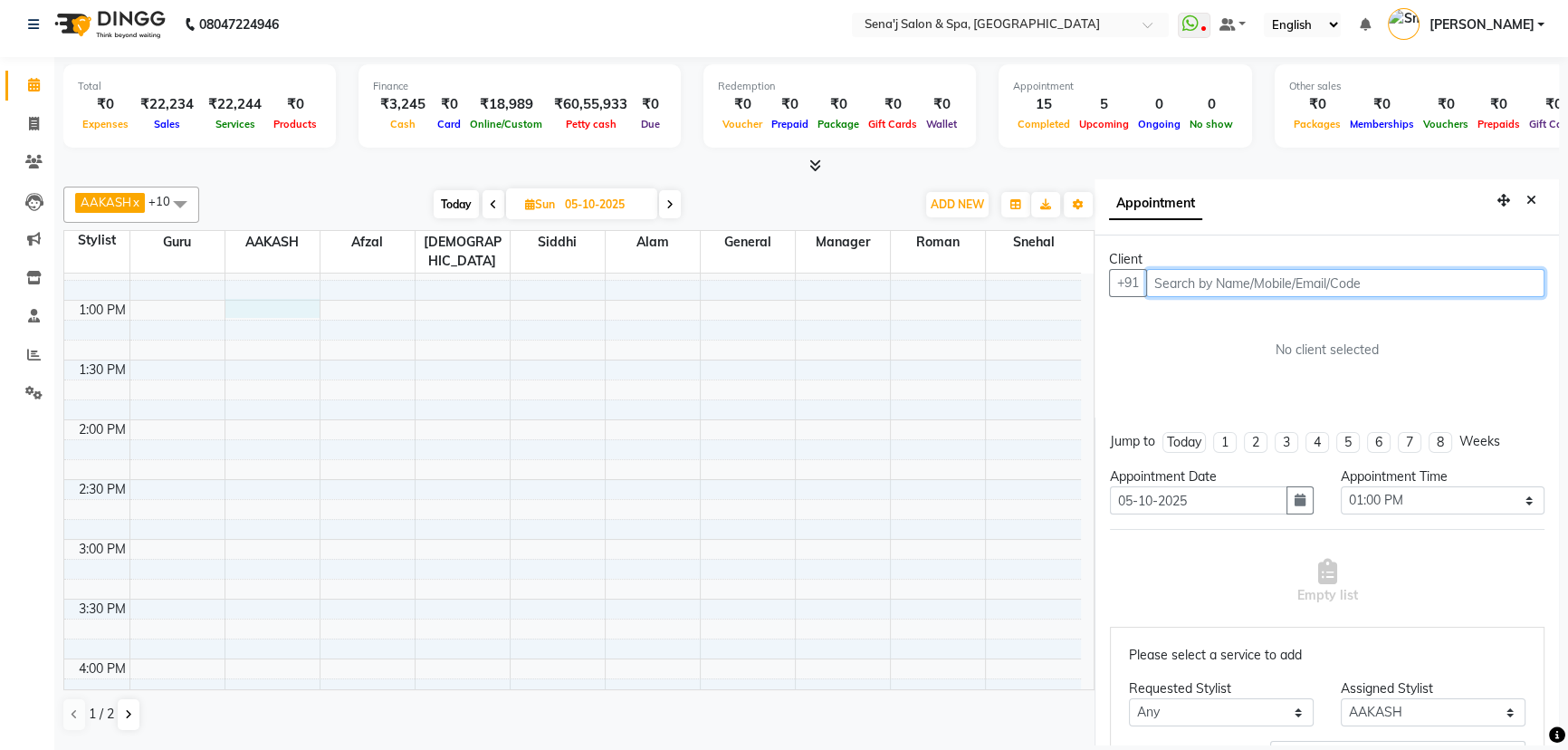
paste input "8329566948"
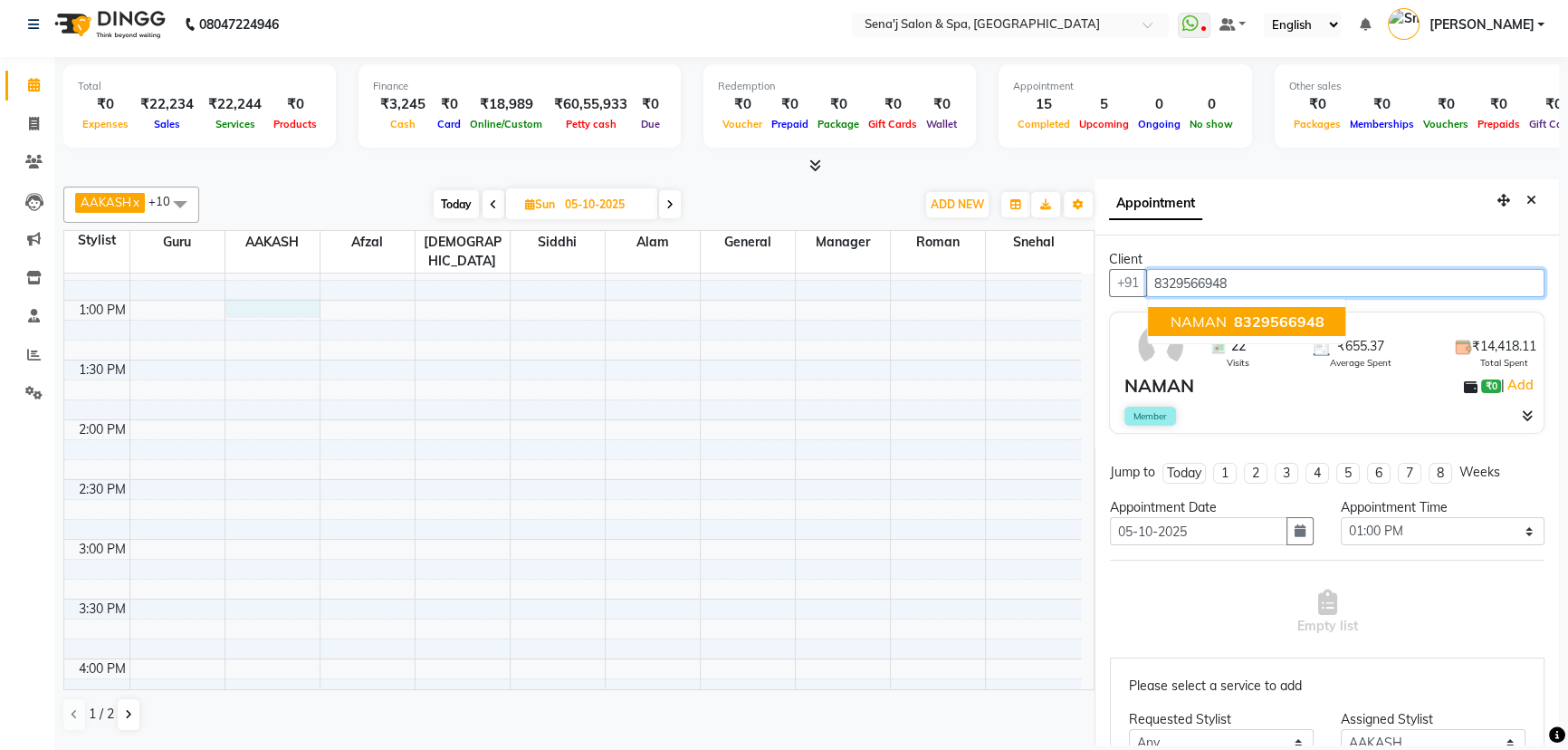
click at [1203, 313] on span "NAMAN" at bounding box center [1197, 321] width 56 height 18
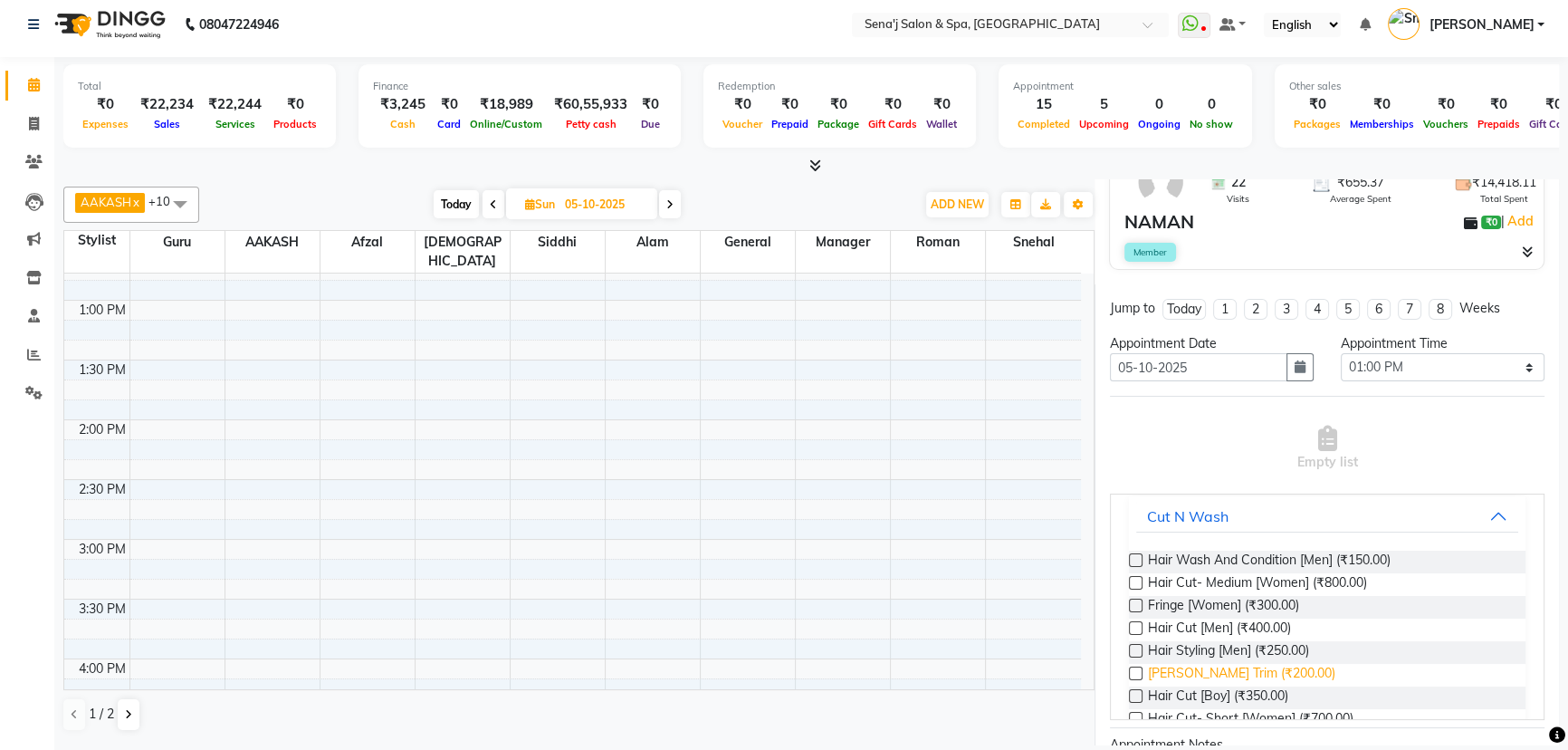
scroll to position [164, 0]
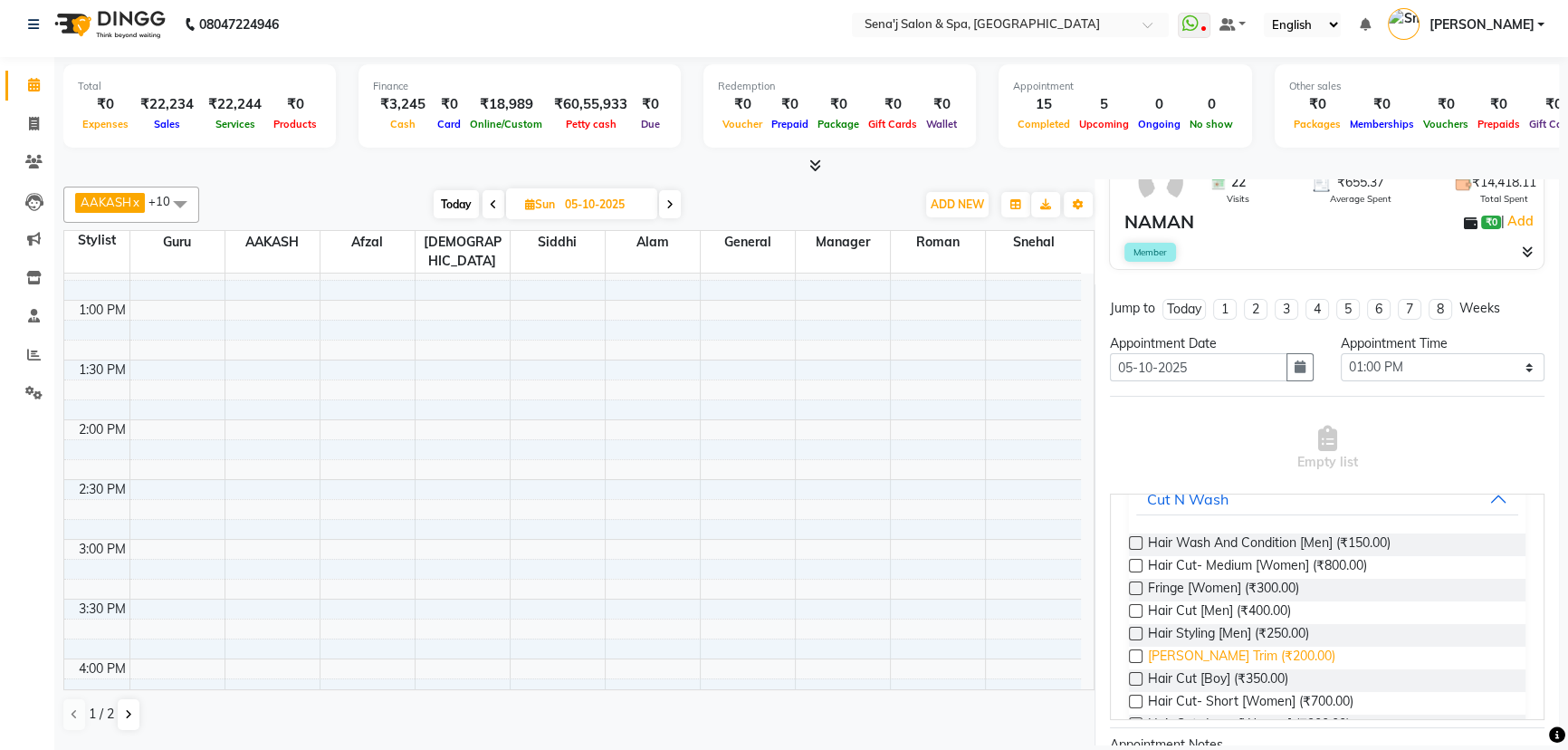
type input "8329566948"
click at [1206, 657] on span "[PERSON_NAME] Trim (₹200.00)" at bounding box center [1241, 658] width 188 height 23
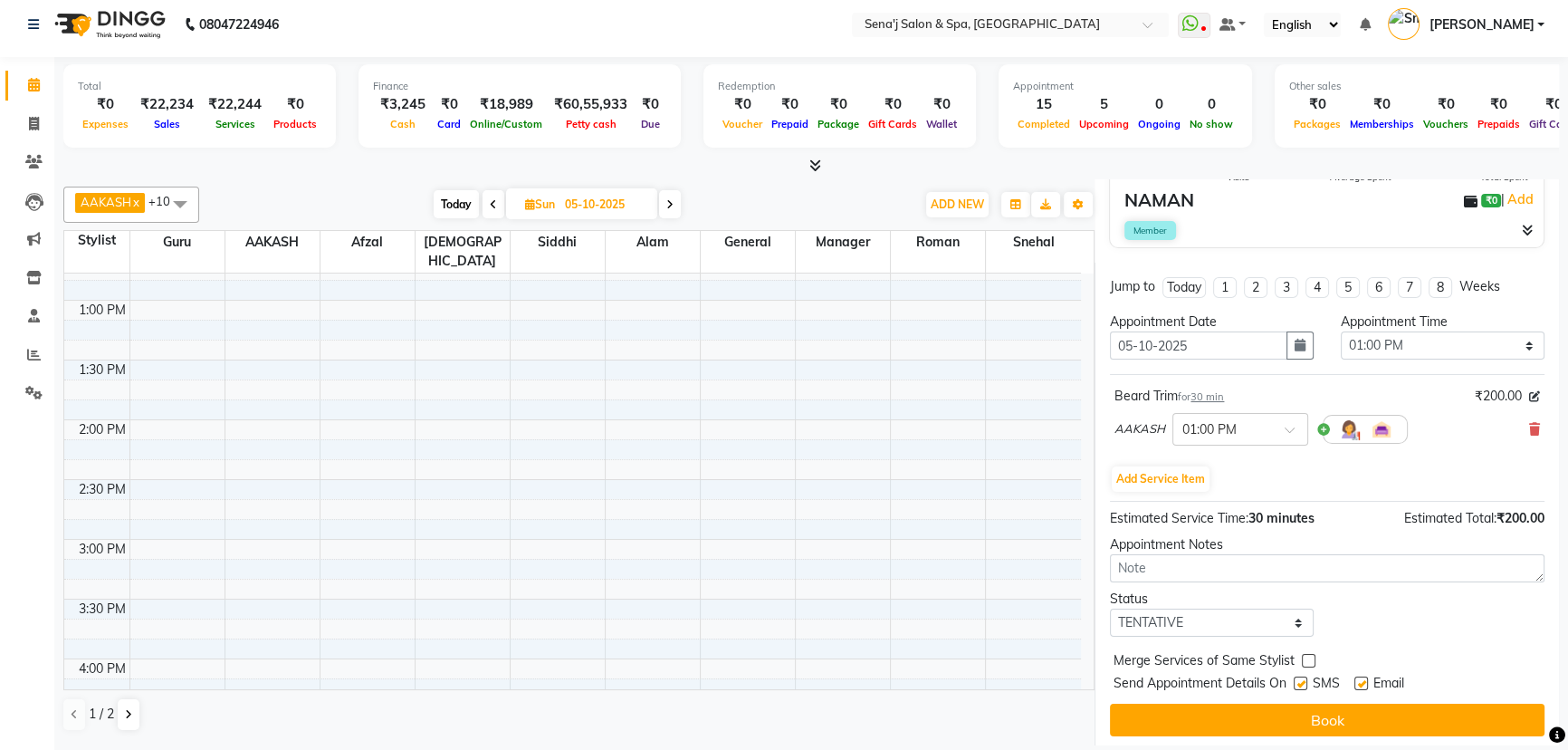
scroll to position [190, 0]
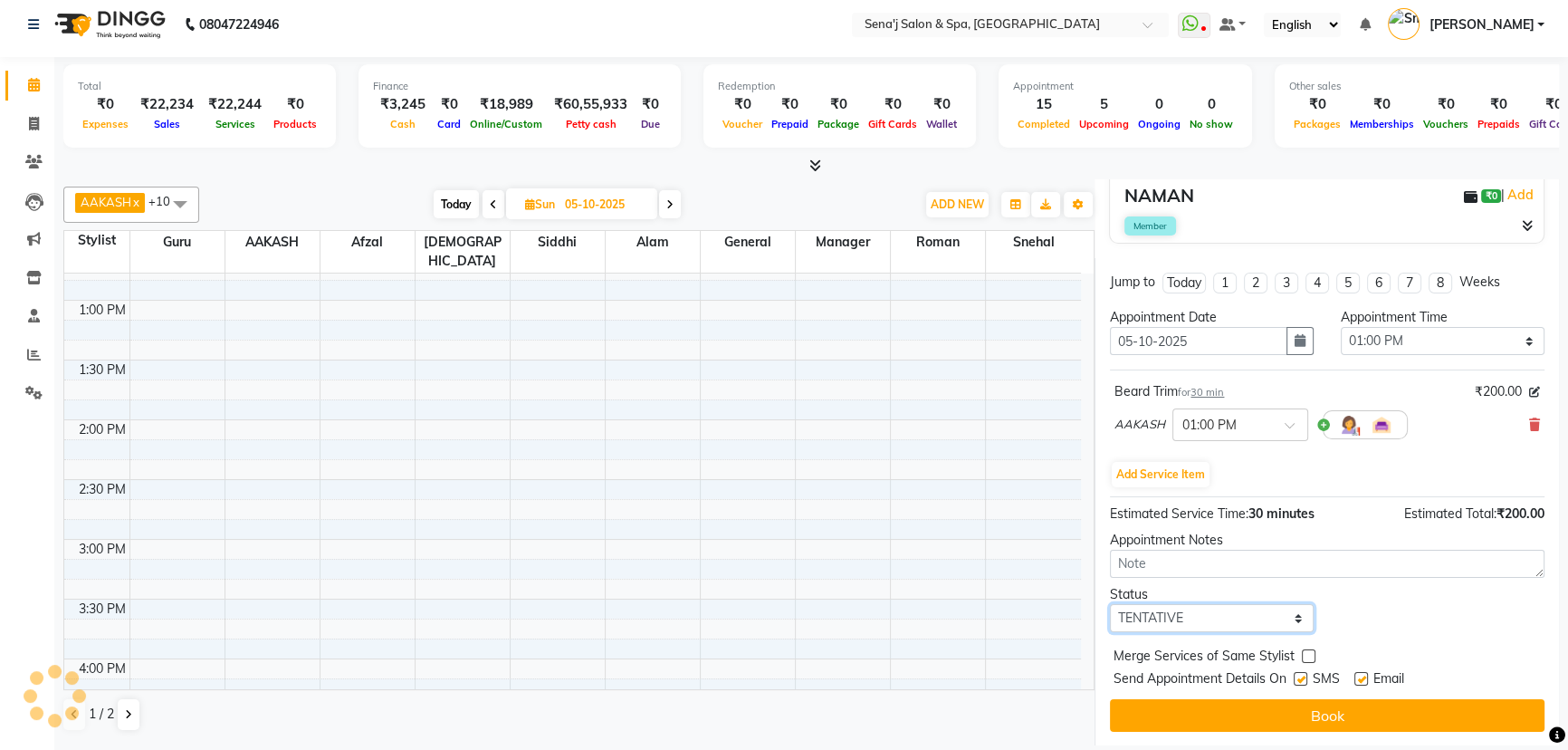
click at [1213, 609] on select "Select TENTATIVE CONFIRM UPCOMING" at bounding box center [1212, 619] width 204 height 28
select select "confirm booking"
click at [1110, 605] on select "Select TENTATIVE CONFIRM UPCOMING" at bounding box center [1212, 619] width 204 height 28
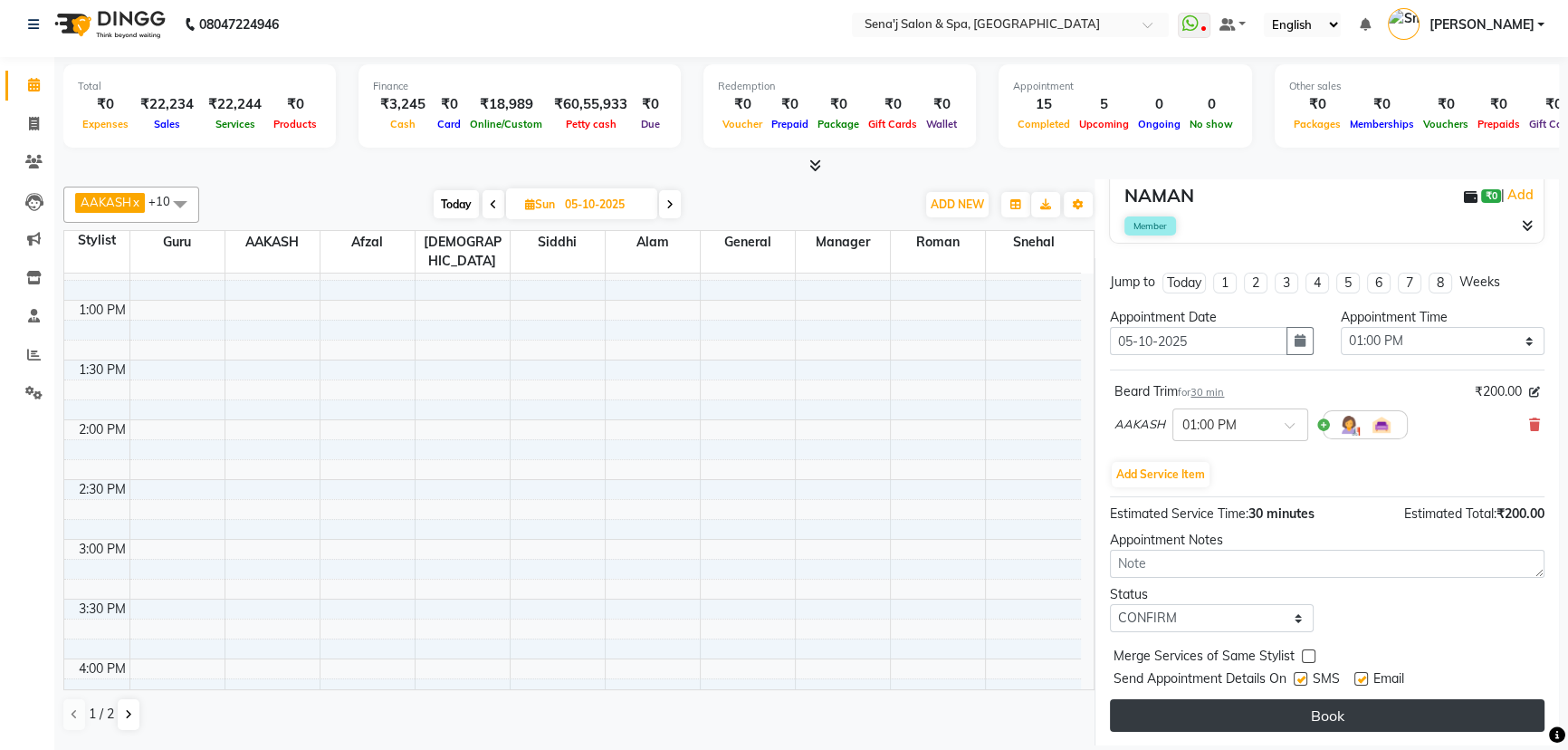
click at [1218, 708] on button "Book" at bounding box center [1327, 715] width 434 height 33
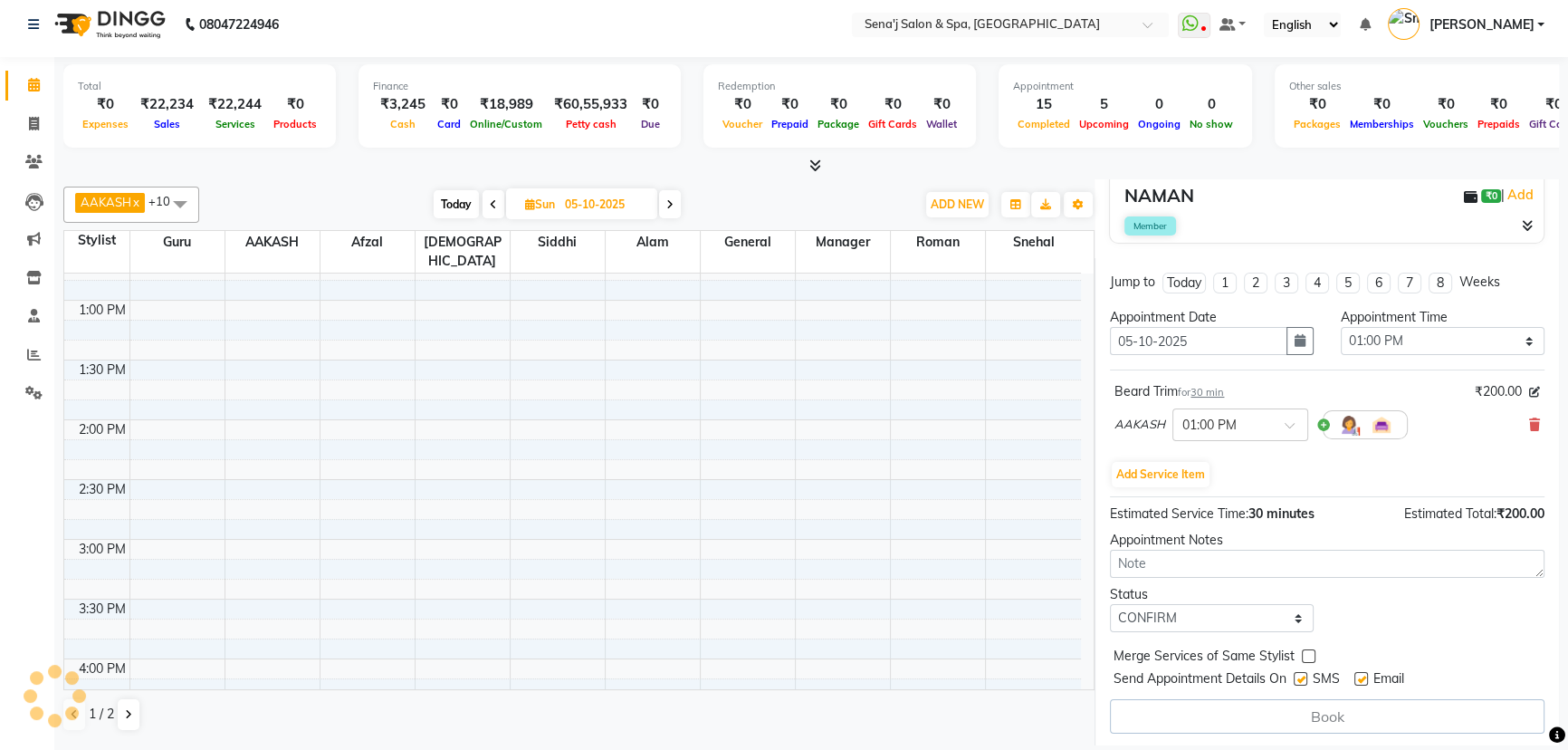
select select "12648"
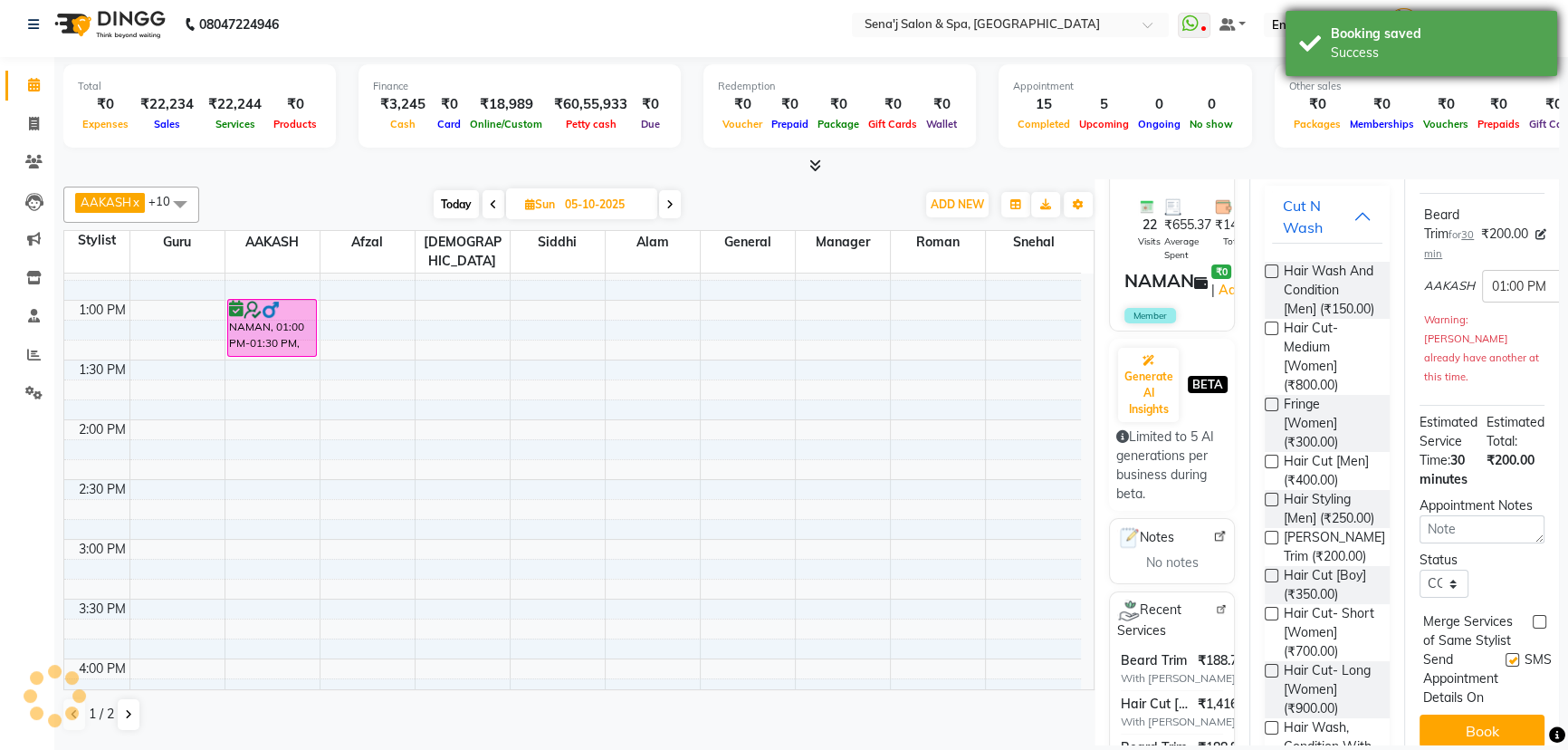
scroll to position [0, 0]
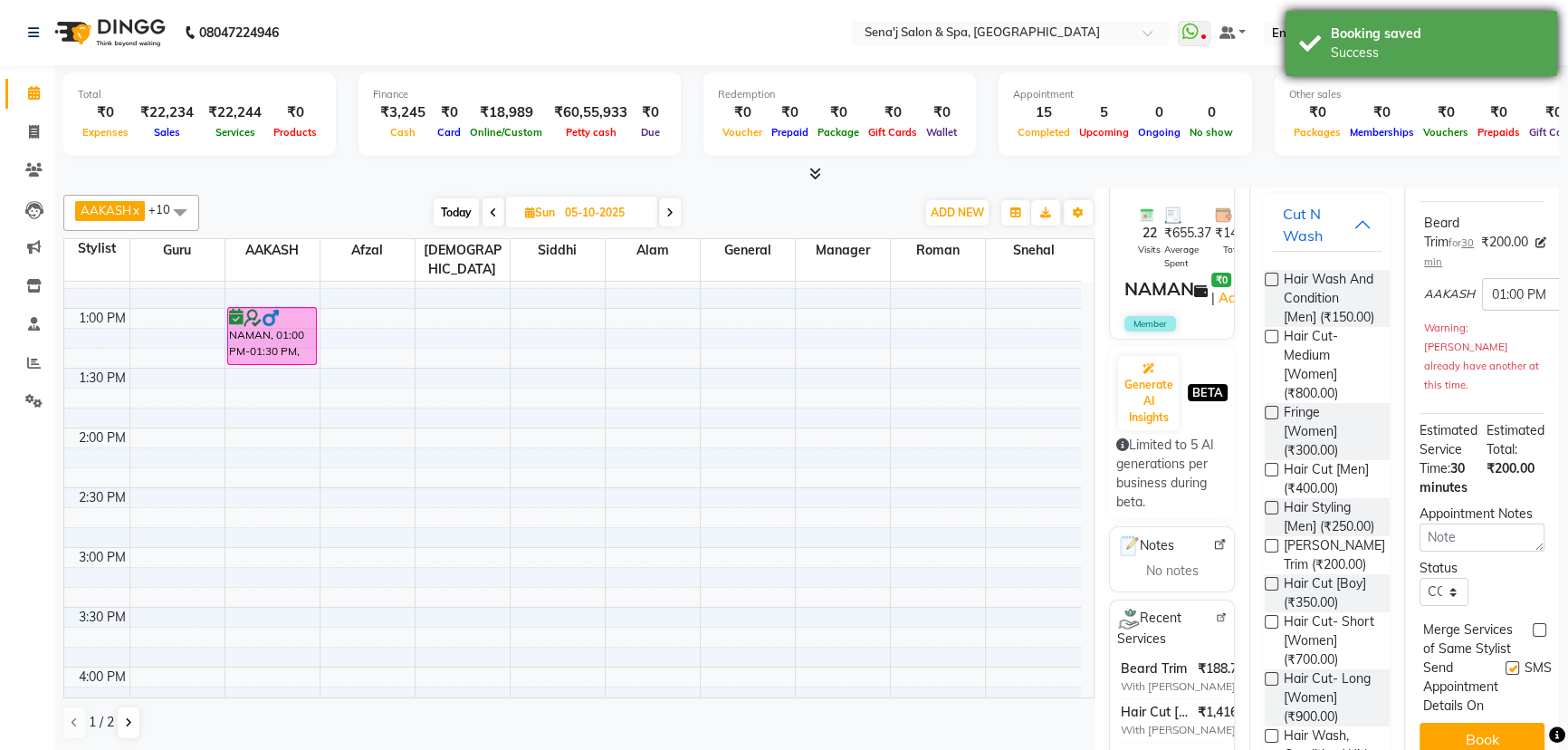
click at [1410, 50] on div "Success" at bounding box center [1437, 53] width 212 height 19
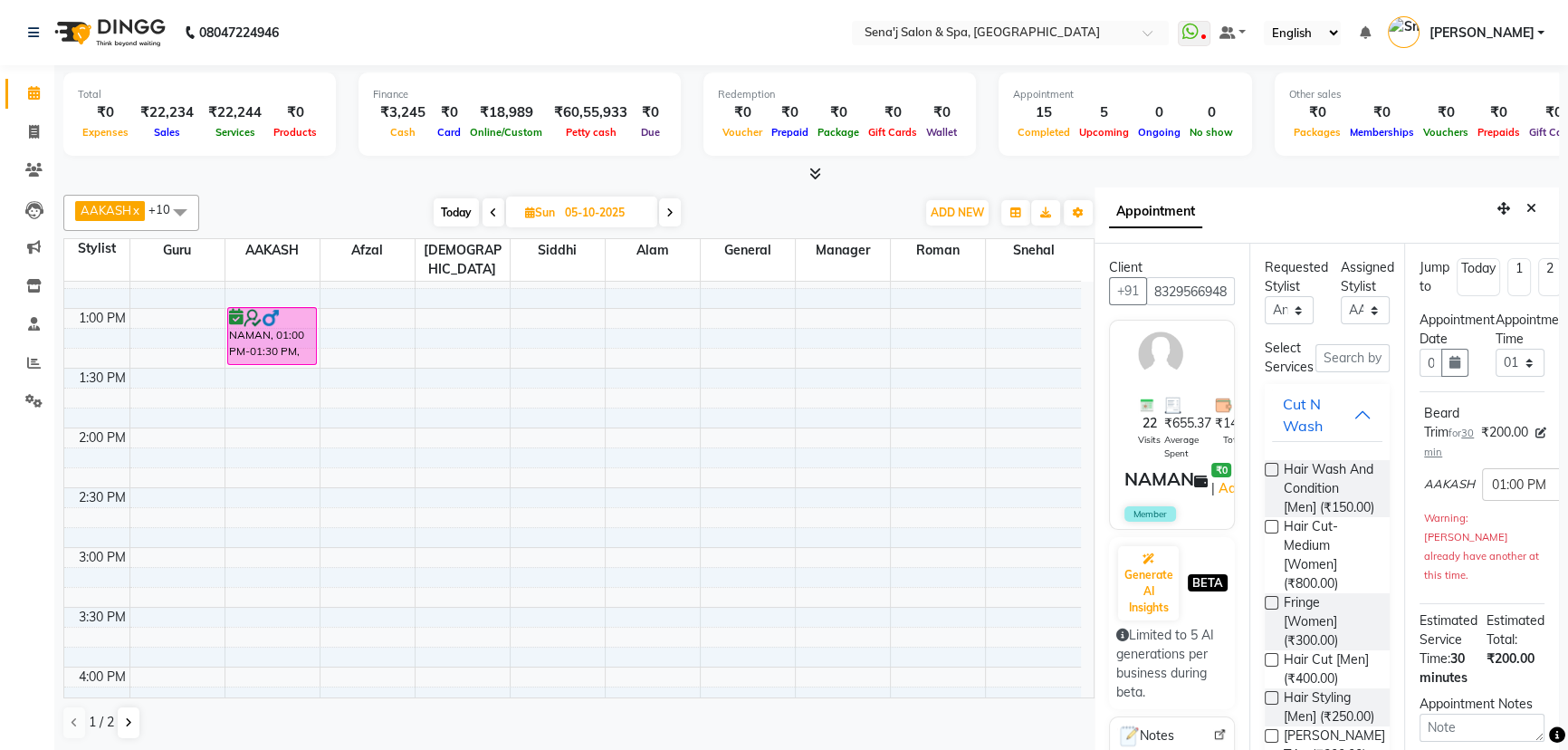
click at [1526, 215] on button "Close" at bounding box center [1531, 209] width 26 height 28
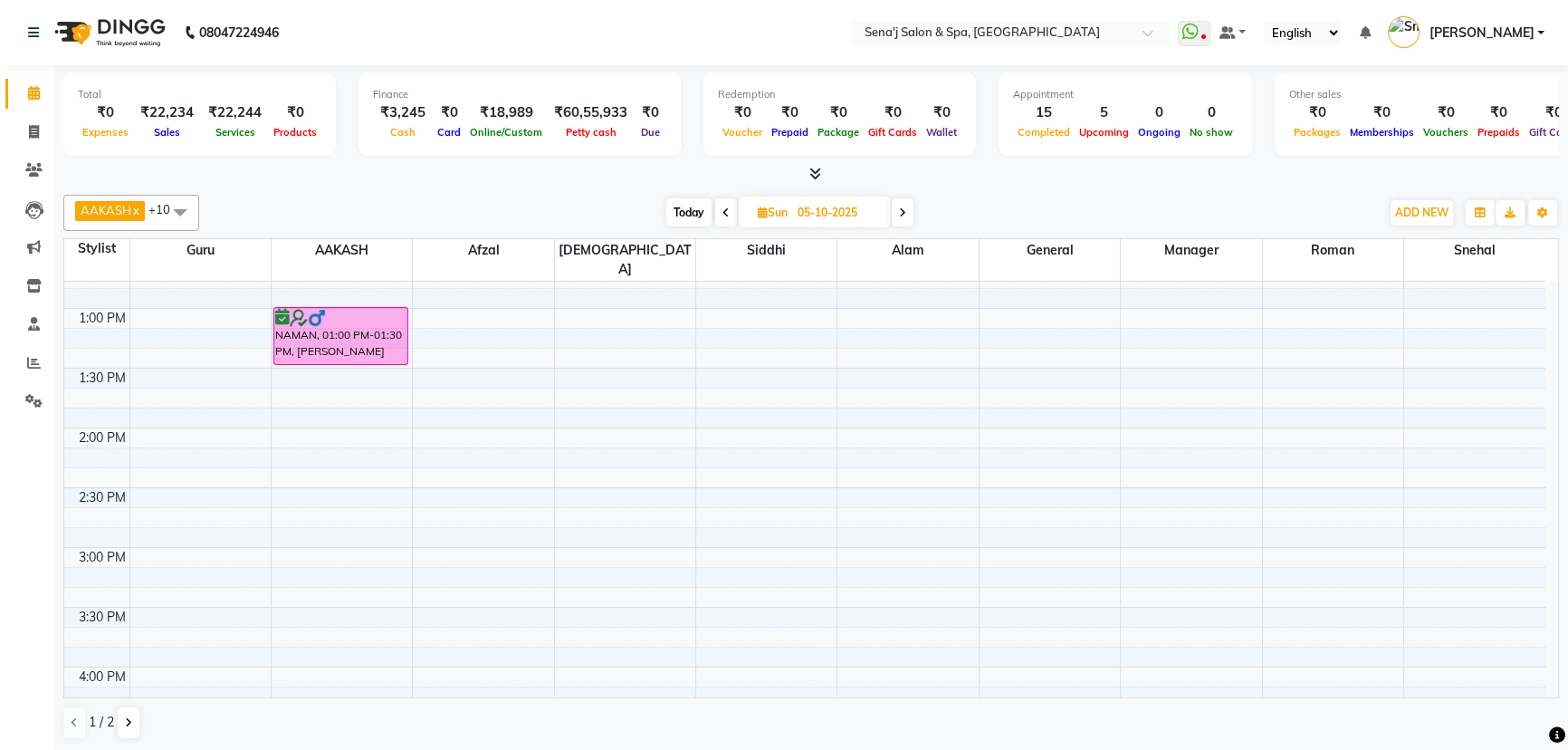
click at [688, 209] on span "Today" at bounding box center [689, 213] width 45 height 28
type input "04-10-2025"
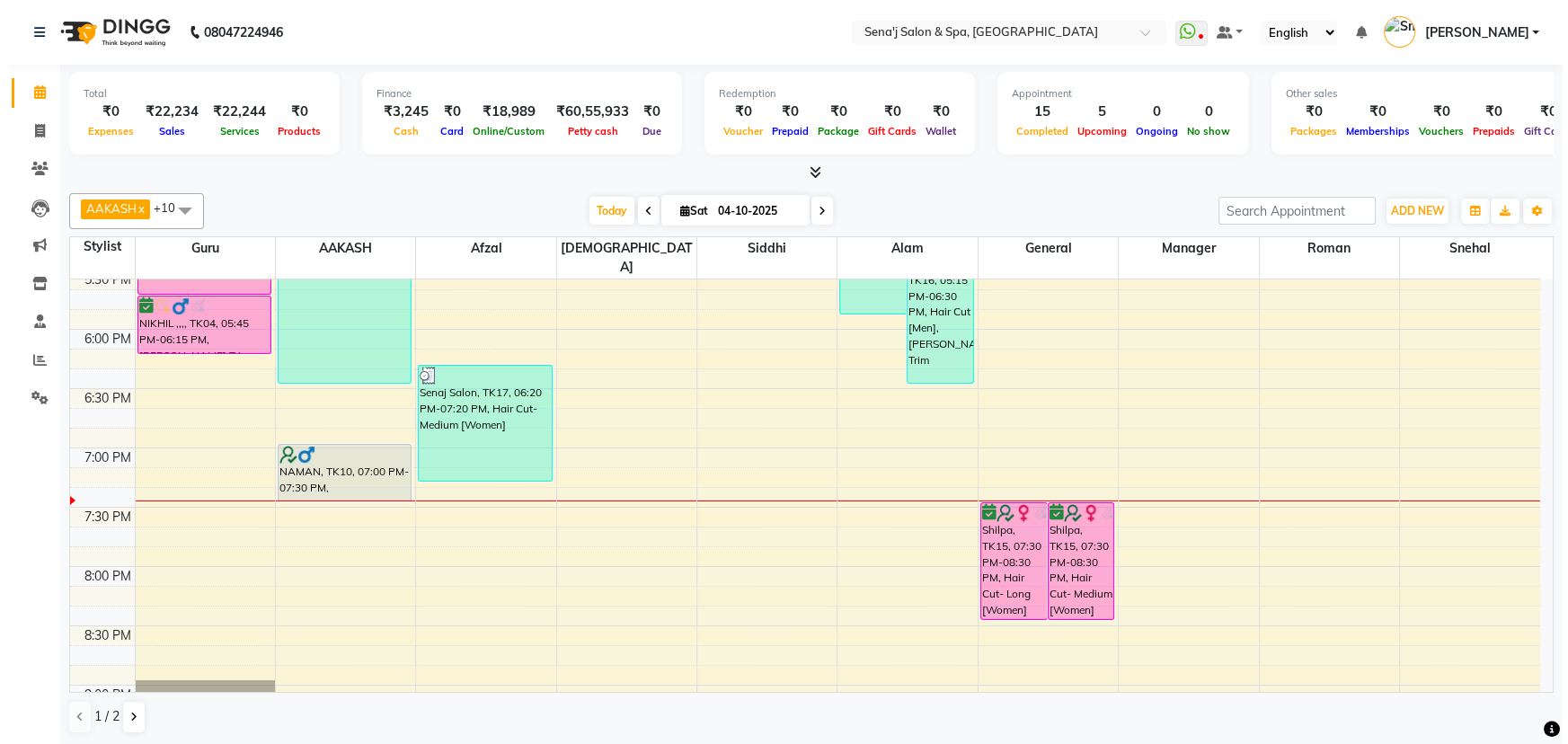
scroll to position [1019, 0]
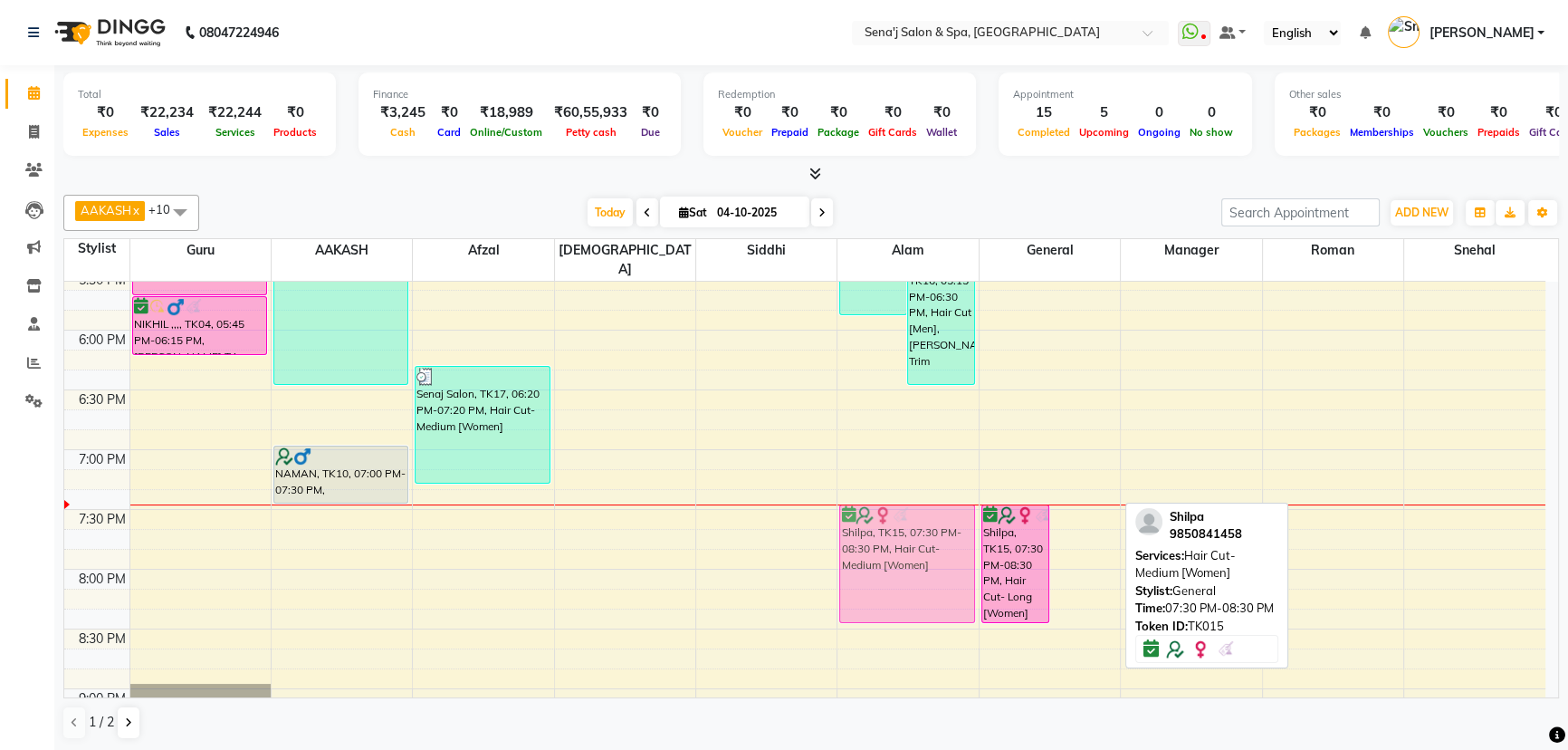
drag, startPoint x: 1103, startPoint y: 549, endPoint x: 978, endPoint y: 556, distance: 125.2
click at [936, 552] on tr "NIKHIL ,,,, TK04, 05:00 PM-05:45 PM, Hair Cut [Men] NIKHIL ,,,, TK04, 05:45 PM-…" at bounding box center [804, 151] width 1481 height 1793
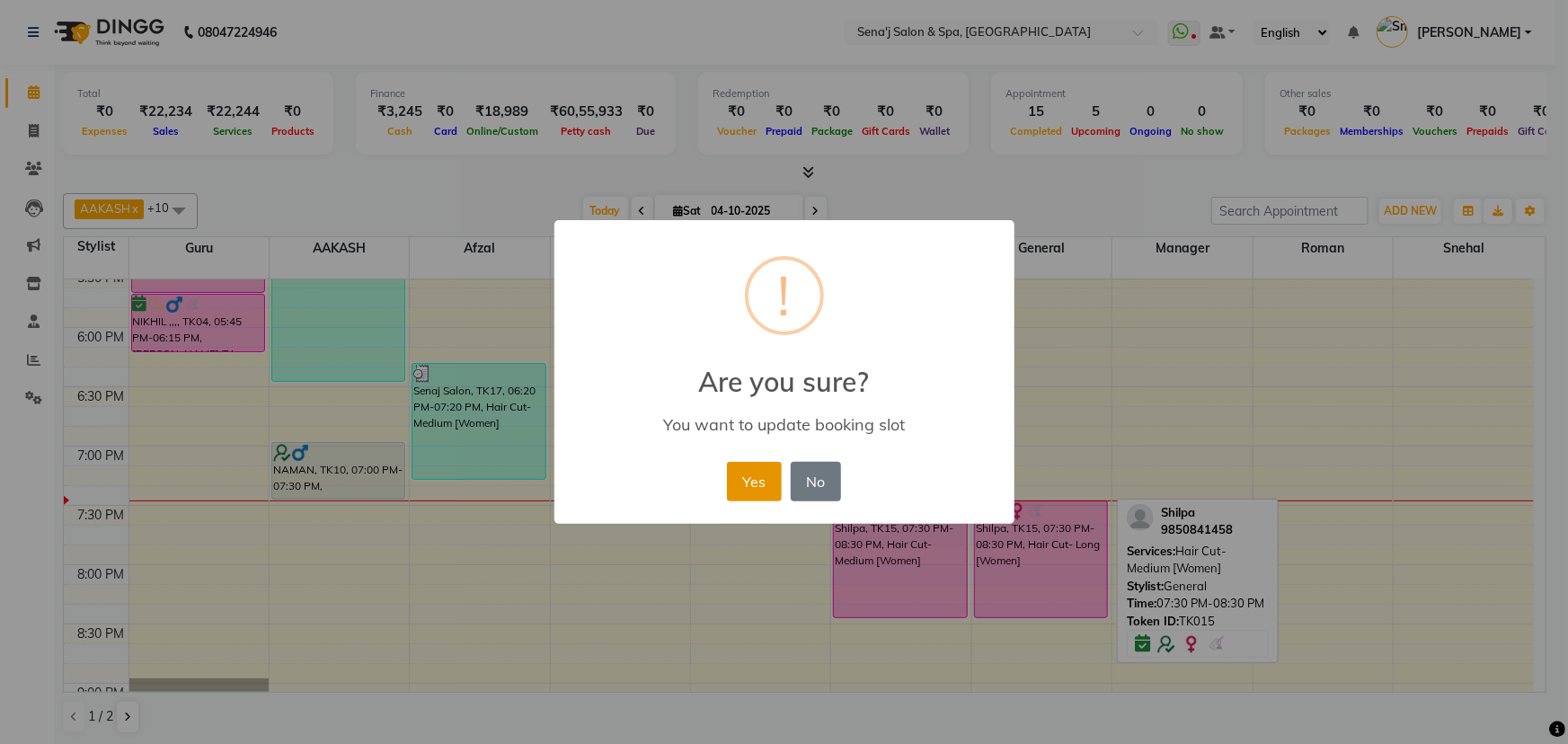
click at [761, 471] on button "Yes" at bounding box center [754, 482] width 54 height 39
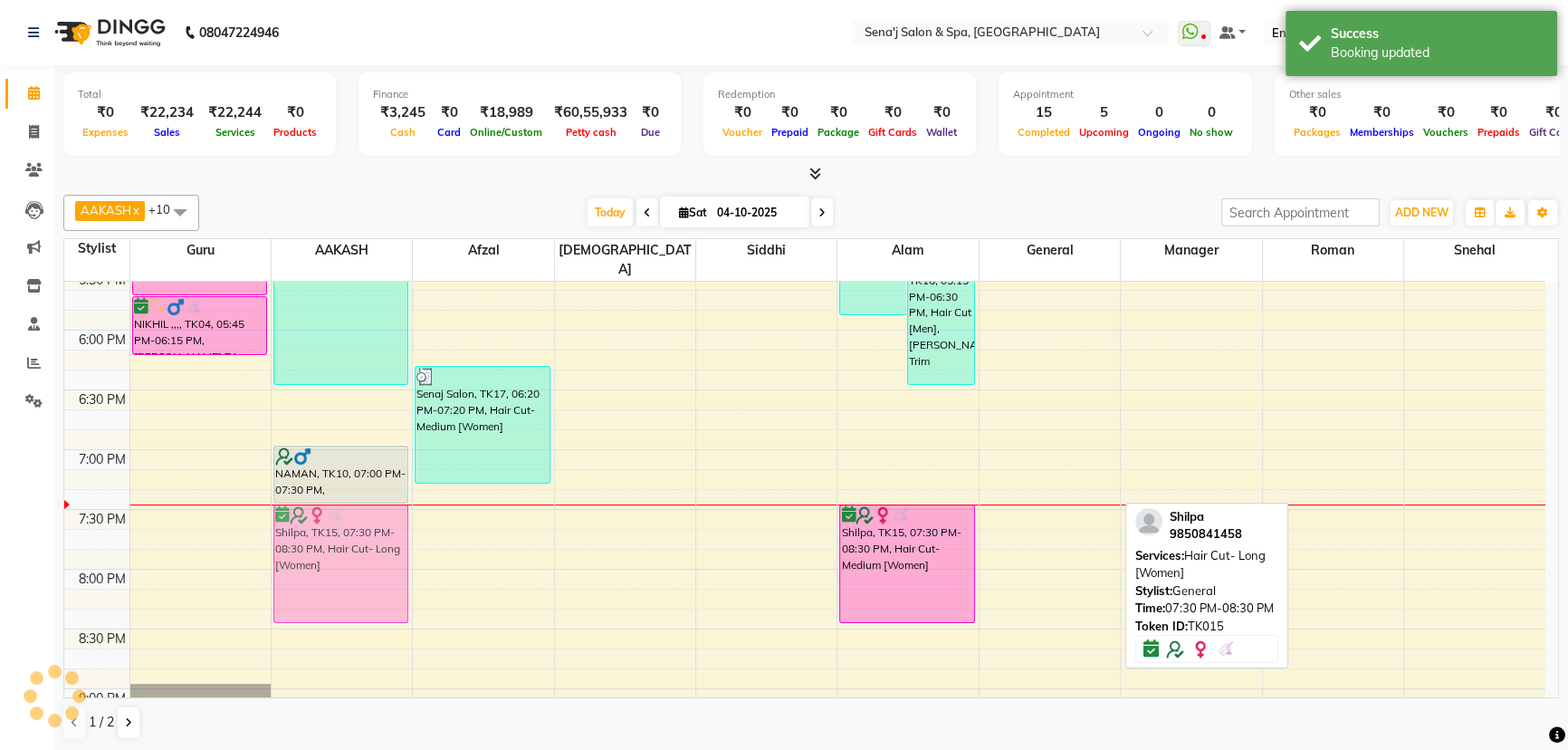
drag, startPoint x: 1038, startPoint y: 537, endPoint x: 358, endPoint y: 541, distance: 680.0
click at [358, 541] on tr "NIKHIL ,,,, TK04, 05:00 PM-05:45 PM, Hair Cut [Men] NIKHIL ,,,, TK04, 05:45 PM-…" at bounding box center [804, 151] width 1481 height 1793
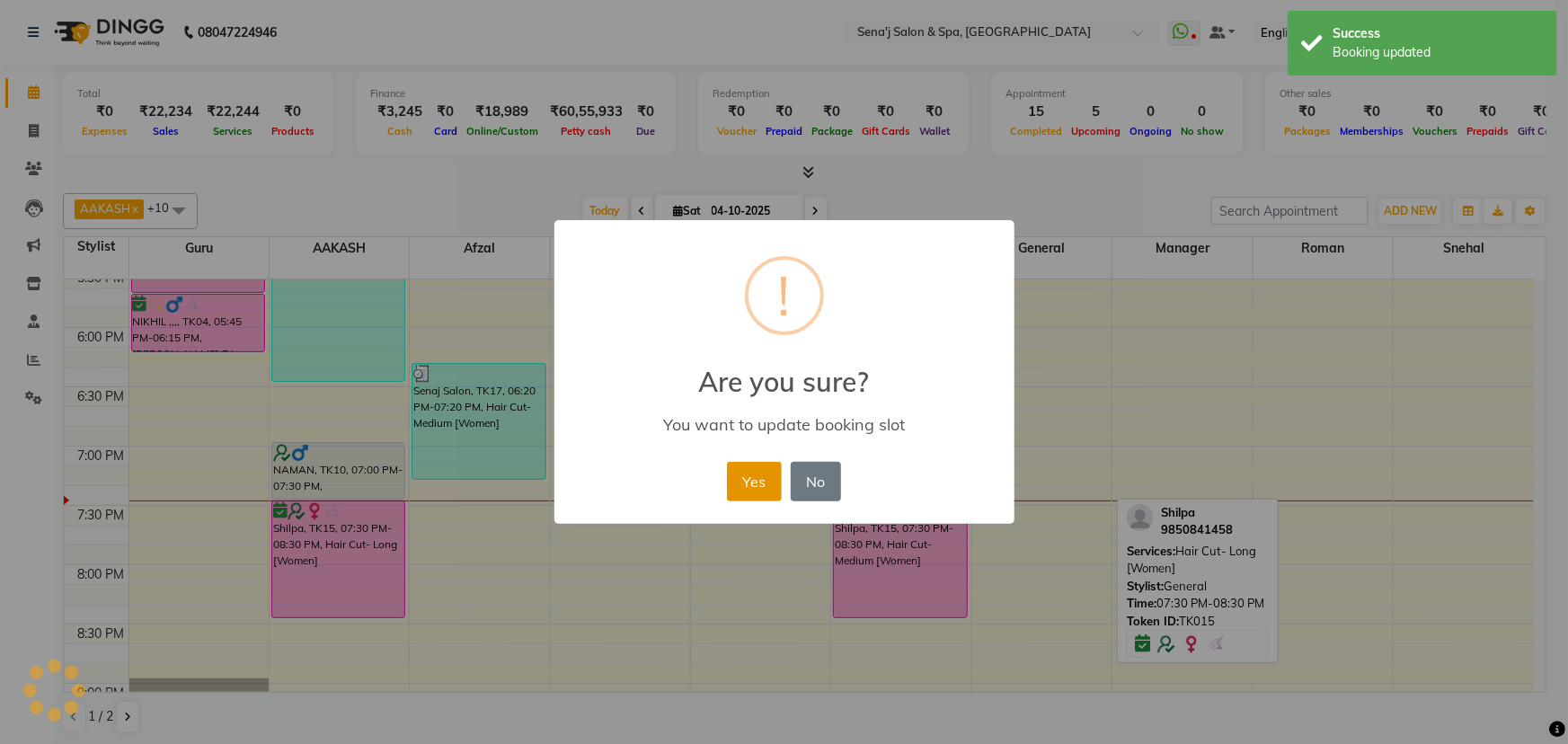
click at [756, 484] on button "Yes" at bounding box center [754, 482] width 54 height 39
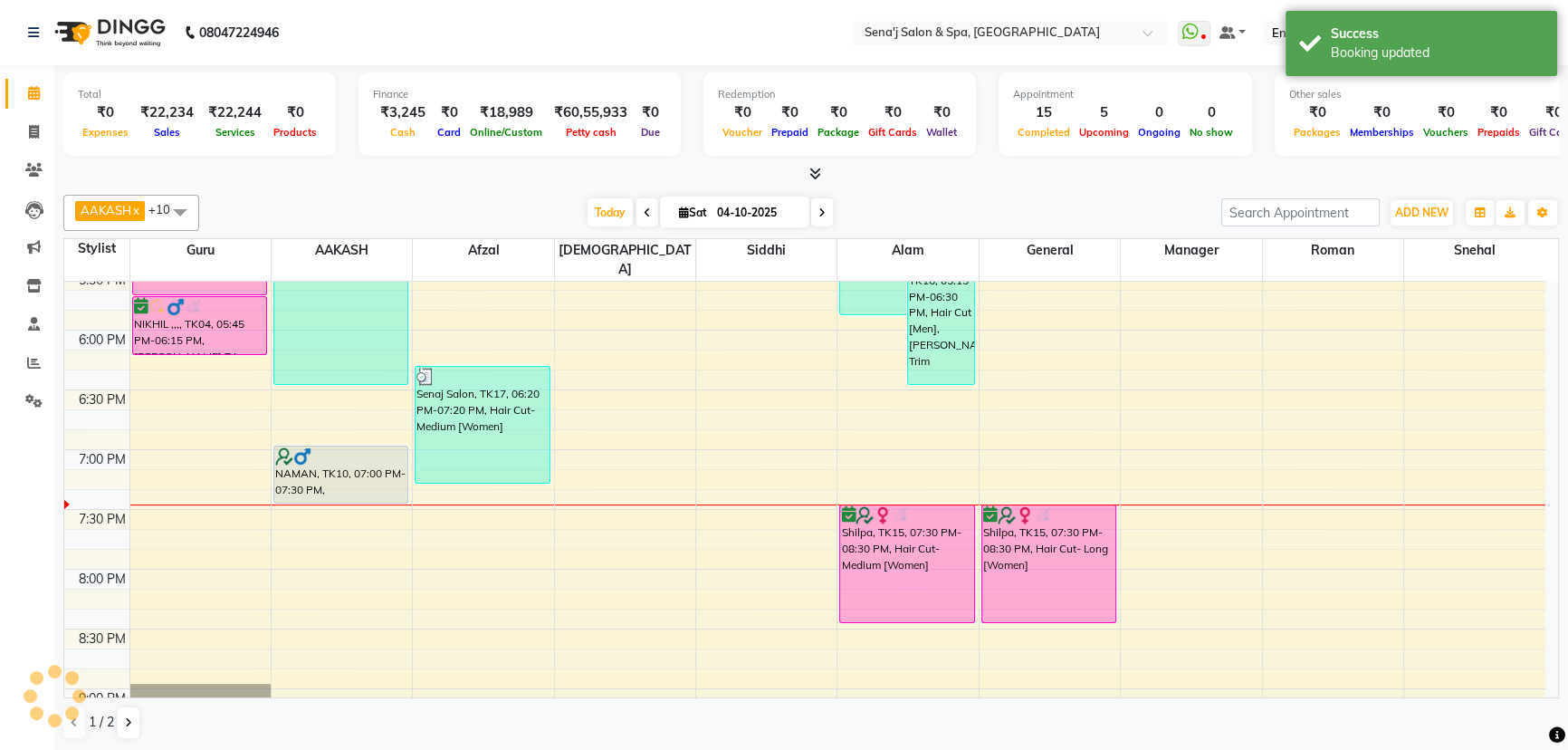
click at [1475, 87] on div "Other sales" at bounding box center [1436, 94] width 294 height 15
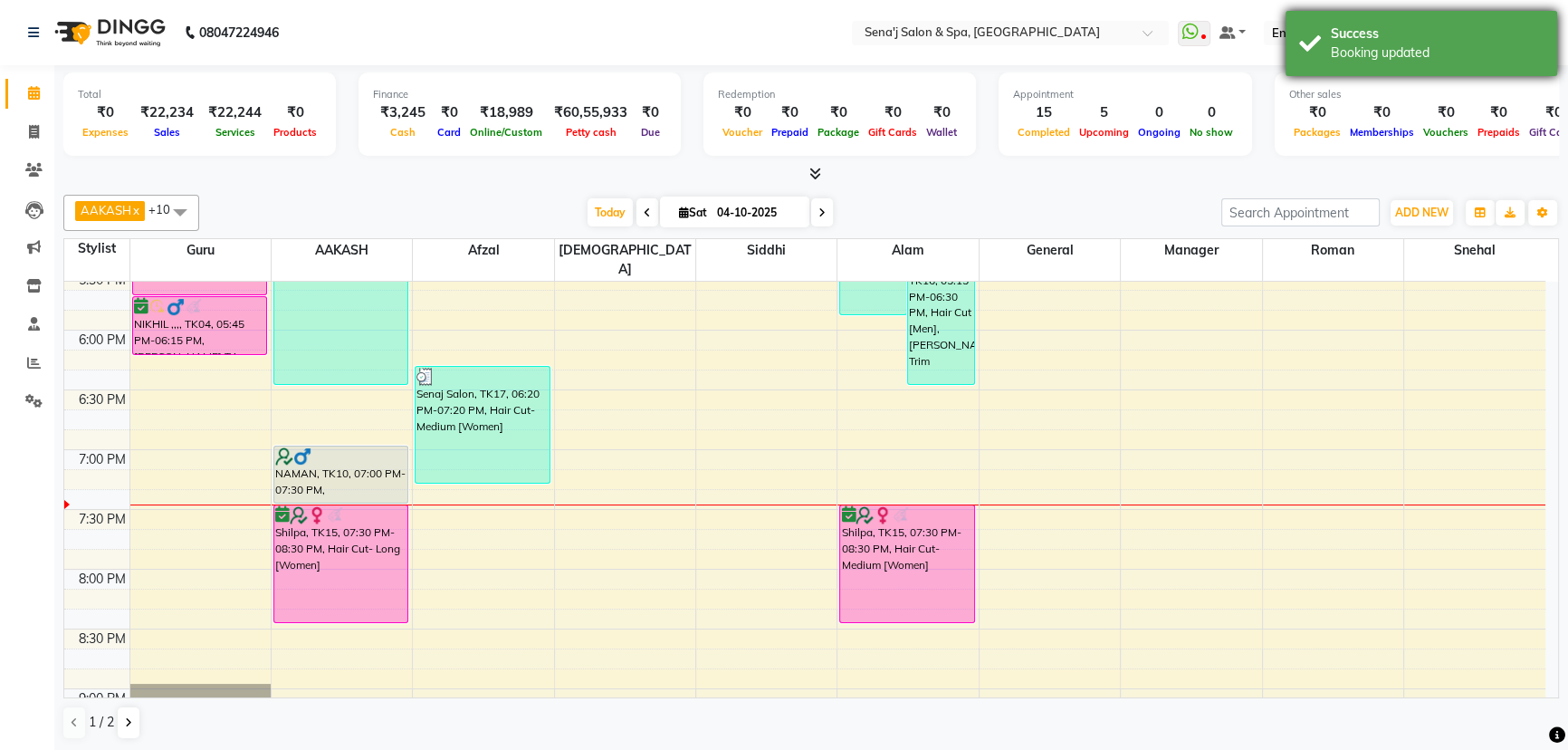
click at [1476, 58] on div "Booking updated" at bounding box center [1437, 53] width 212 height 19
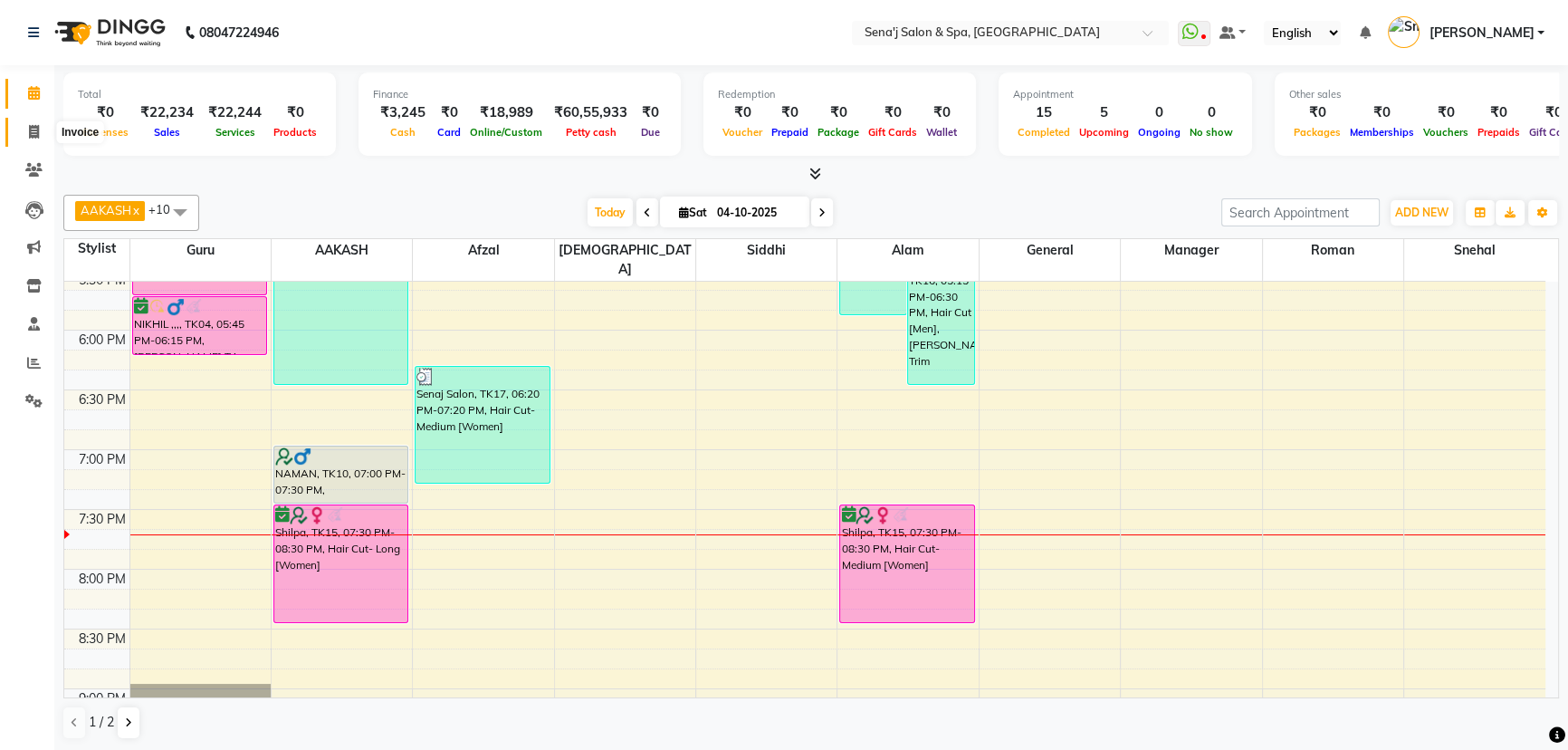
drag, startPoint x: 29, startPoint y: 128, endPoint x: 67, endPoint y: 124, distance: 38.2
click at [29, 128] on icon at bounding box center [34, 131] width 10 height 13
select select "service"
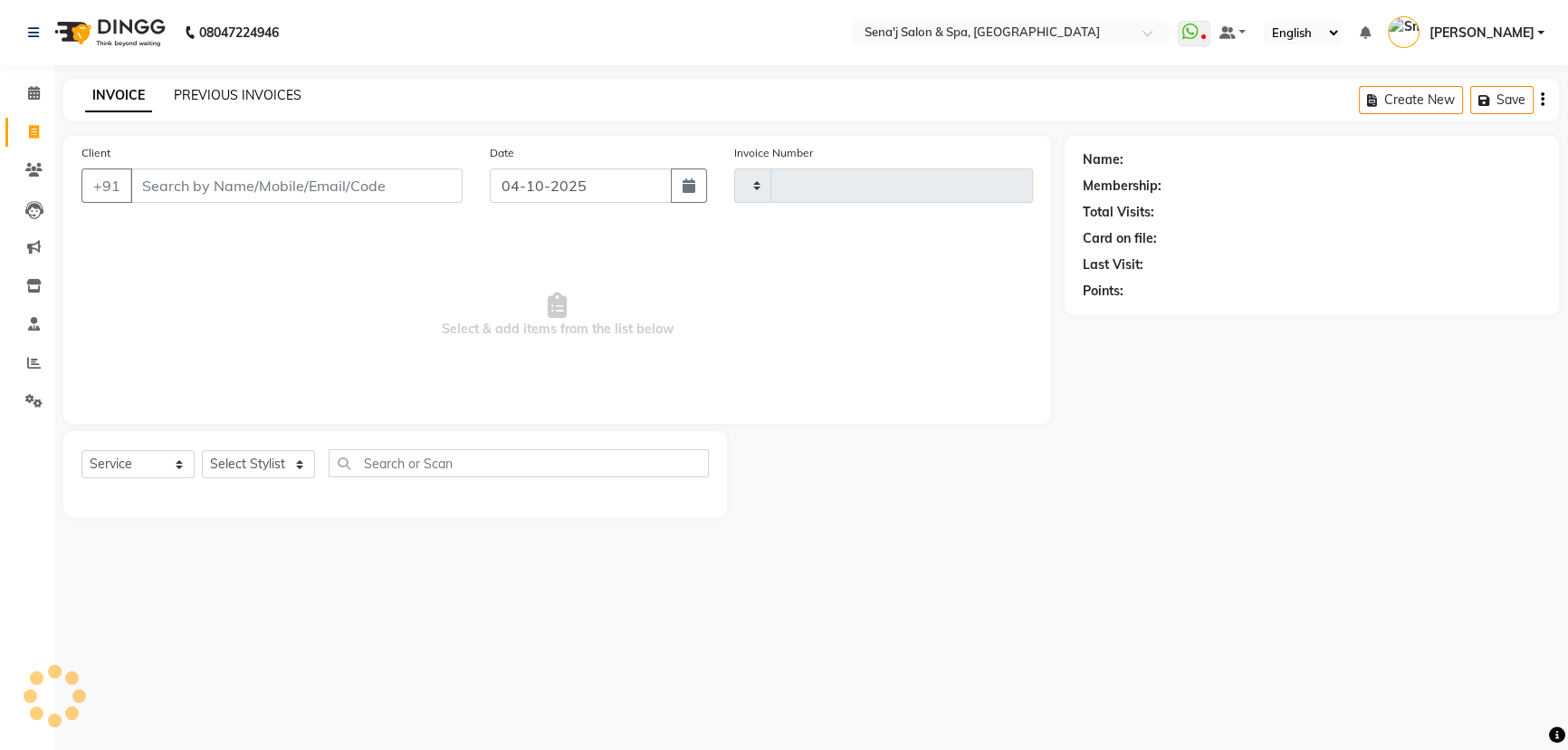
type input "3421"
select select "447"
type input "7758953823"
click at [409, 181] on span "Add Client" at bounding box center [419, 185] width 72 height 18
select select "22"
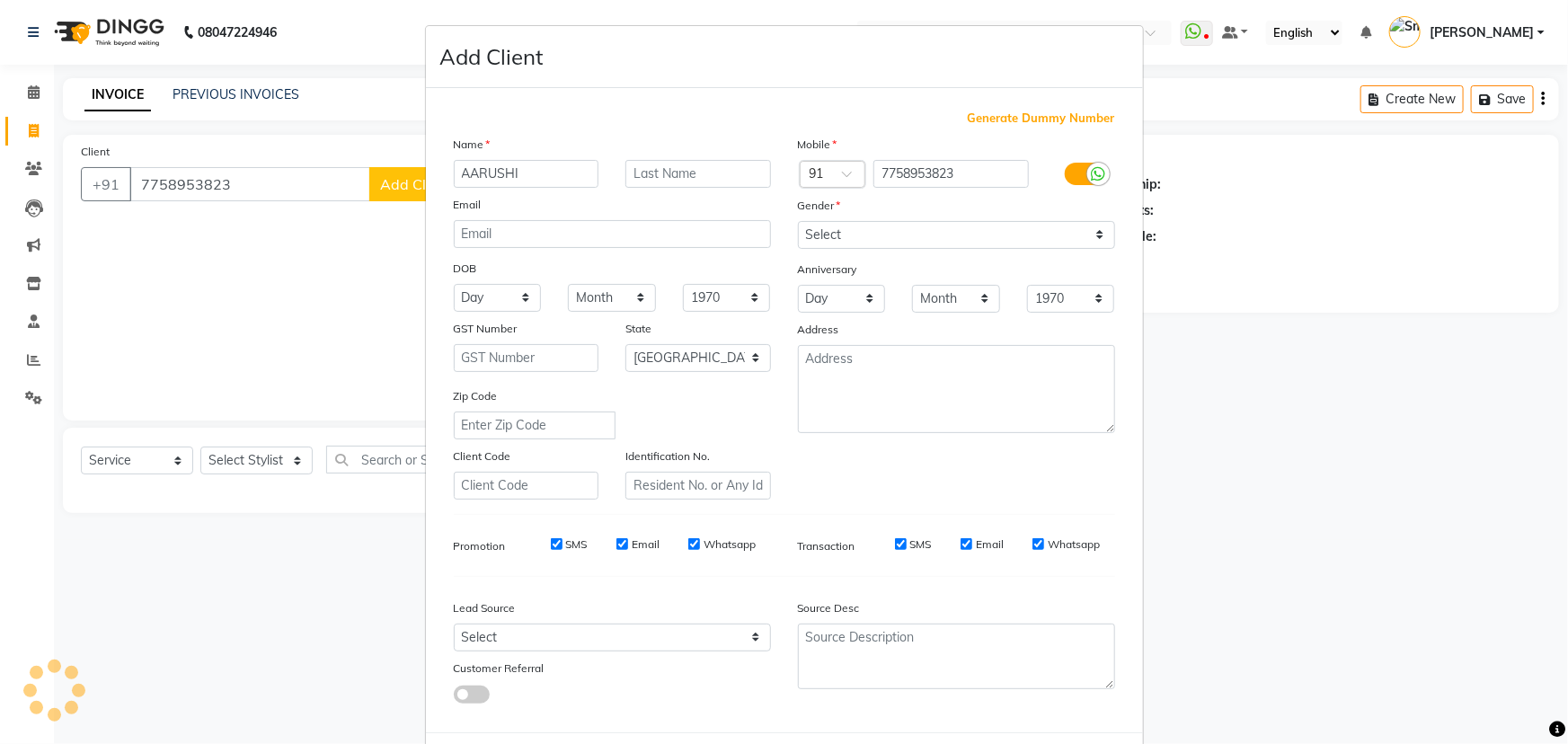
type input "AARUSHI"
click at [848, 236] on select "Select [DEMOGRAPHIC_DATA] [DEMOGRAPHIC_DATA] Other Prefer Not To Say" at bounding box center [957, 235] width 318 height 28
select select "[DEMOGRAPHIC_DATA]"
click at [799, 221] on select "Select [DEMOGRAPHIC_DATA] [DEMOGRAPHIC_DATA] Other Prefer Not To Say" at bounding box center [957, 235] width 318 height 28
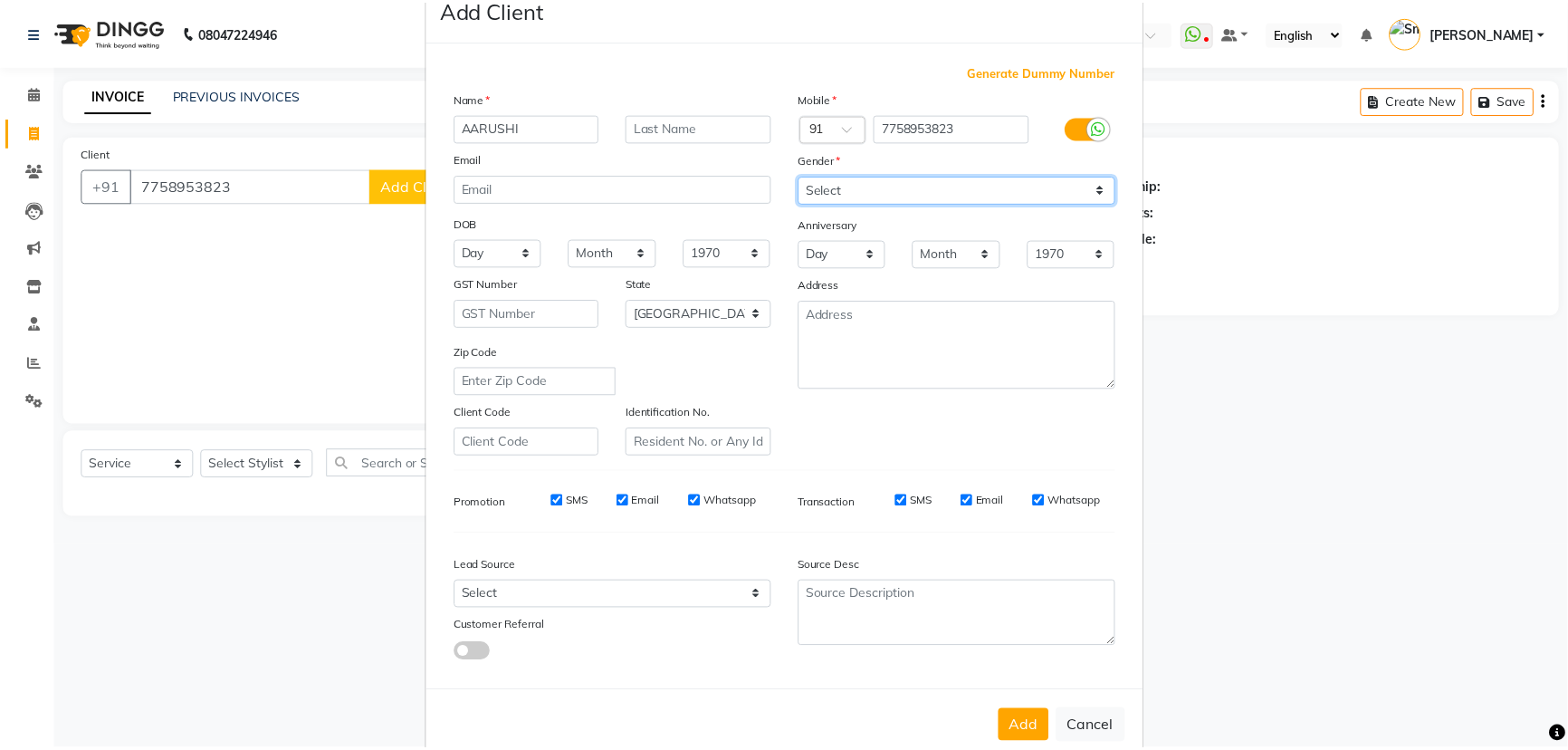
scroll to position [91, 0]
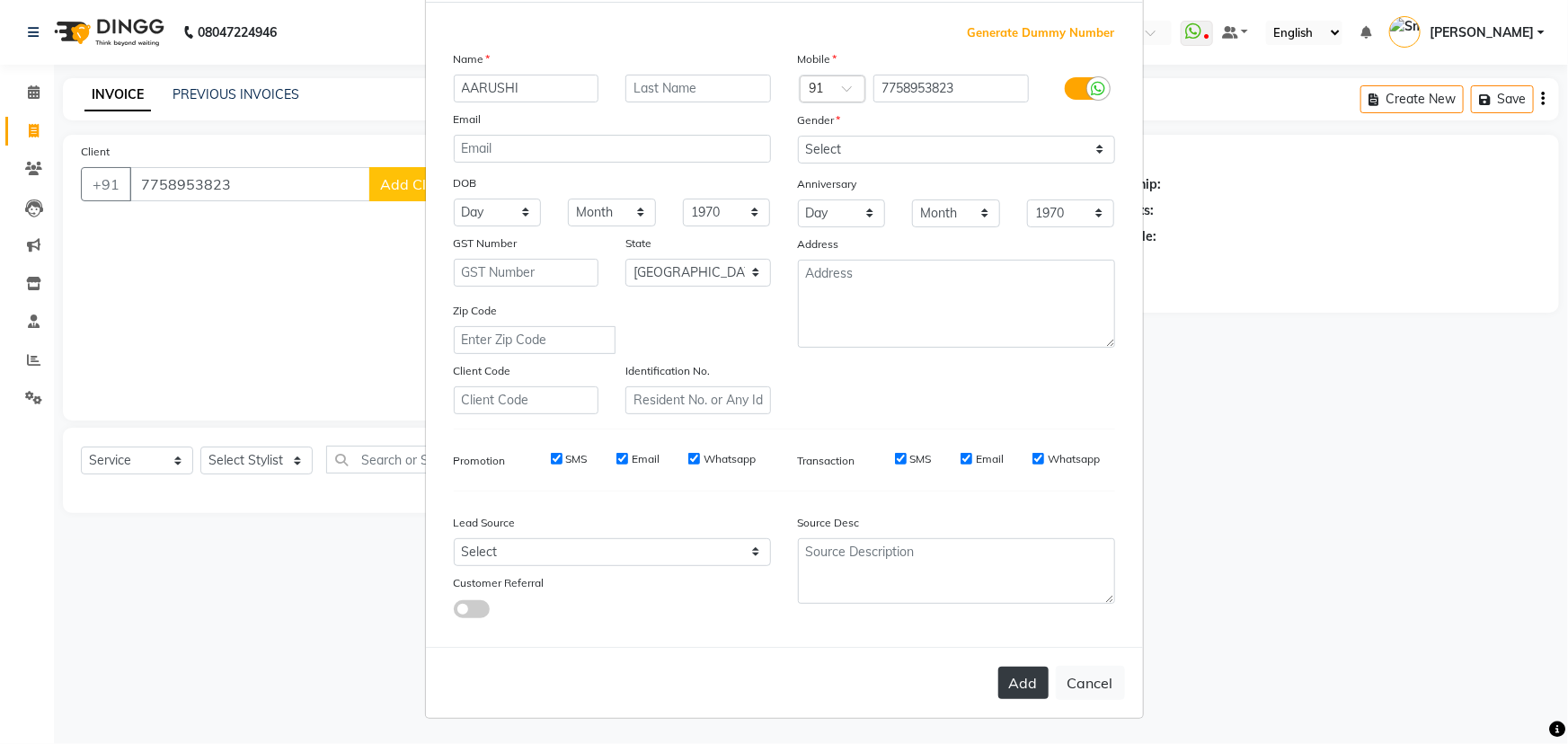
click at [1014, 677] on button "Add" at bounding box center [1023, 683] width 51 height 33
select select
select select "null"
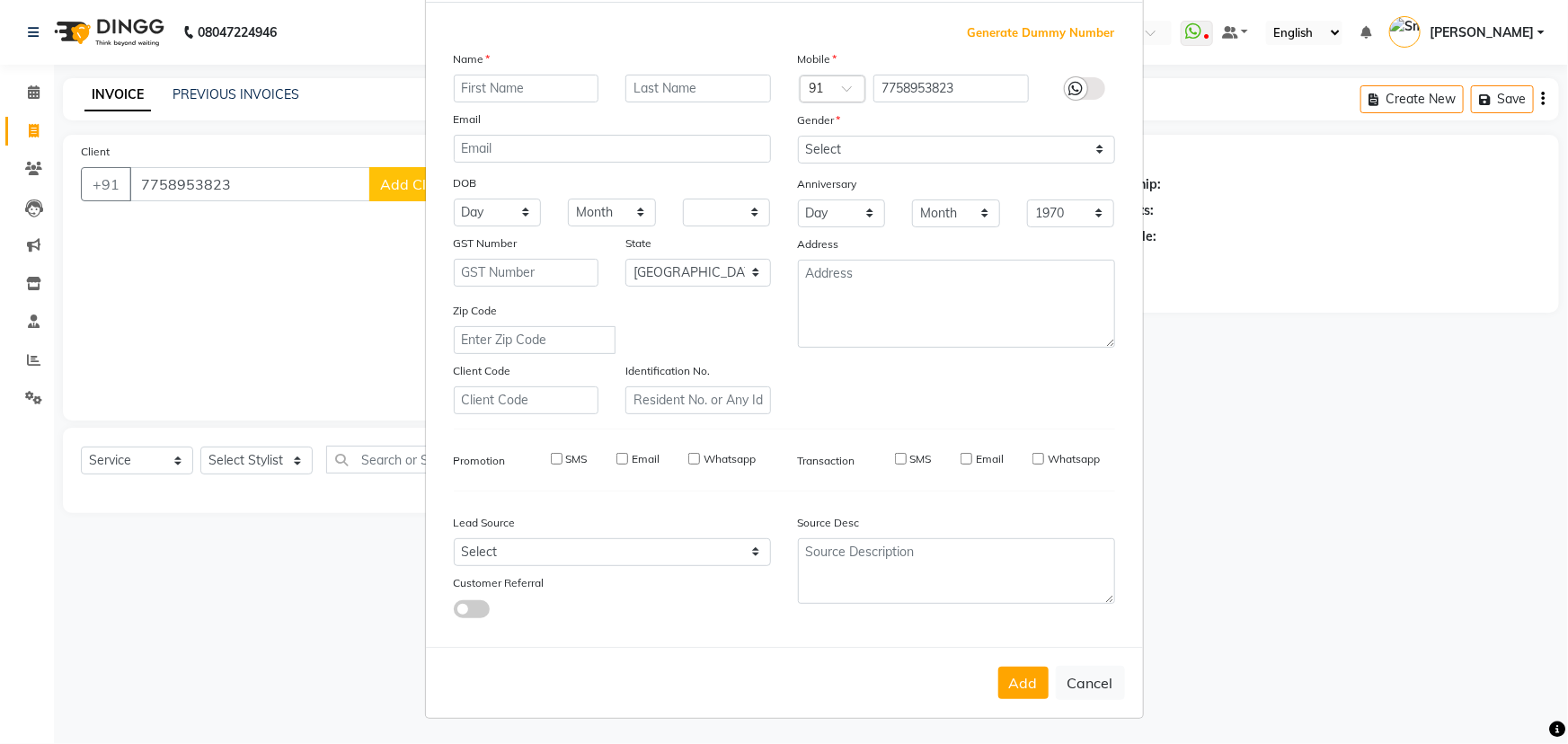
select select
checkbox input "false"
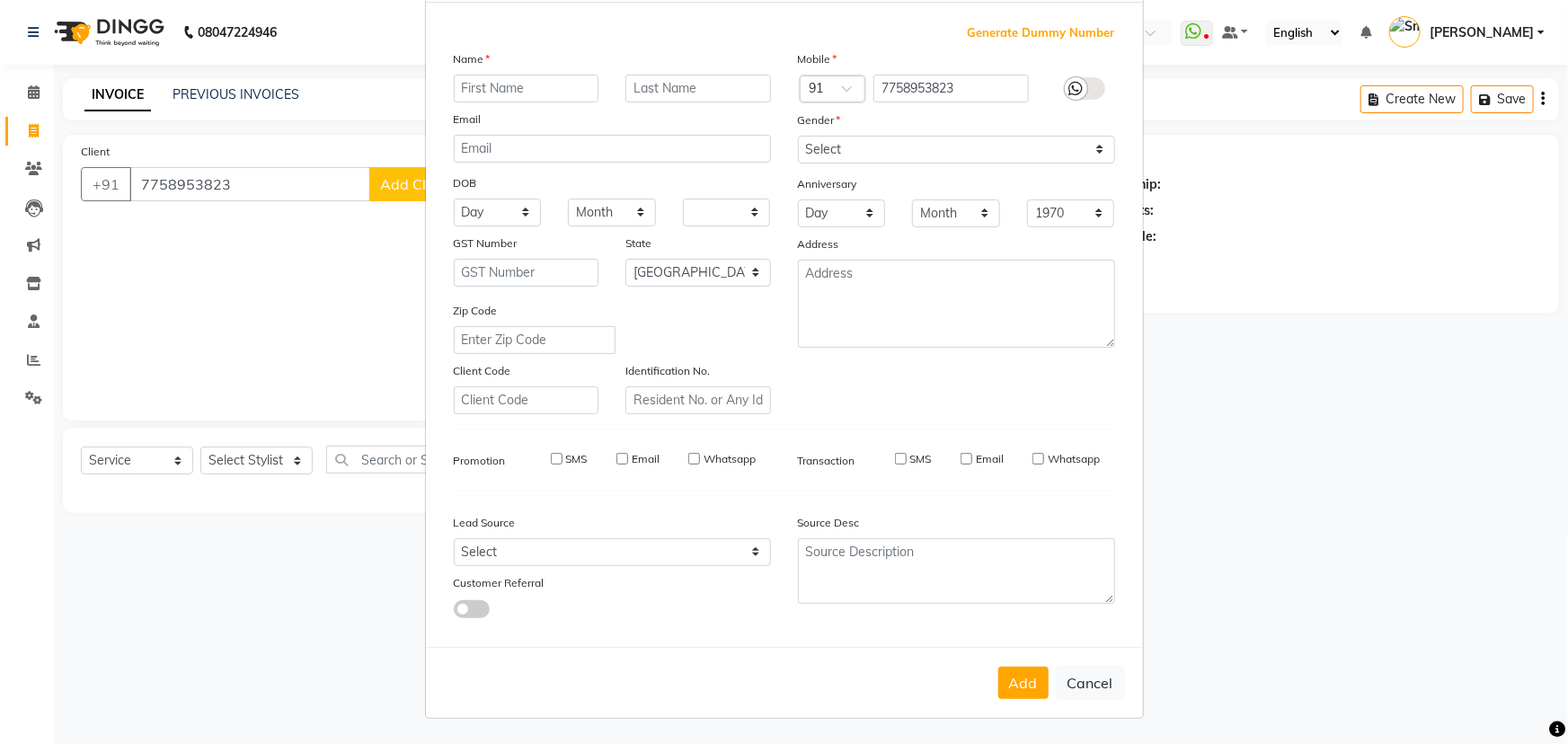
checkbox input "false"
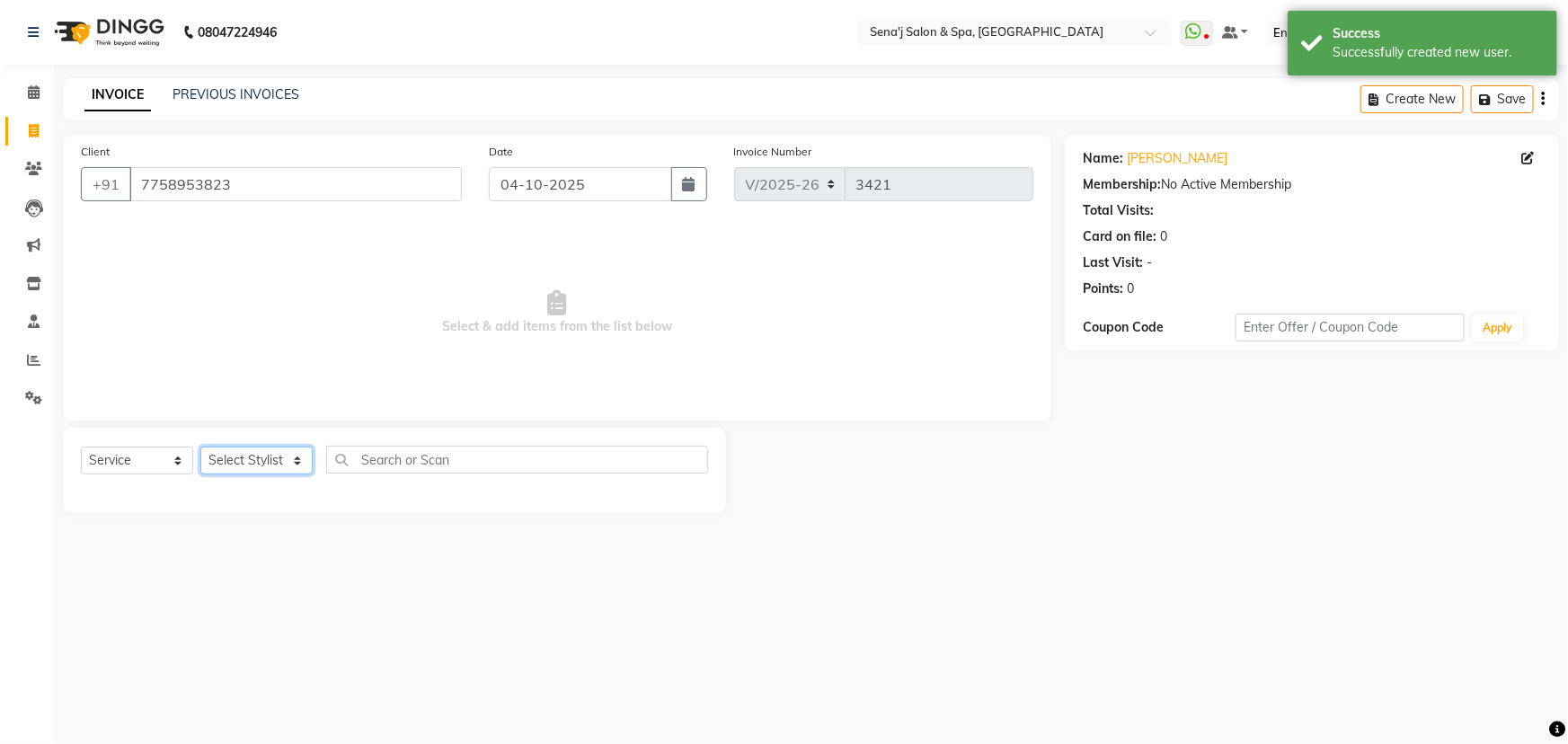
click at [221, 464] on select "Select Stylist [PERSON_NAME] [PERSON_NAME] [PERSON_NAME] [PERSON_NAME] General …" at bounding box center [257, 461] width 112 height 28
select select "63013"
click at [201, 447] on select "Select Stylist [PERSON_NAME] [PERSON_NAME] [PERSON_NAME] [PERSON_NAME] General …" at bounding box center [257, 461] width 112 height 28
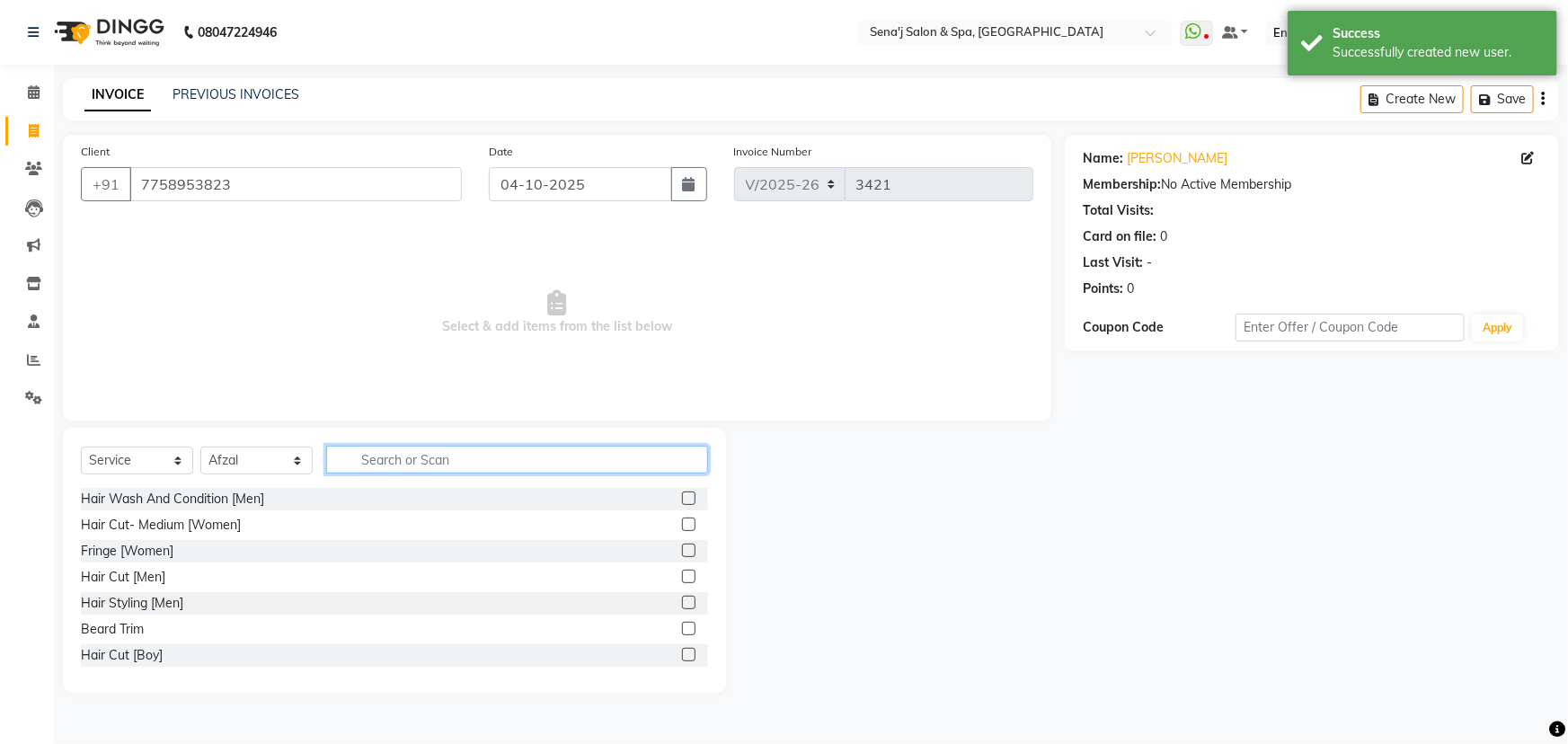
click at [415, 465] on input "text" at bounding box center [517, 460] width 382 height 28
type input "SPA"
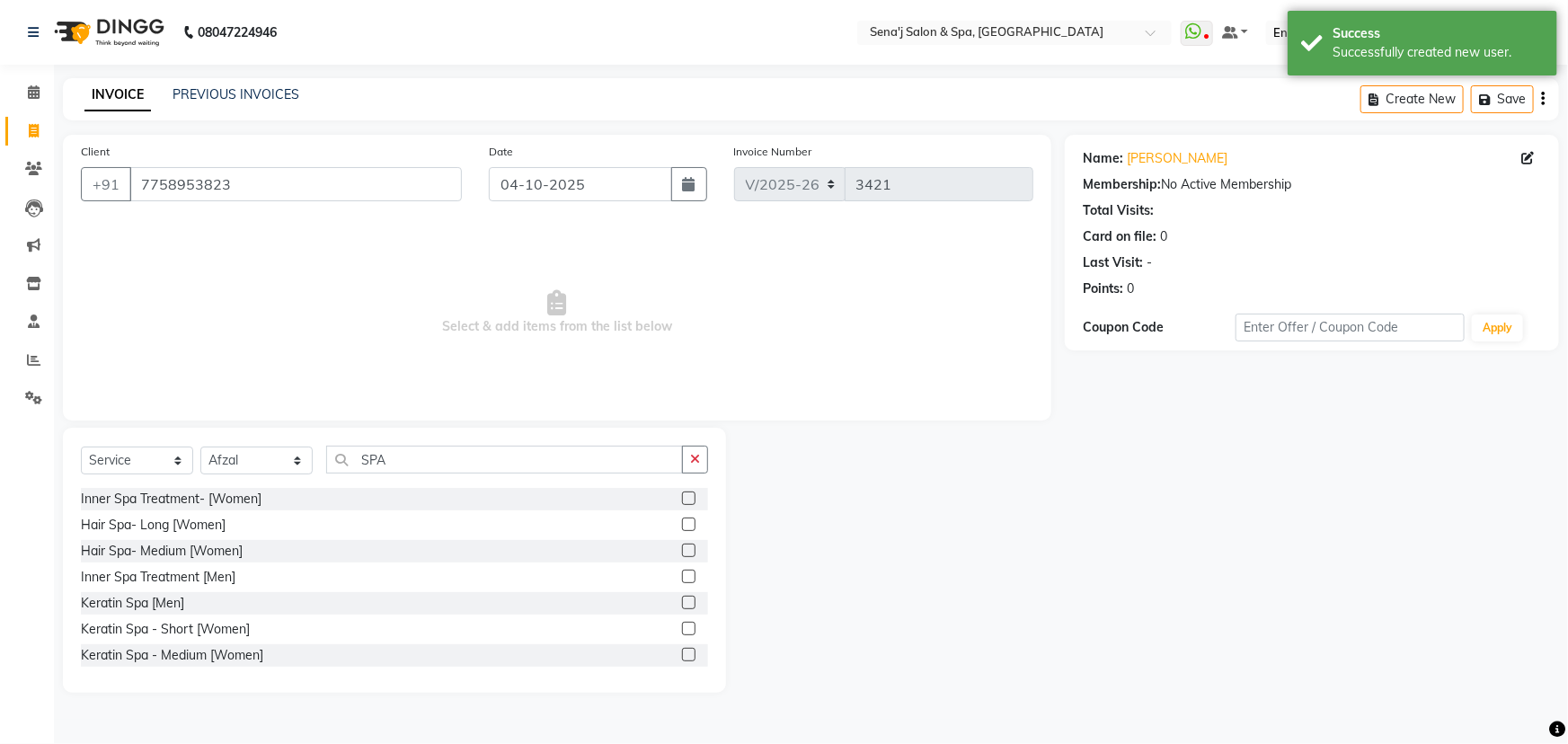
click at [682, 553] on label at bounding box center [689, 550] width 13 height 13
click at [682, 553] on input "checkbox" at bounding box center [688, 551] width 11 height 11
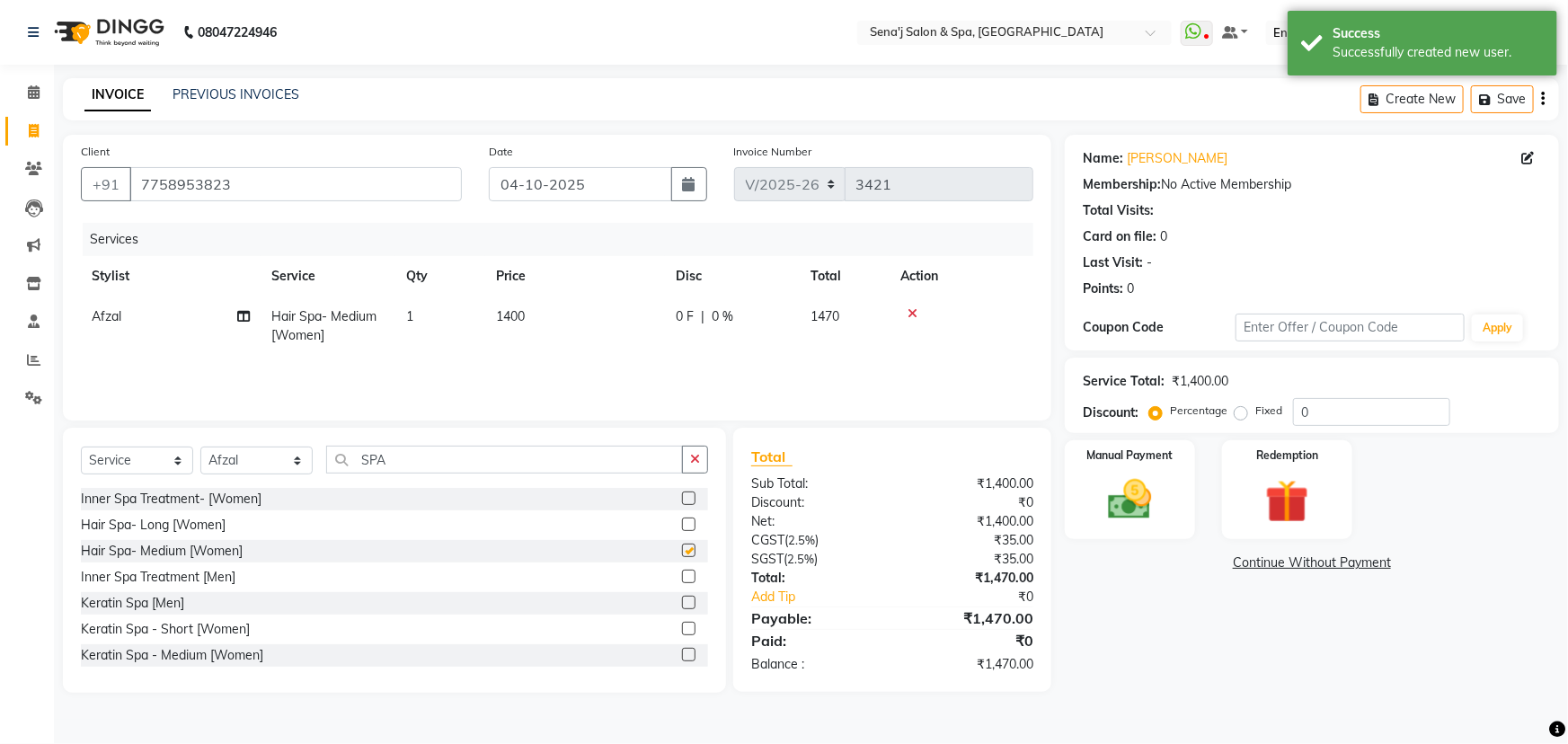
checkbox input "false"
click at [513, 320] on span "1400" at bounding box center [510, 316] width 29 height 16
select select "63013"
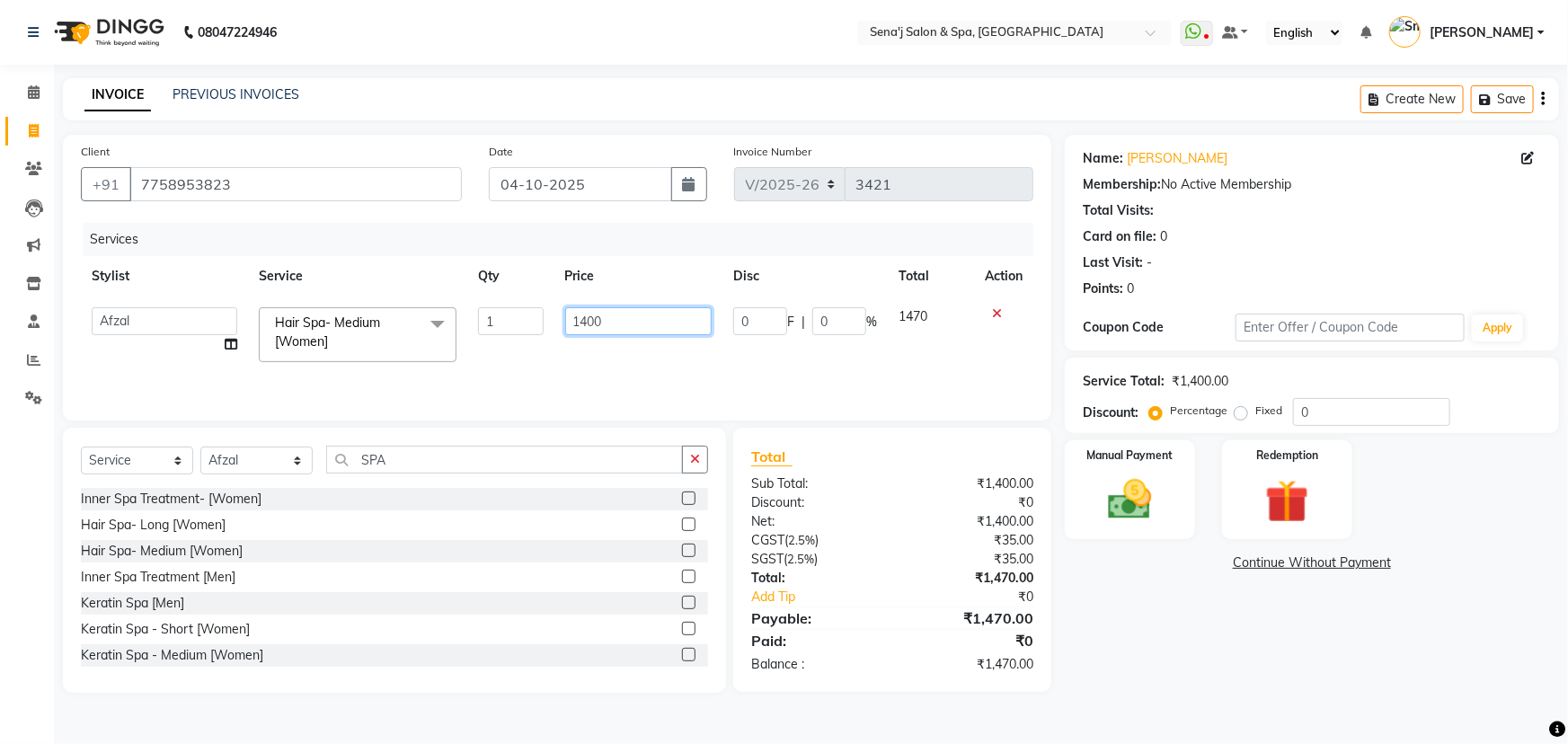
click at [588, 320] on input "1400" at bounding box center [638, 321] width 147 height 28
type input "1800"
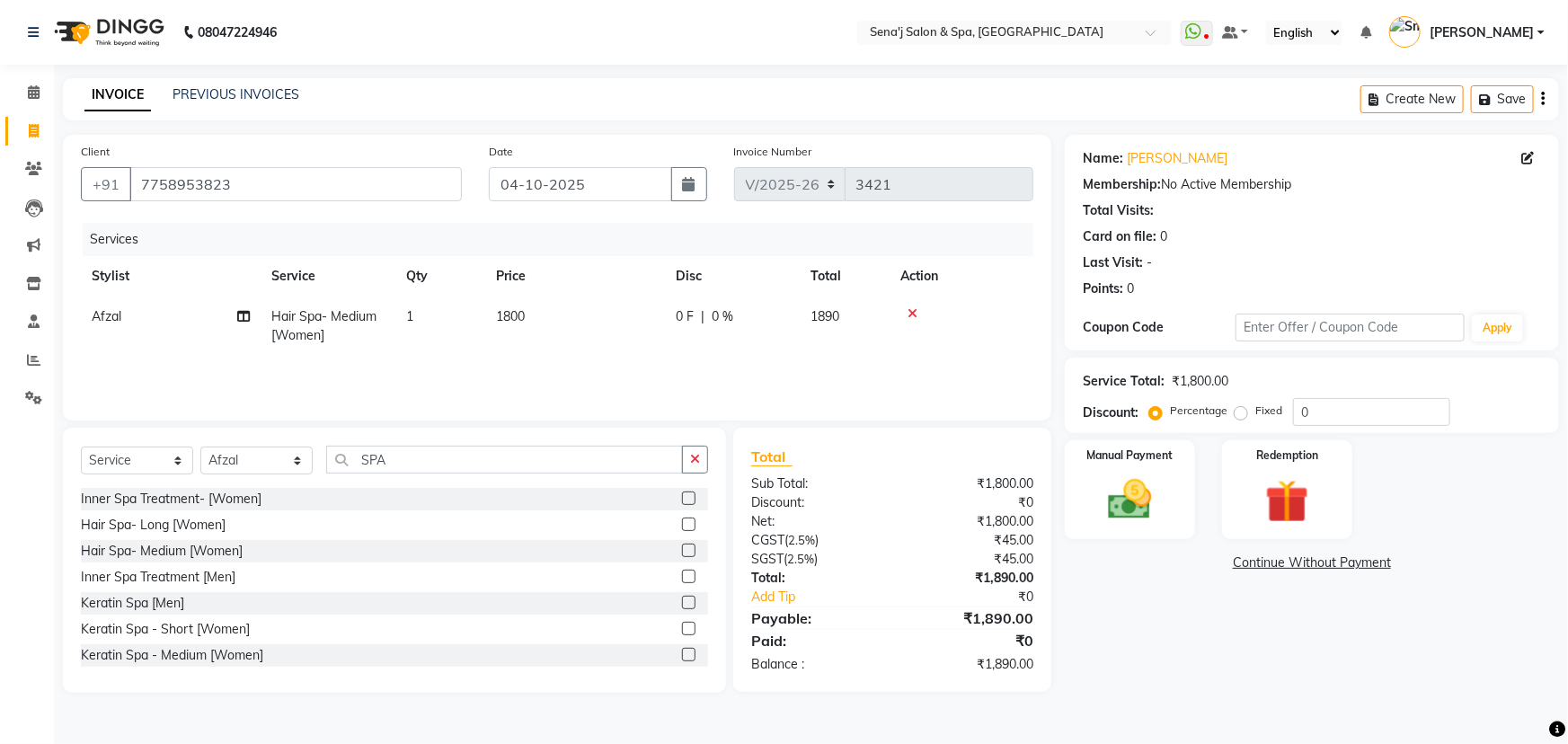
click at [523, 363] on div "Services Stylist Service Qty Price Disc Total Action Afzal Hair Spa- Medium [Wo…" at bounding box center [557, 313] width 953 height 180
click at [241, 462] on select "Select Stylist [PERSON_NAME] [PERSON_NAME] [PERSON_NAME] [PERSON_NAME] General …" at bounding box center [257, 461] width 112 height 28
select select "74180"
click at [201, 447] on select "Select Stylist [PERSON_NAME] [PERSON_NAME] [PERSON_NAME] [PERSON_NAME] General …" at bounding box center [257, 461] width 112 height 28
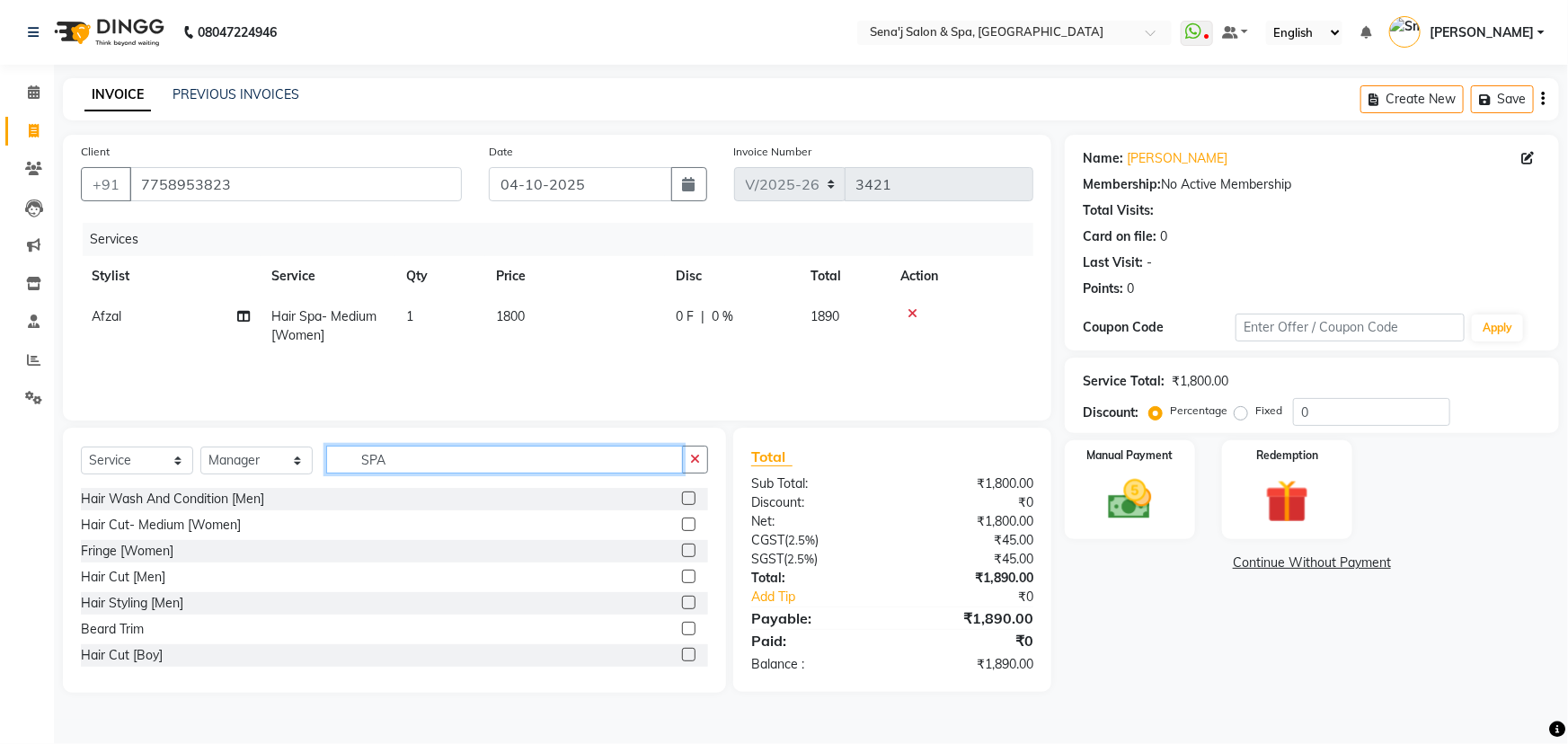
click at [403, 458] on input "SPA" at bounding box center [504, 460] width 357 height 28
type input "S"
click at [682, 518] on label at bounding box center [689, 524] width 13 height 13
click at [682, 519] on input "checkbox" at bounding box center [688, 525] width 11 height 11
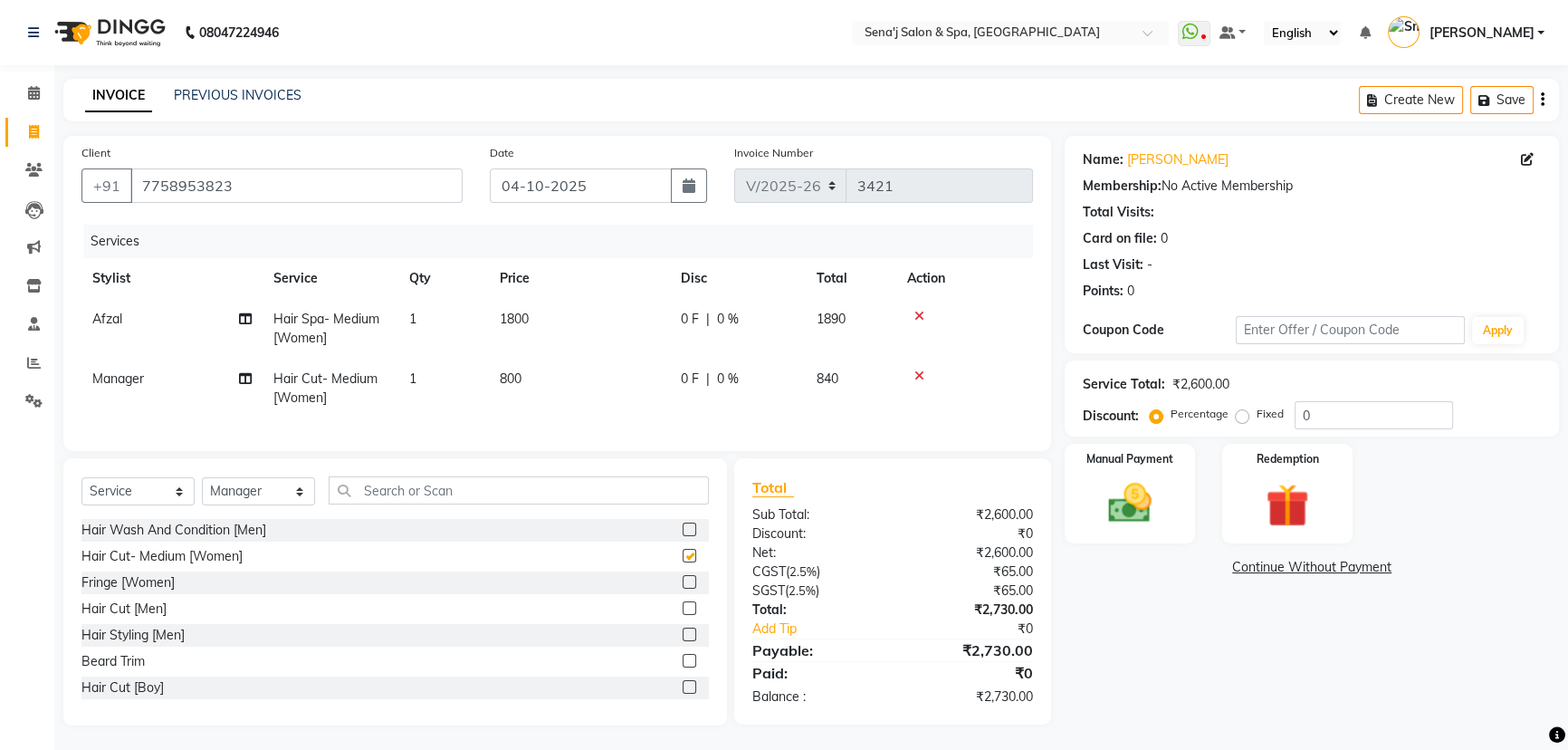
checkbox input "false"
click at [1156, 480] on img at bounding box center [1130, 501] width 74 height 52
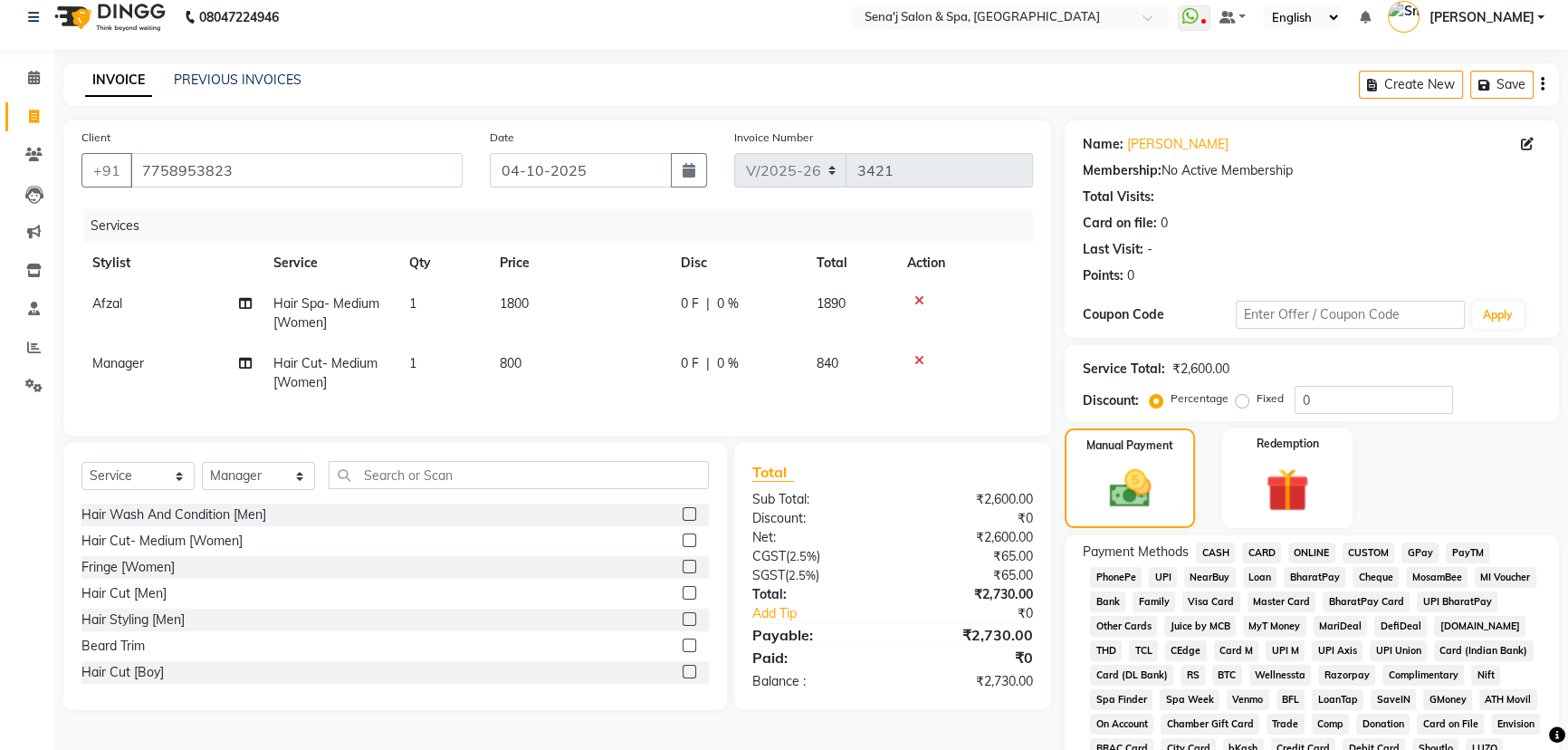
click at [1116, 580] on span "PhonePe" at bounding box center [1116, 577] width 52 height 21
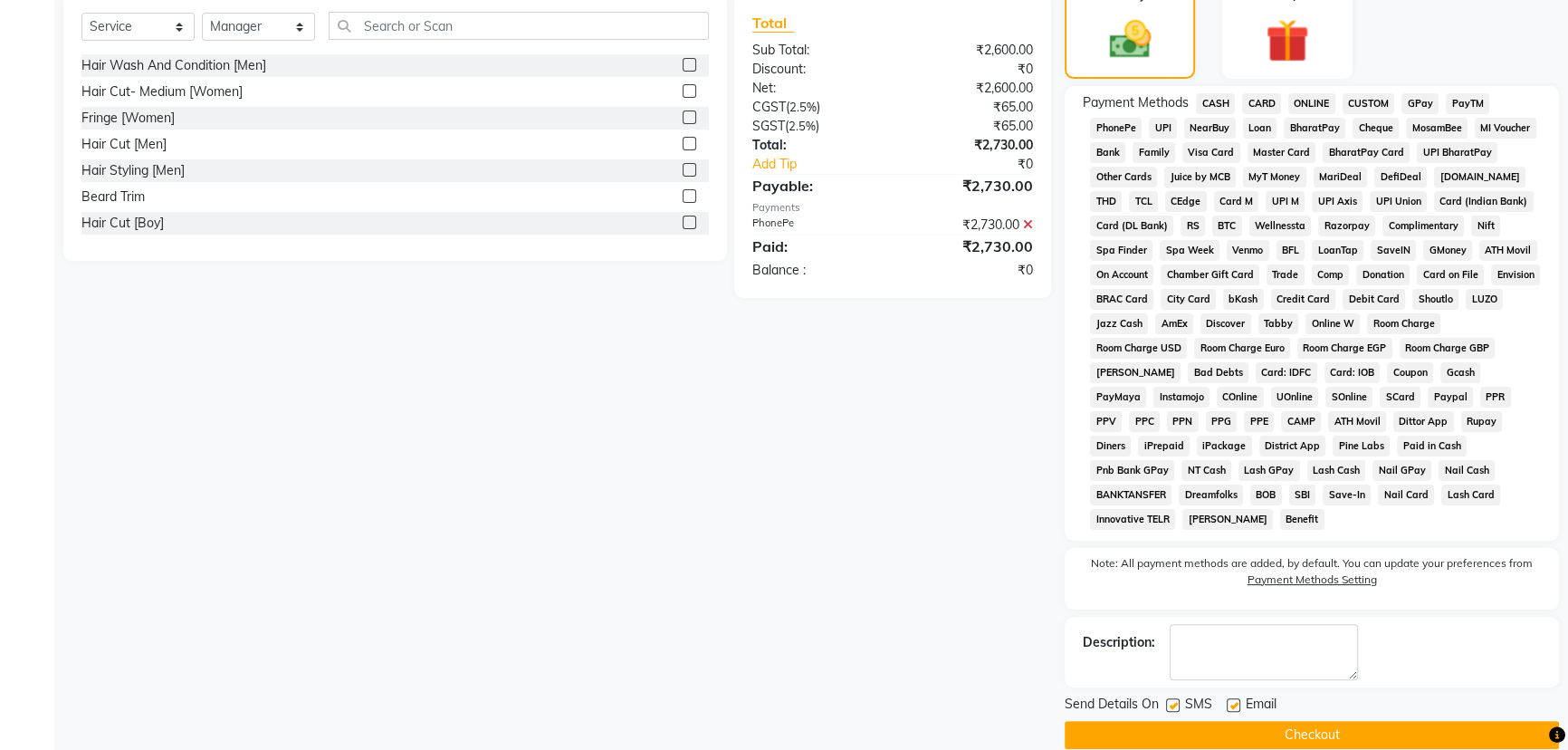
click at [1292, 721] on button "Checkout" at bounding box center [1312, 735] width 495 height 28
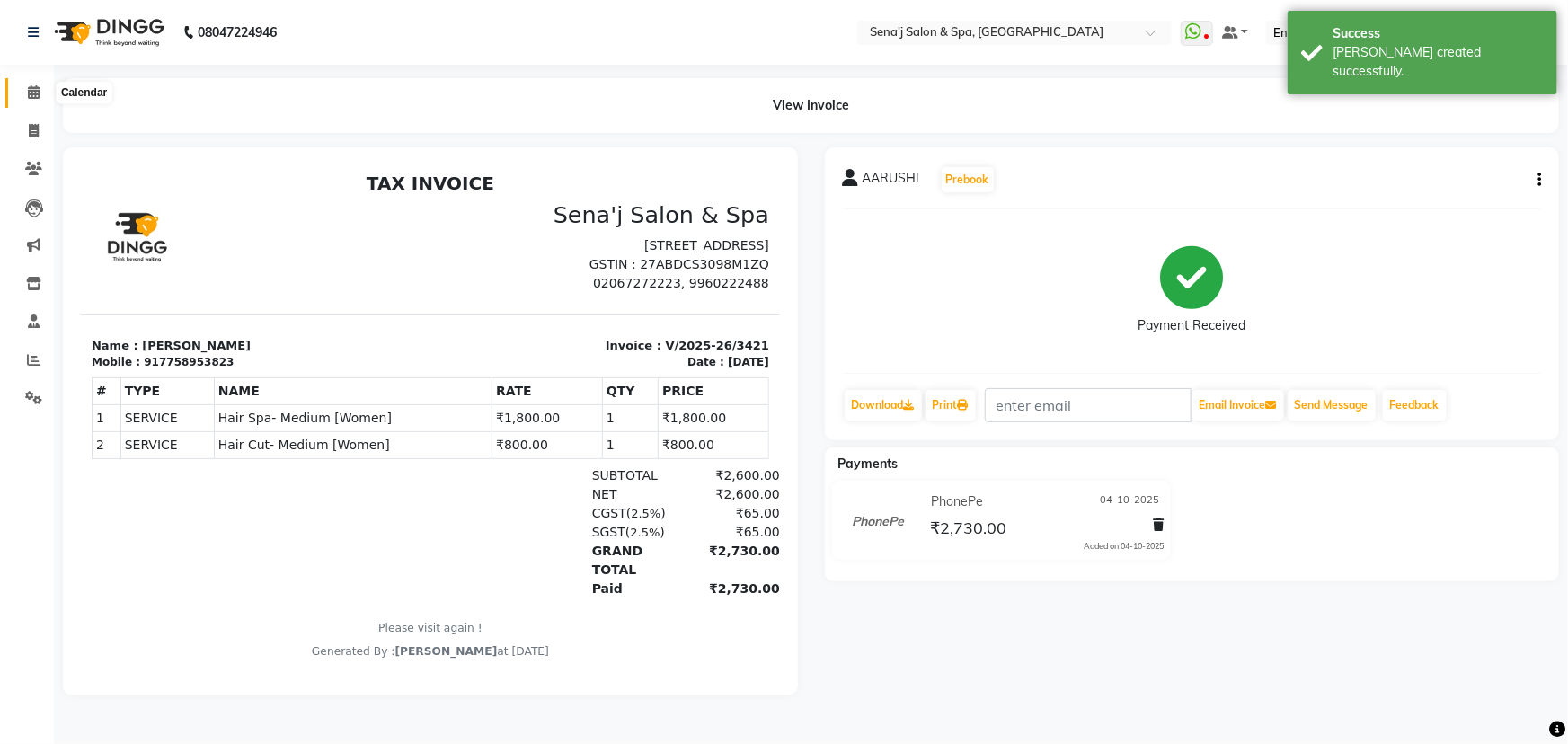
click at [34, 97] on icon at bounding box center [34, 92] width 11 height 13
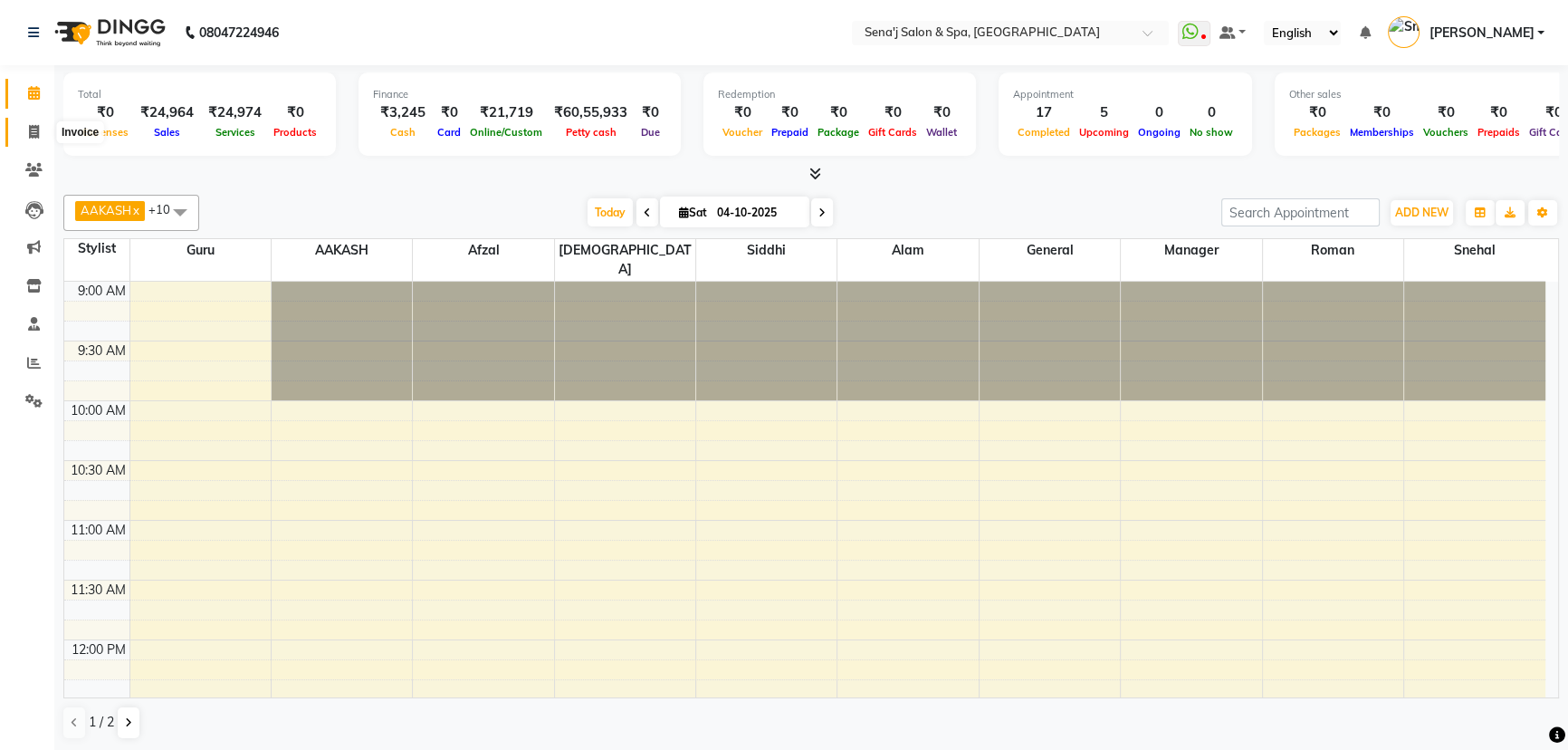
click at [35, 125] on icon at bounding box center [34, 131] width 10 height 13
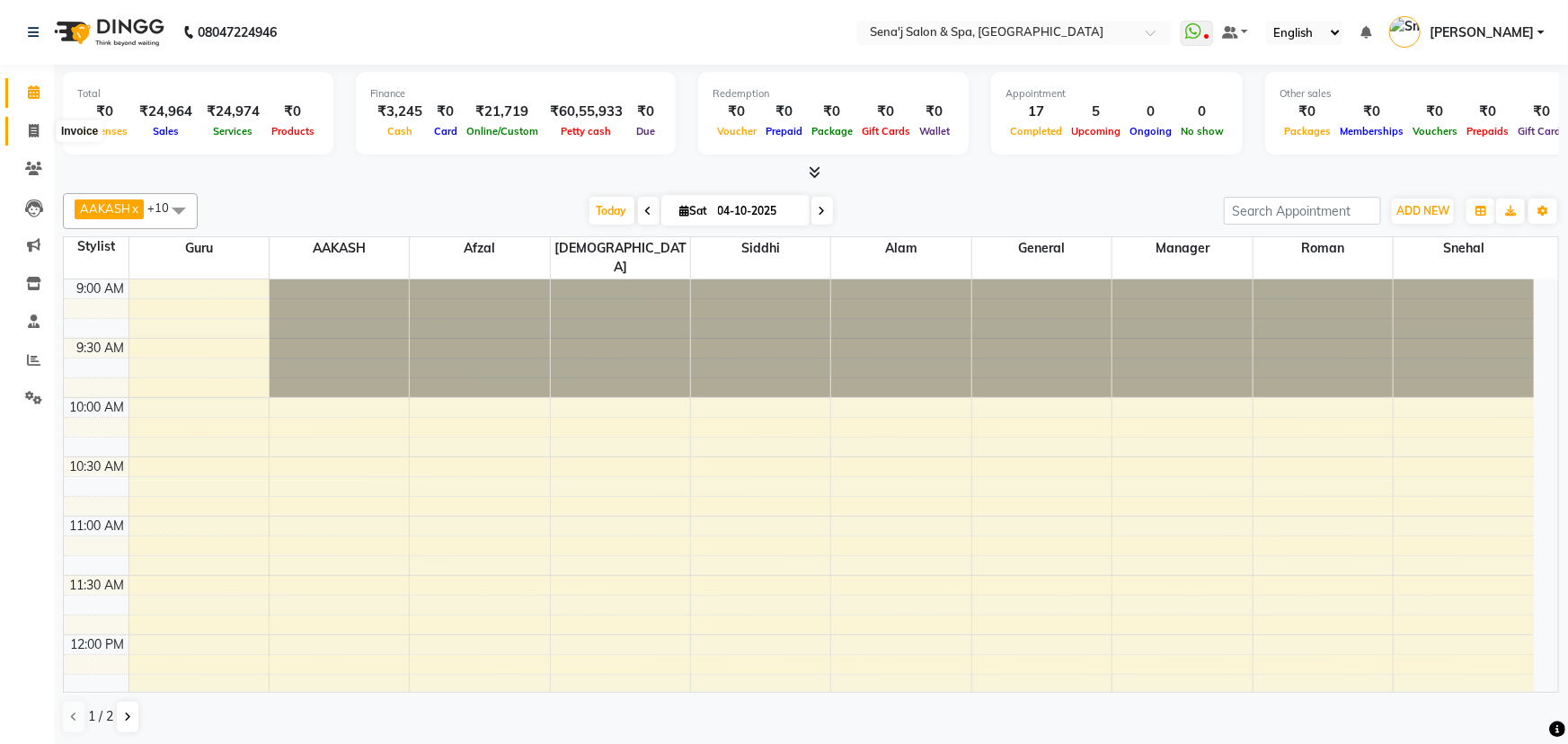
select select "447"
select select "service"
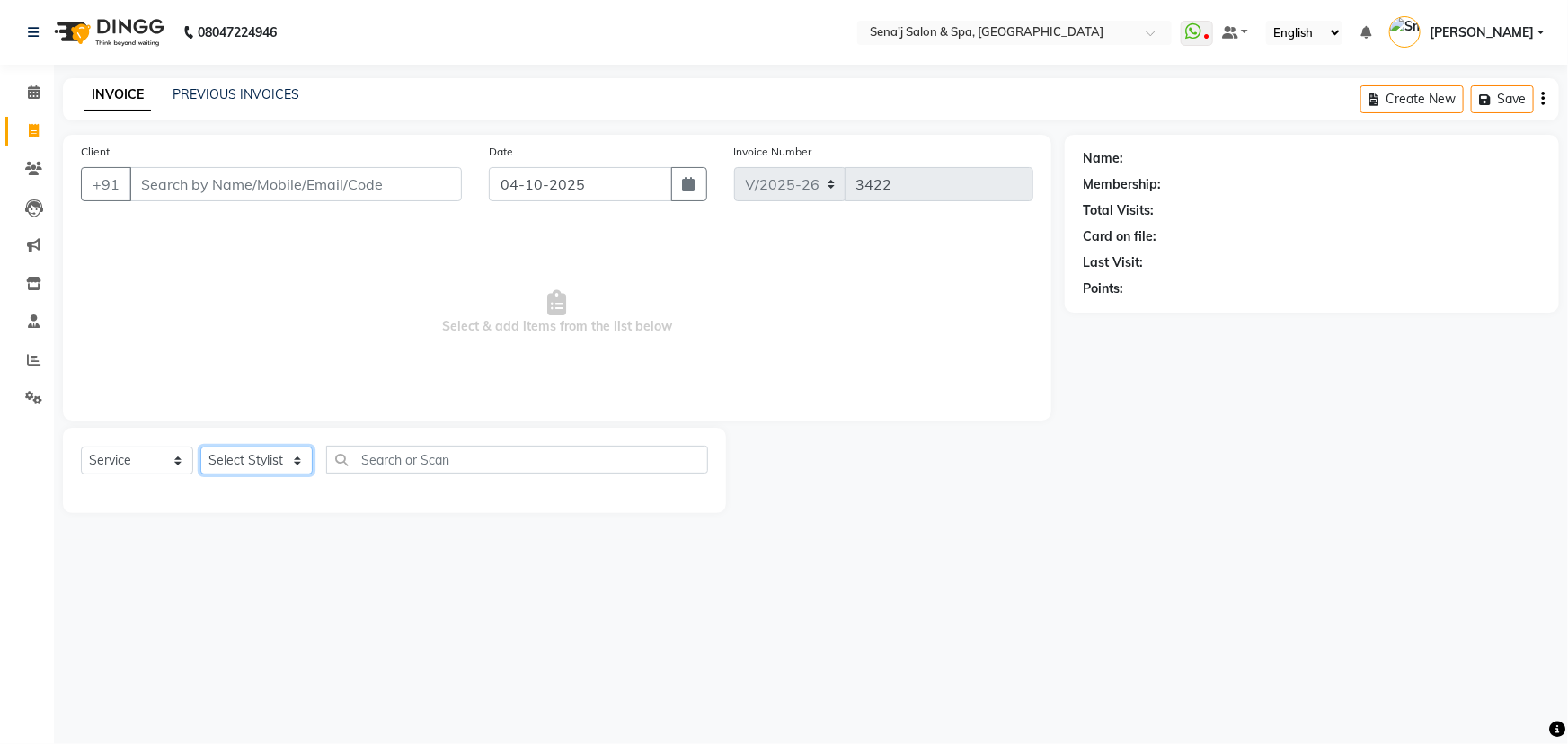
click at [261, 456] on select "Select Stylist" at bounding box center [257, 461] width 112 height 28
select select "30665"
click at [201, 447] on select "Select Stylist [PERSON_NAME] [PERSON_NAME] [PERSON_NAME] [PERSON_NAME] General …" at bounding box center [257, 461] width 112 height 28
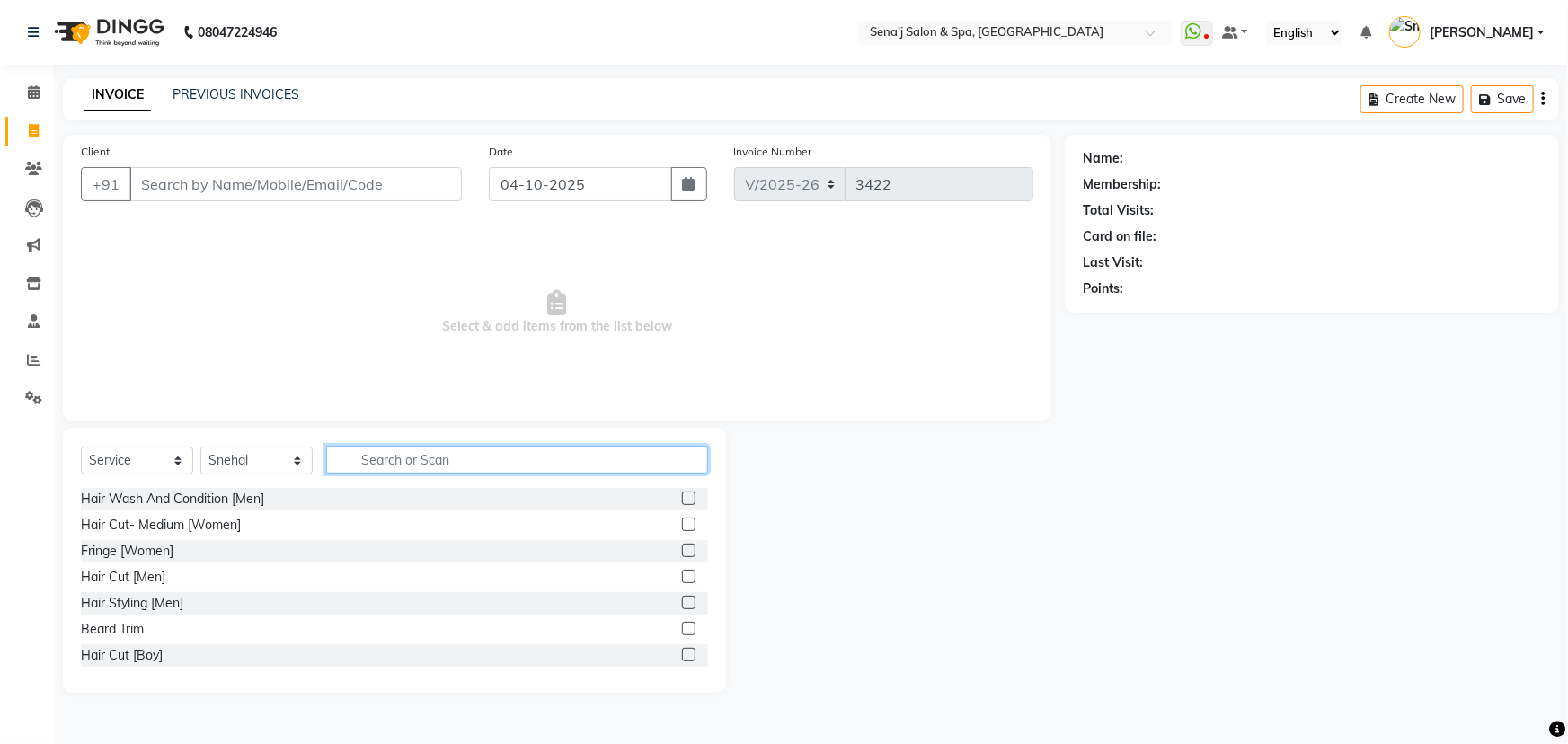
click at [366, 454] on input "text" at bounding box center [517, 460] width 382 height 28
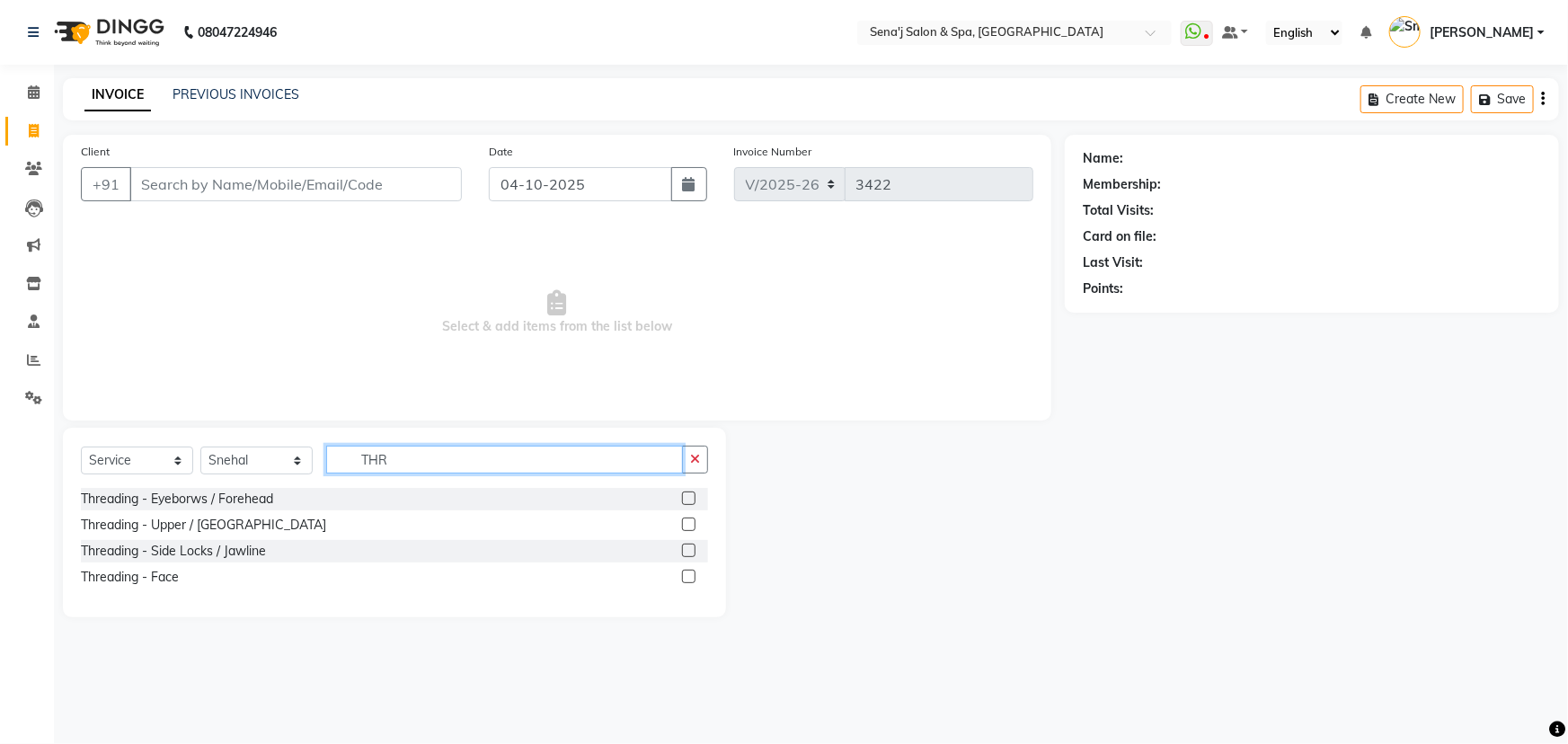
type input "THR"
click at [691, 496] on label at bounding box center [689, 498] width 13 height 13
click at [691, 496] on input "checkbox" at bounding box center [688, 498] width 11 height 11
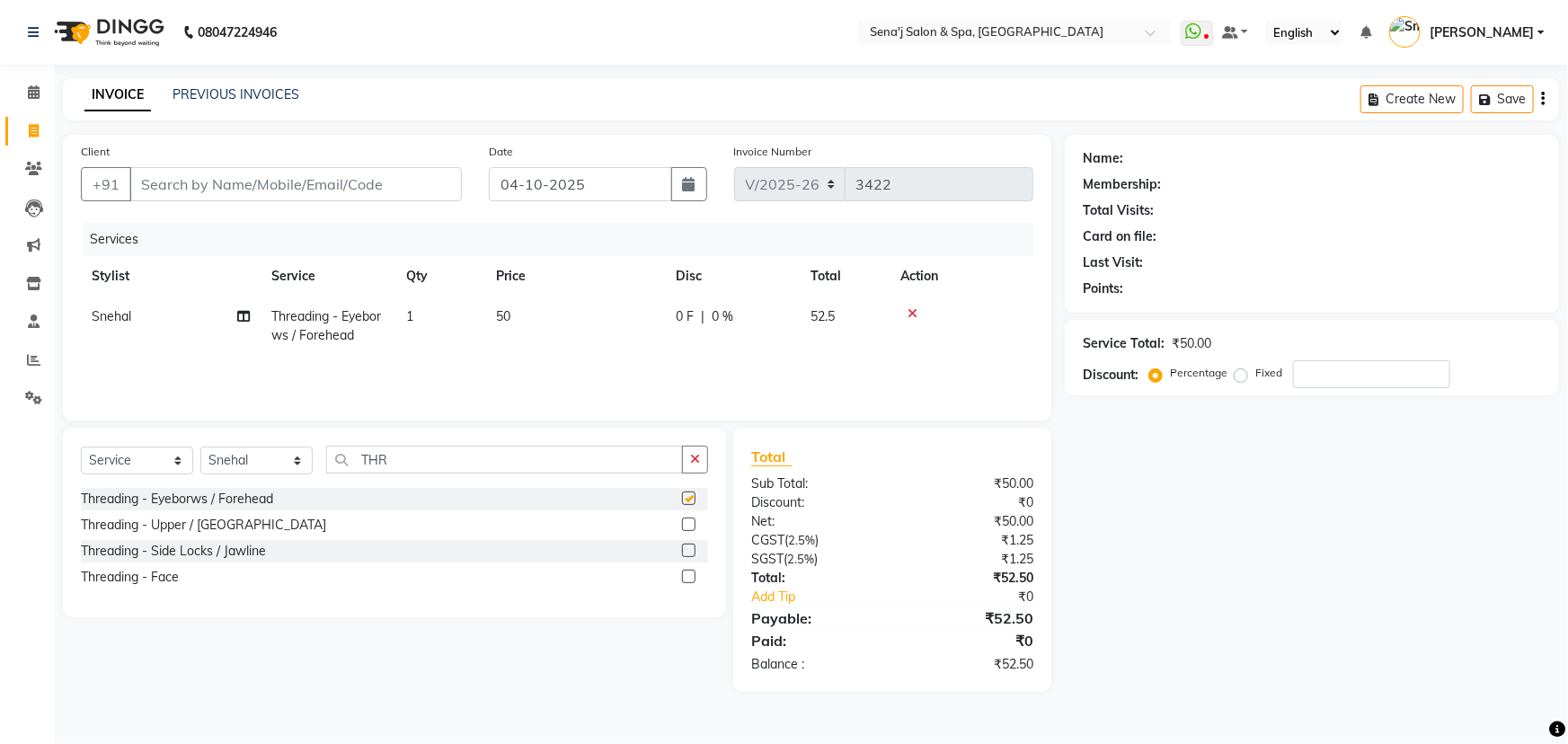
checkbox input "false"
click at [403, 454] on input "THR" at bounding box center [504, 460] width 357 height 28
type input "T"
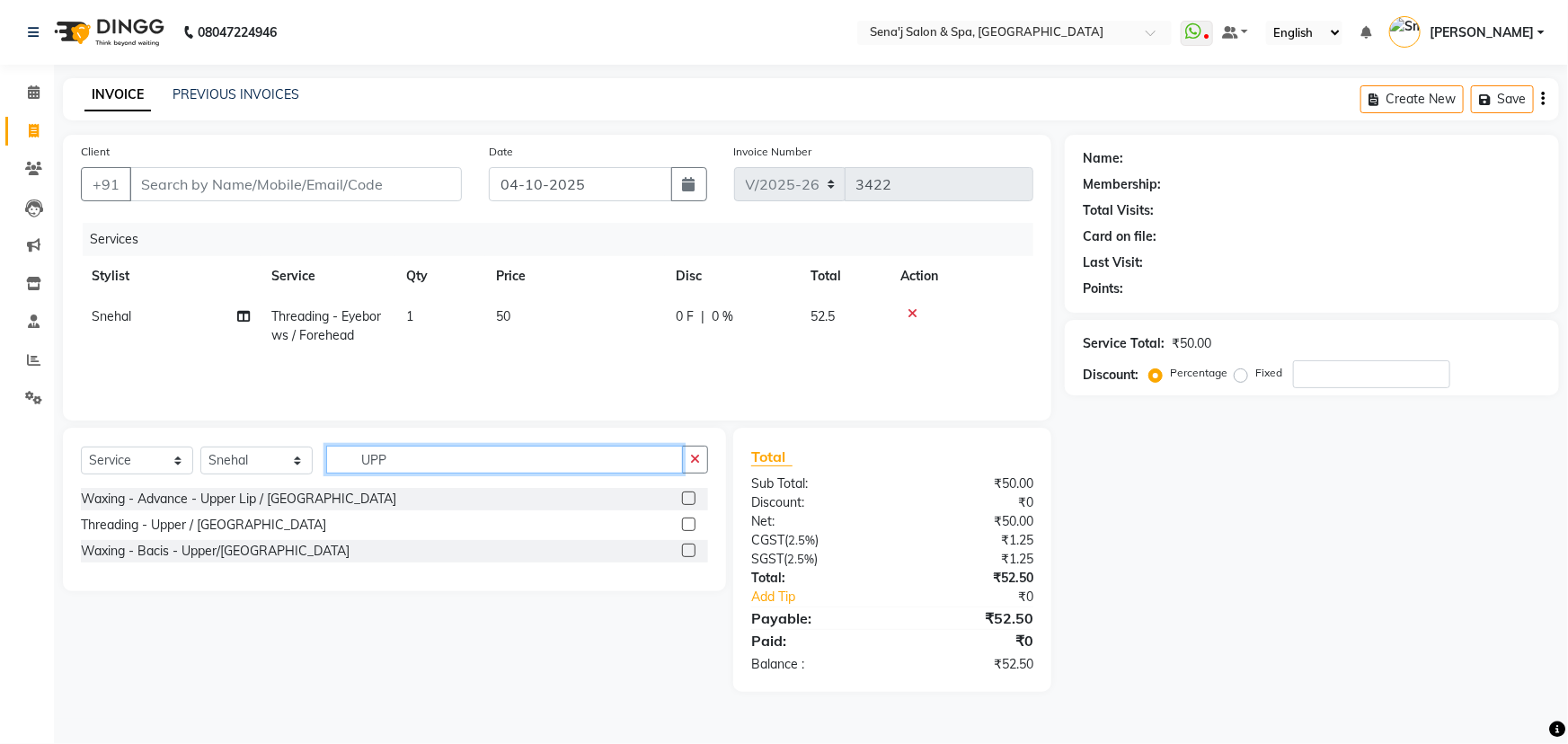
type input "UPP"
click at [687, 498] on label at bounding box center [689, 498] width 13 height 13
click at [687, 498] on input "checkbox" at bounding box center [688, 498] width 11 height 11
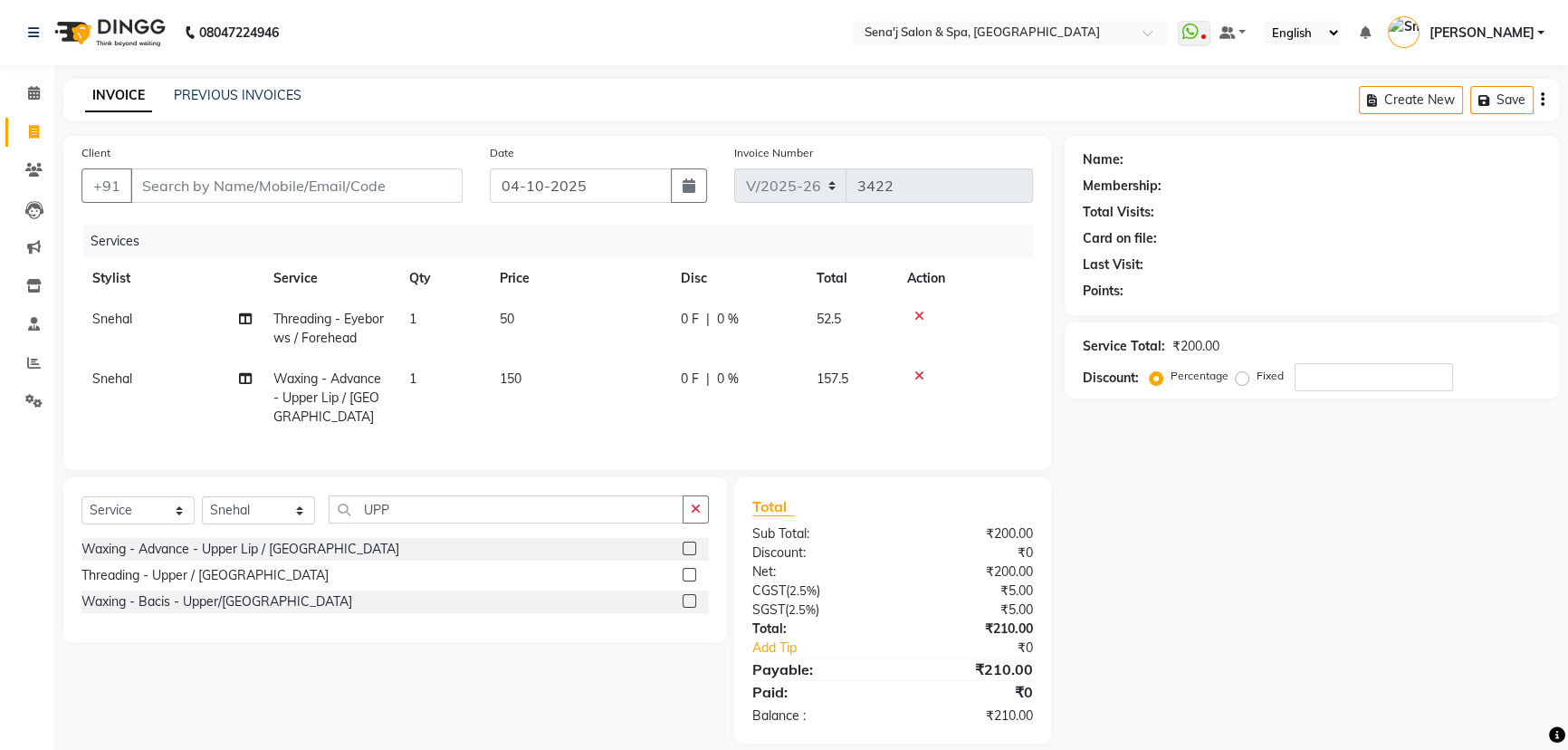
click at [688, 541] on label at bounding box center [689, 548] width 13 height 13
click at [688, 543] on input "checkbox" at bounding box center [688, 549] width 11 height 11
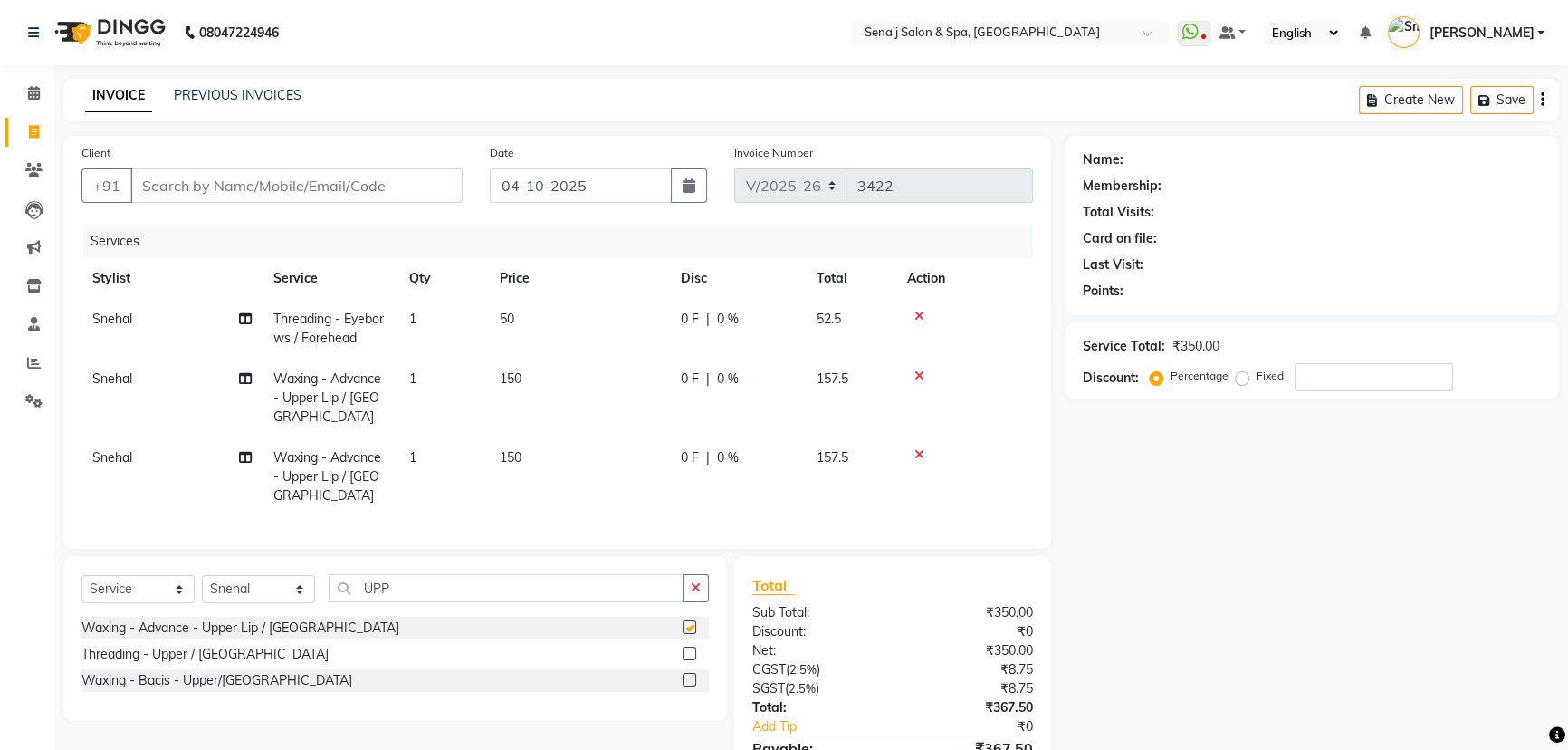
checkbox input "false"
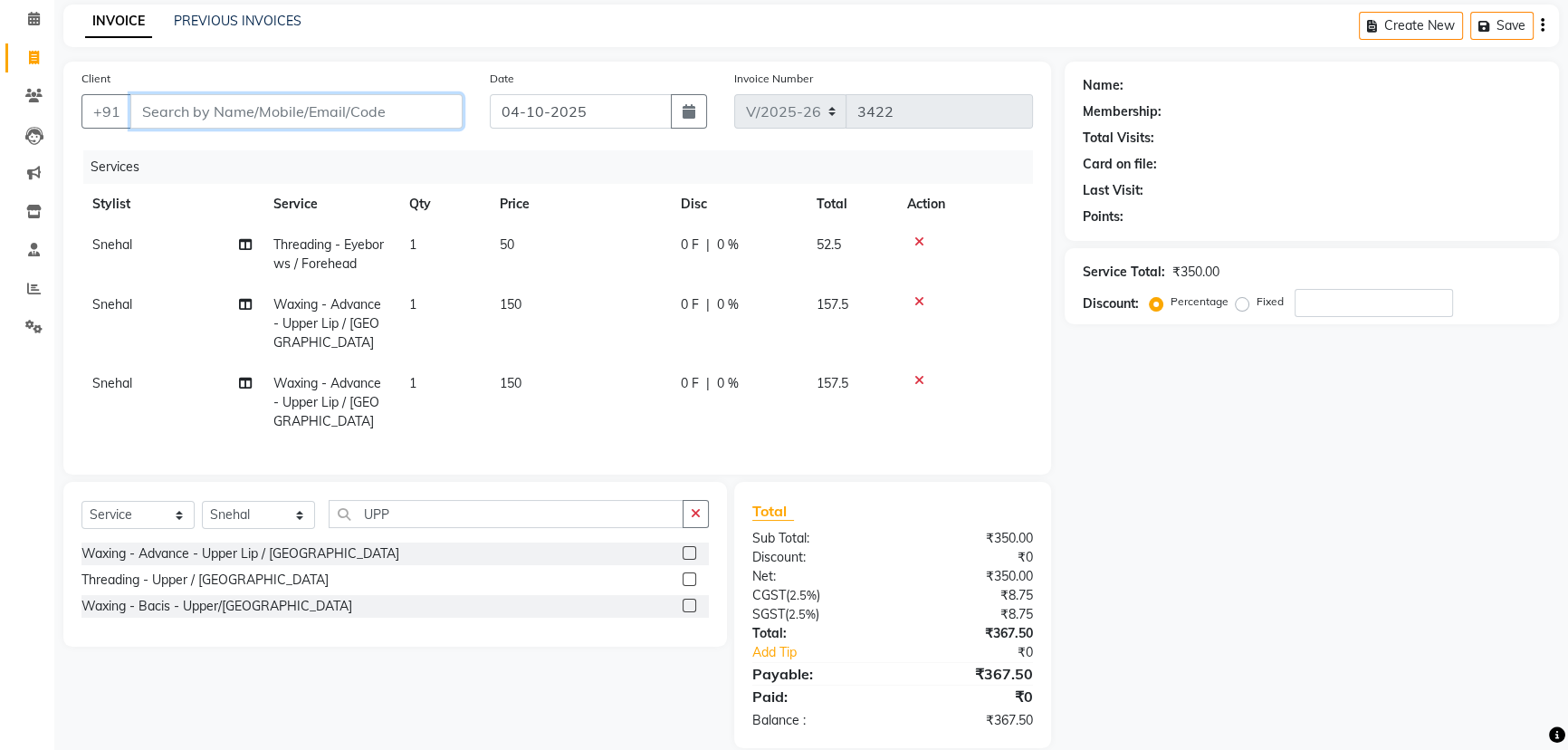
click at [294, 111] on input "Client" at bounding box center [296, 111] width 332 height 34
type input "9"
type input "0"
type input "9910703799"
click at [441, 108] on span "Add Client" at bounding box center [416, 111] width 72 height 18
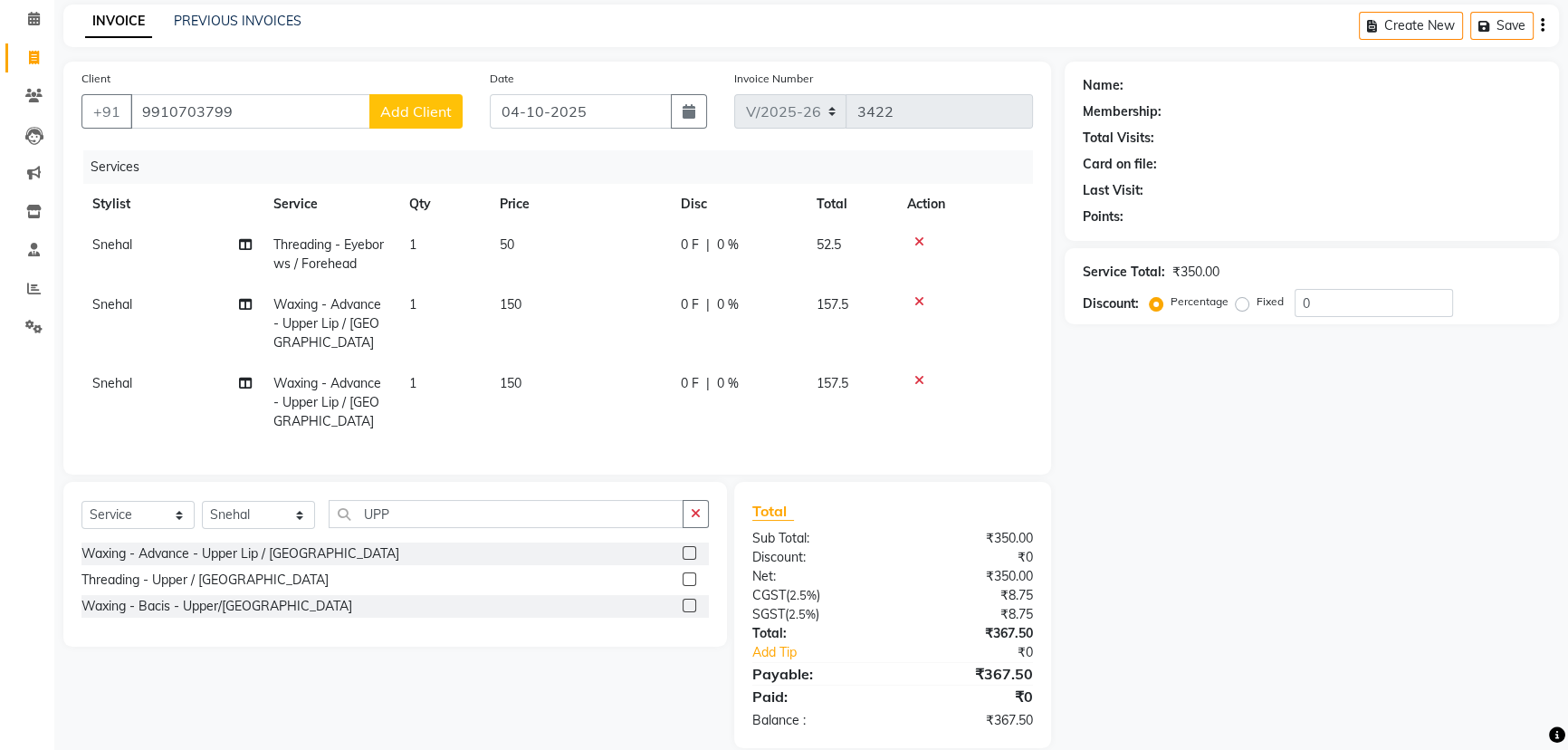
select select "22"
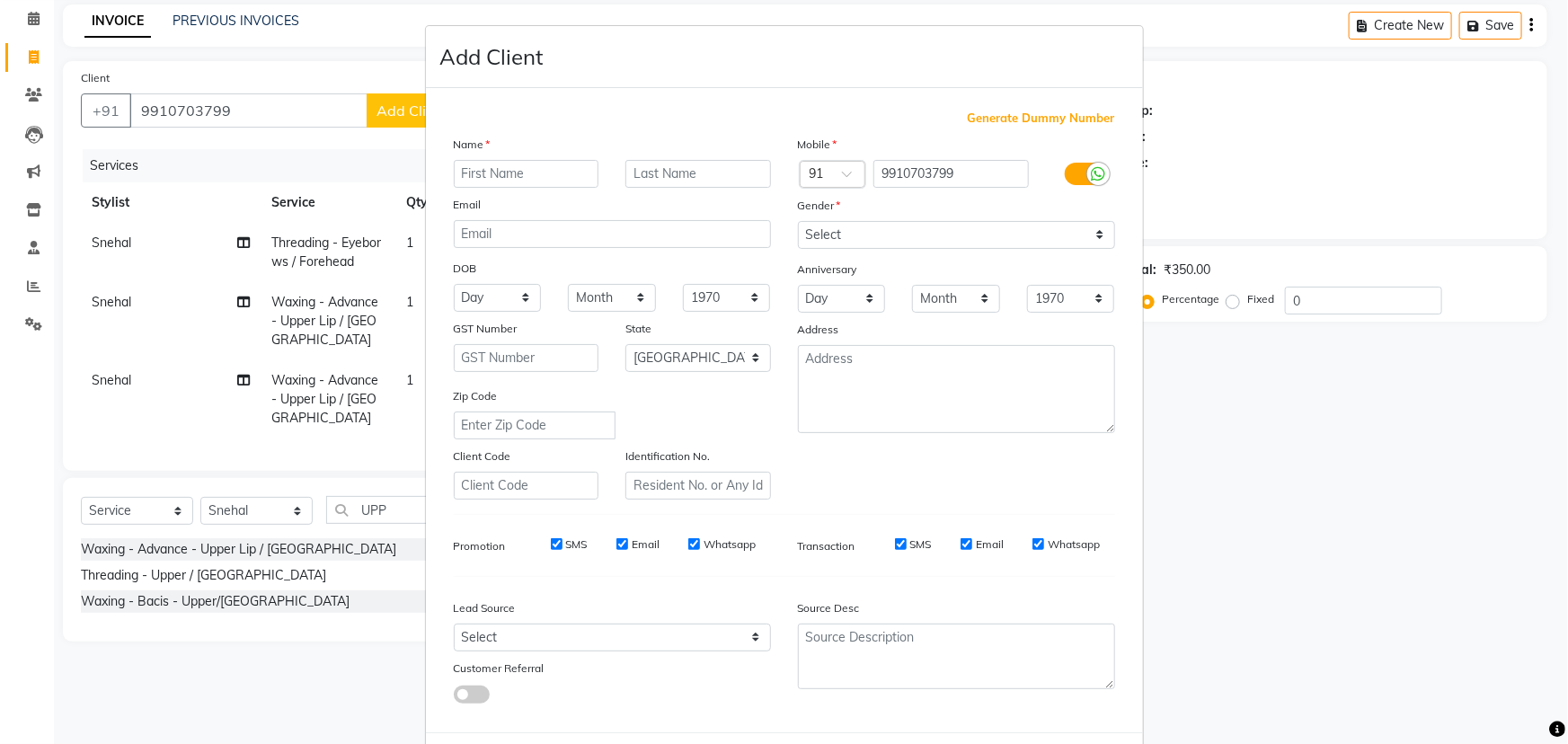
click at [523, 171] on input "text" at bounding box center [526, 174] width 145 height 28
type input "[PERSON_NAME]"
click at [823, 231] on select "Select [DEMOGRAPHIC_DATA] [DEMOGRAPHIC_DATA] Other Prefer Not To Say" at bounding box center [957, 235] width 318 height 28
select select "[DEMOGRAPHIC_DATA]"
click at [799, 221] on select "Select [DEMOGRAPHIC_DATA] [DEMOGRAPHIC_DATA] Other Prefer Not To Say" at bounding box center [957, 235] width 318 height 28
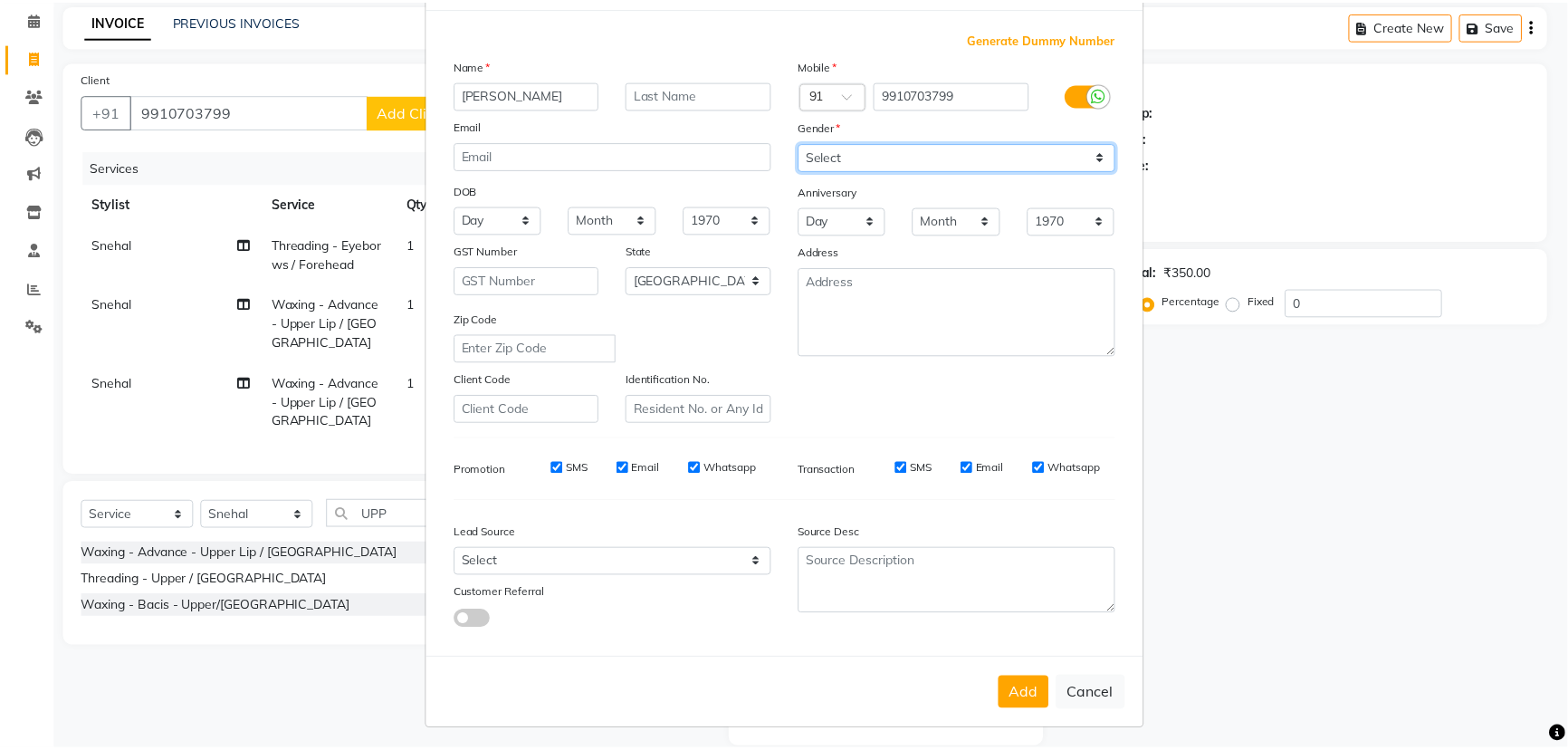
scroll to position [91, 0]
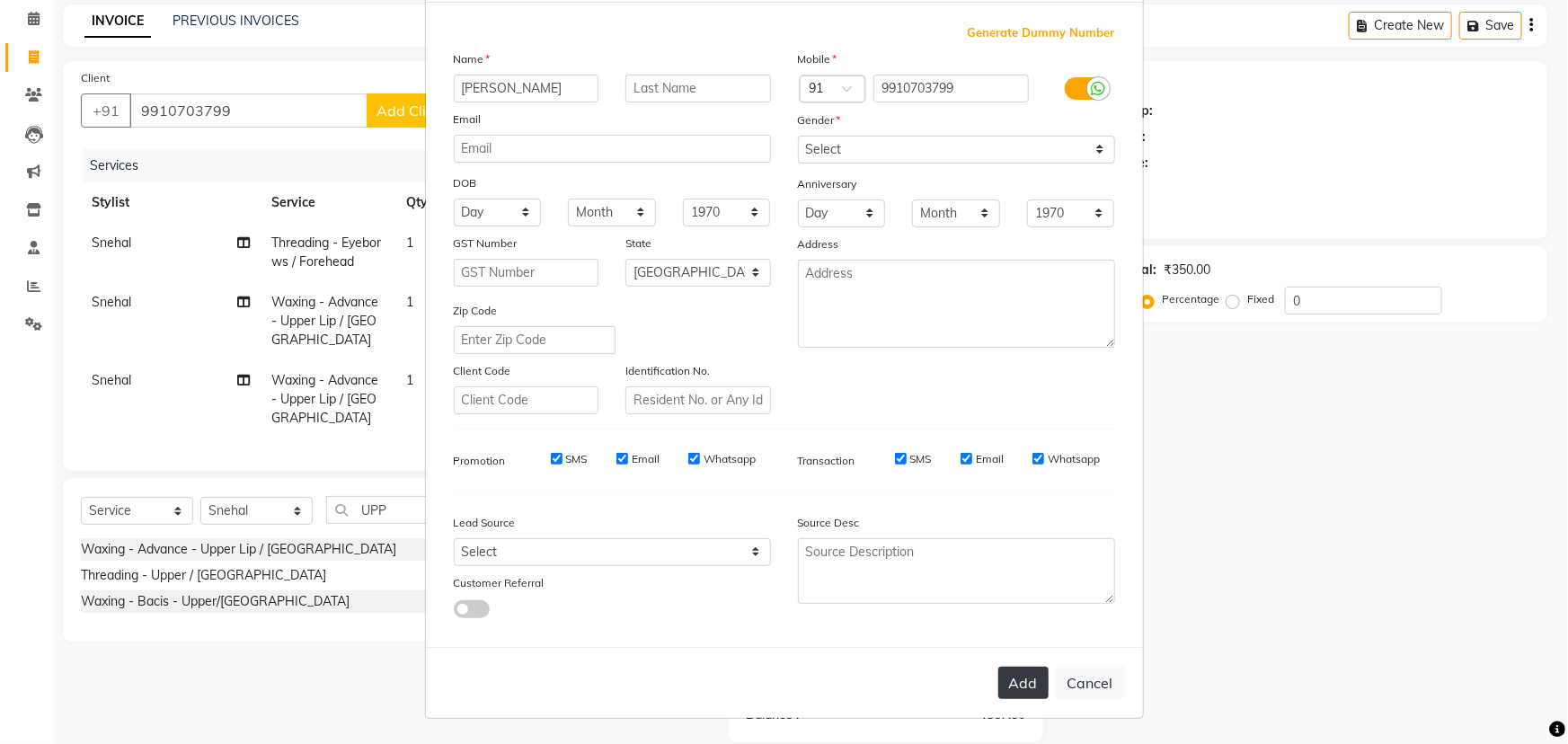
click at [1022, 685] on button "Add" at bounding box center [1023, 683] width 51 height 33
select select
select select "null"
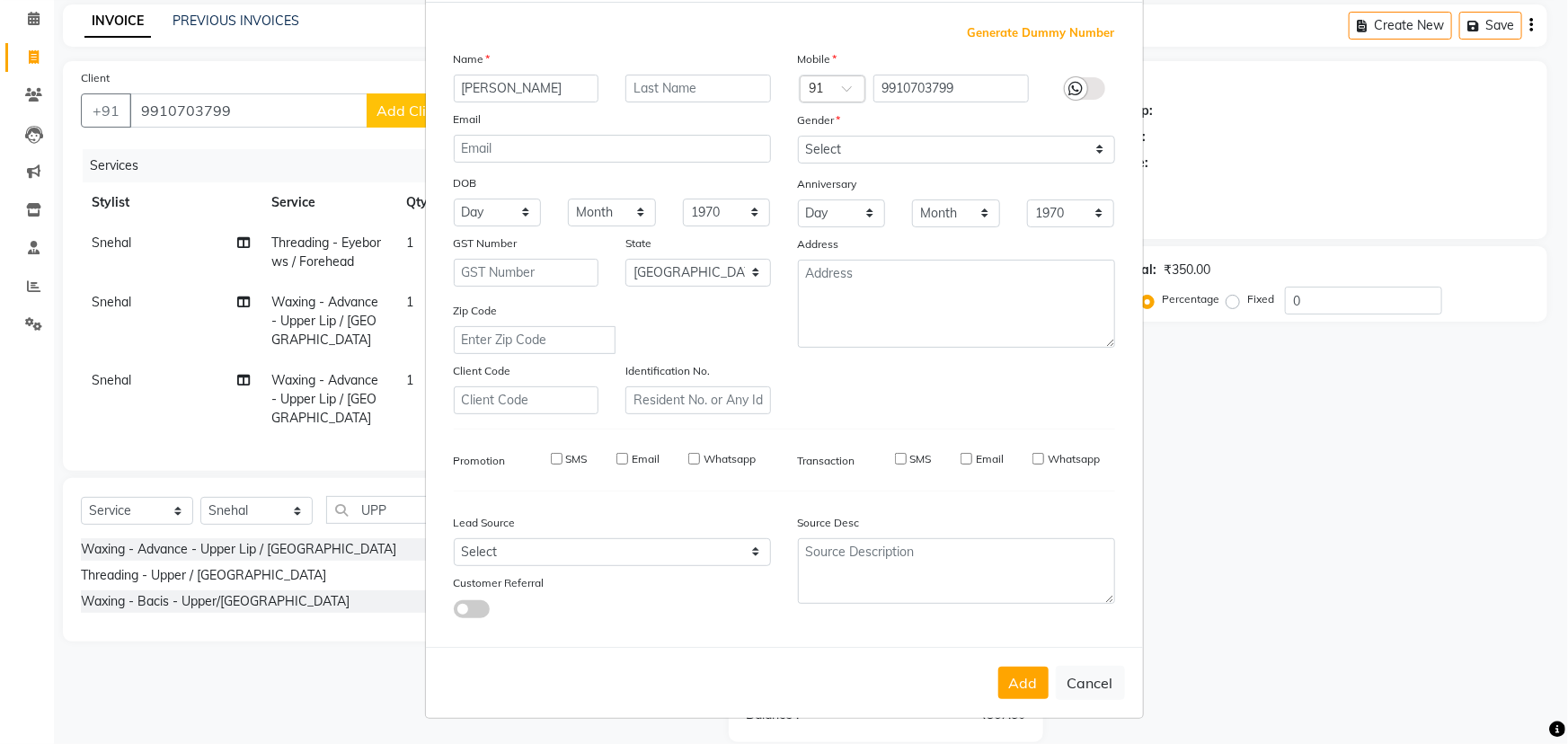
select select
checkbox input "false"
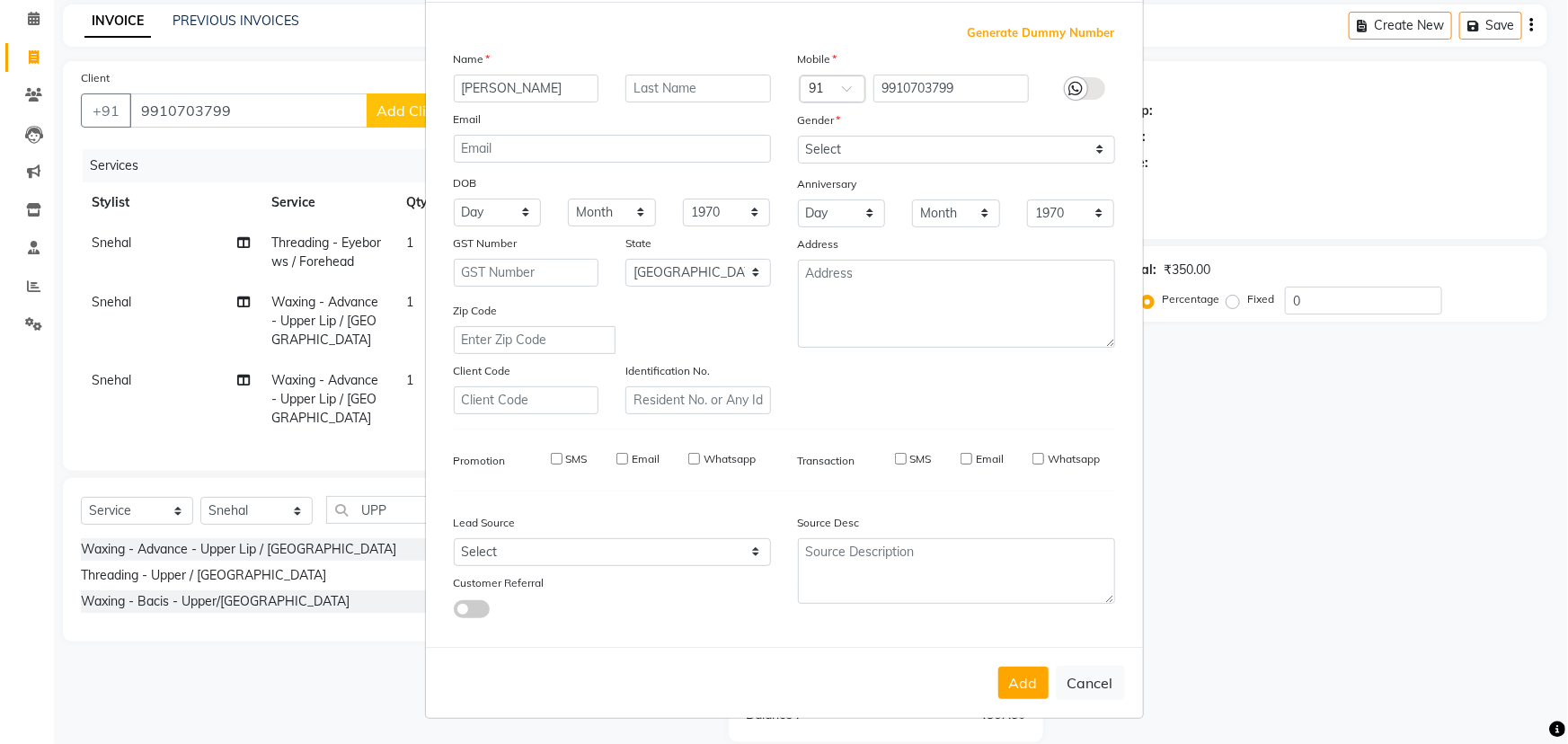
checkbox input "false"
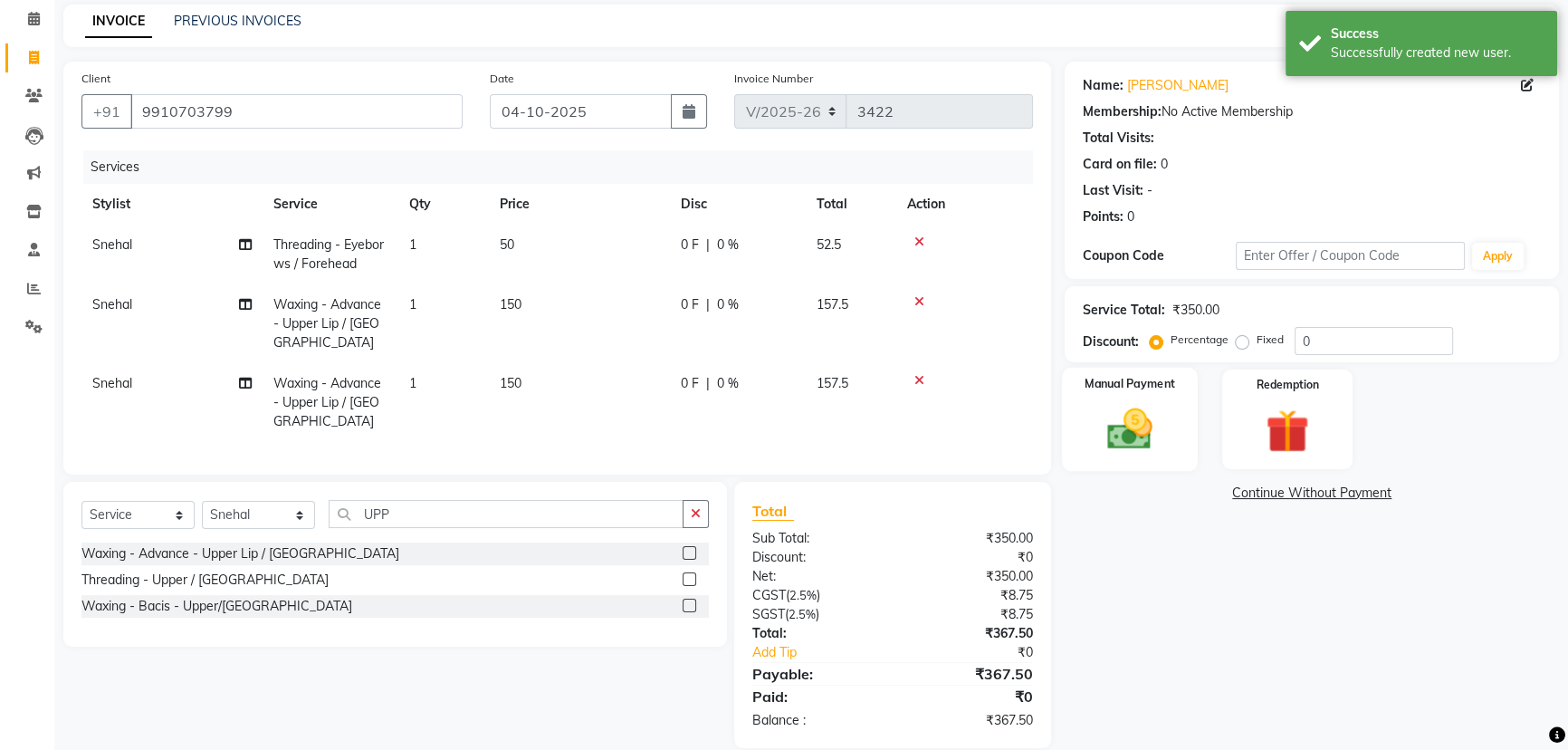
click at [1095, 427] on img at bounding box center [1130, 429] width 74 height 52
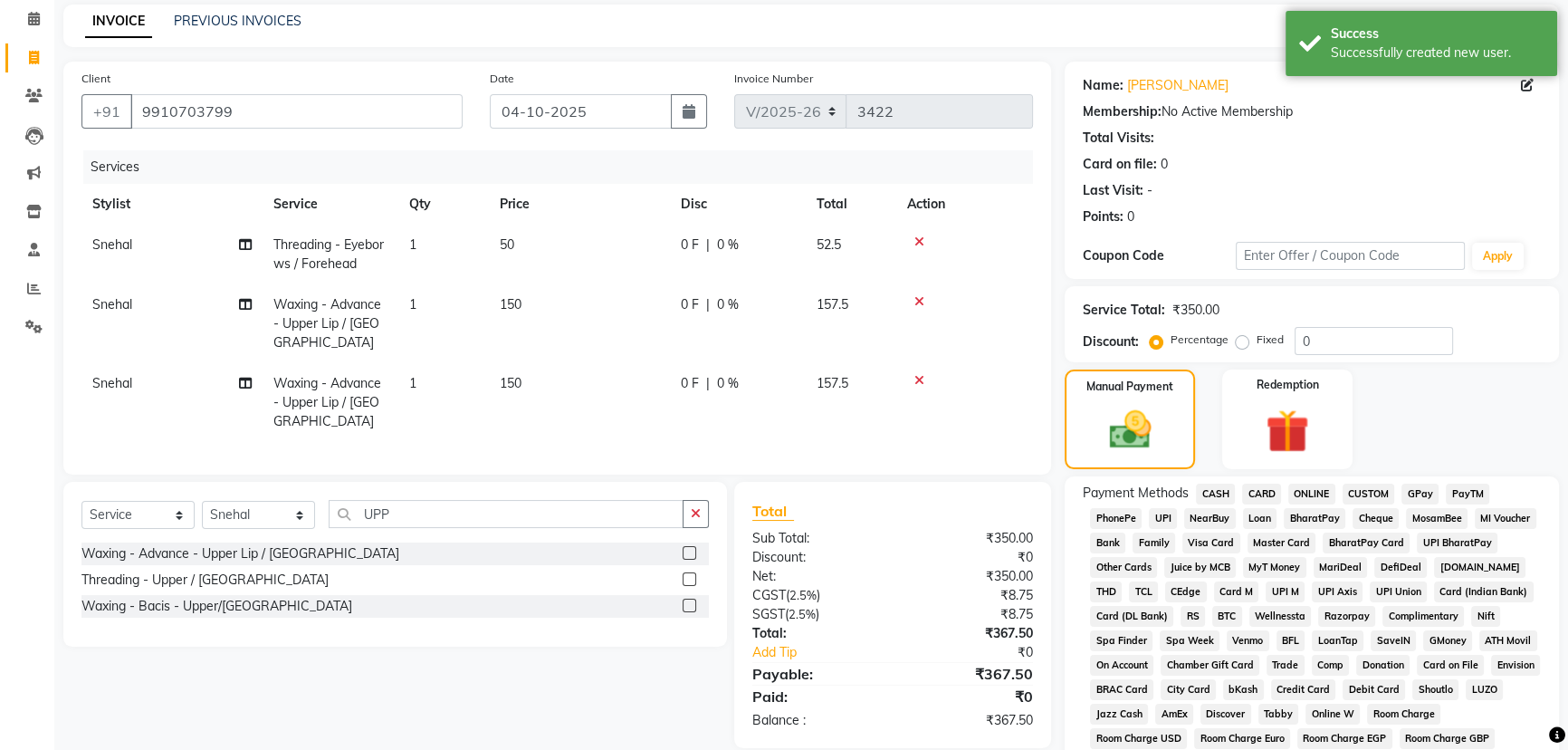
click at [1117, 515] on span "PhonePe" at bounding box center [1116, 519] width 52 height 21
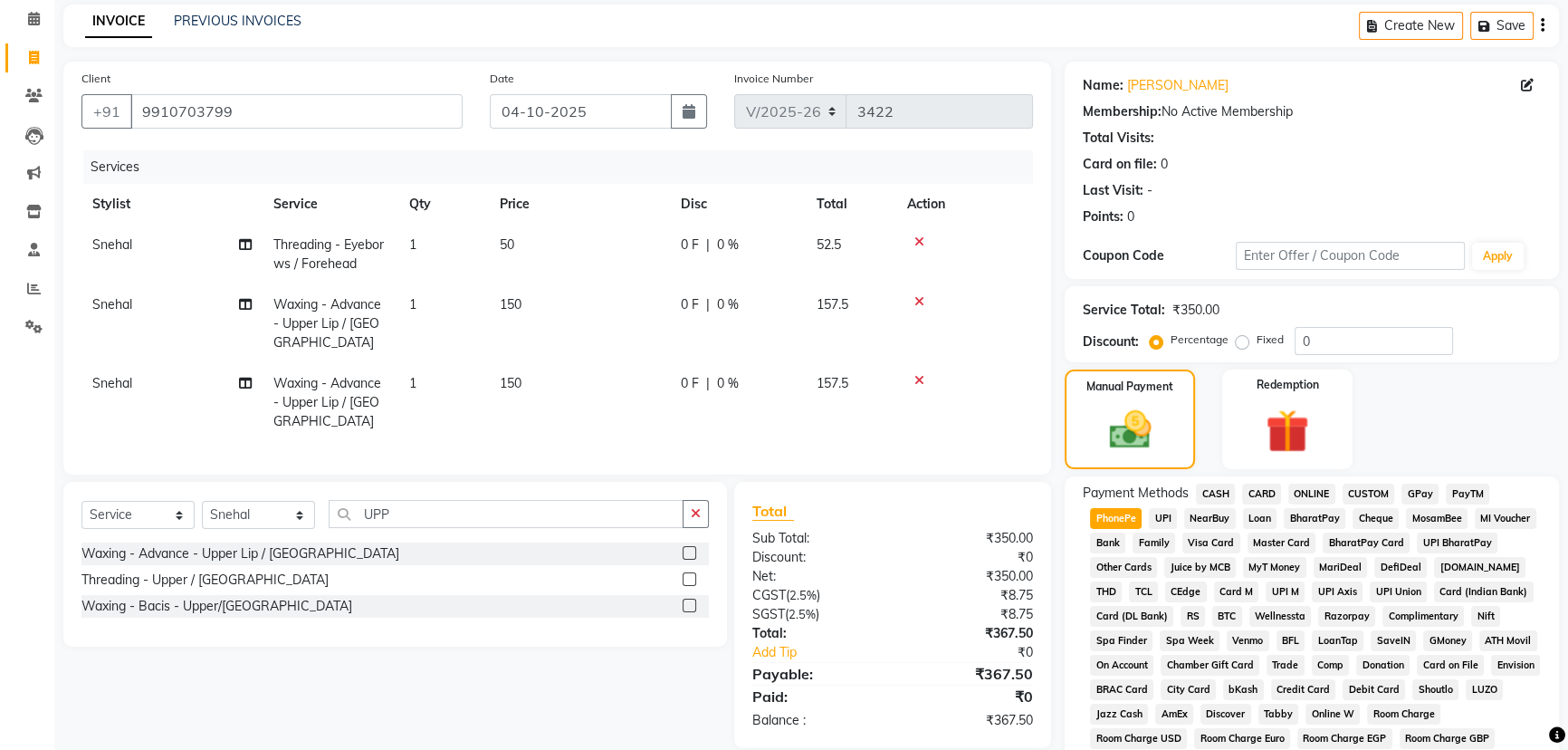
scroll to position [404, 0]
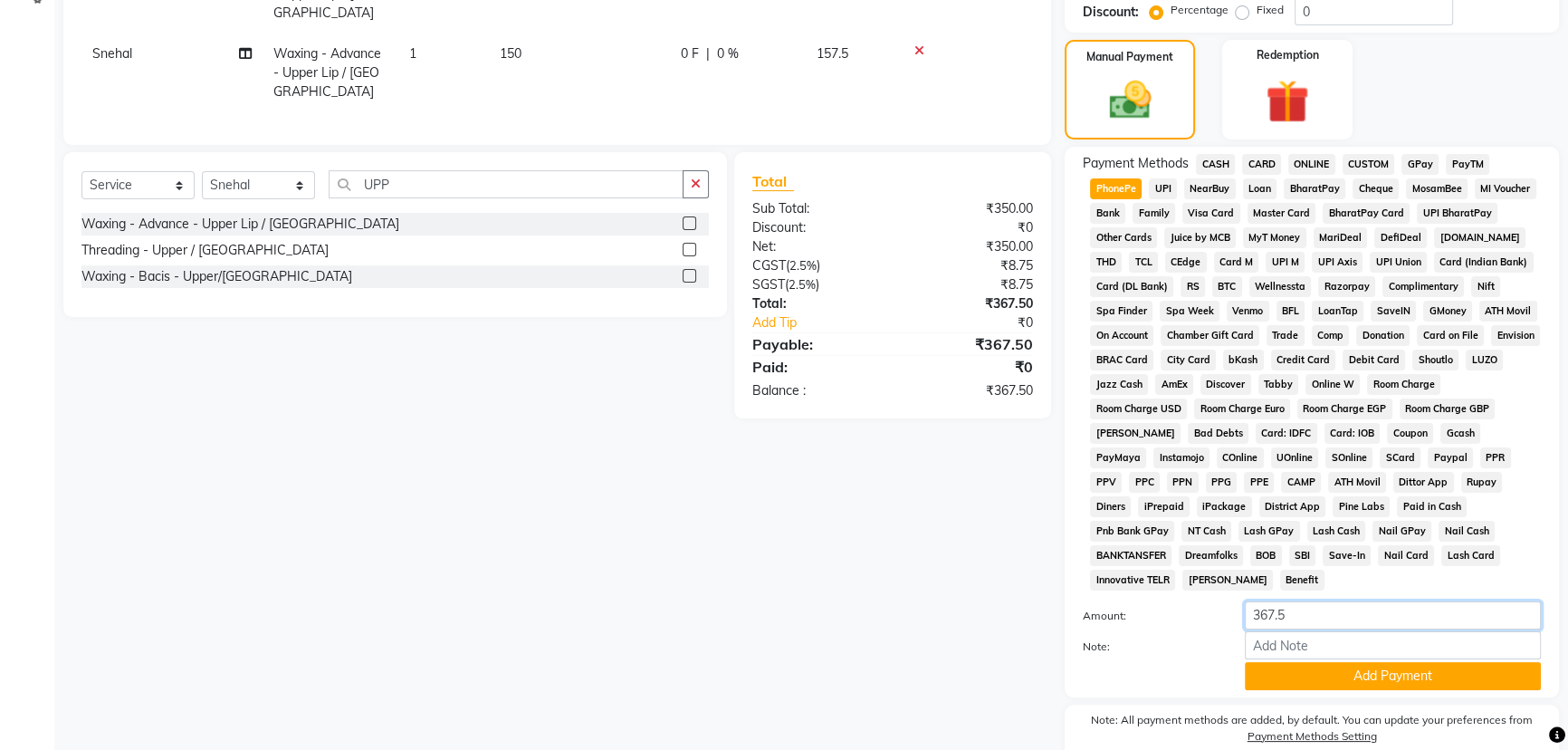
click at [1302, 602] on input "367.5" at bounding box center [1393, 616] width 296 height 28
type input "367"
click at [1362, 662] on button "Add Payment" at bounding box center [1393, 676] width 296 height 28
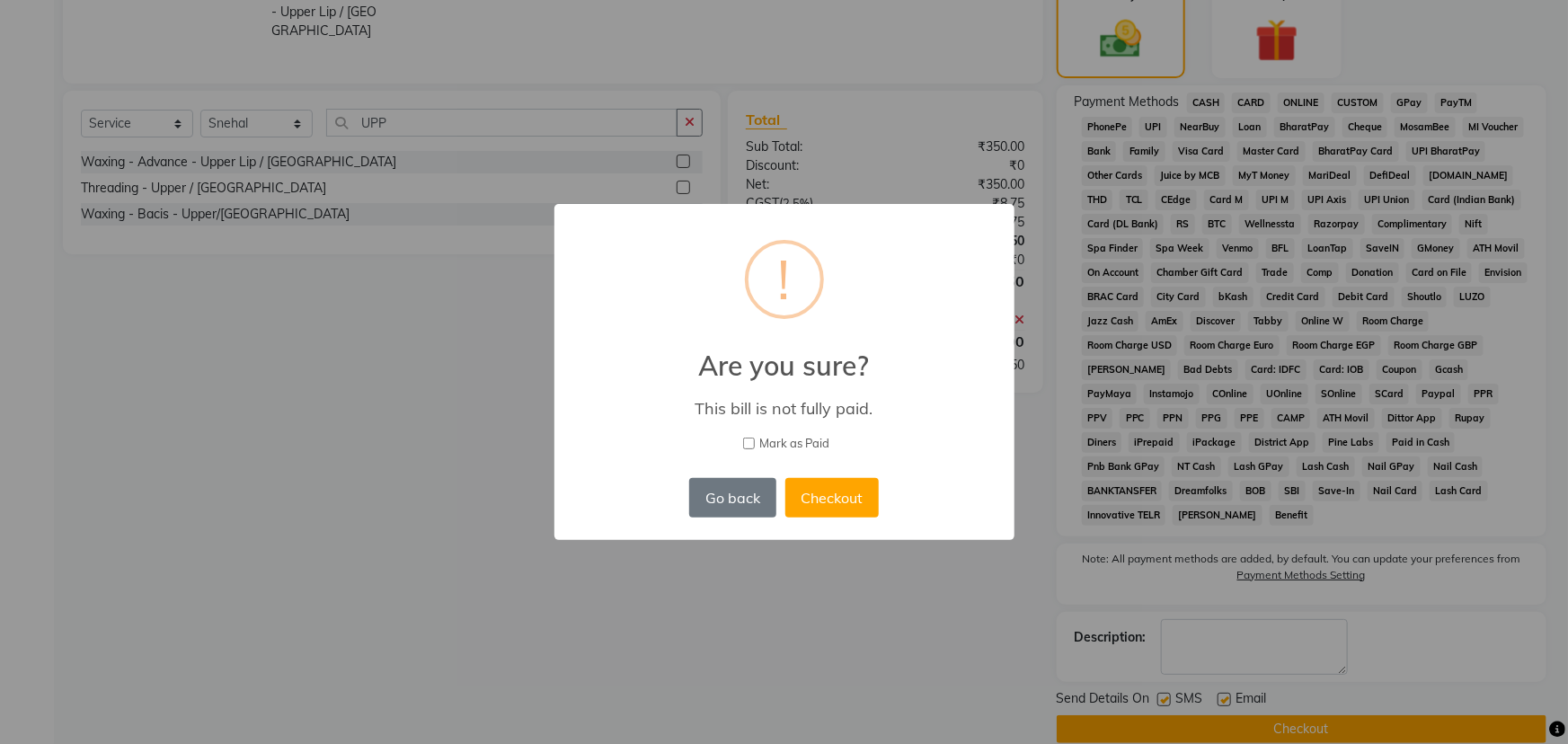
click at [747, 442] on input "Mark as Paid" at bounding box center [749, 443] width 11 height 11
checkbox input "true"
click at [829, 484] on button "Checkout" at bounding box center [832, 498] width 94 height 39
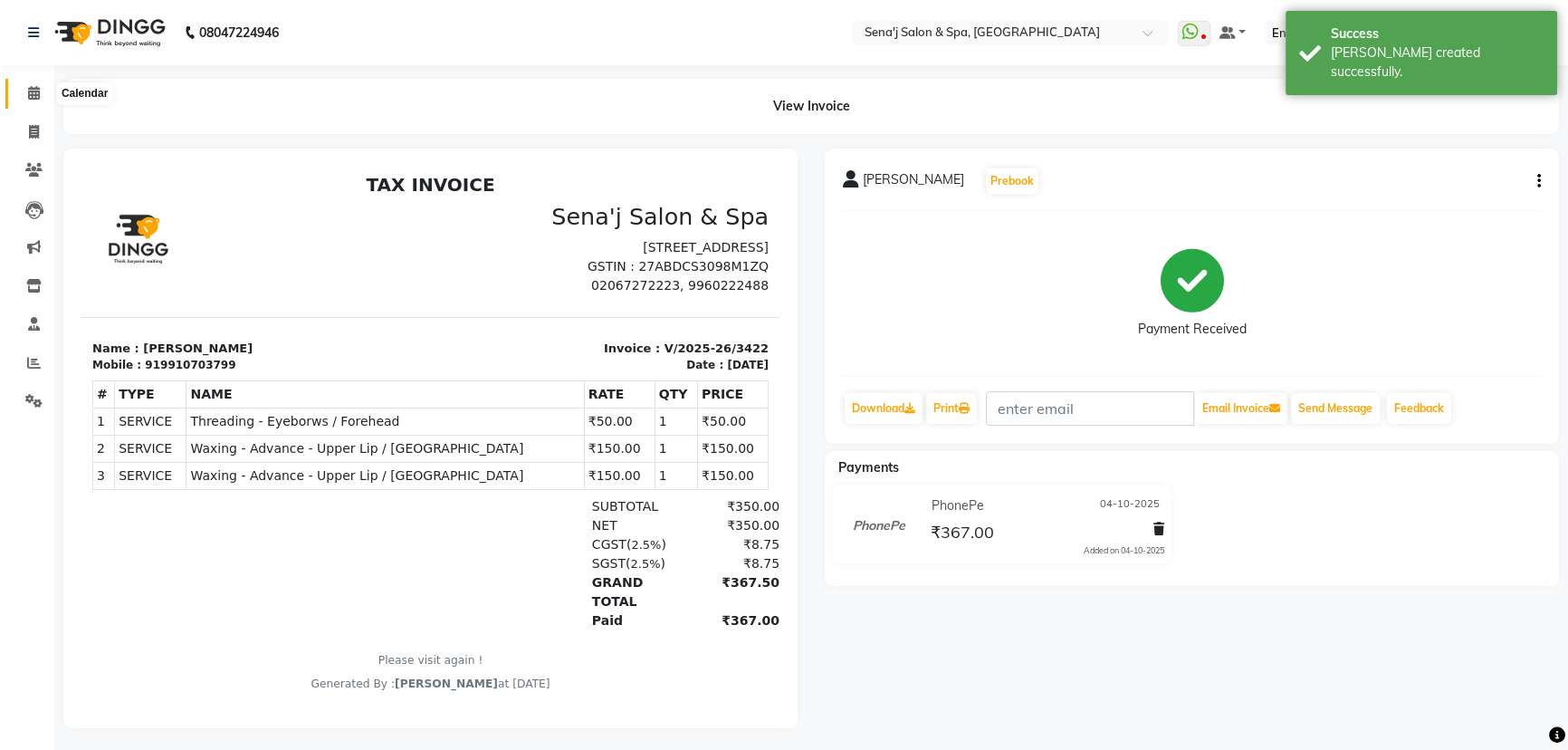
click at [34, 91] on icon at bounding box center [34, 93] width 11 height 13
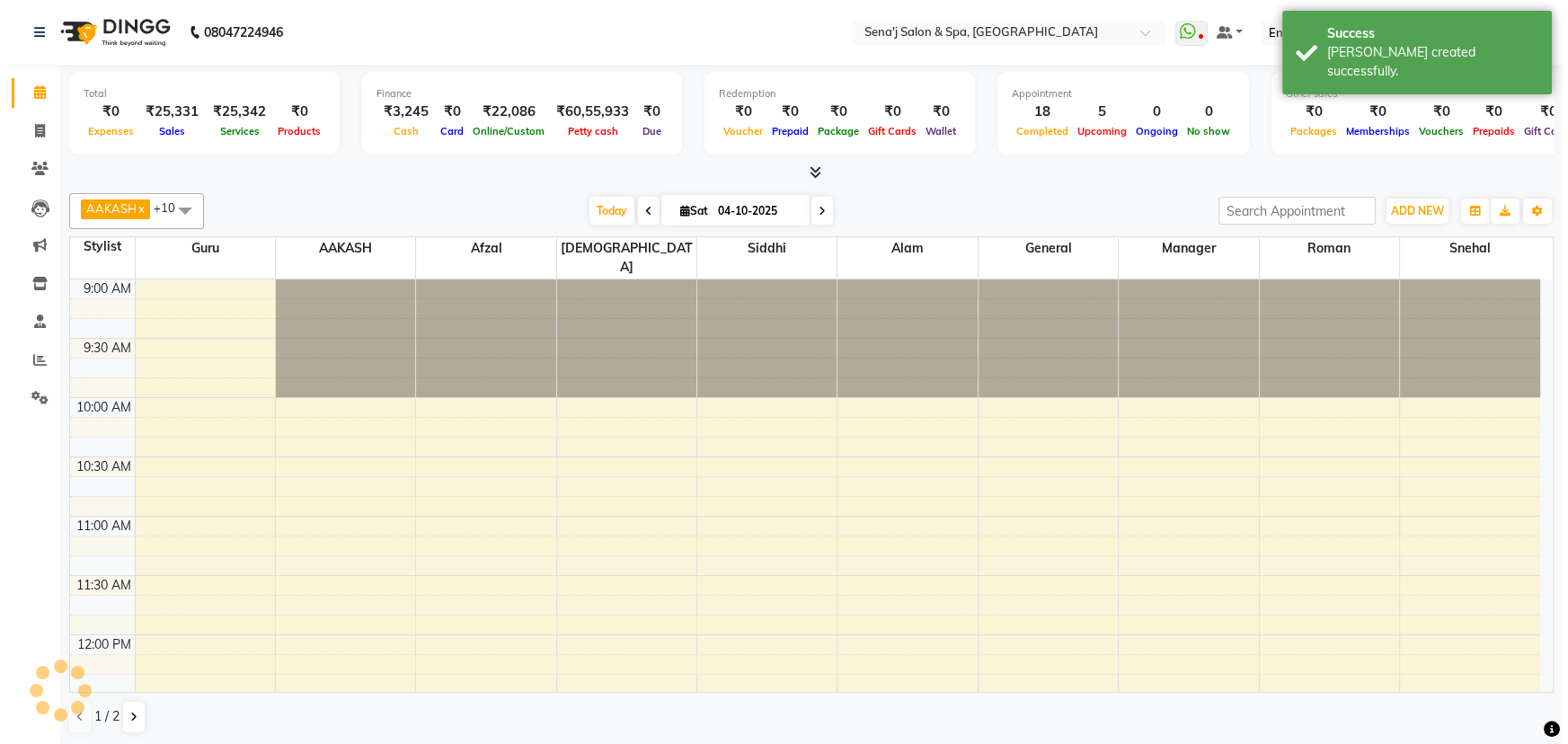
scroll to position [1183, 0]
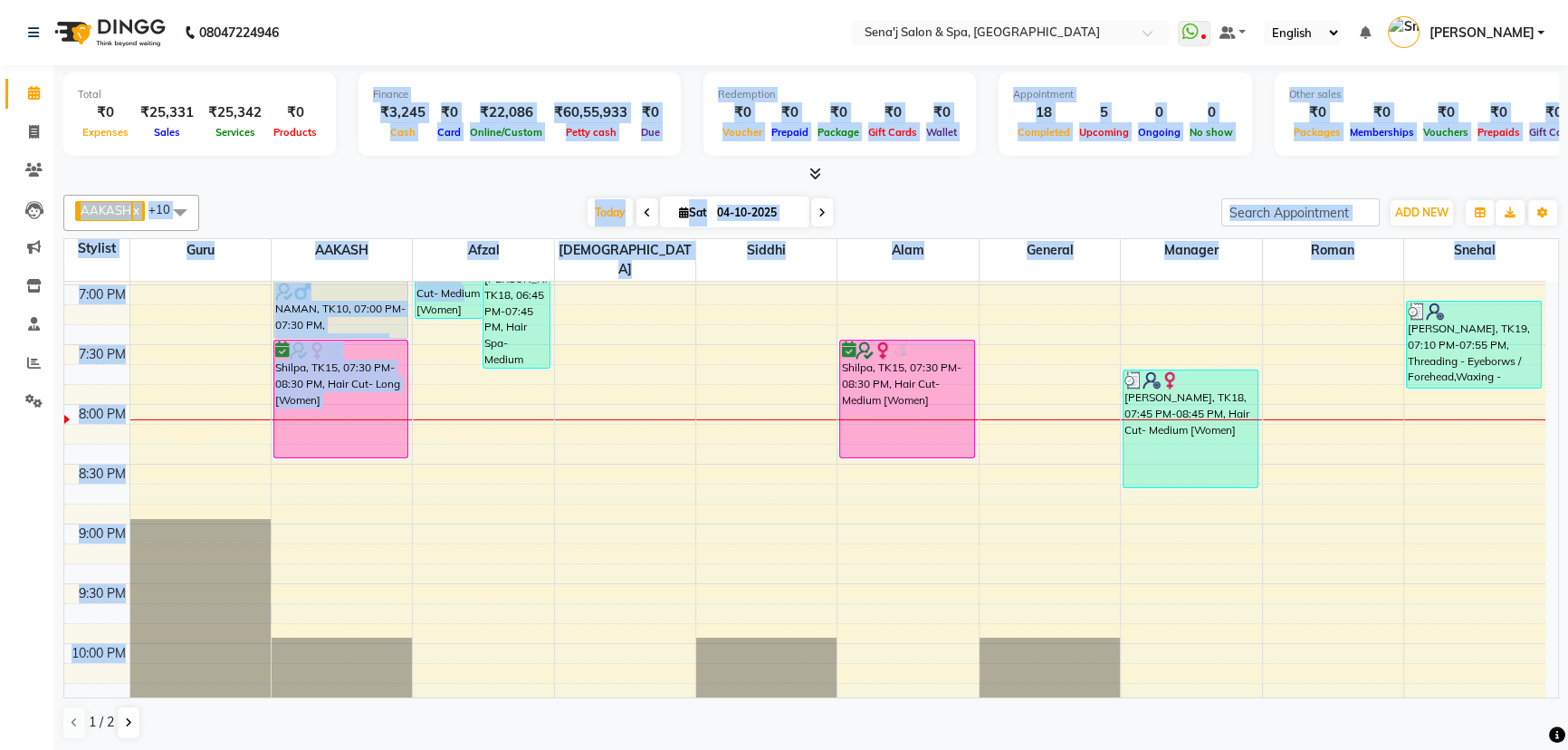
drag, startPoint x: 482, startPoint y: 254, endPoint x: 333, endPoint y: 275, distance: 150.5
click at [457, 275] on div "Total ₹0 Expenses ₹25,331 Sales ₹25,342 Services ₹0 Products Finance ₹3,245 Cas…" at bounding box center [811, 408] width 1513 height 687
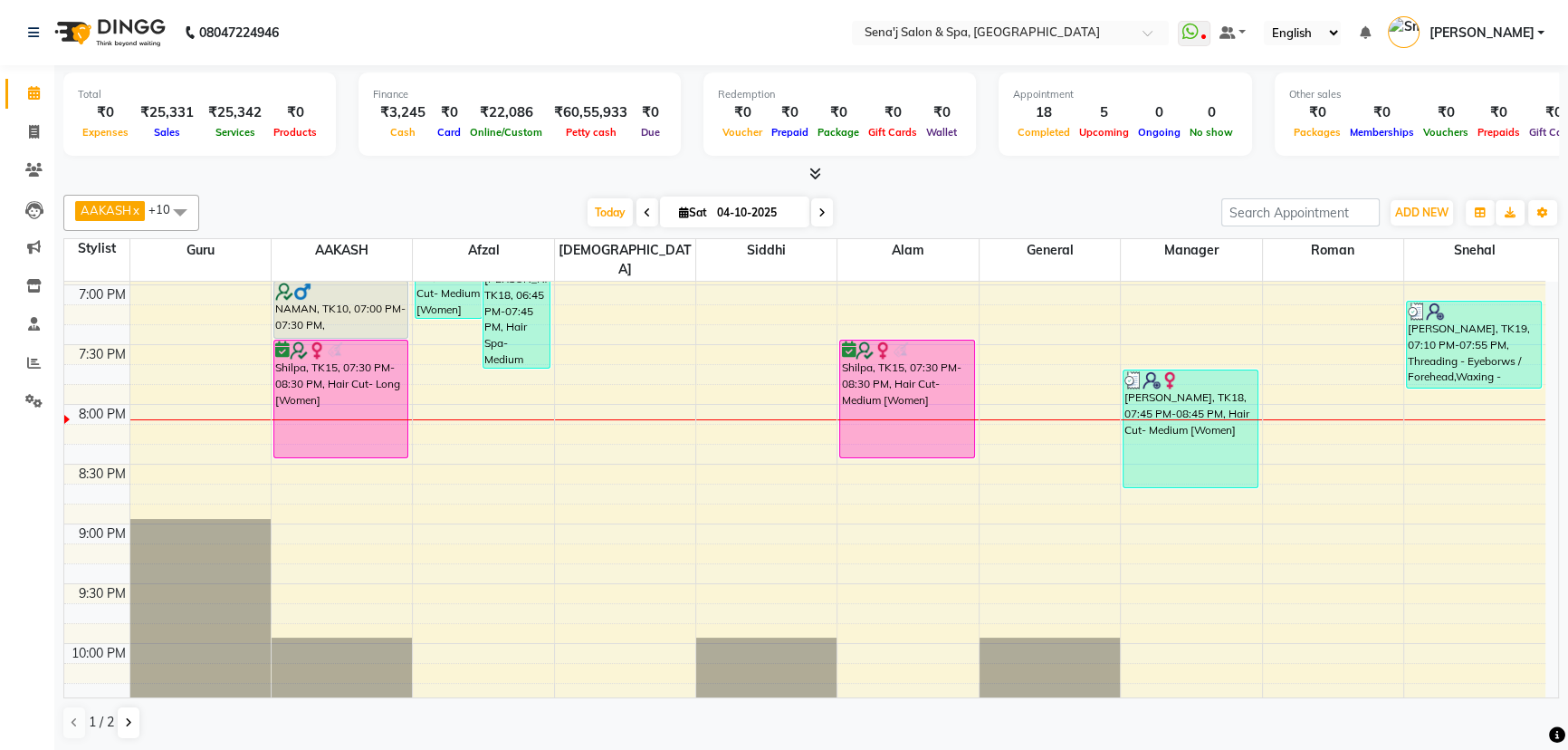
click at [365, 15] on nav "08047224946 Select Location × Sena'j Salon & Spa, Amanora Mall WhatsApp Status …" at bounding box center [784, 32] width 1568 height 65
click at [36, 129] on icon at bounding box center [34, 131] width 10 height 13
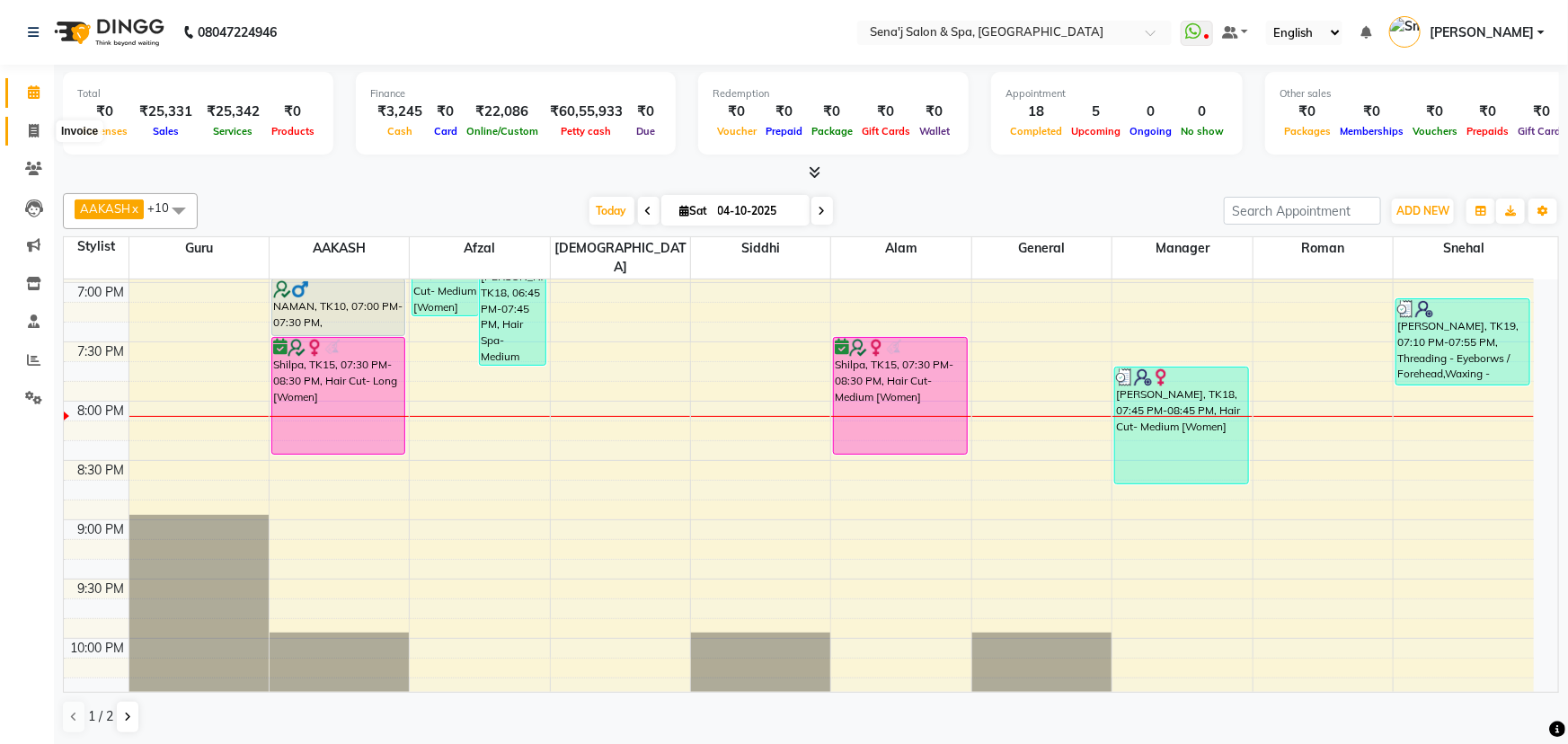
select select "447"
select select "service"
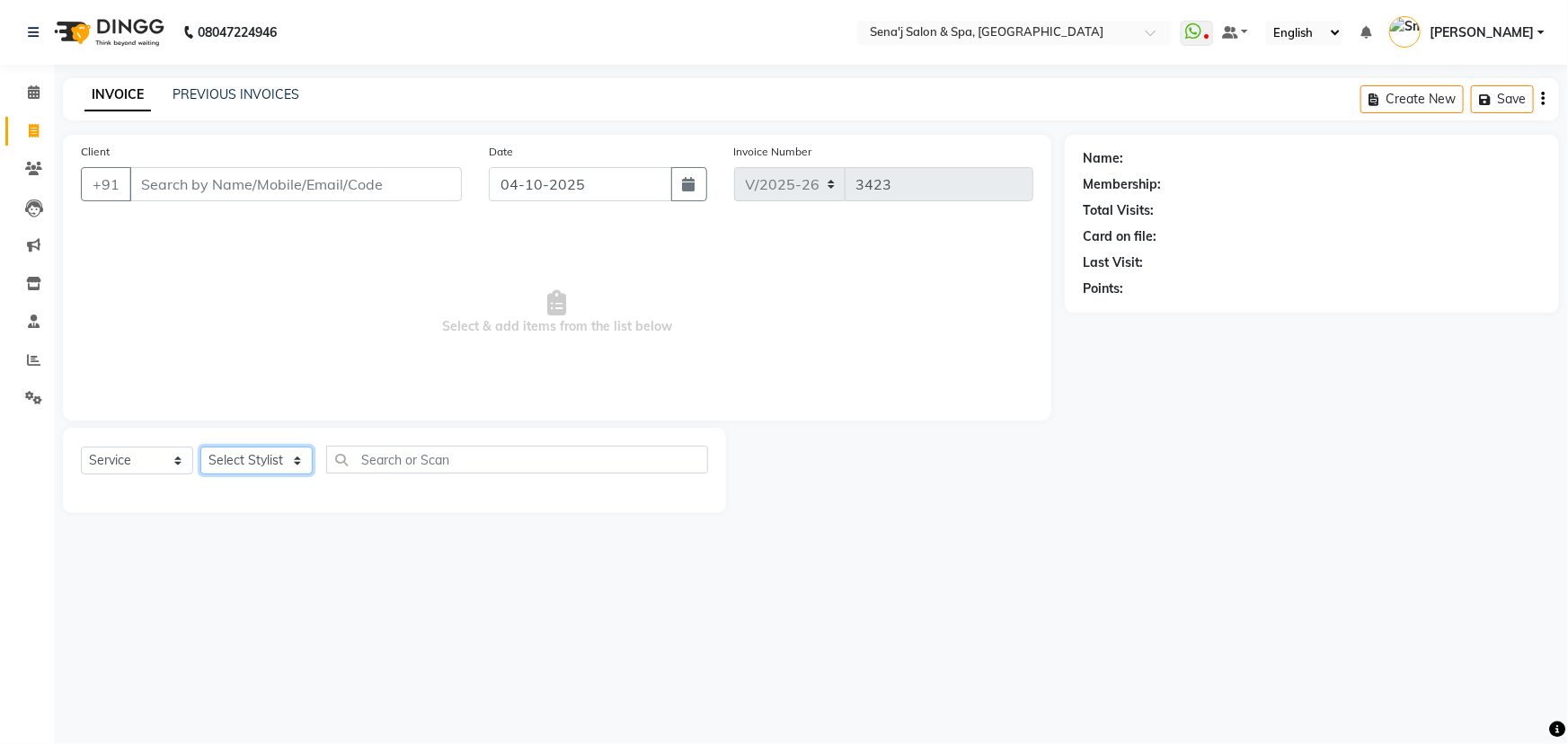
click at [236, 450] on select "Select Stylist [PERSON_NAME] [PERSON_NAME] [PERSON_NAME] [PERSON_NAME] General …" at bounding box center [257, 461] width 112 height 28
select select "30665"
click at [201, 447] on select "Select Stylist [PERSON_NAME] [PERSON_NAME] [PERSON_NAME] [PERSON_NAME] General …" at bounding box center [257, 461] width 112 height 28
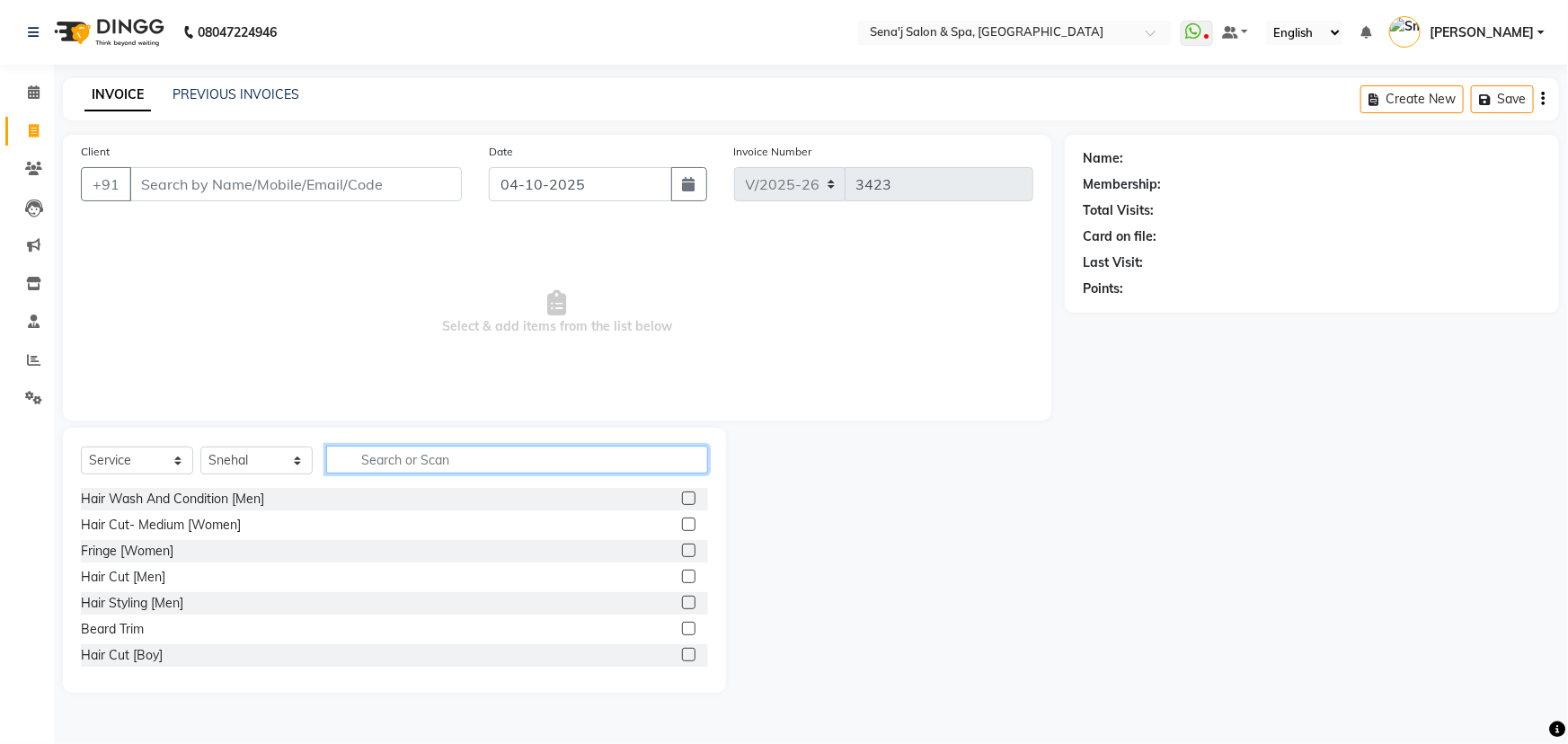
drag, startPoint x: 376, startPoint y: 451, endPoint x: 383, endPoint y: 461, distance: 12.2
click at [377, 453] on input "text" at bounding box center [517, 460] width 382 height 28
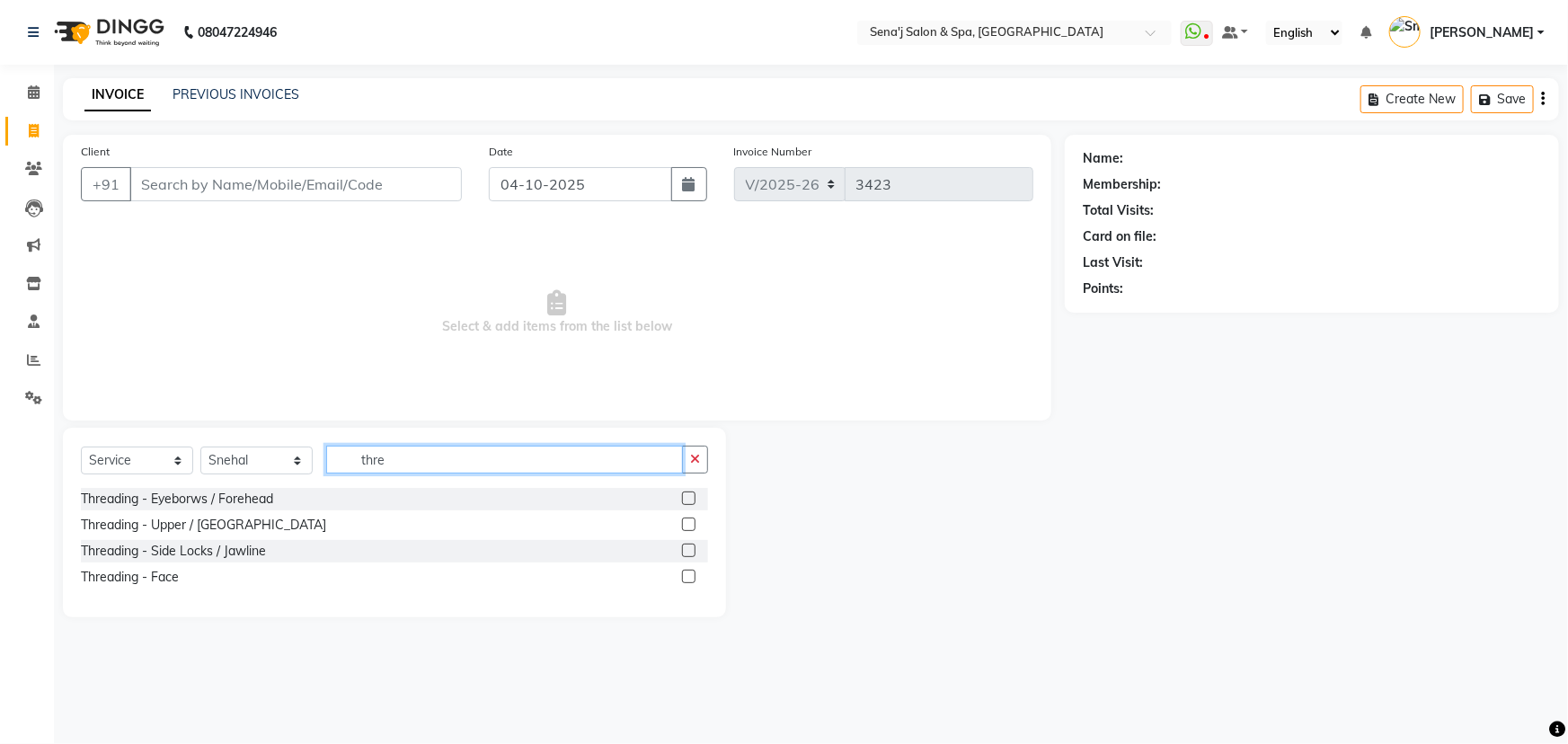
type input "thre"
click at [691, 503] on label at bounding box center [689, 498] width 13 height 13
click at [691, 503] on input "checkbox" at bounding box center [688, 498] width 11 height 11
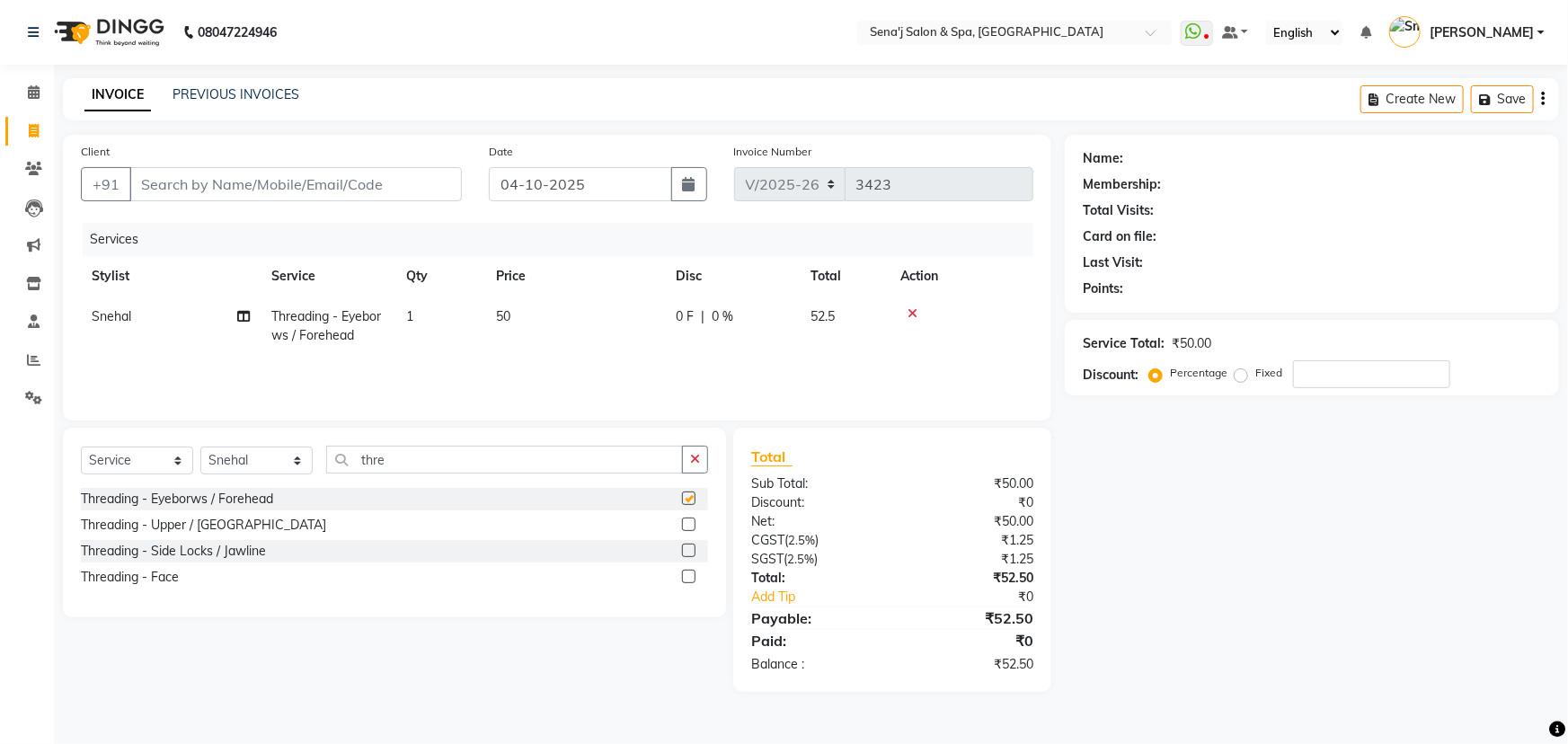
checkbox input "false"
click at [283, 182] on input "Client" at bounding box center [295, 184] width 333 height 34
type input "9"
type input "0"
type input "9674312993"
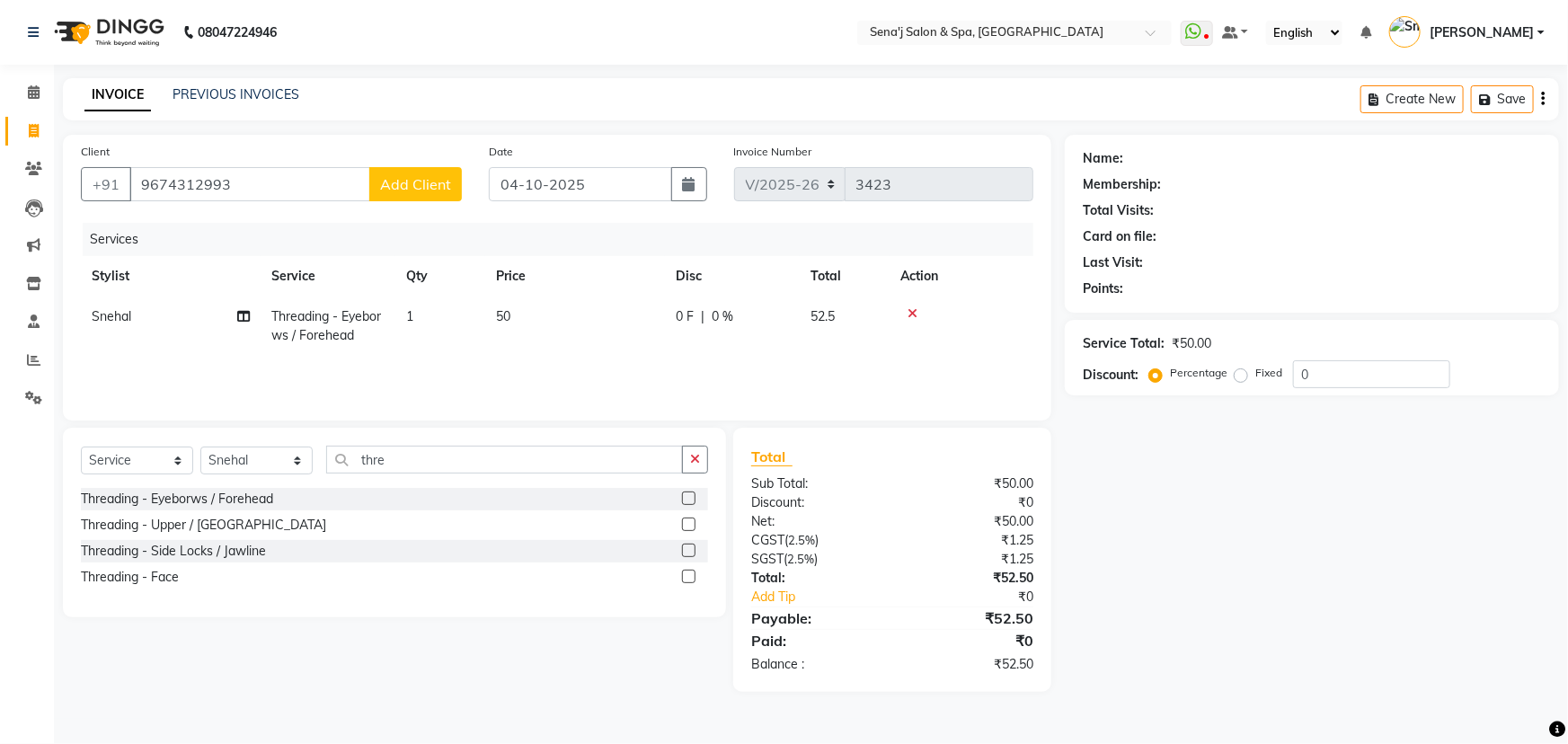
click at [427, 185] on span "Add Client" at bounding box center [416, 184] width 71 height 18
select select "22"
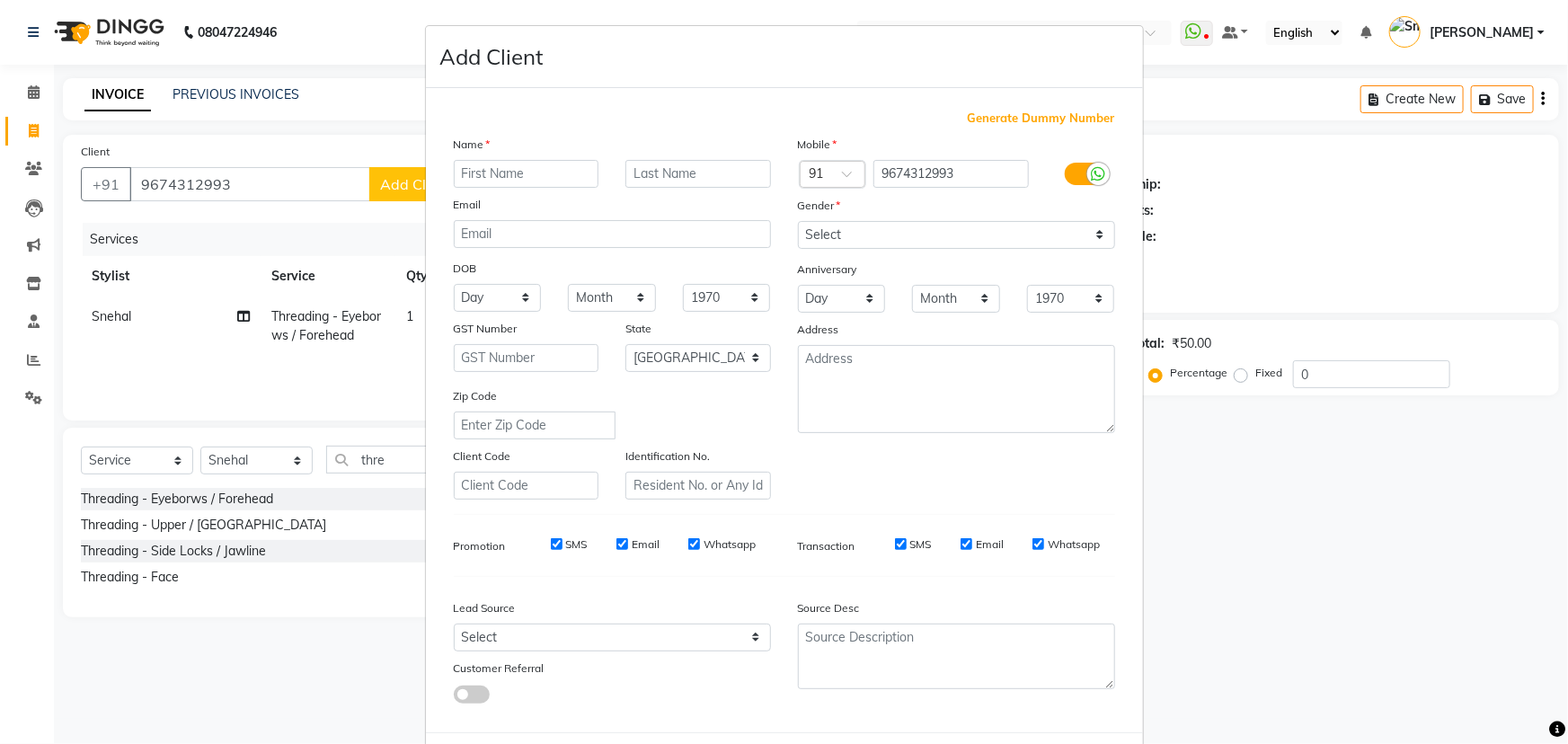
click at [538, 171] on input "text" at bounding box center [526, 174] width 145 height 28
type input "r"
type input "[PERSON_NAME]"
click at [684, 173] on input "text" at bounding box center [697, 174] width 145 height 28
type input "[PERSON_NAME]"
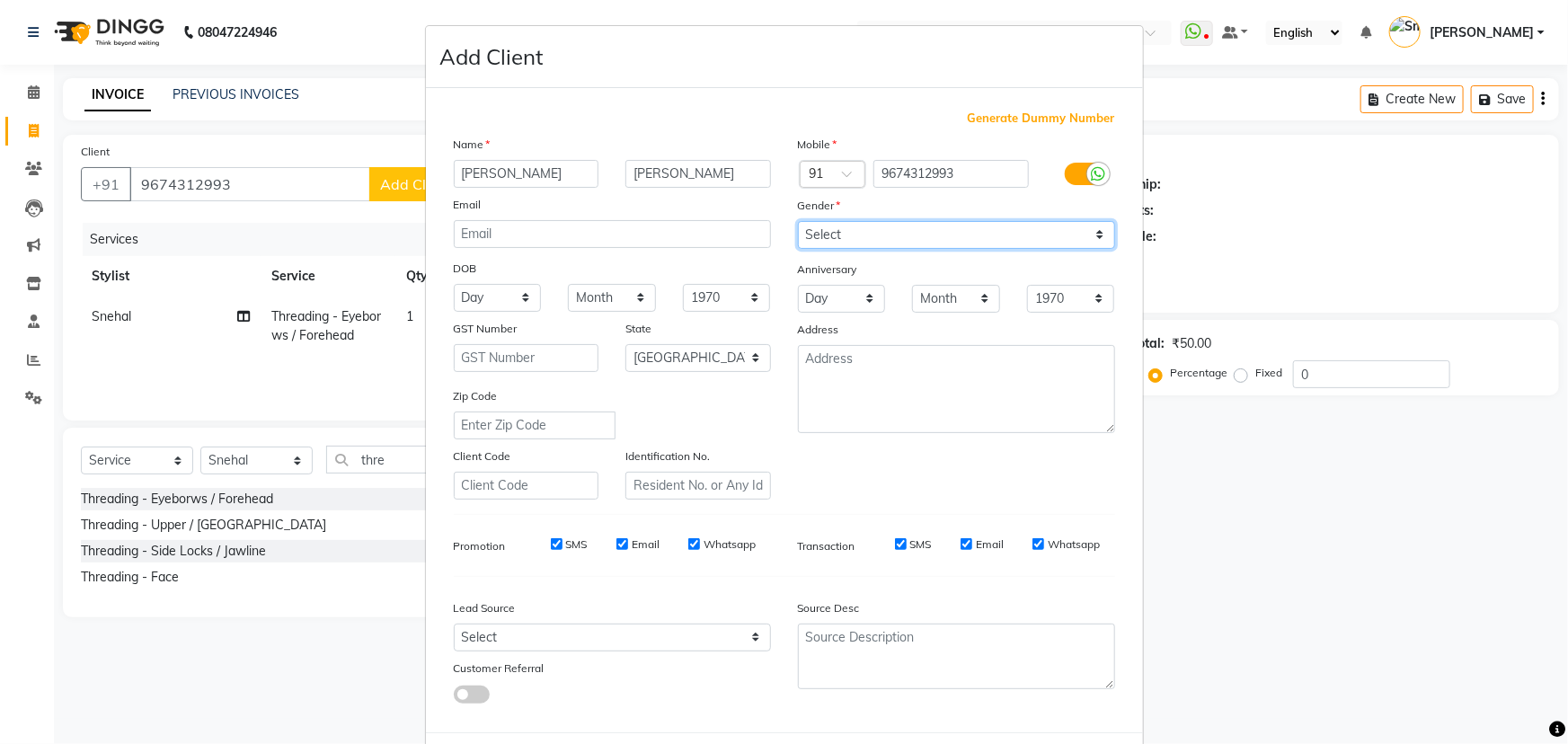
click at [850, 231] on select "Select [DEMOGRAPHIC_DATA] [DEMOGRAPHIC_DATA] Other Prefer Not To Say" at bounding box center [957, 235] width 318 height 28
select select "[DEMOGRAPHIC_DATA]"
click at [799, 221] on select "Select [DEMOGRAPHIC_DATA] [DEMOGRAPHIC_DATA] Other Prefer Not To Say" at bounding box center [957, 235] width 318 height 28
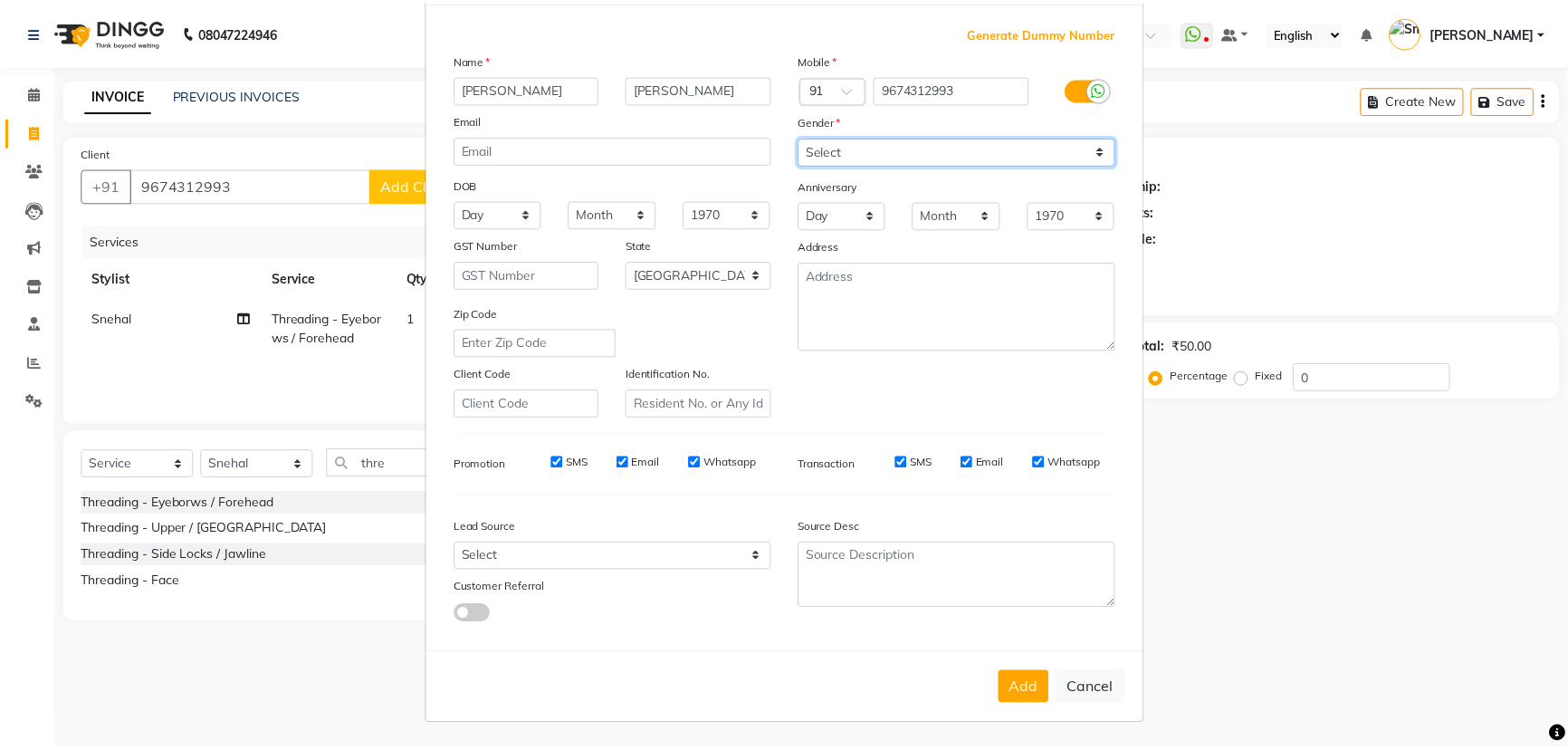
scroll to position [91, 0]
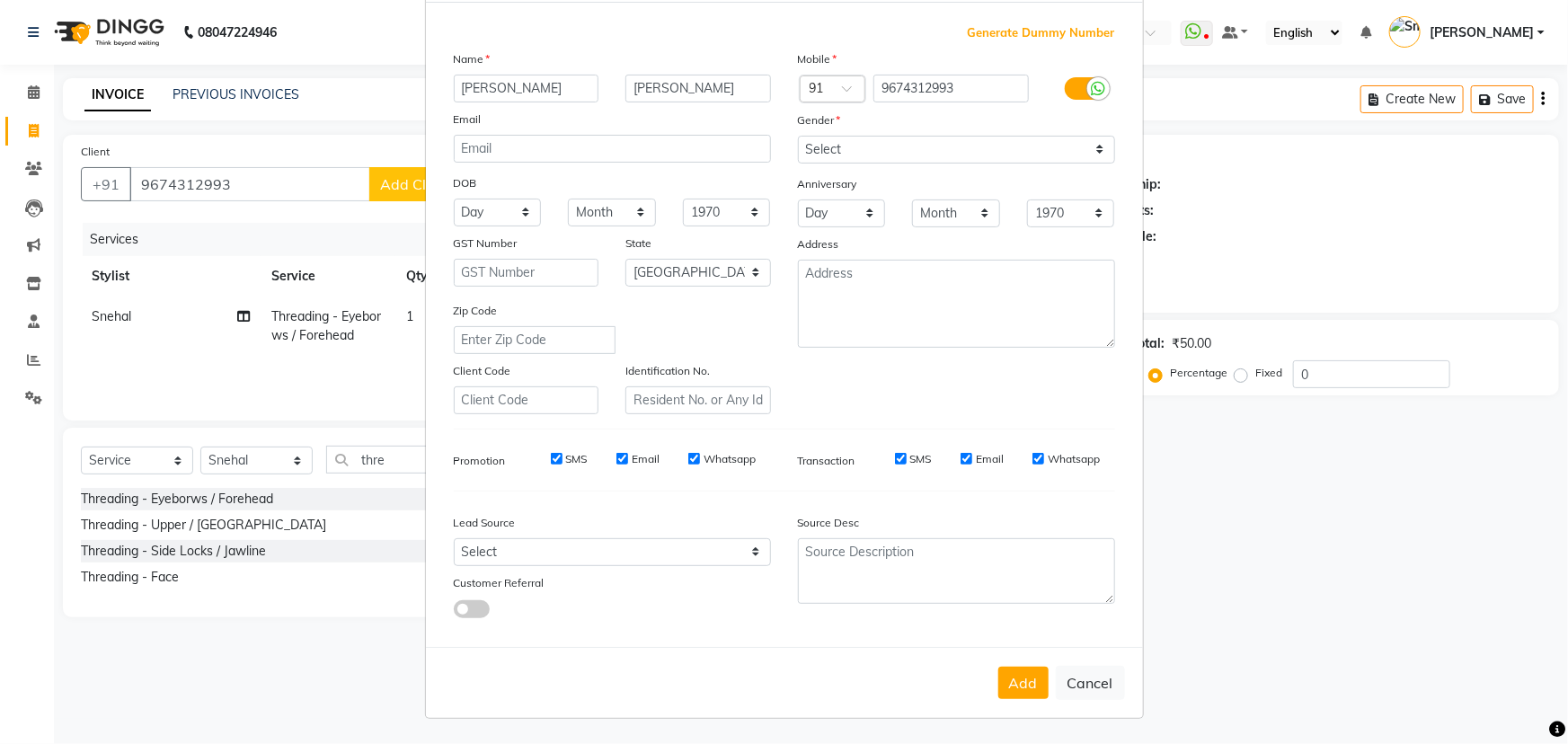
click at [1000, 678] on button "Add" at bounding box center [1023, 683] width 51 height 33
select select
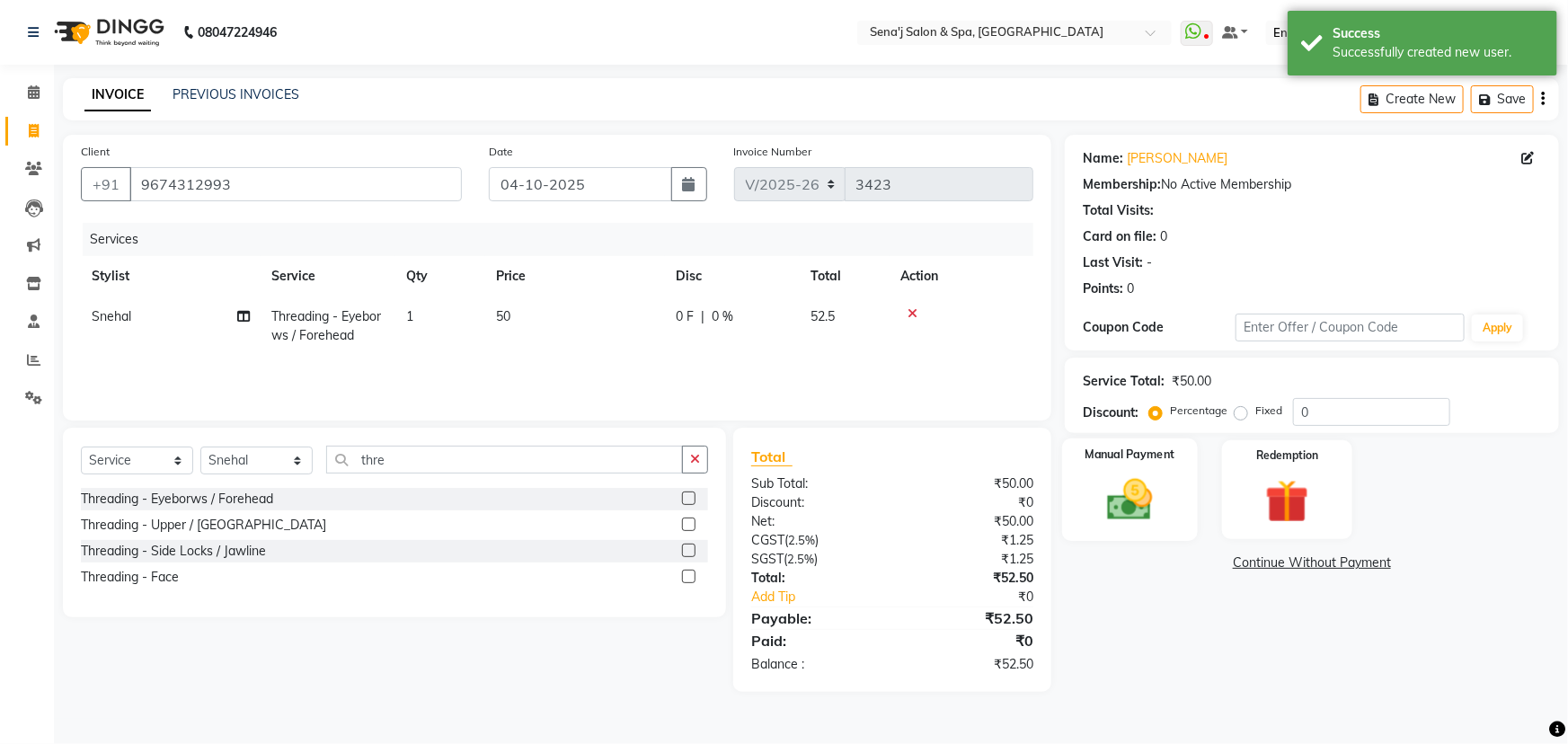
click at [1126, 500] on img at bounding box center [1130, 499] width 74 height 52
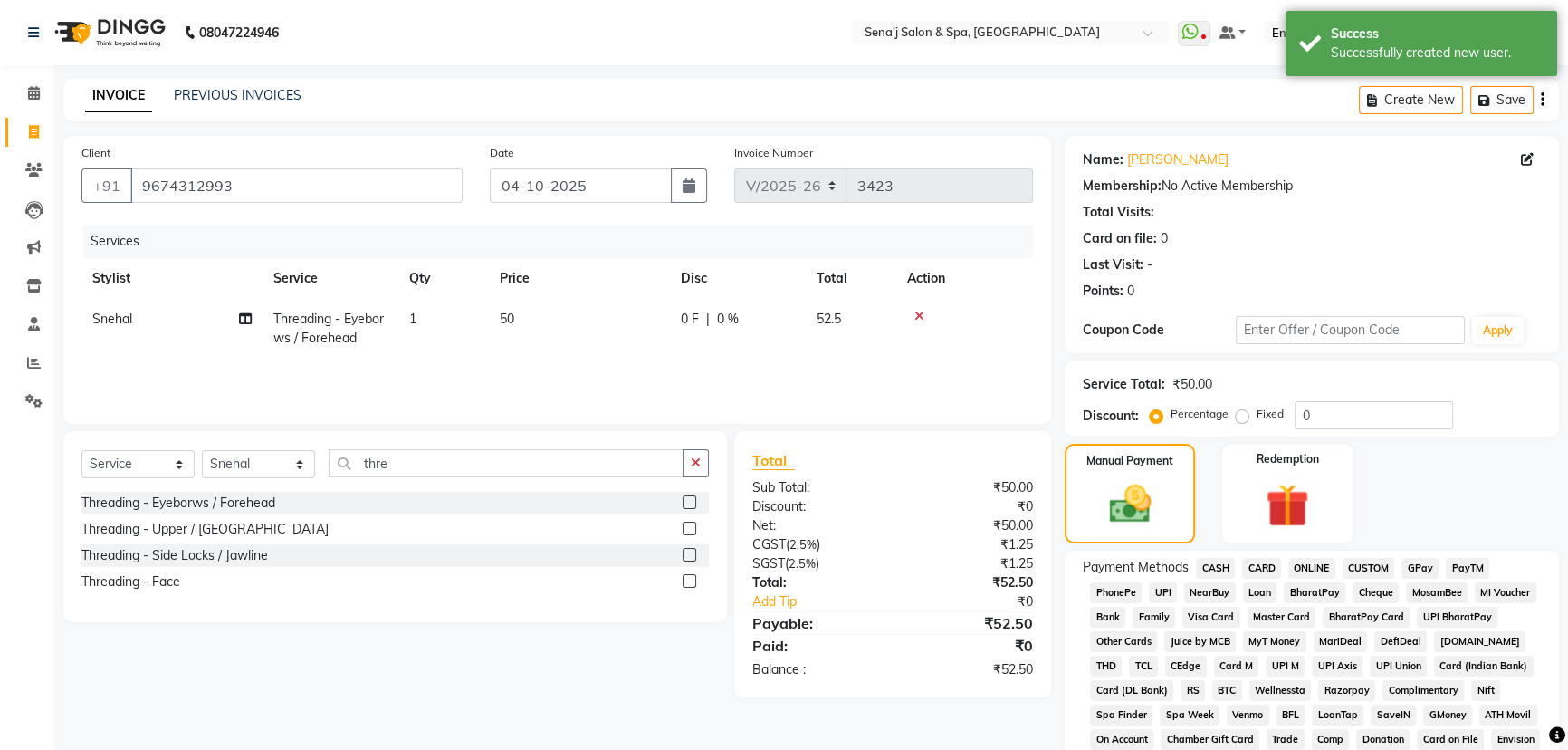
click at [1116, 590] on span "PhonePe" at bounding box center [1116, 593] width 52 height 21
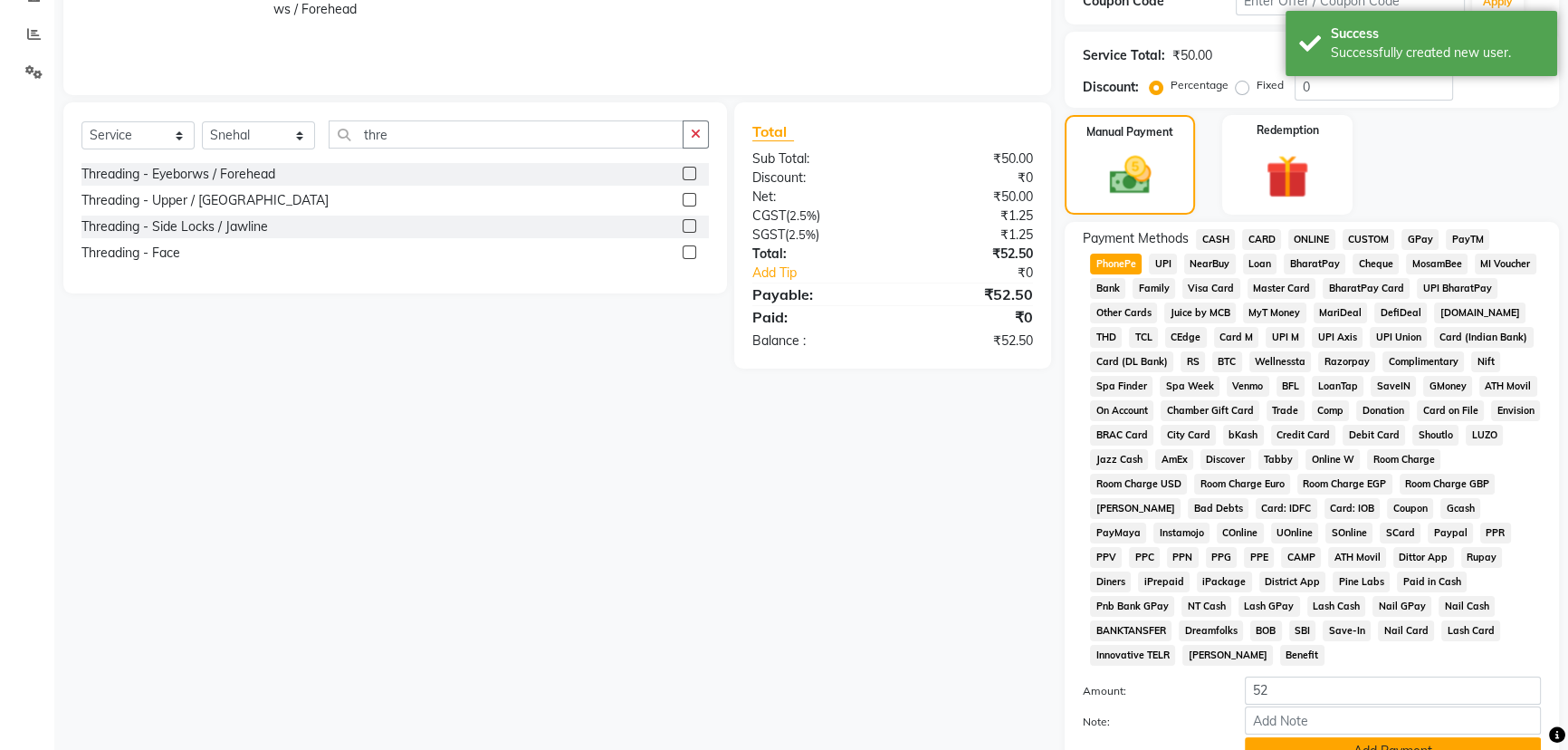
click at [1333, 738] on button "Add Payment" at bounding box center [1393, 752] width 296 height 28
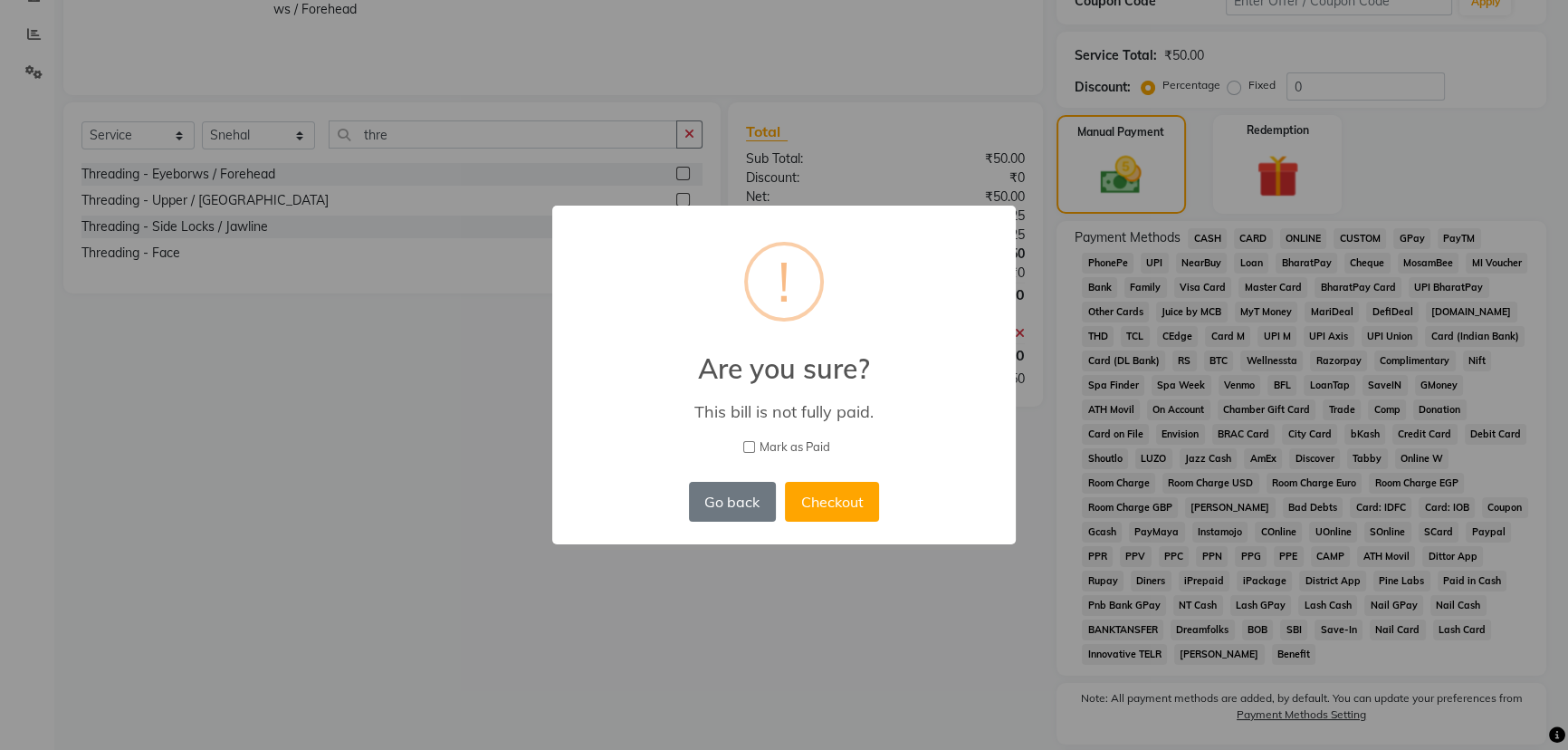
scroll to position [465, 0]
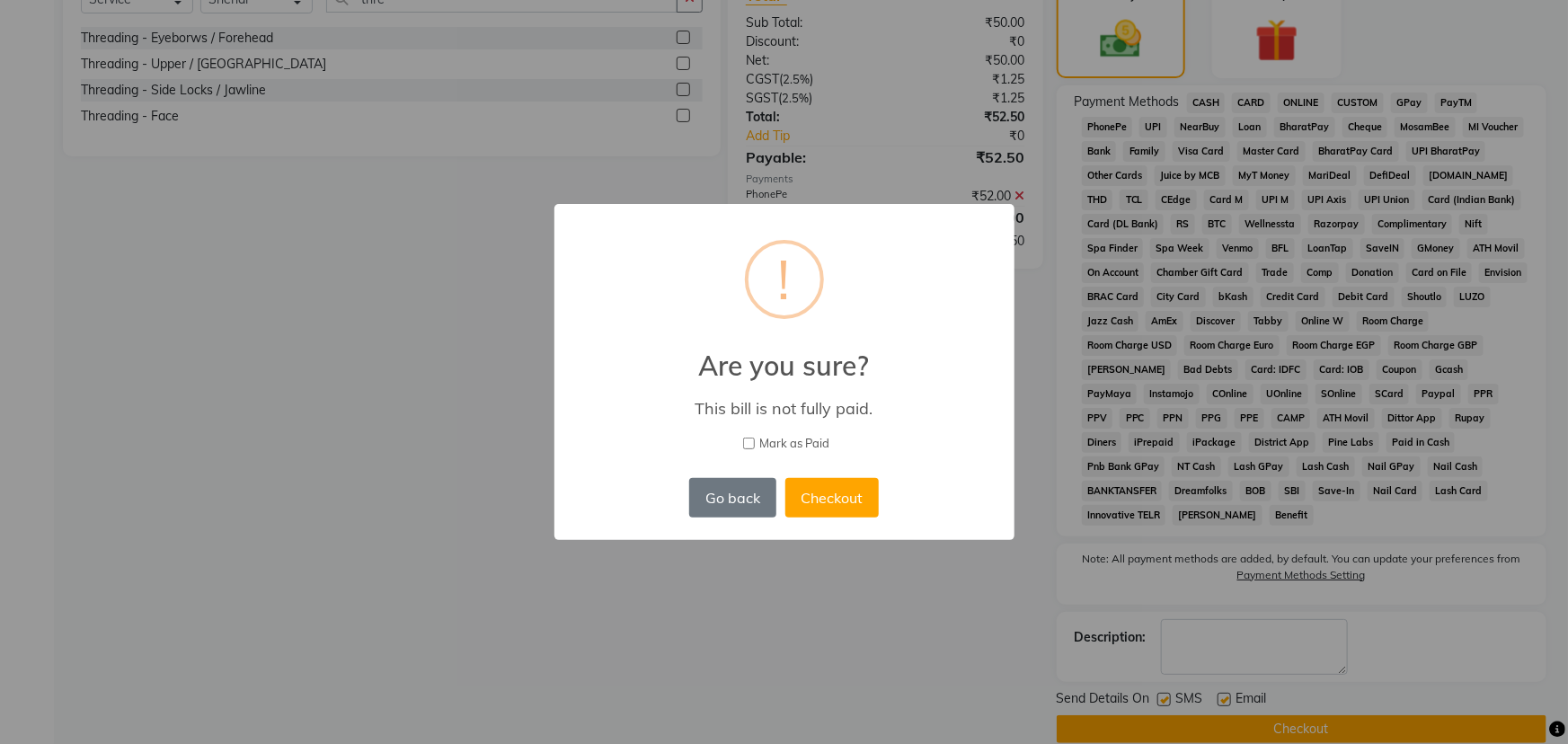
click at [743, 441] on input "Mark as Paid" at bounding box center [749, 443] width 11 height 11
click at [806, 492] on button "Checkout" at bounding box center [832, 498] width 94 height 39
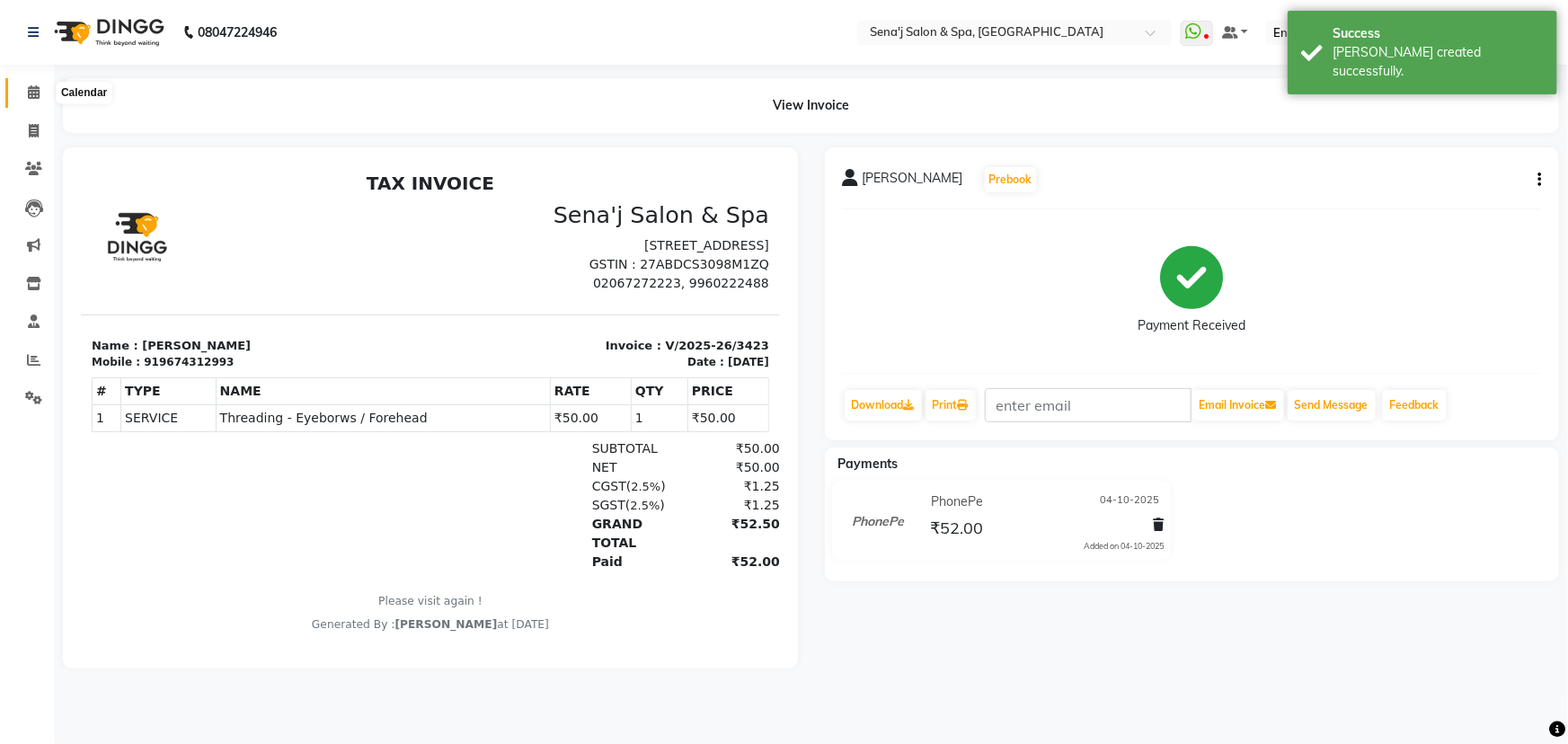
click at [36, 90] on icon at bounding box center [34, 92] width 11 height 13
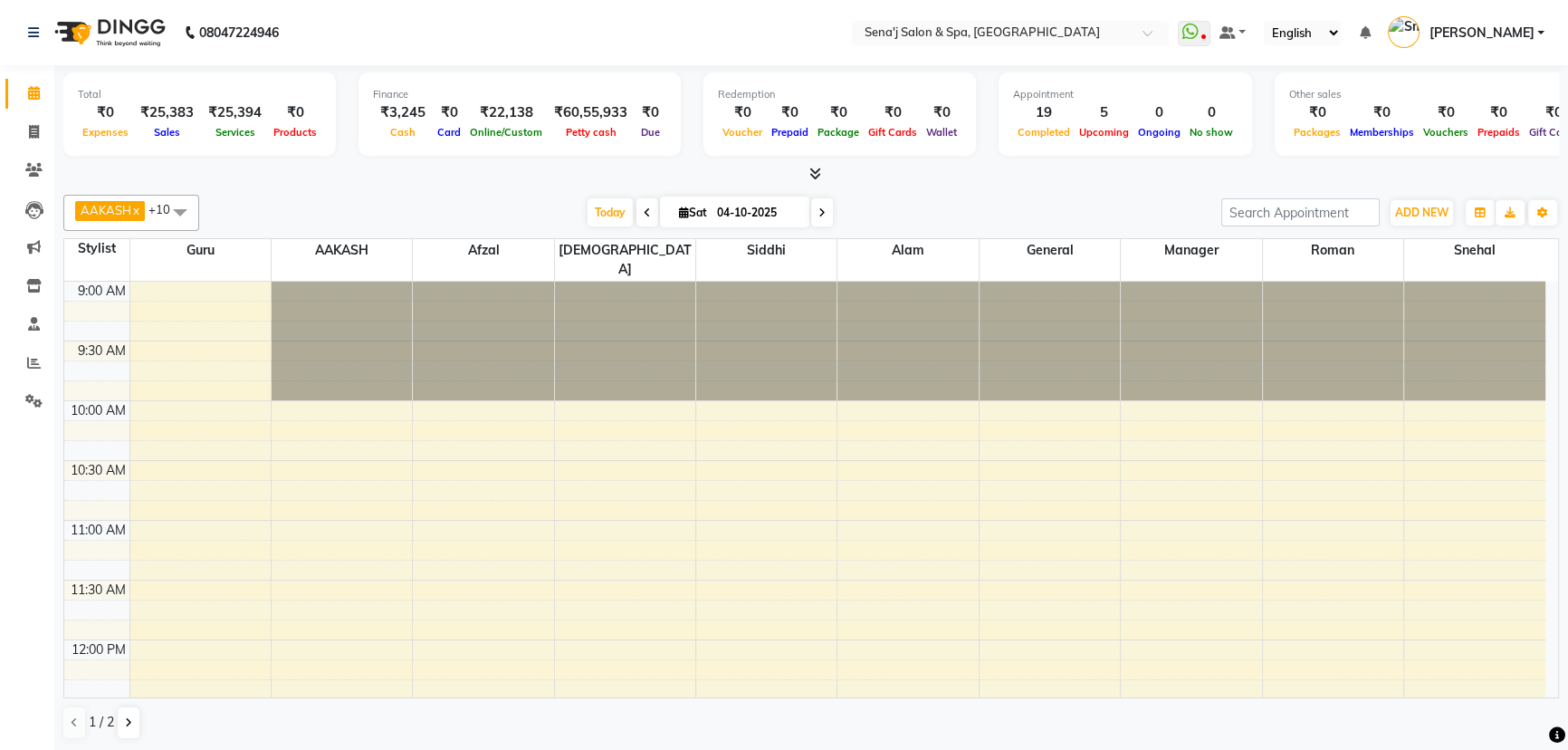
click at [586, 226] on div "[DATE] [DATE]" at bounding box center [710, 213] width 249 height 27
click at [599, 216] on span "Today" at bounding box center [610, 213] width 45 height 28
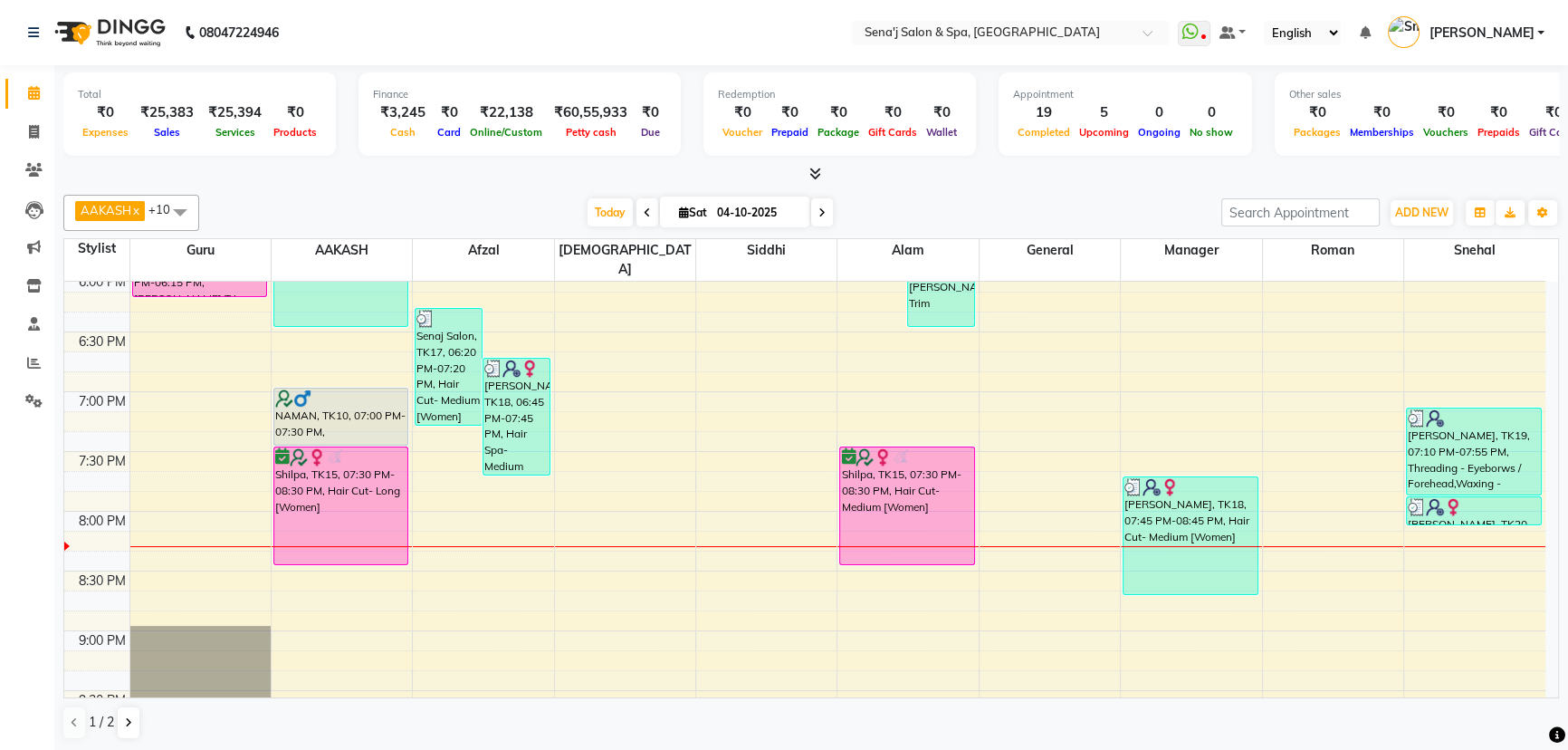
scroll to position [1065, 0]
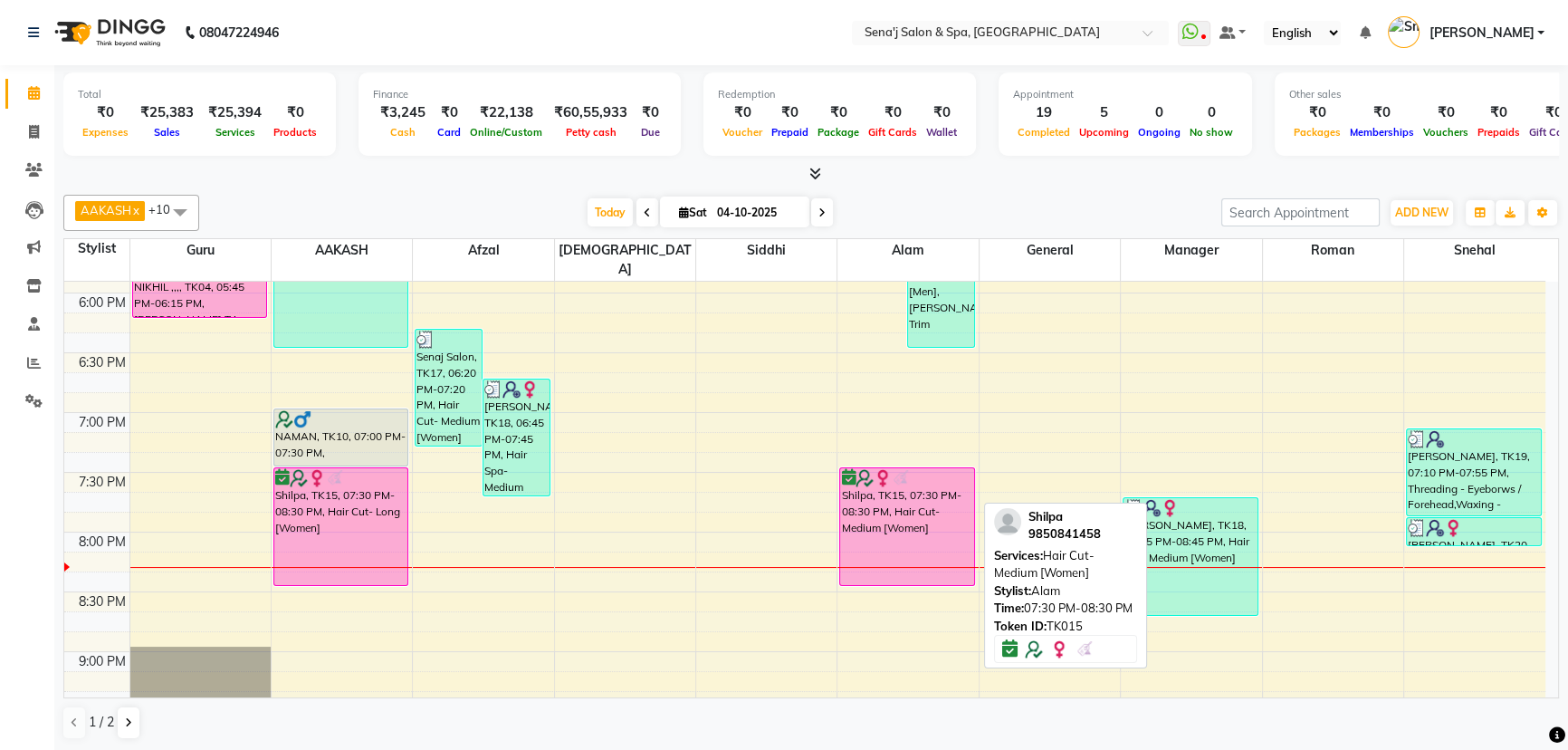
click at [885, 469] on div "Shilpa, TK15, 07:30 PM-08:30 PM, Hair Cut- Medium [Women]" at bounding box center [907, 527] width 134 height 117
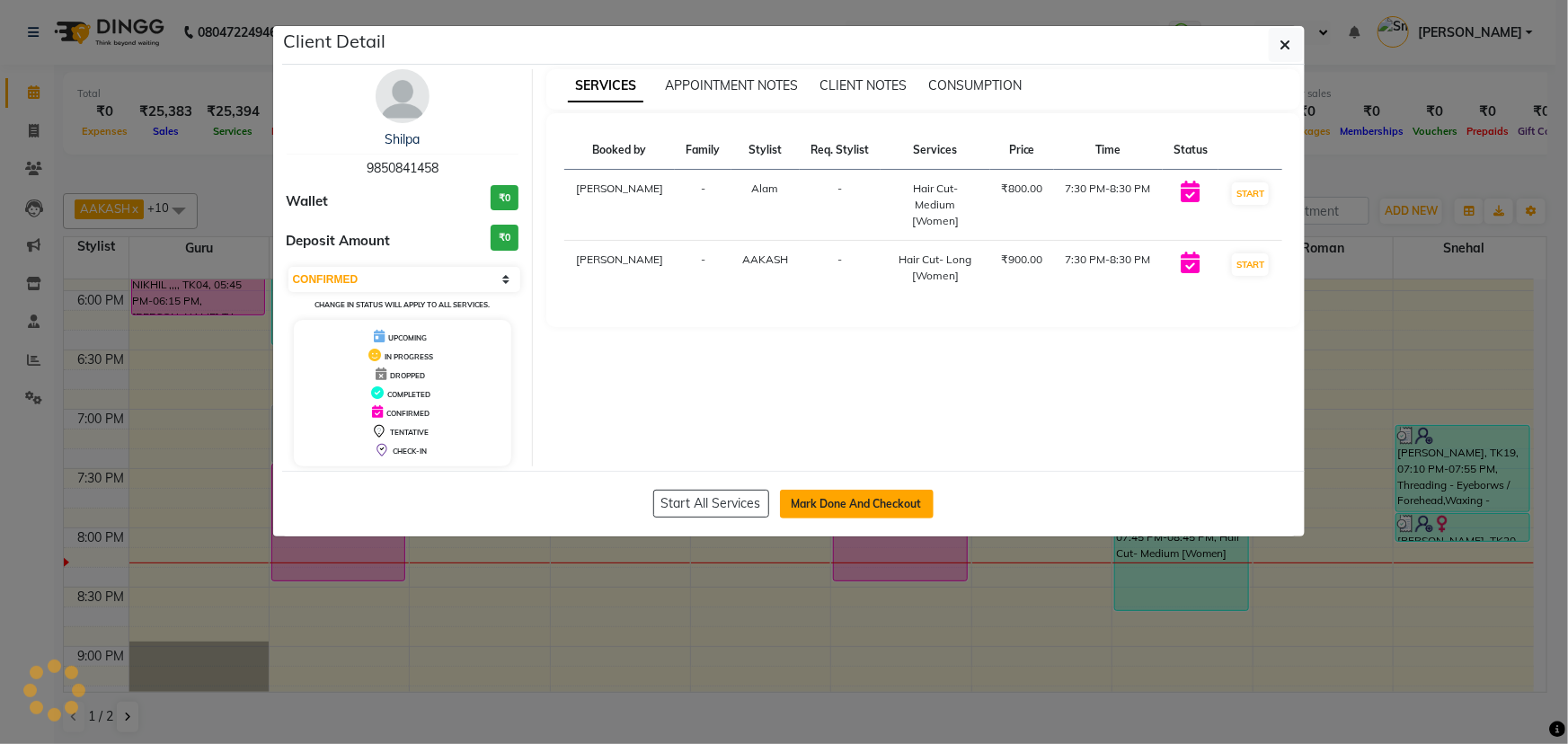
click at [853, 501] on button "Mark Done And Checkout" at bounding box center [857, 504] width 154 height 29
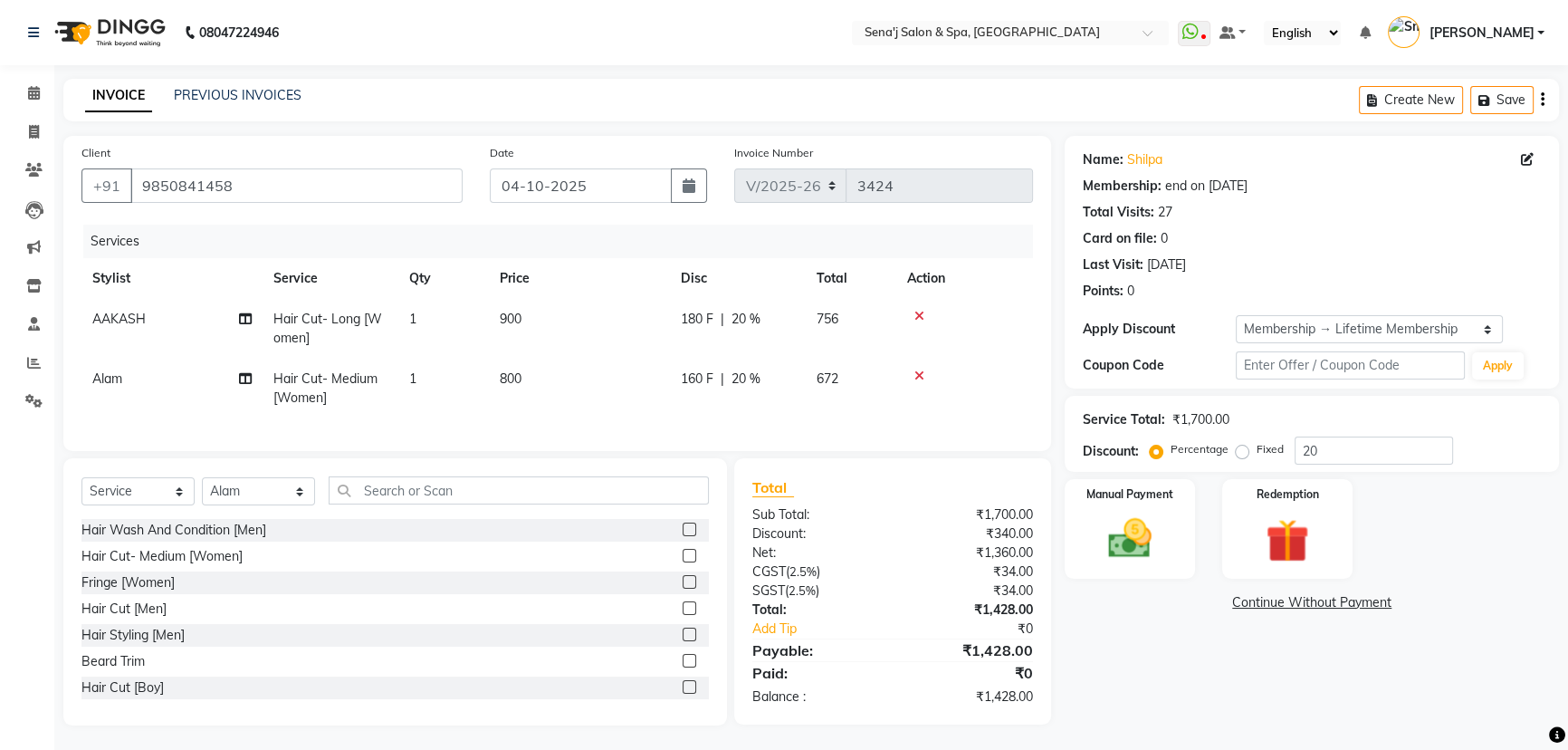
click at [527, 332] on td "900" at bounding box center [580, 328] width 181 height 60
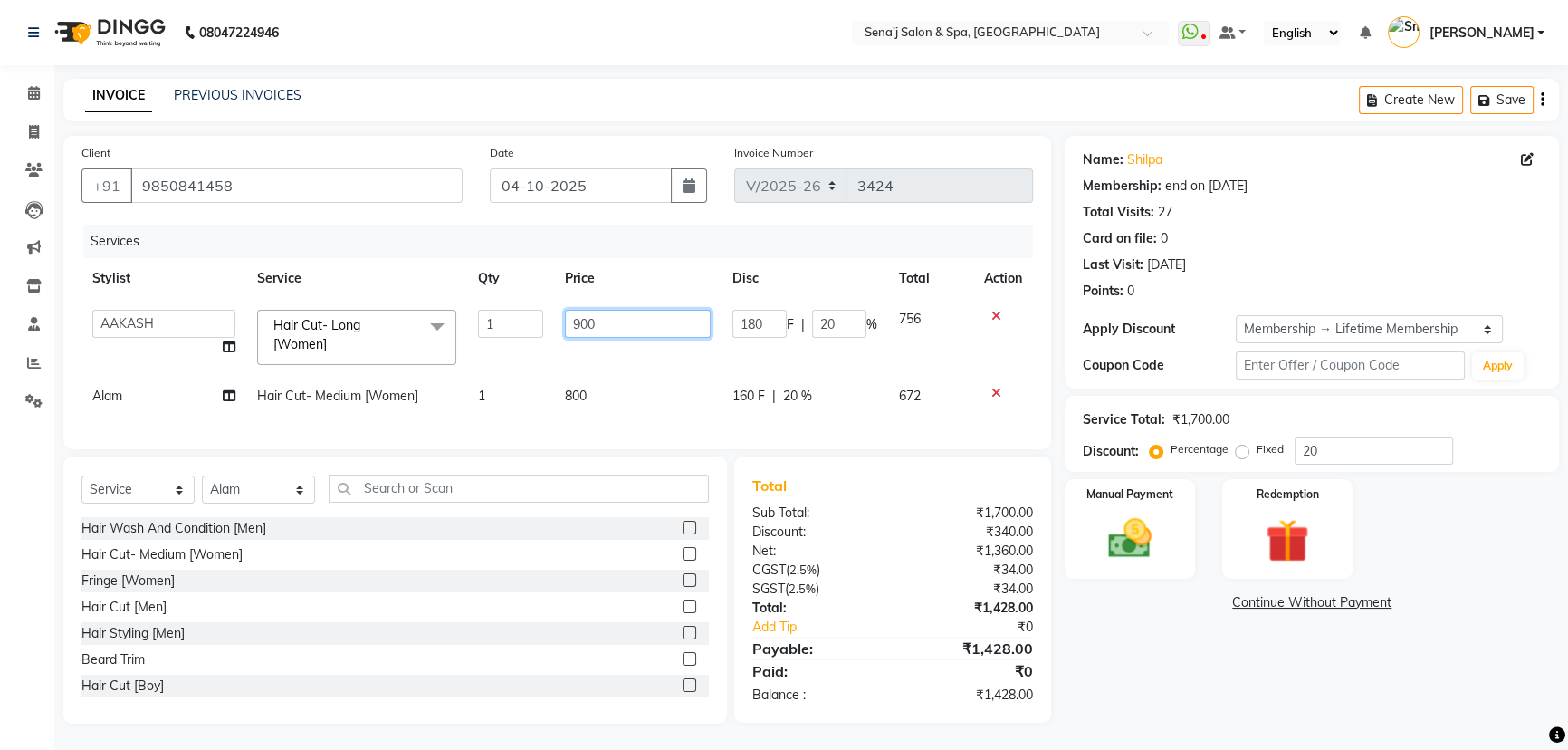
click at [607, 332] on input "900" at bounding box center [637, 324] width 145 height 28
click at [580, 409] on td "800" at bounding box center [637, 396] width 167 height 41
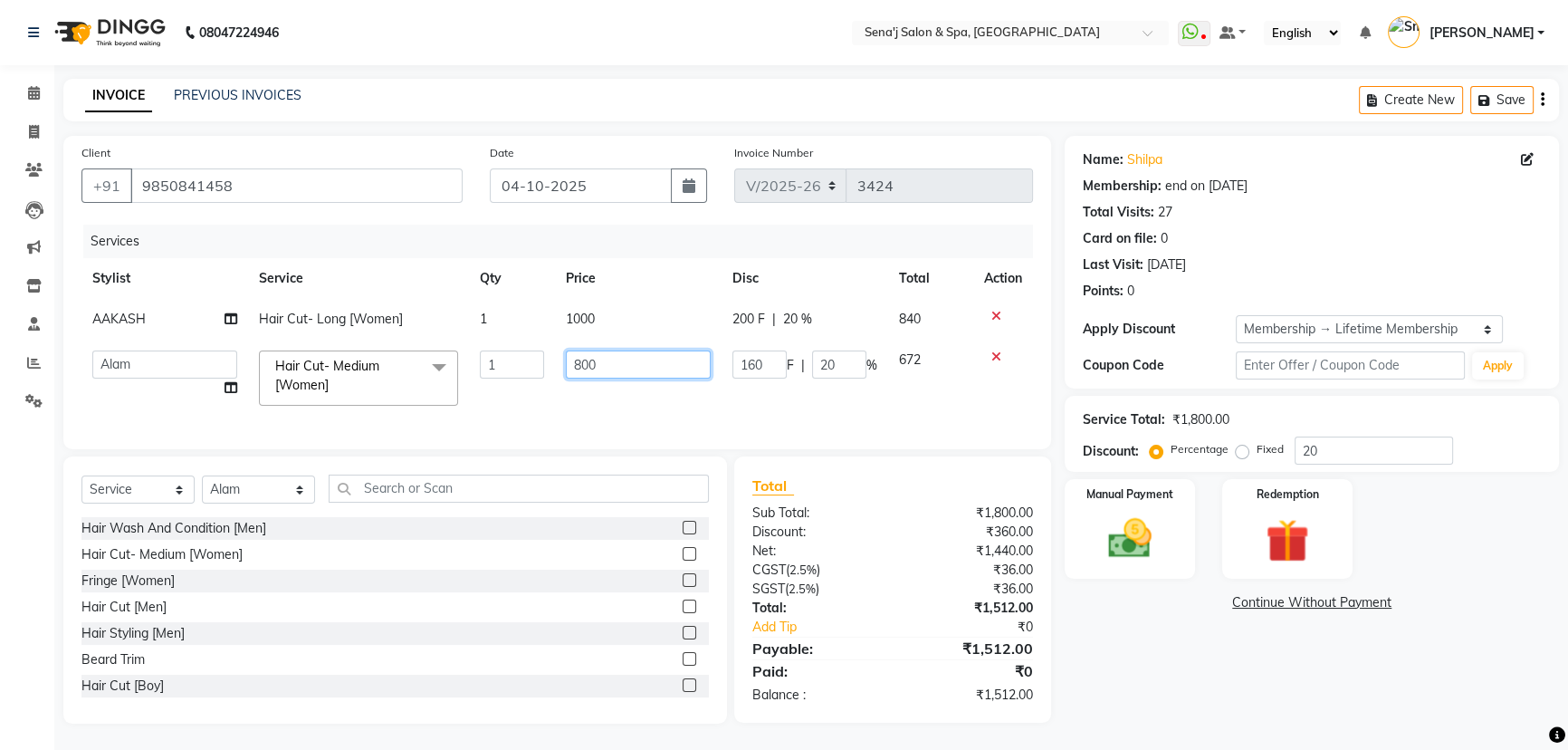
click at [616, 360] on input "800" at bounding box center [637, 365] width 144 height 28
click at [1204, 665] on div "Name: Shilpa Membership: end on [DATE] Total Visits: 27 Card on file: 0 Last Vi…" at bounding box center [1319, 430] width 508 height 588
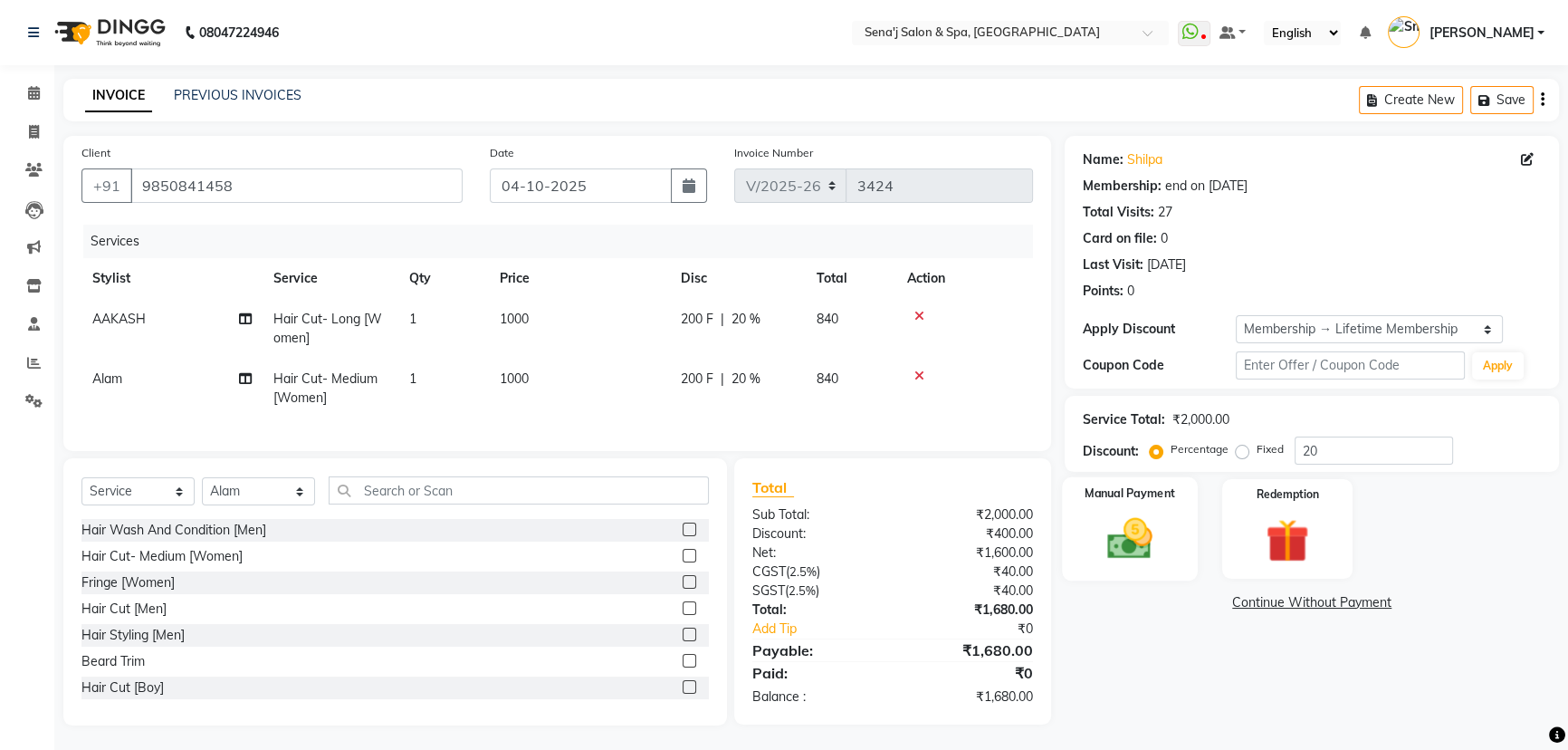
click at [1134, 516] on img at bounding box center [1130, 538] width 74 height 52
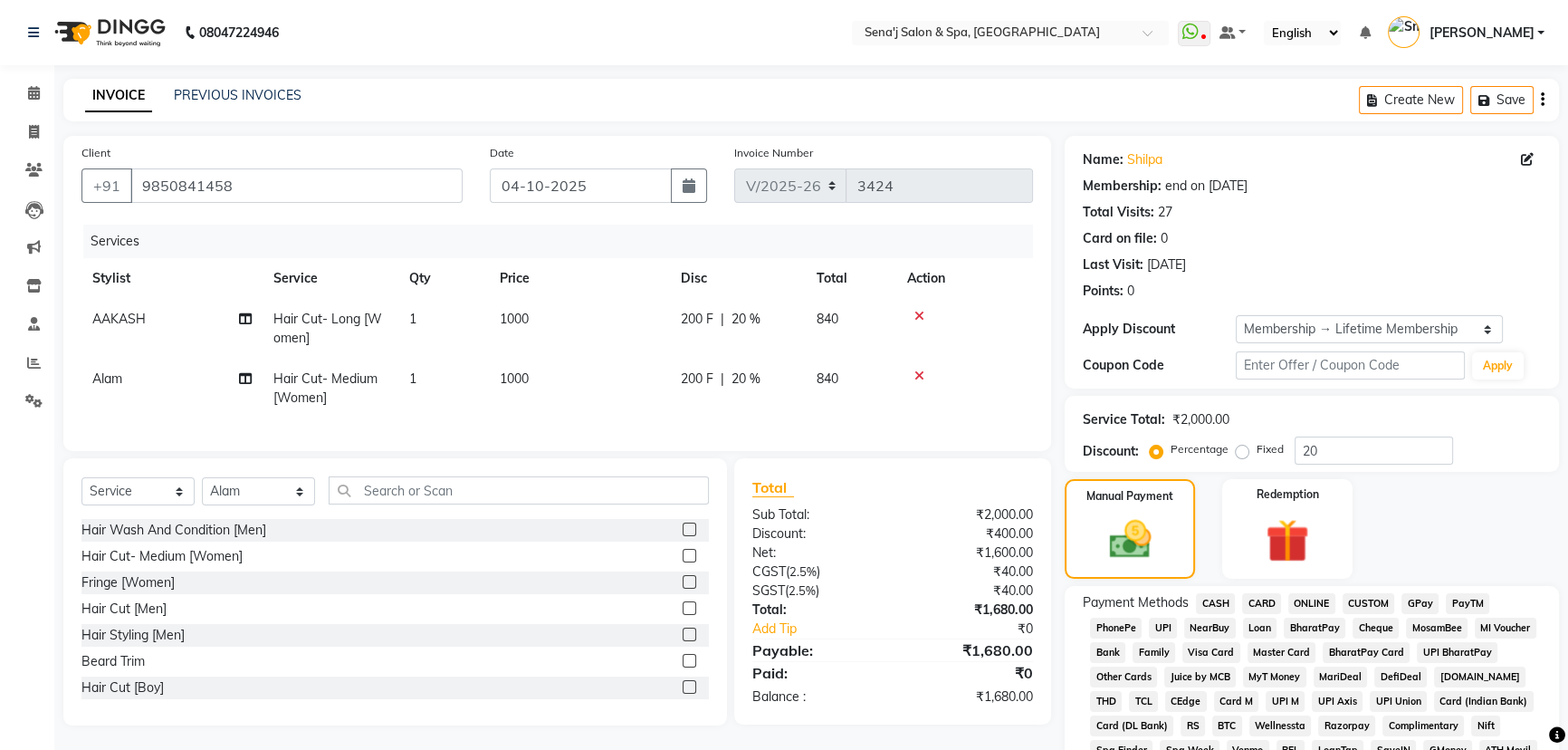
click at [1137, 625] on span "PhonePe" at bounding box center [1116, 628] width 52 height 21
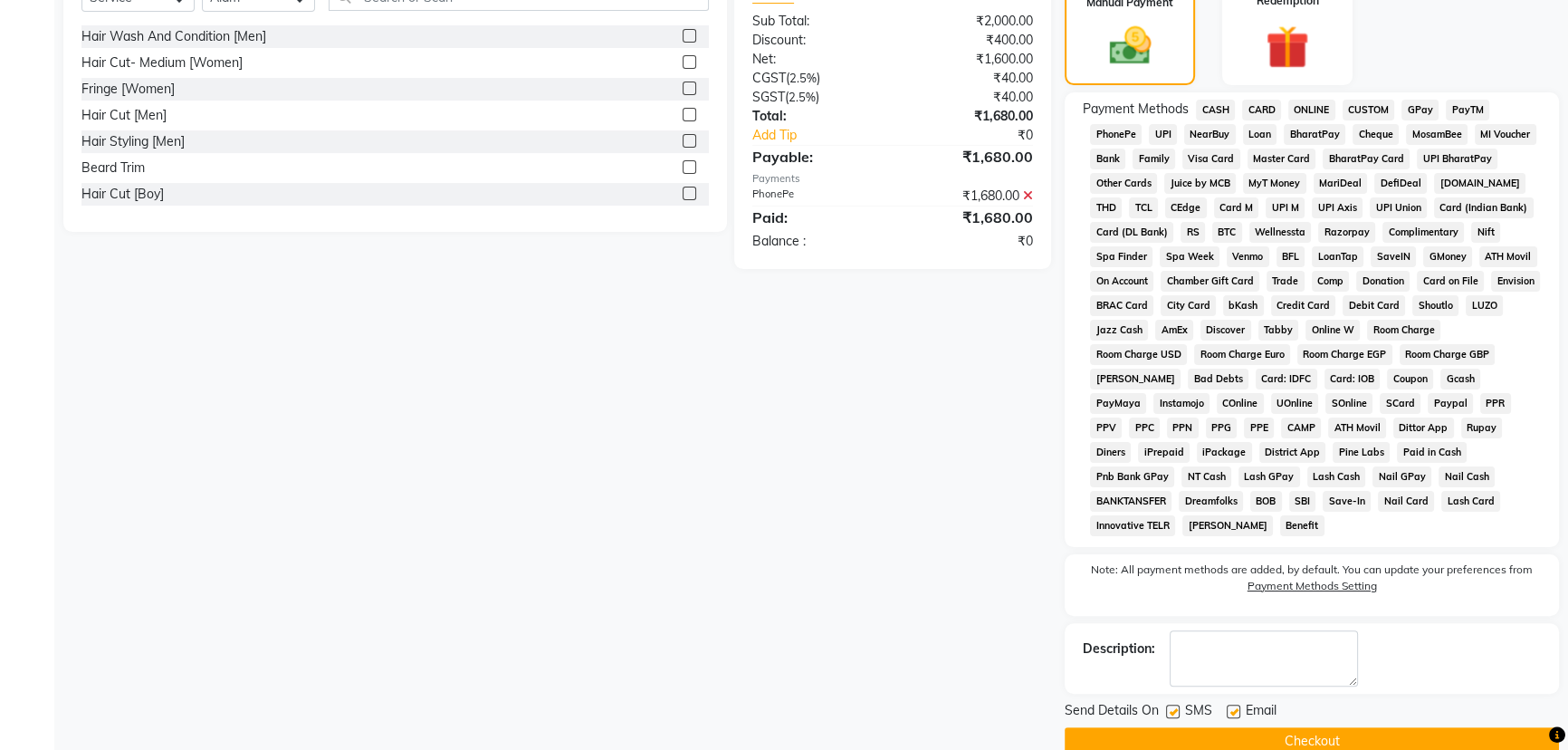
click at [1179, 727] on button "Checkout" at bounding box center [1312, 741] width 495 height 28
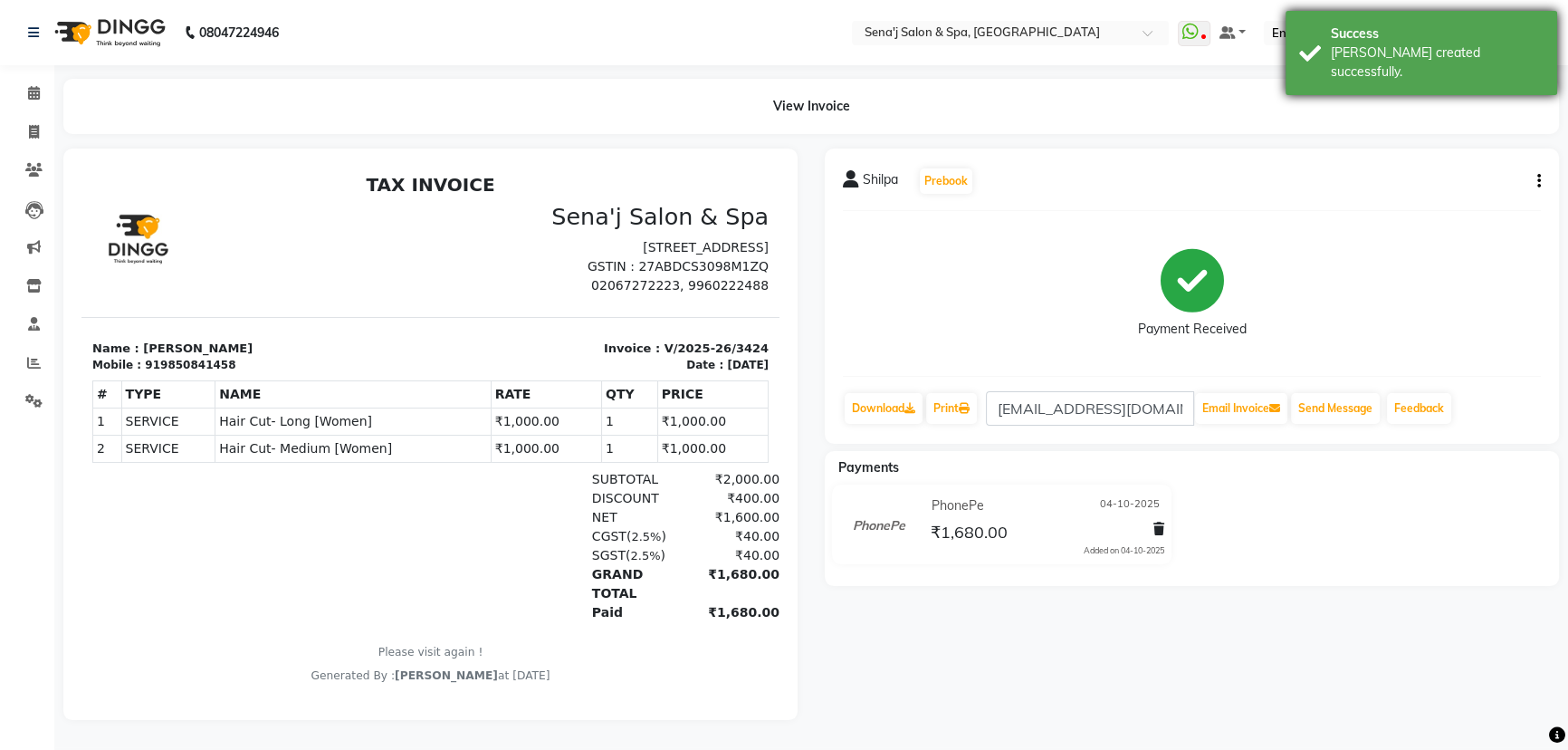
click at [1356, 26] on div "Success" at bounding box center [1437, 34] width 212 height 19
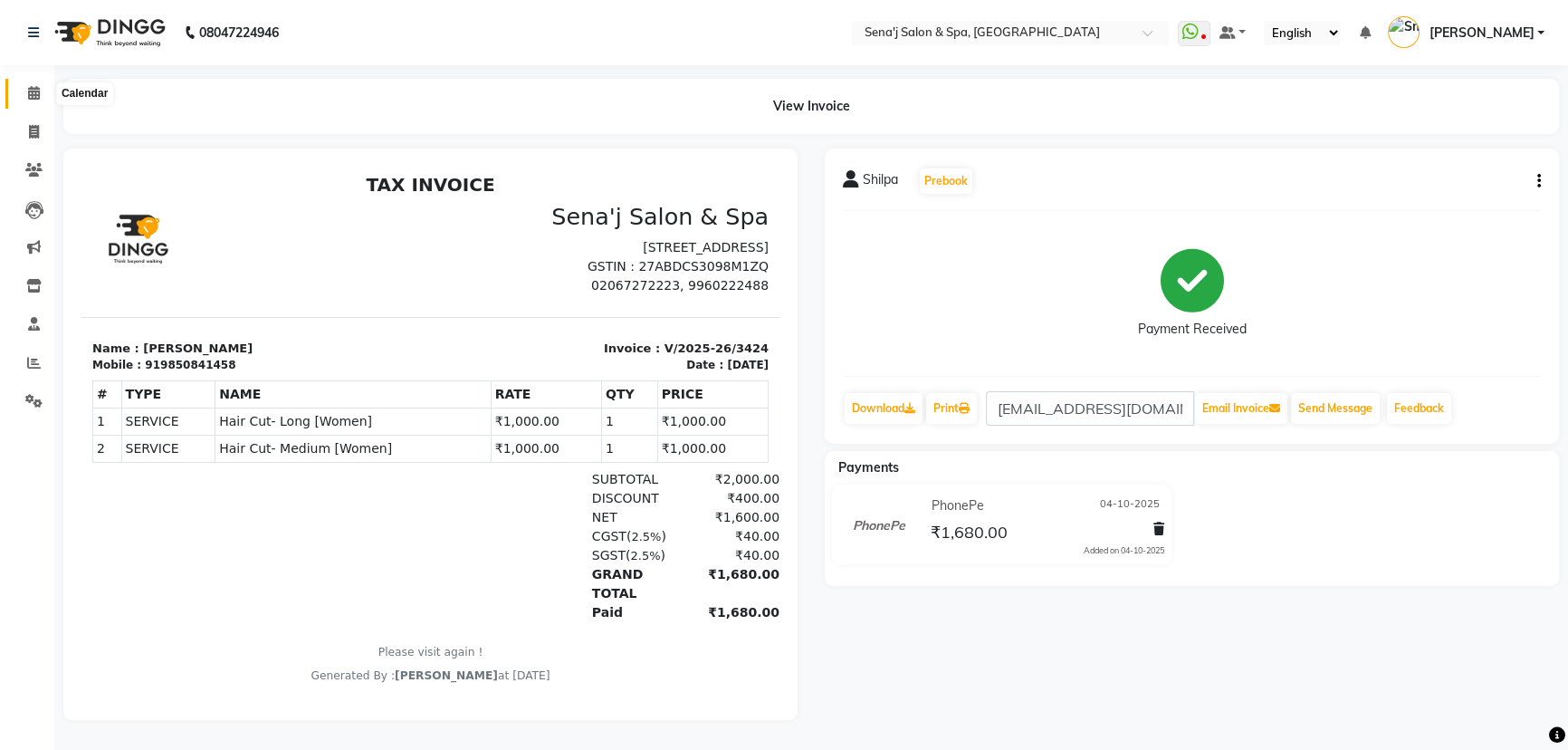
click at [29, 92] on icon at bounding box center [34, 93] width 11 height 13
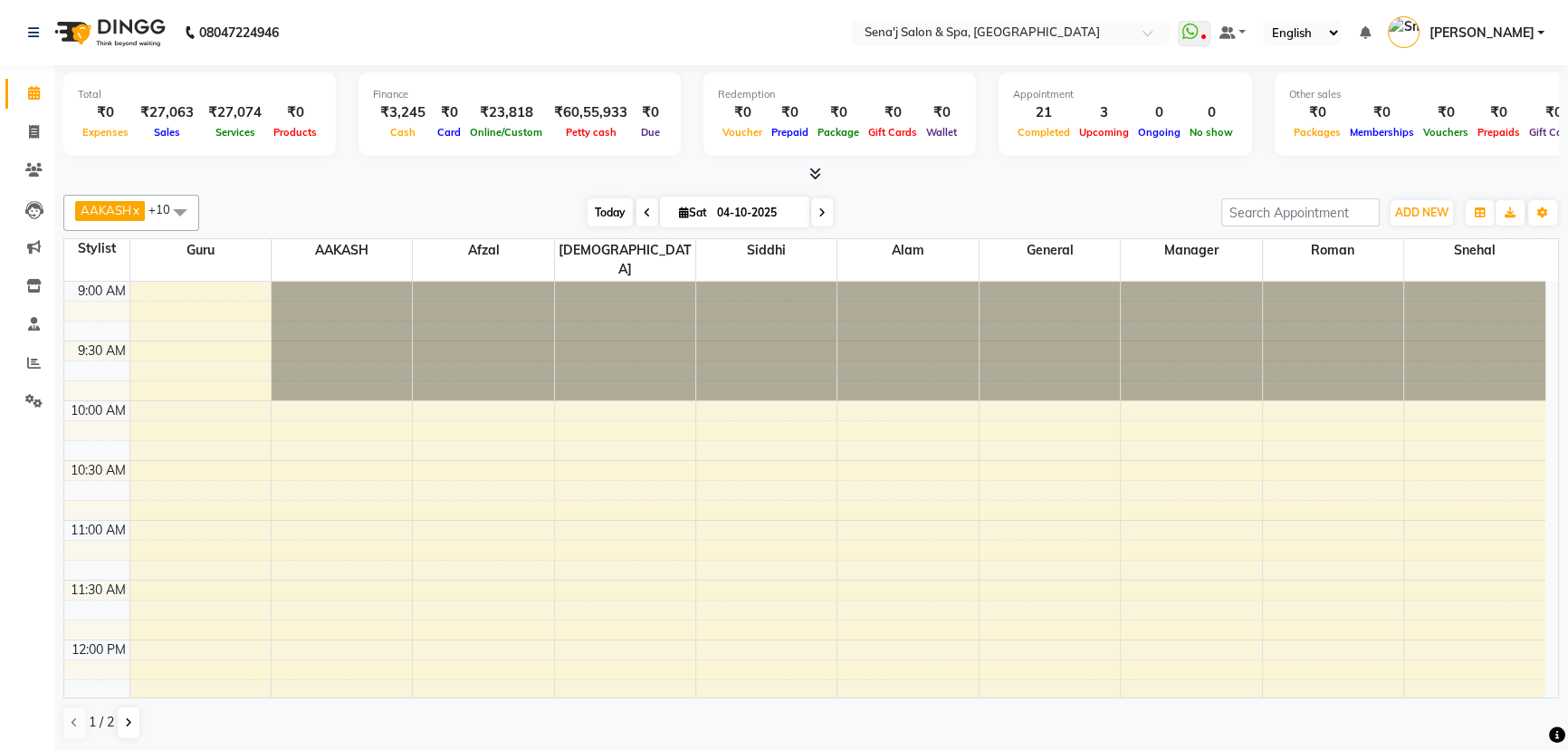
click at [597, 212] on span "Today" at bounding box center [610, 213] width 45 height 28
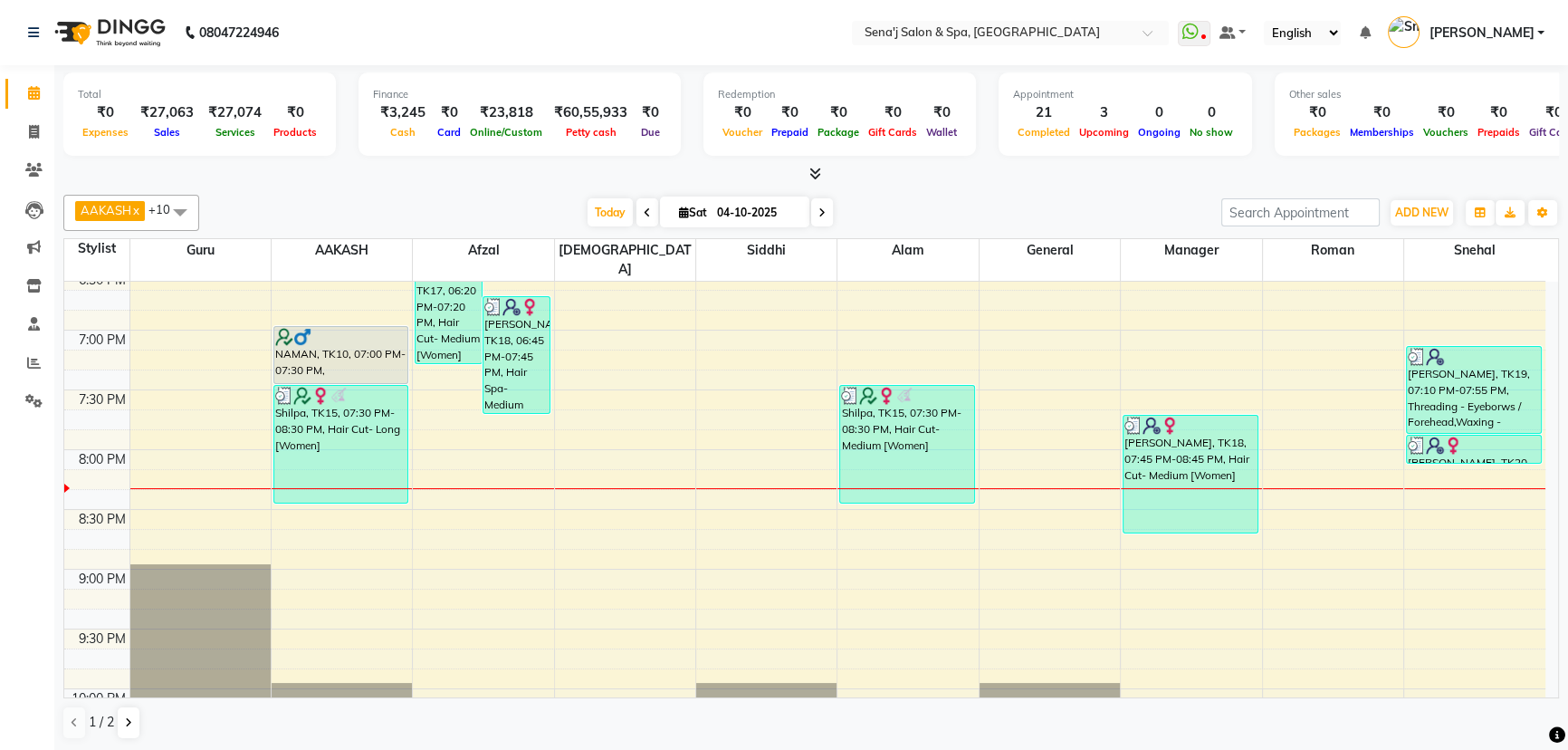
scroll to position [1065, 0]
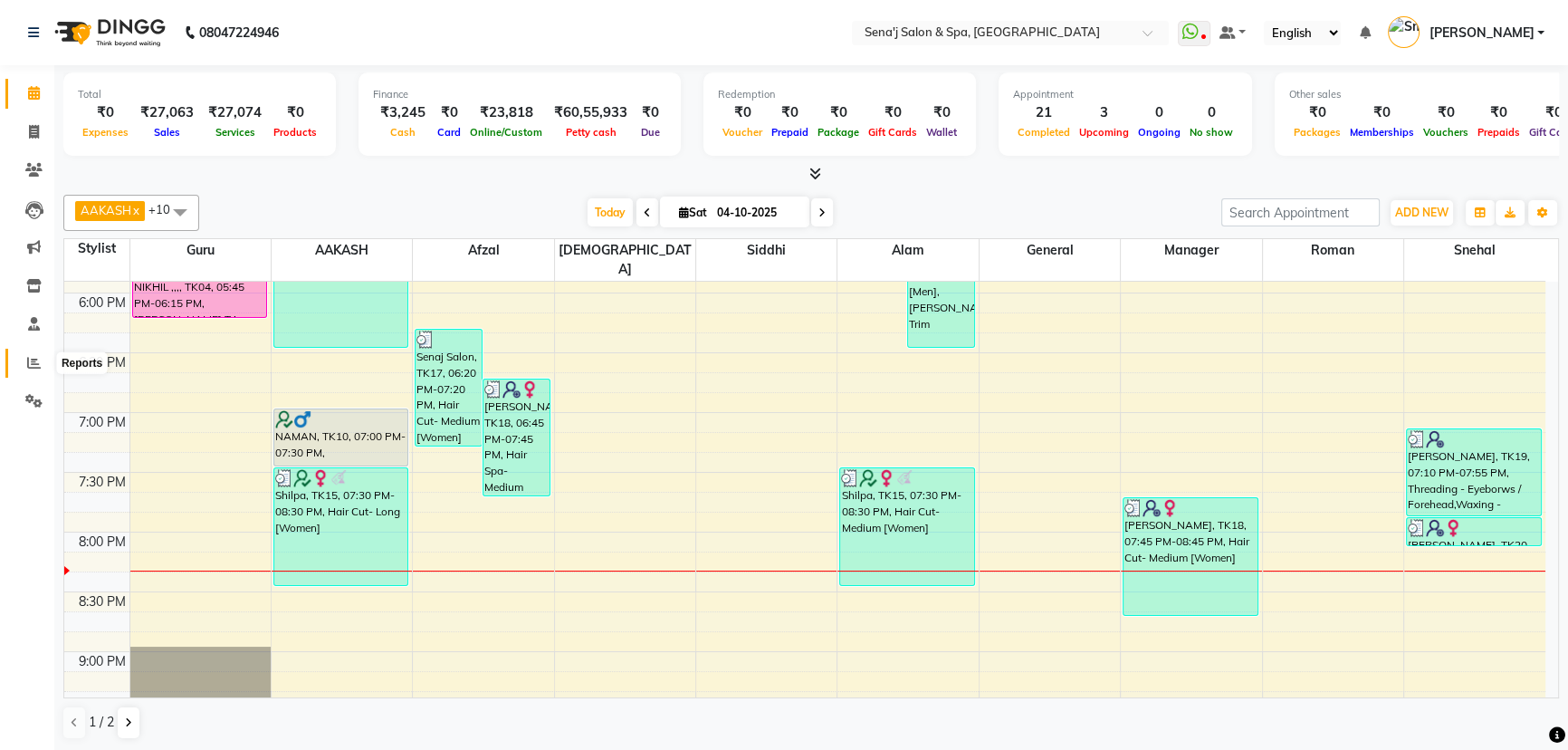
click at [25, 363] on span at bounding box center [34, 364] width 32 height 21
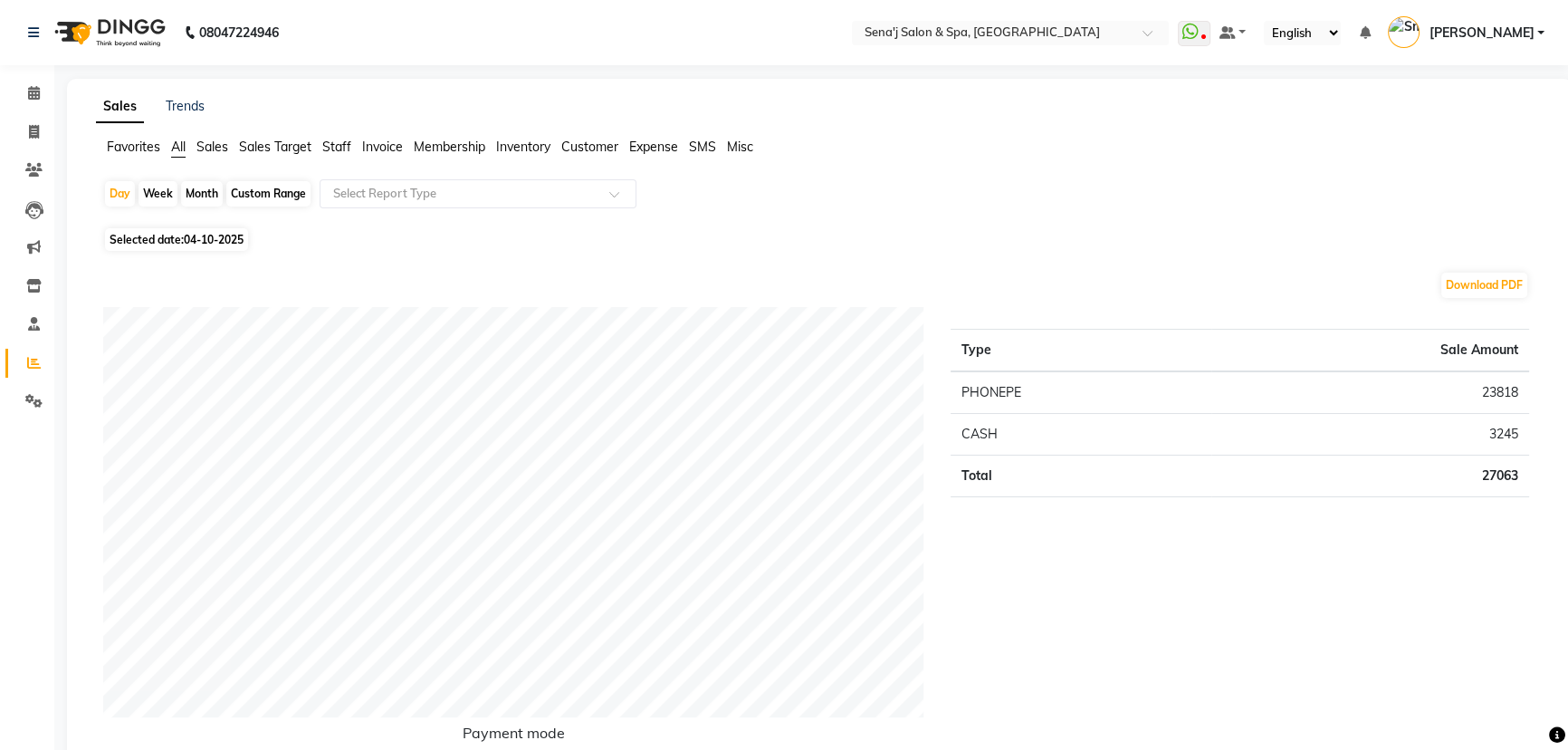
click at [348, 146] on span "Staff" at bounding box center [336, 146] width 29 height 16
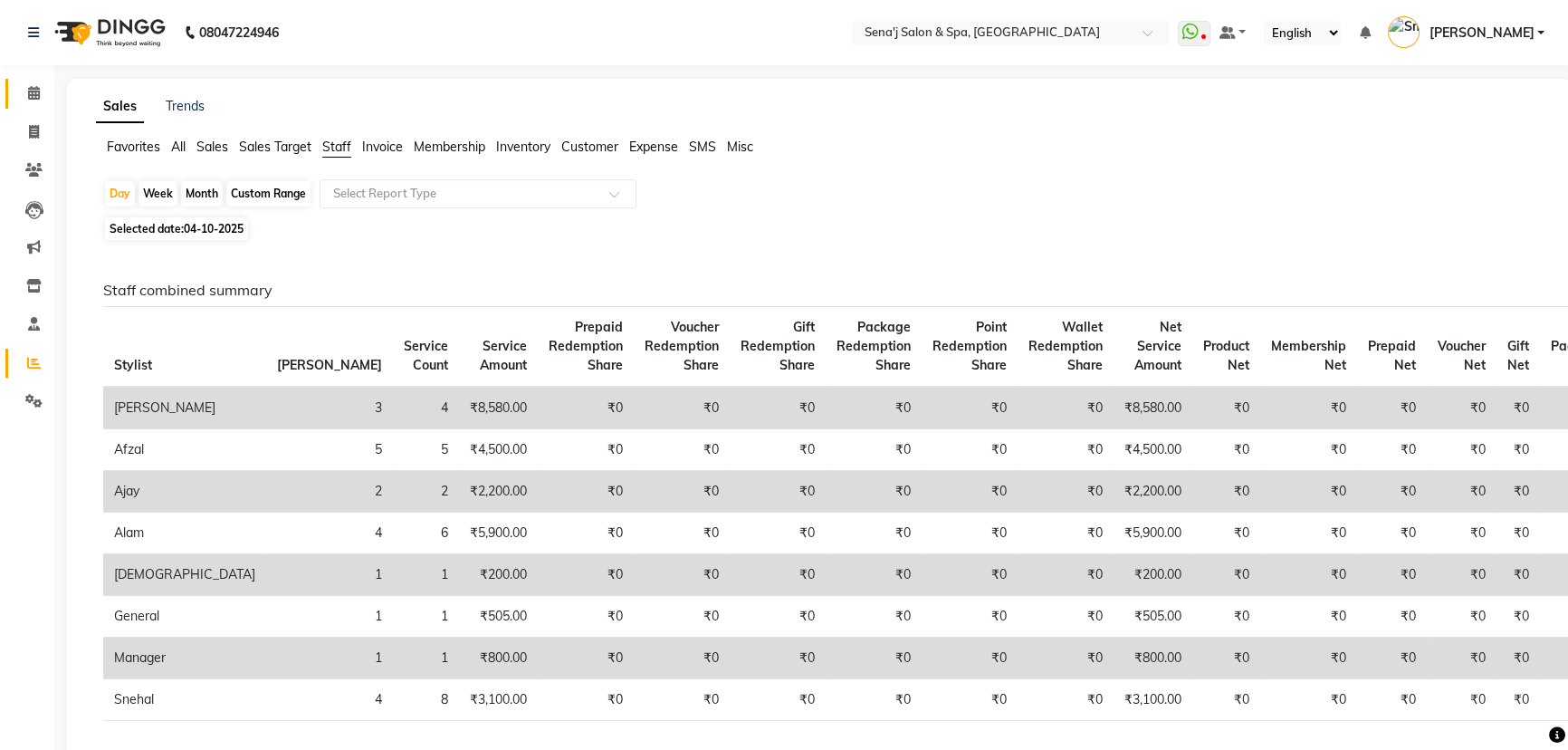
click at [45, 98] on span at bounding box center [34, 94] width 32 height 21
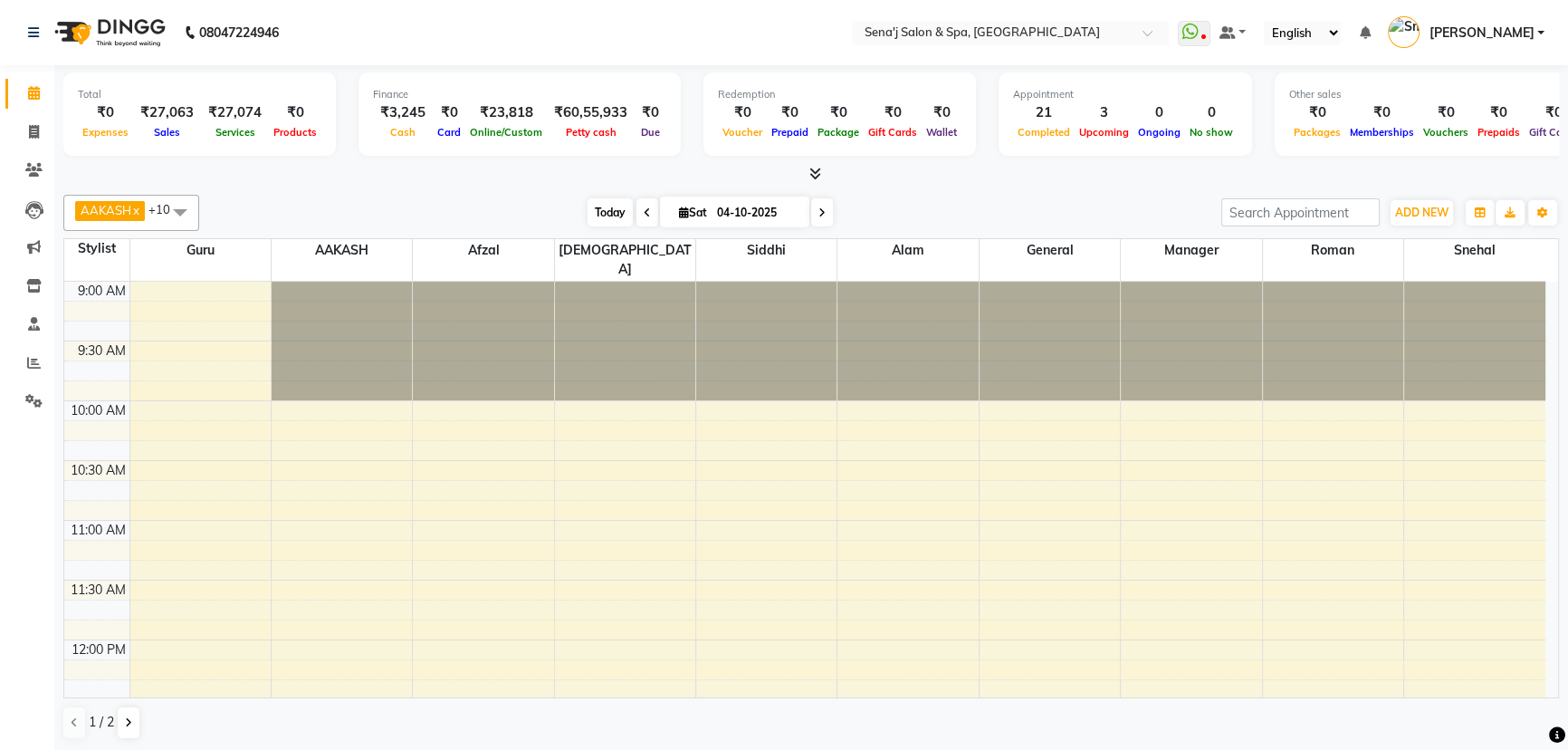
click at [587, 206] on span "Today" at bounding box center [610, 213] width 45 height 28
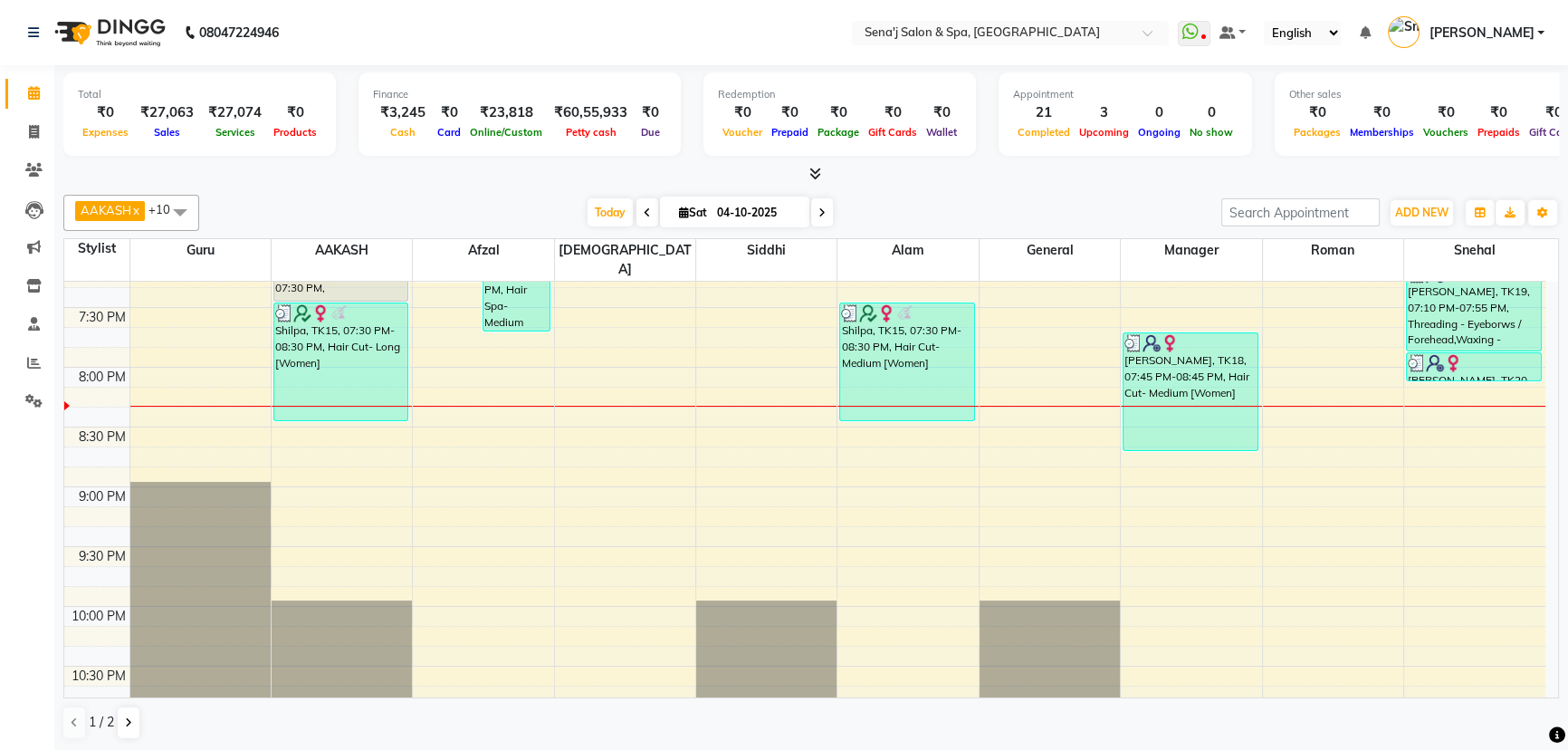
scroll to position [1147, 0]
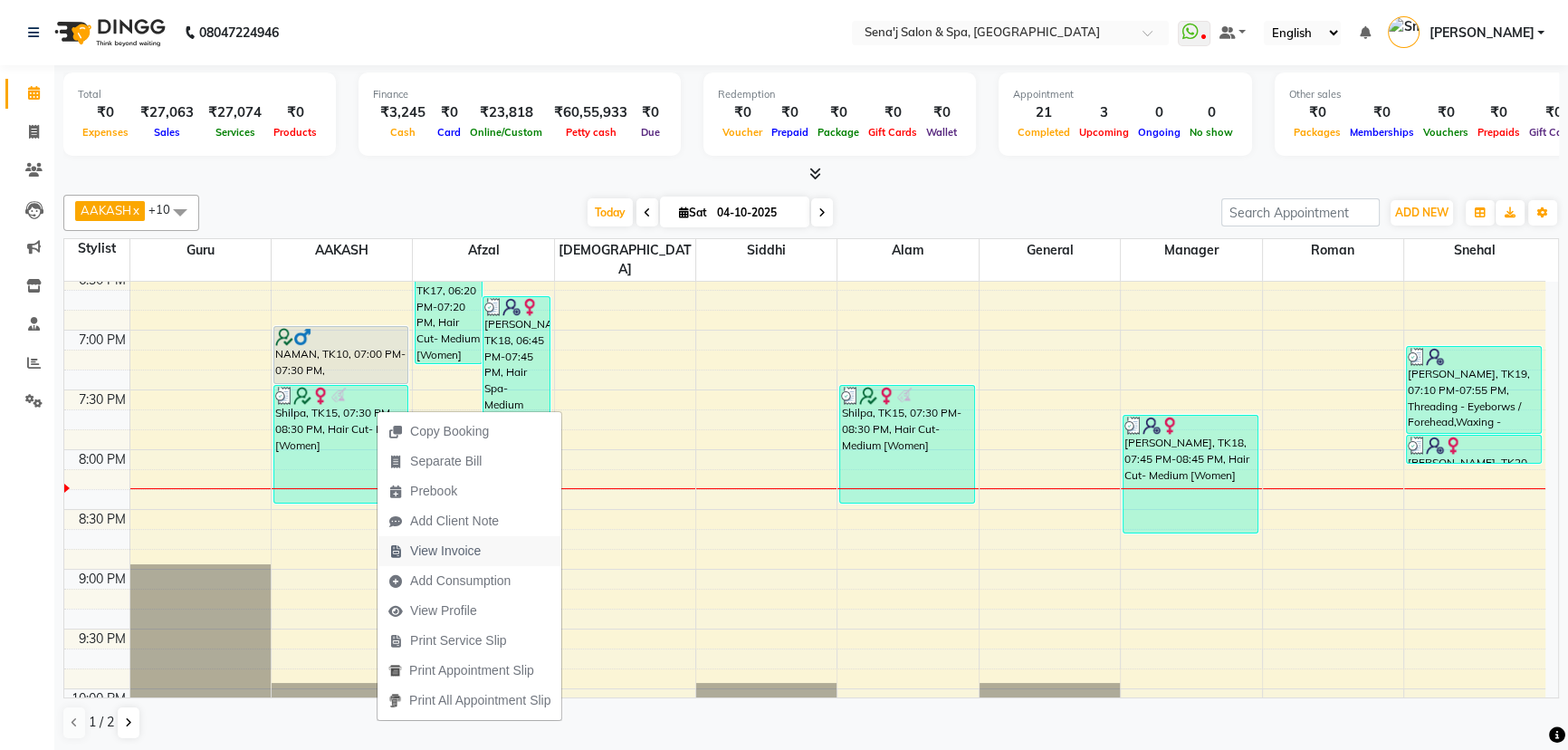
click at [452, 548] on span "View Invoice" at bounding box center [445, 551] width 71 height 19
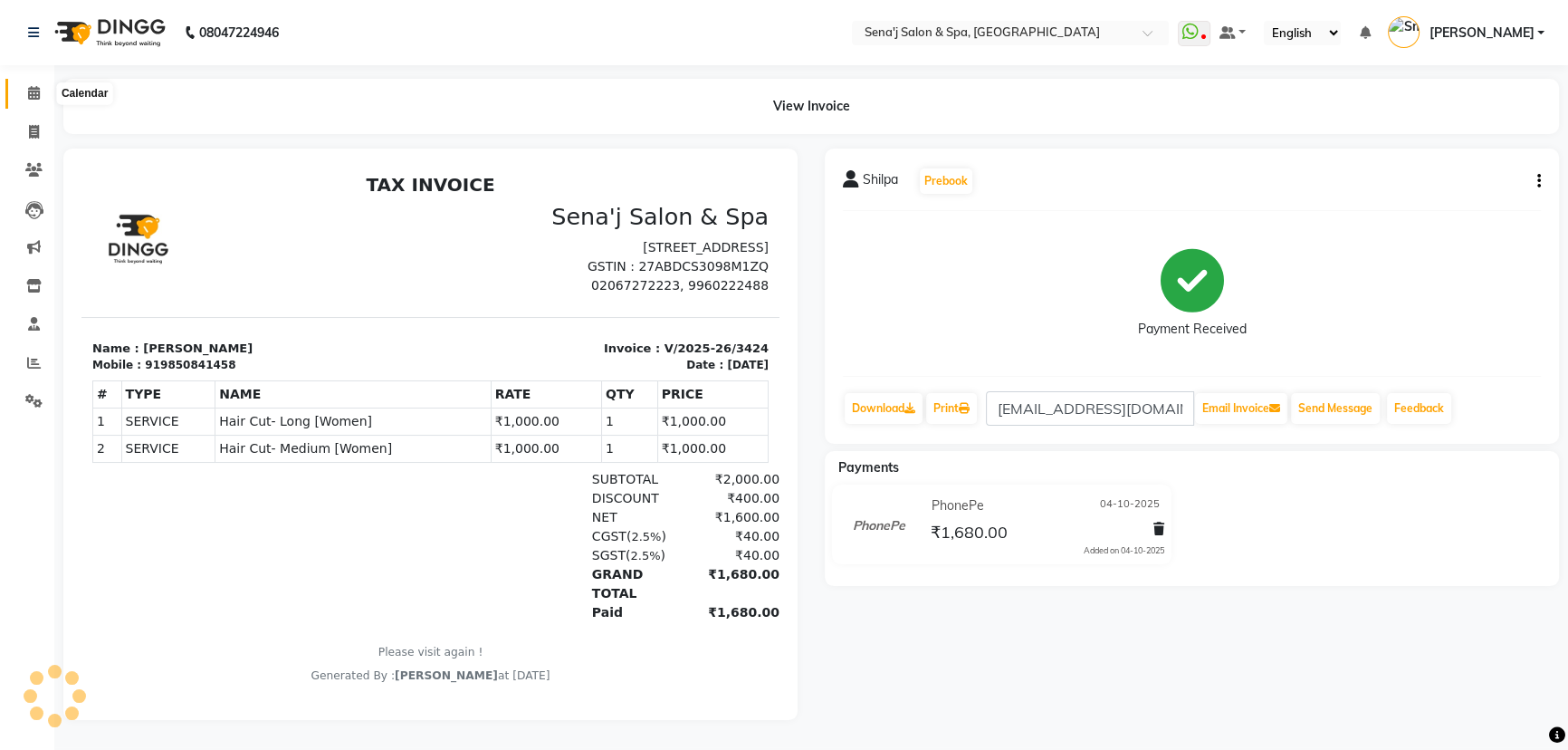
click at [28, 98] on icon at bounding box center [34, 93] width 11 height 13
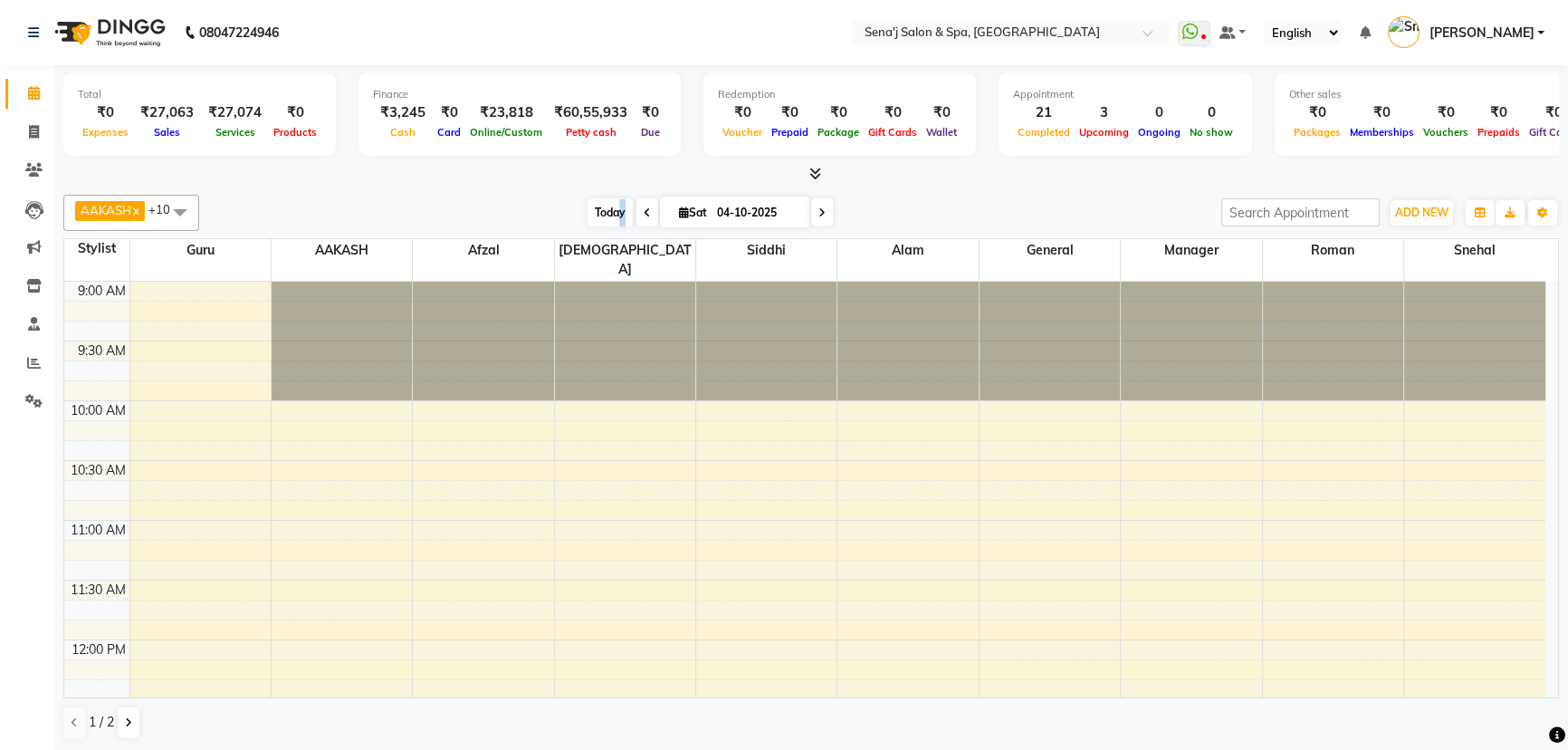
click at [607, 210] on span "Today" at bounding box center [610, 213] width 45 height 28
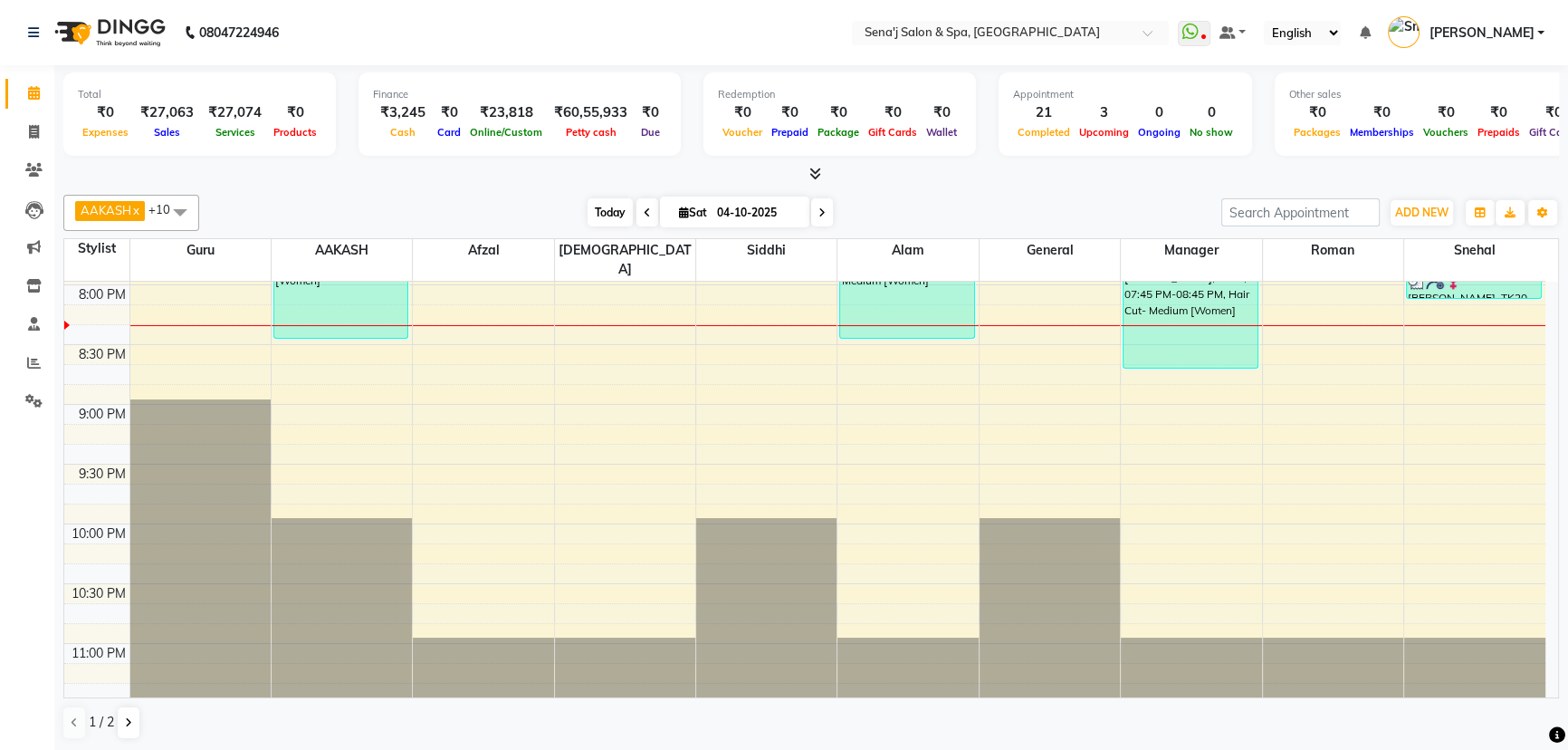
click at [606, 210] on span "Today" at bounding box center [610, 213] width 45 height 28
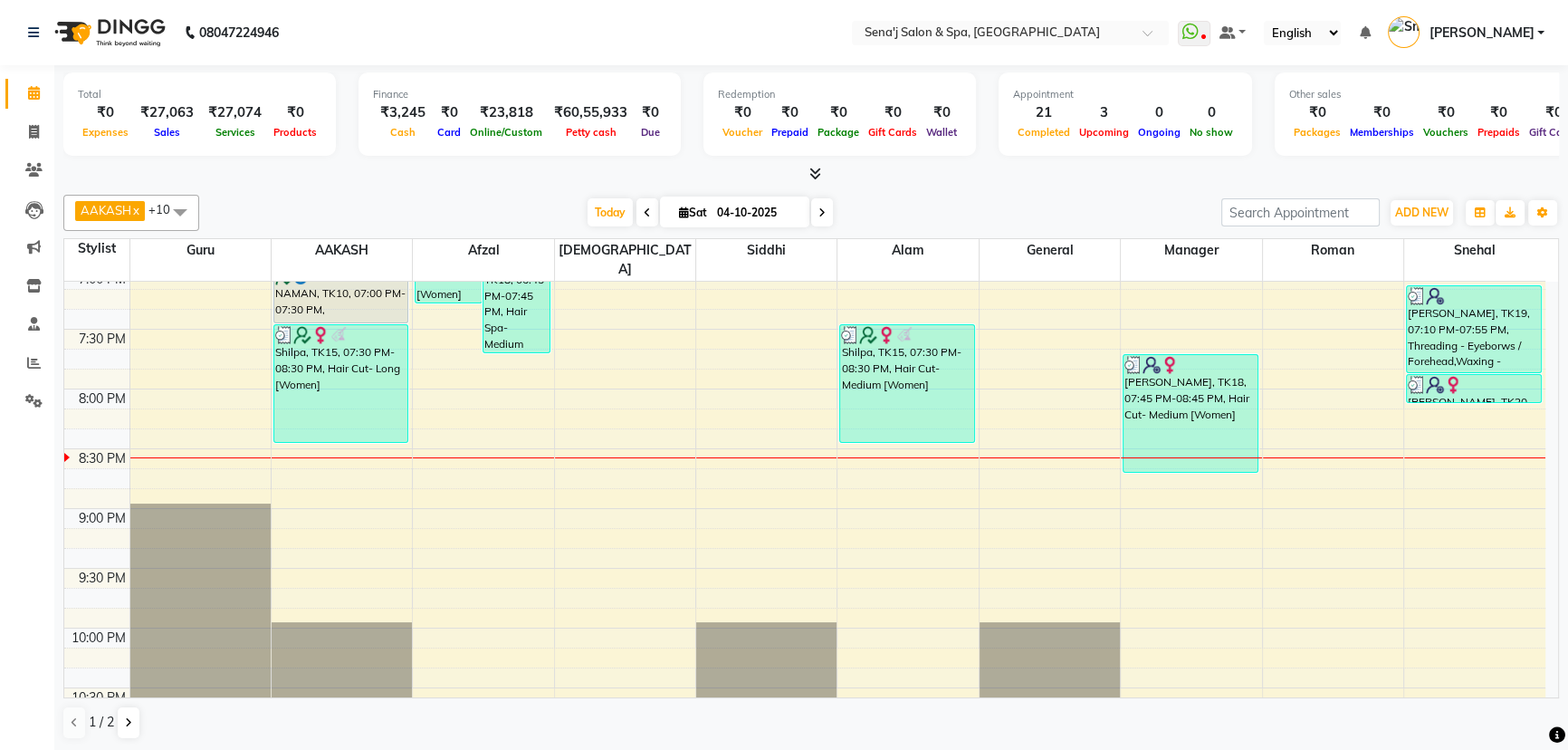
scroll to position [1186, 0]
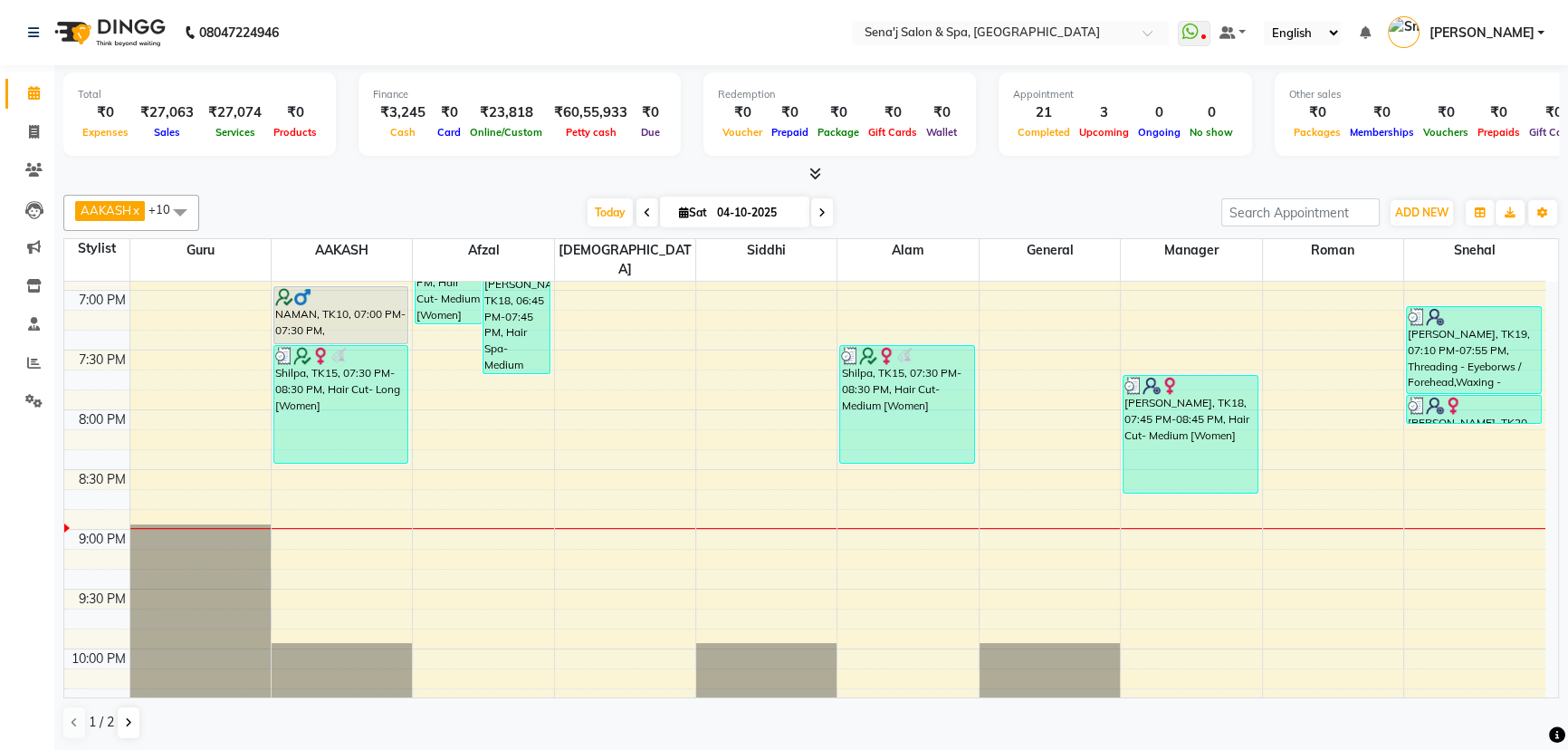
click at [181, 22] on div "08047224946" at bounding box center [153, 33] width 278 height 51
click at [36, 137] on icon at bounding box center [34, 131] width 10 height 13
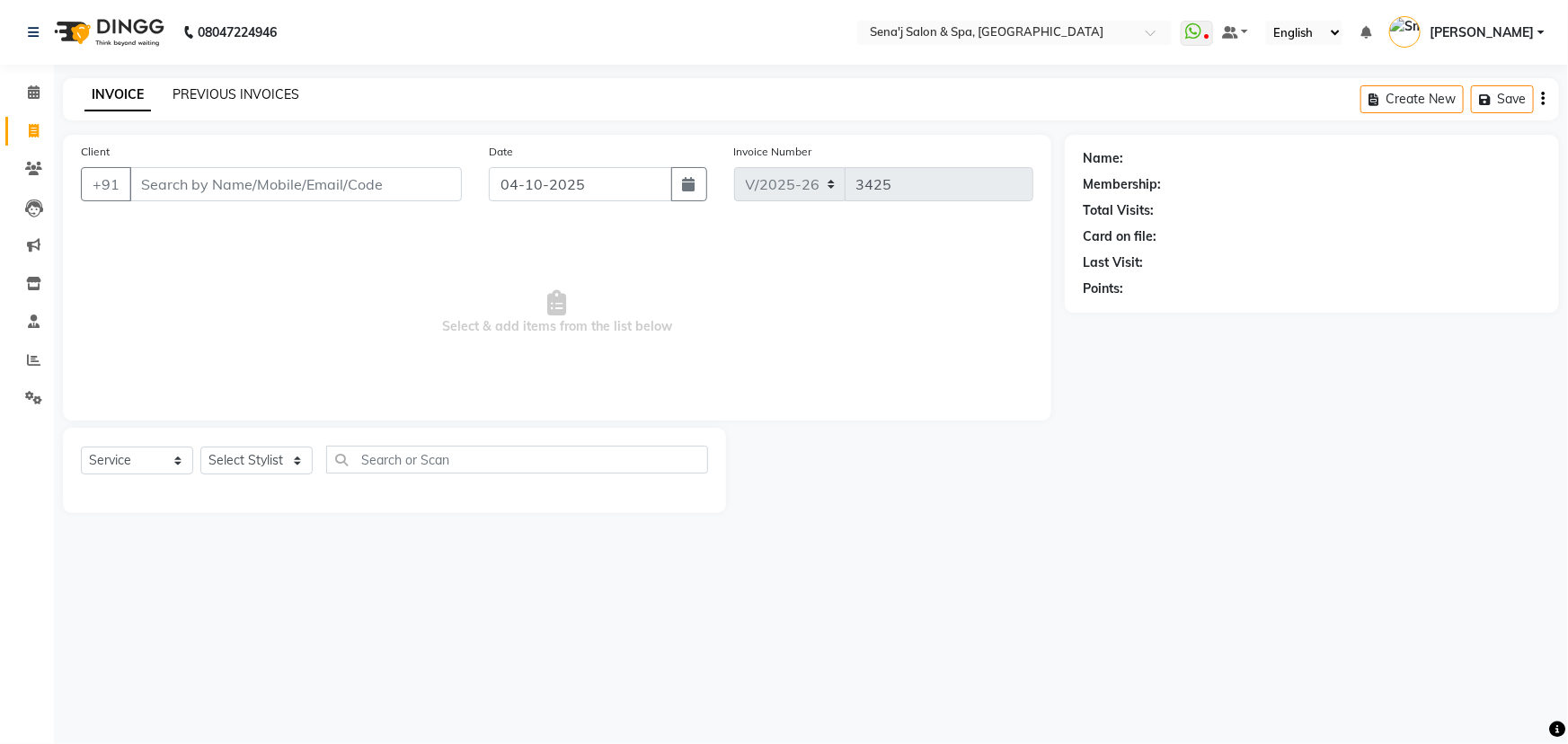
click at [205, 90] on link "PREVIOUS INVOICES" at bounding box center [235, 94] width 127 height 16
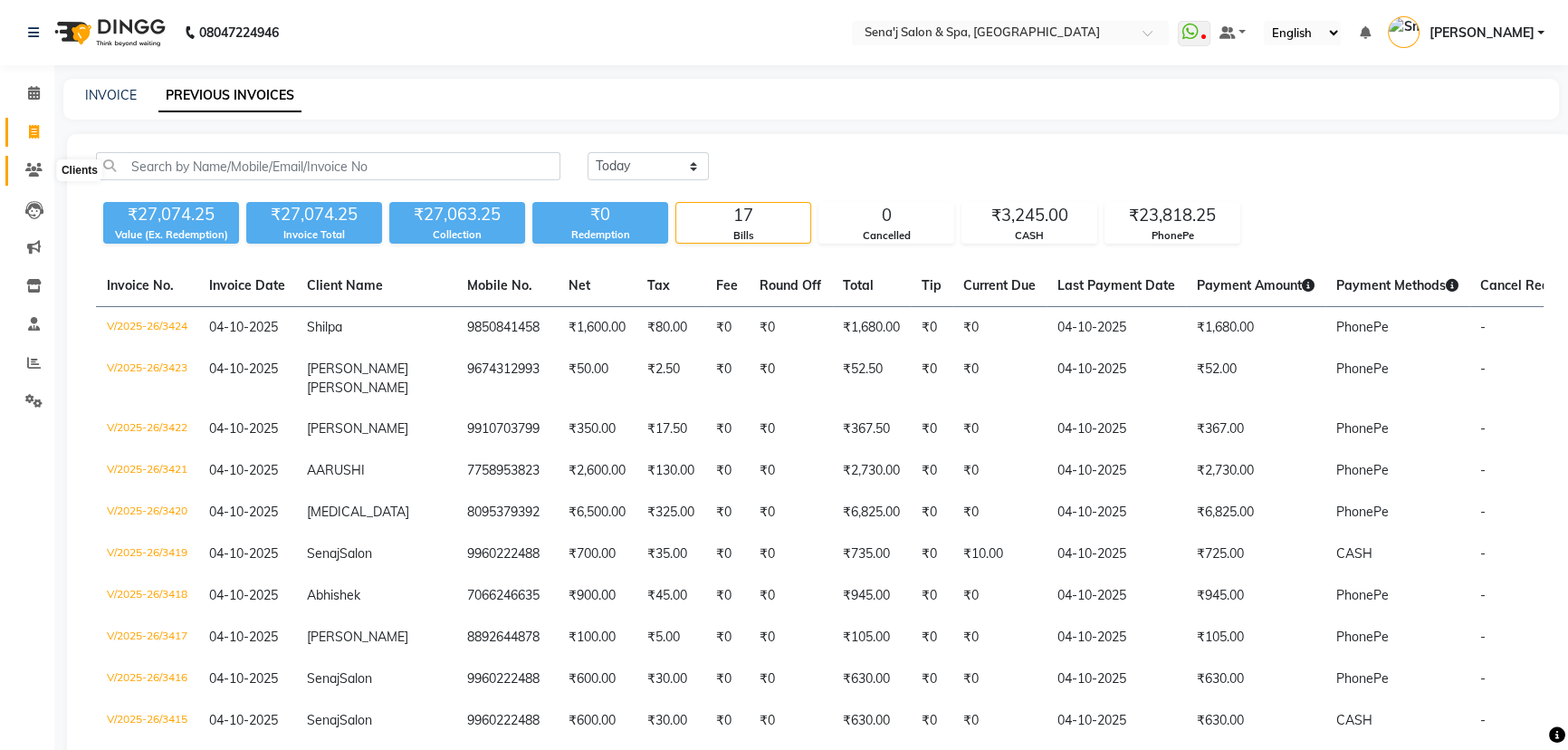
click at [36, 168] on icon at bounding box center [34, 170] width 17 height 13
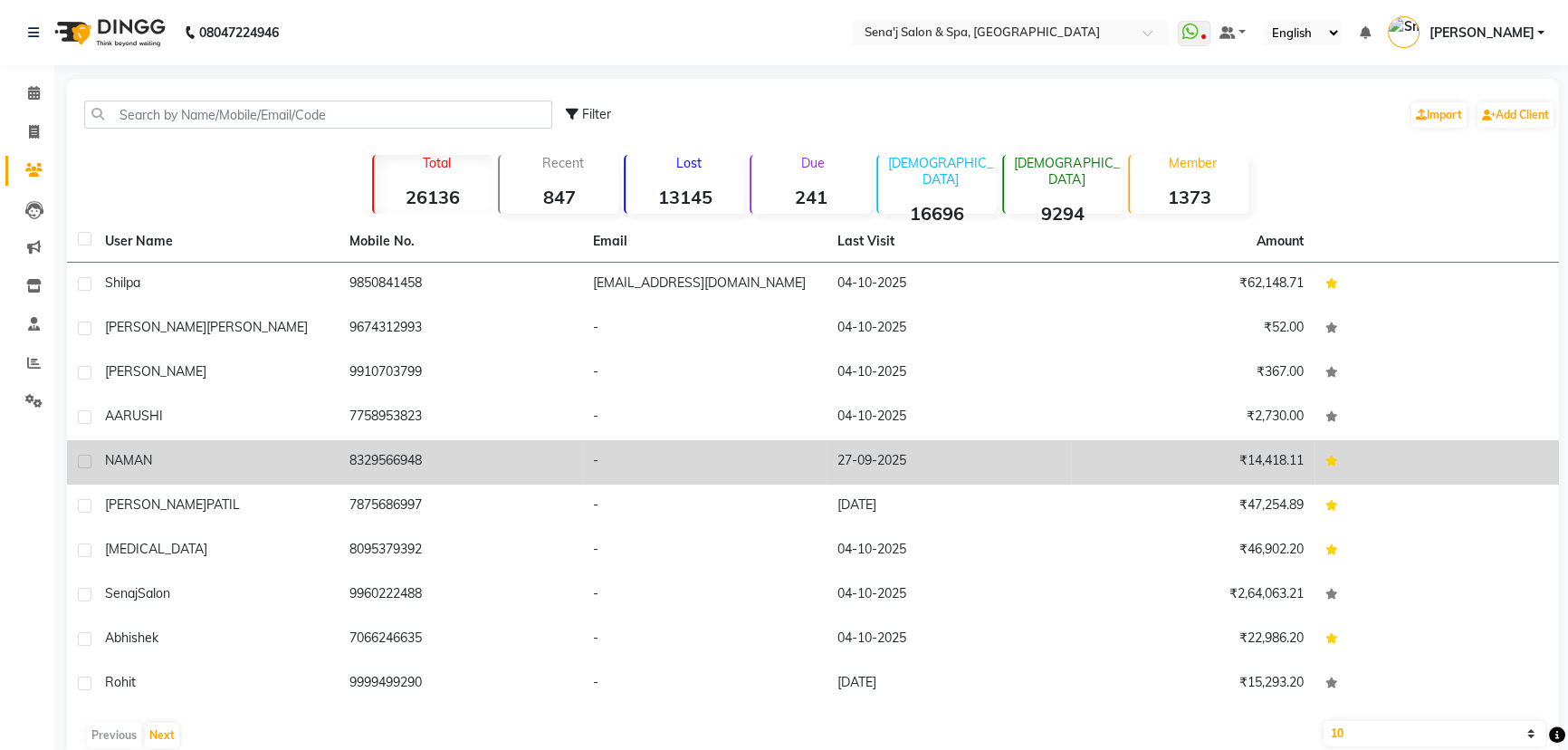
scroll to position [33, 0]
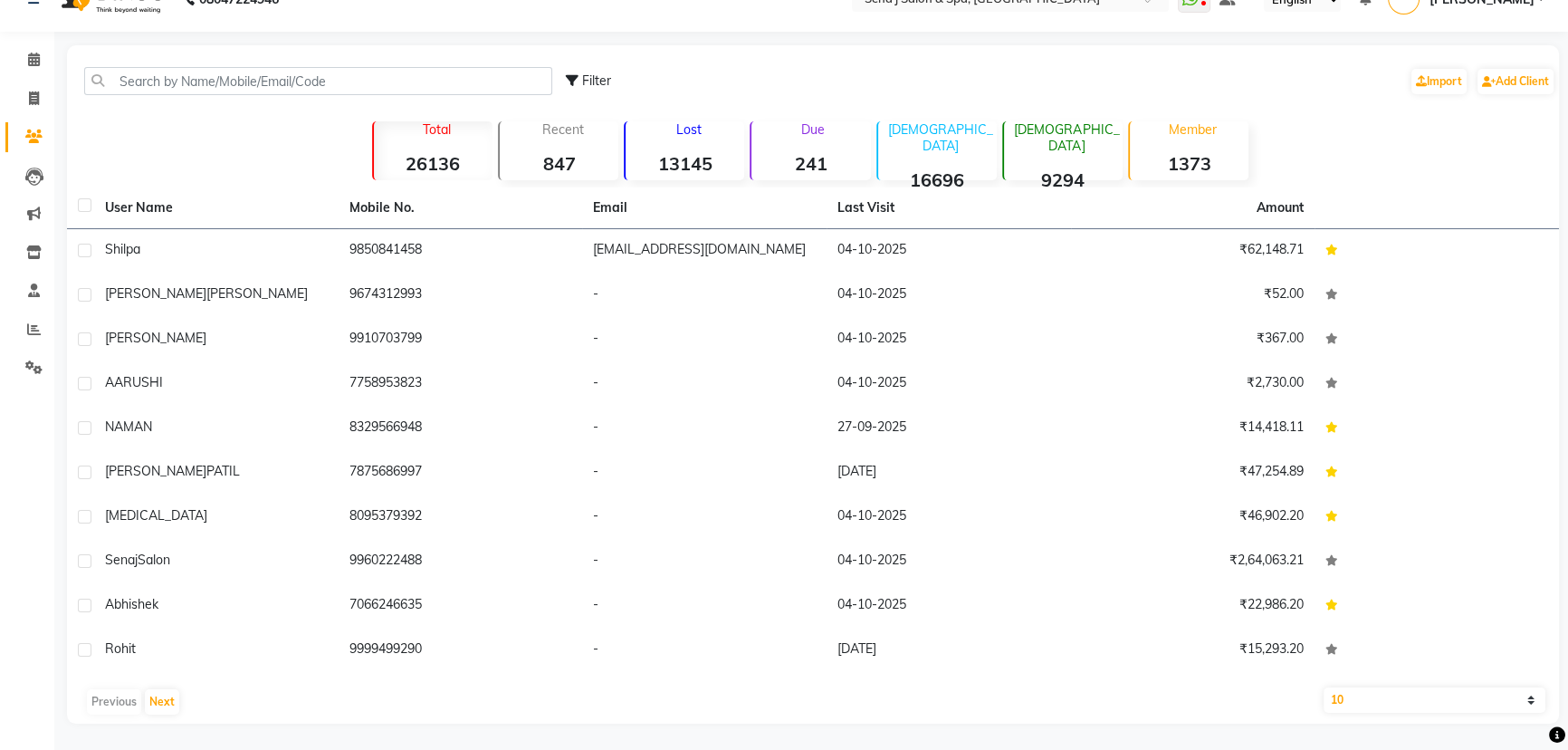
click at [1357, 700] on select "10 50 100" at bounding box center [1434, 700] width 222 height 26
click at [1324, 688] on select "10 50 100" at bounding box center [1434, 700] width 222 height 26
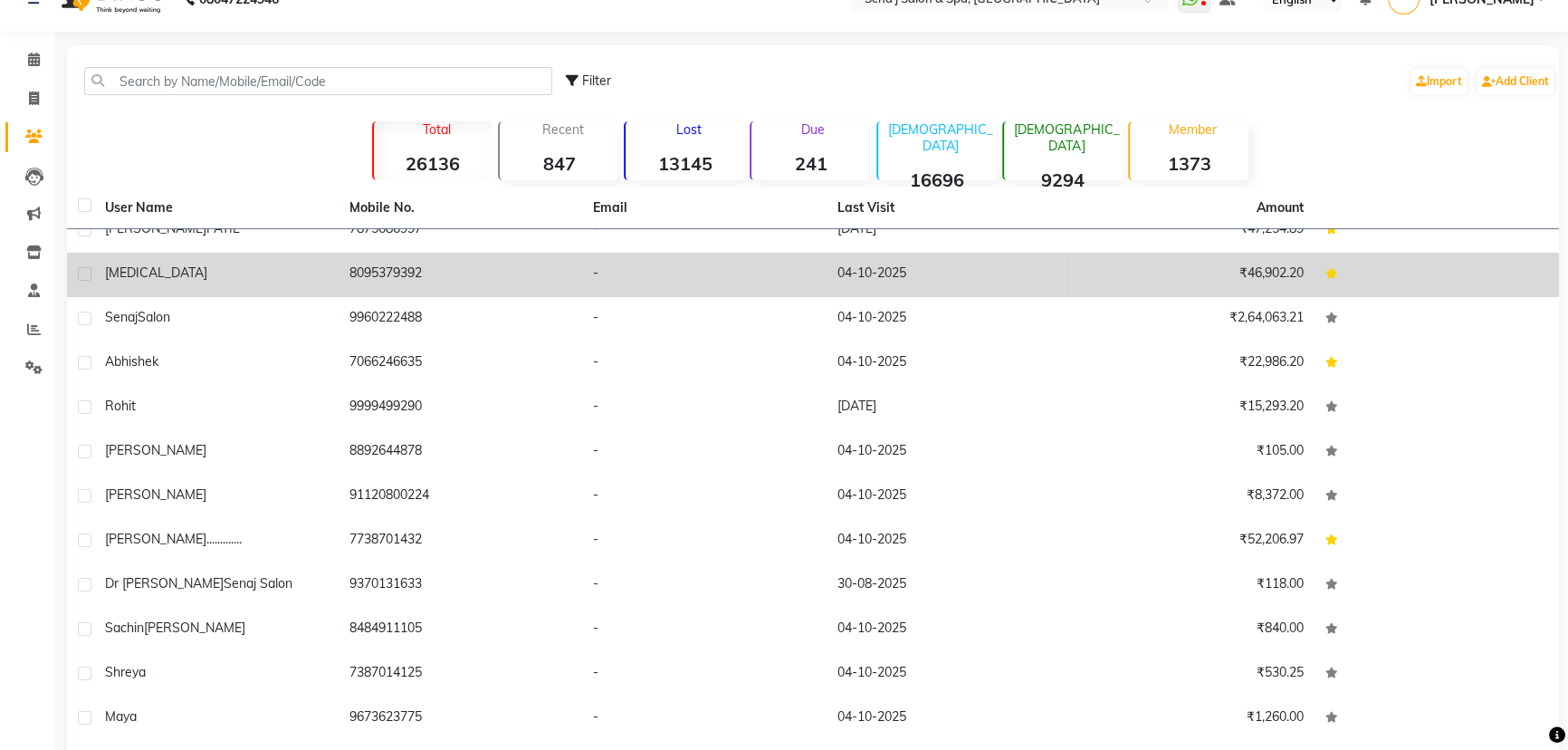
scroll to position [247, 0]
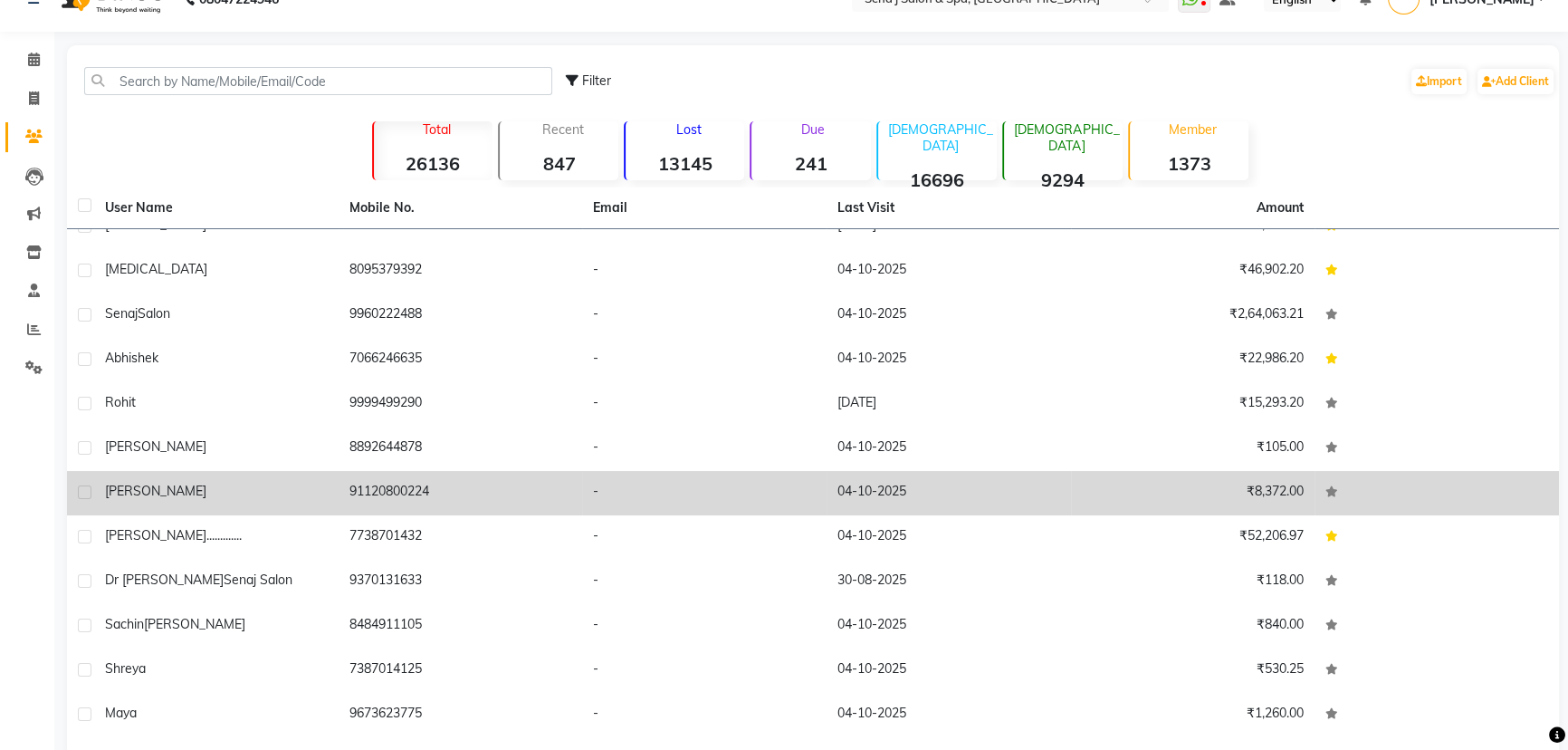
click at [313, 482] on div "[PERSON_NAME]" at bounding box center [216, 491] width 223 height 19
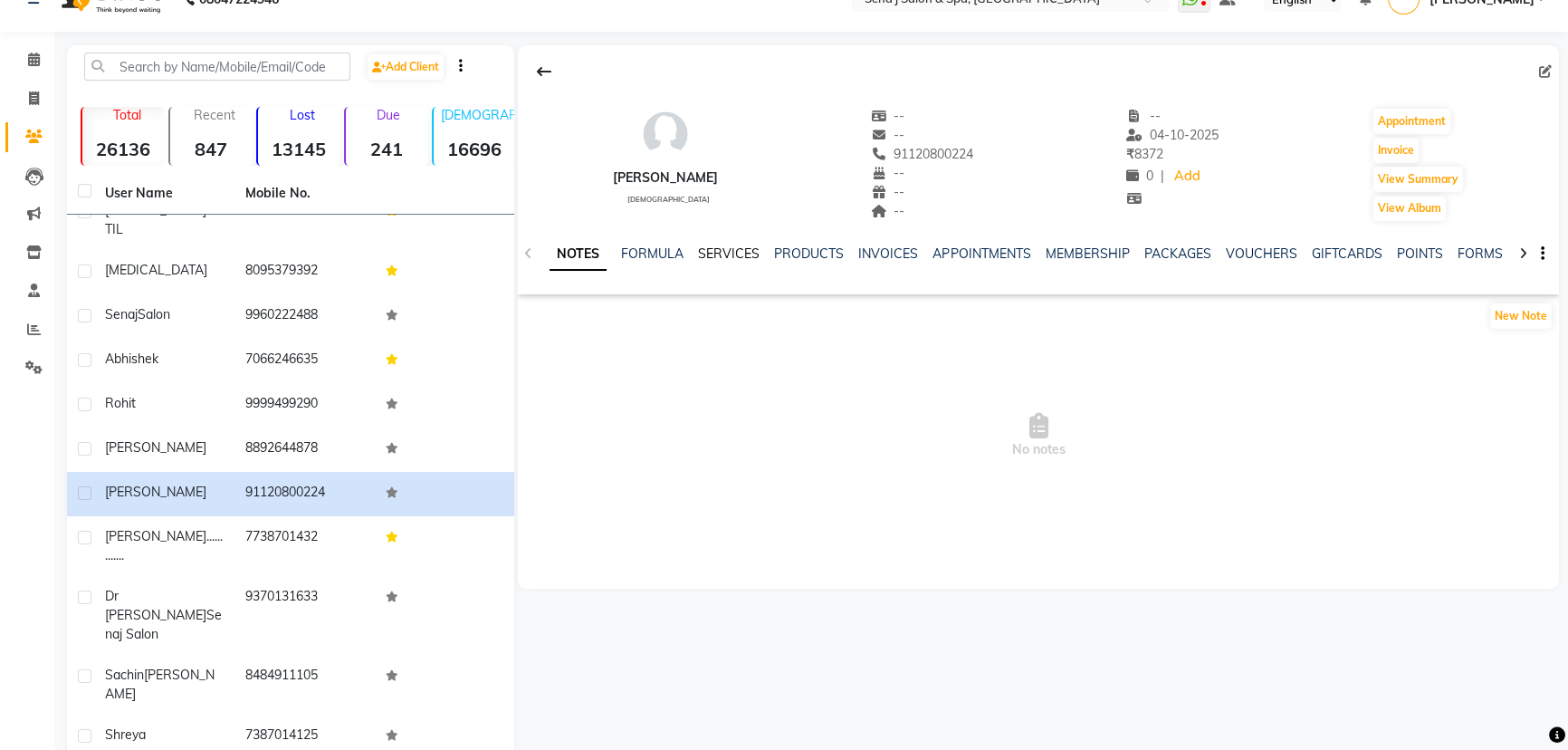
click at [713, 247] on link "SERVICES" at bounding box center [728, 253] width 61 height 16
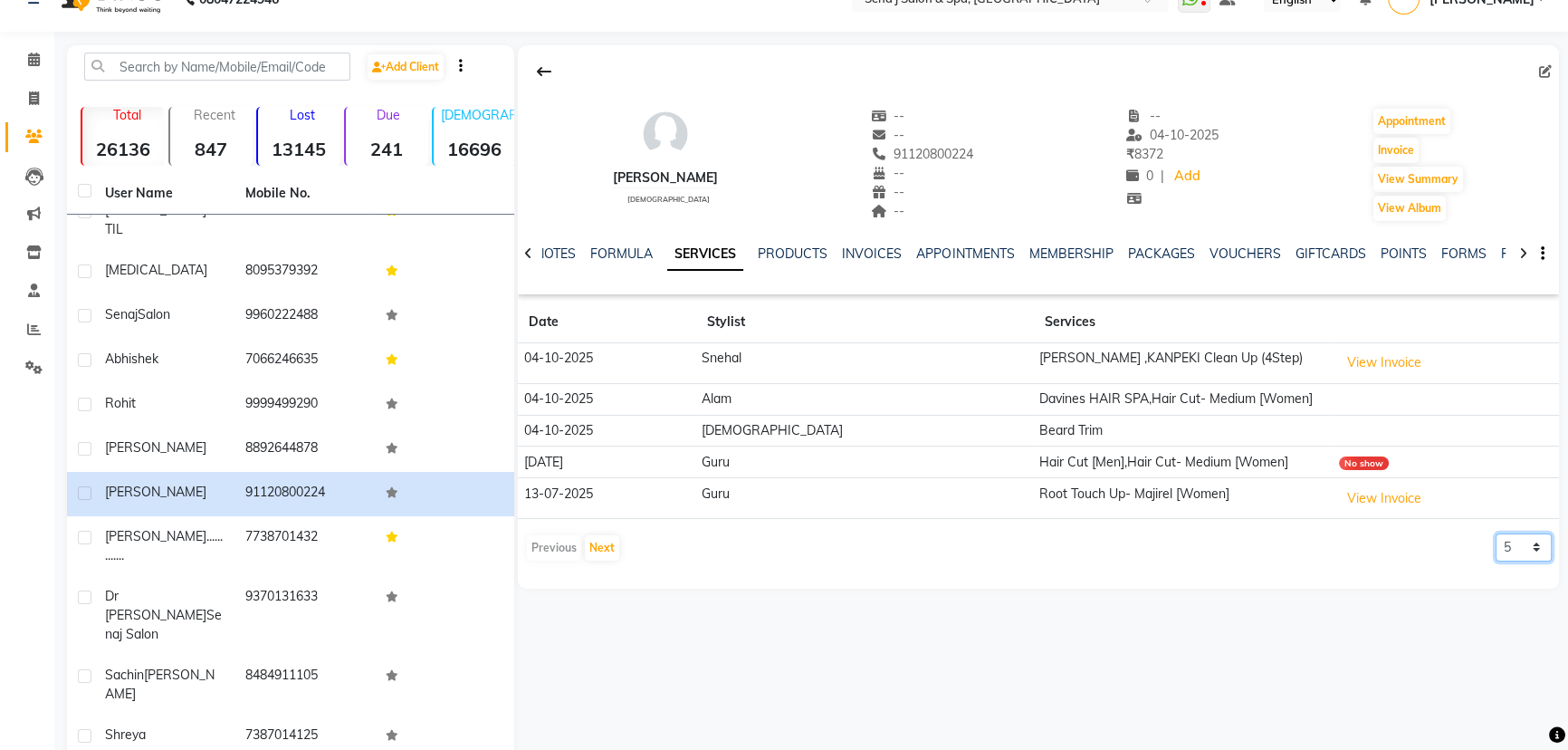
click at [1512, 543] on select "5 10 50 100 500" at bounding box center [1523, 548] width 56 height 28
click at [1495, 534] on select "5 10 50 100 500" at bounding box center [1523, 548] width 56 height 28
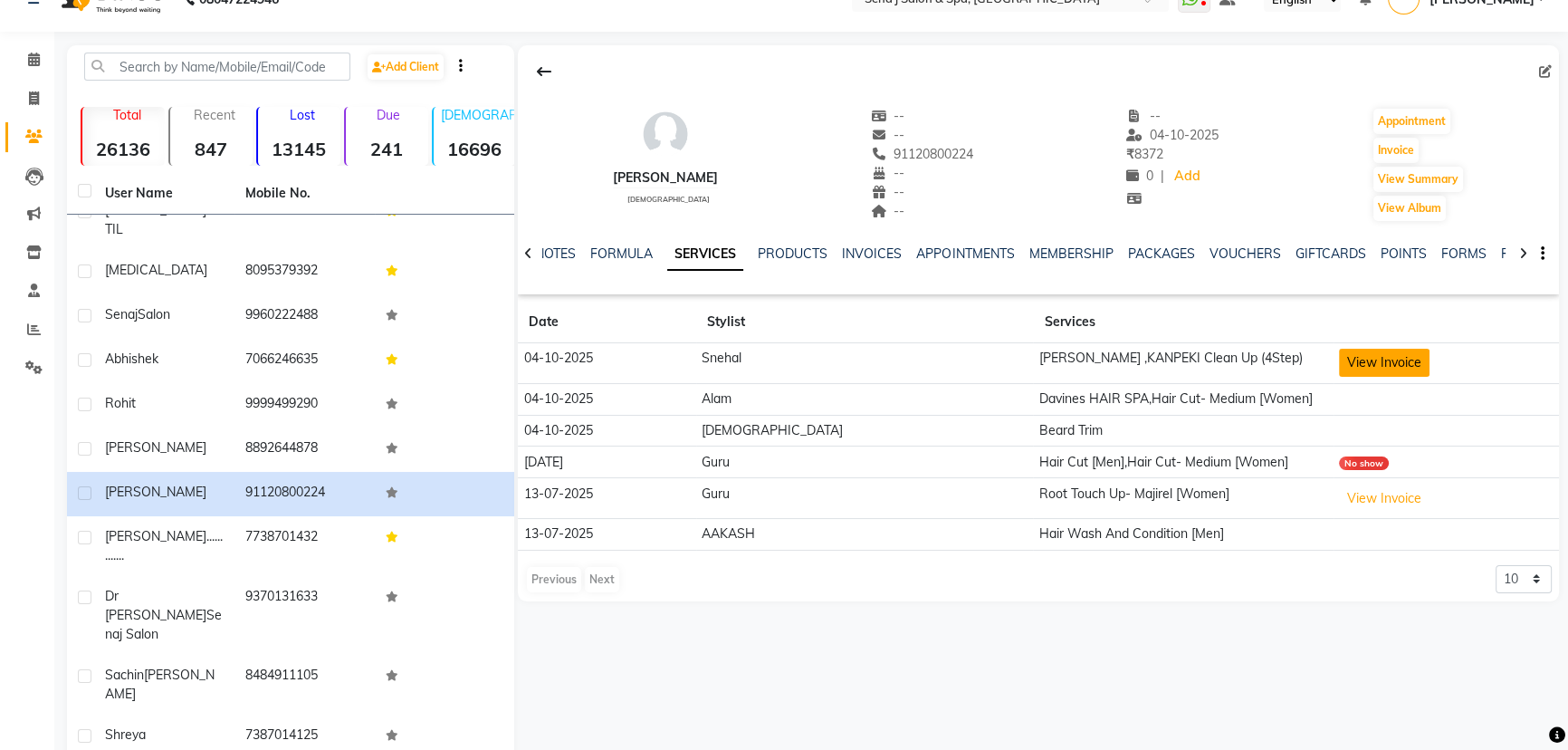
click at [1362, 353] on button "View Invoice" at bounding box center [1384, 363] width 91 height 28
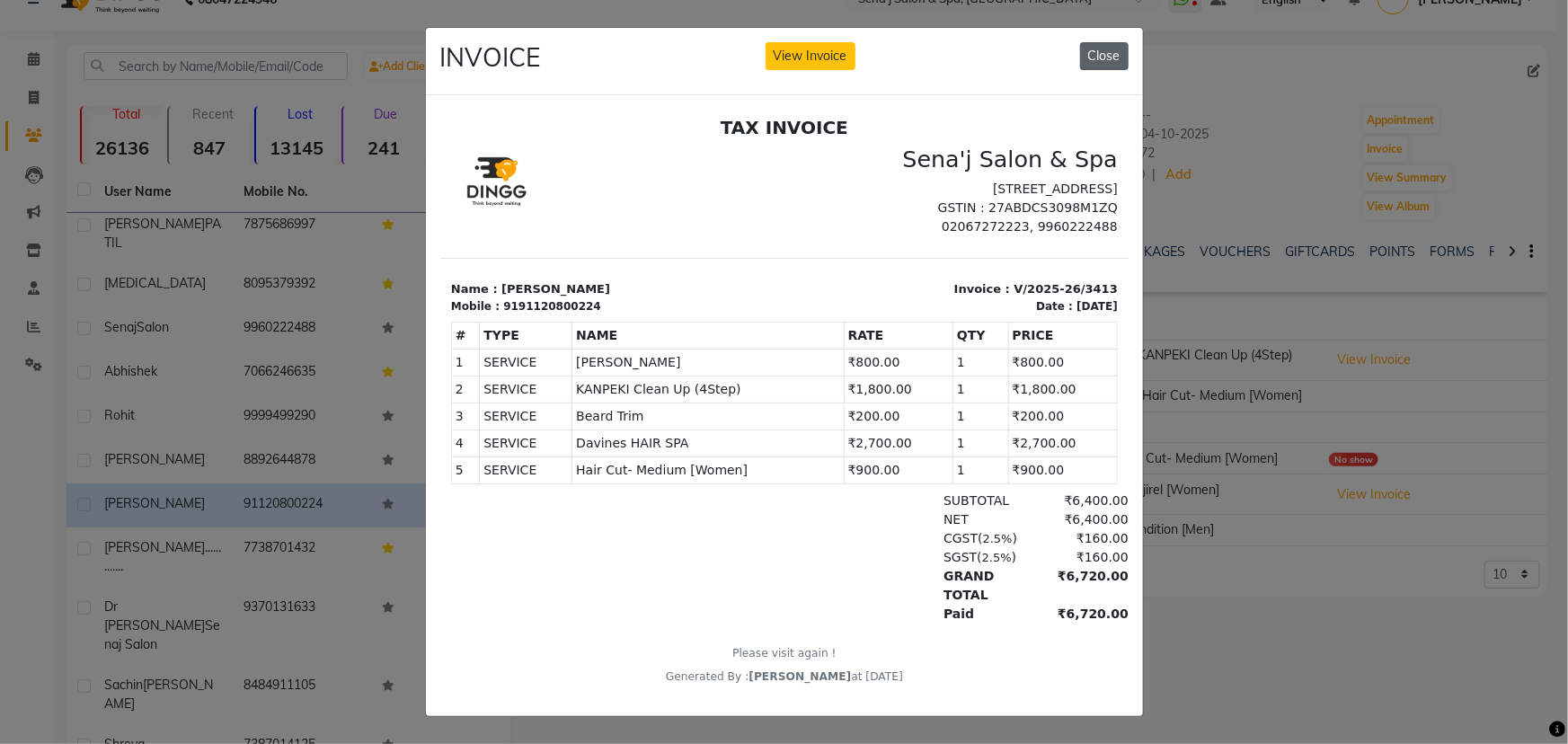
click at [1110, 53] on button "Close" at bounding box center [1105, 56] width 49 height 28
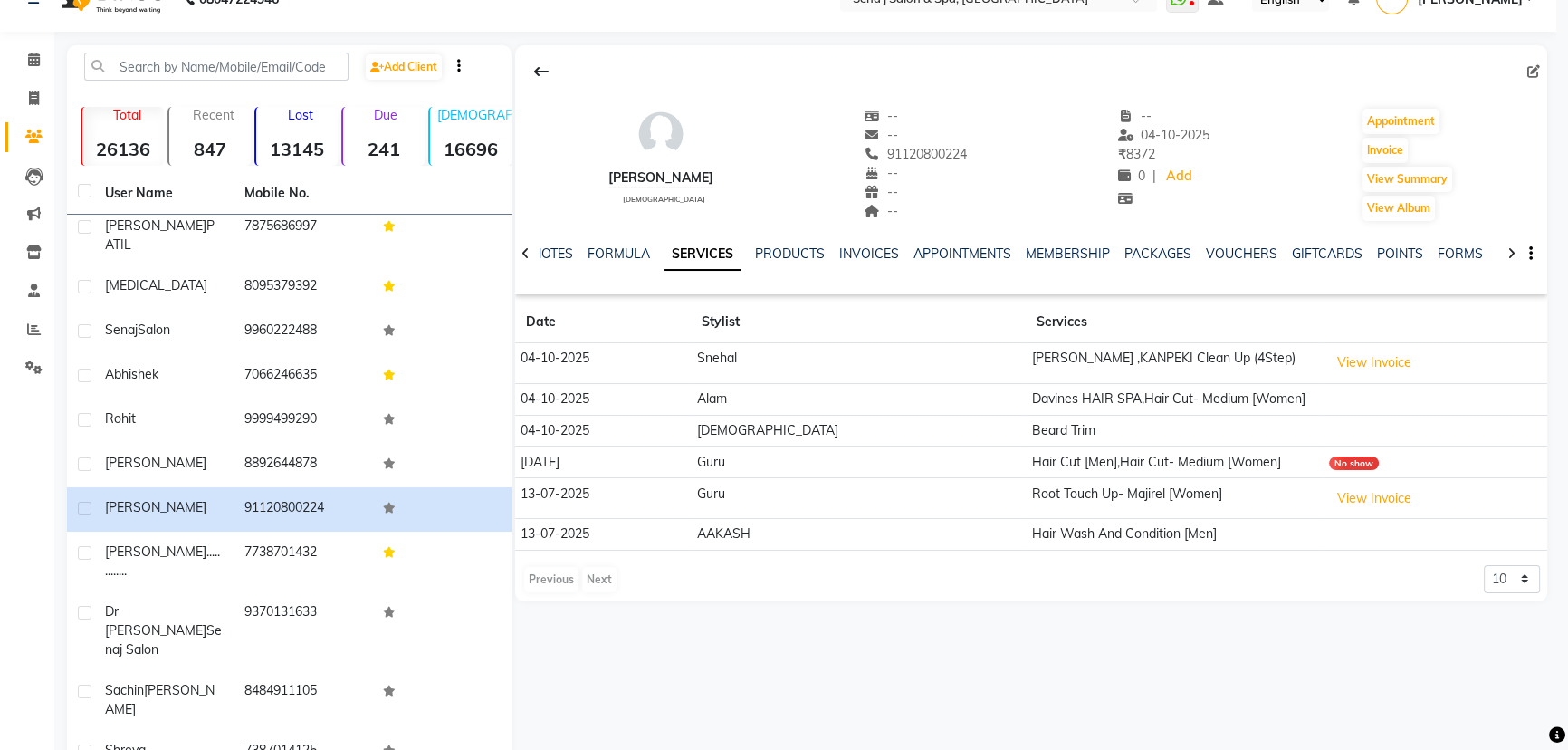
scroll to position [262, 0]
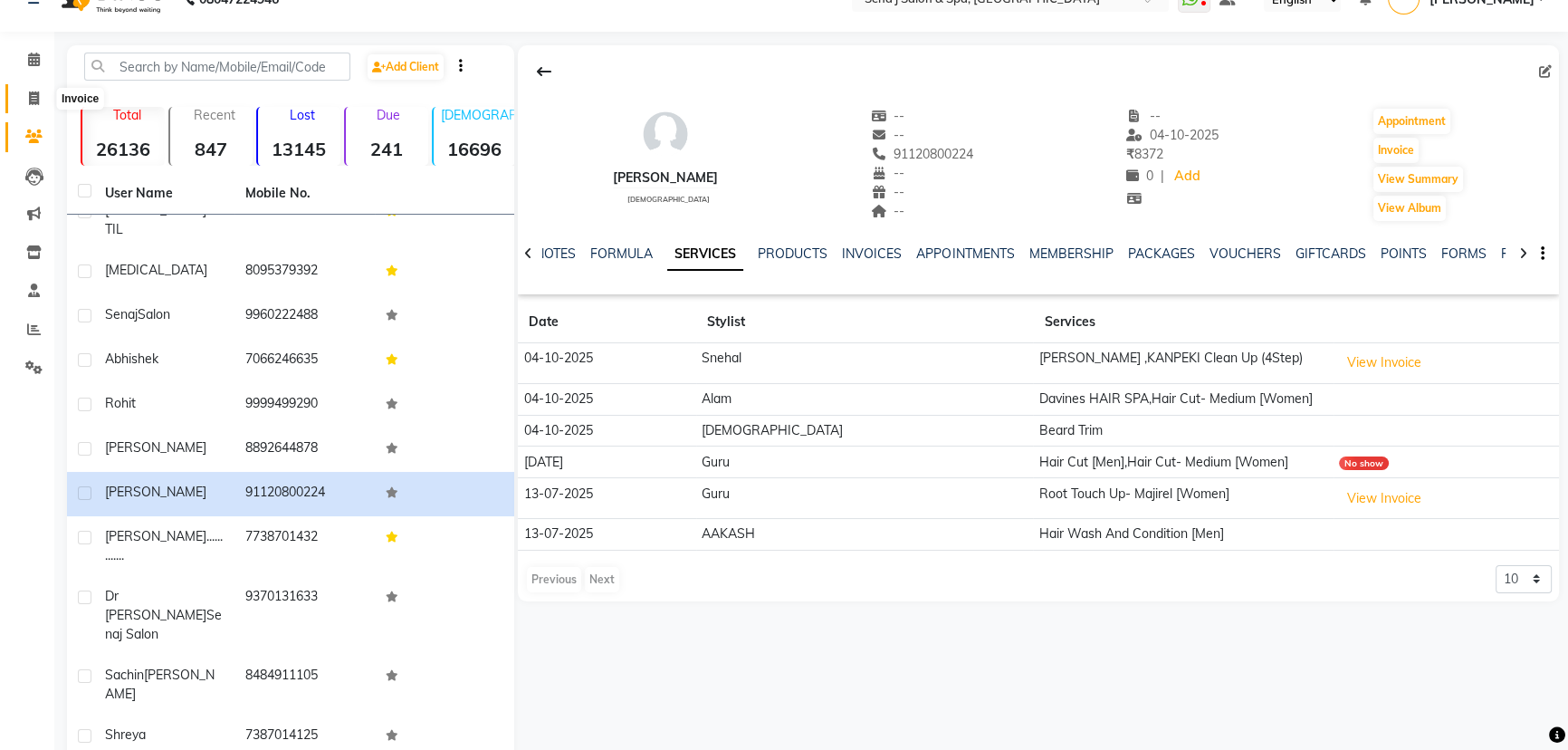
click at [34, 99] on icon at bounding box center [34, 98] width 10 height 13
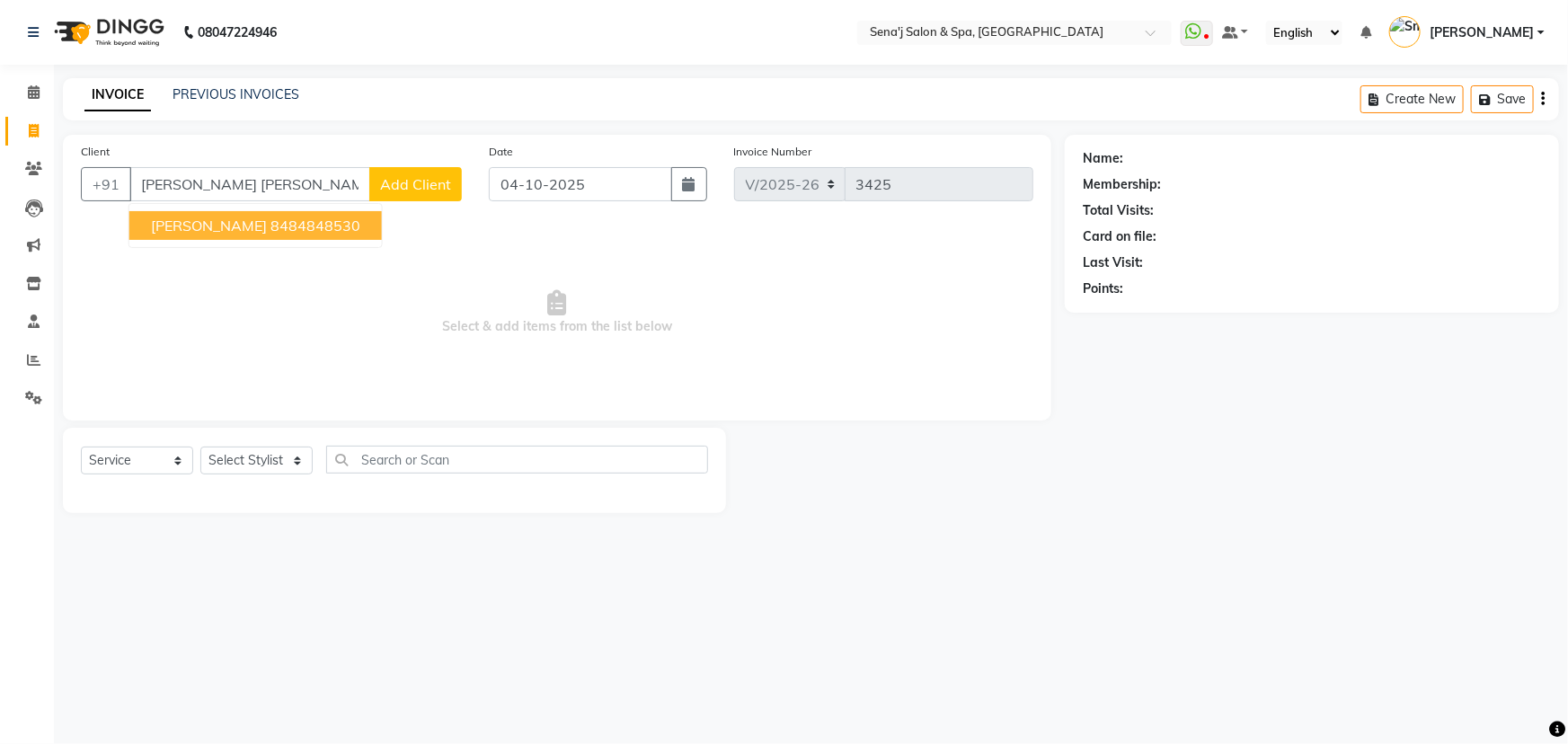
click at [225, 230] on span "[PERSON_NAME]" at bounding box center [209, 225] width 116 height 18
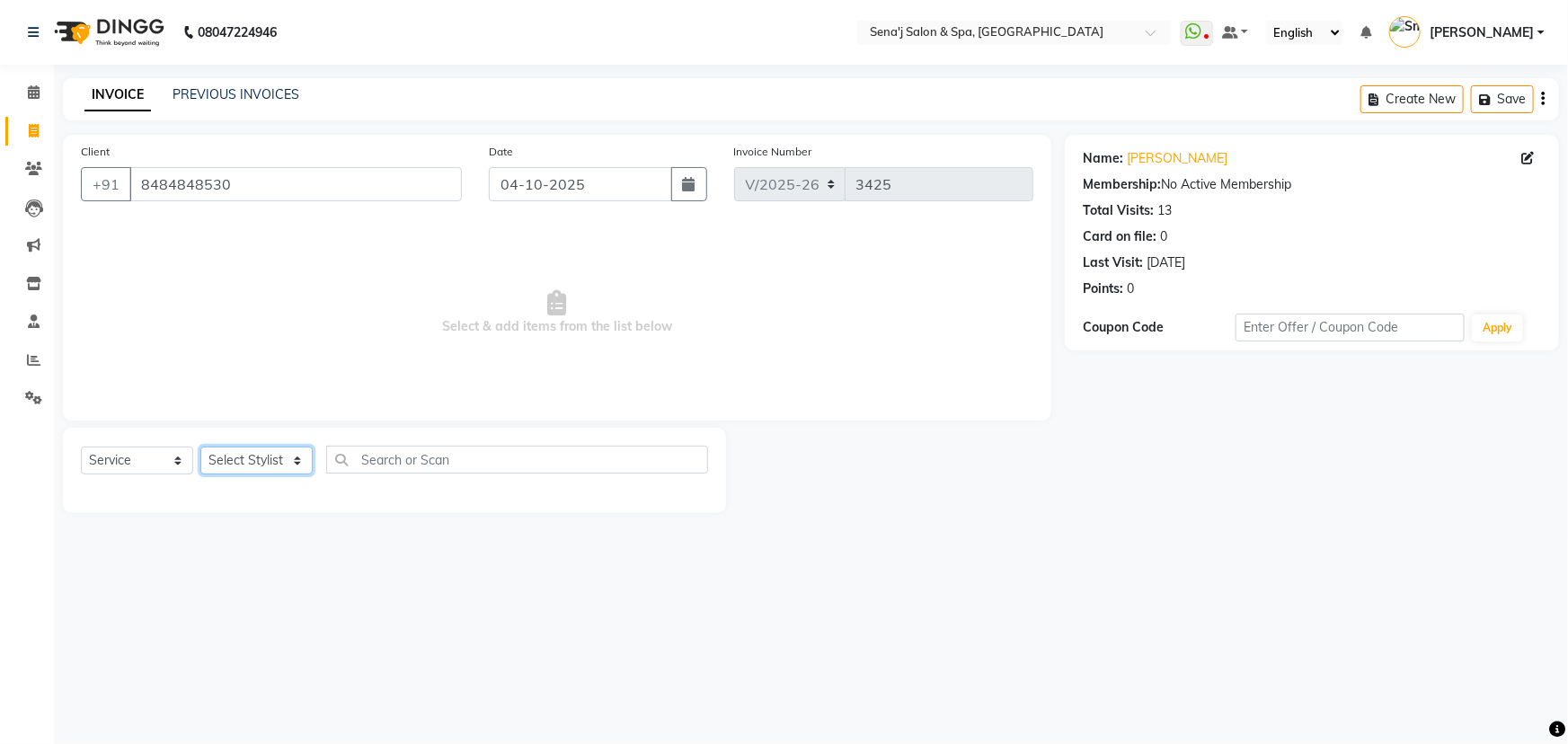
click at [281, 458] on select "Select Stylist [PERSON_NAME] [PERSON_NAME] [PERSON_NAME] [PERSON_NAME] General …" at bounding box center [257, 461] width 112 height 28
click at [201, 447] on select "Select Stylist [PERSON_NAME] [PERSON_NAME] [PERSON_NAME] [PERSON_NAME] General …" at bounding box center [257, 461] width 112 height 28
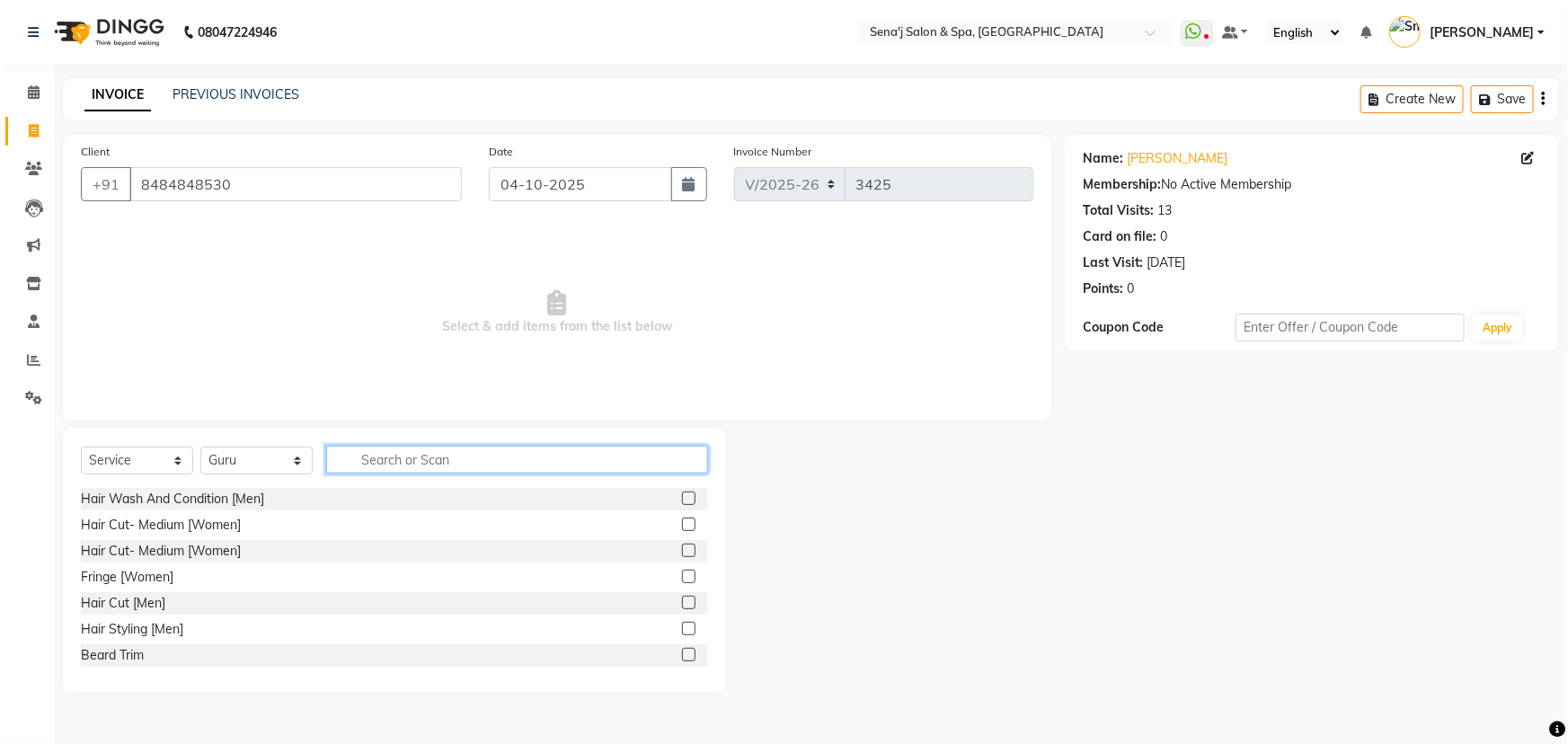
click at [368, 460] on input "text" at bounding box center [517, 460] width 382 height 28
click at [682, 602] on label at bounding box center [689, 603] width 13 height 13
click at [682, 602] on input "checkbox" at bounding box center [688, 603] width 11 height 11
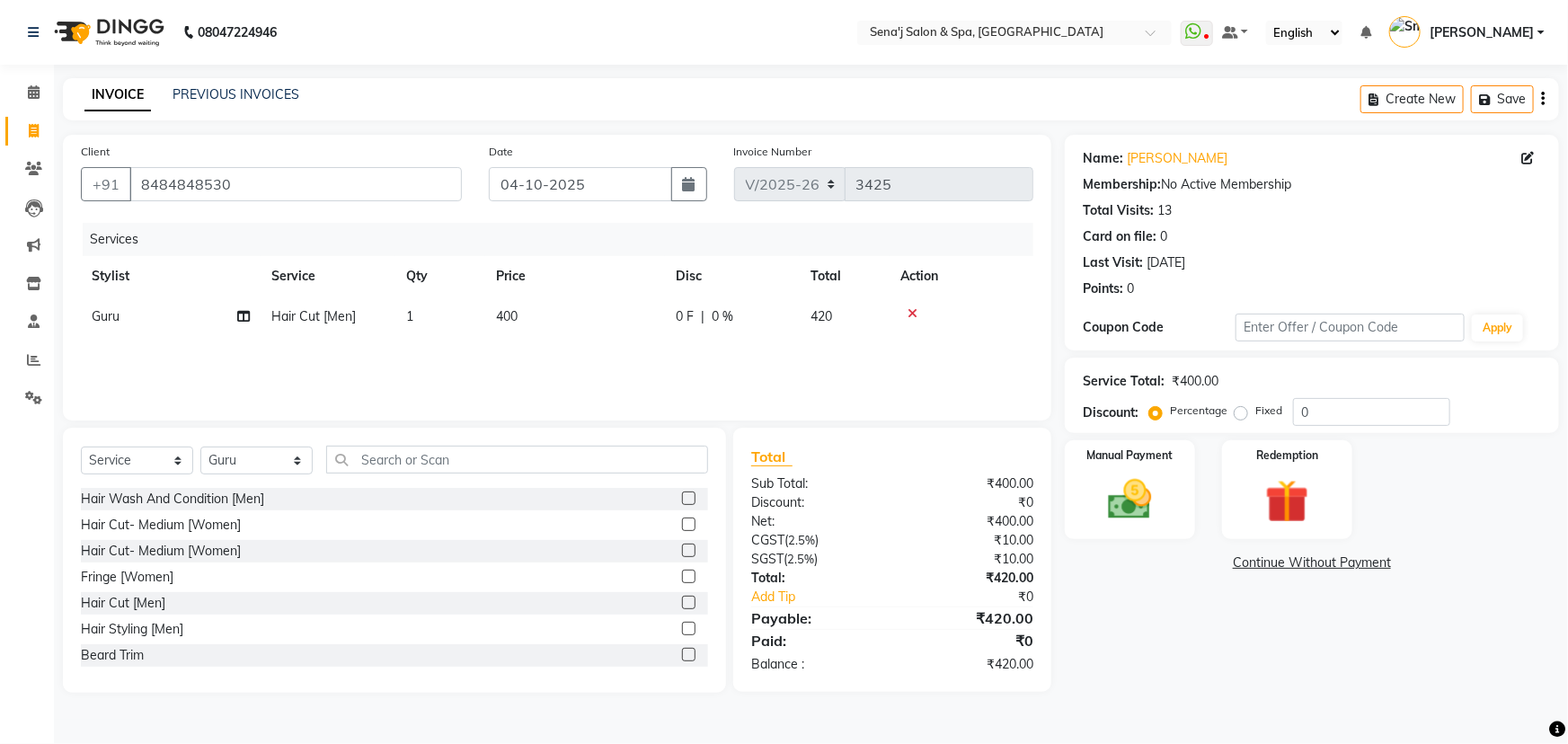
click at [682, 653] on label at bounding box center [689, 654] width 13 height 13
click at [682, 653] on input "checkbox" at bounding box center [688, 655] width 11 height 11
click at [1298, 408] on input "0" at bounding box center [1372, 412] width 157 height 28
click at [1328, 420] on input "10" at bounding box center [1372, 412] width 157 height 28
click at [1143, 453] on label "Manual Payment" at bounding box center [1130, 454] width 90 height 17
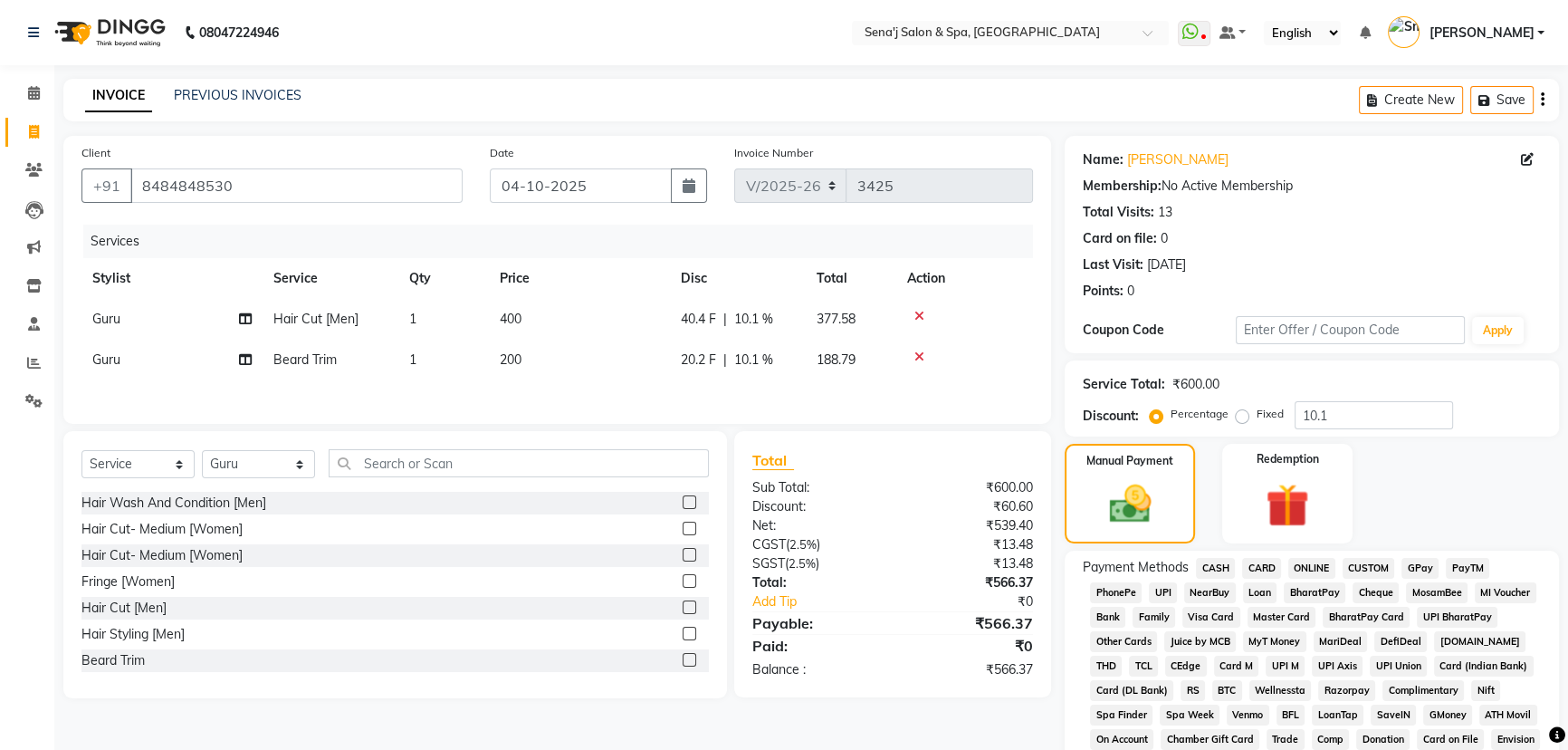
click at [1122, 590] on span "PhonePe" at bounding box center [1116, 593] width 52 height 21
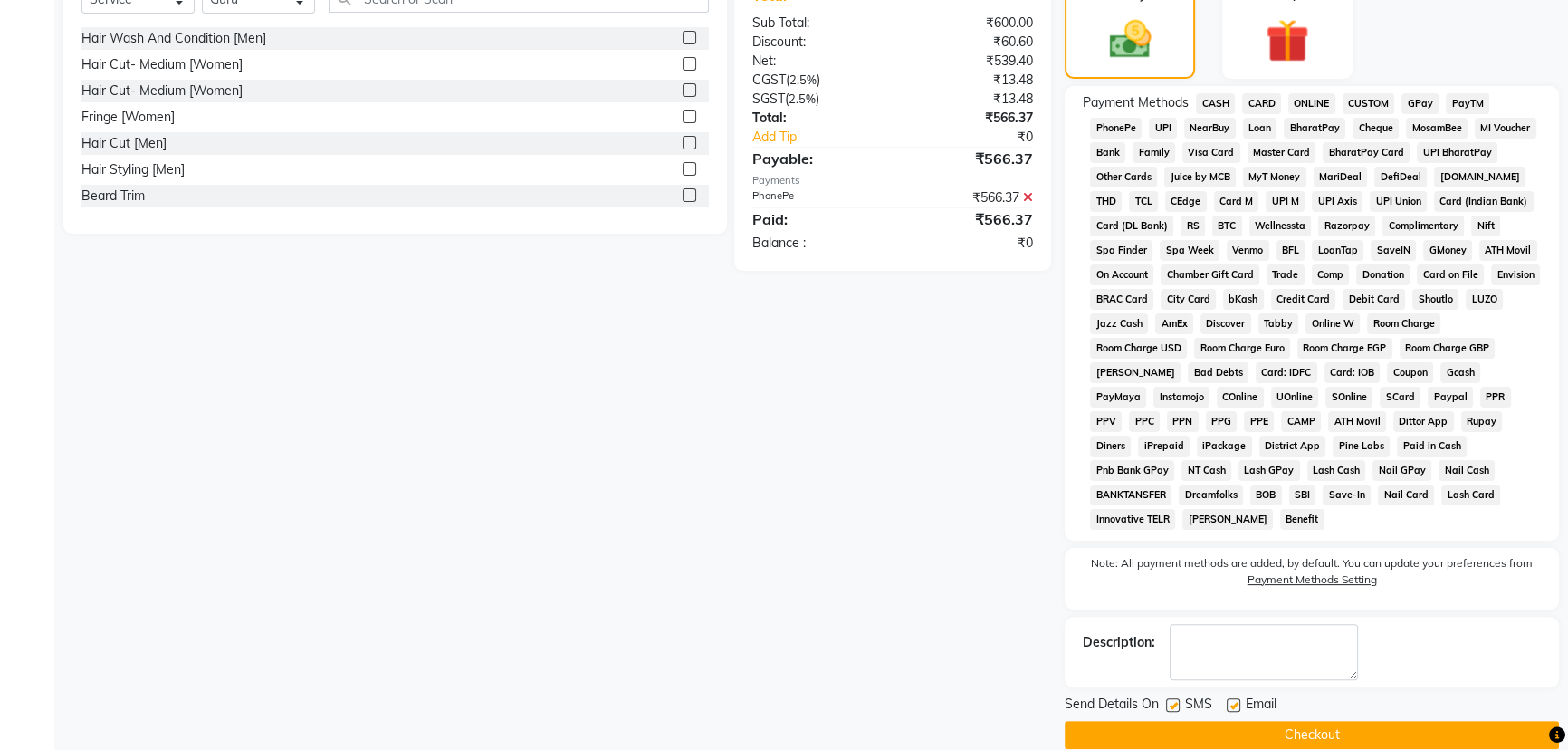
click at [1173, 698] on label at bounding box center [1172, 705] width 13 height 13
click at [1173, 700] on input "checkbox" at bounding box center [1172, 706] width 11 height 11
click at [1204, 721] on button "Checkout" at bounding box center [1312, 735] width 495 height 28
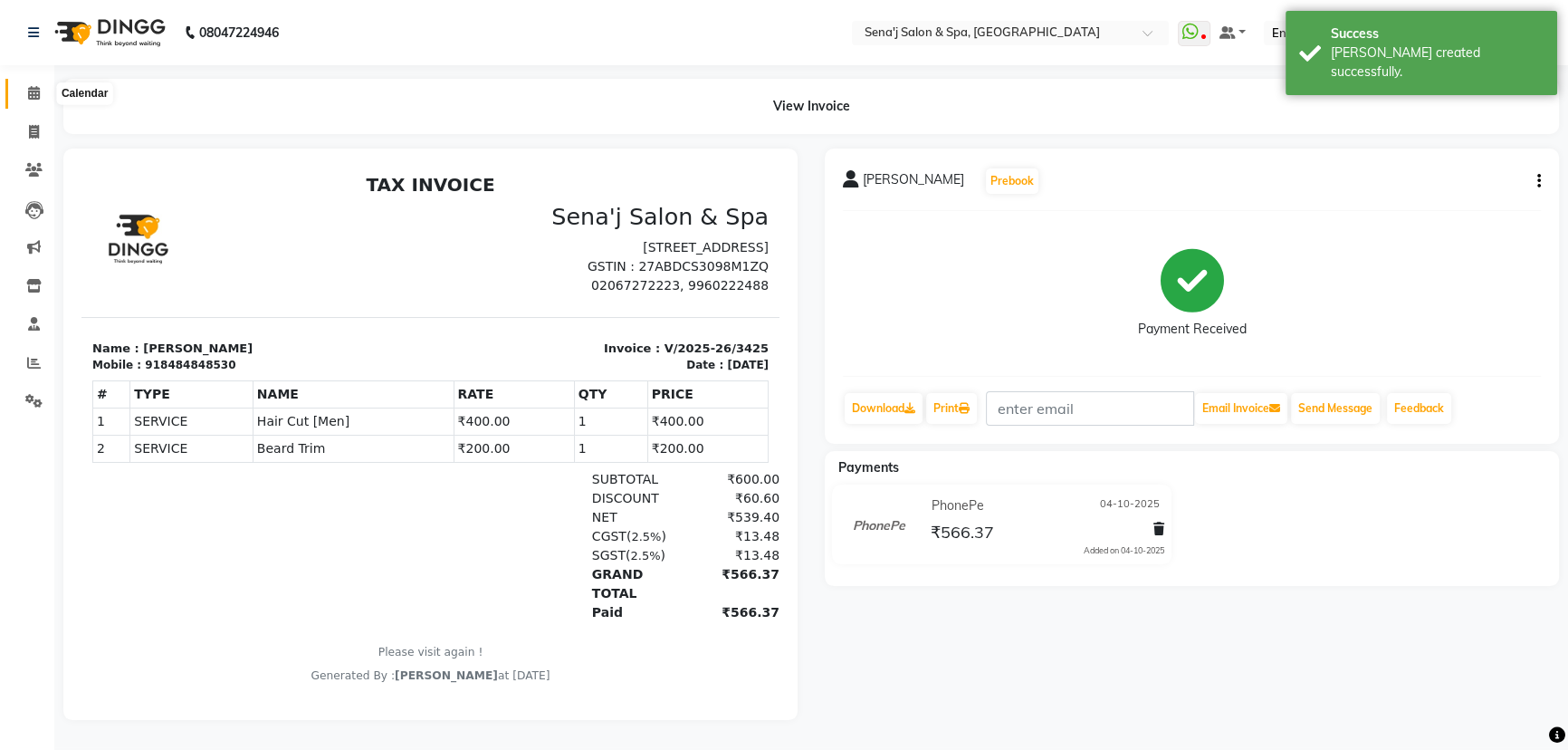
click at [29, 94] on icon at bounding box center [34, 93] width 11 height 13
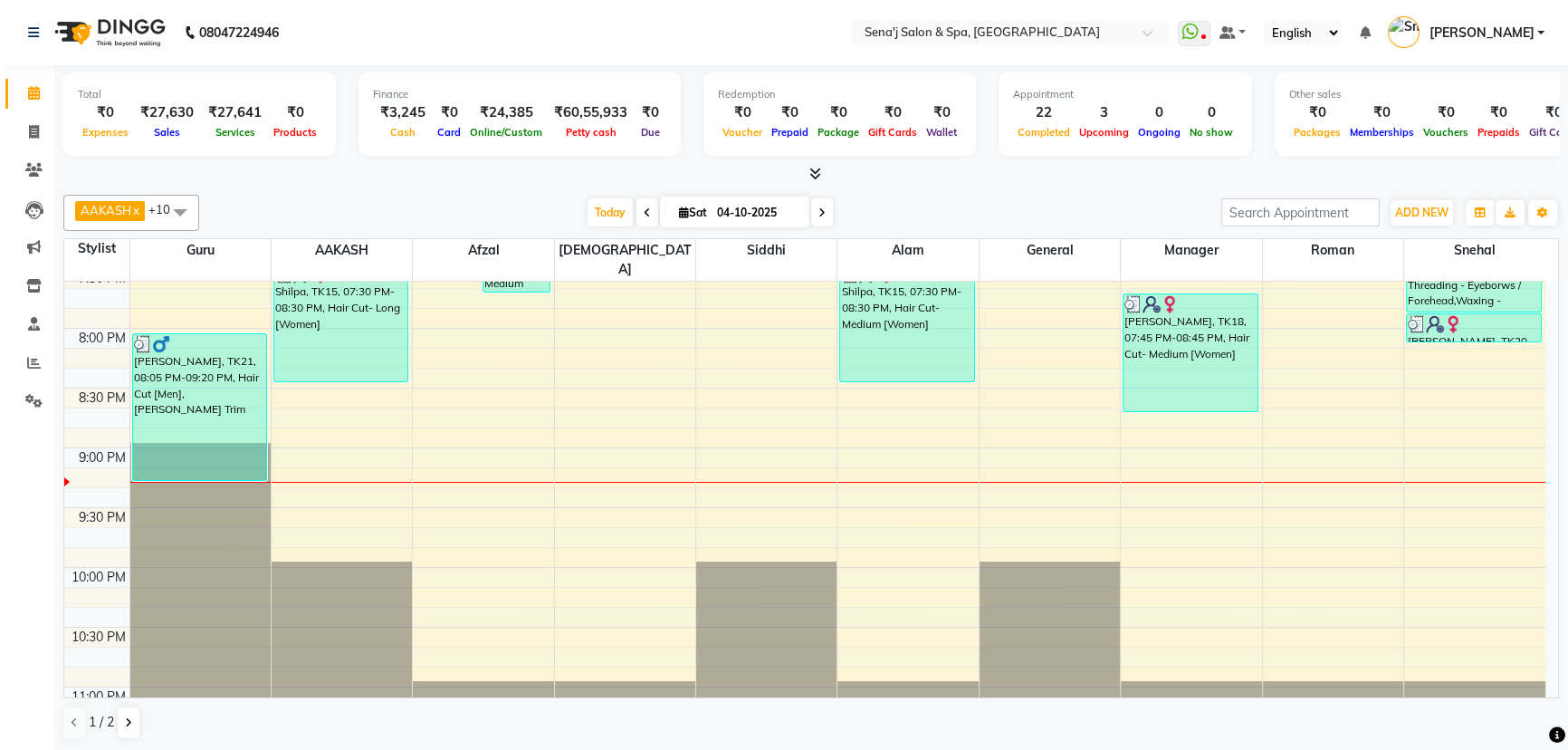
scroll to position [1351, 0]
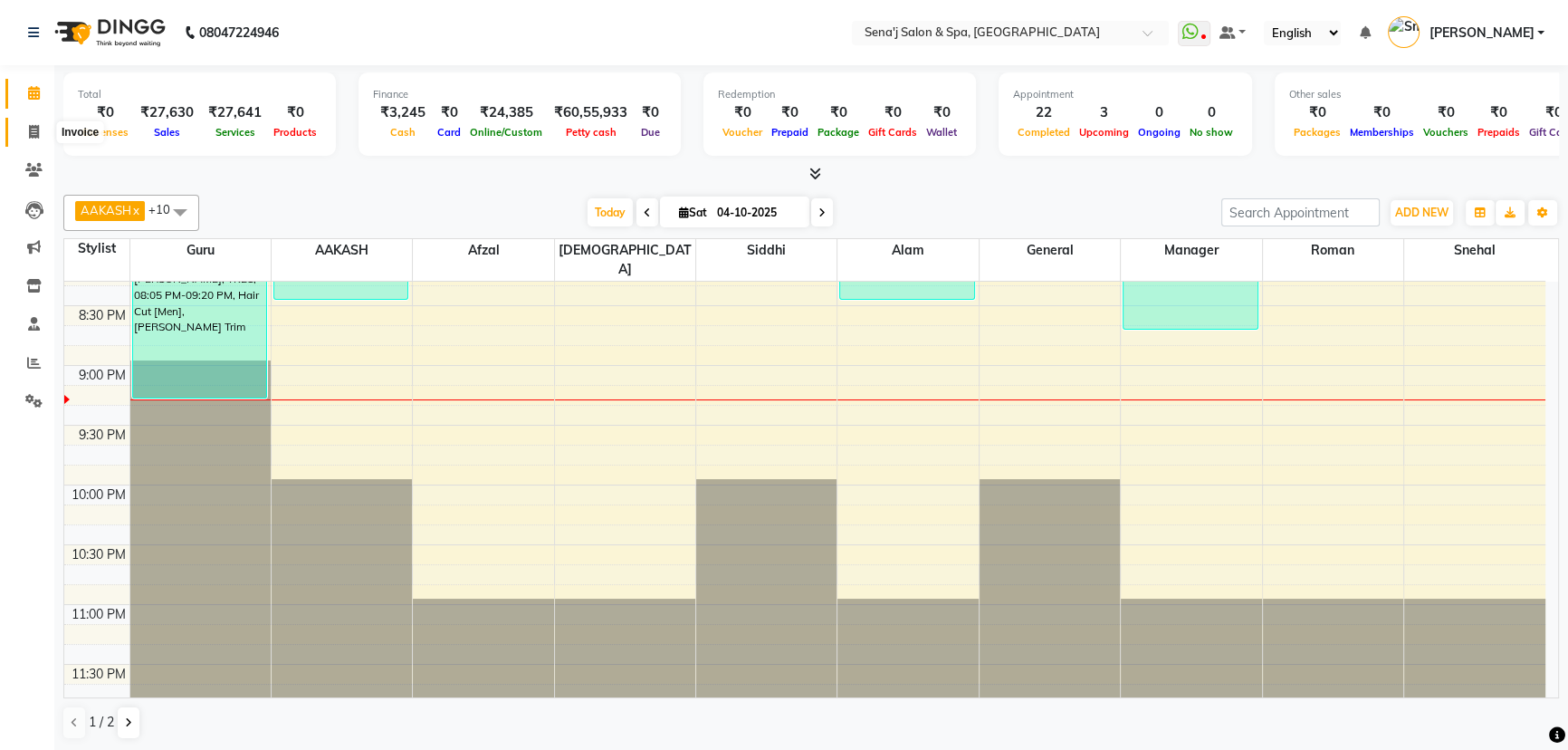
click at [38, 123] on span at bounding box center [34, 132] width 32 height 21
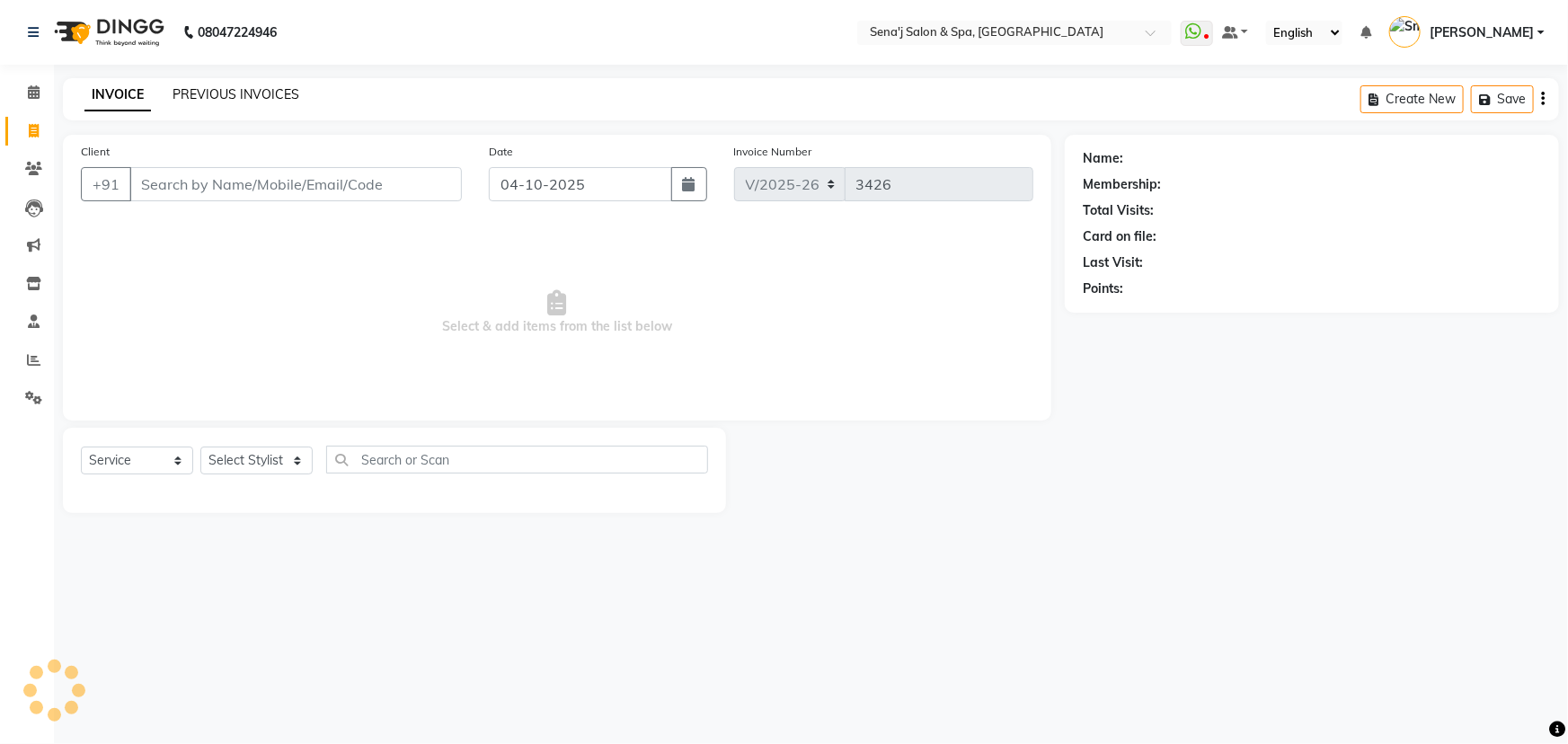
click at [246, 88] on link "PREVIOUS INVOICES" at bounding box center [235, 94] width 127 height 16
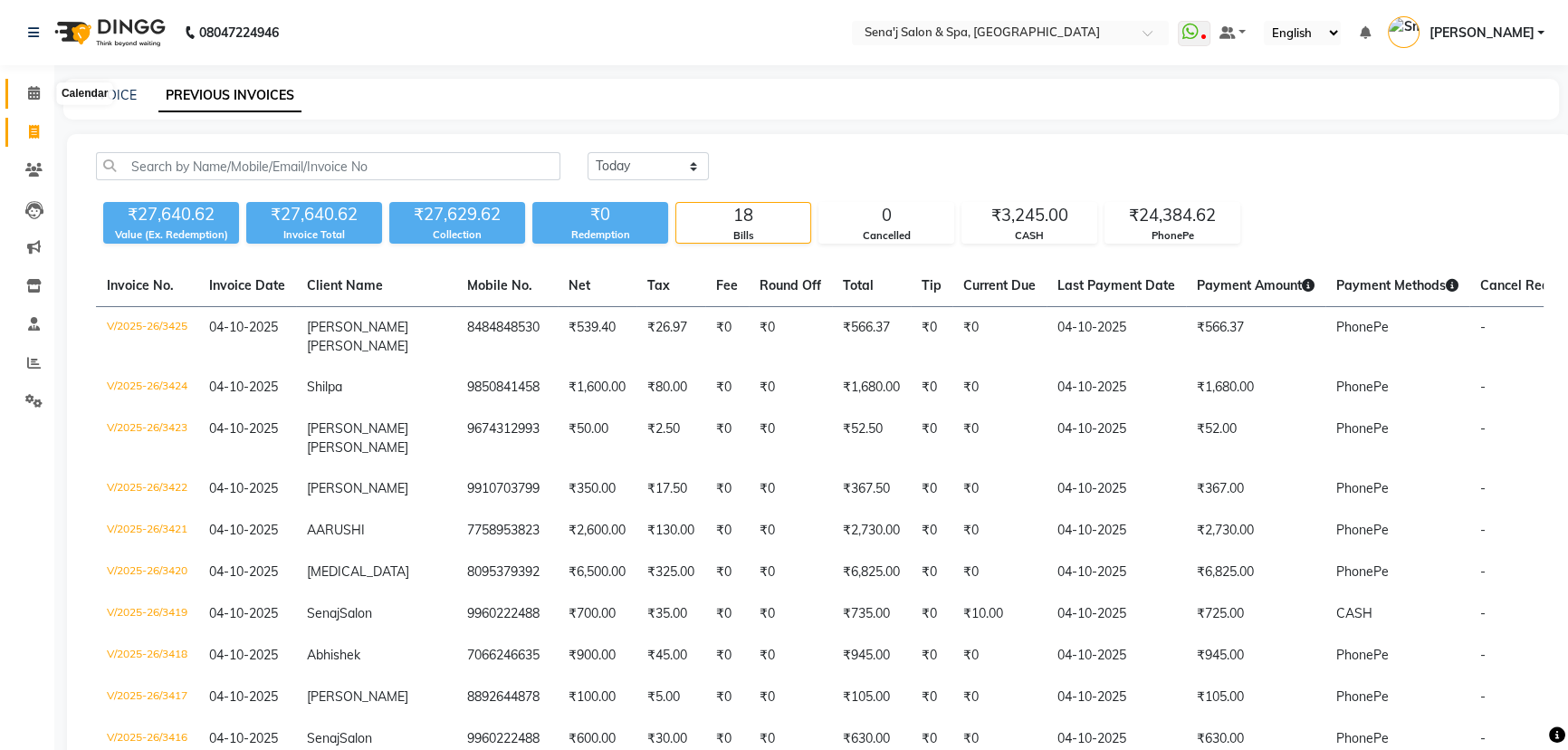
drag, startPoint x: 31, startPoint y: 91, endPoint x: 67, endPoint y: 94, distance: 36.1
click at [31, 91] on icon at bounding box center [34, 93] width 11 height 13
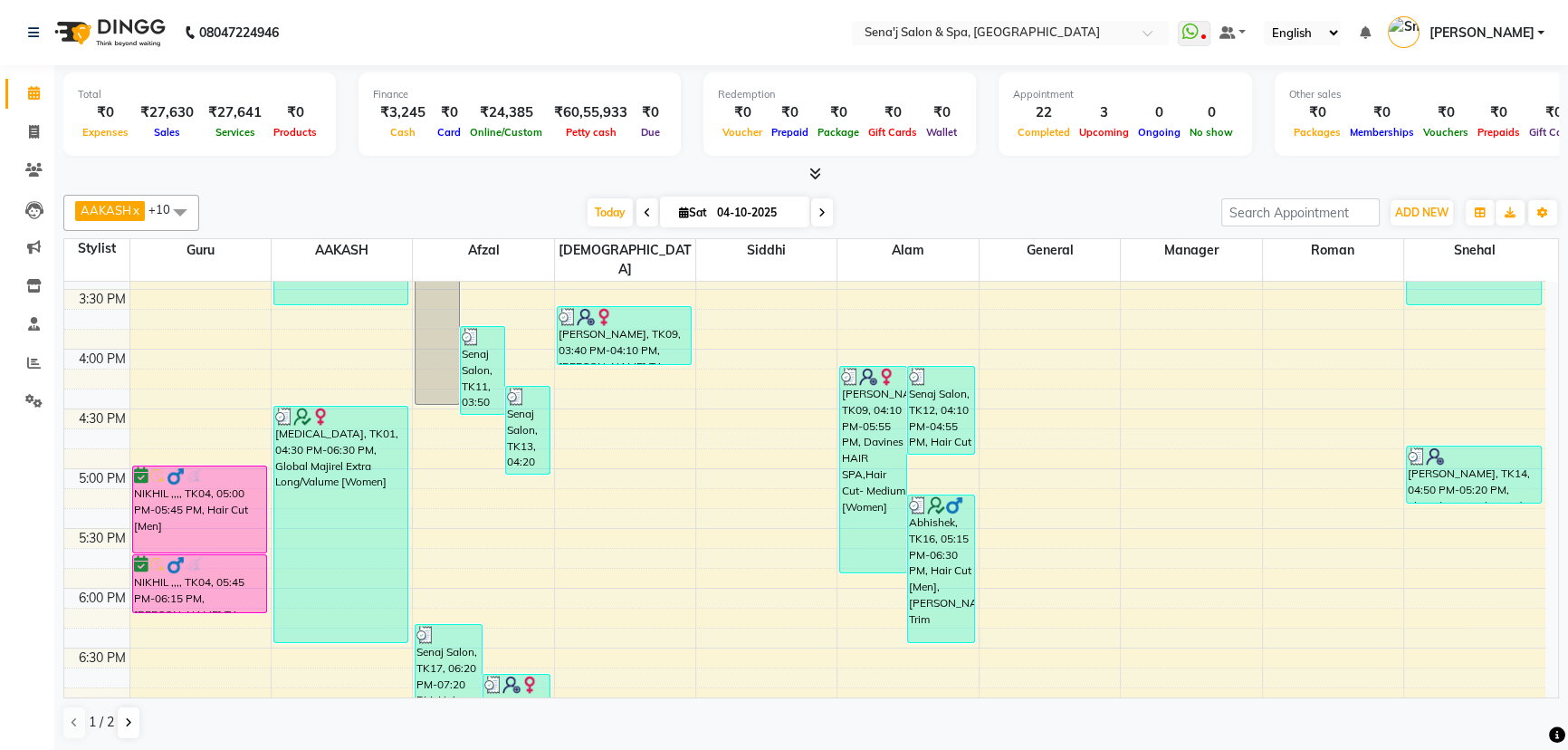
scroll to position [775, 0]
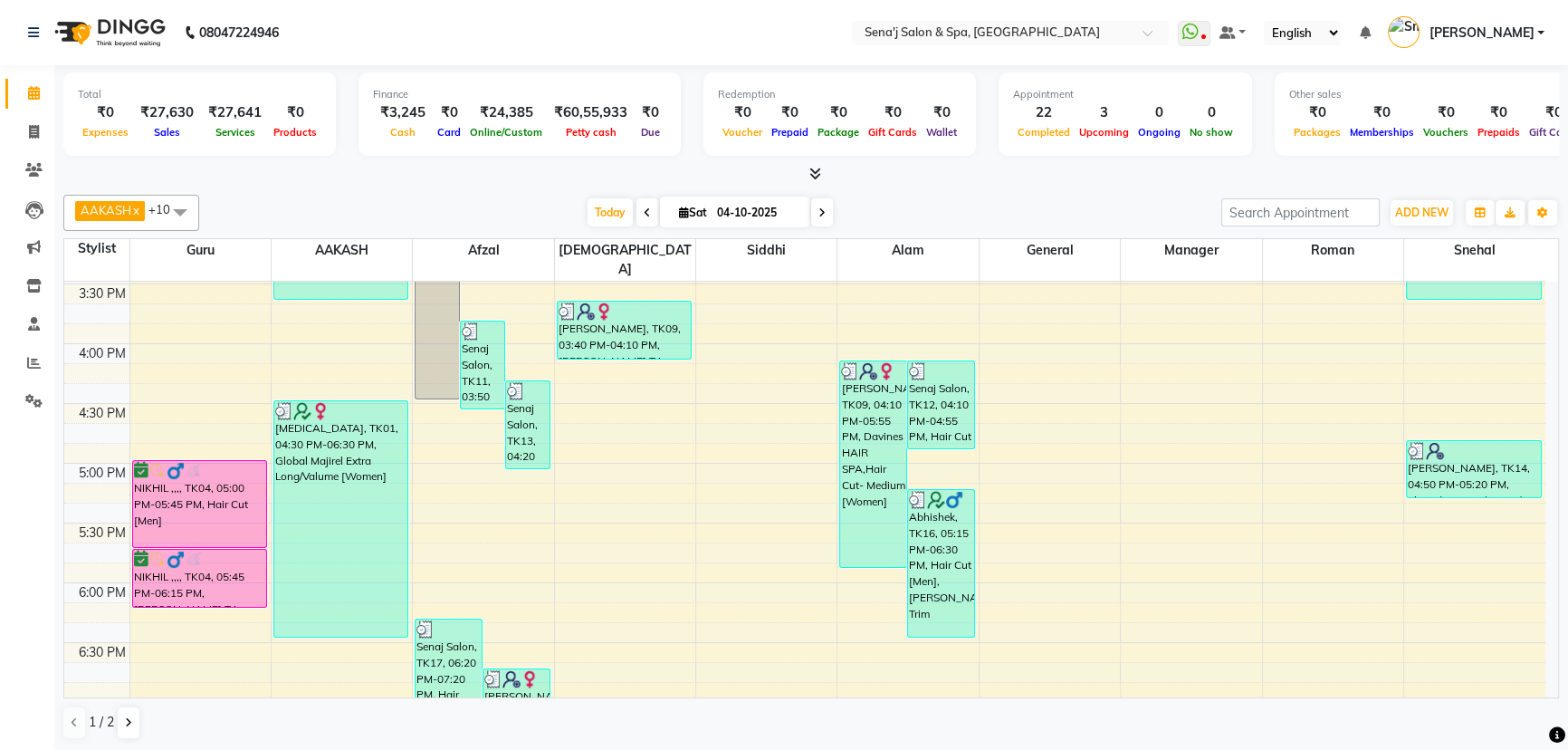
click at [820, 216] on icon at bounding box center [822, 213] width 8 height 11
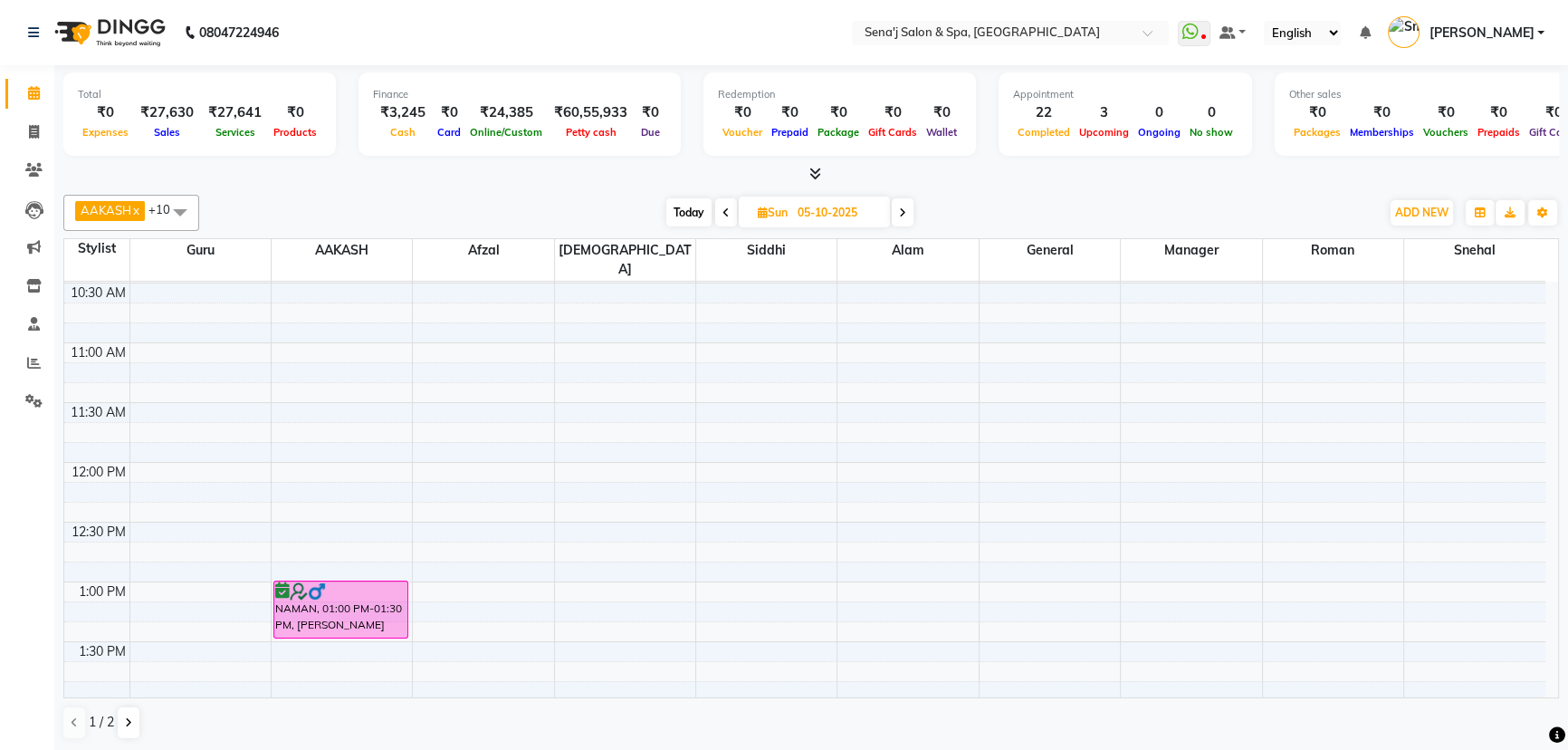
scroll to position [247, 0]
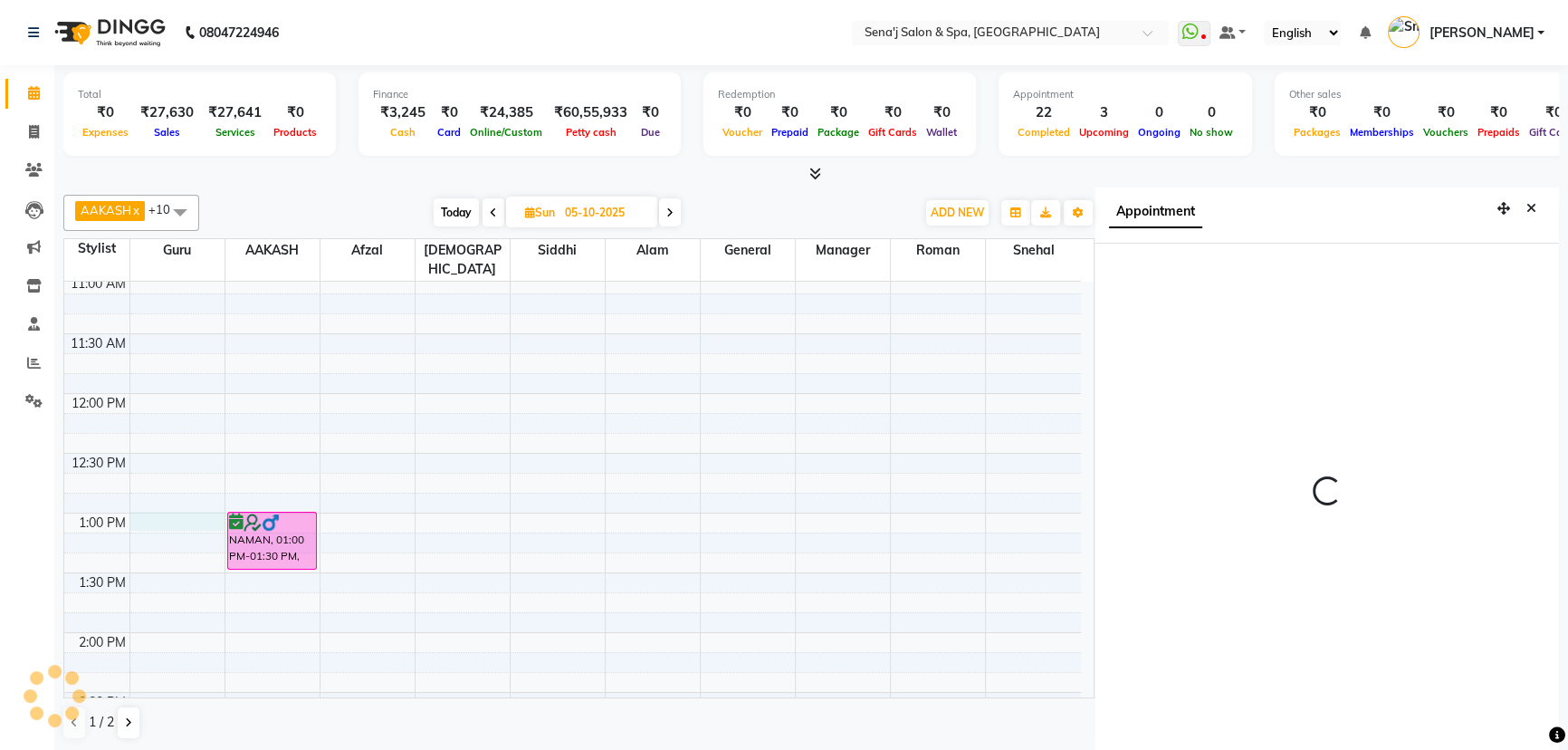
scroll to position [9, 0]
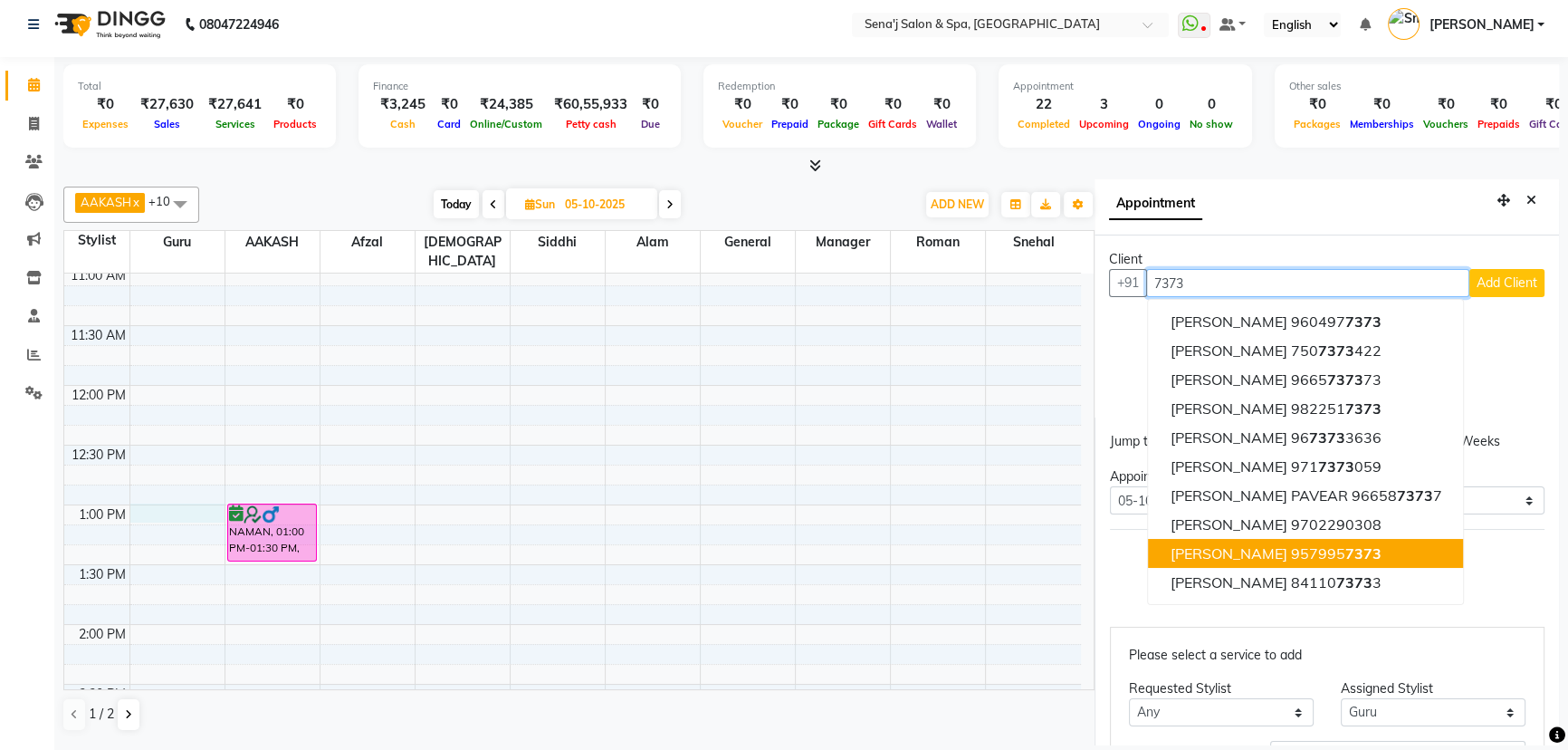
click at [1242, 556] on span "[PERSON_NAME]" at bounding box center [1228, 553] width 117 height 18
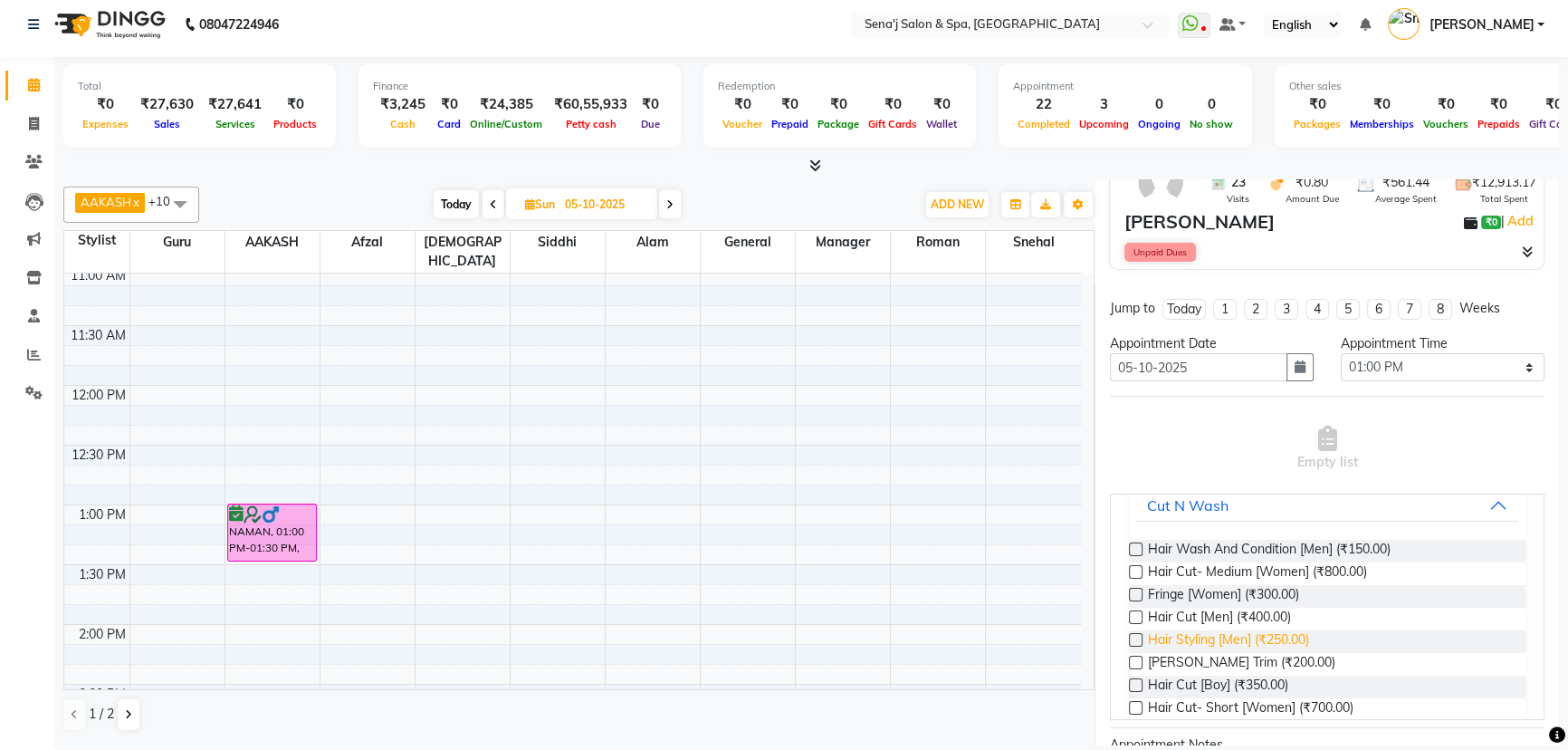
scroll to position [164, 0]
click at [1132, 653] on label at bounding box center [1136, 656] width 13 height 13
click at [1132, 653] on input "checkbox" at bounding box center [1135, 657] width 11 height 11
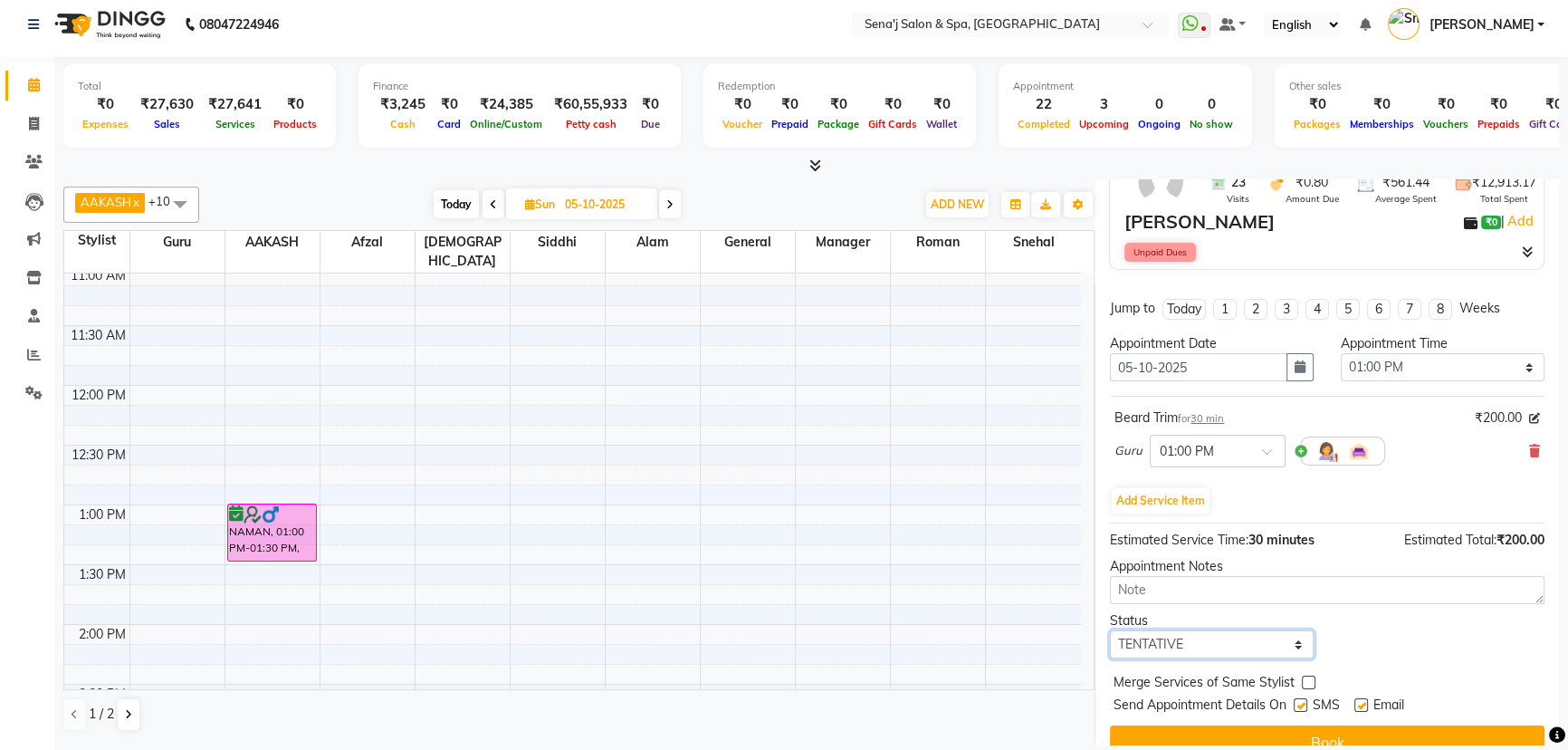
click at [1204, 633] on select "Select TENTATIVE CONFIRM UPCOMING" at bounding box center [1212, 644] width 204 height 28
click at [1110, 630] on select "Select TENTATIVE CONFIRM UPCOMING" at bounding box center [1212, 644] width 204 height 28
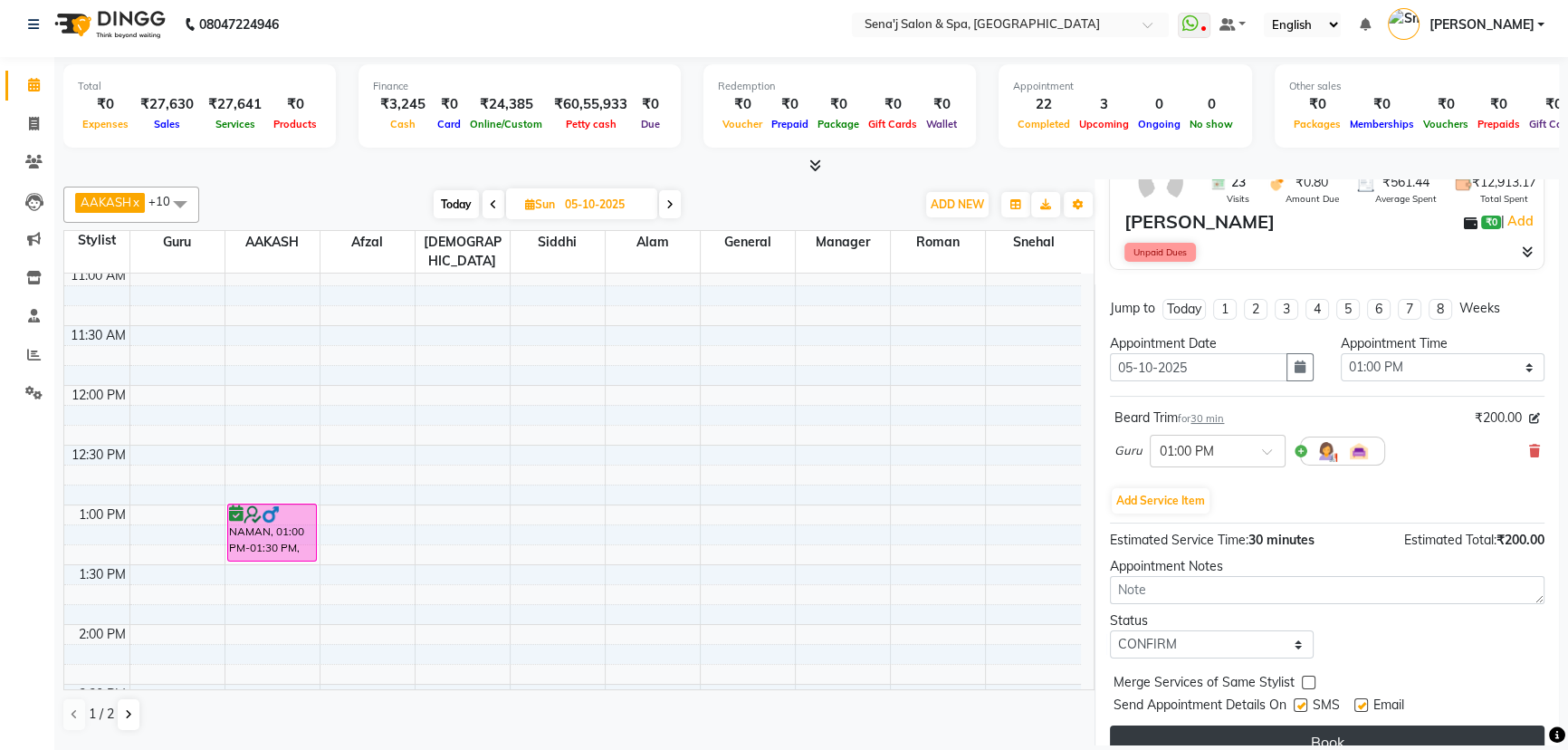
click at [1315, 726] on button "Book" at bounding box center [1327, 741] width 434 height 33
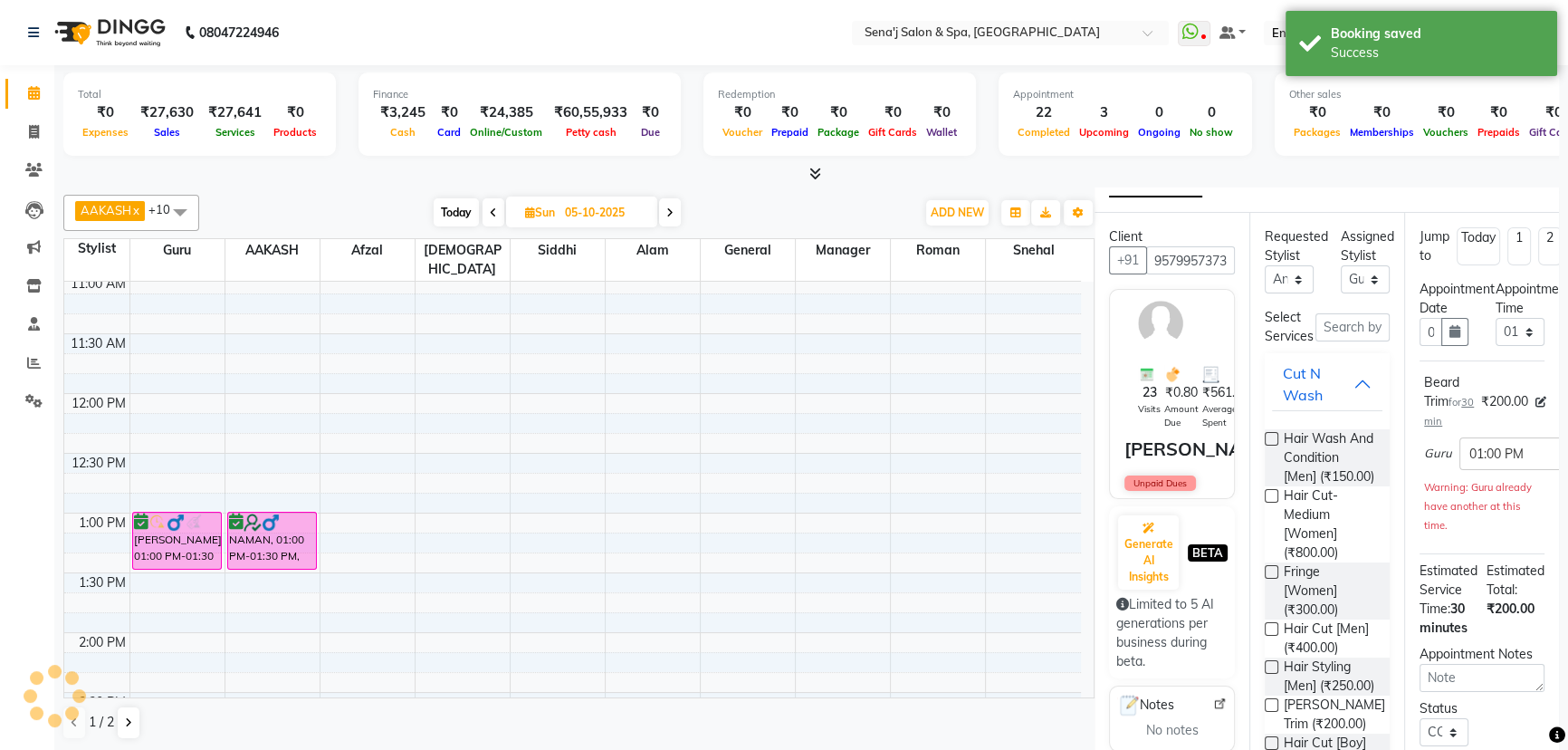
scroll to position [0, 0]
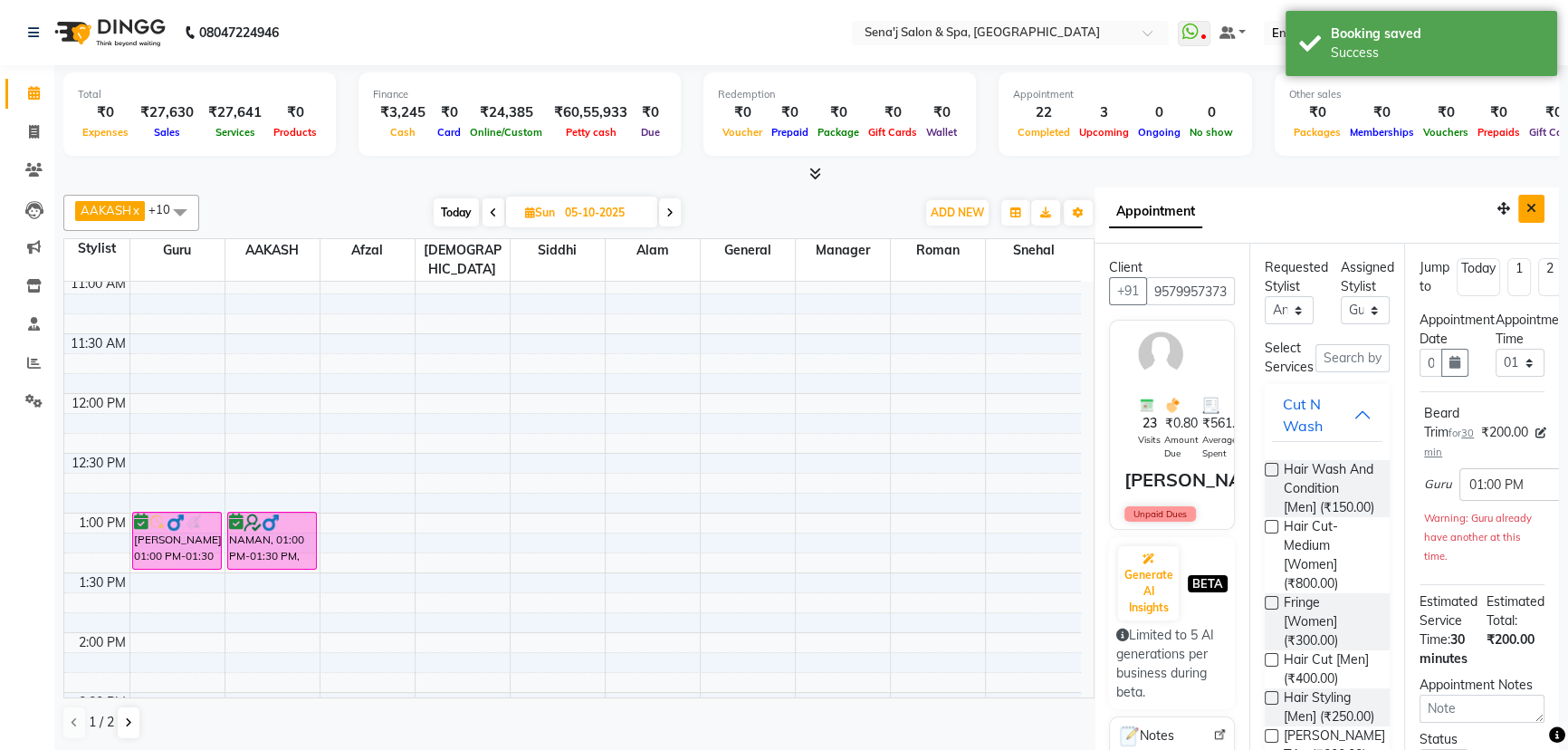
click at [1526, 207] on icon "Close" at bounding box center [1531, 208] width 10 height 12
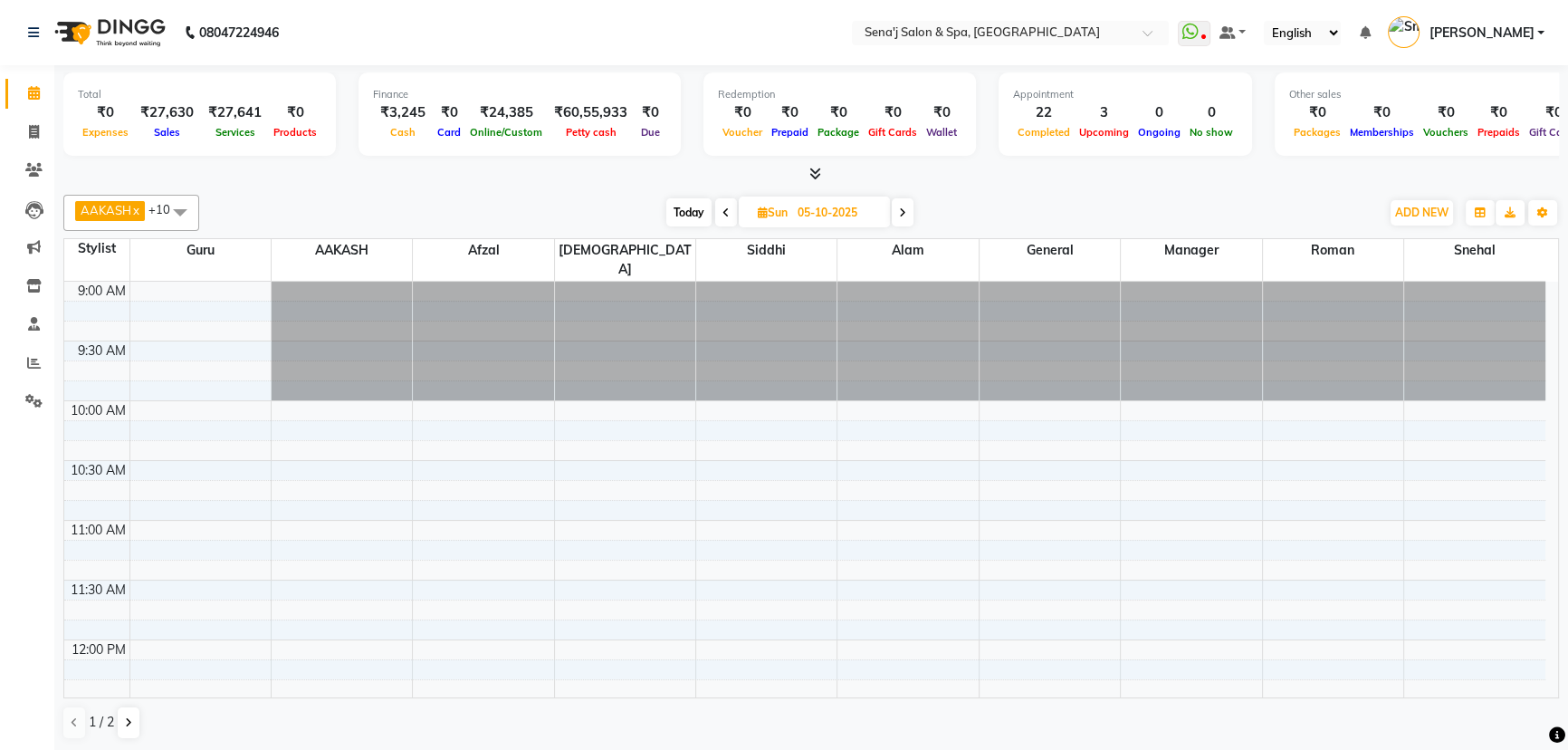
click at [689, 212] on span "Today" at bounding box center [689, 213] width 45 height 28
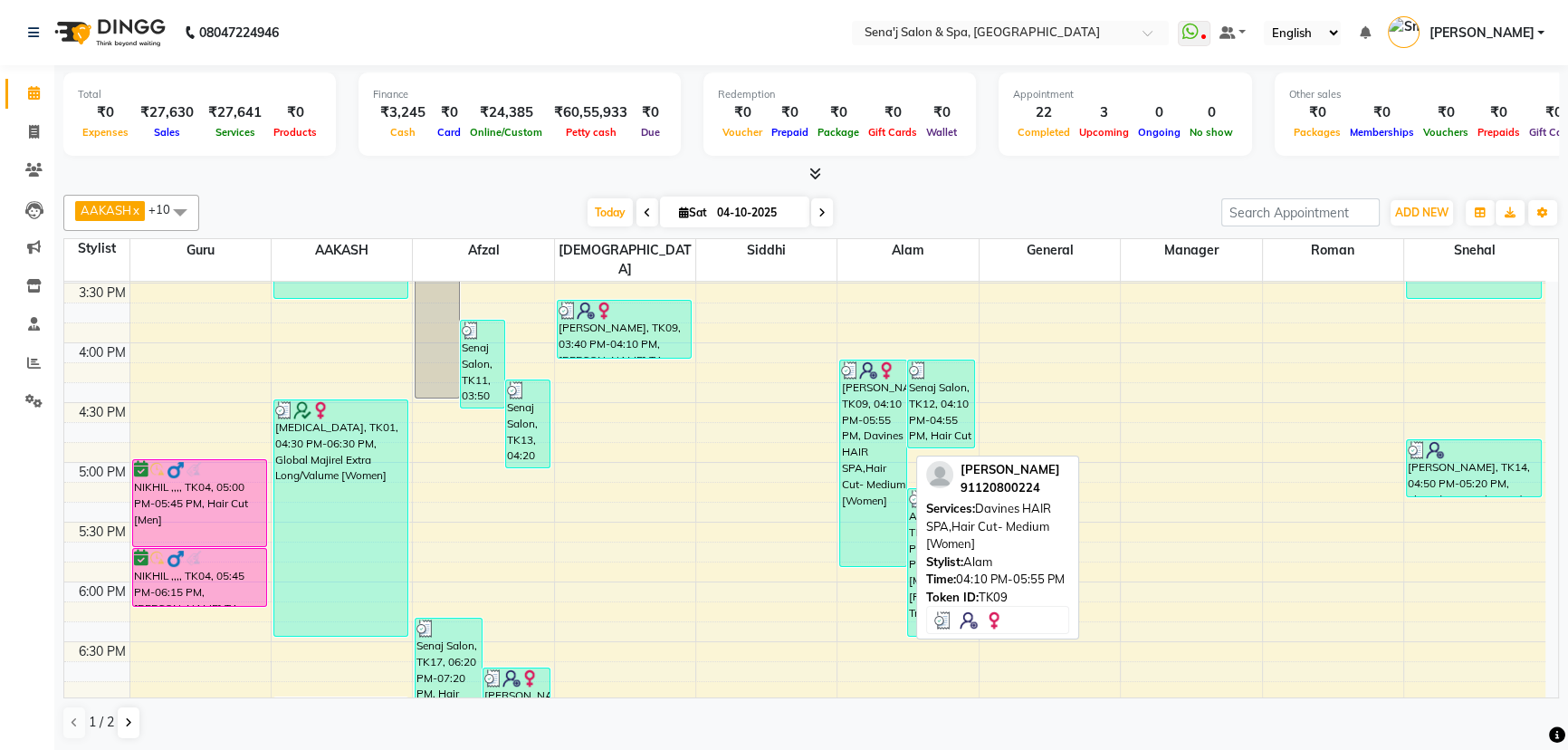
scroll to position [775, 0]
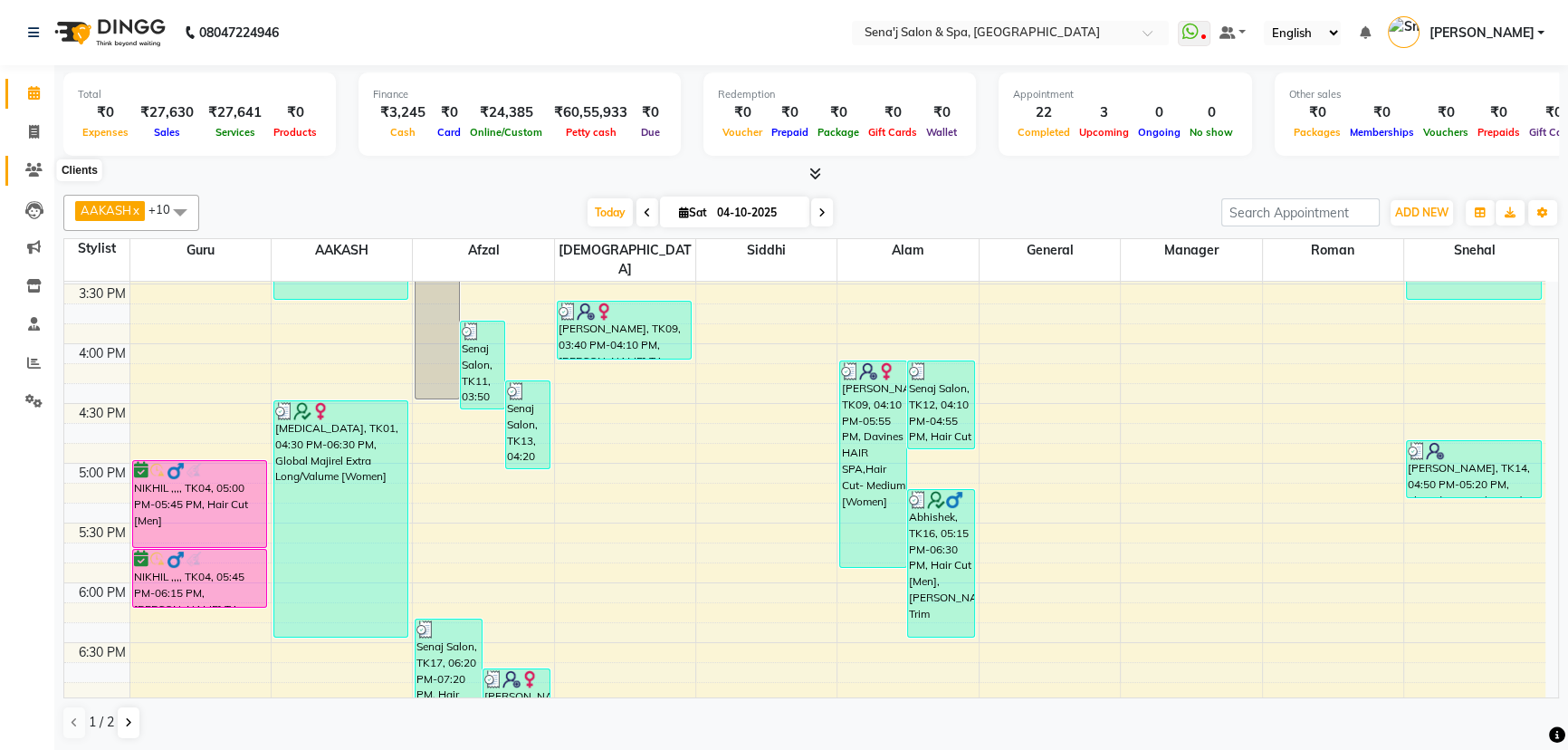
click at [37, 172] on icon at bounding box center [34, 170] width 17 height 13
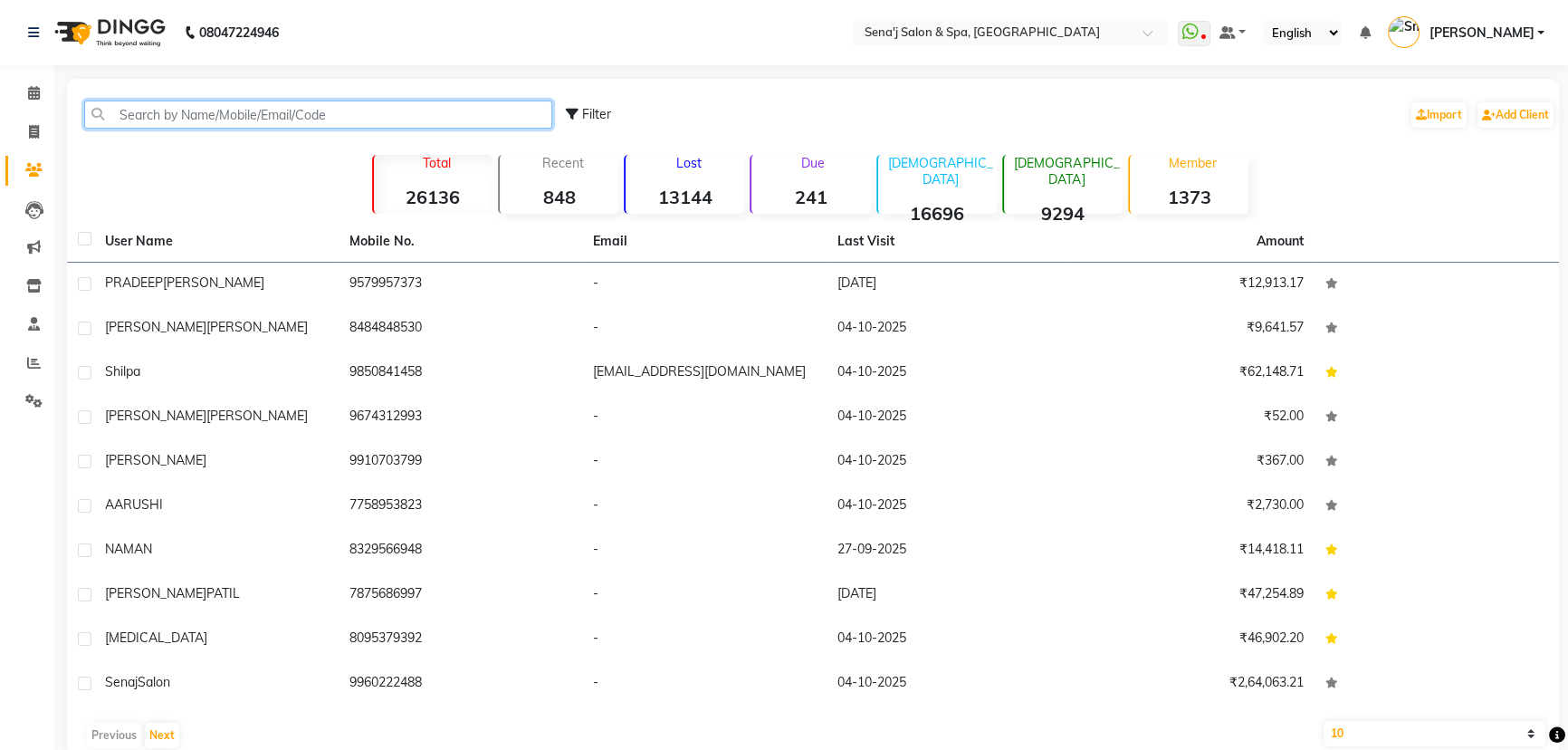
click at [177, 117] on input "text" at bounding box center [318, 114] width 468 height 28
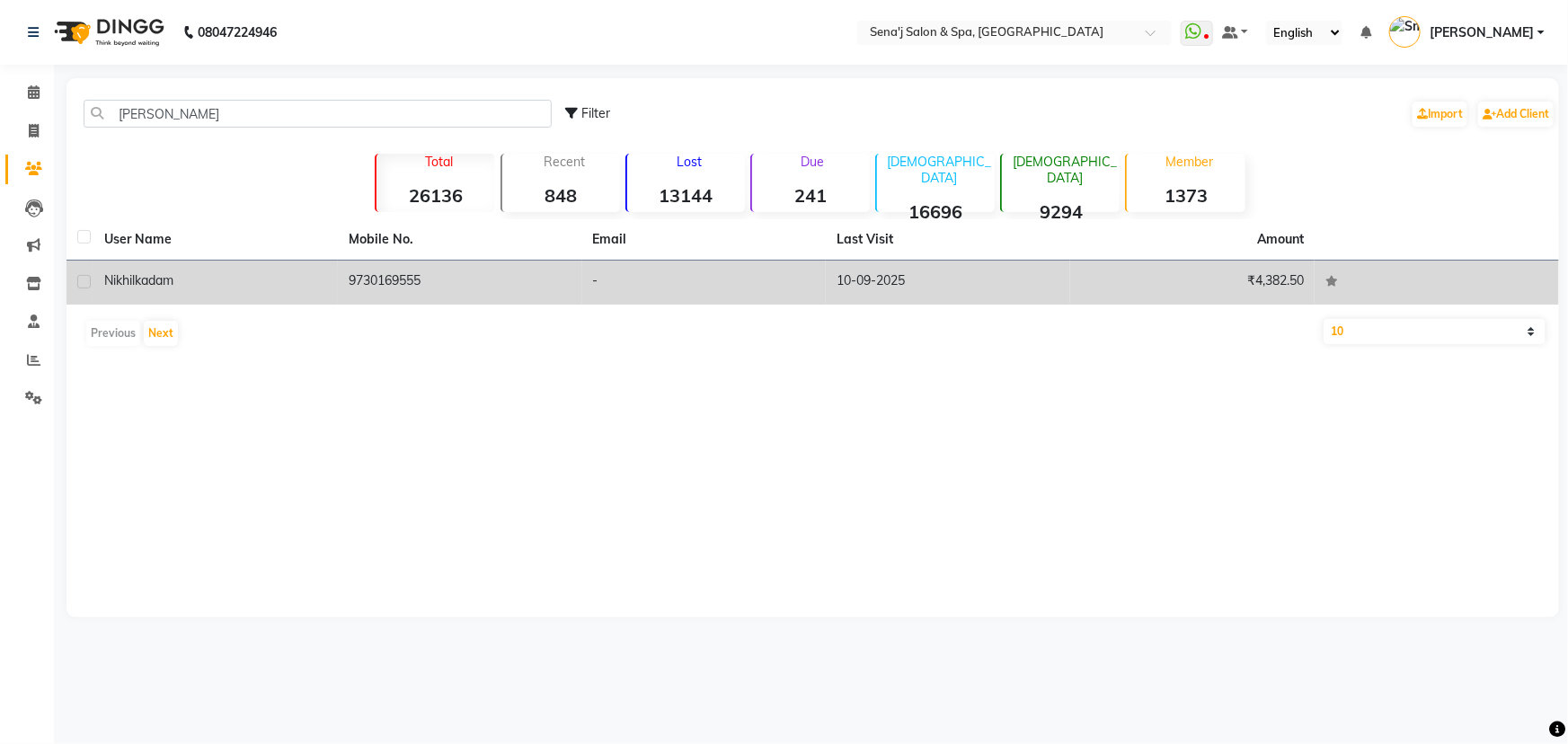
click at [725, 273] on td "-" at bounding box center [704, 282] width 245 height 44
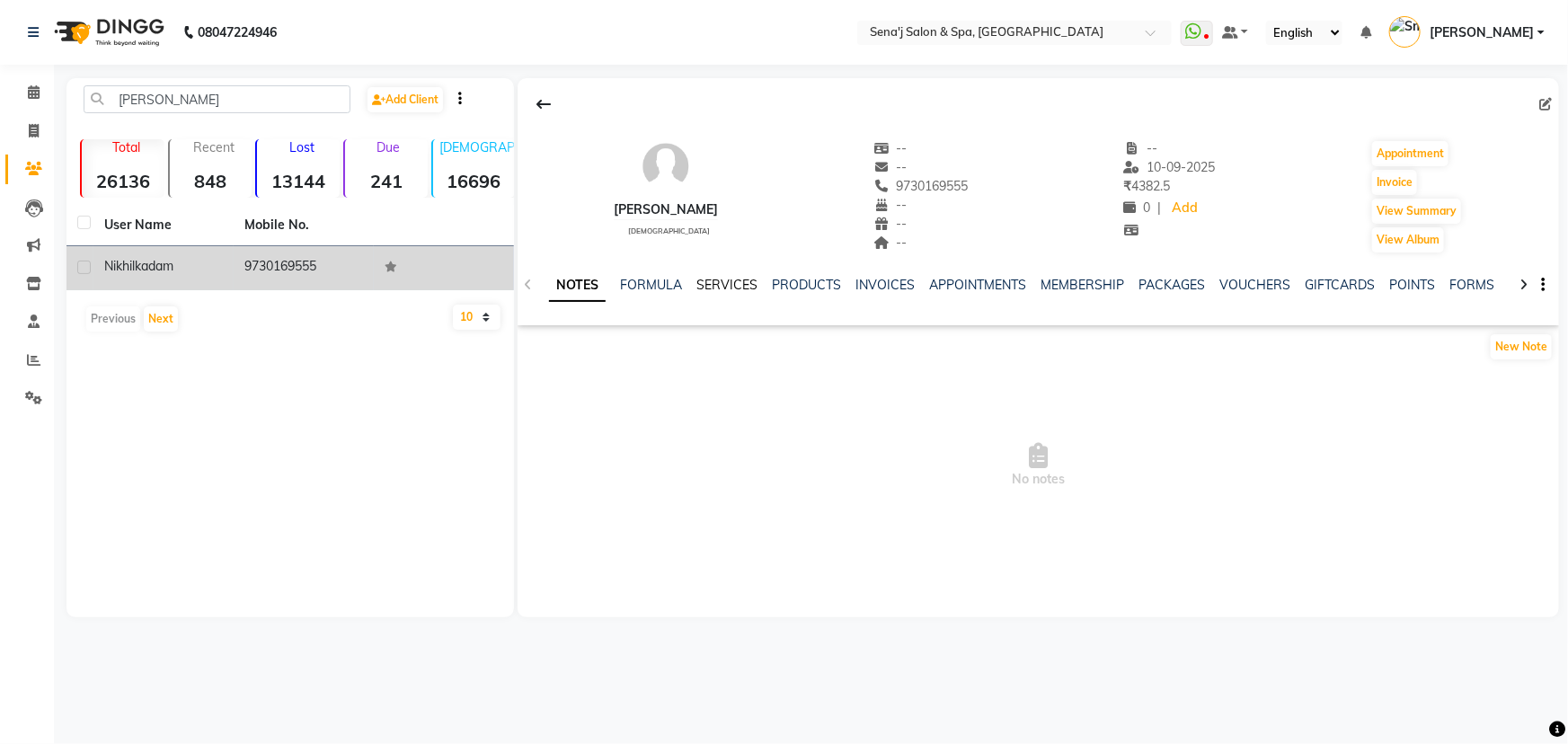
click at [712, 283] on link "SERVICES" at bounding box center [726, 284] width 61 height 16
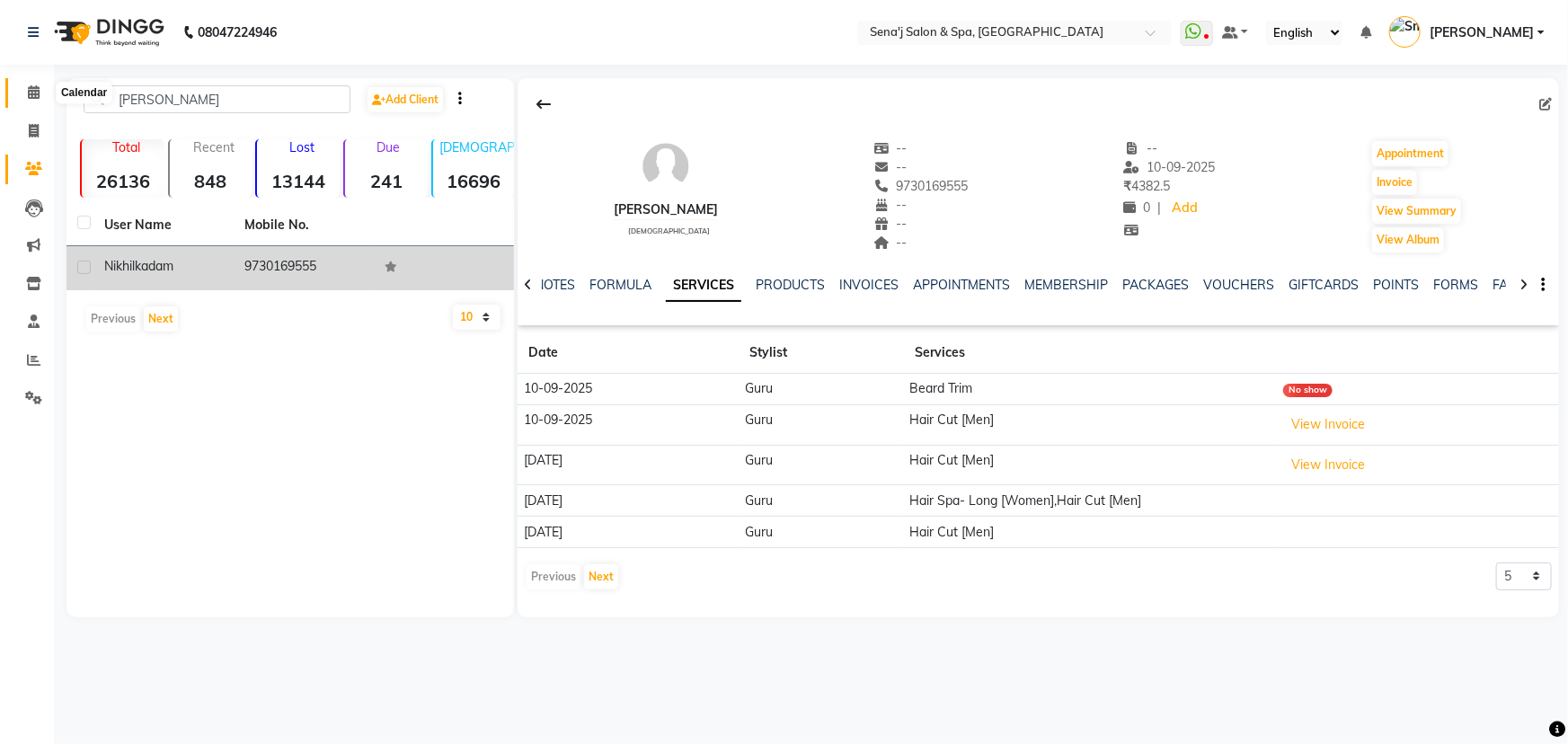
click at [33, 90] on icon at bounding box center [34, 92] width 11 height 13
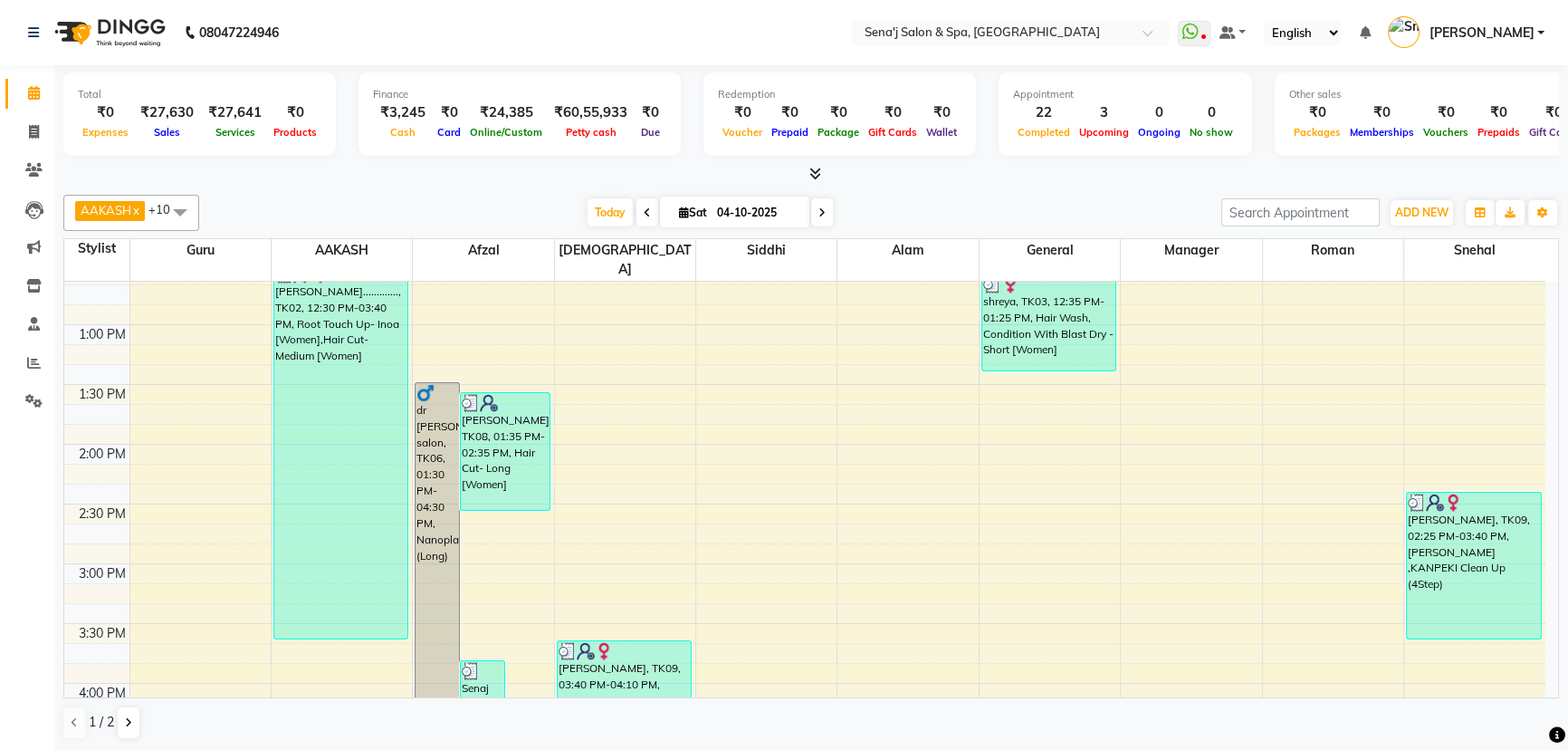
scroll to position [411, 0]
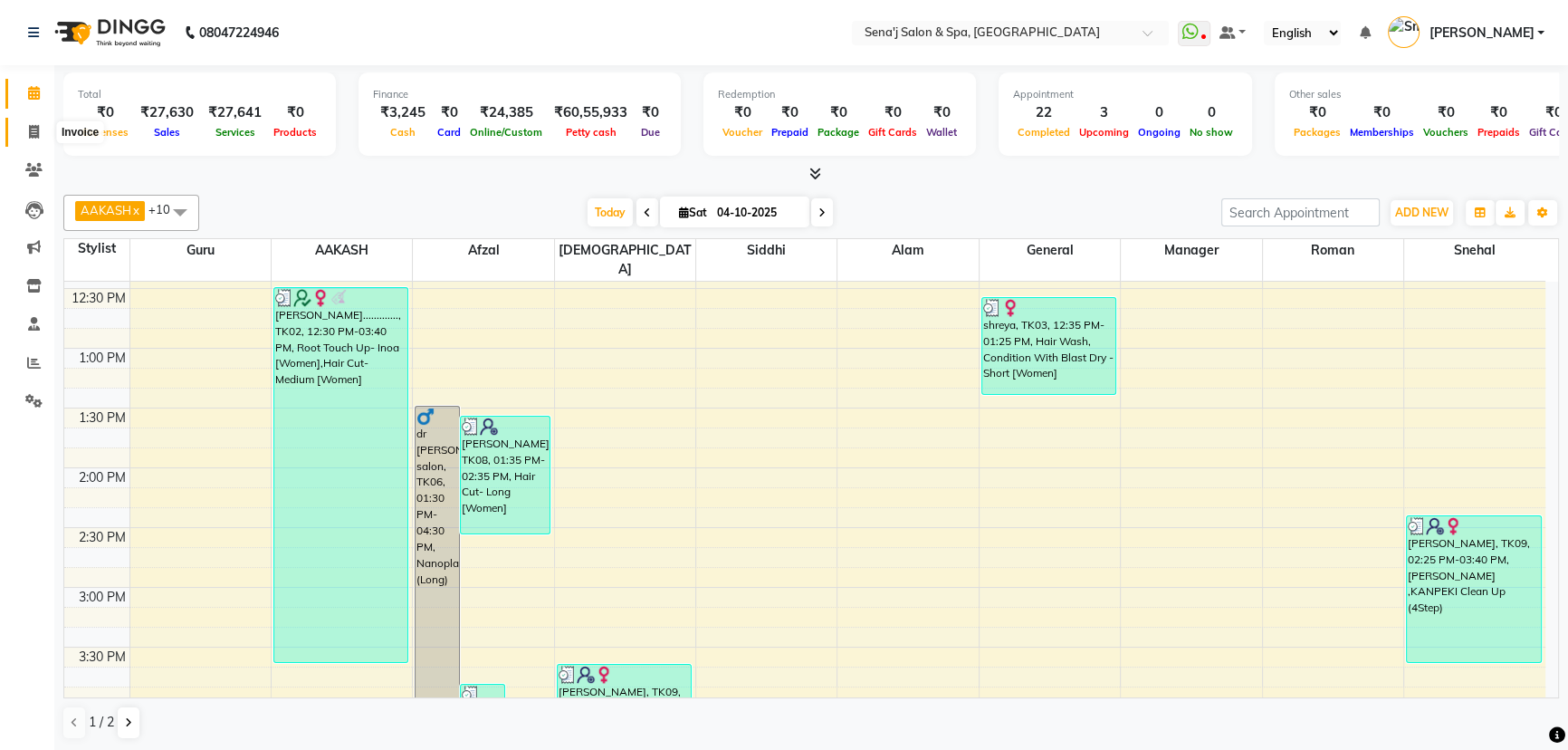
click at [33, 128] on icon at bounding box center [34, 131] width 10 height 13
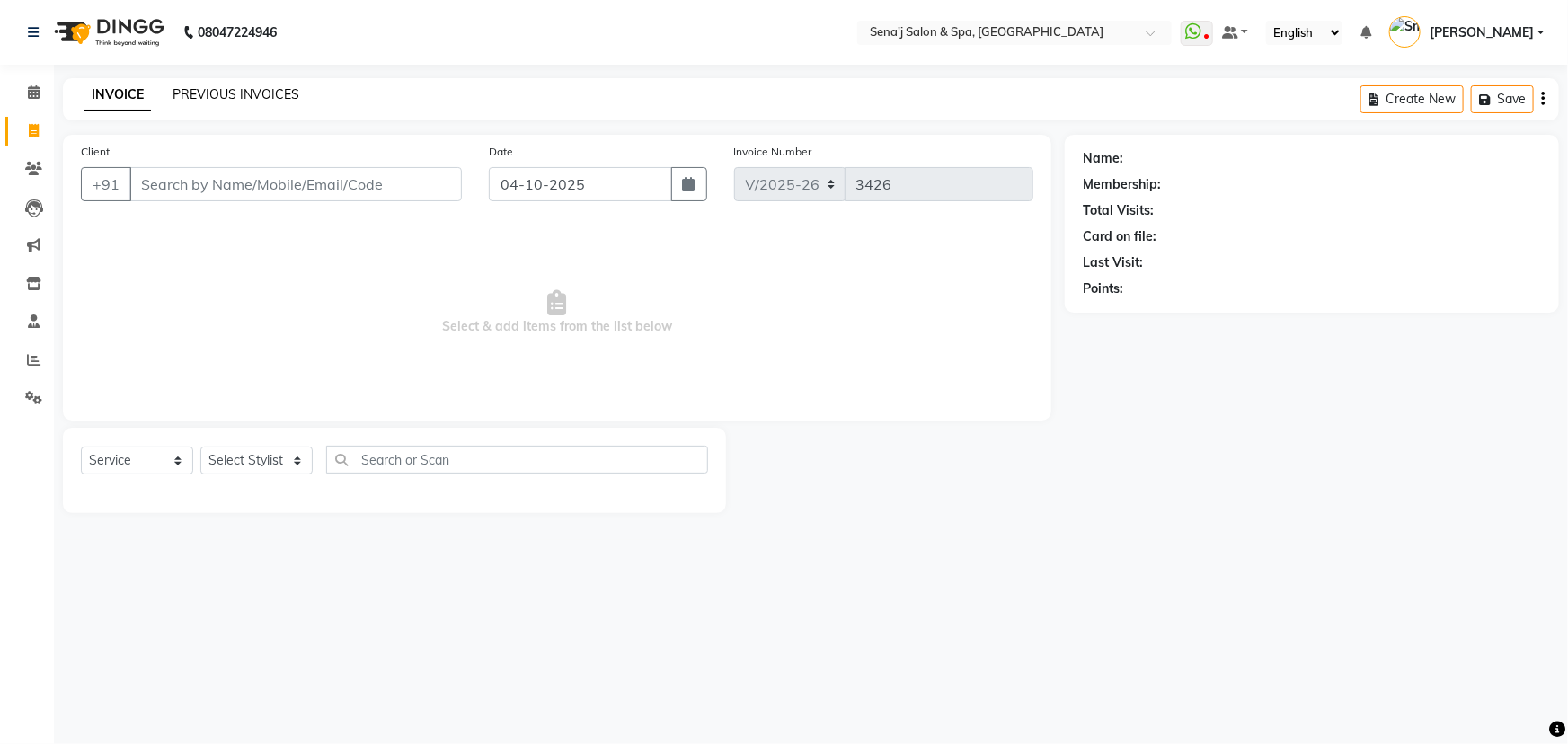
click at [243, 97] on link "PREVIOUS INVOICES" at bounding box center [235, 94] width 127 height 16
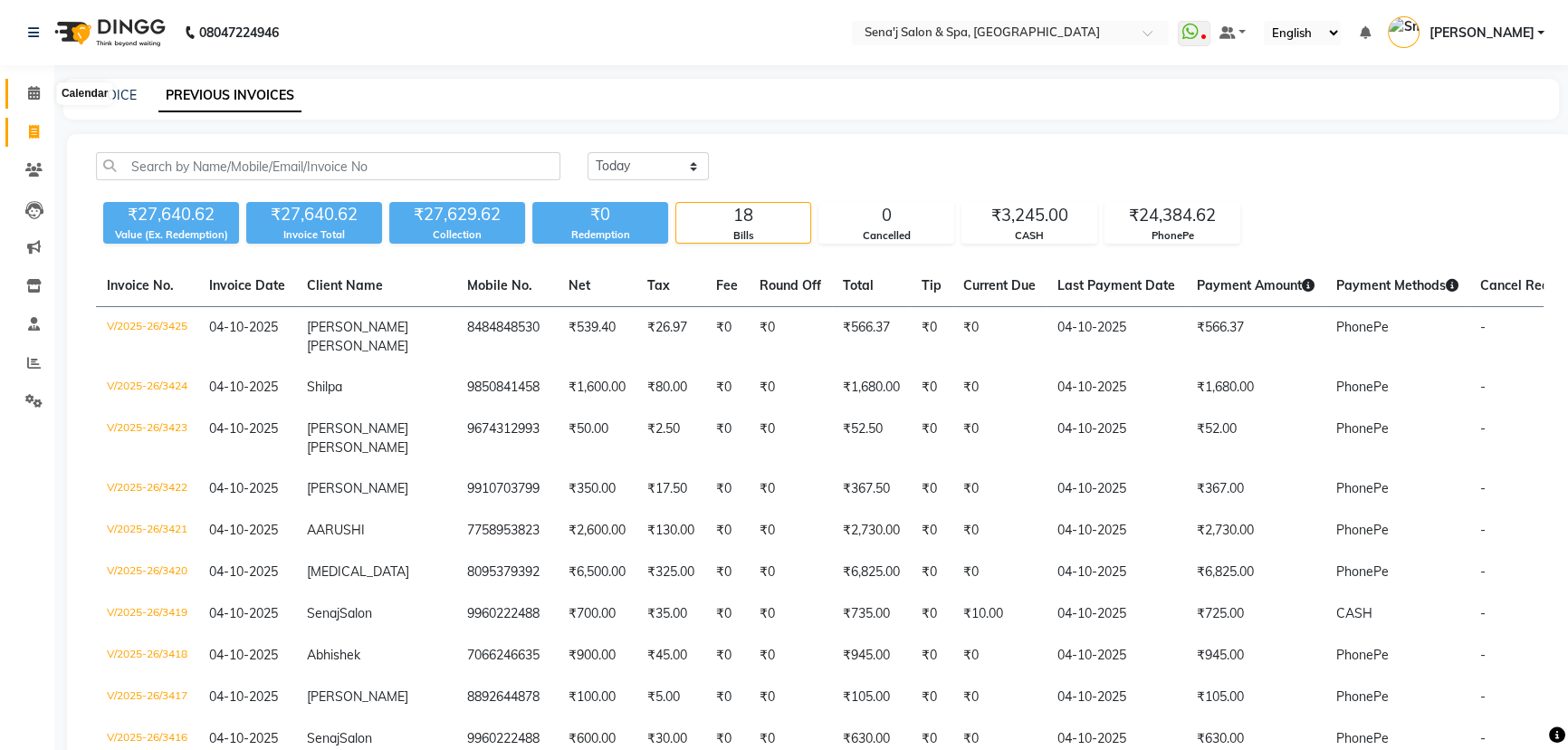
click at [32, 97] on icon at bounding box center [34, 93] width 11 height 13
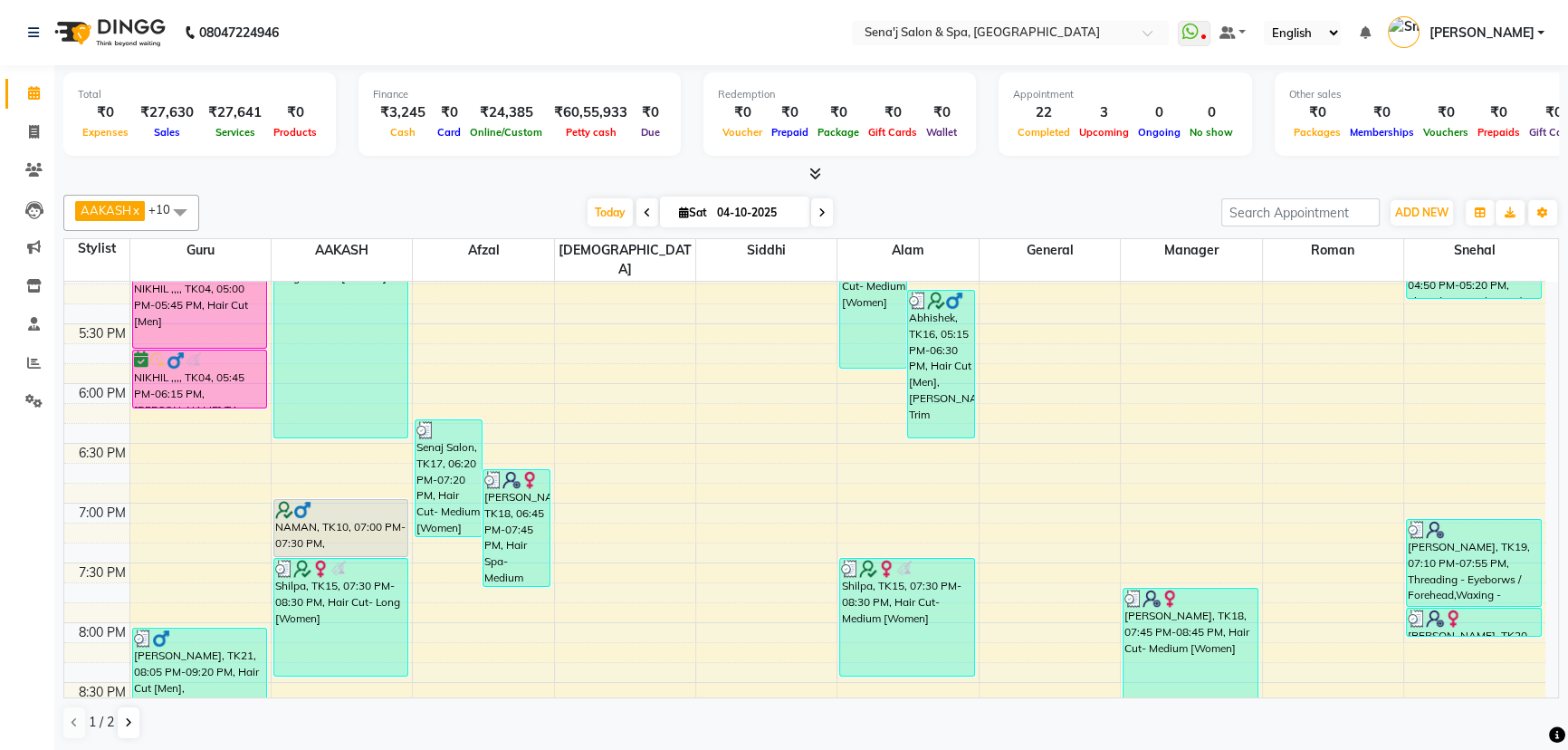
scroll to position [939, 0]
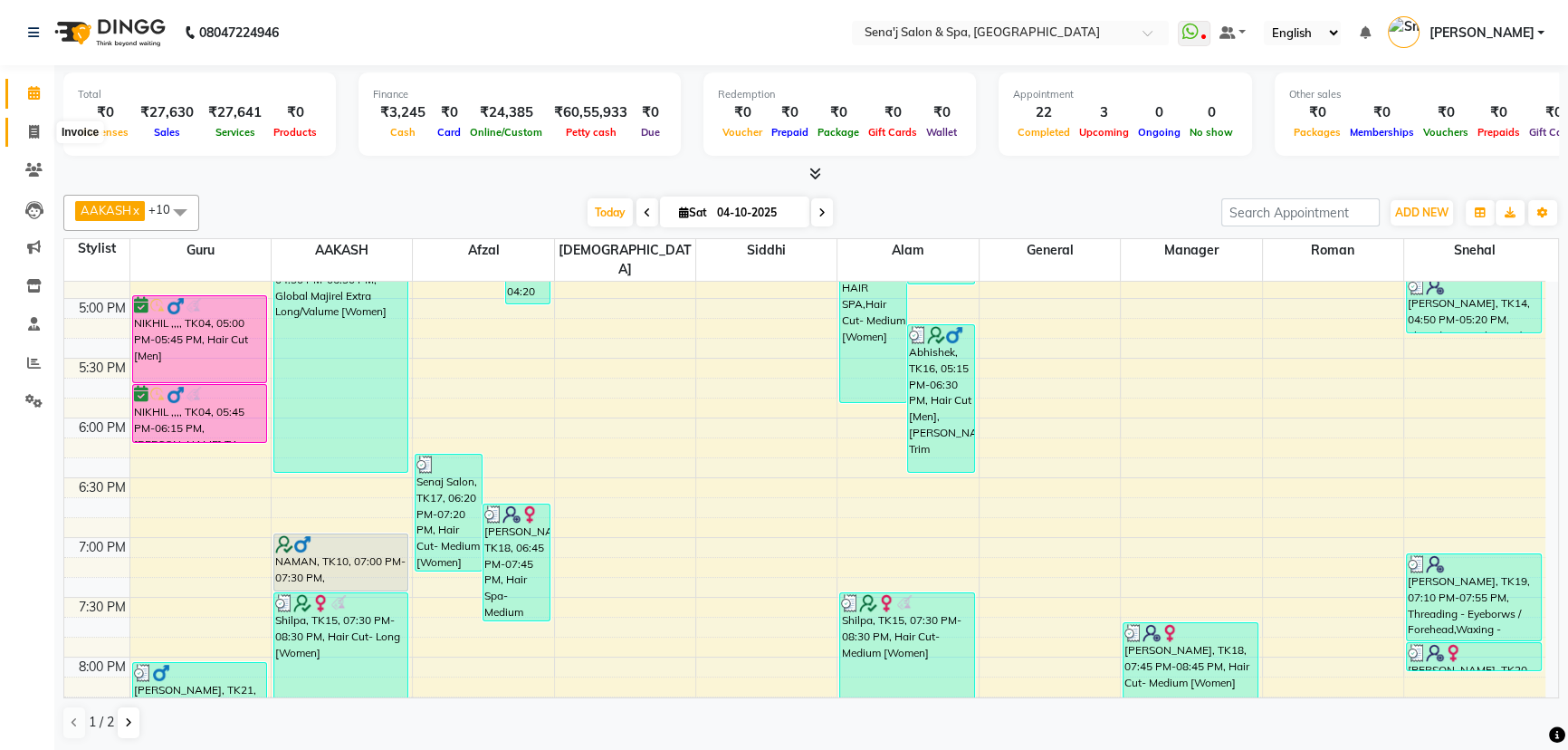
drag, startPoint x: 38, startPoint y: 137, endPoint x: 71, endPoint y: 140, distance: 33.1
click at [38, 137] on icon at bounding box center [34, 131] width 10 height 13
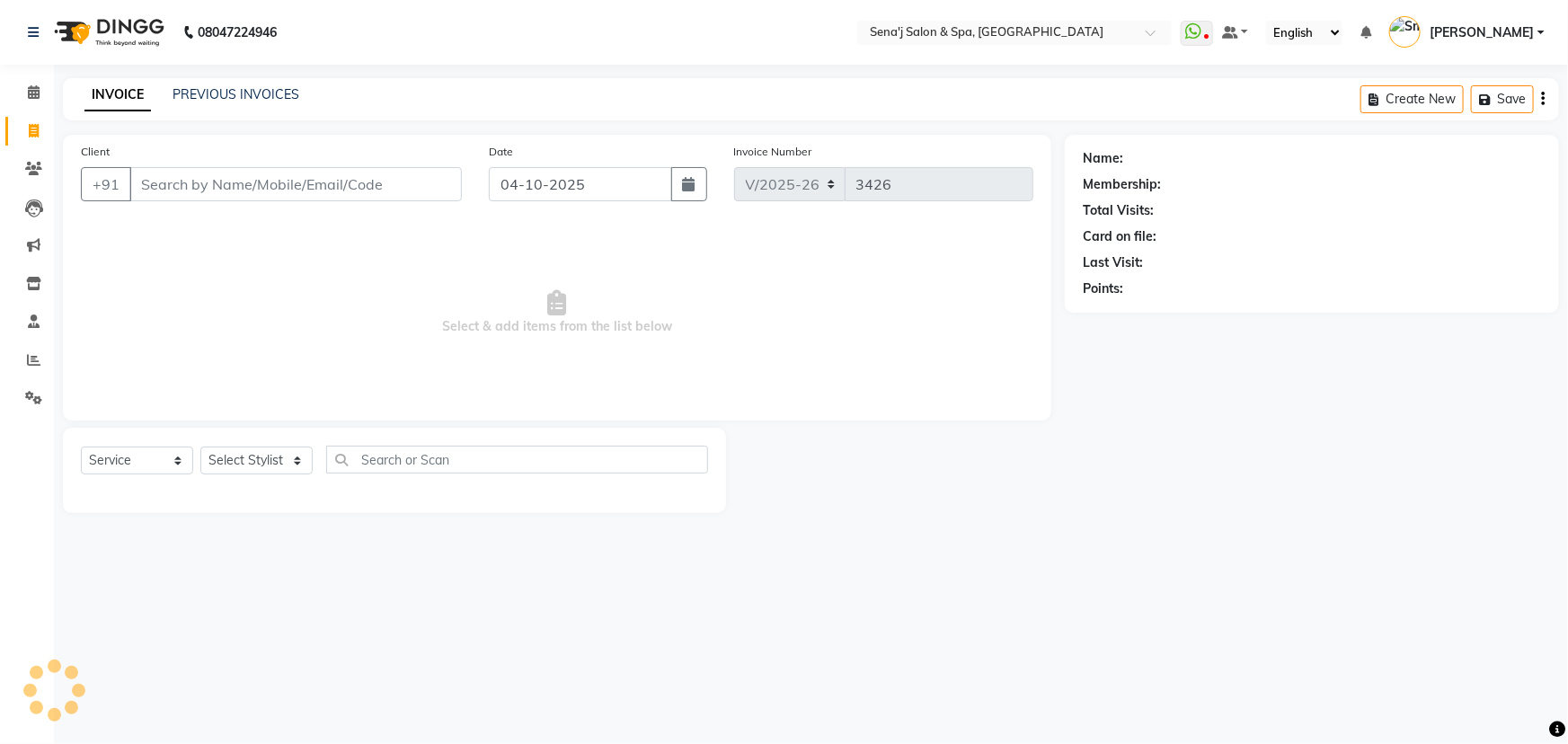
click at [211, 181] on input "Client" at bounding box center [295, 184] width 333 height 34
click at [252, 459] on select "Select Stylist [PERSON_NAME] [PERSON_NAME] [PERSON_NAME] [PERSON_NAME] General …" at bounding box center [257, 461] width 112 height 28
click at [201, 447] on select "Select Stylist [PERSON_NAME] [PERSON_NAME] [PERSON_NAME] [PERSON_NAME] General …" at bounding box center [257, 461] width 112 height 28
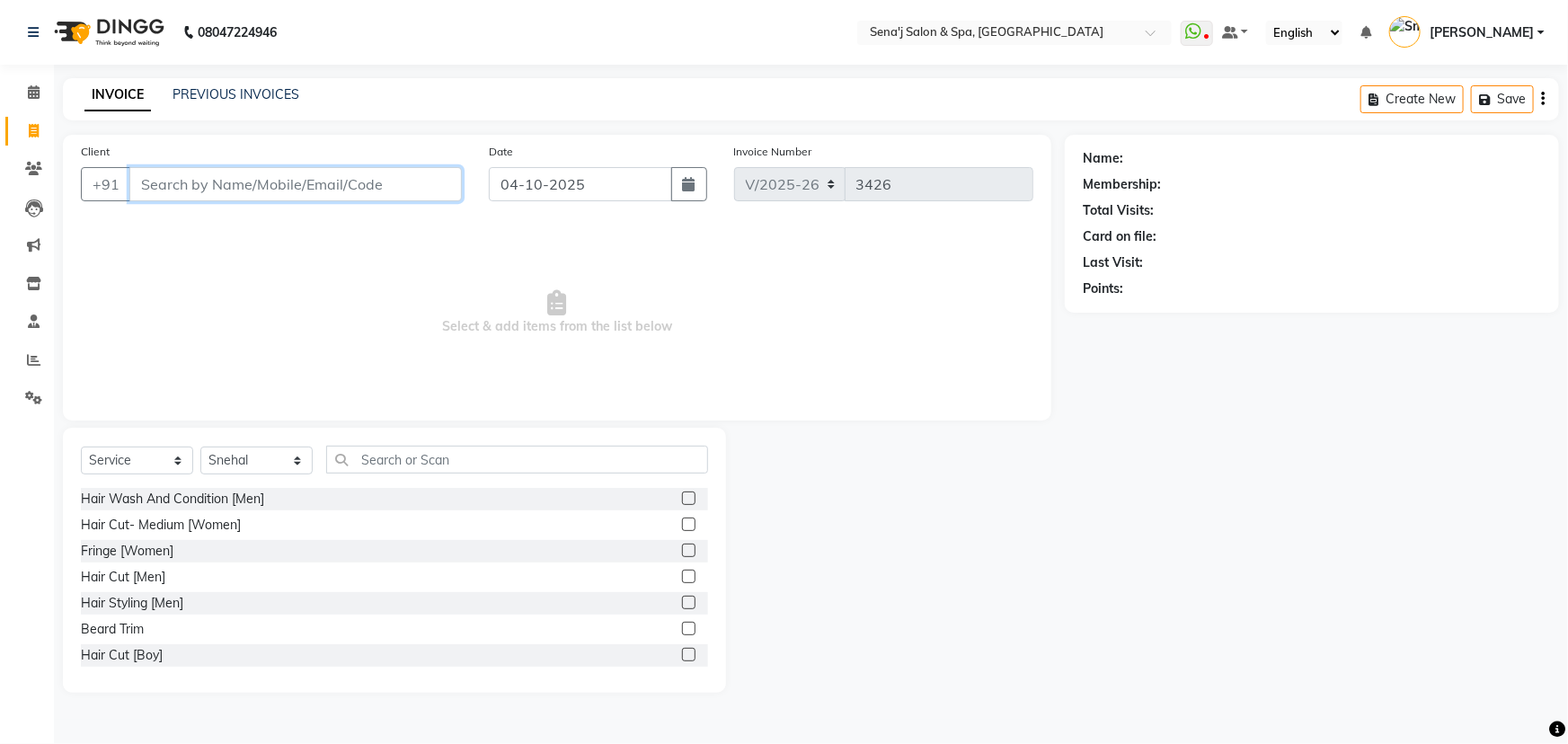
click at [264, 186] on input "Client" at bounding box center [295, 184] width 333 height 34
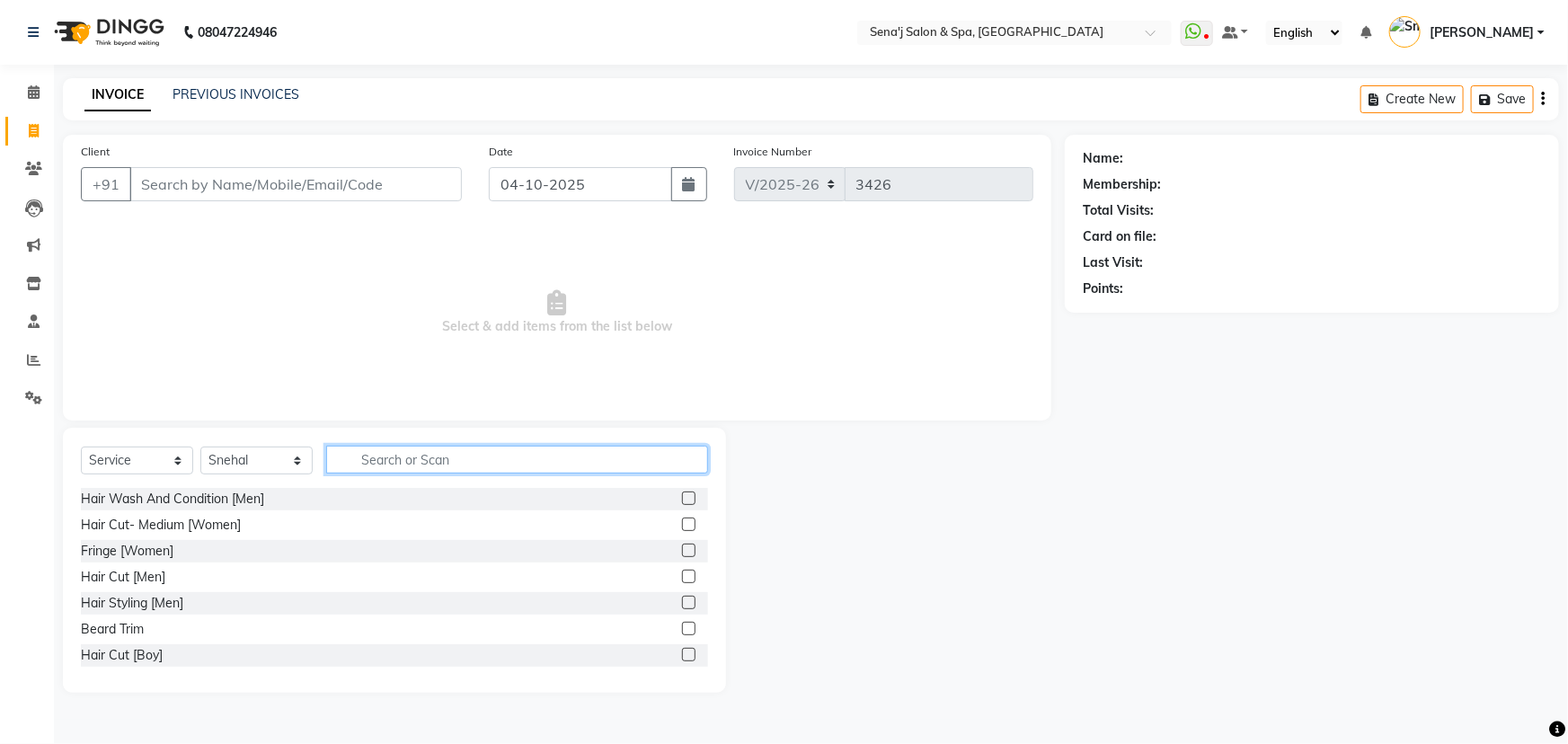
click at [401, 467] on input "text" at bounding box center [517, 460] width 382 height 28
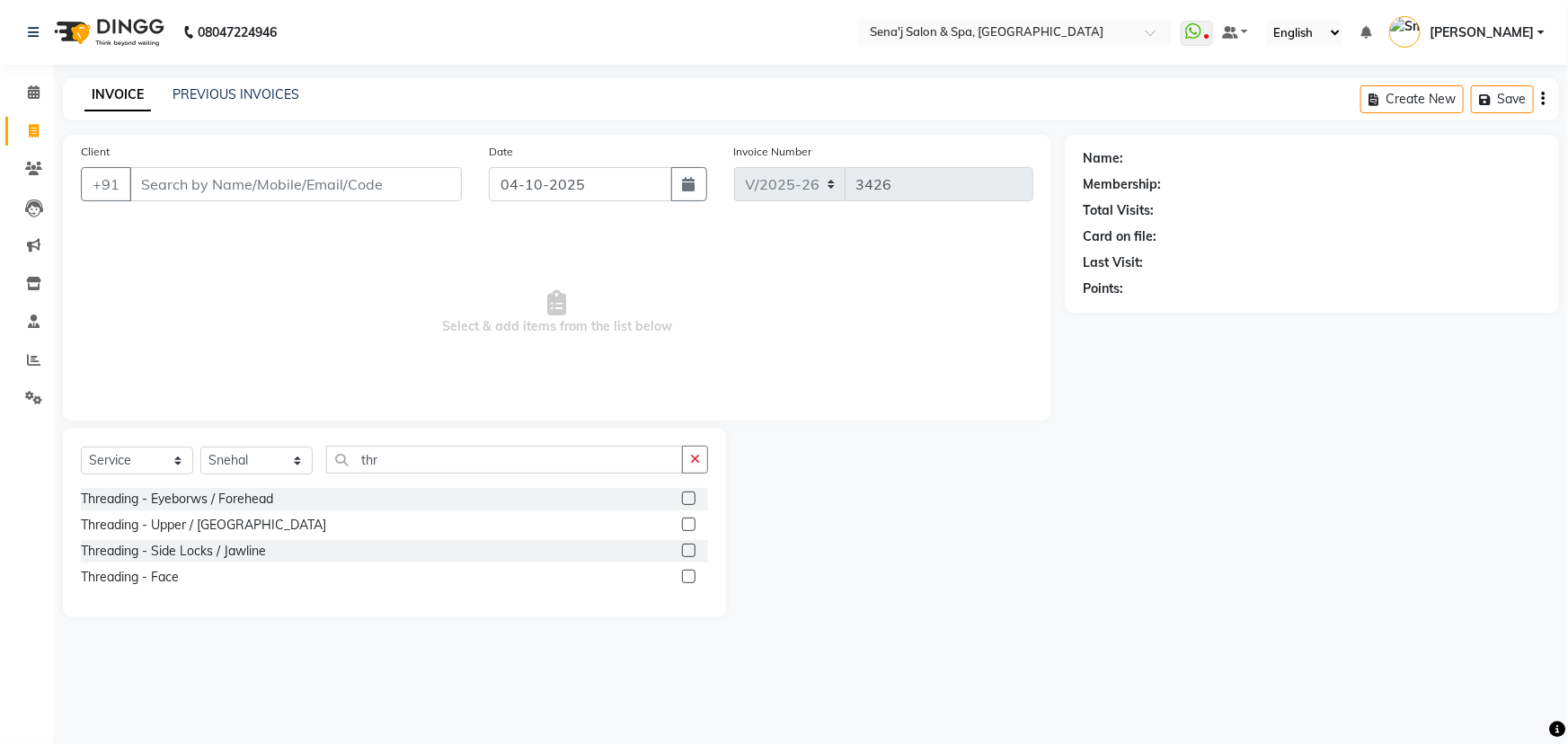
click at [685, 496] on label at bounding box center [689, 498] width 13 height 13
click at [685, 496] on input "checkbox" at bounding box center [688, 498] width 11 height 11
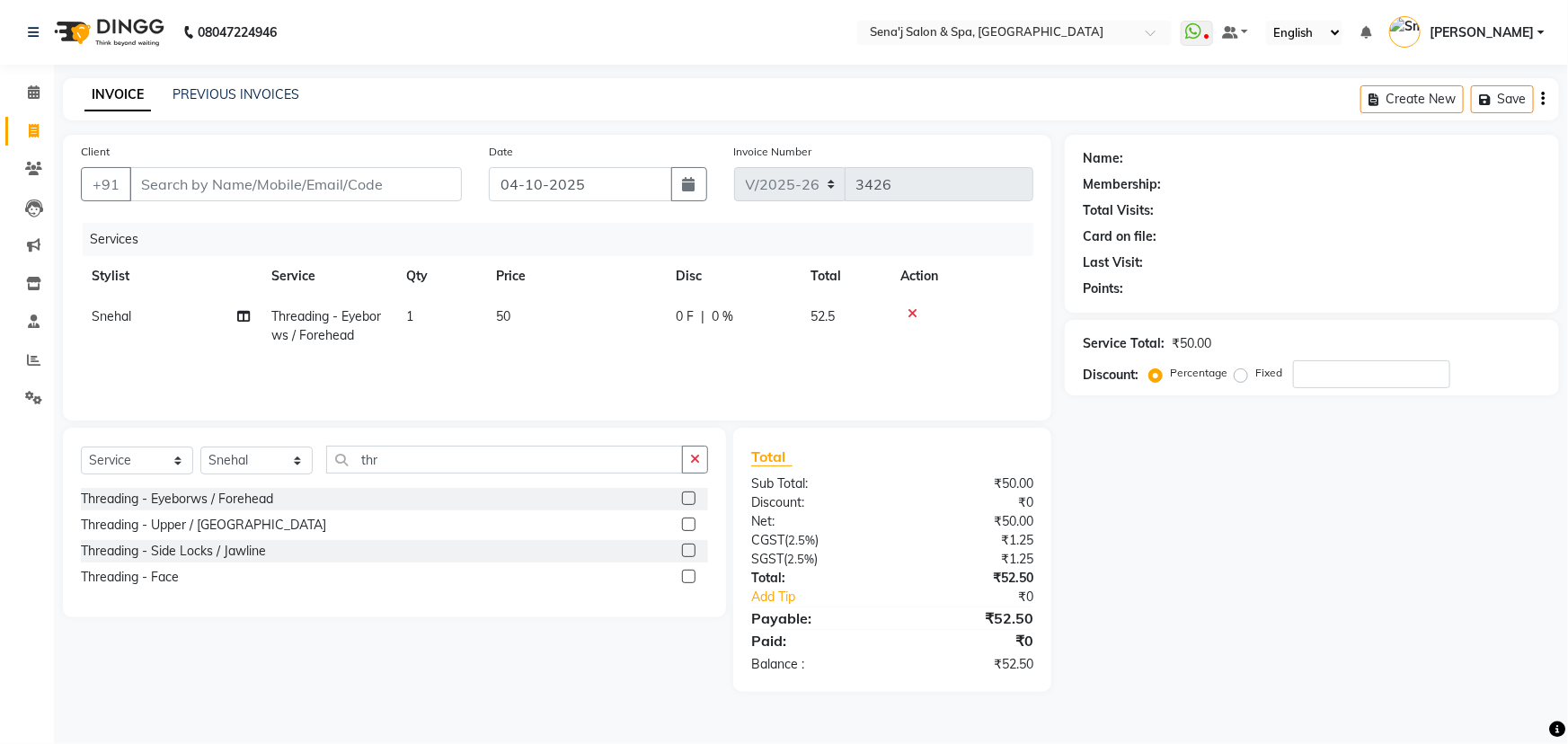
click at [686, 498] on label at bounding box center [689, 498] width 13 height 13
click at [686, 498] on input "checkbox" at bounding box center [688, 498] width 11 height 11
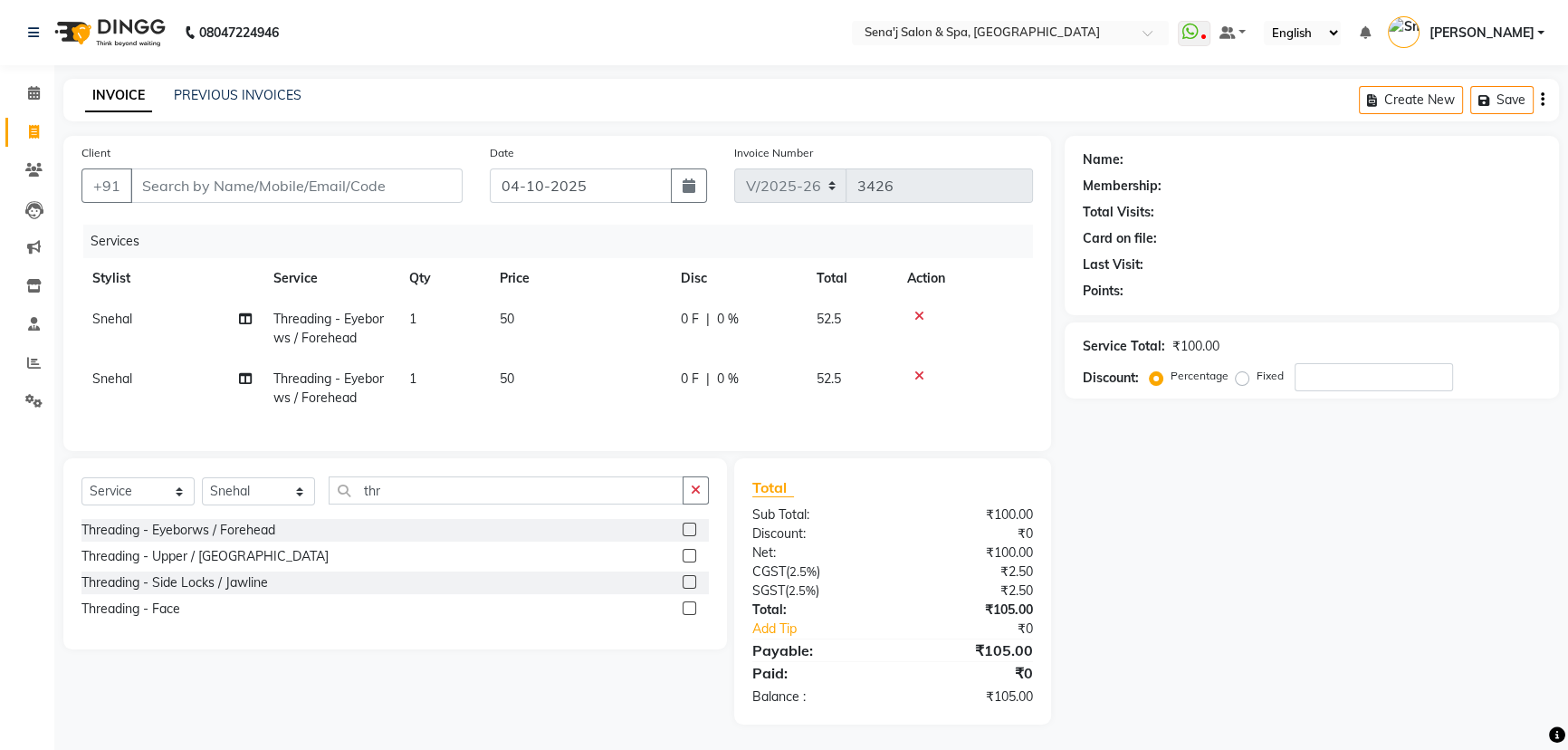
click at [688, 563] on label at bounding box center [689, 555] width 13 height 13
click at [688, 563] on input "checkbox" at bounding box center [688, 556] width 11 height 11
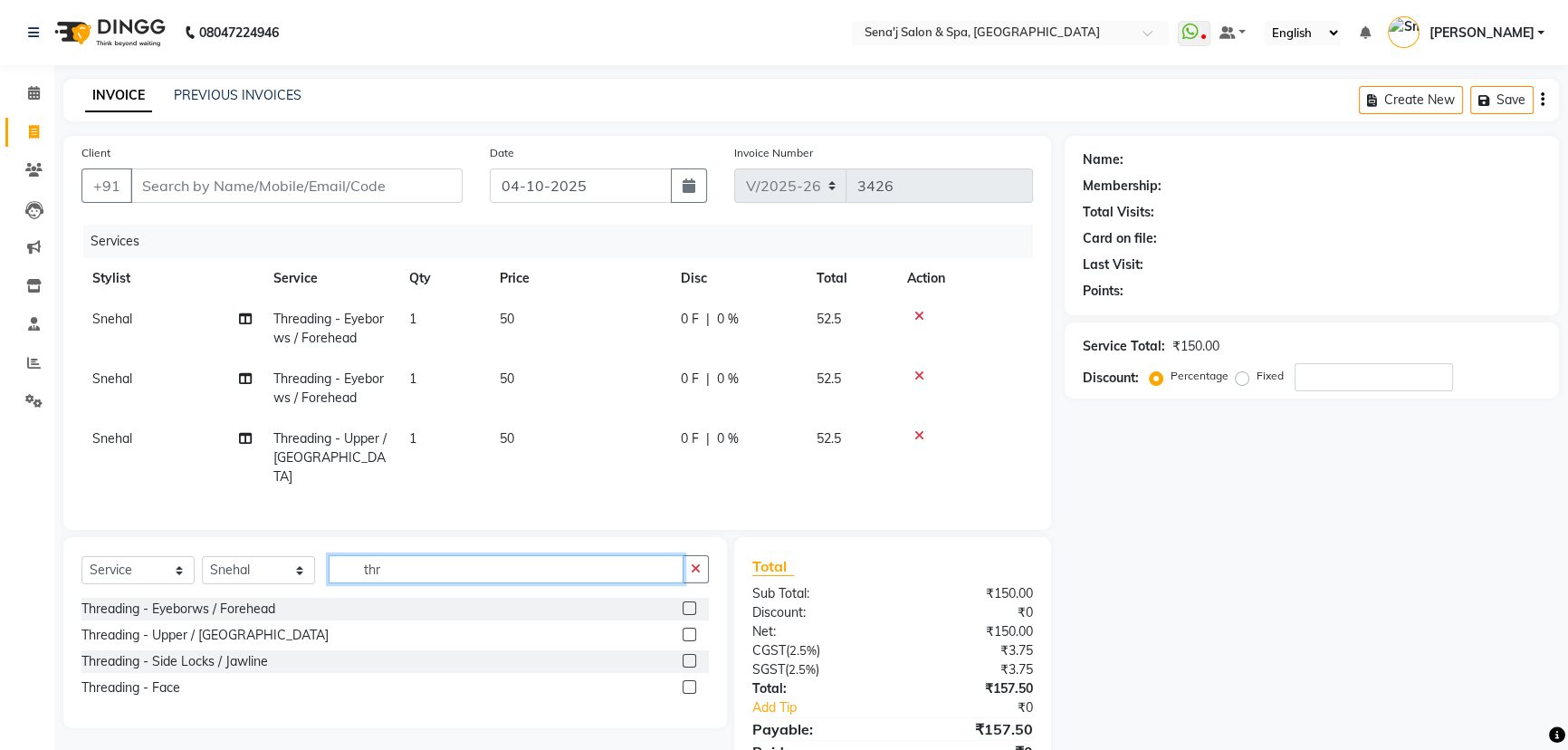
click at [405, 562] on input "thr" at bounding box center [506, 570] width 355 height 28
click at [690, 604] on label at bounding box center [689, 608] width 13 height 13
click at [690, 604] on input "checkbox" at bounding box center [688, 609] width 11 height 11
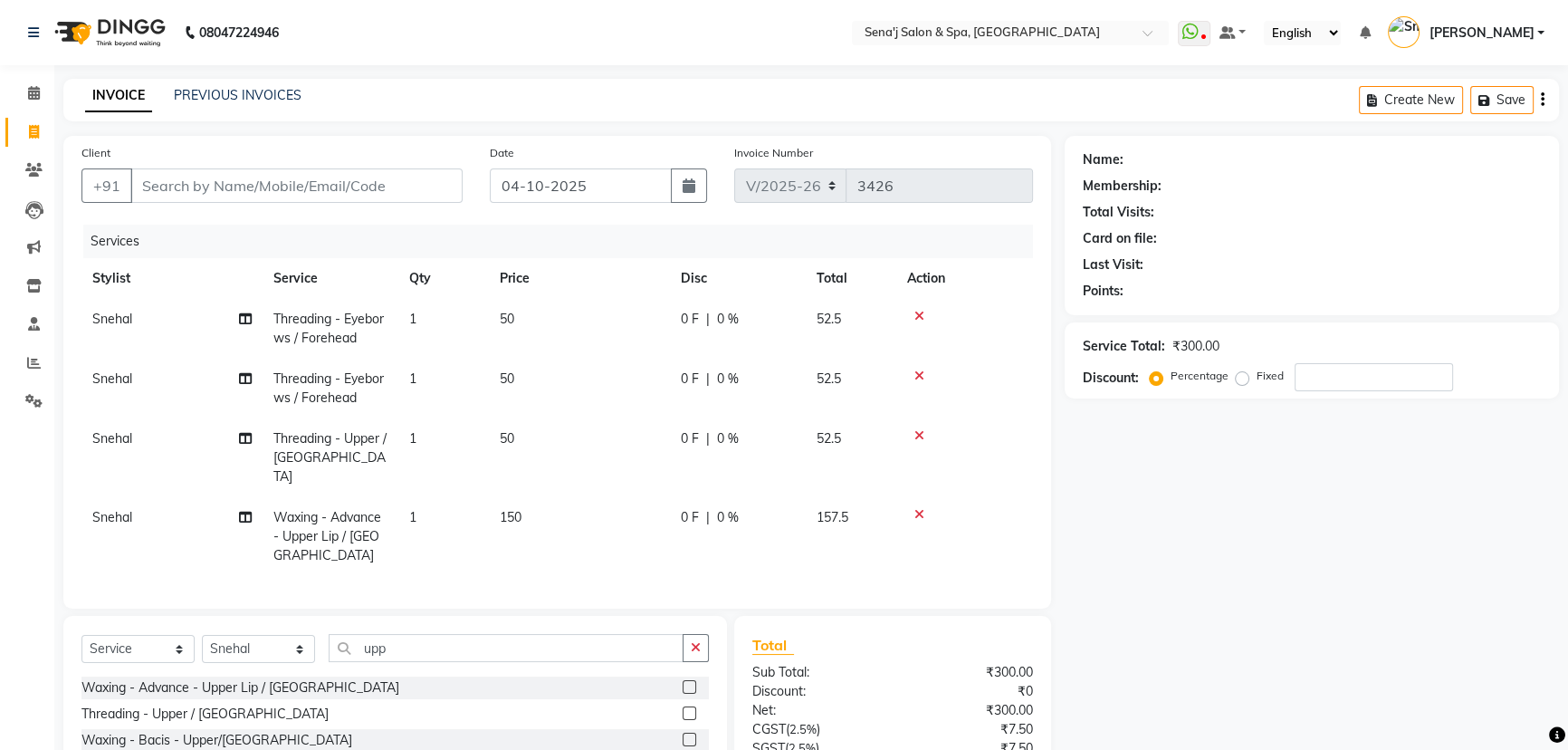
scroll to position [134, 0]
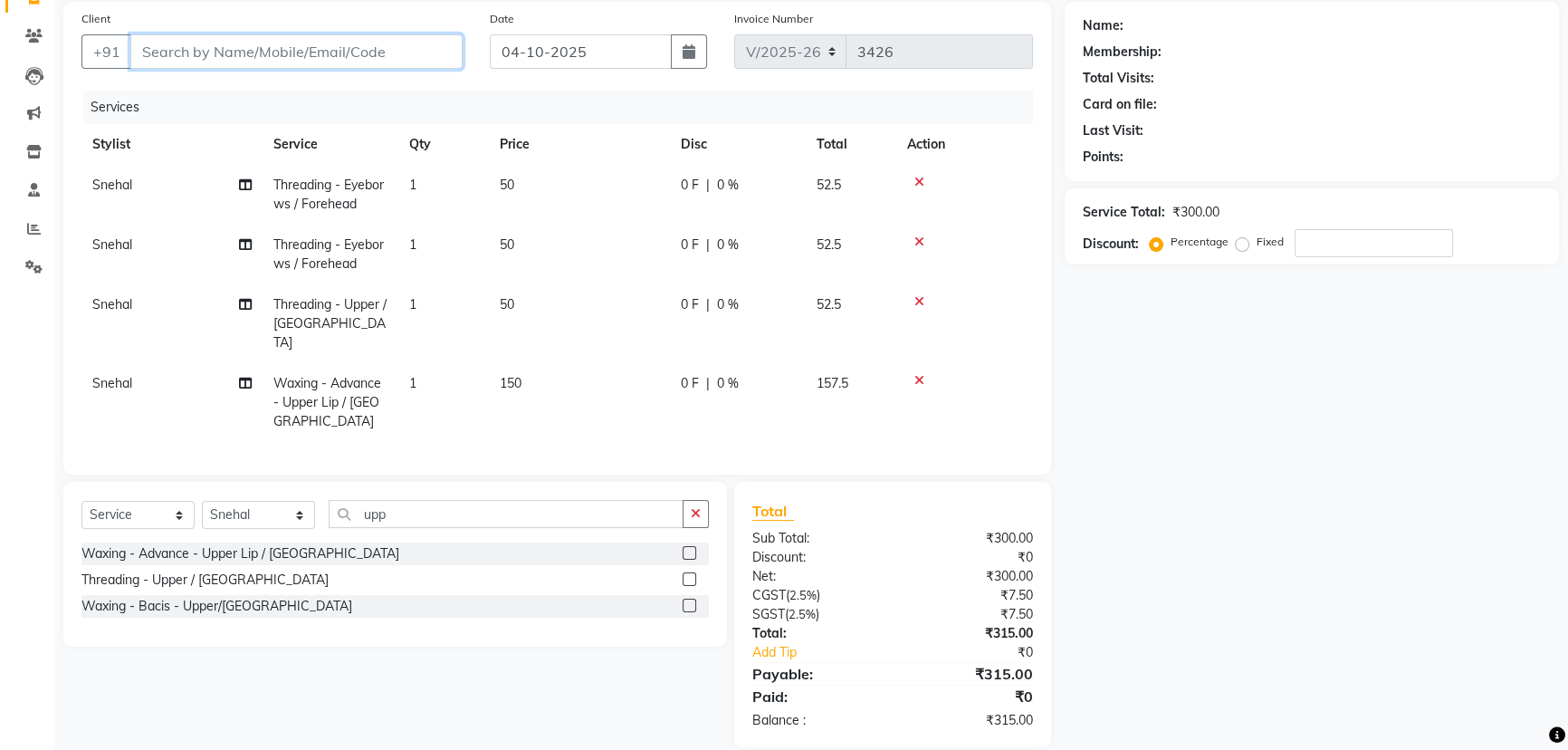
click at [189, 55] on input "Client" at bounding box center [296, 51] width 332 height 34
click at [921, 181] on icon at bounding box center [919, 181] width 10 height 12
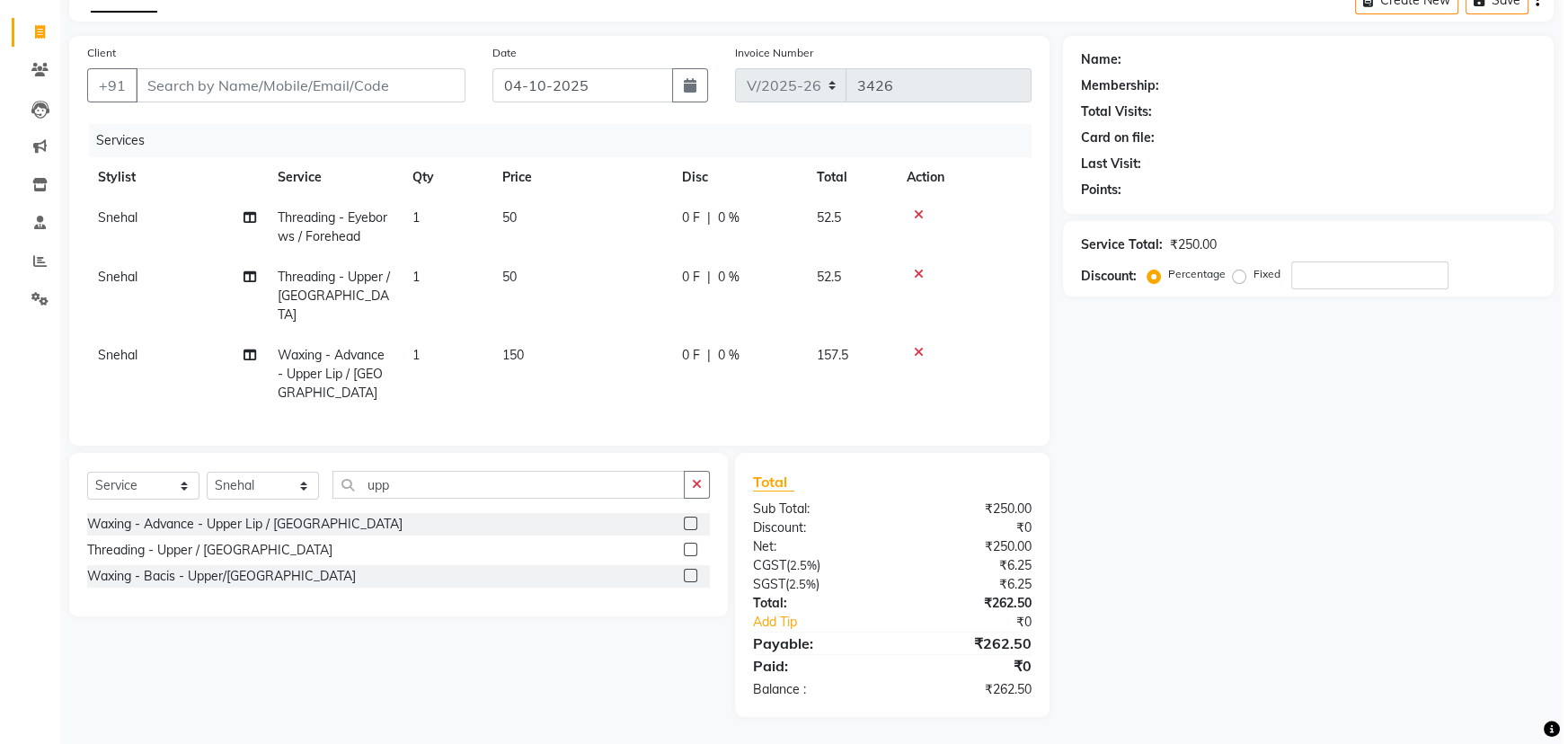
scroll to position [74, 0]
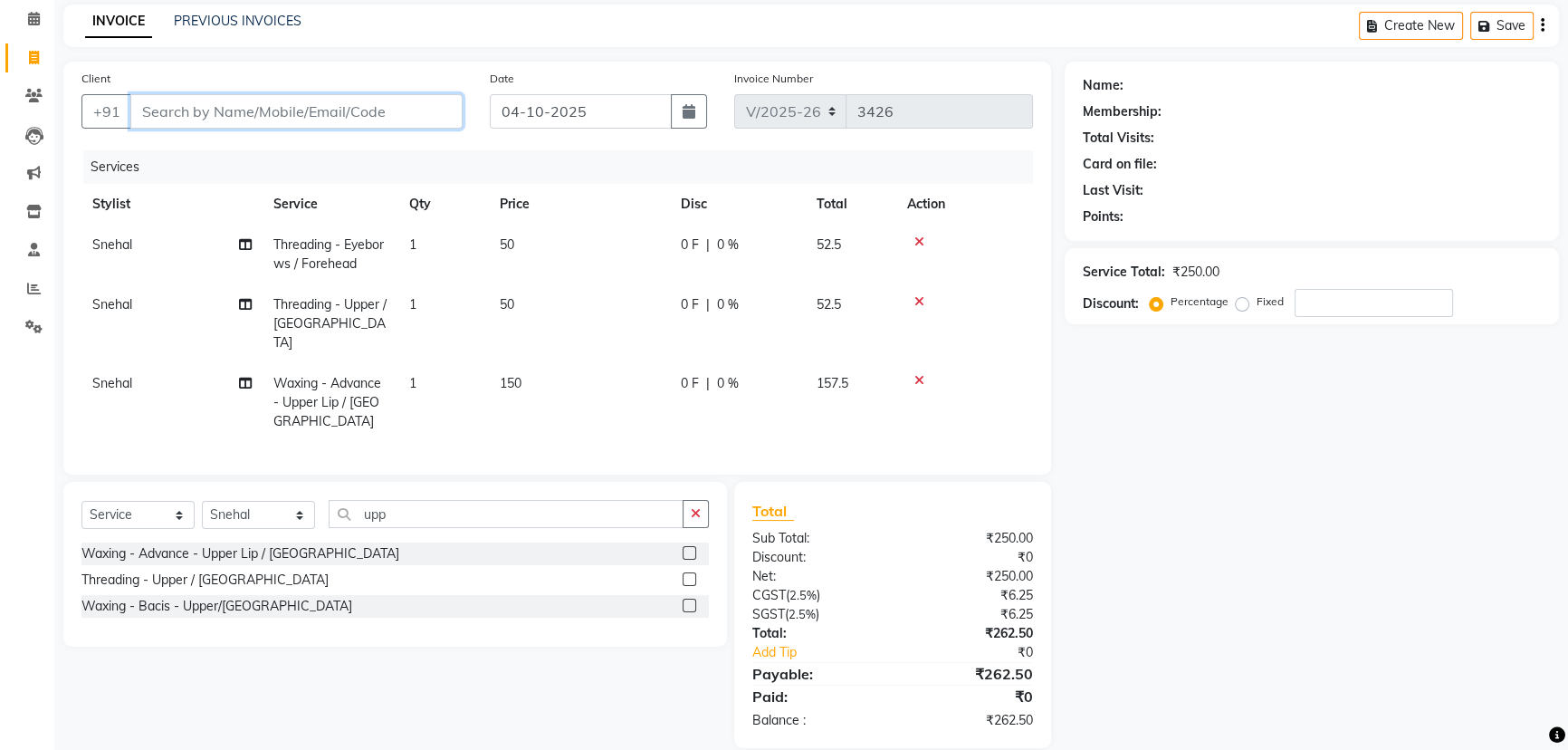
click at [339, 112] on input "Client" at bounding box center [296, 111] width 332 height 34
click at [415, 108] on span "Add Client" at bounding box center [416, 111] width 72 height 18
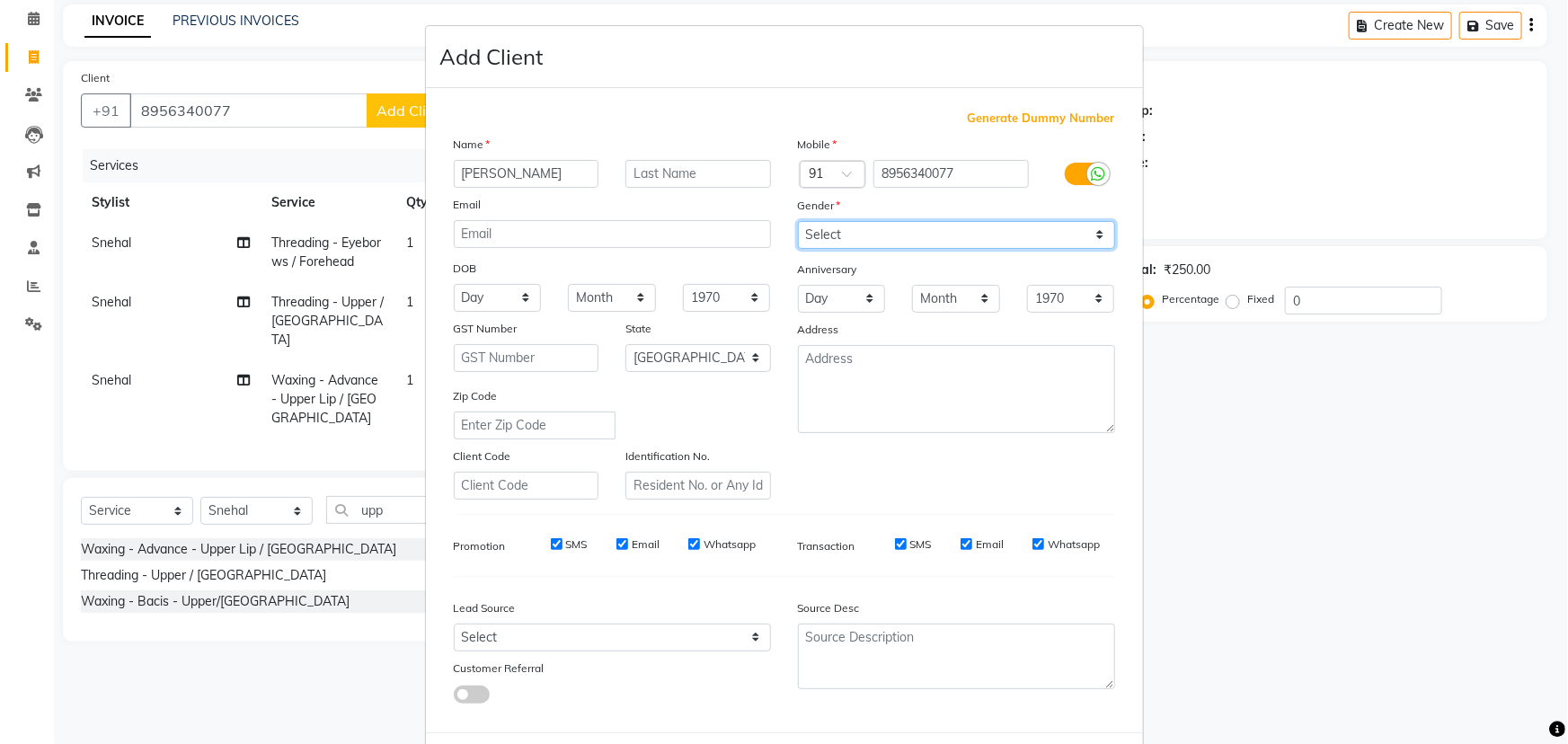
click at [860, 235] on select "Select [DEMOGRAPHIC_DATA] [DEMOGRAPHIC_DATA] Other Prefer Not To Say" at bounding box center [957, 235] width 318 height 28
click at [799, 221] on select "Select [DEMOGRAPHIC_DATA] [DEMOGRAPHIC_DATA] Other Prefer Not To Say" at bounding box center [957, 235] width 318 height 28
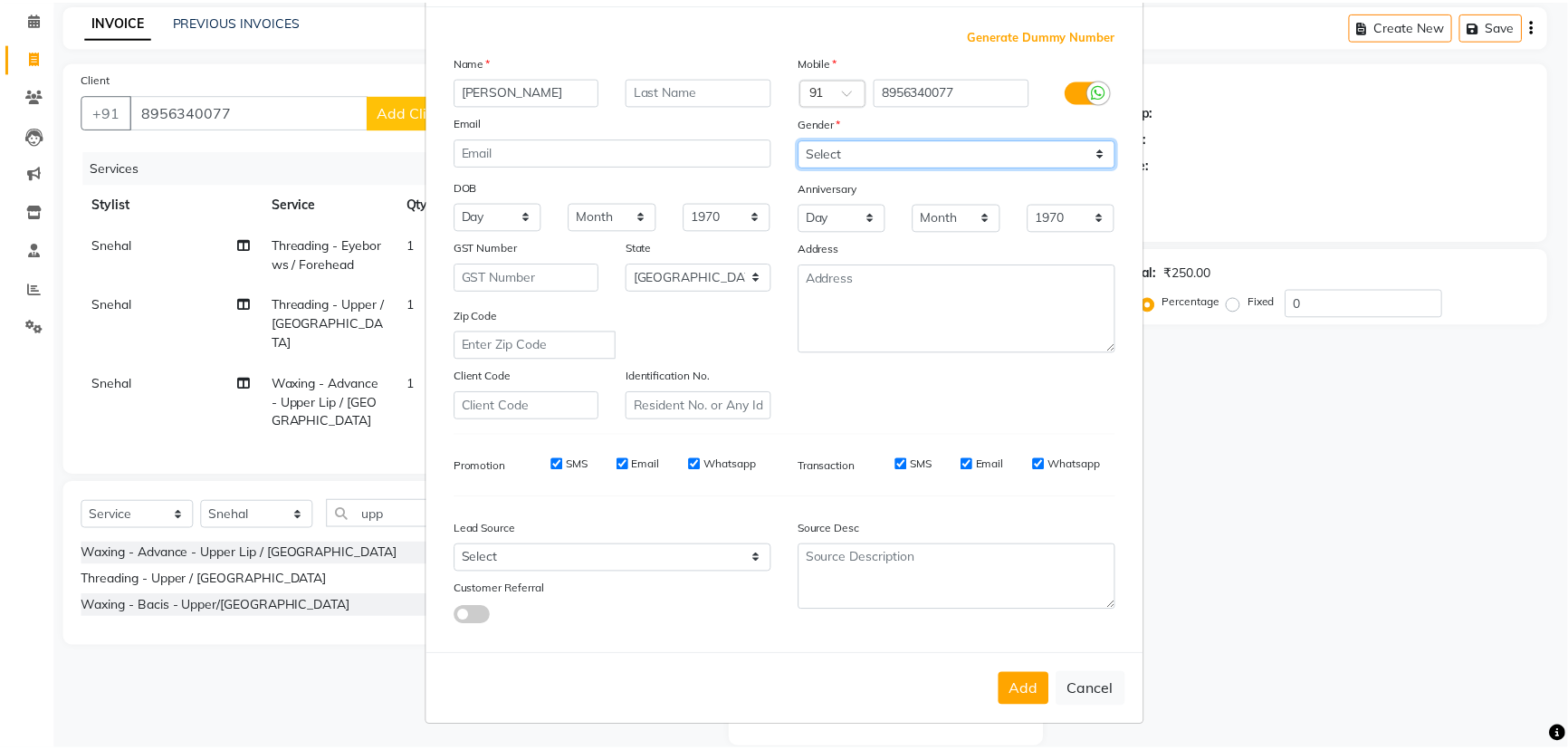
scroll to position [91, 0]
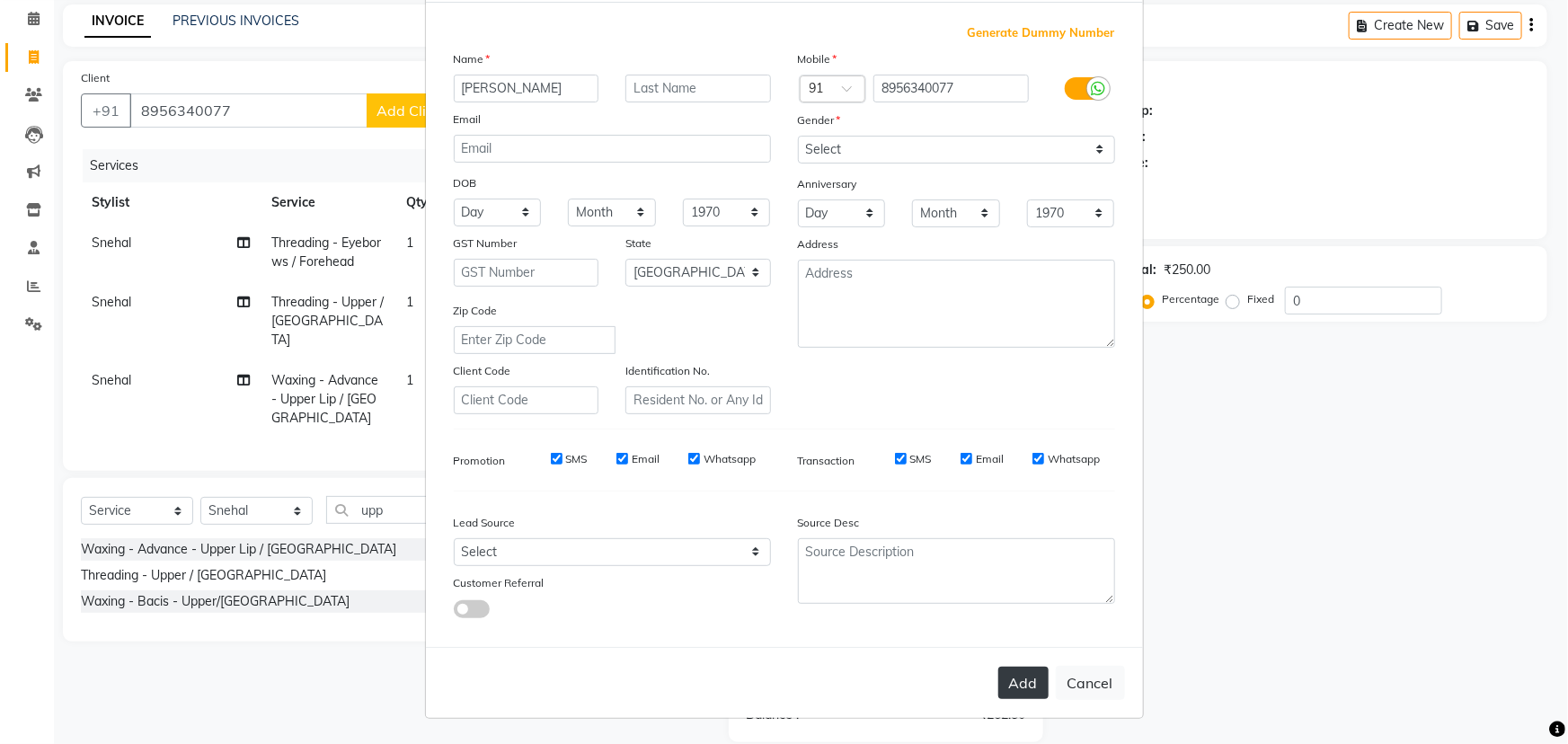
click at [1027, 680] on button "Add" at bounding box center [1023, 683] width 51 height 33
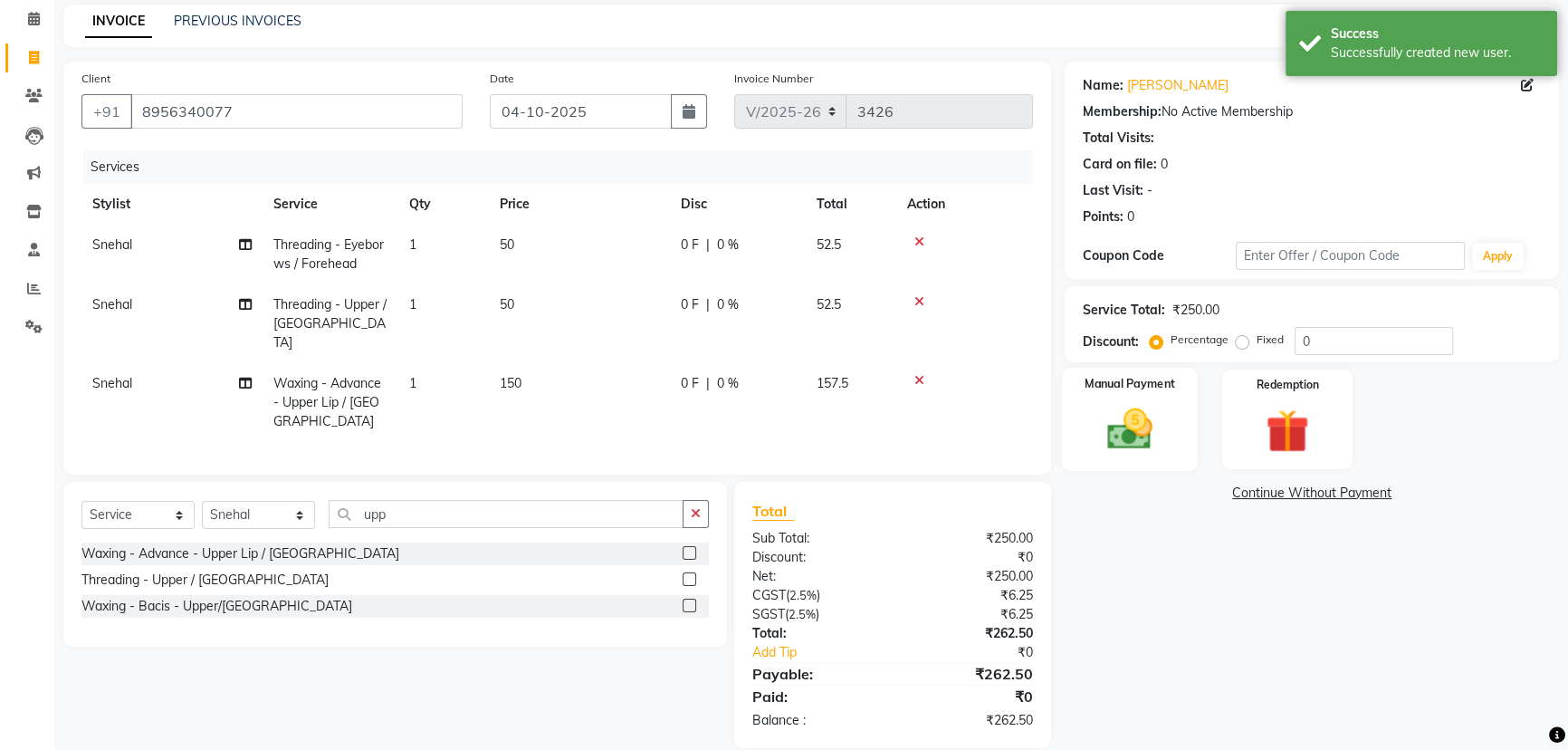
click at [1135, 435] on img at bounding box center [1130, 429] width 74 height 52
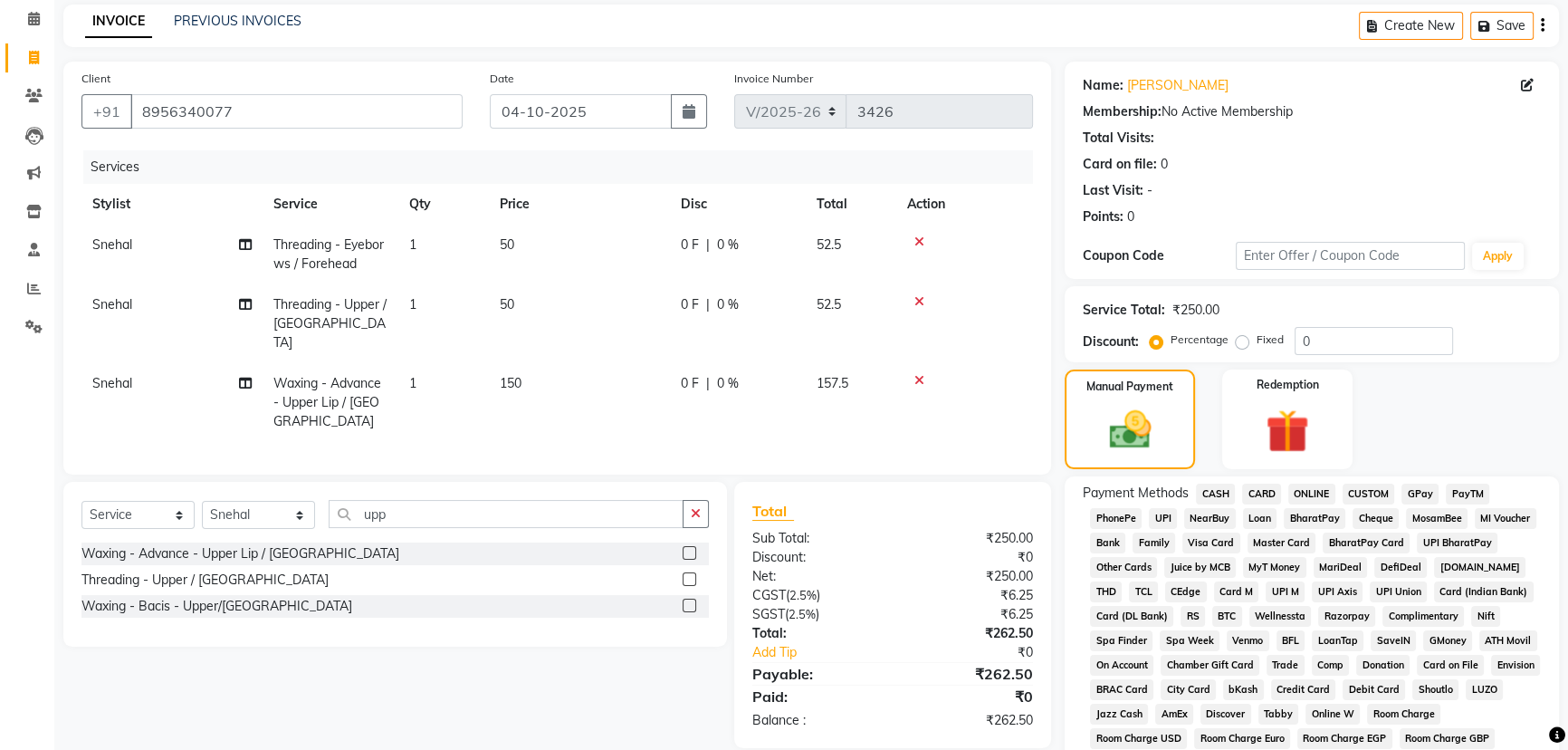
click at [1115, 520] on span "PhonePe" at bounding box center [1116, 519] width 52 height 21
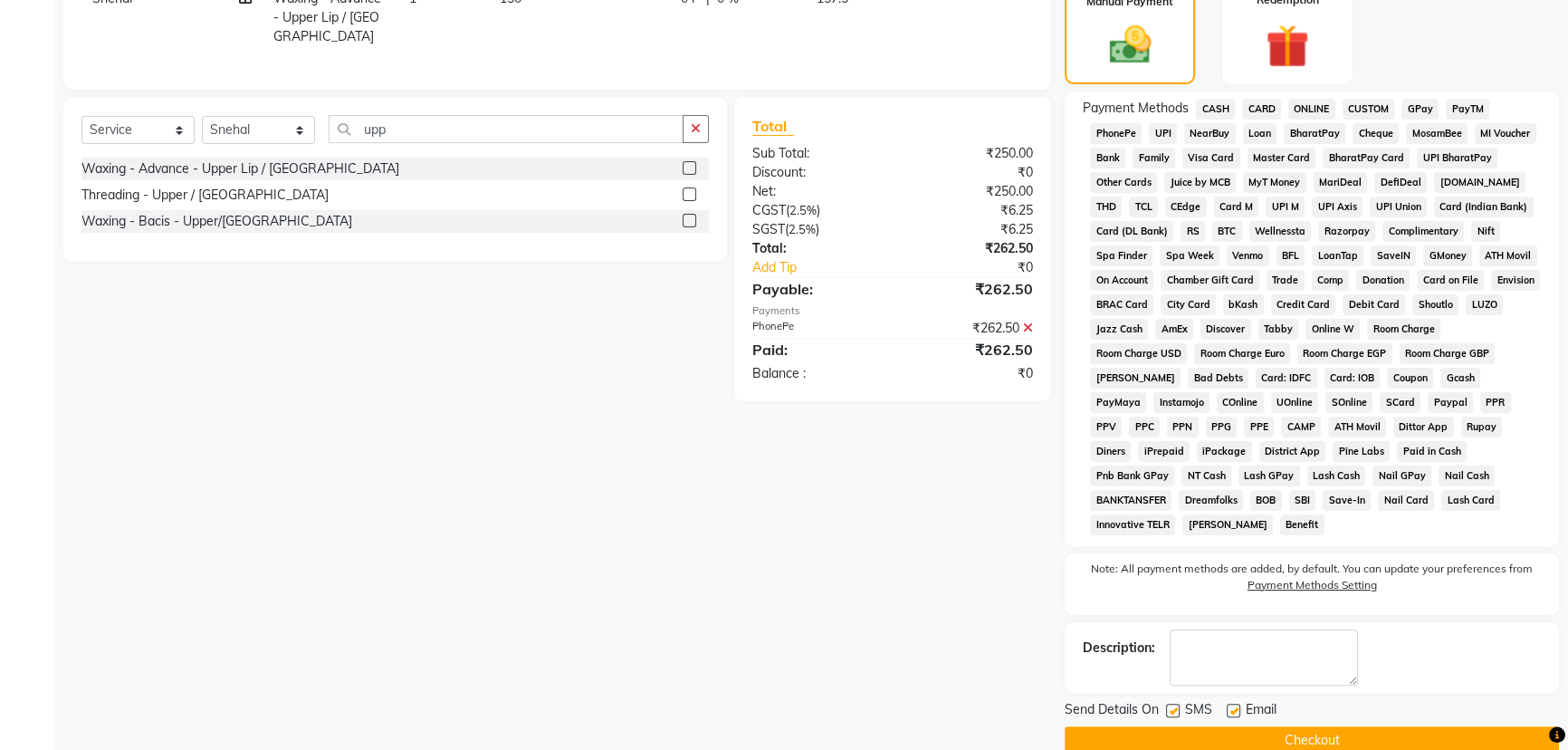
scroll to position [465, 0]
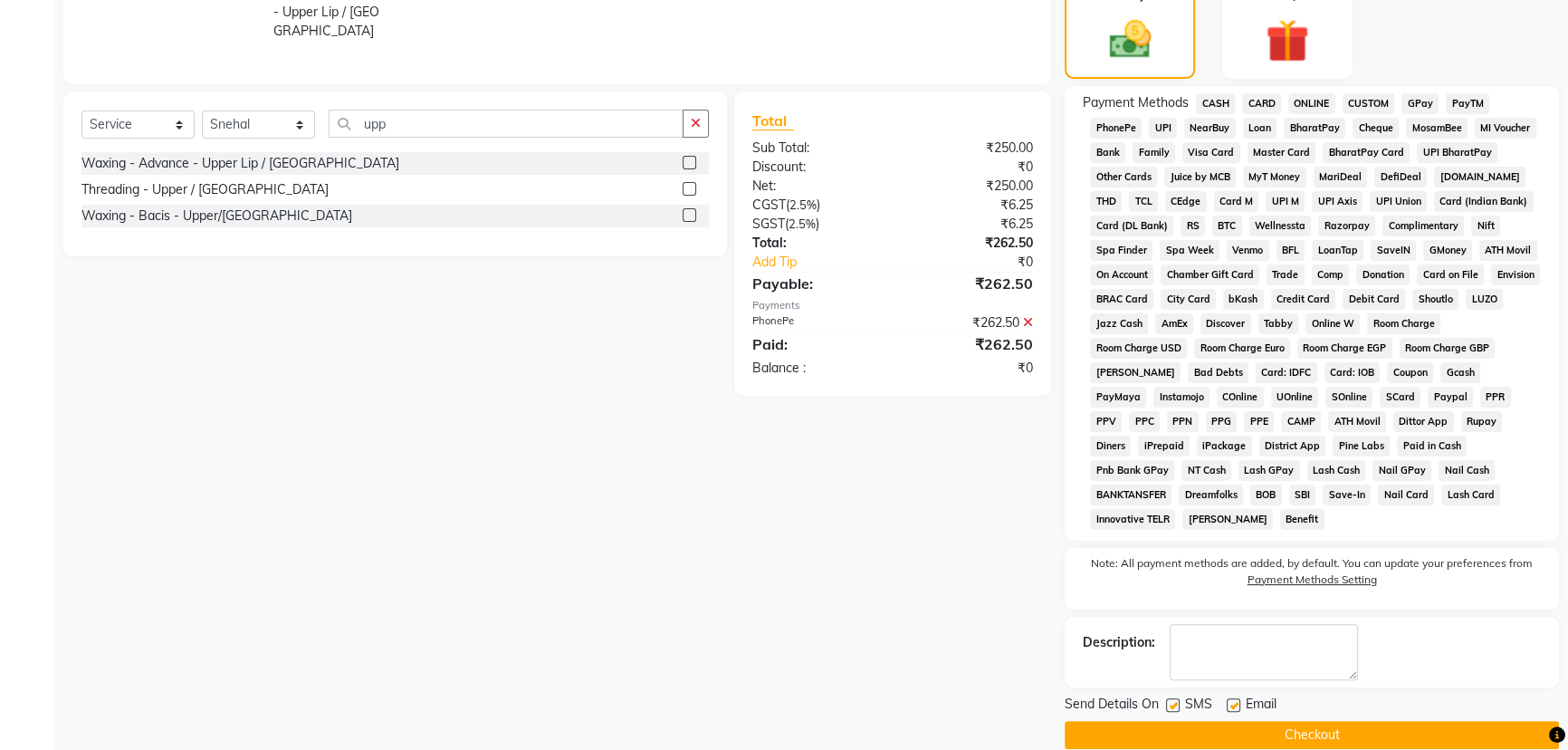
click at [1268, 721] on button "Checkout" at bounding box center [1312, 735] width 495 height 28
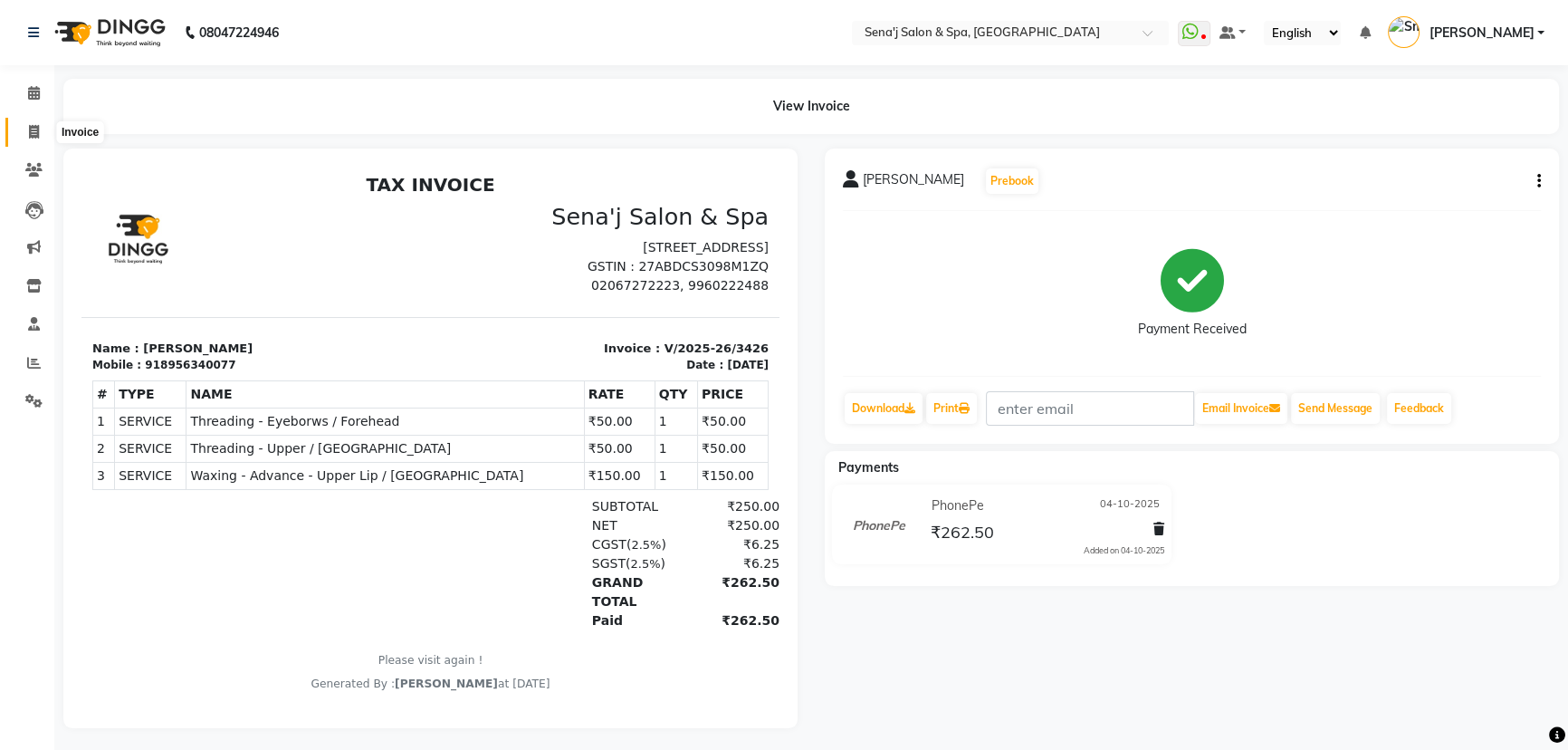
drag, startPoint x: 30, startPoint y: 130, endPoint x: 59, endPoint y: 127, distance: 29.2
click at [30, 130] on icon at bounding box center [34, 131] width 10 height 13
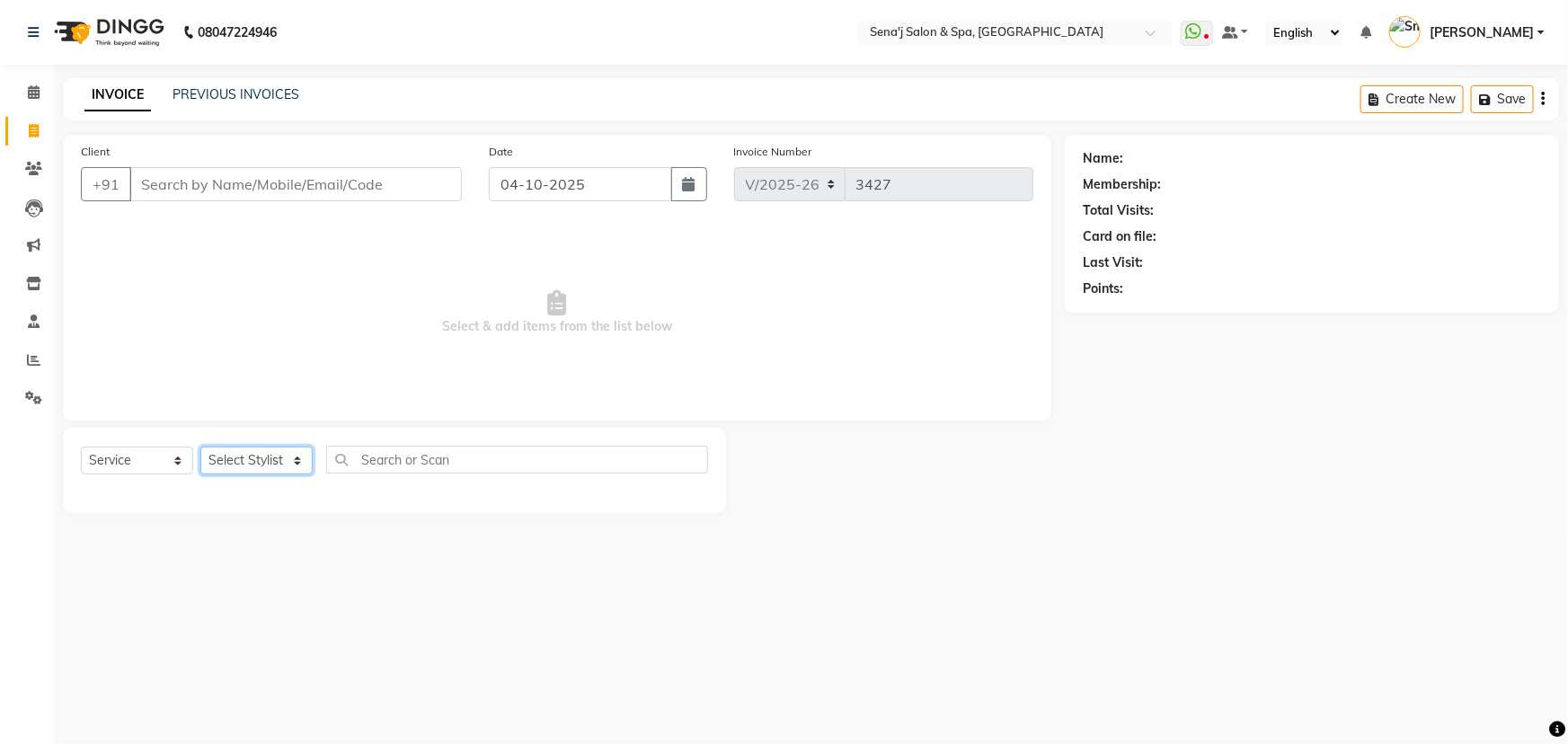
click at [242, 464] on select "Select Stylist [PERSON_NAME] [PERSON_NAME] [PERSON_NAME] [PERSON_NAME] General …" at bounding box center [257, 461] width 112 height 28
click at [201, 447] on select "Select Stylist [PERSON_NAME] [PERSON_NAME] [PERSON_NAME] [PERSON_NAME] General …" at bounding box center [257, 461] width 112 height 28
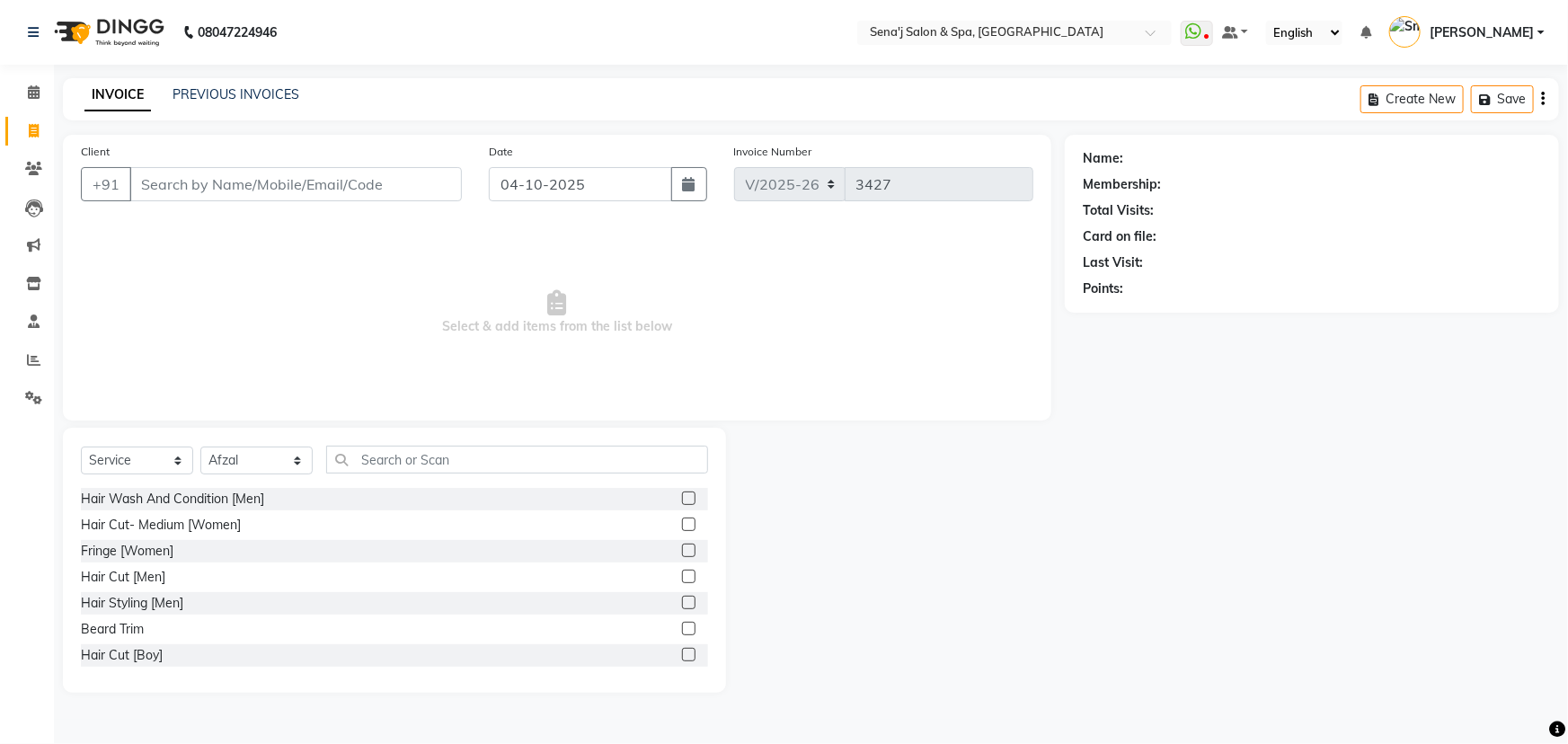
click at [682, 526] on label at bounding box center [689, 524] width 13 height 13
click at [682, 526] on input "checkbox" at bounding box center [688, 525] width 11 height 11
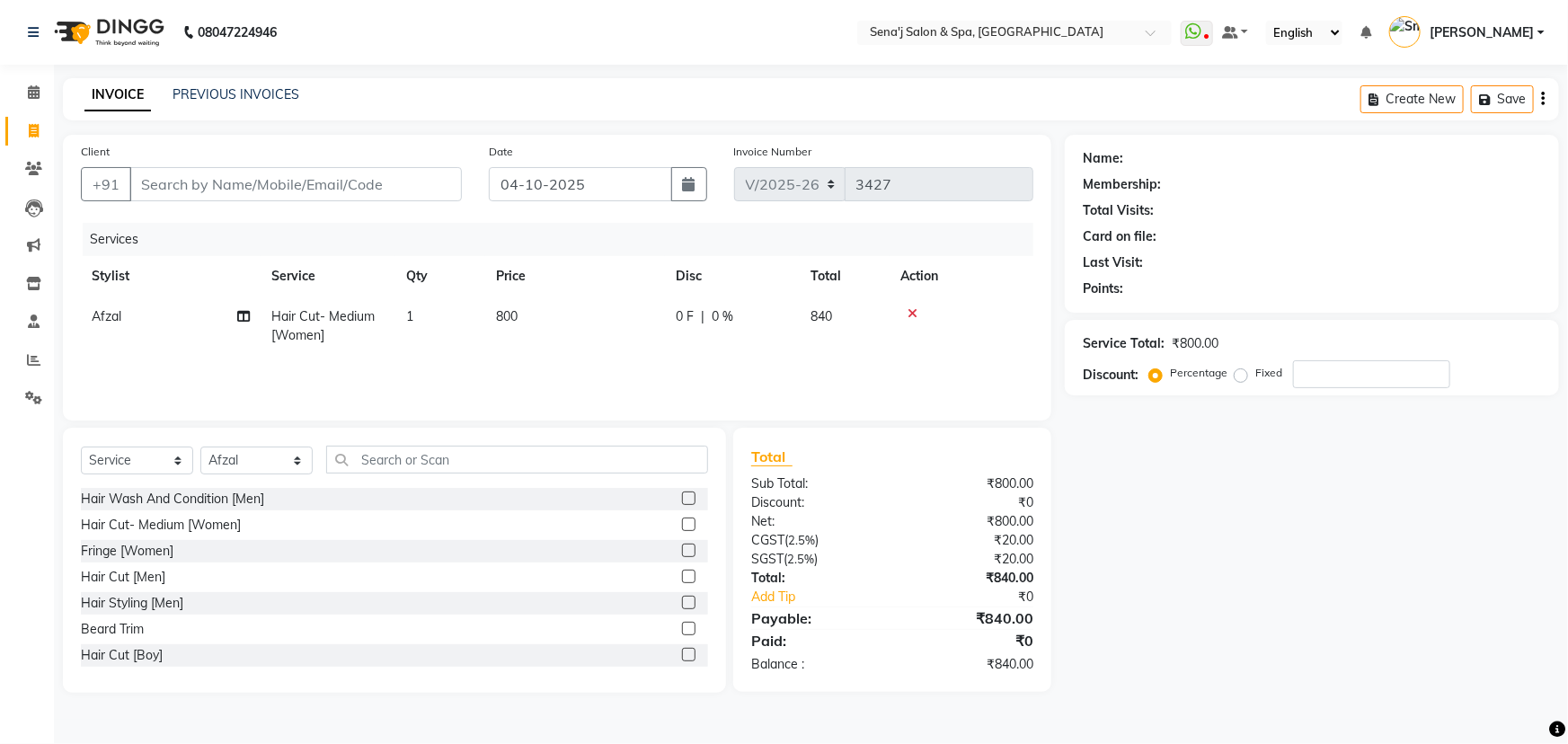
click at [502, 318] on span "800" at bounding box center [506, 316] width 22 height 16
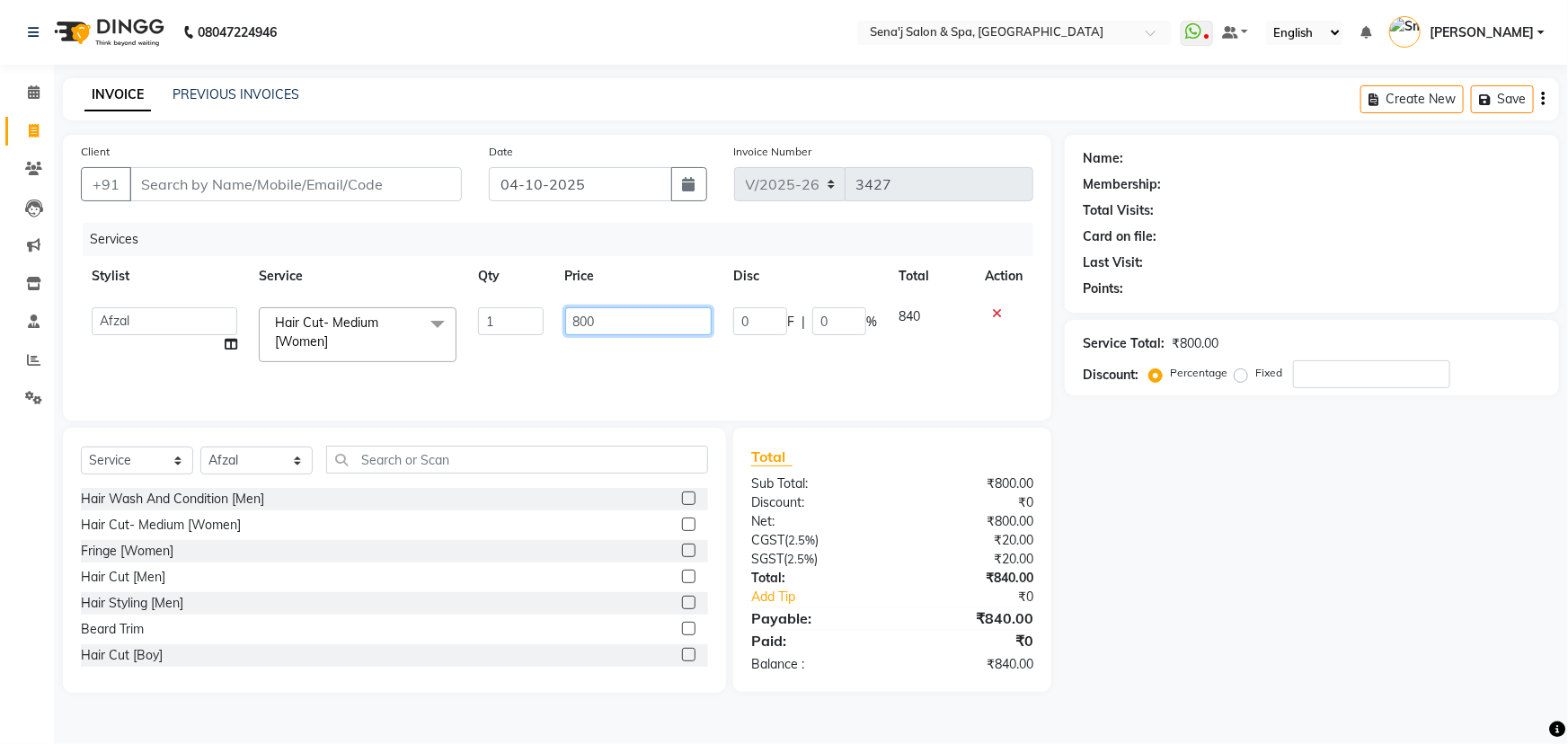
click at [577, 320] on input "800" at bounding box center [638, 321] width 147 height 28
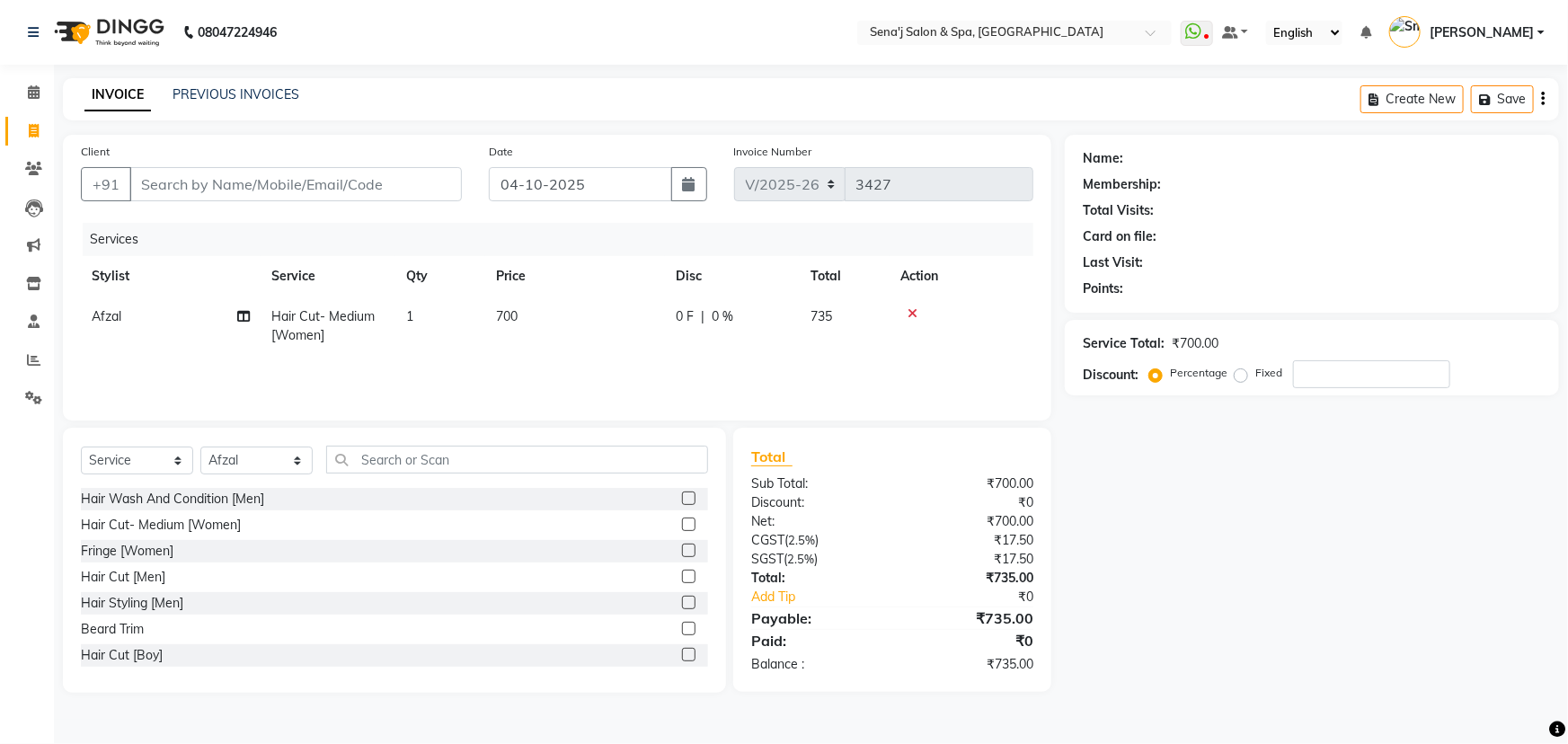
click at [689, 366] on div "Services Stylist Service Qty Price Disc Total Action Afzal Hair Cut- Medium [Wo…" at bounding box center [557, 313] width 953 height 180
click at [182, 188] on input "Client" at bounding box center [295, 184] width 333 height 34
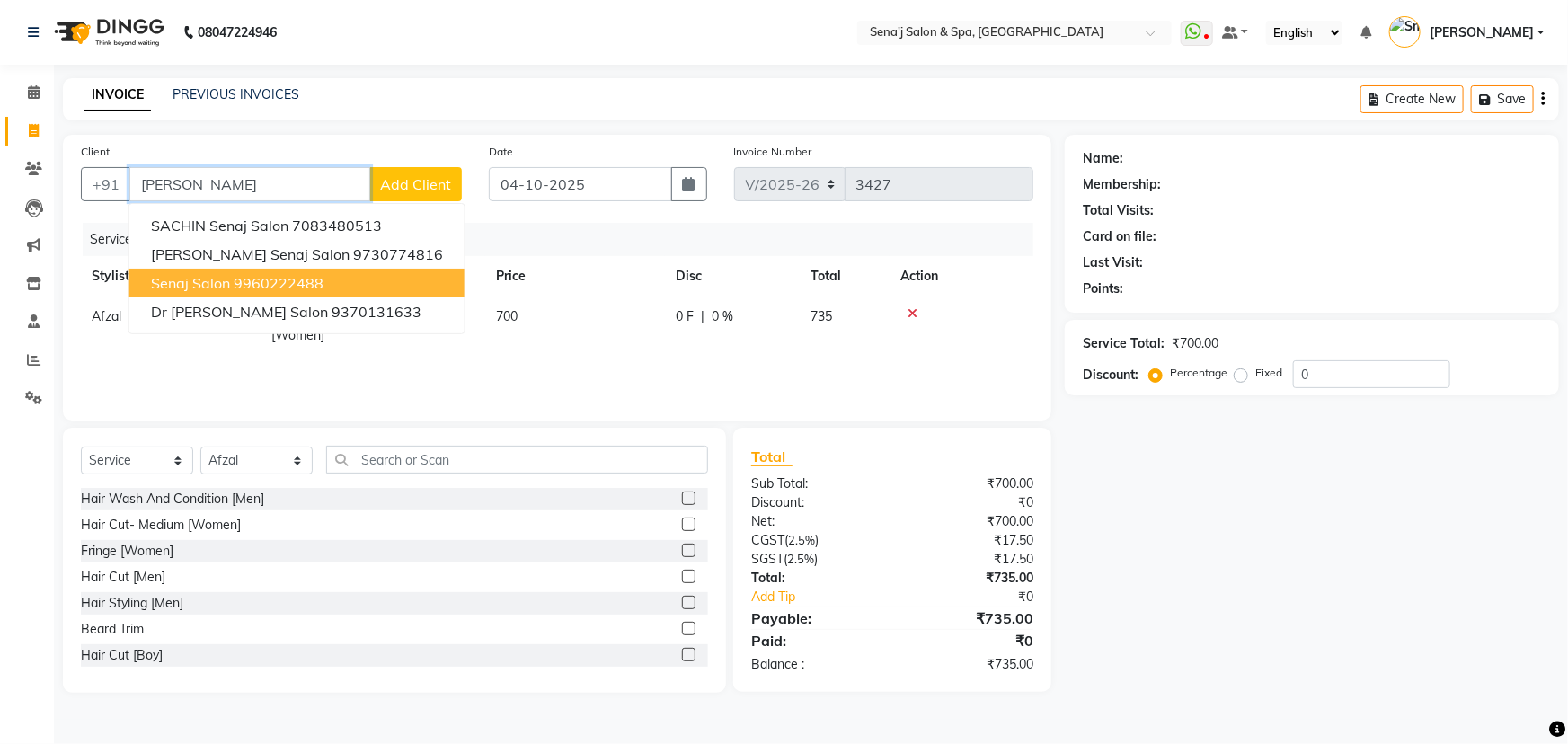
click at [265, 284] on ngb-highlight "9960222488" at bounding box center [278, 282] width 90 height 18
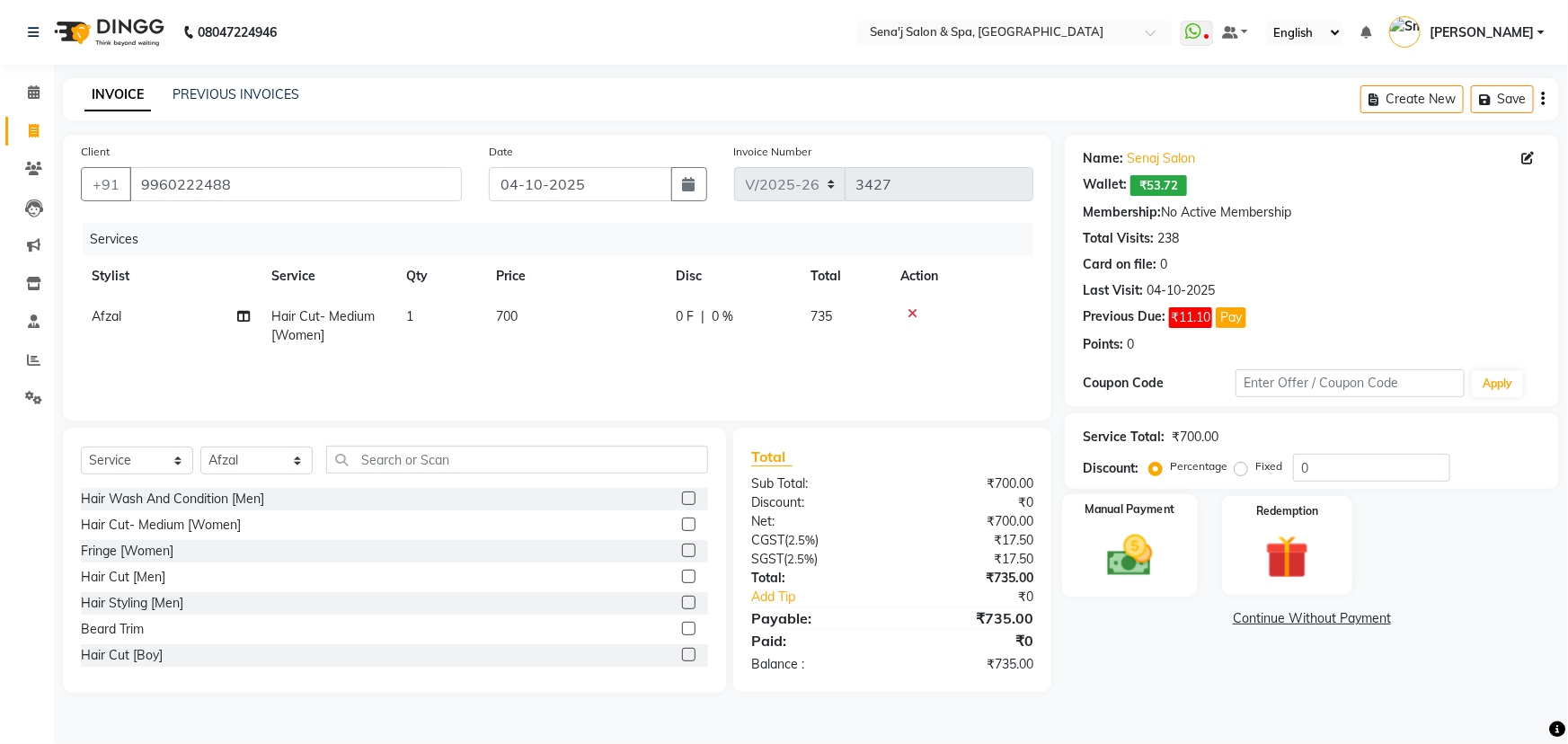
click at [1122, 536] on img at bounding box center [1130, 556] width 74 height 52
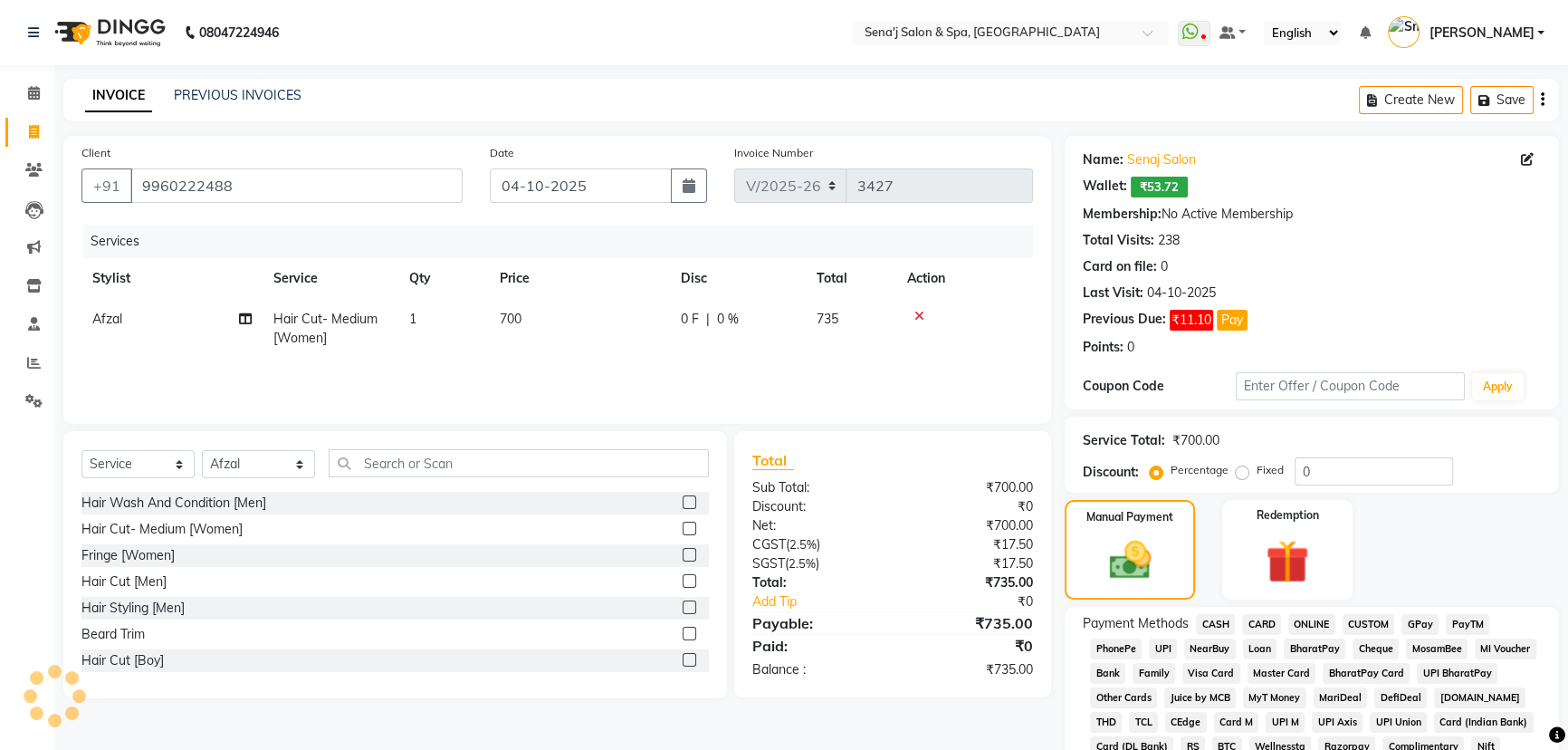
click at [1126, 643] on span "PhonePe" at bounding box center [1116, 649] width 52 height 21
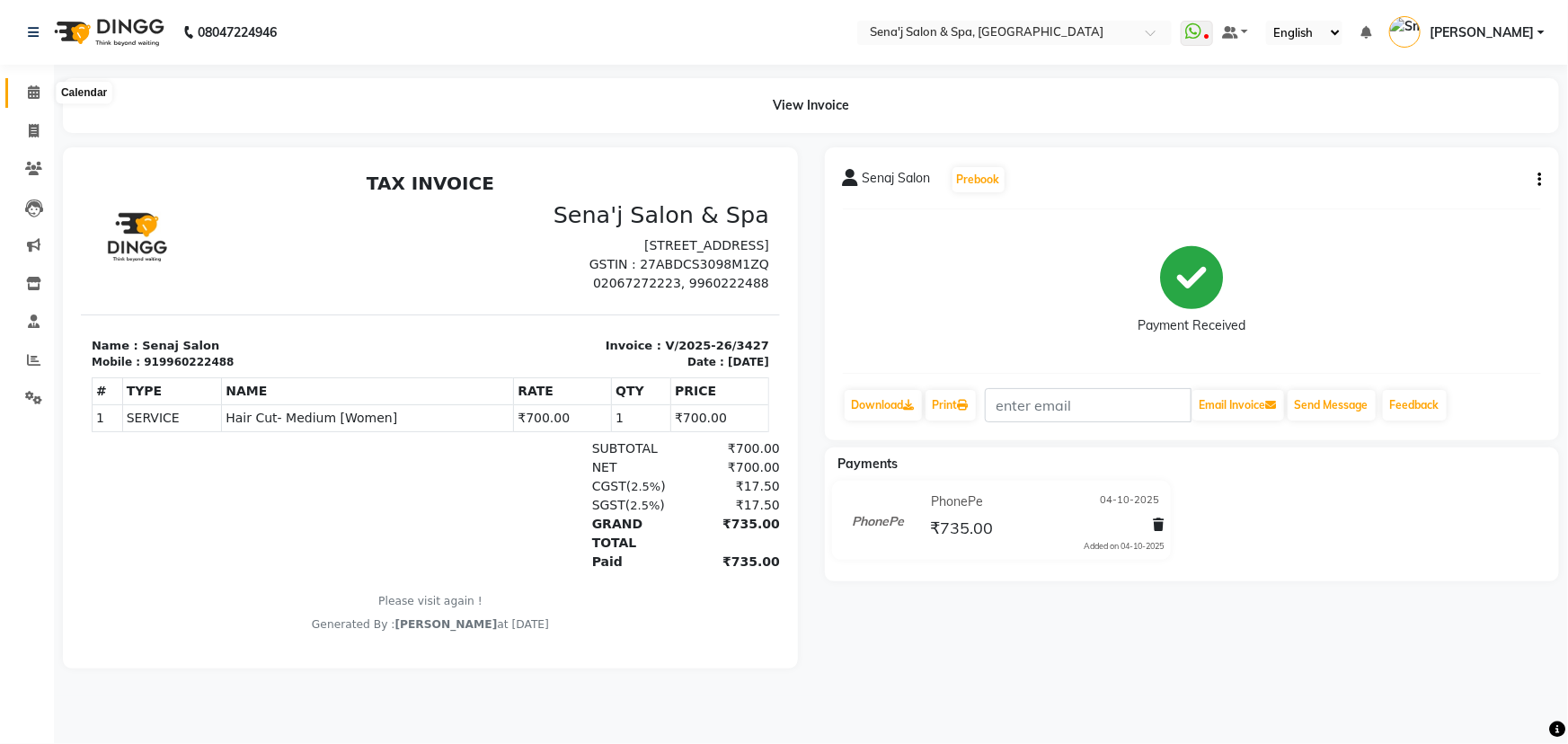
click at [36, 94] on icon at bounding box center [34, 92] width 11 height 13
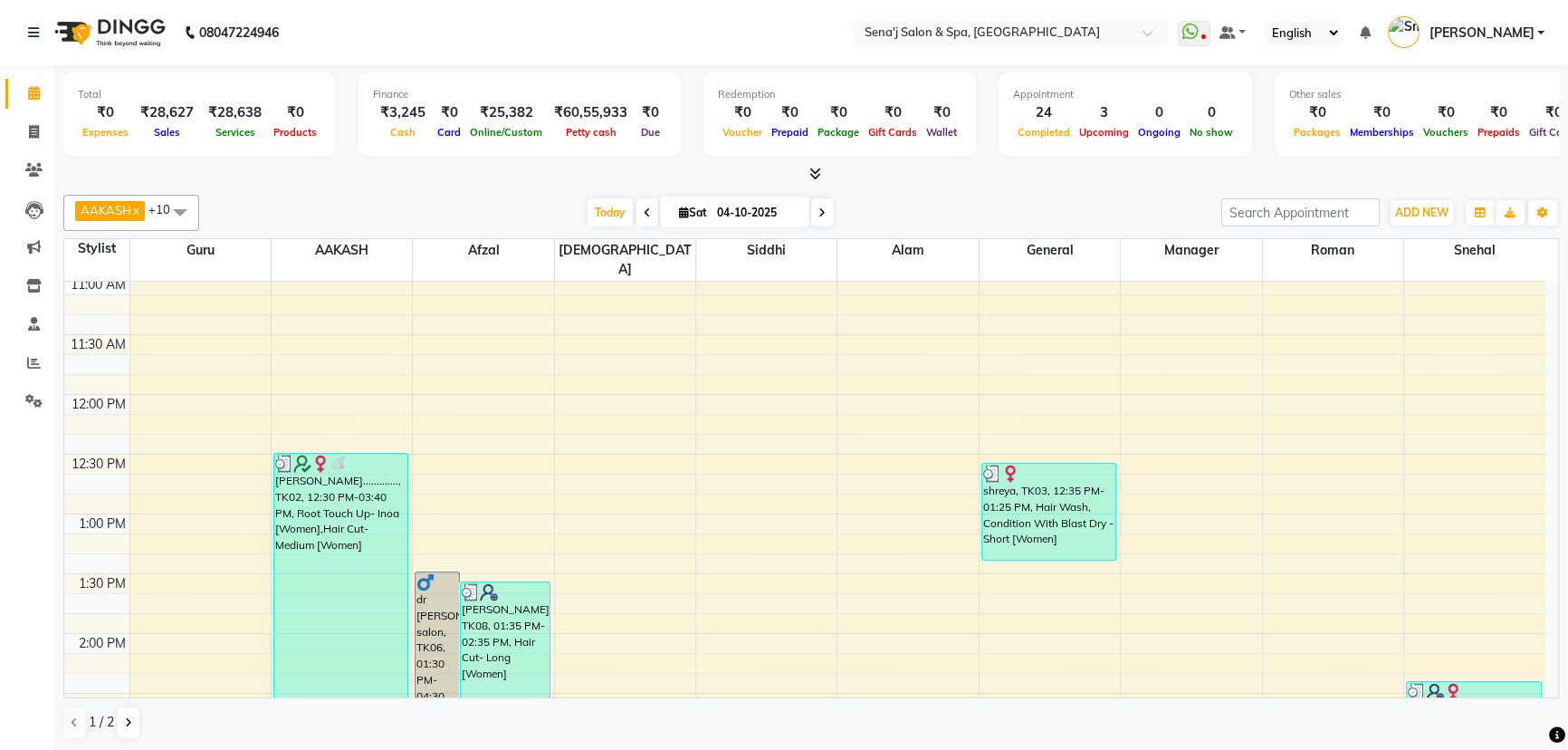
scroll to position [247, 0]
